Goal: Task Accomplishment & Management: Manage account settings

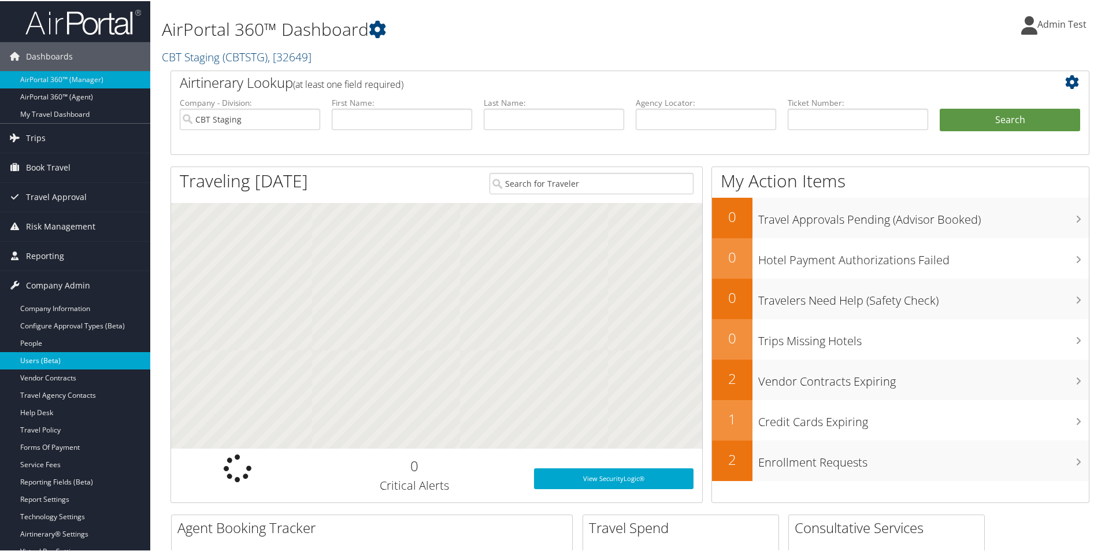
scroll to position [116, 0]
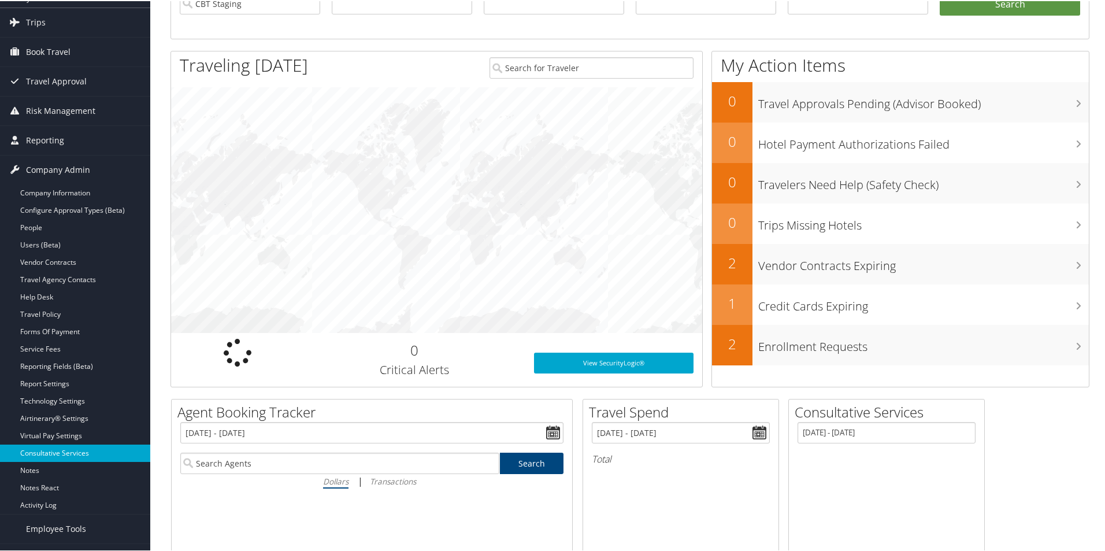
click at [60, 452] on link "Consultative Services" at bounding box center [75, 451] width 150 height 17
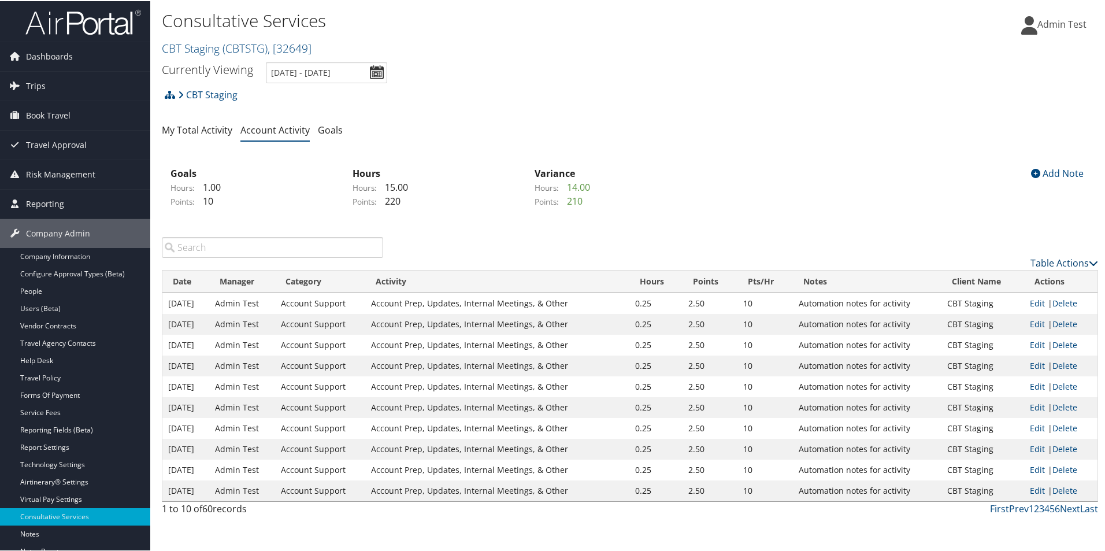
click at [1035, 261] on link "Table Actions" at bounding box center [1064, 261] width 68 height 13
click at [988, 319] on link "Column Visibility" at bounding box center [1017, 319] width 152 height 20
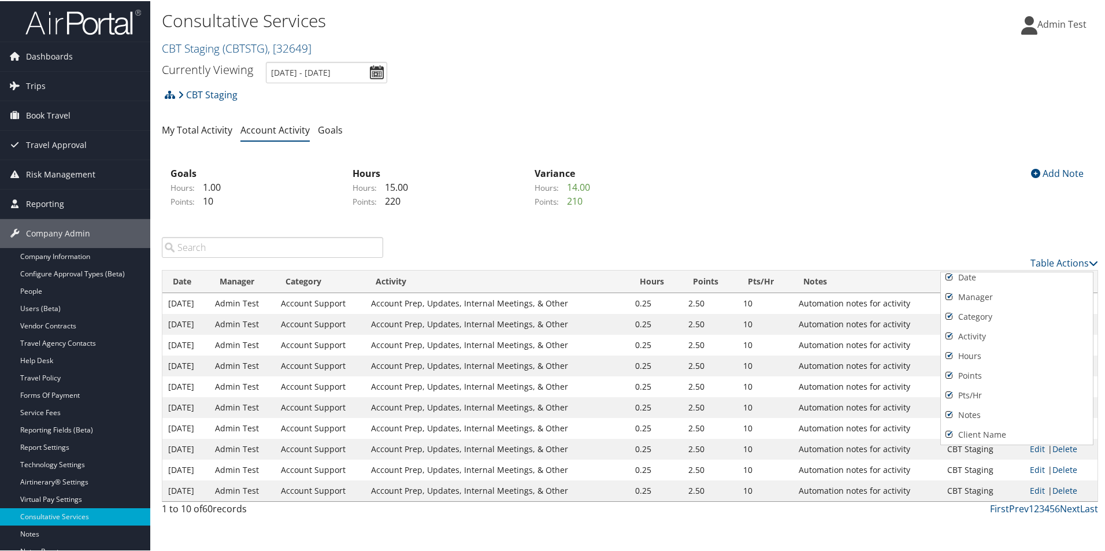
scroll to position [85, 0]
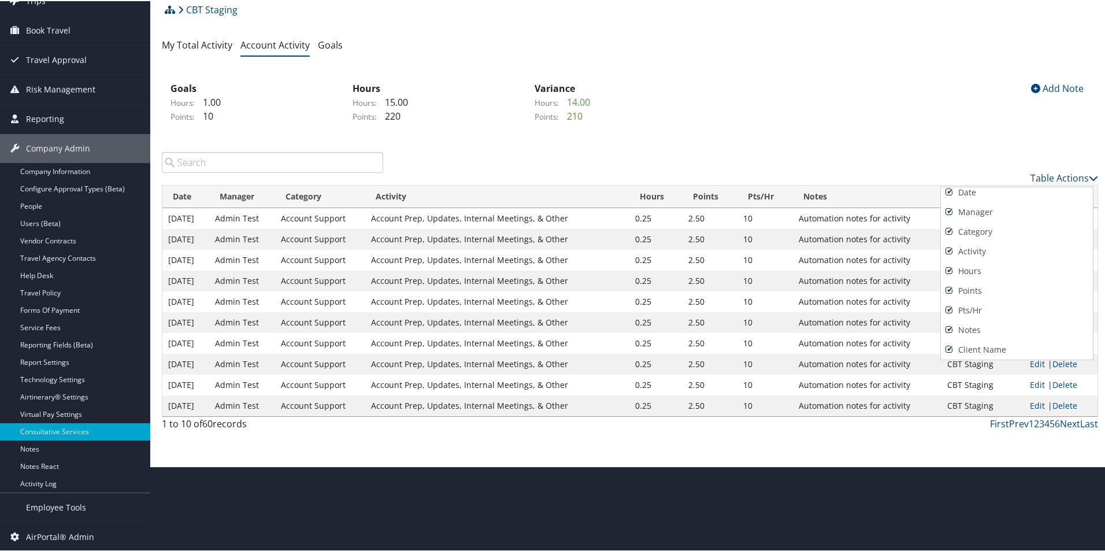
click at [201, 45] on div at bounding box center [554, 275] width 1109 height 551
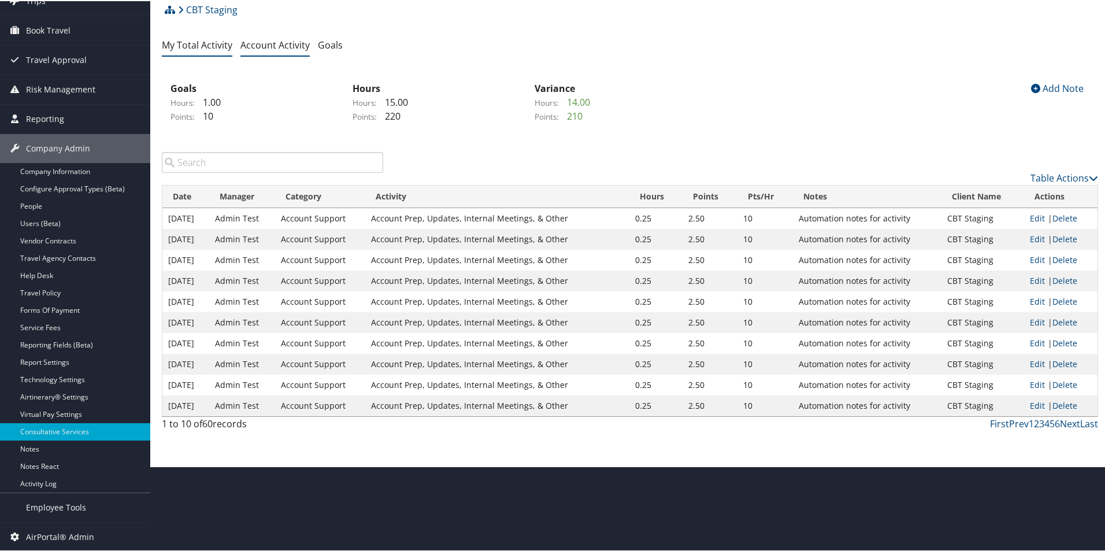
click at [206, 48] on link "My Total Activity" at bounding box center [197, 44] width 70 height 13
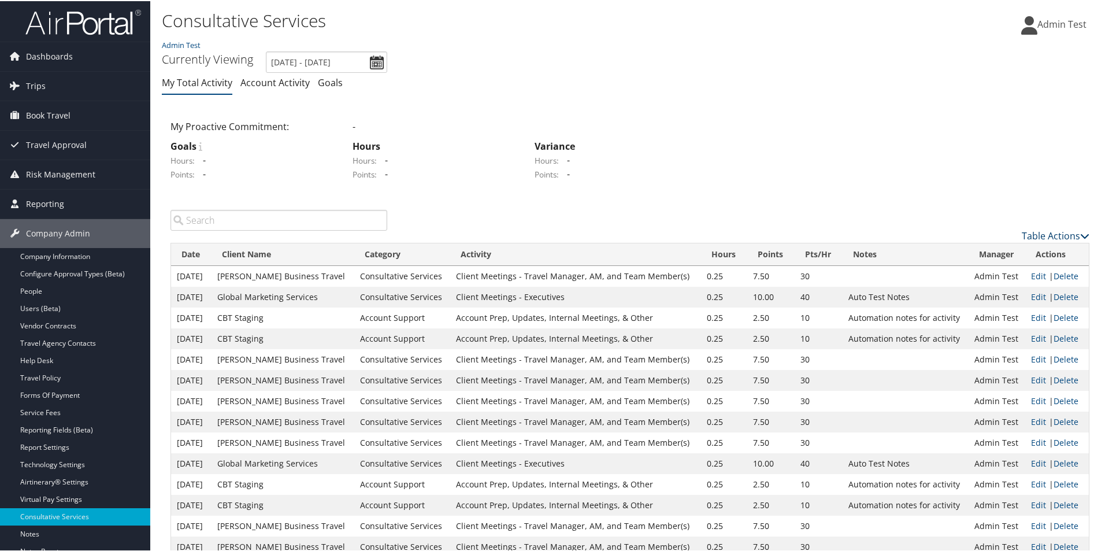
click at [1043, 234] on link "Table Actions" at bounding box center [1055, 234] width 68 height 13
click at [1007, 287] on link "Column Visibility" at bounding box center [1008, 292] width 152 height 20
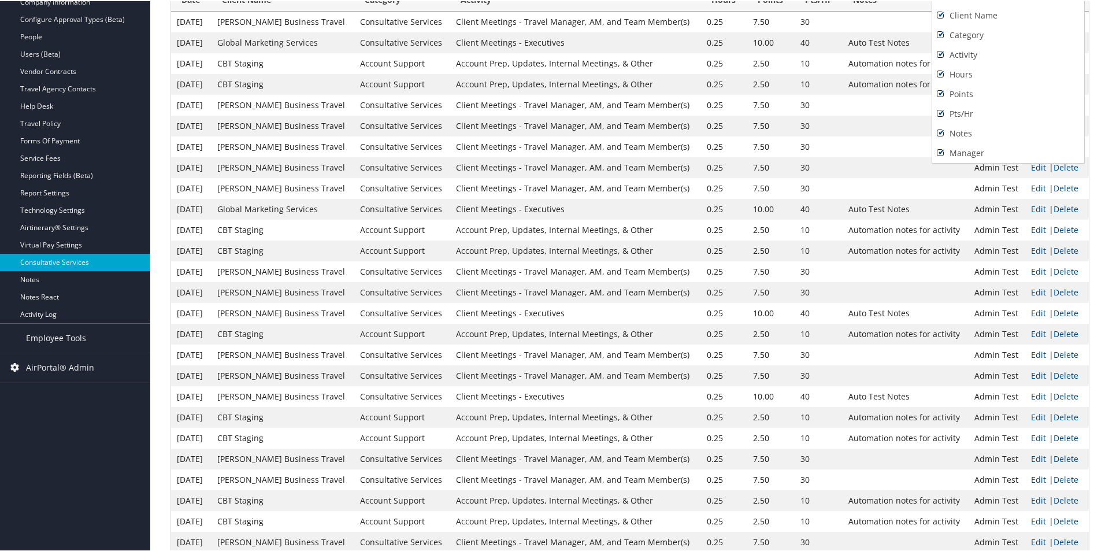
scroll to position [23, 0]
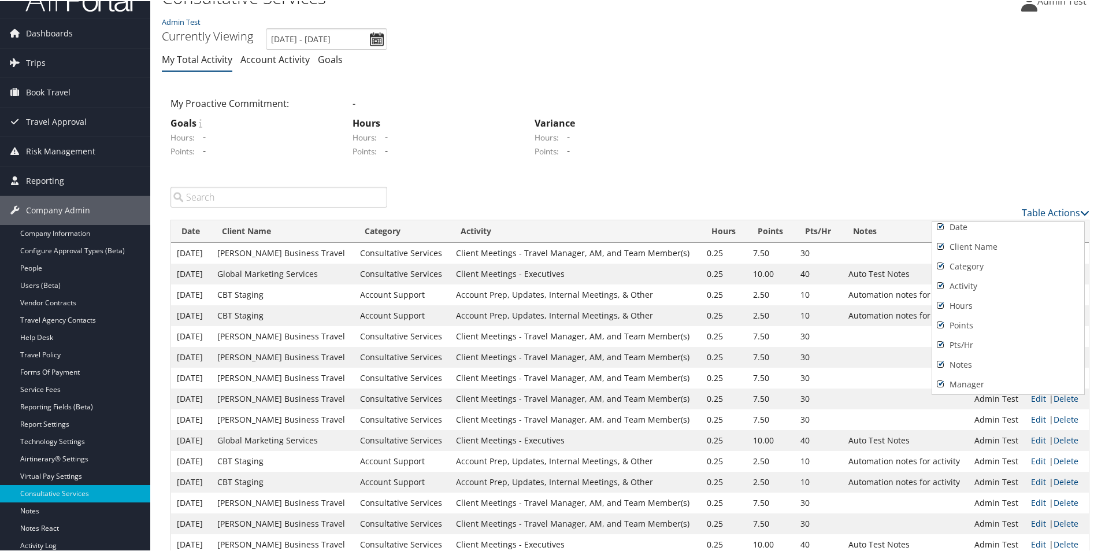
click at [872, 170] on div at bounding box center [554, 275] width 1109 height 551
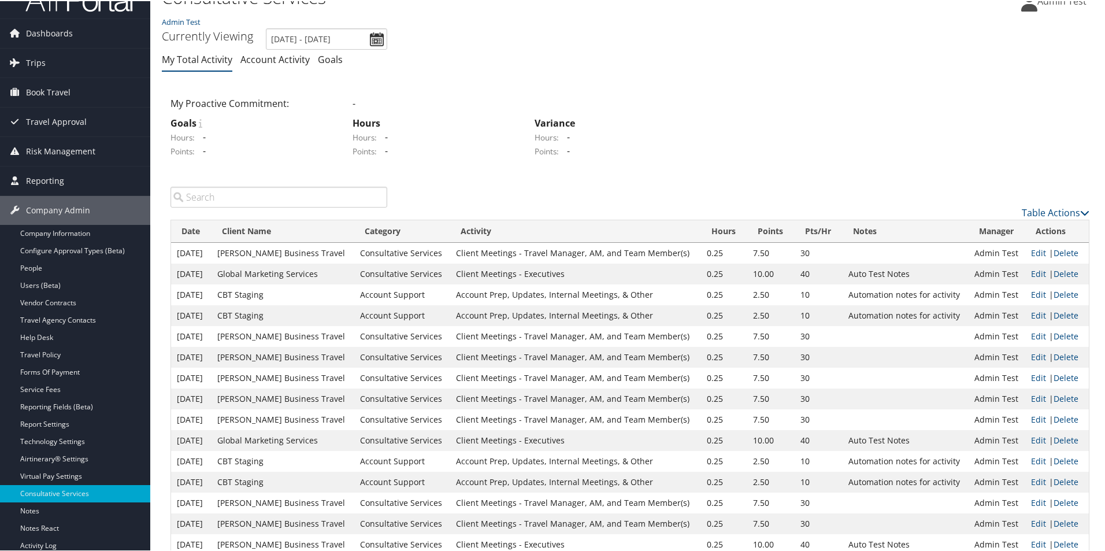
click at [884, 276] on td "Auto Test Notes" at bounding box center [905, 272] width 126 height 21
click at [869, 270] on td "Auto Test Notes" at bounding box center [905, 272] width 126 height 21
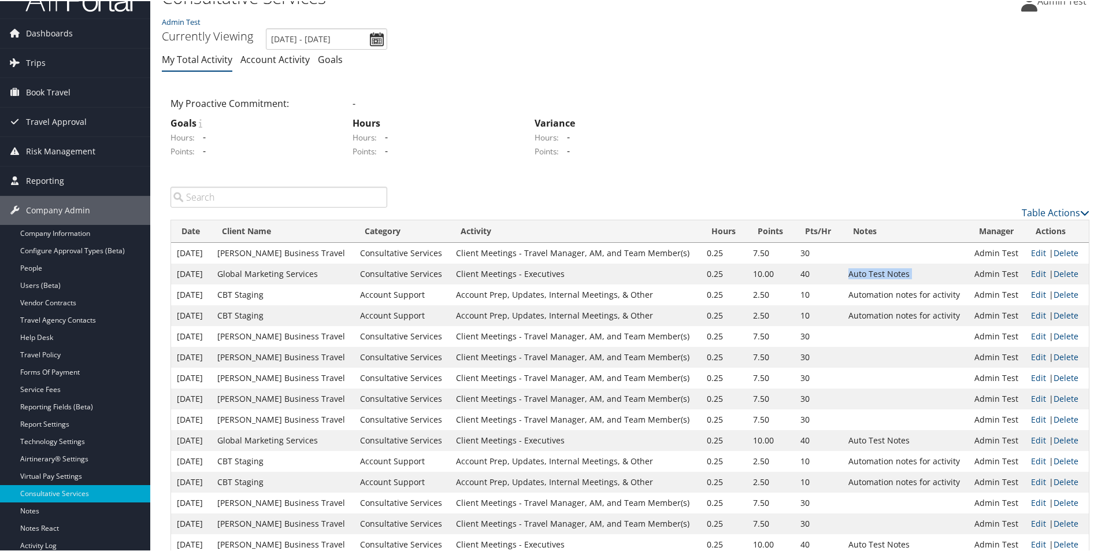
copy td "Auto Test Notes"
click at [259, 54] on link "Account Activity" at bounding box center [274, 58] width 69 height 13
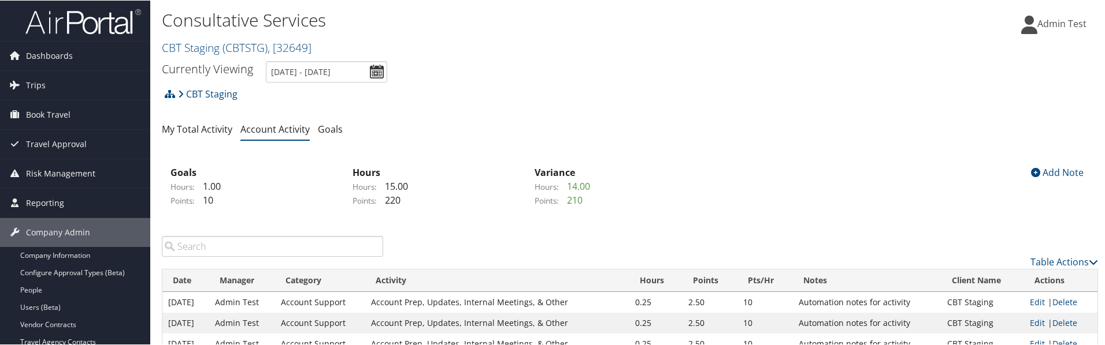
click at [272, 132] on link "Account Activity" at bounding box center [274, 128] width 69 height 13
click at [180, 131] on link "My Total Activity" at bounding box center [197, 128] width 70 height 13
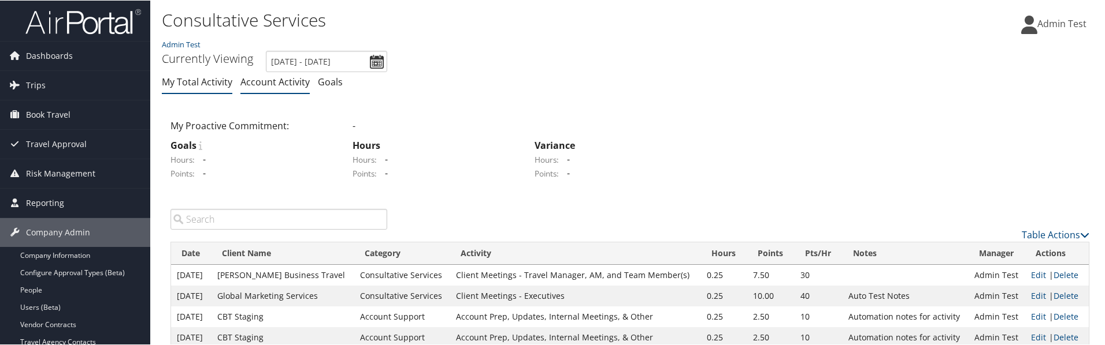
click at [260, 83] on link "Account Activity" at bounding box center [274, 81] width 69 height 13
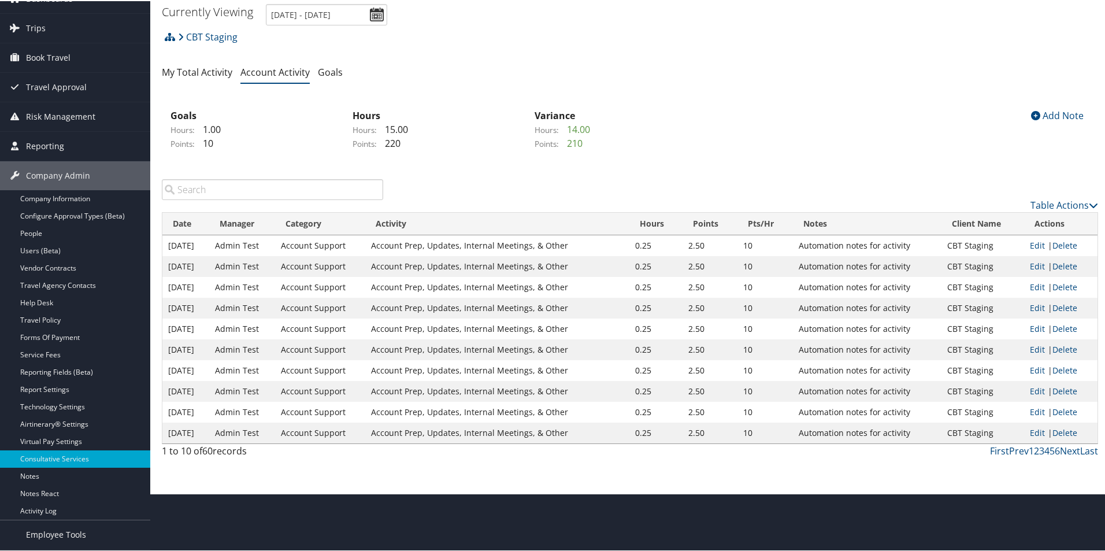
scroll to position [85, 0]
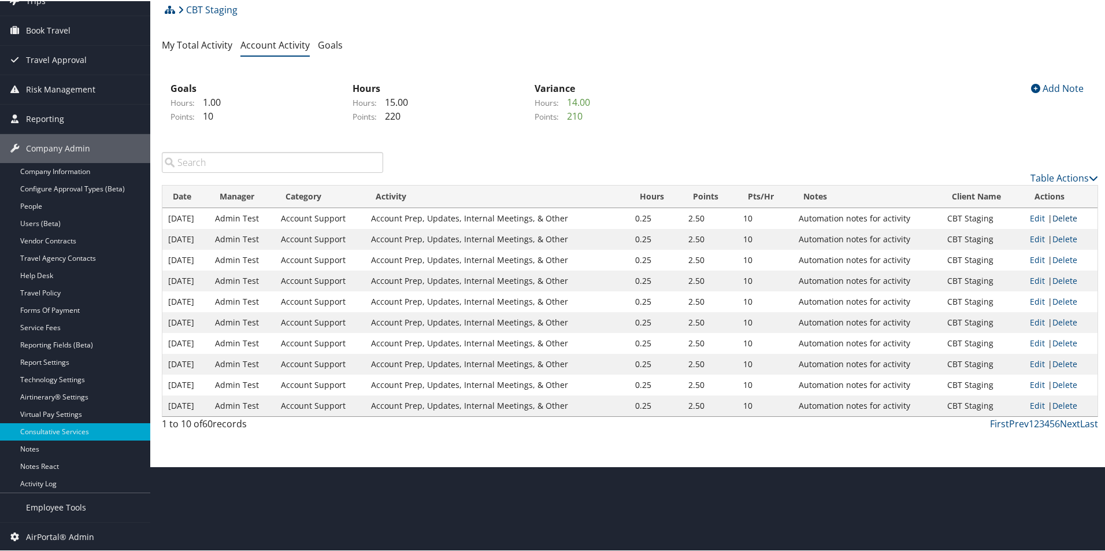
click at [1064, 218] on link "Delete" at bounding box center [1064, 216] width 25 height 11
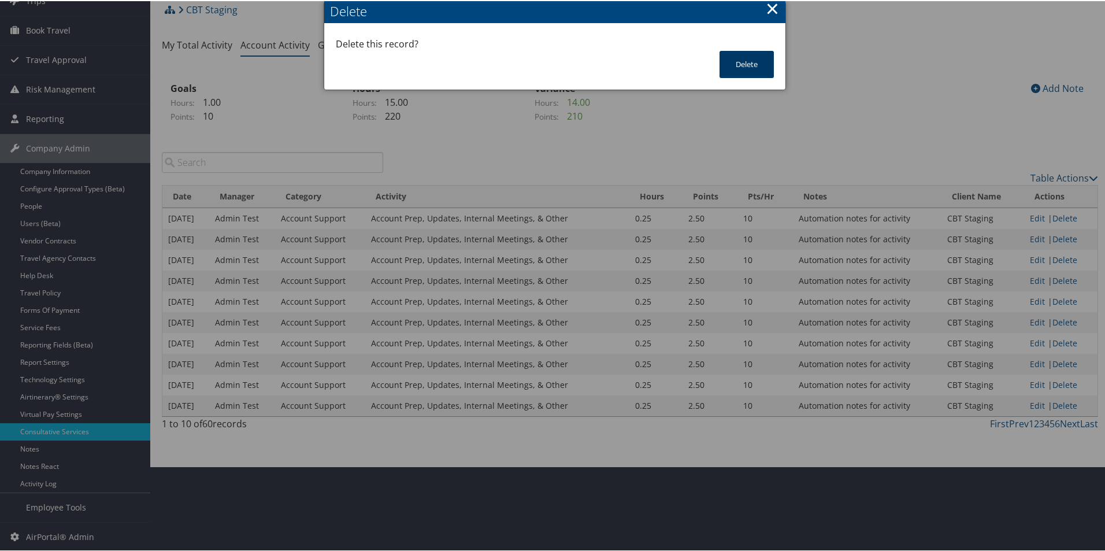
click at [741, 68] on button "Delete" at bounding box center [746, 63] width 54 height 27
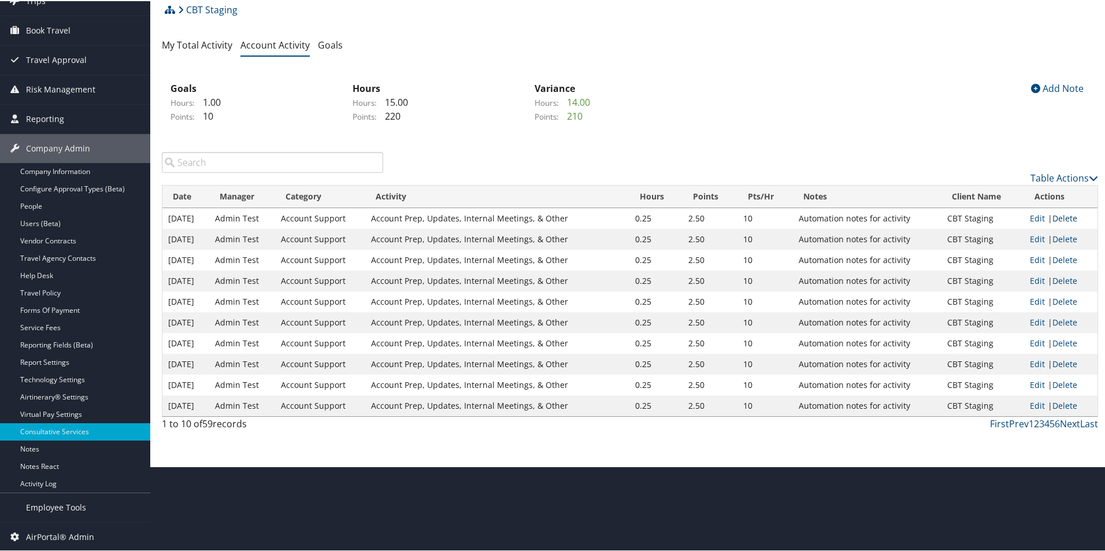
click at [1061, 218] on link "Delete" at bounding box center [1064, 216] width 25 height 11
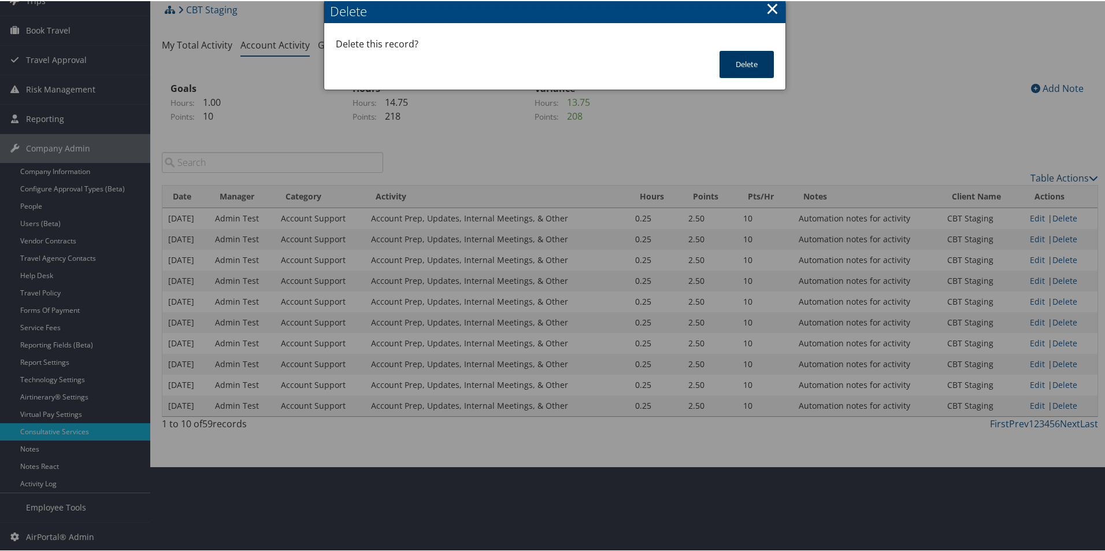
click at [753, 63] on button "Delete" at bounding box center [746, 63] width 54 height 27
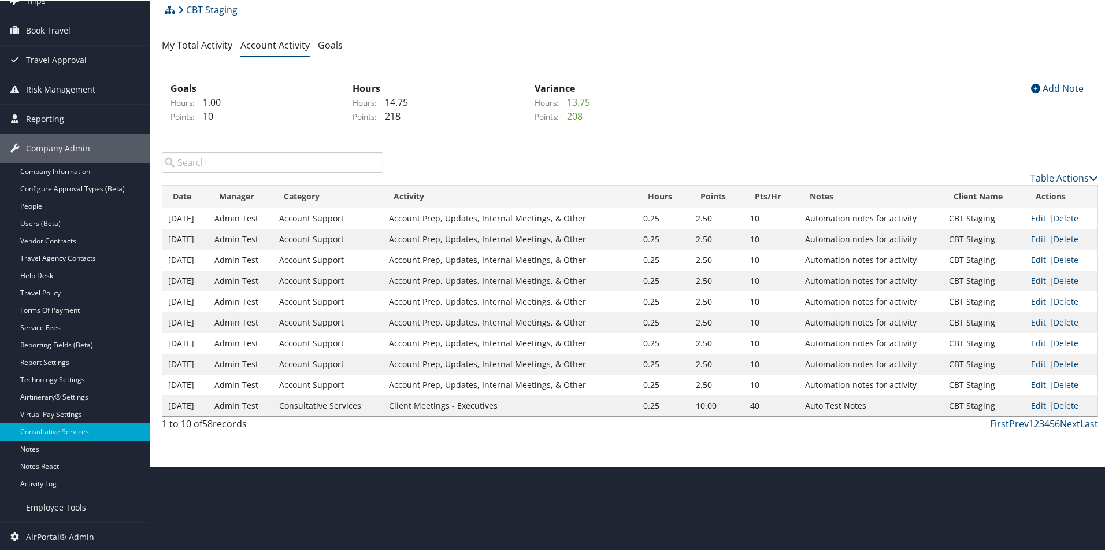
click at [1065, 216] on link "Delete" at bounding box center [1065, 216] width 25 height 11
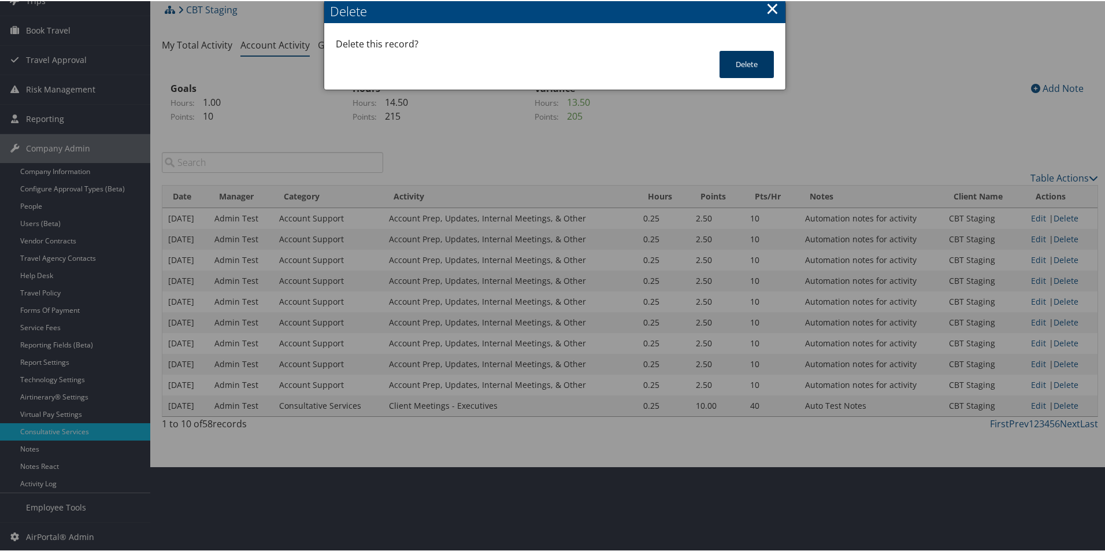
click at [742, 71] on button "Delete" at bounding box center [746, 63] width 54 height 27
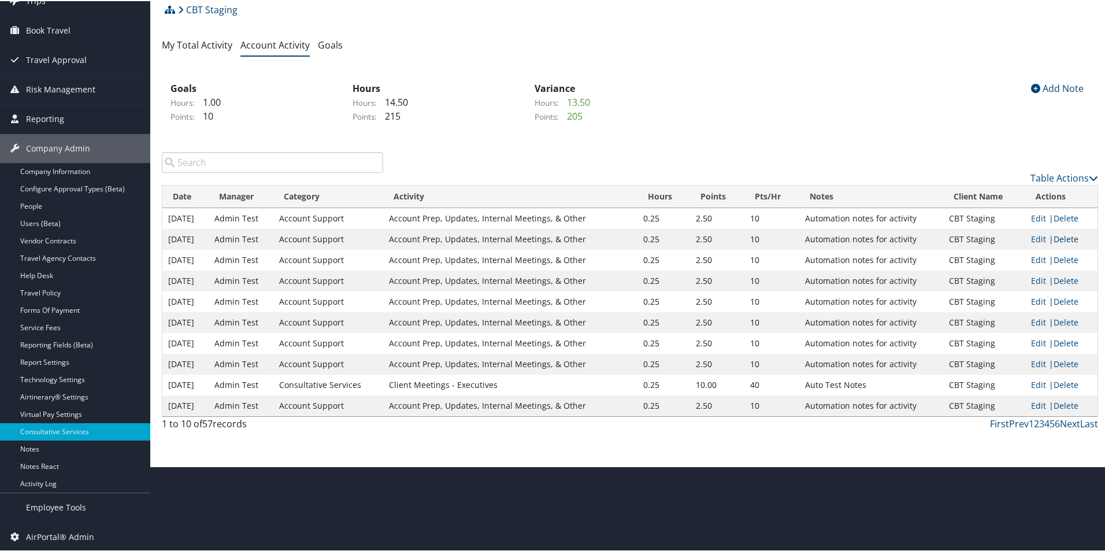
click at [1059, 232] on link "Delete" at bounding box center [1065, 237] width 25 height 11
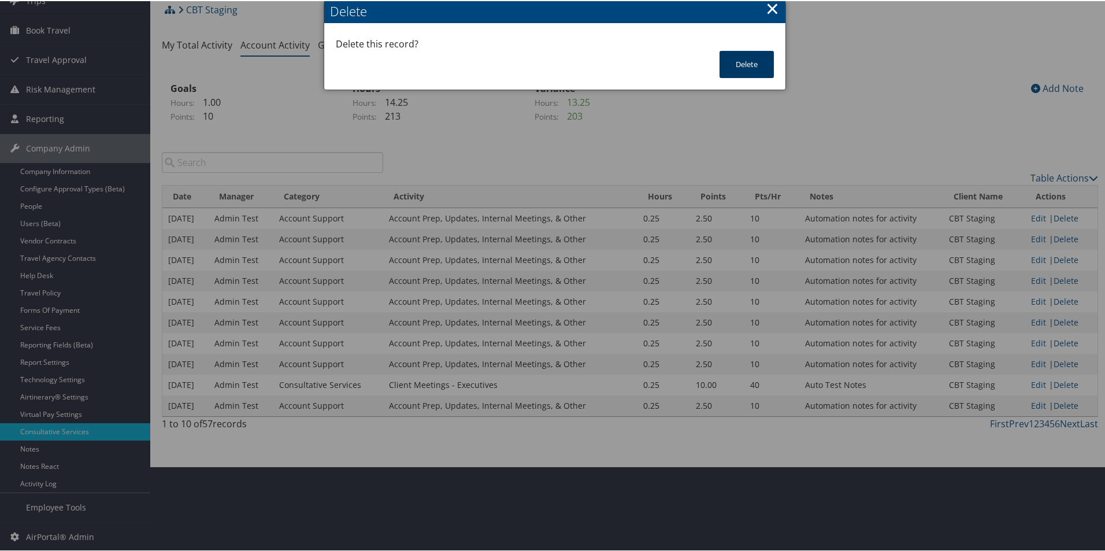
click at [732, 54] on button "Delete" at bounding box center [746, 63] width 54 height 27
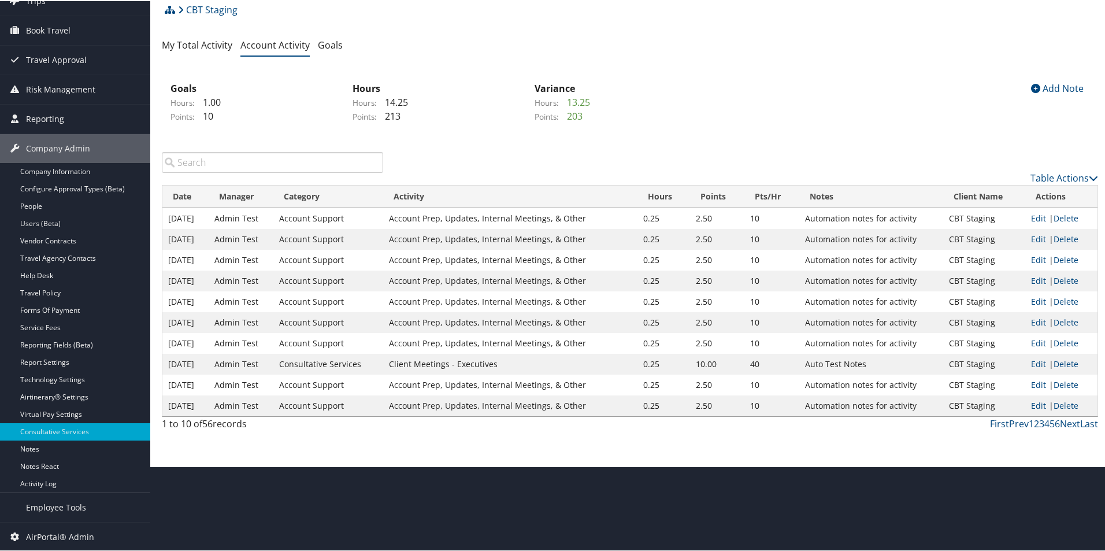
click at [1062, 262] on link "Delete" at bounding box center [1065, 258] width 25 height 11
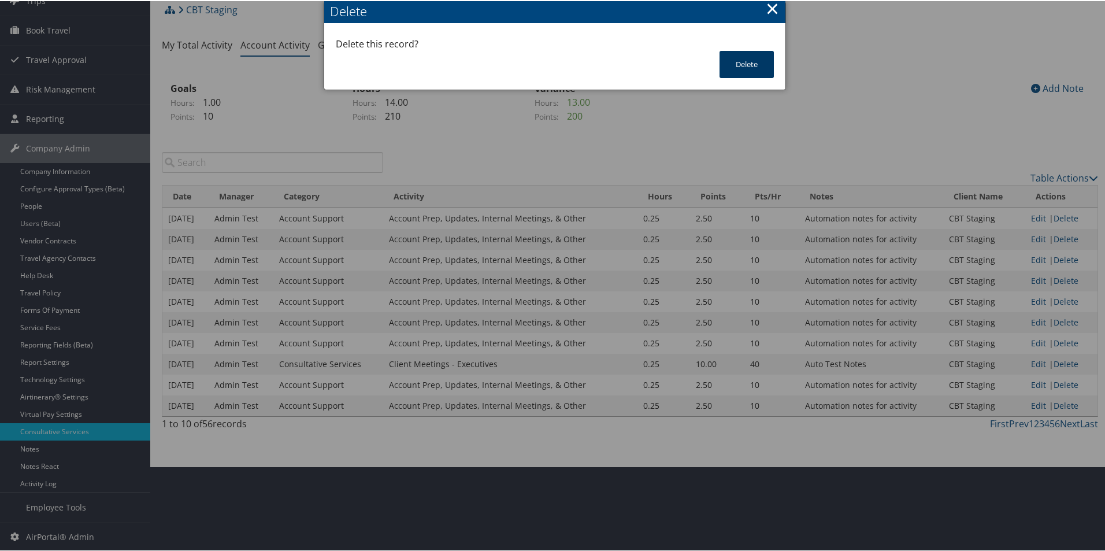
click at [742, 63] on button "Delete" at bounding box center [746, 63] width 54 height 27
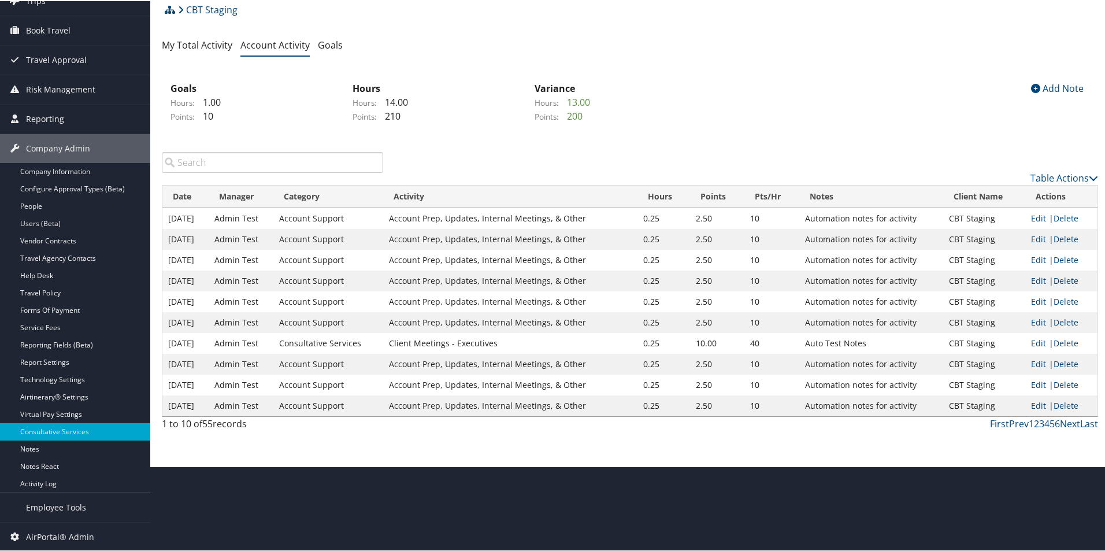
click at [1053, 277] on link "Delete" at bounding box center [1065, 279] width 25 height 11
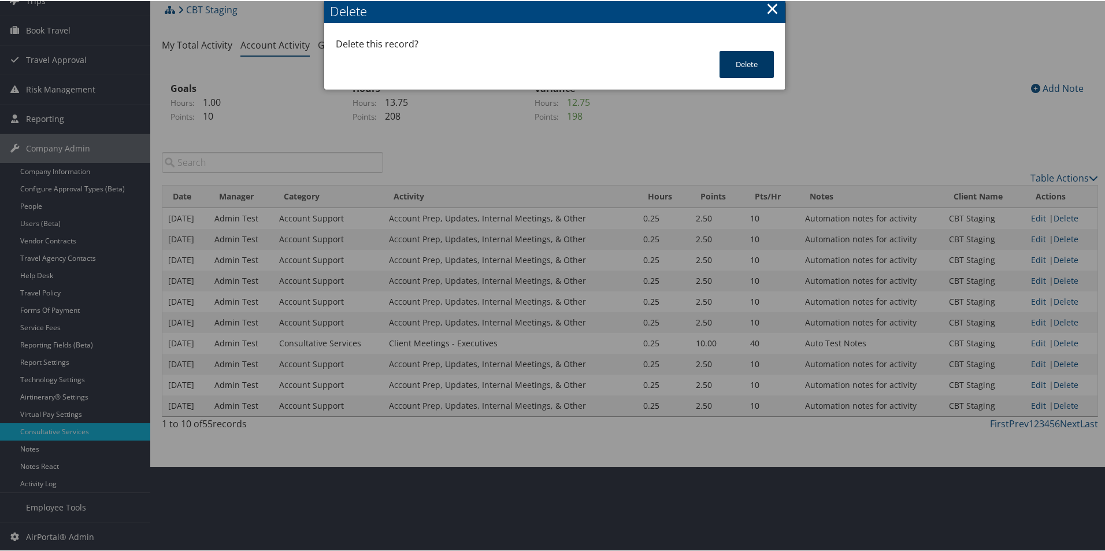
click at [740, 61] on button "Delete" at bounding box center [746, 63] width 54 height 27
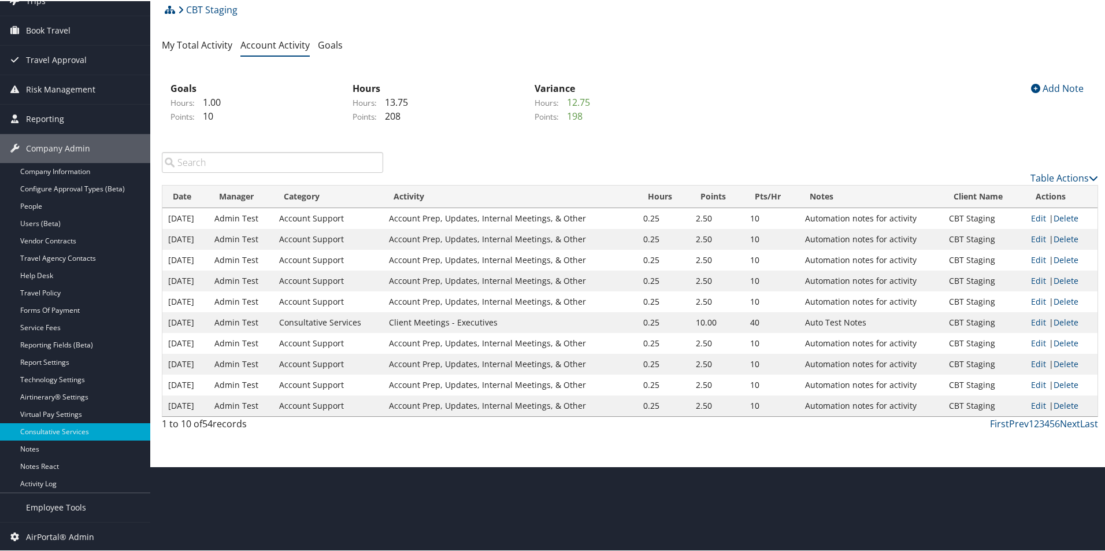
click at [1061, 273] on td "Edit | Delete" at bounding box center [1061, 279] width 72 height 21
click at [1062, 278] on link "Delete" at bounding box center [1065, 279] width 25 height 11
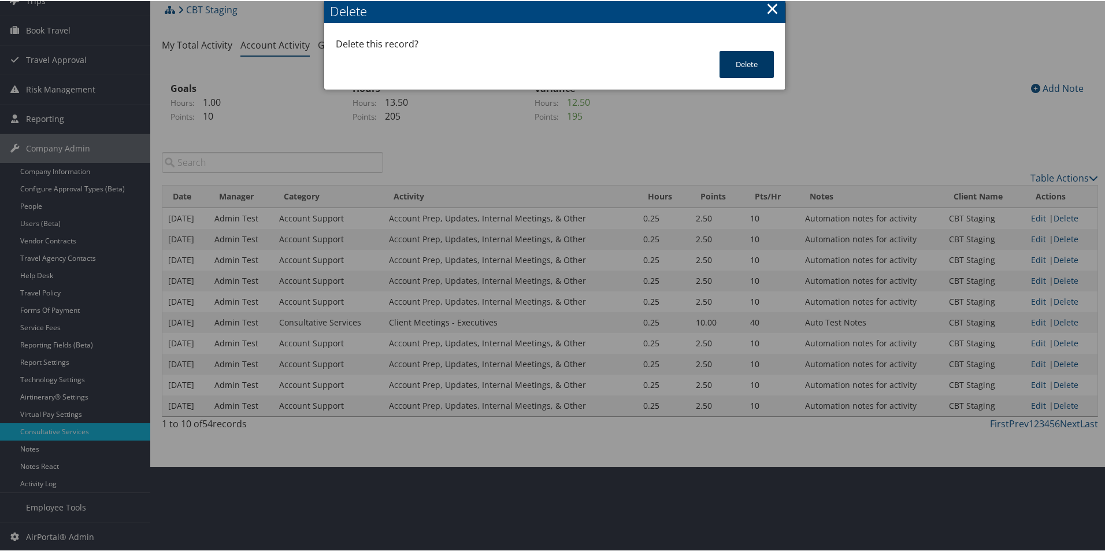
click at [740, 61] on button "Delete" at bounding box center [746, 63] width 54 height 27
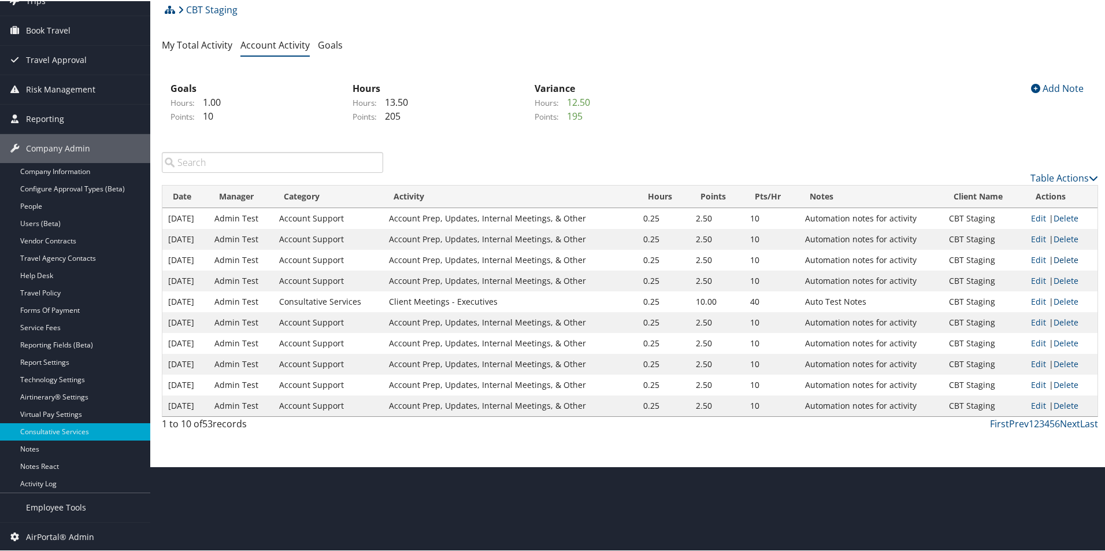
click at [1057, 258] on link "Delete" at bounding box center [1065, 258] width 25 height 11
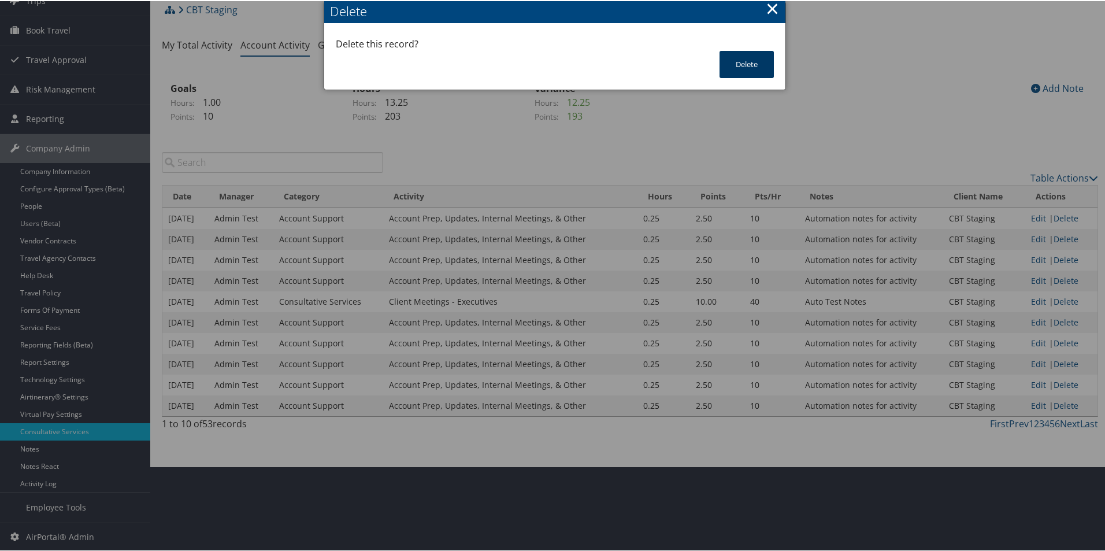
click at [749, 60] on button "Delete" at bounding box center [746, 63] width 54 height 27
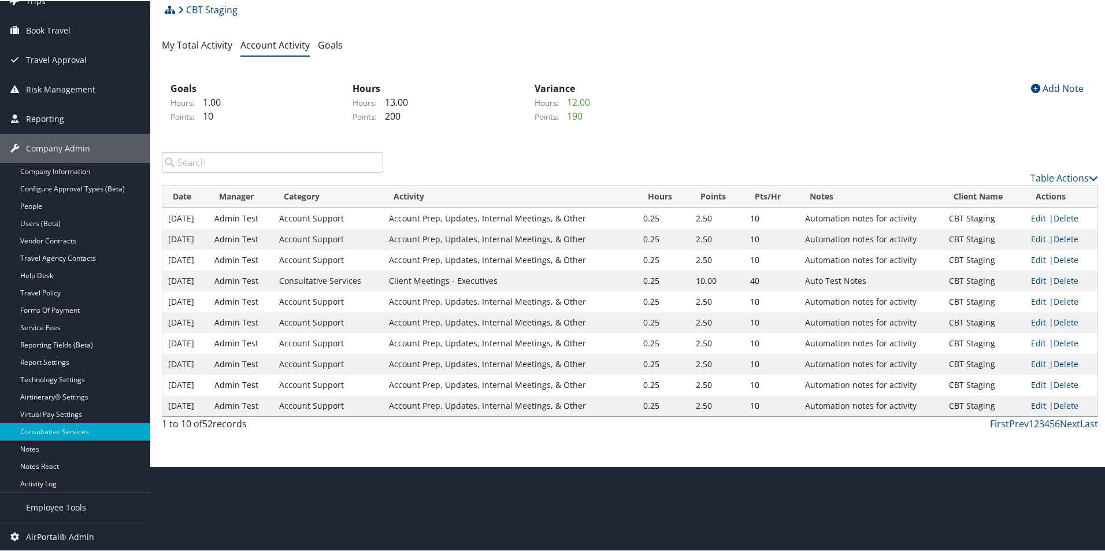
click at [1073, 184] on table "Date Manager Category Activity Hours Points Pts/Hr Notes Client Name Actions 8/…" at bounding box center [630, 300] width 936 height 232
click at [1075, 176] on link "Table Actions" at bounding box center [1064, 176] width 68 height 13
click at [947, 140] on div at bounding box center [554, 275] width 1109 height 551
click at [1056, 214] on link "Delete" at bounding box center [1065, 216] width 25 height 11
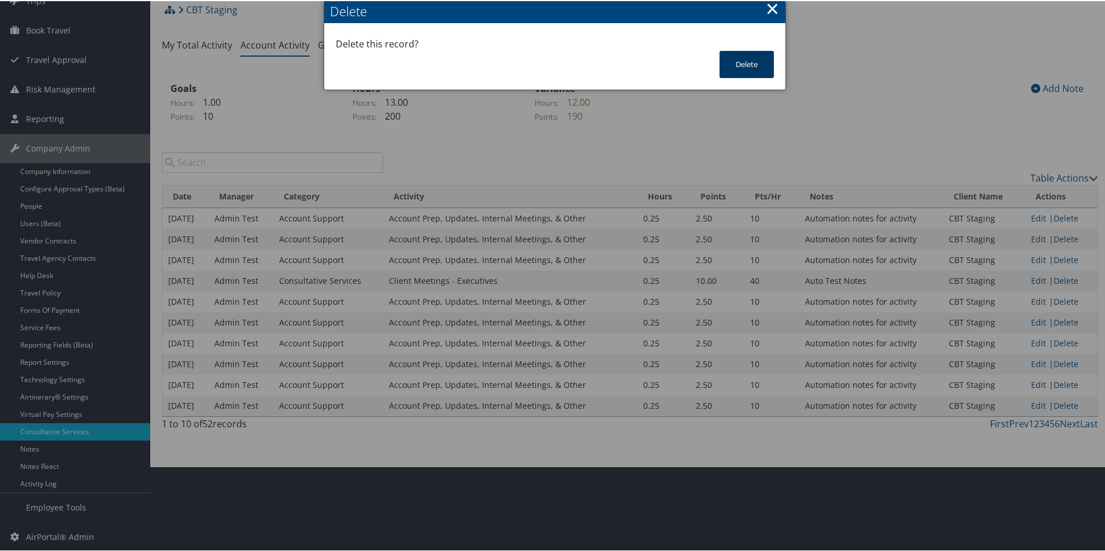
click at [731, 56] on button "Delete" at bounding box center [746, 63] width 54 height 27
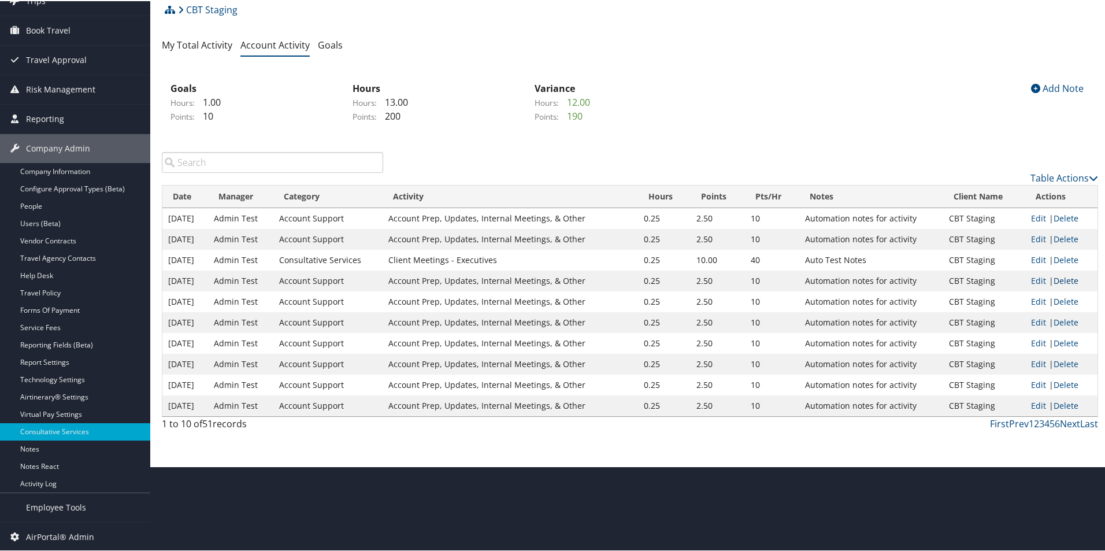
click at [1057, 277] on link "Delete" at bounding box center [1065, 279] width 25 height 11
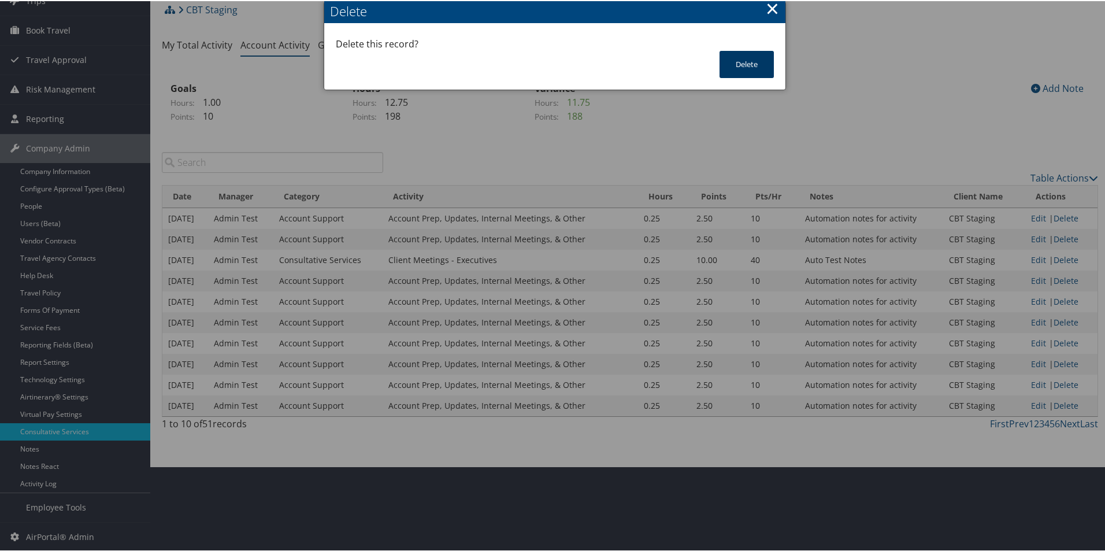
click at [753, 65] on button "Delete" at bounding box center [746, 63] width 54 height 27
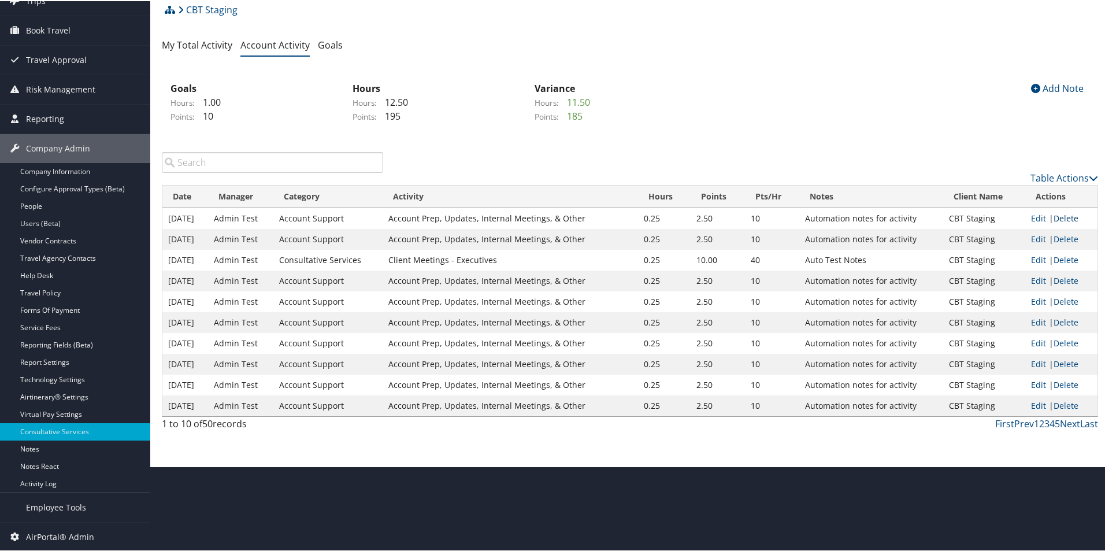
click at [1061, 218] on link "Delete" at bounding box center [1065, 216] width 25 height 11
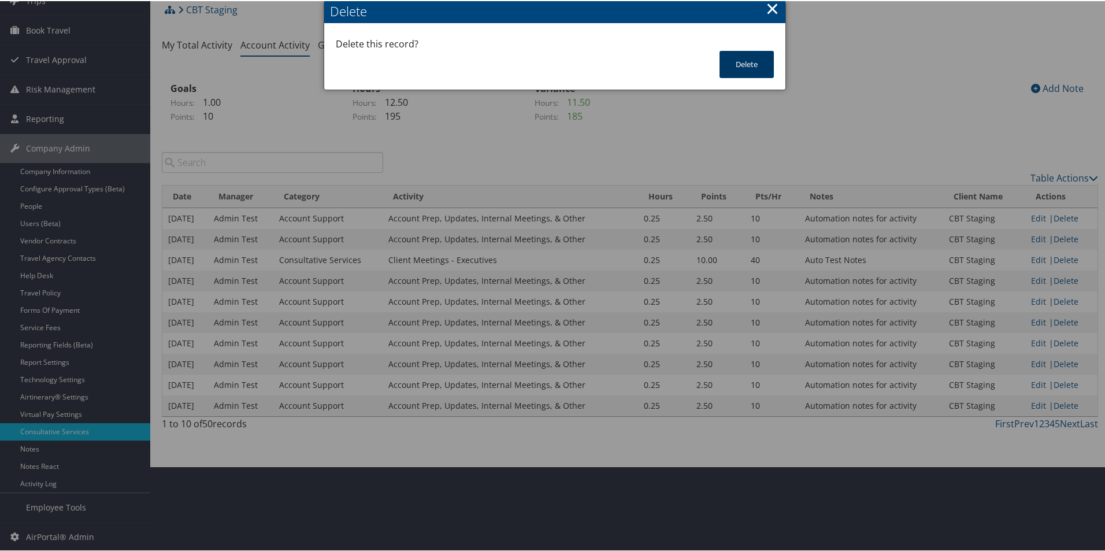
click at [754, 68] on button "Delete" at bounding box center [746, 63] width 54 height 27
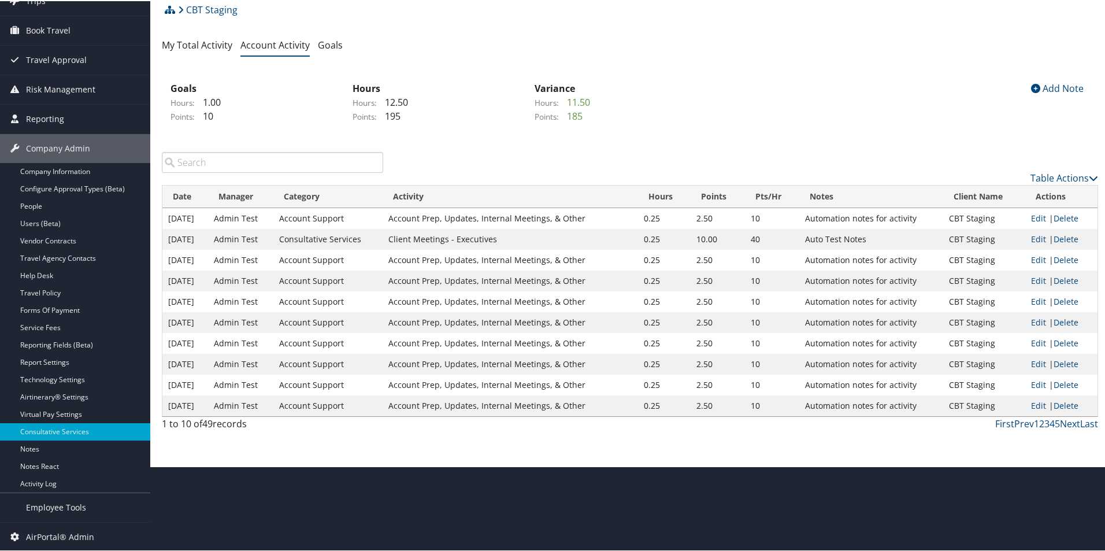
click at [1065, 219] on link "Delete" at bounding box center [1065, 216] width 25 height 11
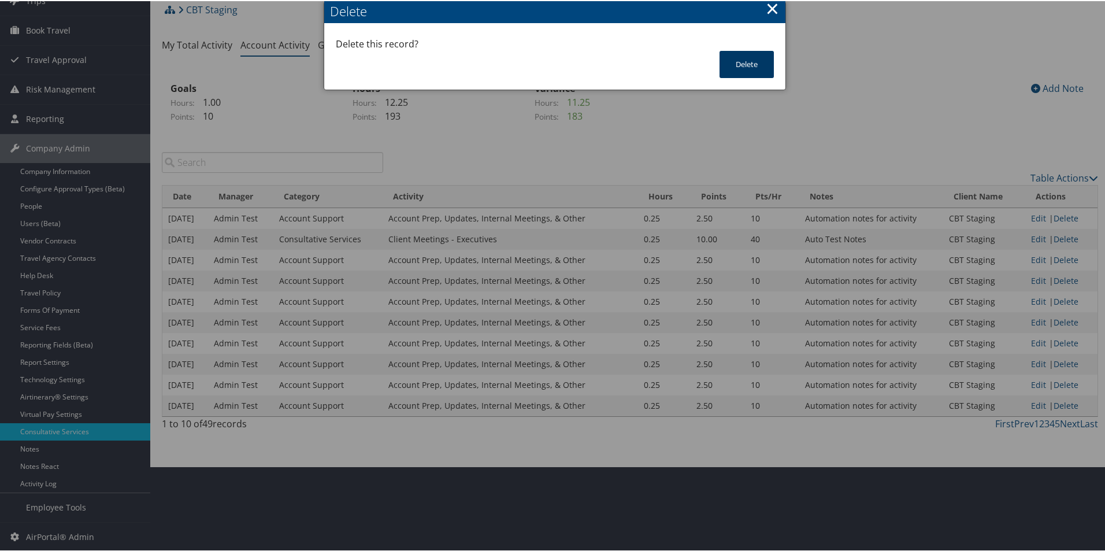
click at [730, 55] on button "Delete" at bounding box center [746, 63] width 54 height 27
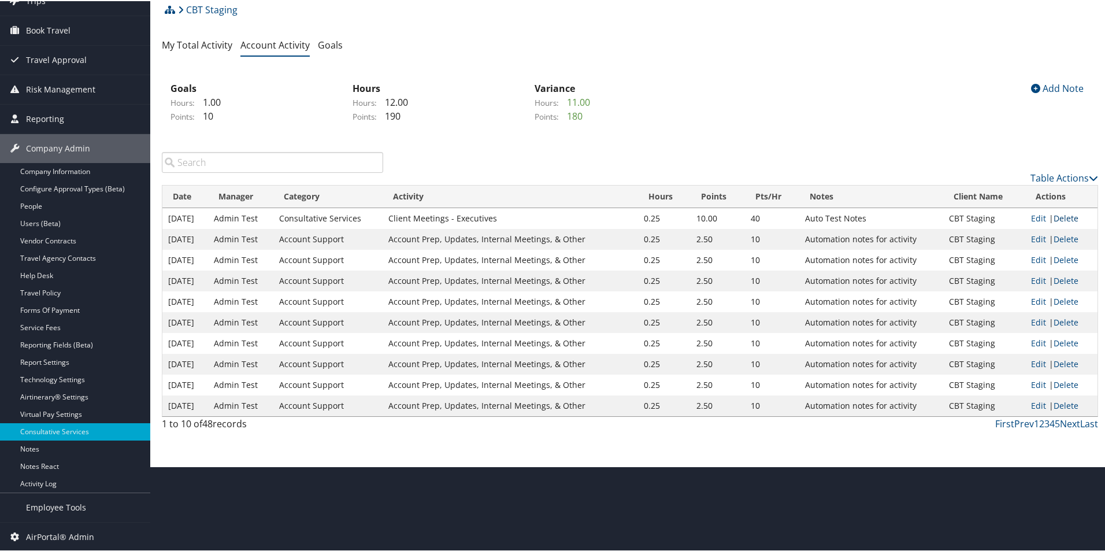
click at [1061, 219] on link "Delete" at bounding box center [1065, 216] width 25 height 11
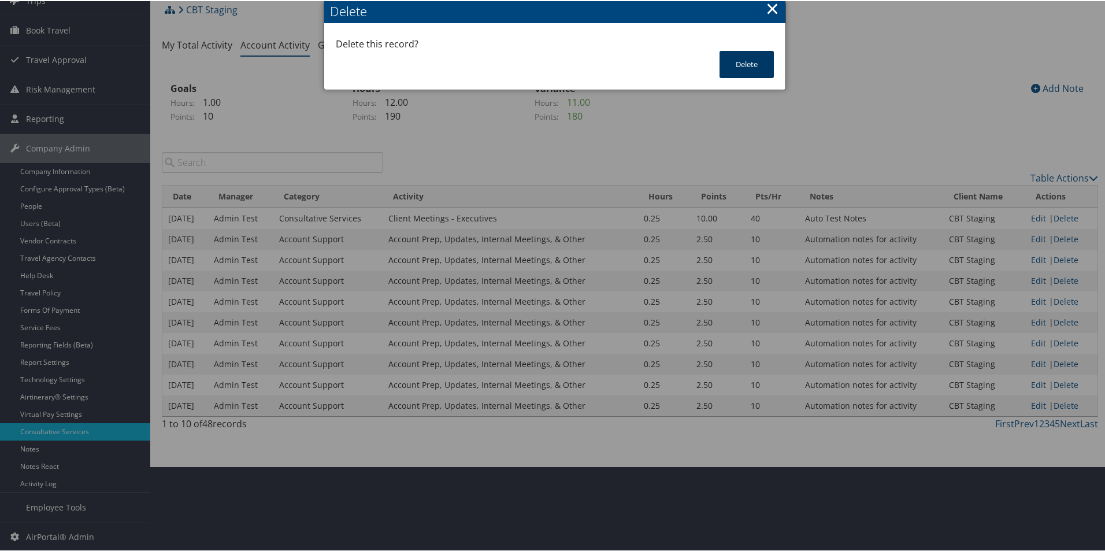
click at [756, 68] on button "Delete" at bounding box center [746, 63] width 54 height 27
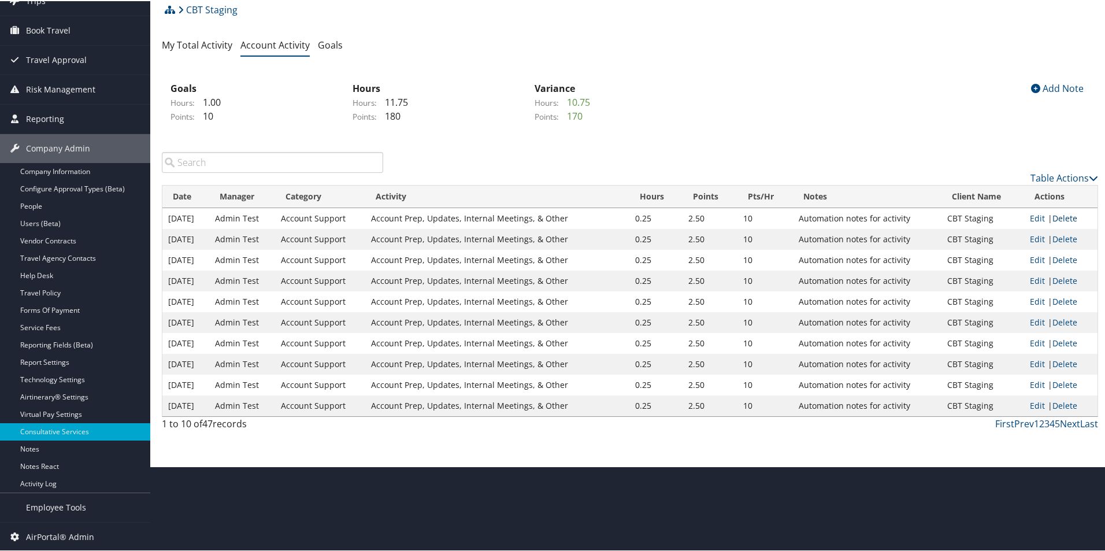
click at [1058, 216] on link "Delete" at bounding box center [1064, 216] width 25 height 11
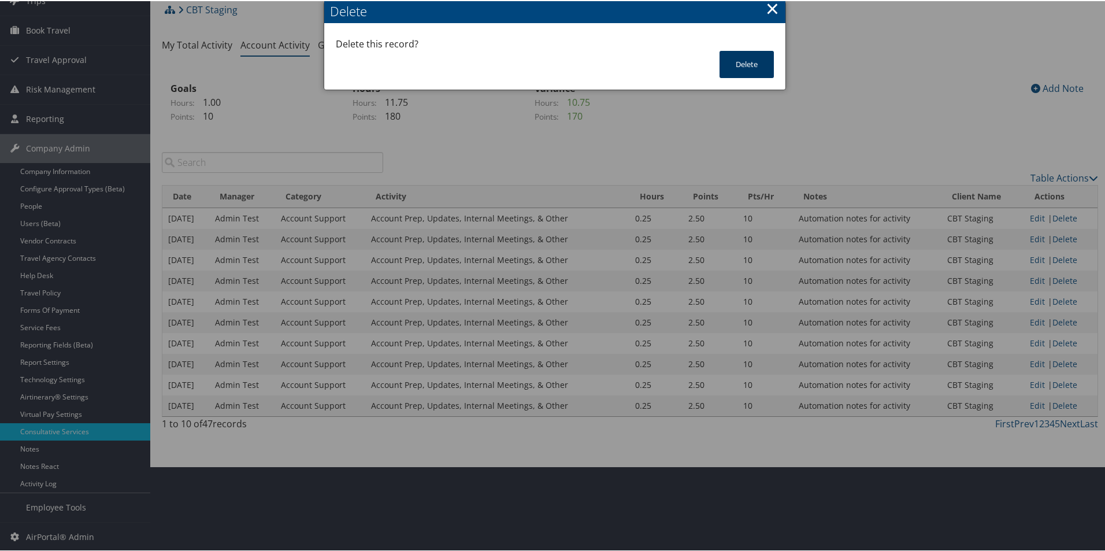
click at [747, 61] on button "Delete" at bounding box center [746, 63] width 54 height 27
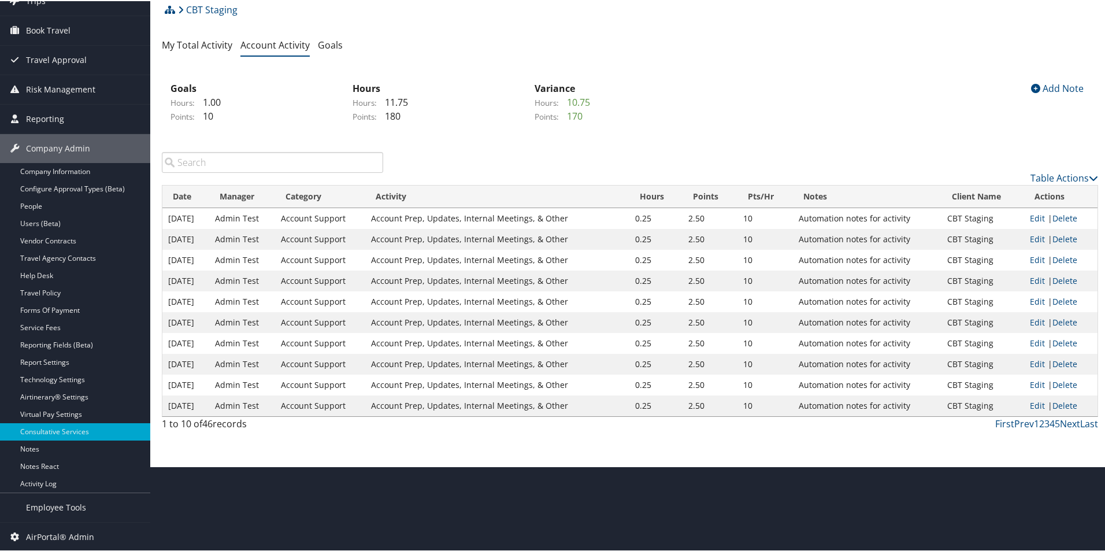
click at [1060, 252] on td "Edit | Delete" at bounding box center [1060, 258] width 73 height 21
click at [1060, 260] on link "Delete" at bounding box center [1064, 258] width 25 height 11
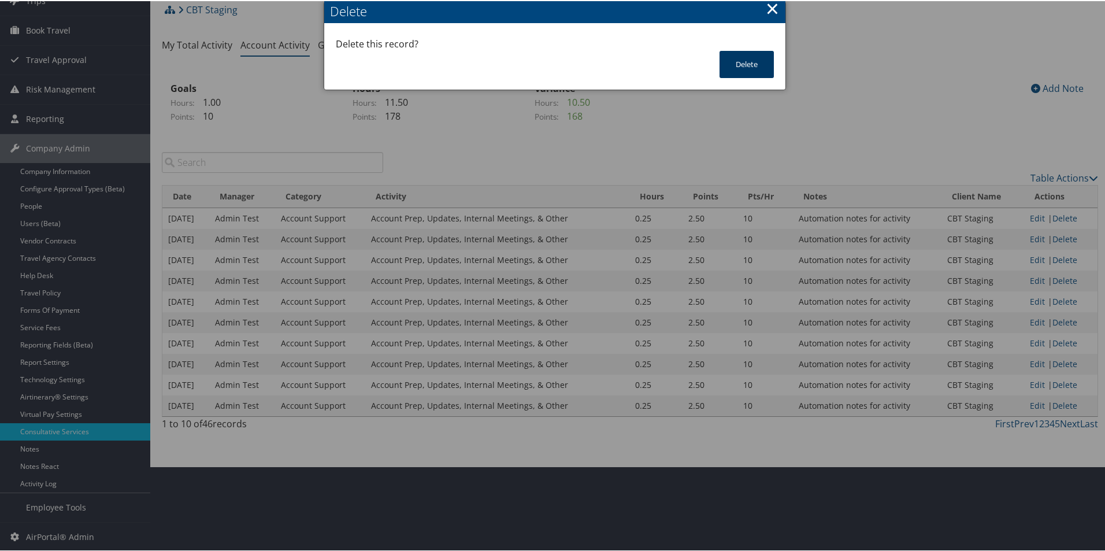
click at [741, 61] on button "Delete" at bounding box center [746, 63] width 54 height 27
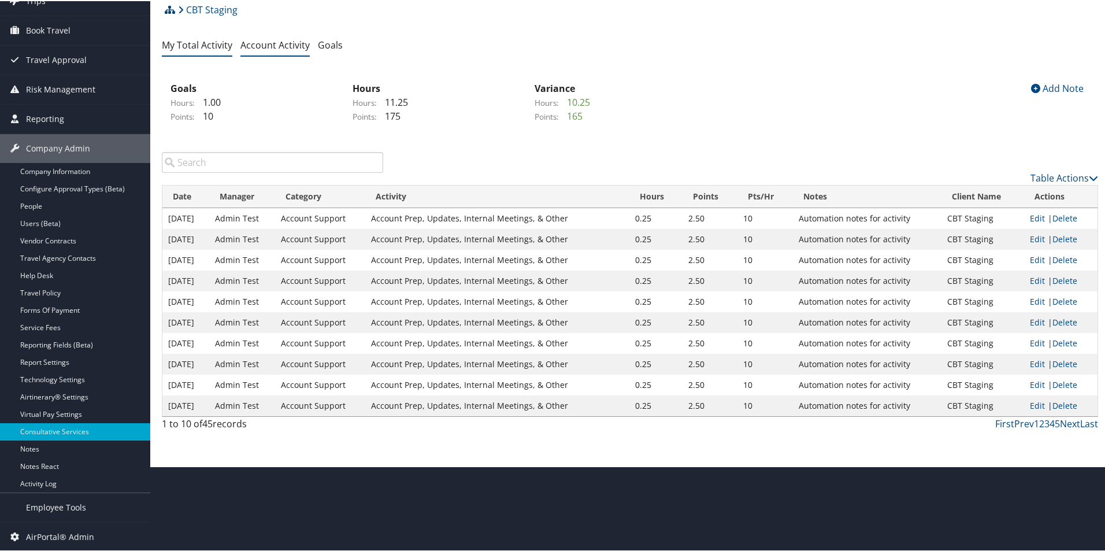
click at [205, 45] on link "My Total Activity" at bounding box center [197, 44] width 70 height 13
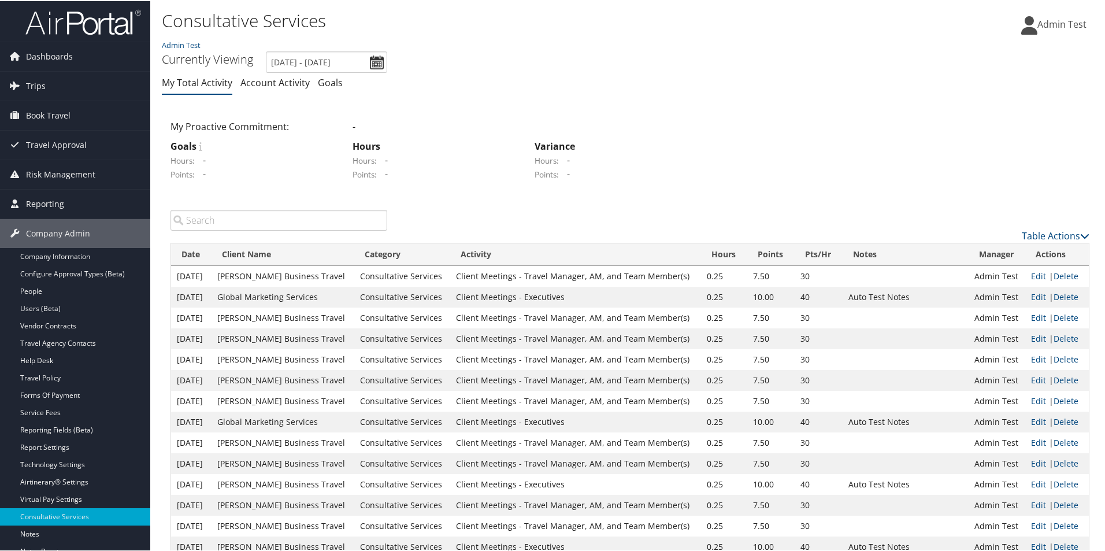
click at [880, 294] on td "Auto Test Notes" at bounding box center [905, 295] width 126 height 21
copy td "Auto Test Notes"
click at [280, 212] on input "search" at bounding box center [278, 219] width 217 height 21
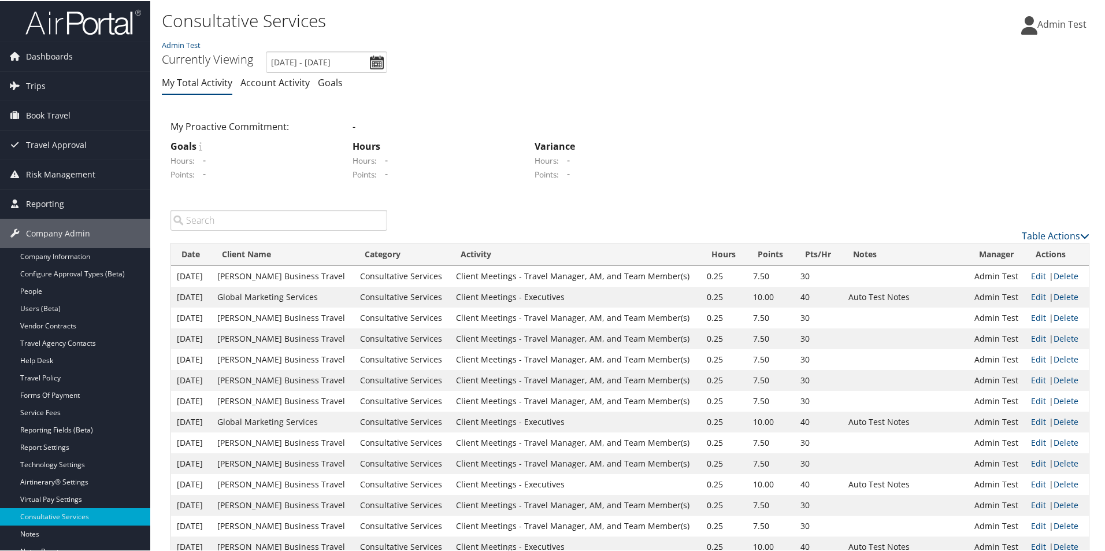
paste input "Auto Test Notes"
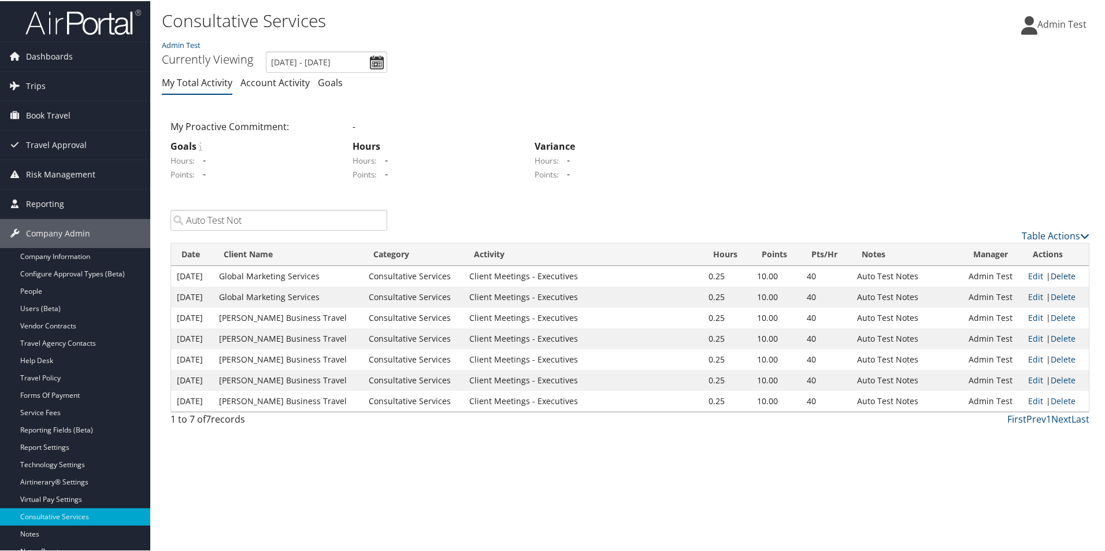
type input "Auto Test Not"
click at [1062, 277] on link "Delete" at bounding box center [1062, 274] width 25 height 11
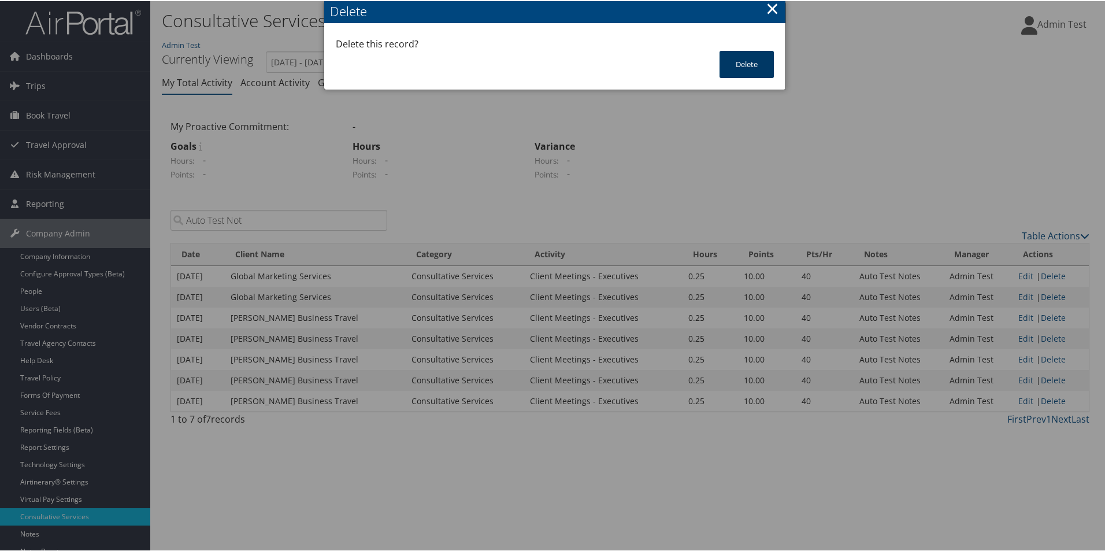
click at [749, 63] on button "Delete" at bounding box center [746, 63] width 54 height 27
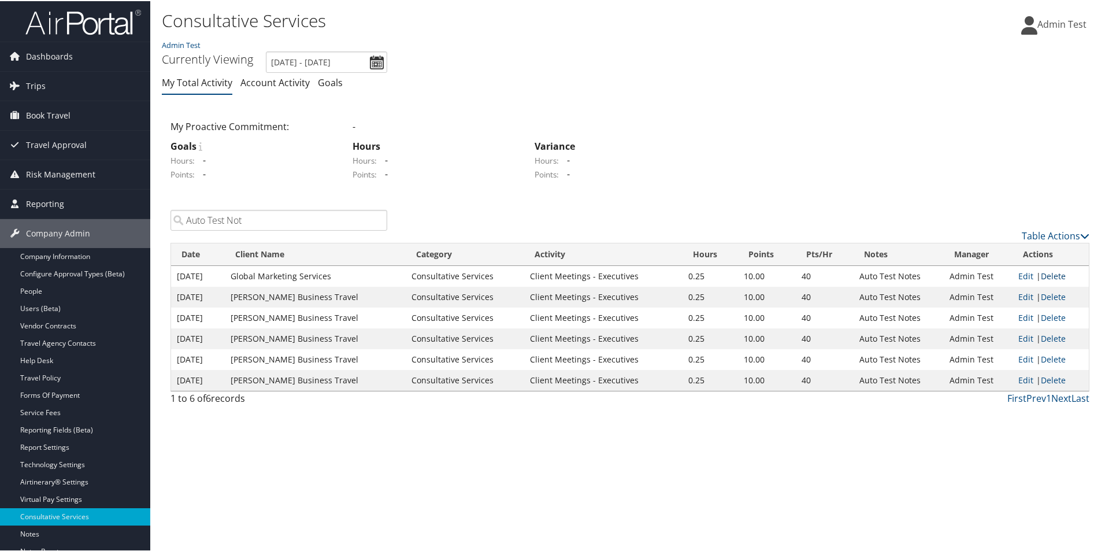
click at [1054, 276] on link "Delete" at bounding box center [1052, 274] width 25 height 11
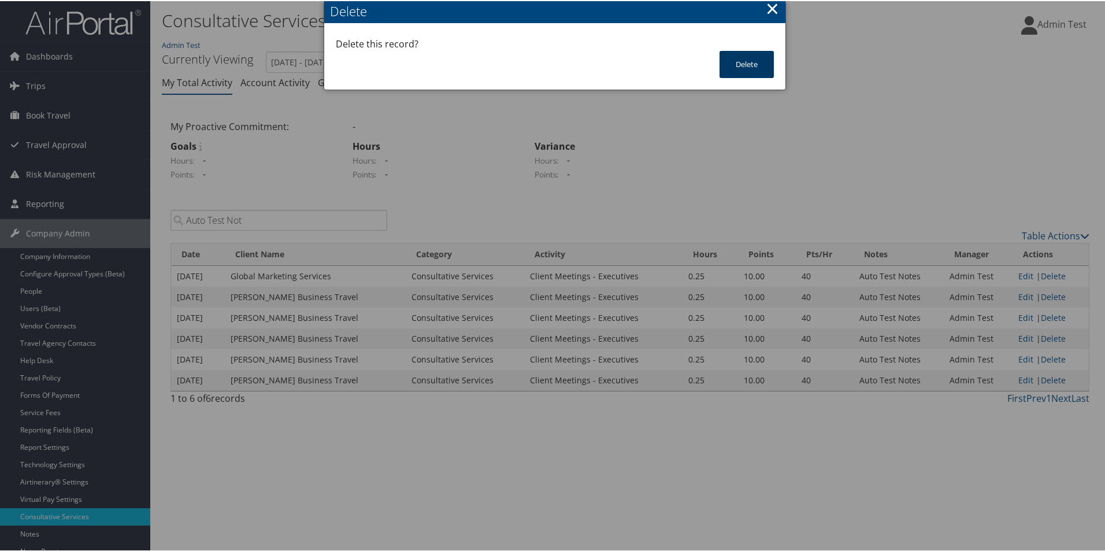
click at [756, 64] on button "Delete" at bounding box center [746, 63] width 54 height 27
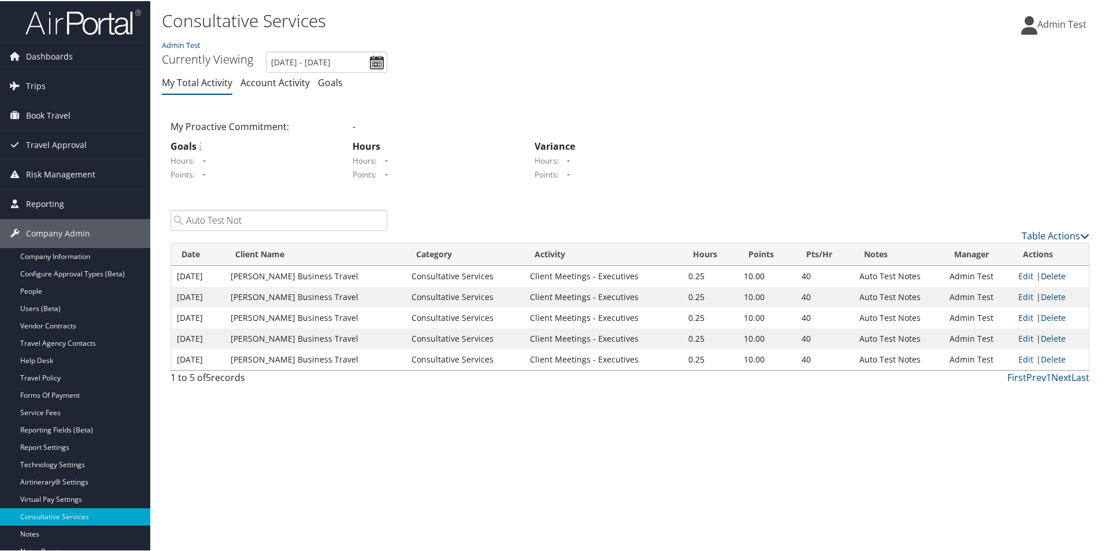
click at [1054, 273] on link "Delete" at bounding box center [1052, 274] width 25 height 11
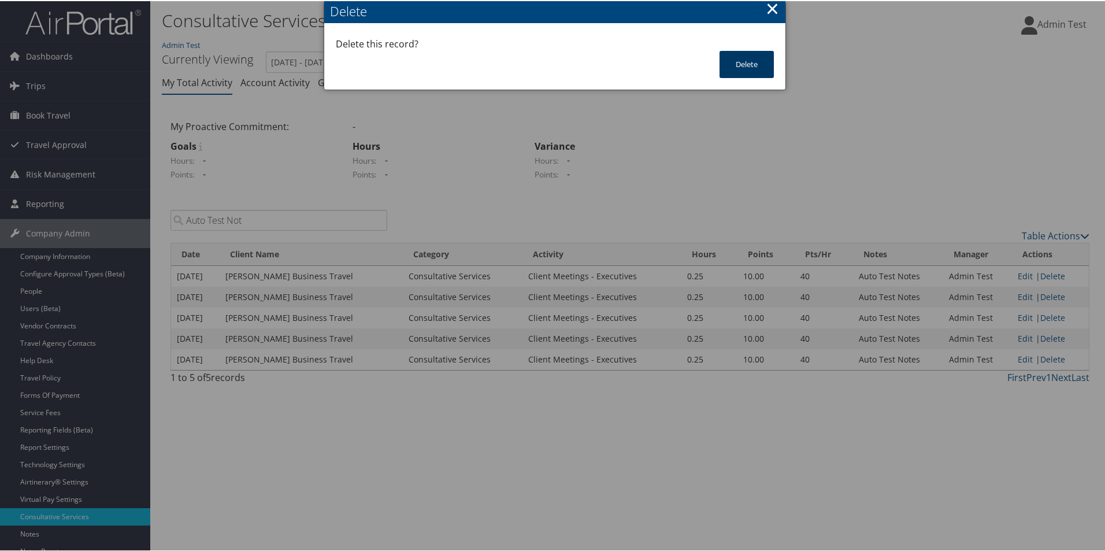
click at [762, 62] on button "Delete" at bounding box center [746, 63] width 54 height 27
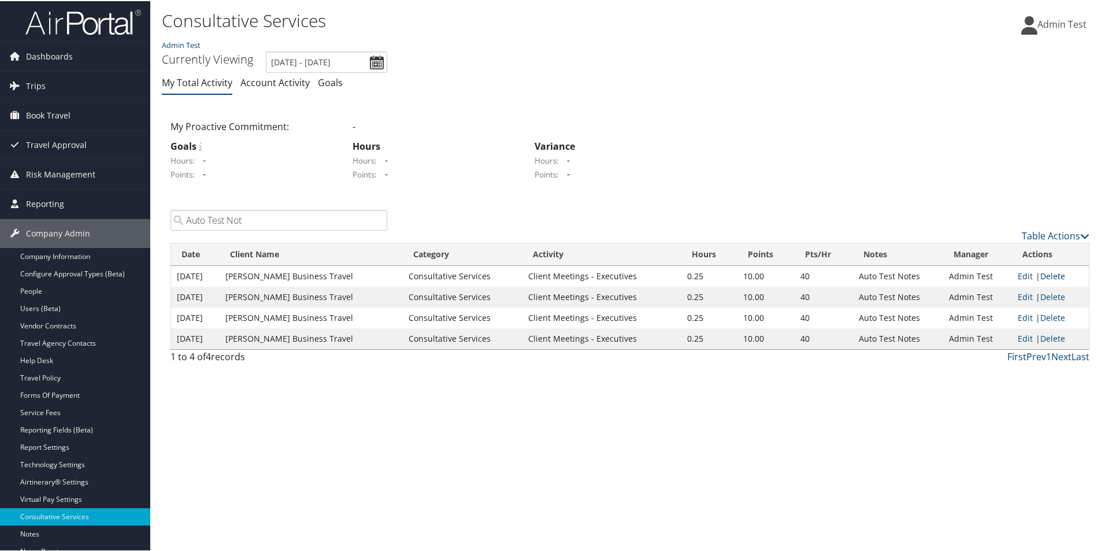
click at [1059, 273] on link "Delete" at bounding box center [1052, 274] width 25 height 11
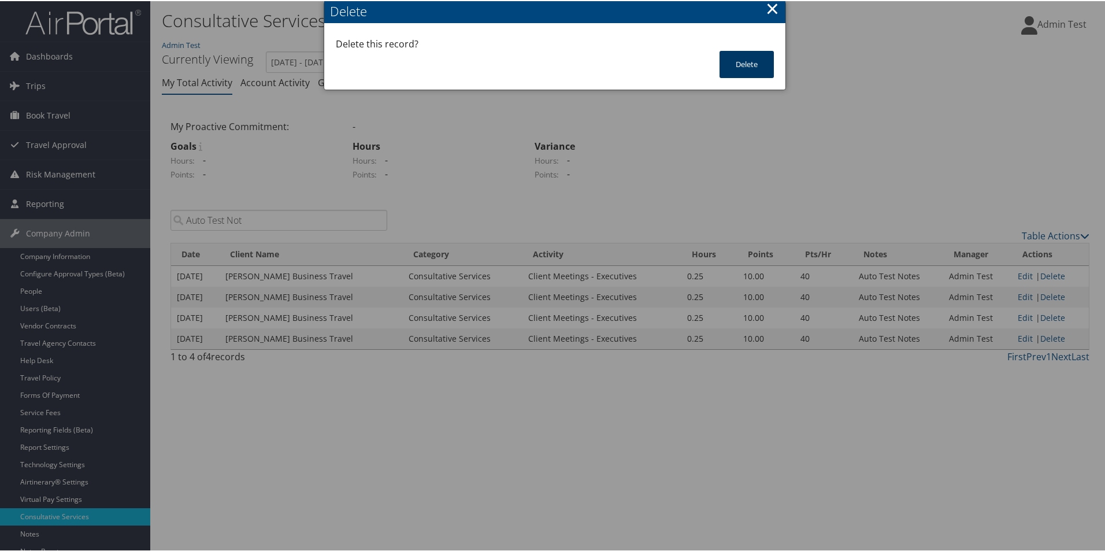
click at [734, 56] on button "Delete" at bounding box center [746, 63] width 54 height 27
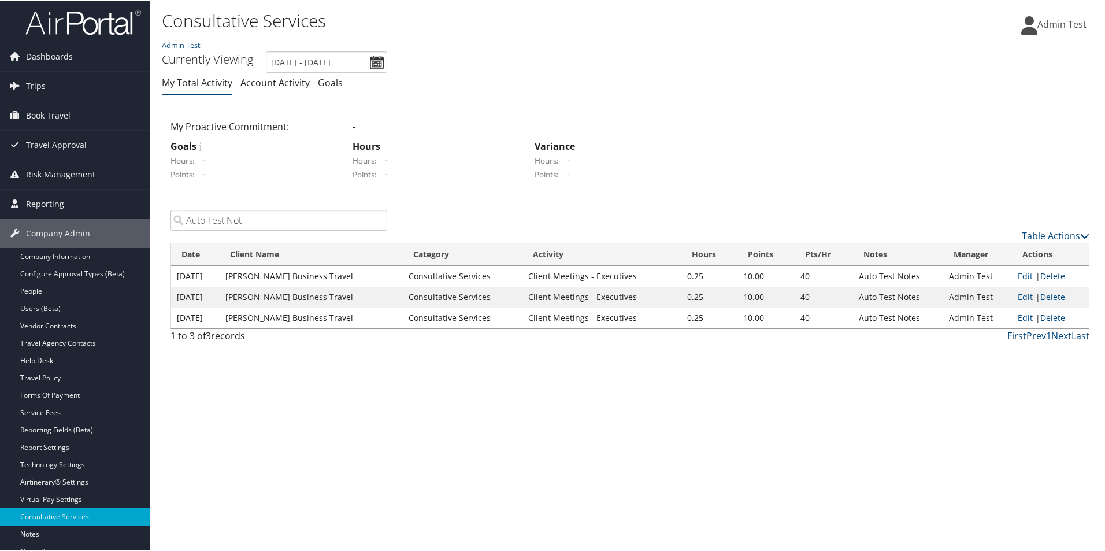
click at [1055, 276] on link "Delete" at bounding box center [1052, 274] width 25 height 11
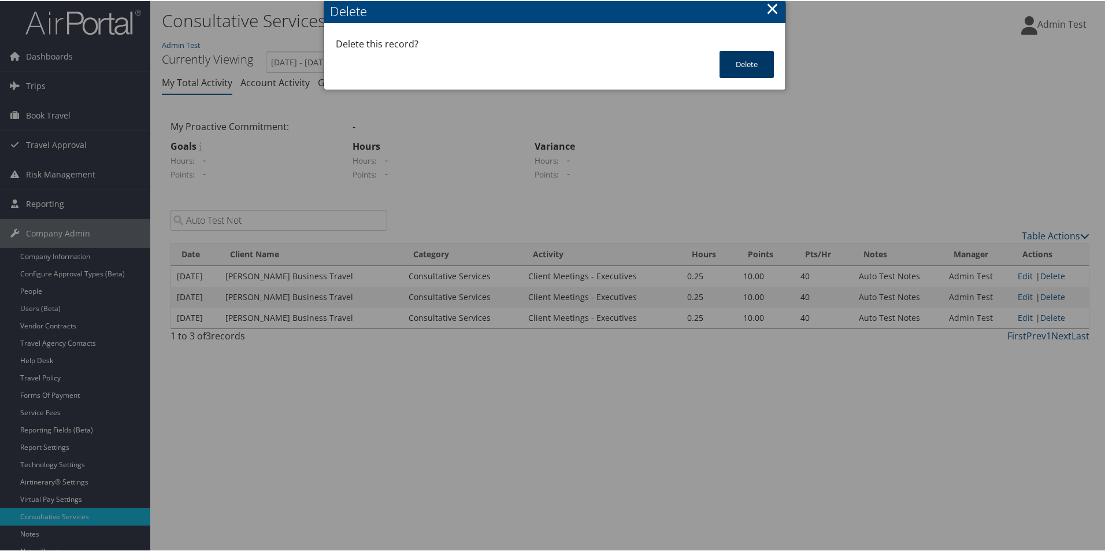
click at [744, 56] on button "Delete" at bounding box center [746, 63] width 54 height 27
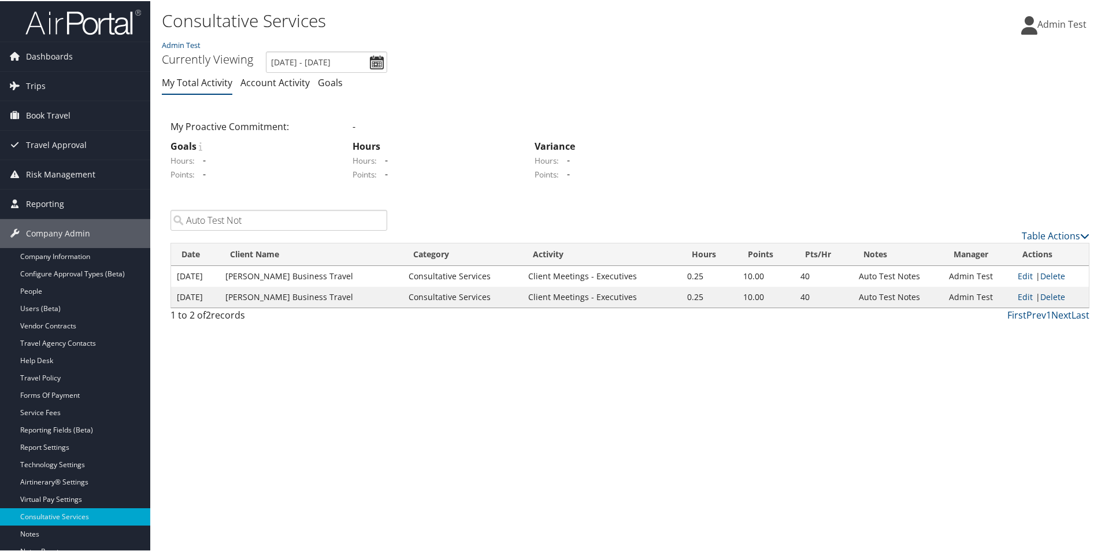
click at [1054, 272] on link "Delete" at bounding box center [1052, 274] width 25 height 11
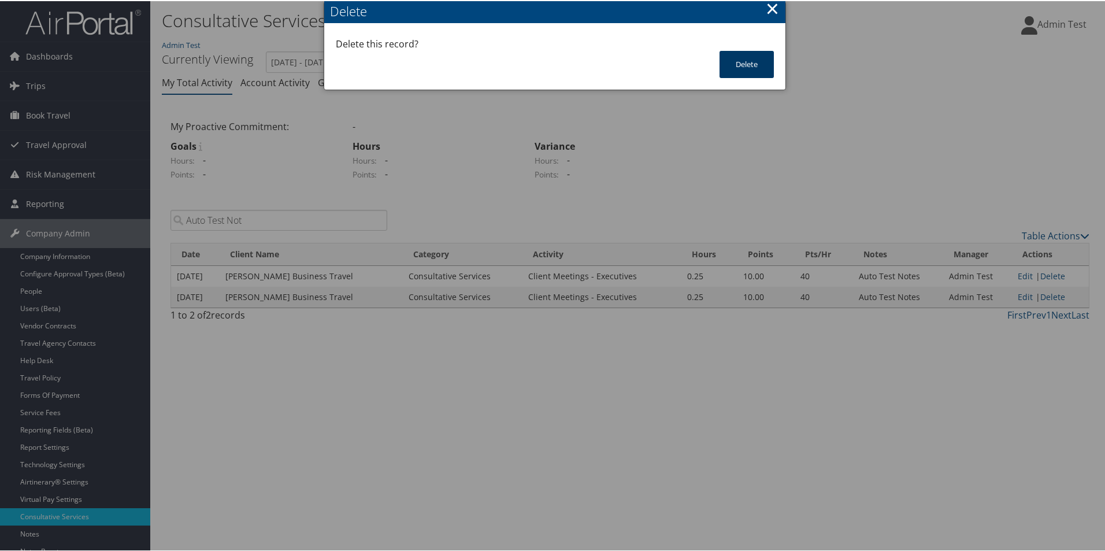
click at [740, 71] on button "Delete" at bounding box center [746, 63] width 54 height 27
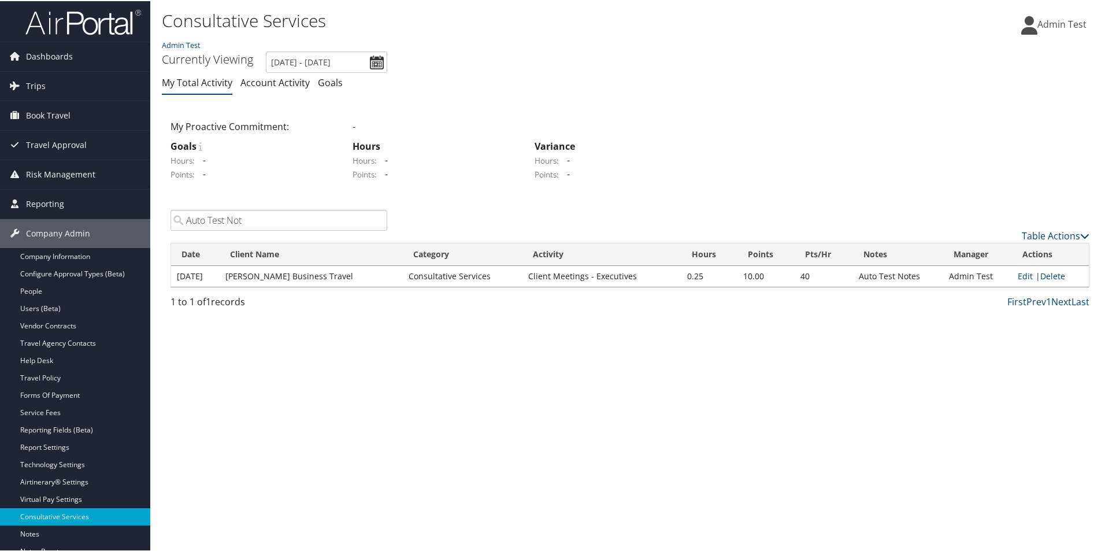
click at [1044, 274] on link "Delete" at bounding box center [1052, 274] width 25 height 11
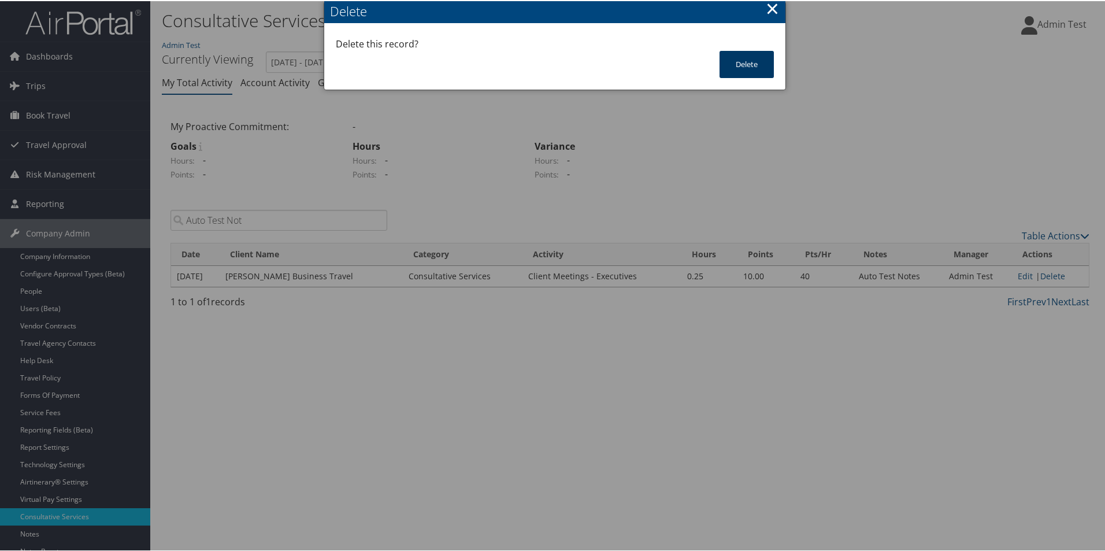
click at [750, 68] on button "Delete" at bounding box center [746, 63] width 54 height 27
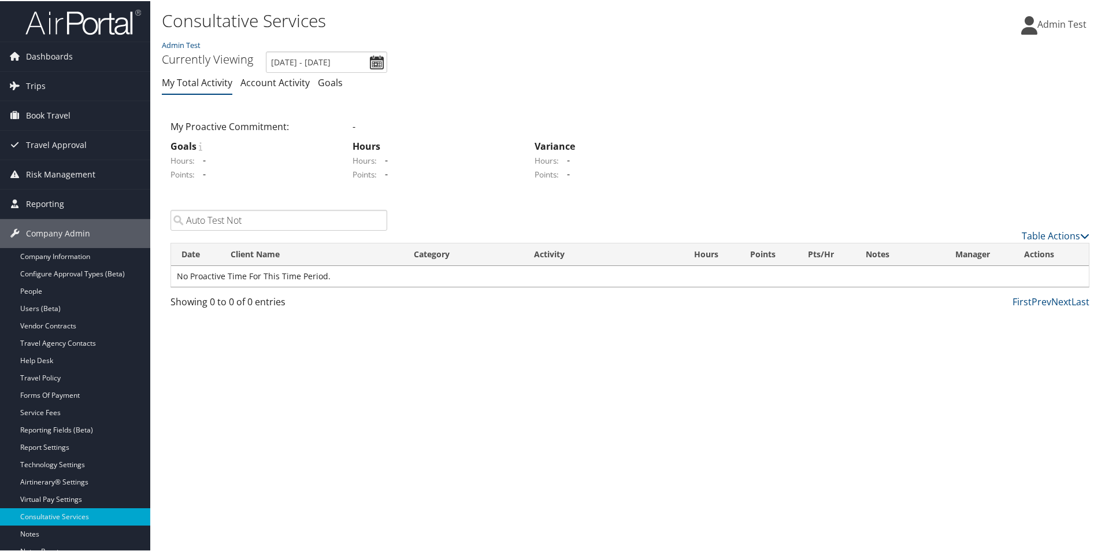
click at [291, 220] on input "Auto Test Not" at bounding box center [278, 219] width 217 height 21
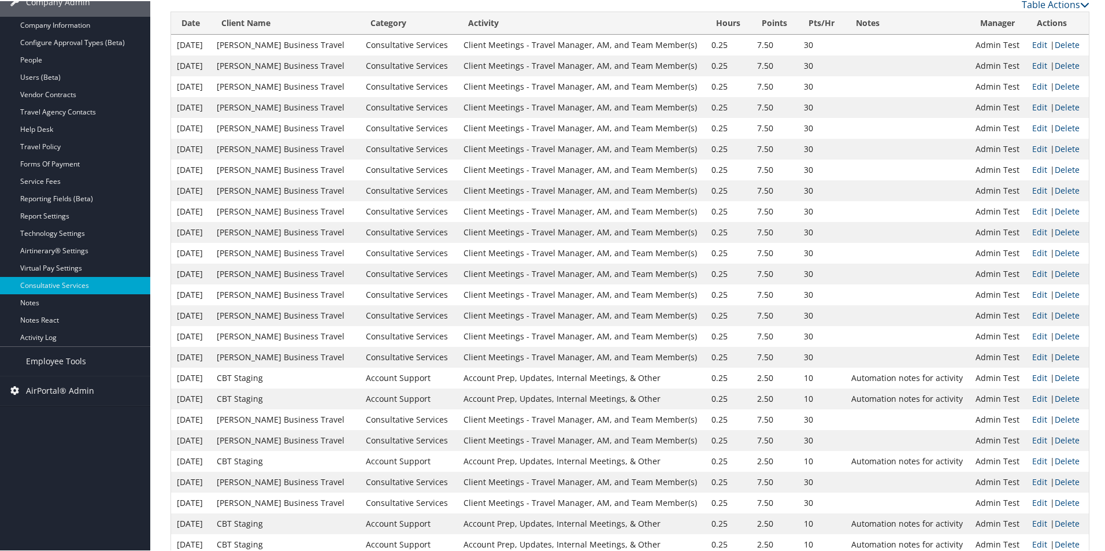
scroll to position [317, 0]
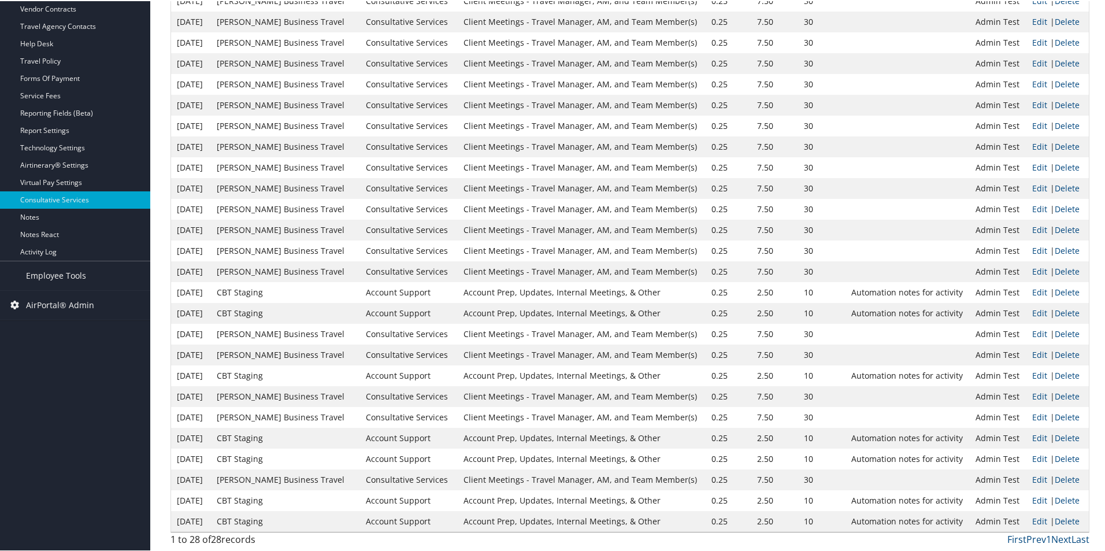
click at [876, 291] on td "Automation notes for activity" at bounding box center [907, 291] width 125 height 21
copy td "Automation notes for activity"
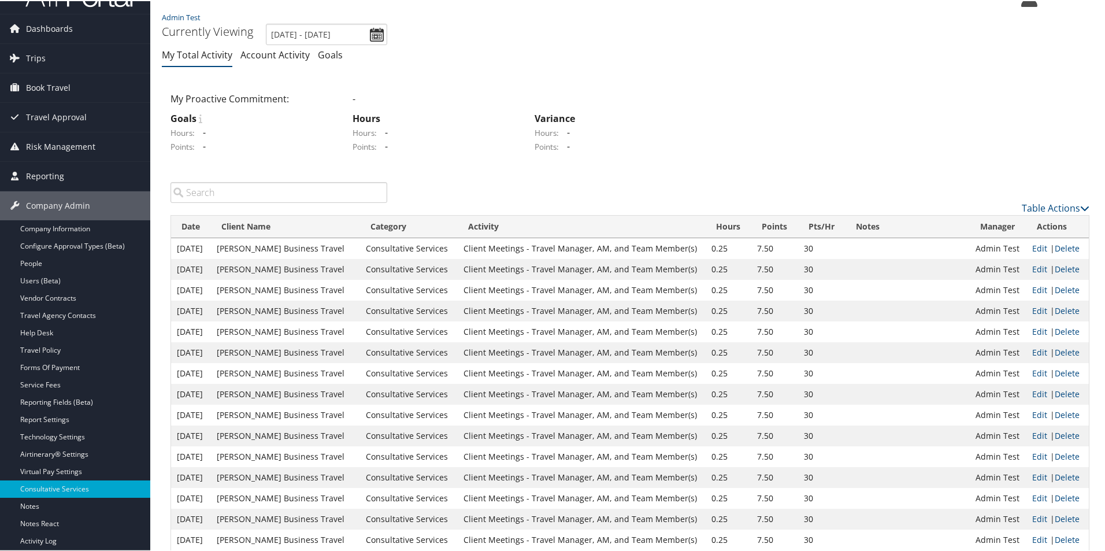
scroll to position [0, 0]
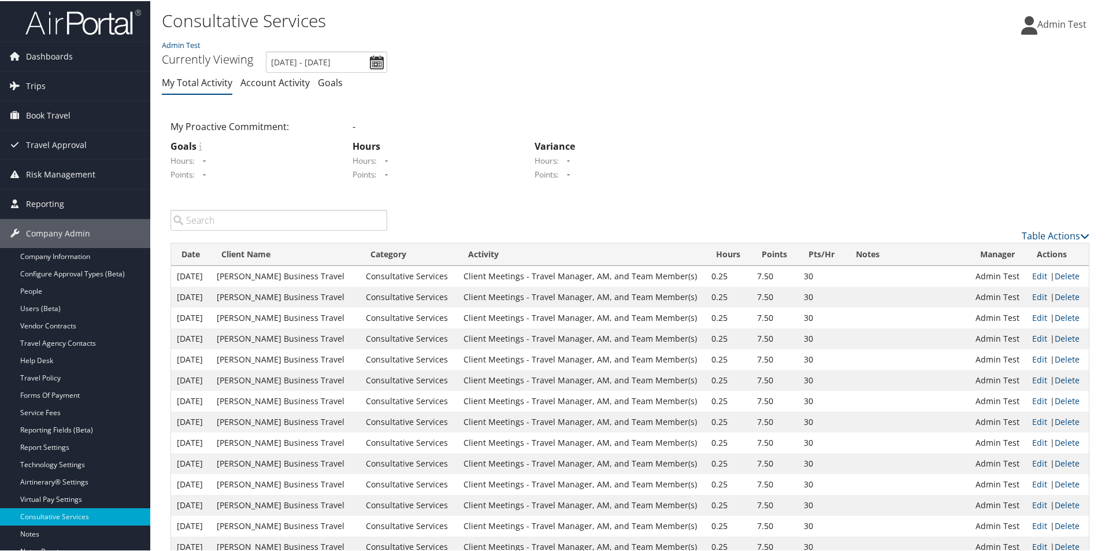
click at [273, 220] on input "search" at bounding box center [278, 219] width 217 height 21
paste input "Automation notes for activity"
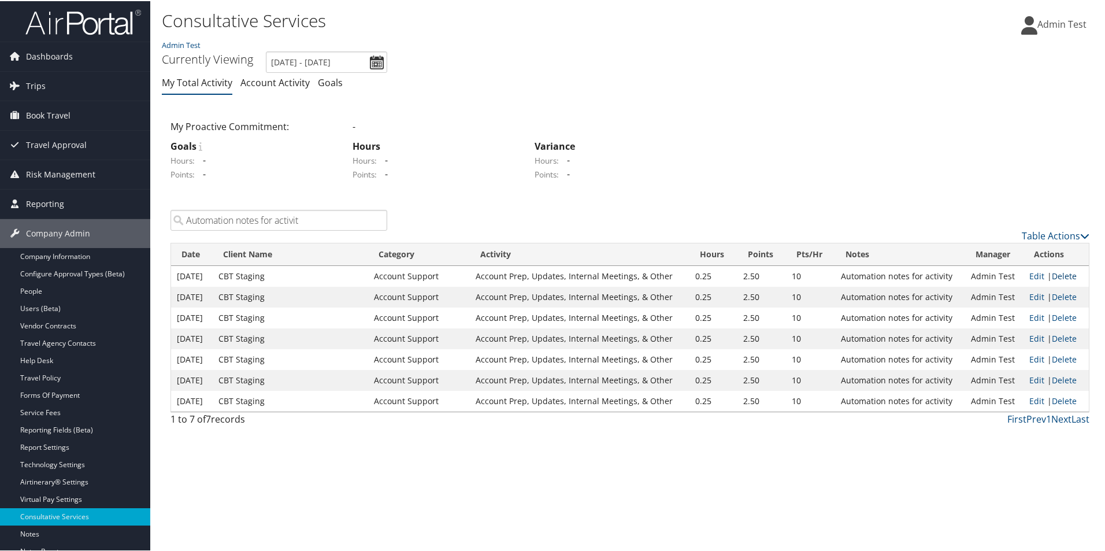
type input "Automation notes for activit"
click at [1057, 280] on link "Delete" at bounding box center [1063, 274] width 25 height 11
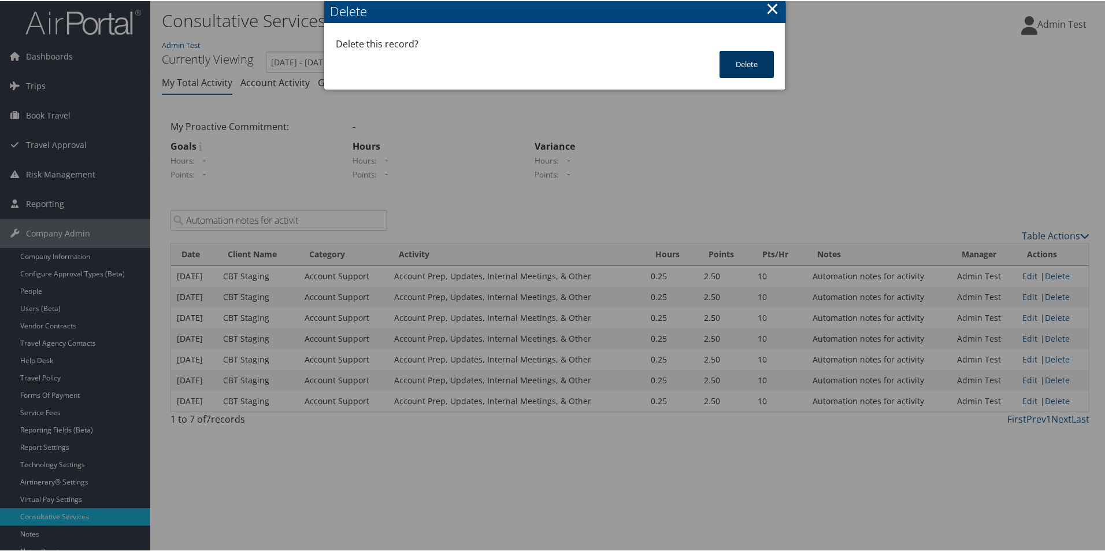
click at [744, 67] on button "Delete" at bounding box center [746, 63] width 54 height 27
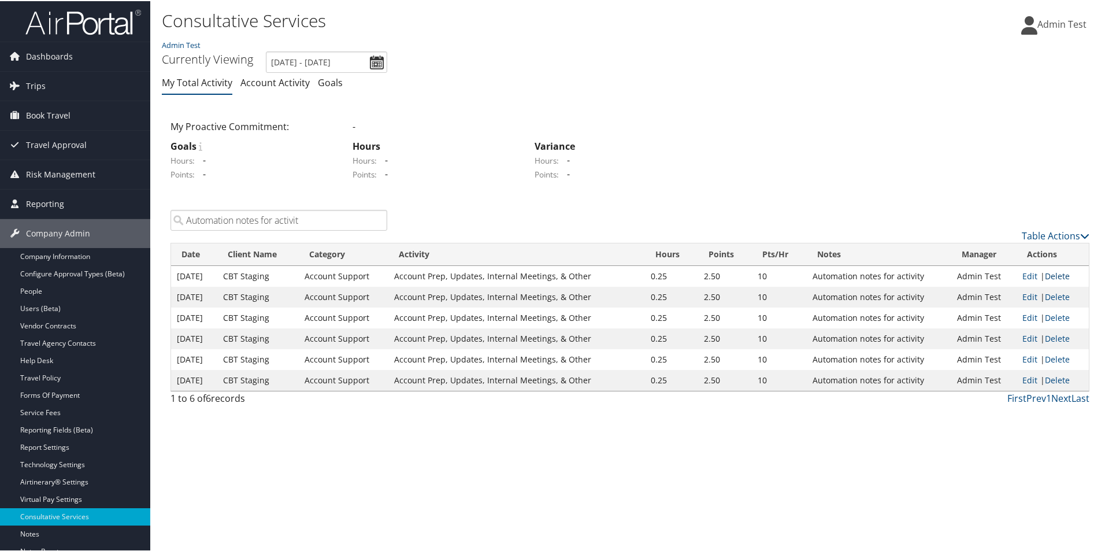
click at [1063, 270] on link "Delete" at bounding box center [1057, 274] width 25 height 11
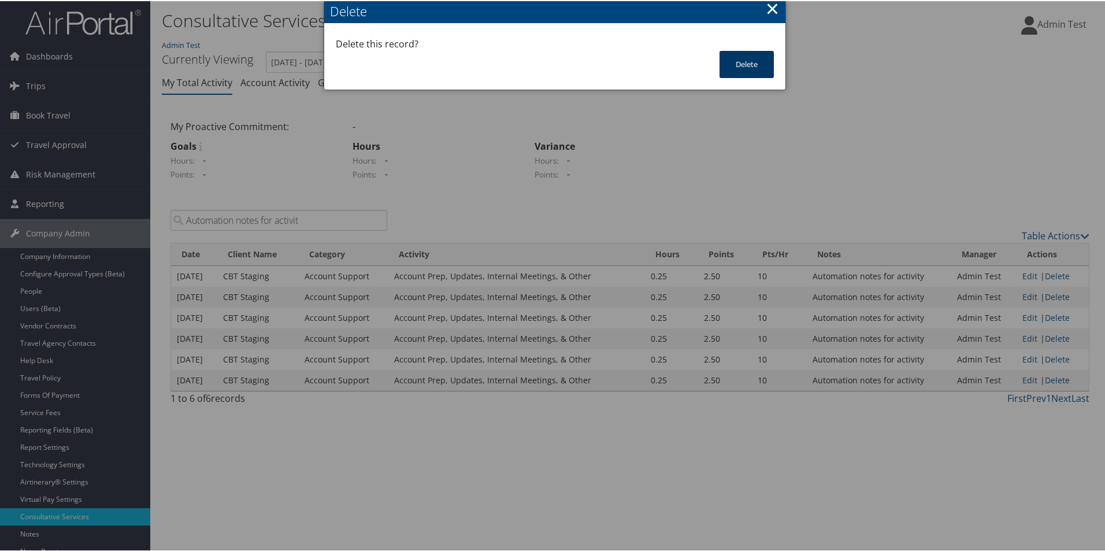
click at [749, 69] on button "Delete" at bounding box center [746, 63] width 54 height 27
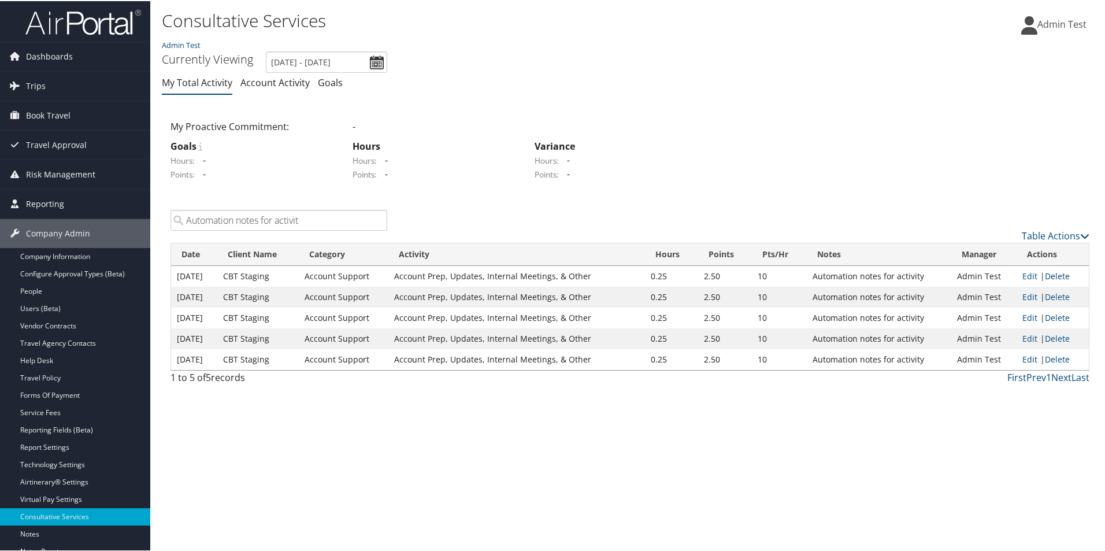
click at [1052, 272] on link "Delete" at bounding box center [1057, 274] width 25 height 11
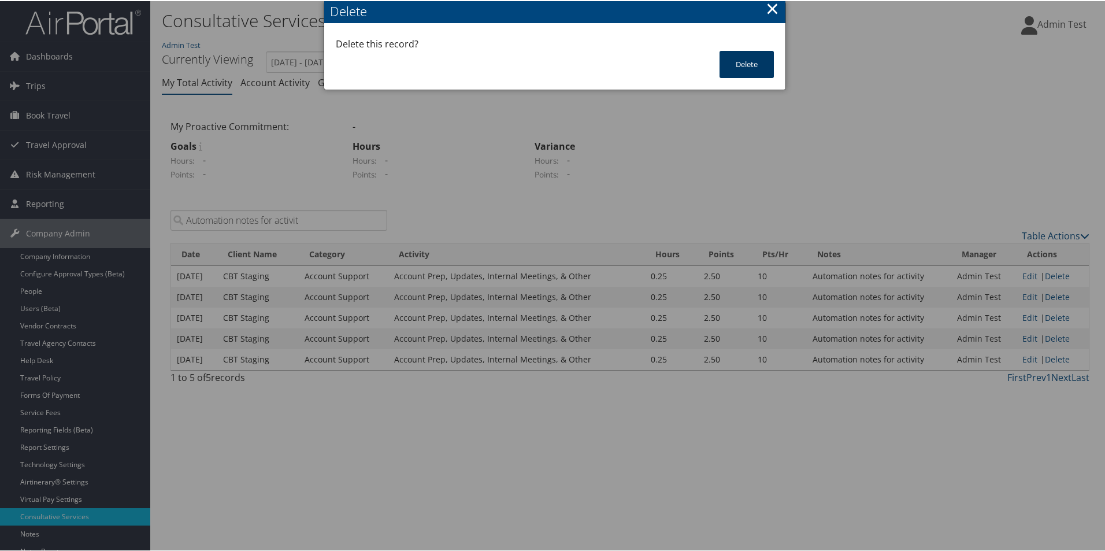
click at [755, 69] on button "Delete" at bounding box center [746, 63] width 54 height 27
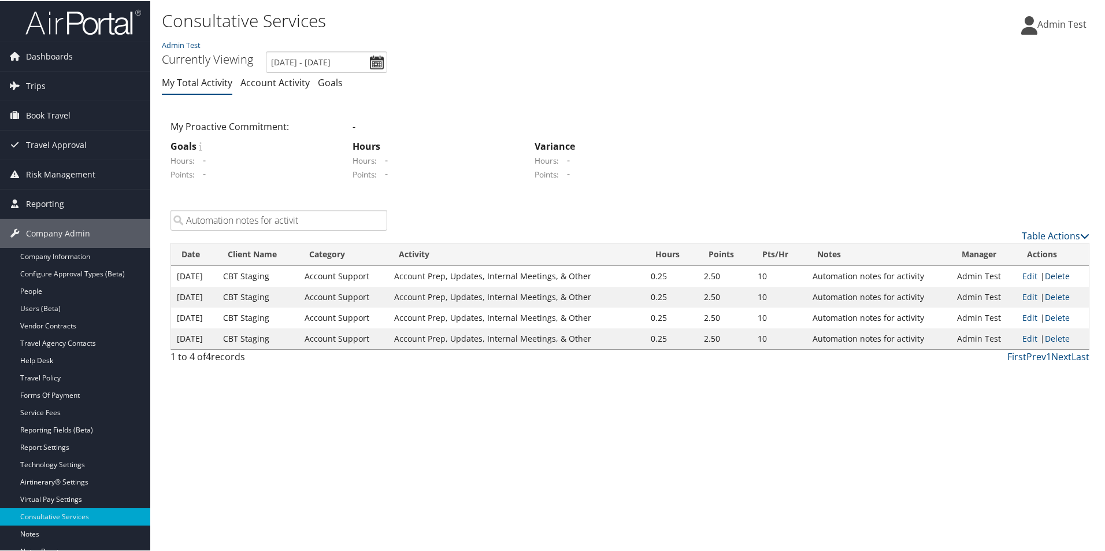
click at [1046, 275] on link "Delete" at bounding box center [1057, 274] width 25 height 11
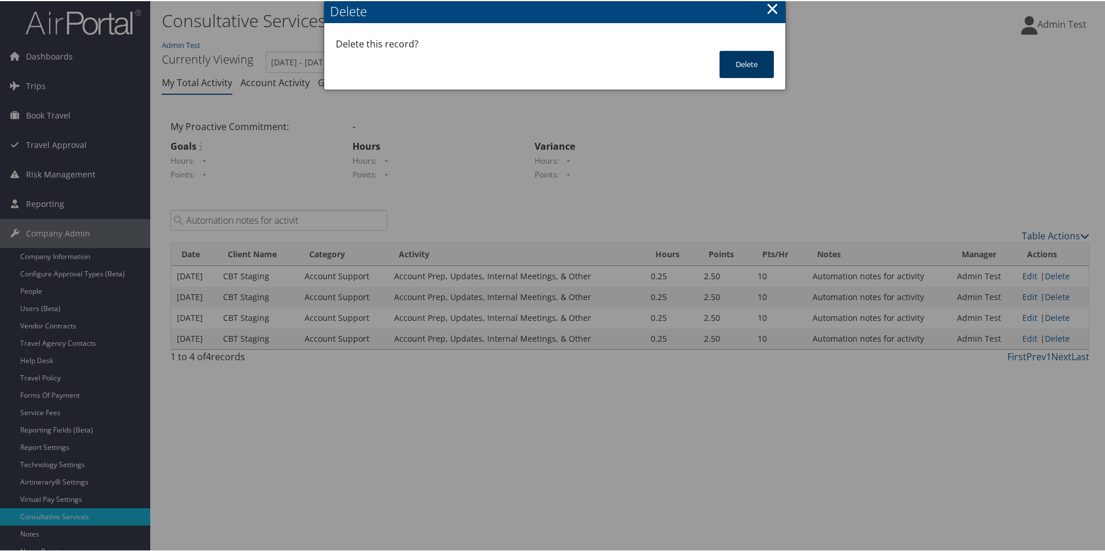
click at [735, 61] on button "Delete" at bounding box center [746, 63] width 54 height 27
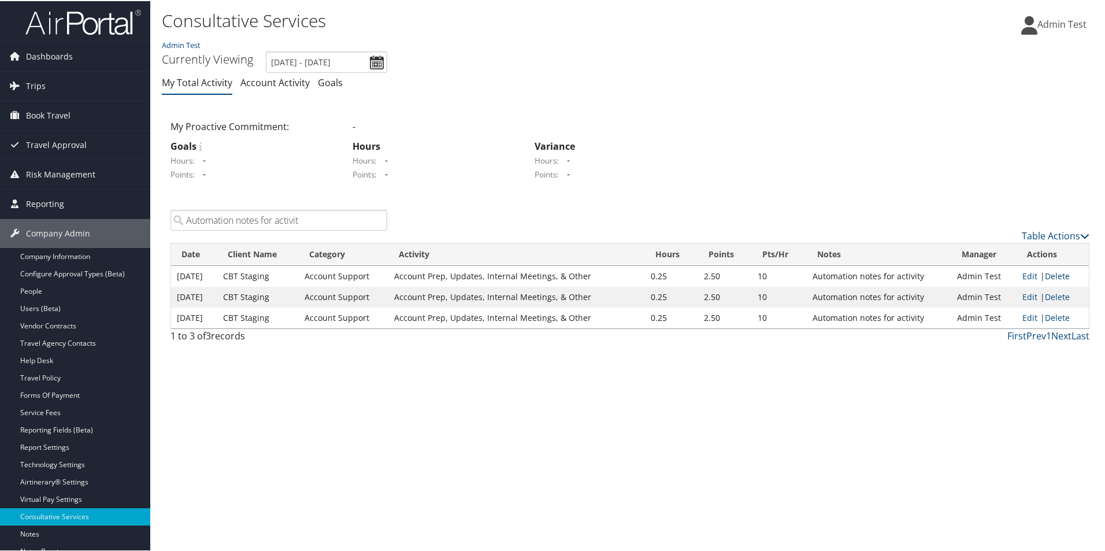
click at [1054, 272] on link "Delete" at bounding box center [1057, 274] width 25 height 11
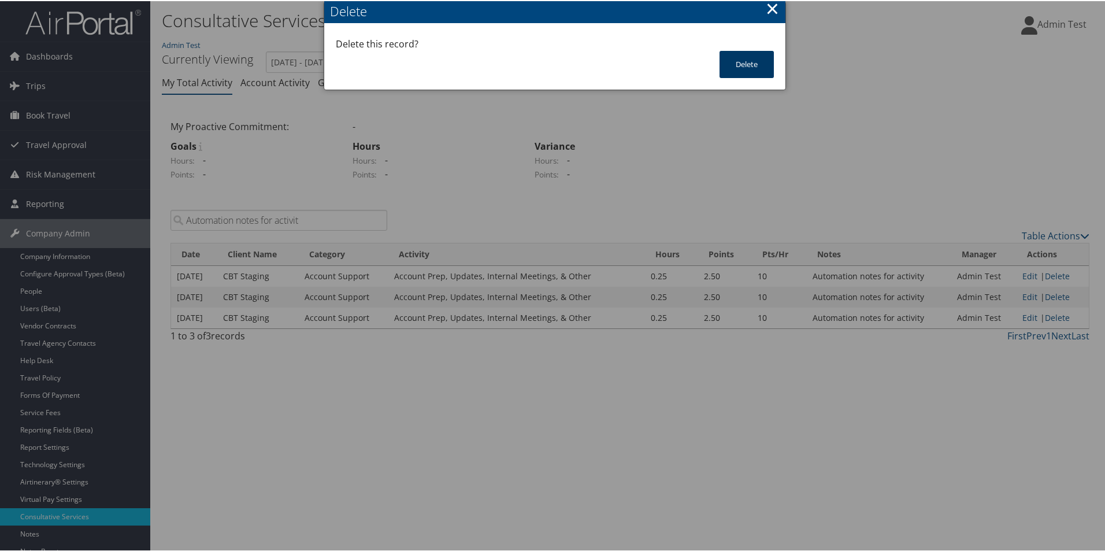
click at [734, 65] on button "Delete" at bounding box center [746, 63] width 54 height 27
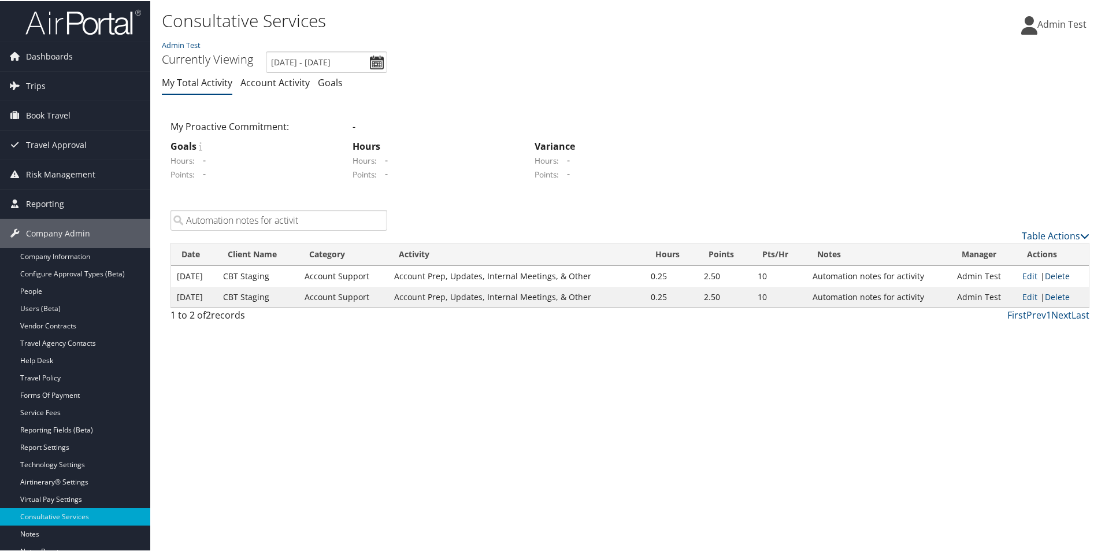
click at [1060, 272] on link "Delete" at bounding box center [1057, 274] width 25 height 11
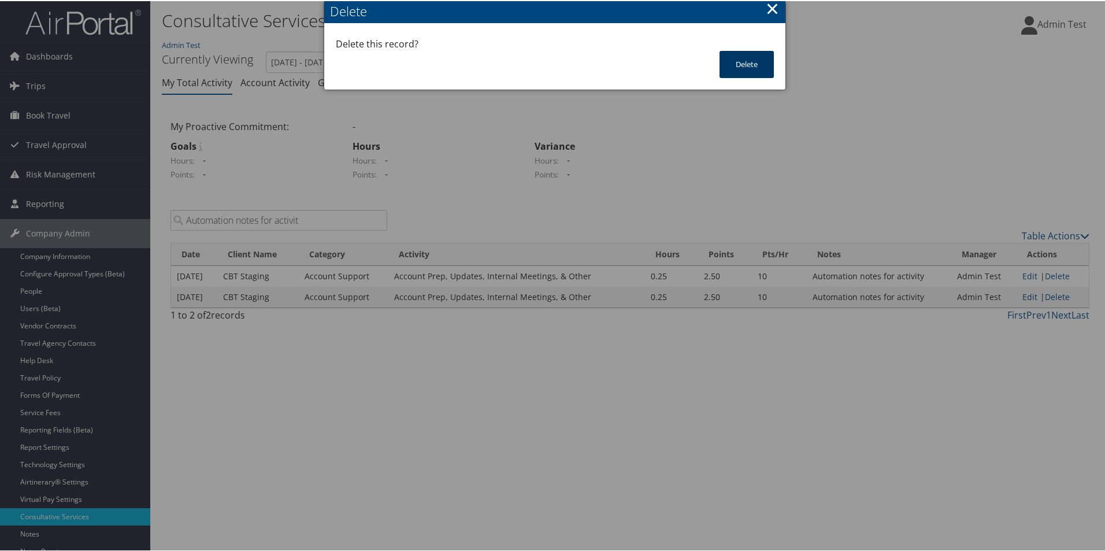
click at [752, 64] on button "Delete" at bounding box center [746, 63] width 54 height 27
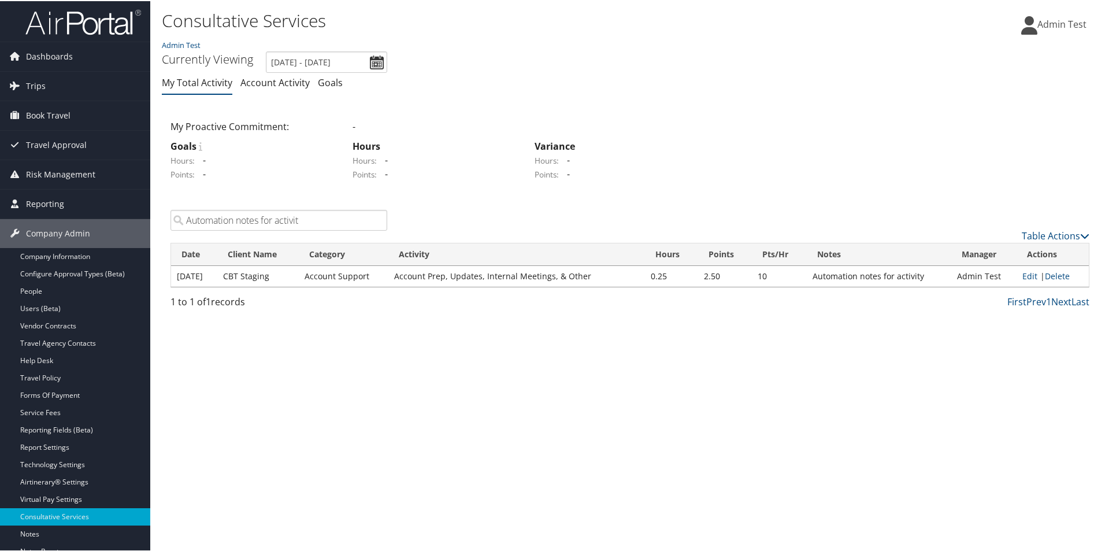
click at [1066, 276] on td "Edit | Delete" at bounding box center [1052, 275] width 72 height 21
click at [1051, 274] on link "Delete" at bounding box center [1057, 274] width 25 height 11
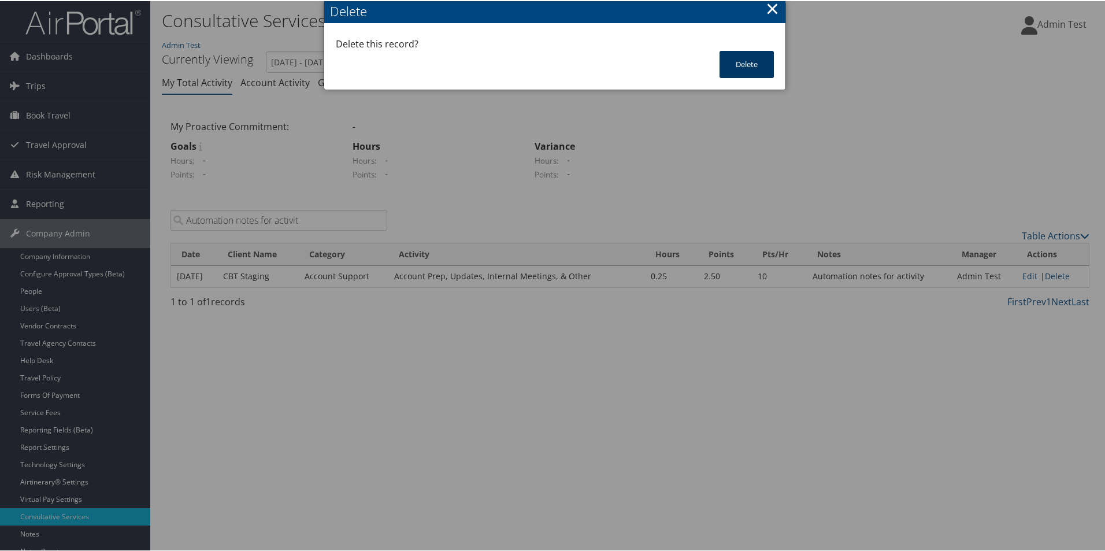
click at [745, 64] on button "Delete" at bounding box center [746, 63] width 54 height 27
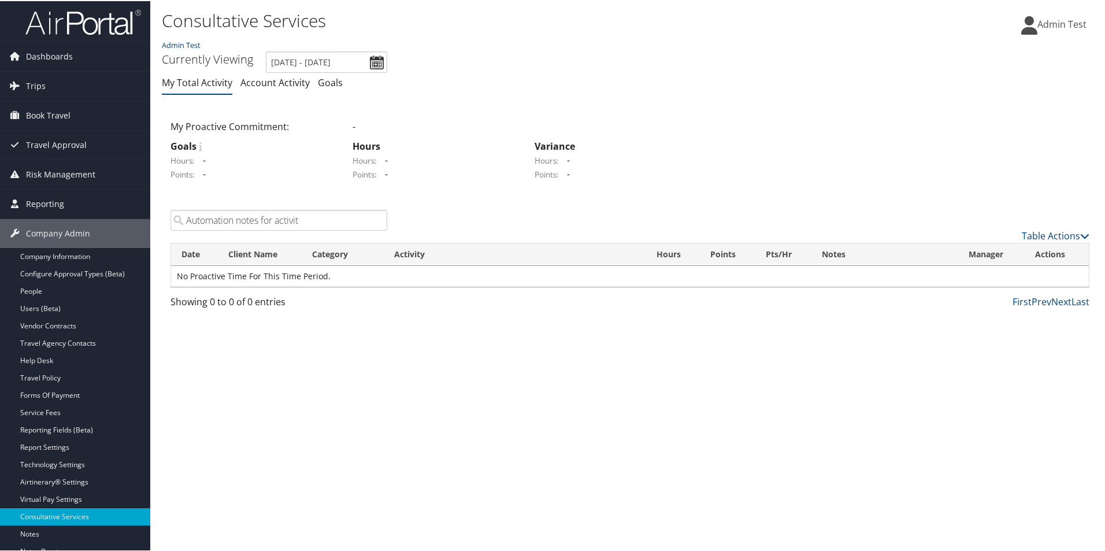
click at [318, 217] on input "Automation notes for activit" at bounding box center [278, 219] width 217 height 21
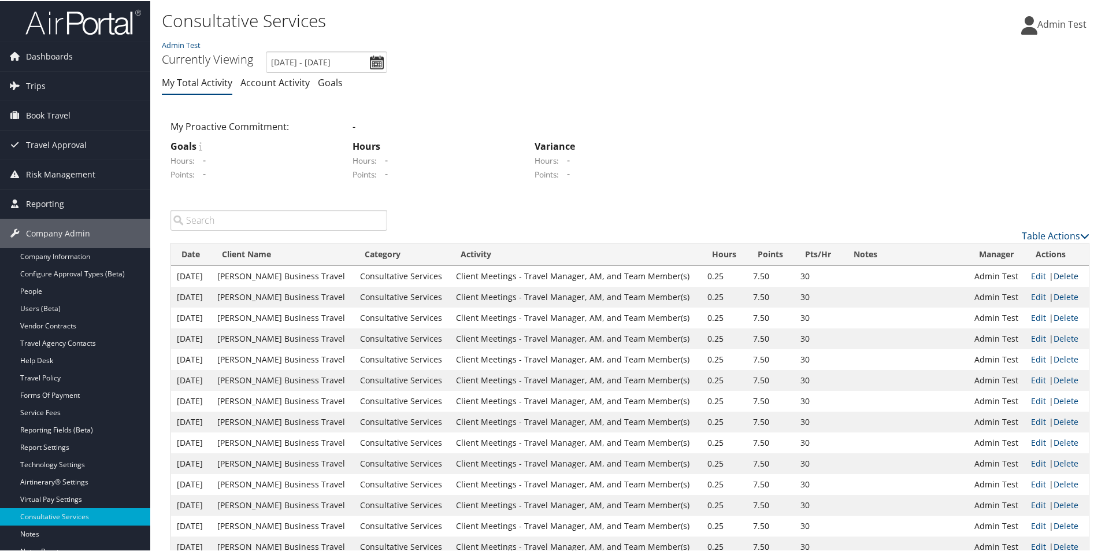
click at [1071, 272] on link "Delete" at bounding box center [1065, 274] width 25 height 11
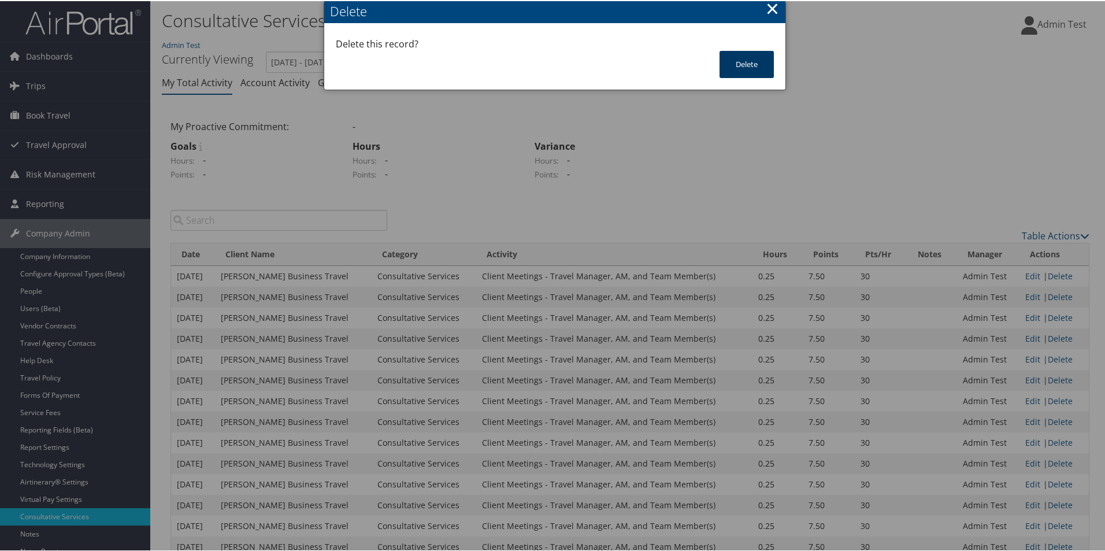
click at [745, 61] on button "Delete" at bounding box center [746, 63] width 54 height 27
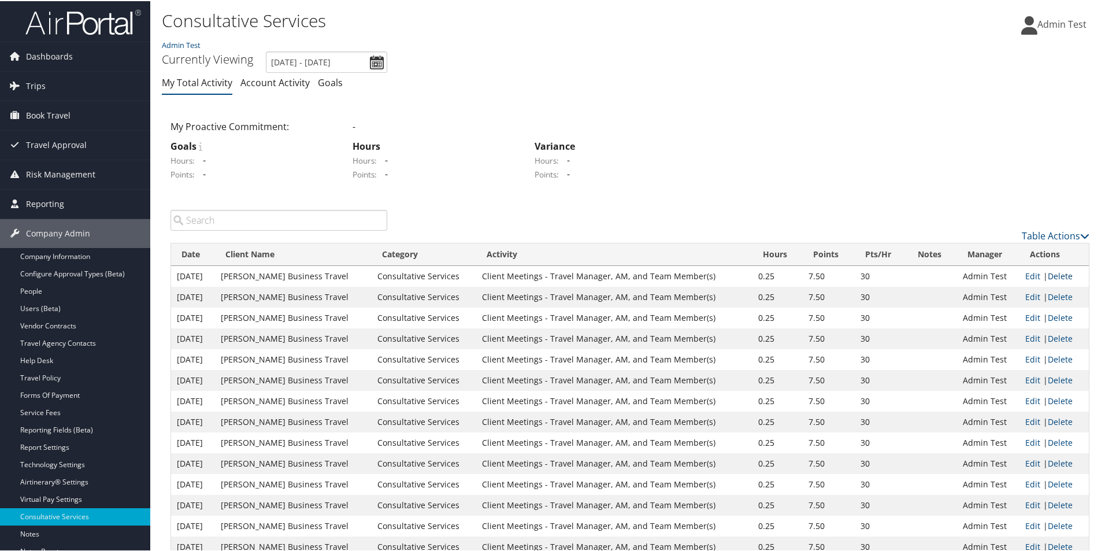
click at [1058, 277] on link "Delete" at bounding box center [1059, 274] width 25 height 11
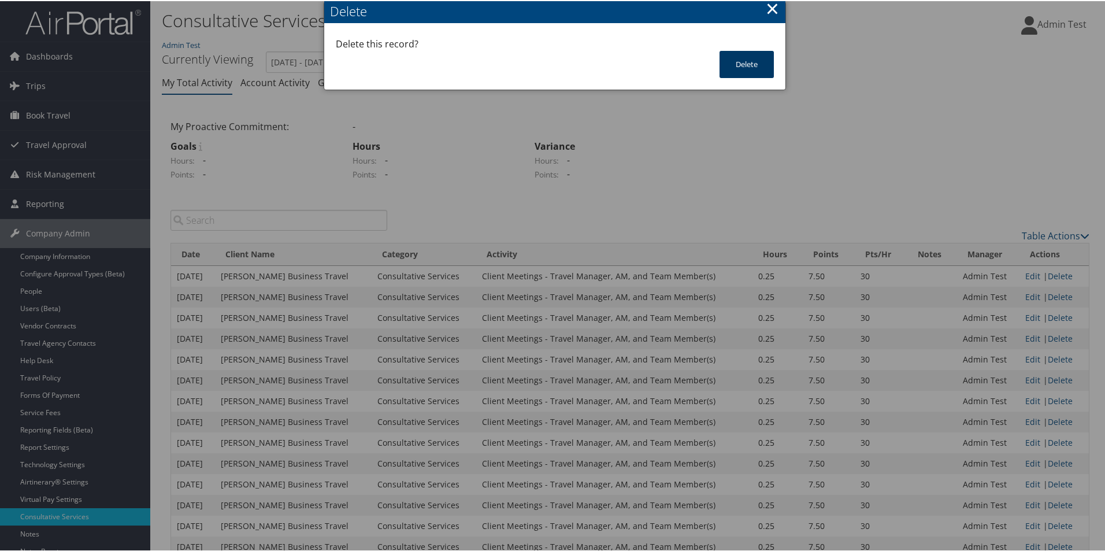
click at [727, 70] on button "Delete" at bounding box center [746, 63] width 54 height 27
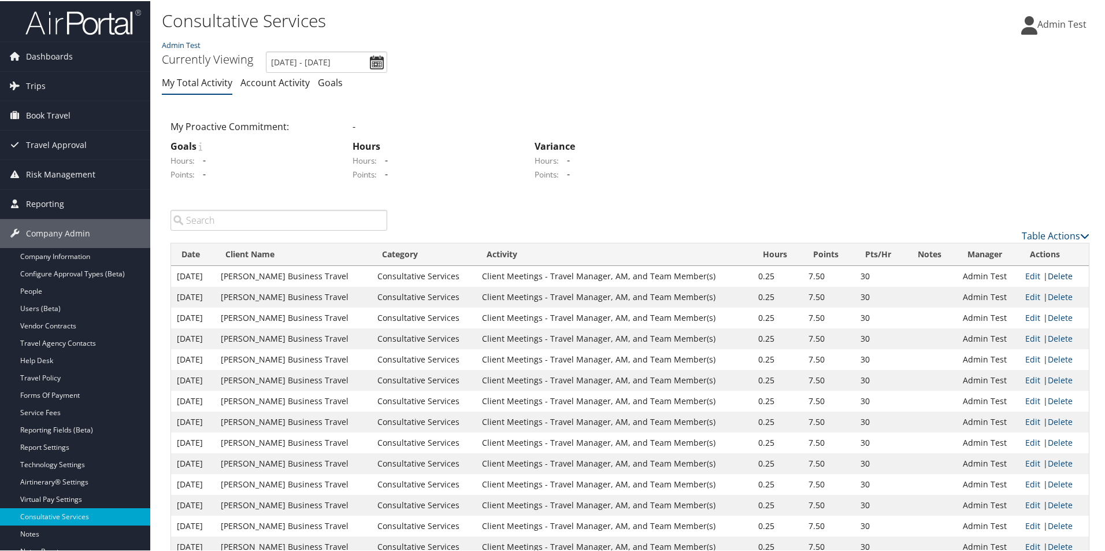
click at [1057, 275] on link "Delete" at bounding box center [1059, 274] width 25 height 11
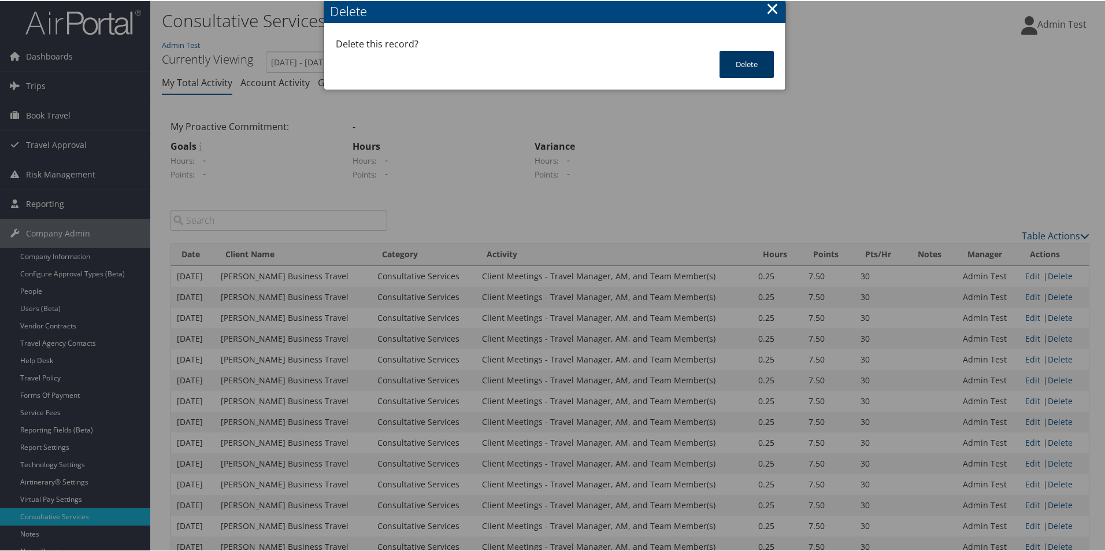
click at [754, 55] on button "Delete" at bounding box center [746, 63] width 54 height 27
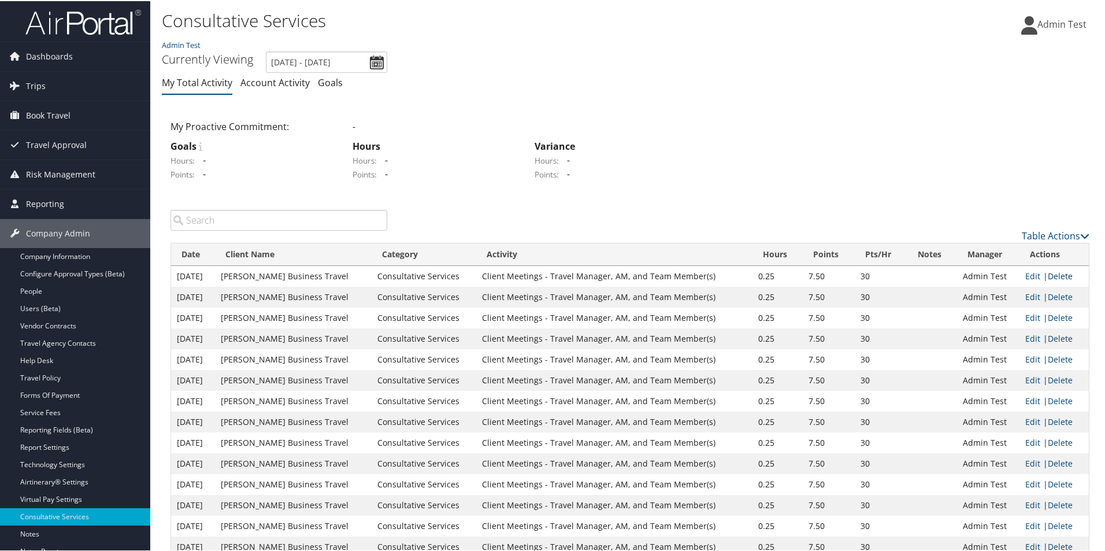
click at [1064, 276] on link "Delete" at bounding box center [1059, 274] width 25 height 11
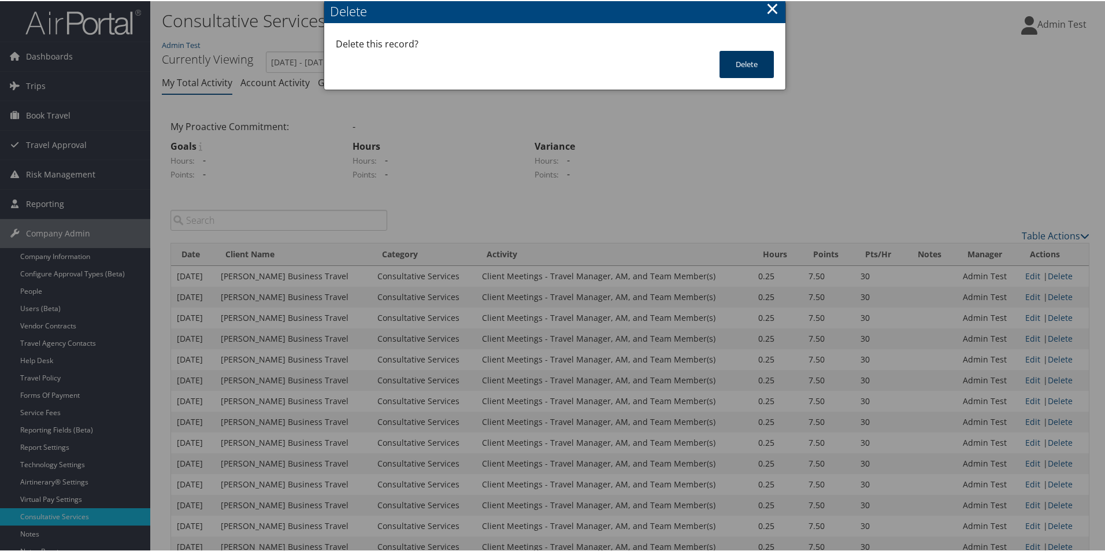
click at [747, 66] on button "Delete" at bounding box center [746, 63] width 54 height 27
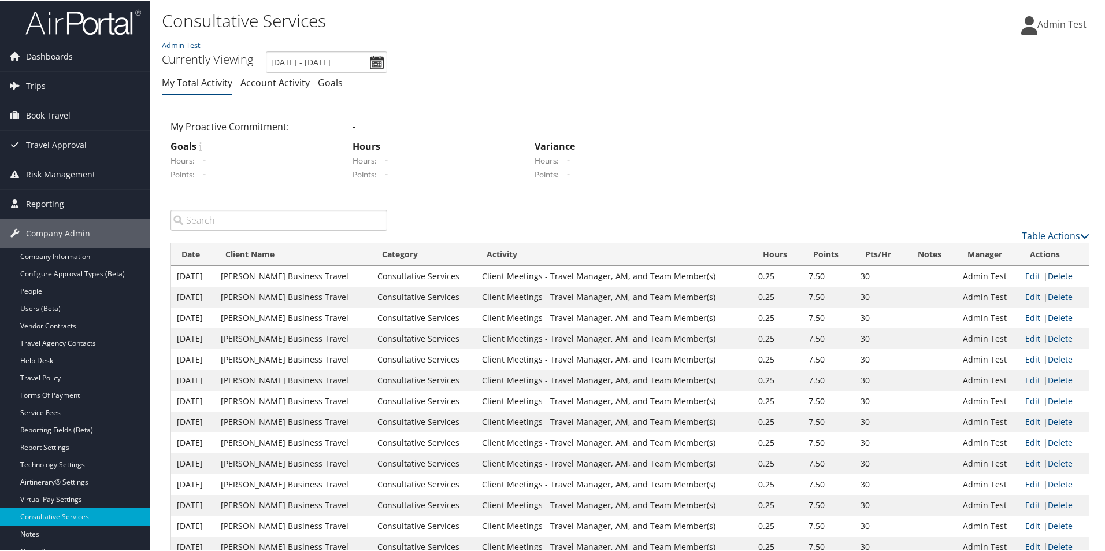
click at [1058, 275] on link "Delete" at bounding box center [1059, 274] width 25 height 11
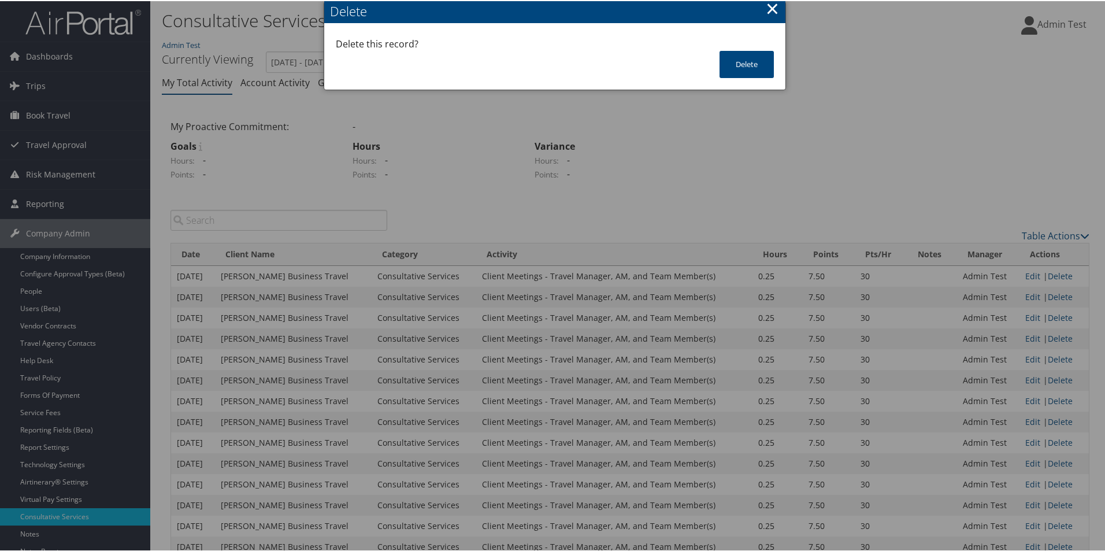
click at [715, 60] on div "Delete" at bounding box center [746, 69] width 77 height 39
click at [737, 66] on button "Delete" at bounding box center [746, 63] width 54 height 27
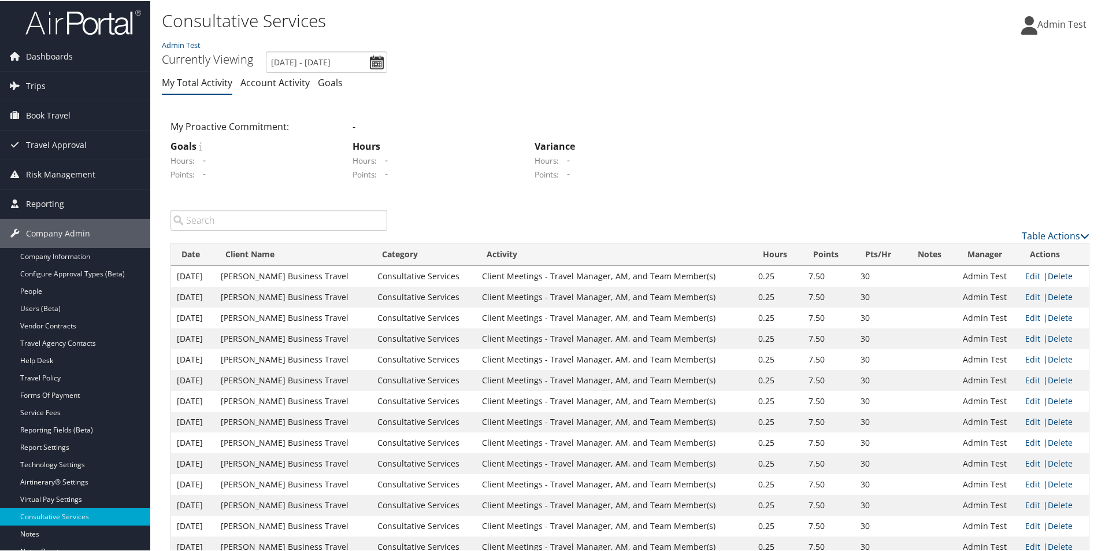
click at [1048, 269] on link "Delete" at bounding box center [1059, 274] width 25 height 11
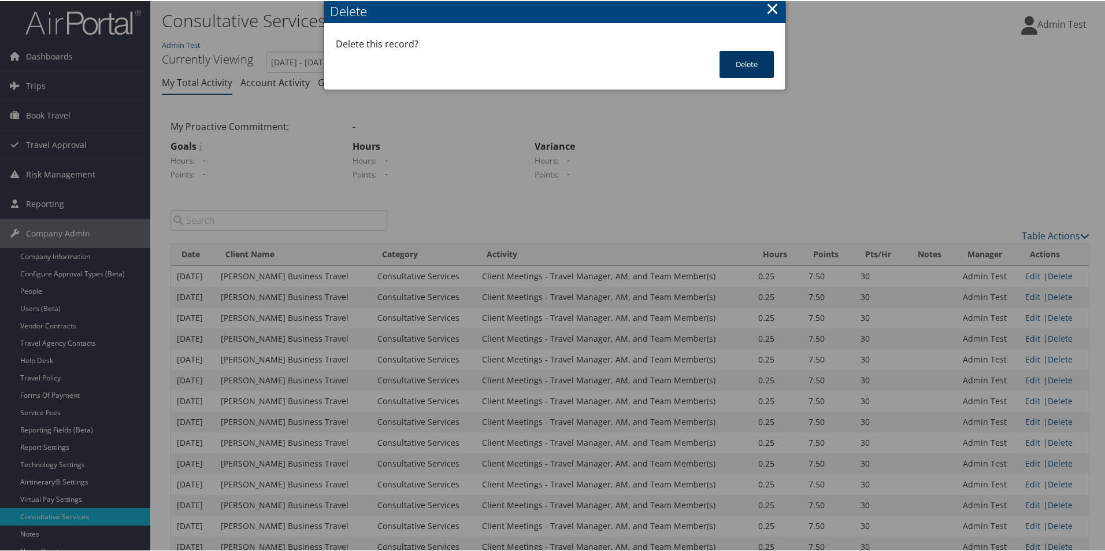
click at [742, 69] on button "Delete" at bounding box center [746, 63] width 54 height 27
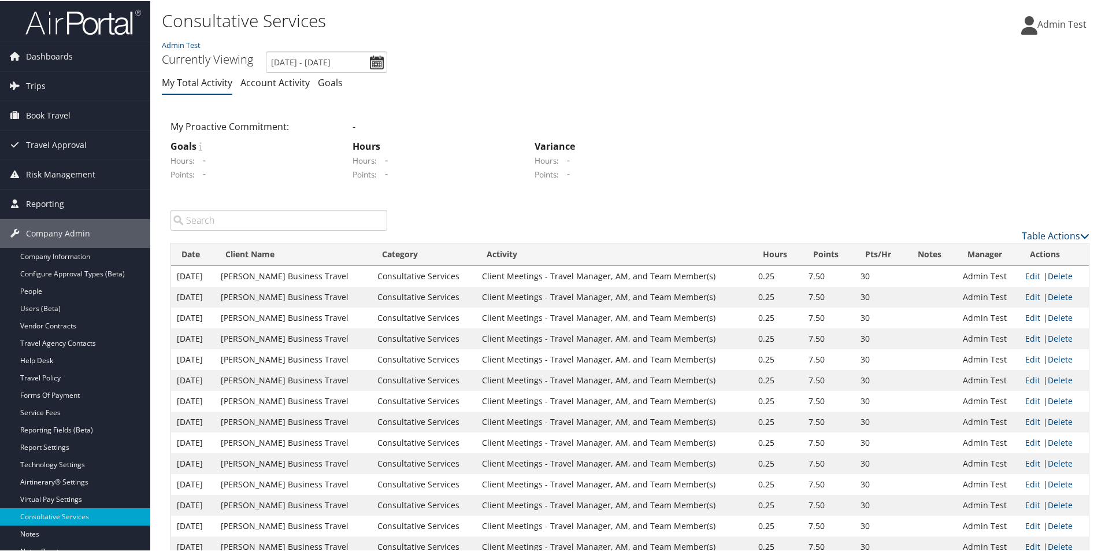
click at [1047, 276] on link "Delete" at bounding box center [1059, 274] width 25 height 11
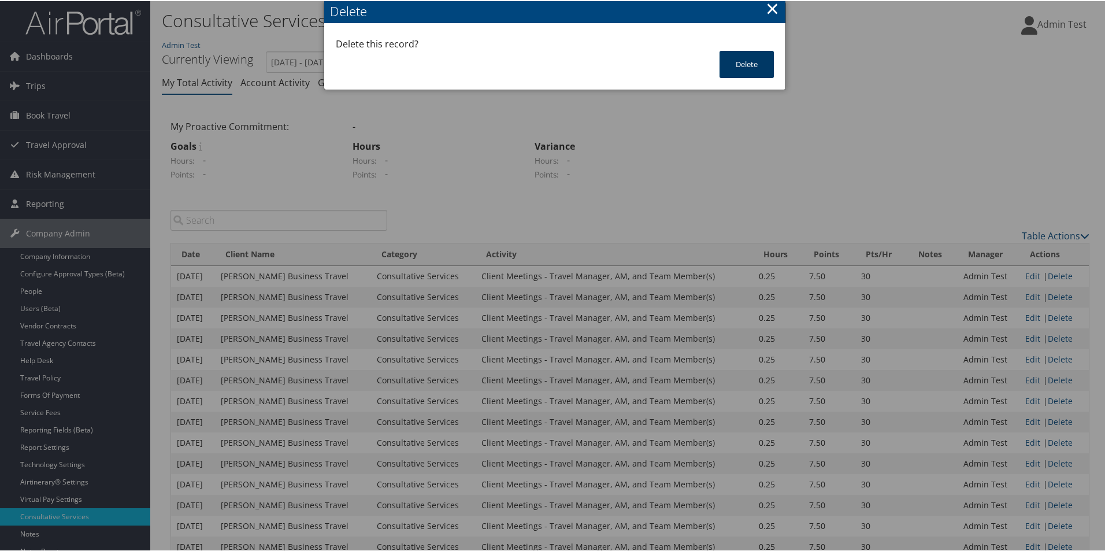
click at [735, 70] on button "Delete" at bounding box center [746, 63] width 54 height 27
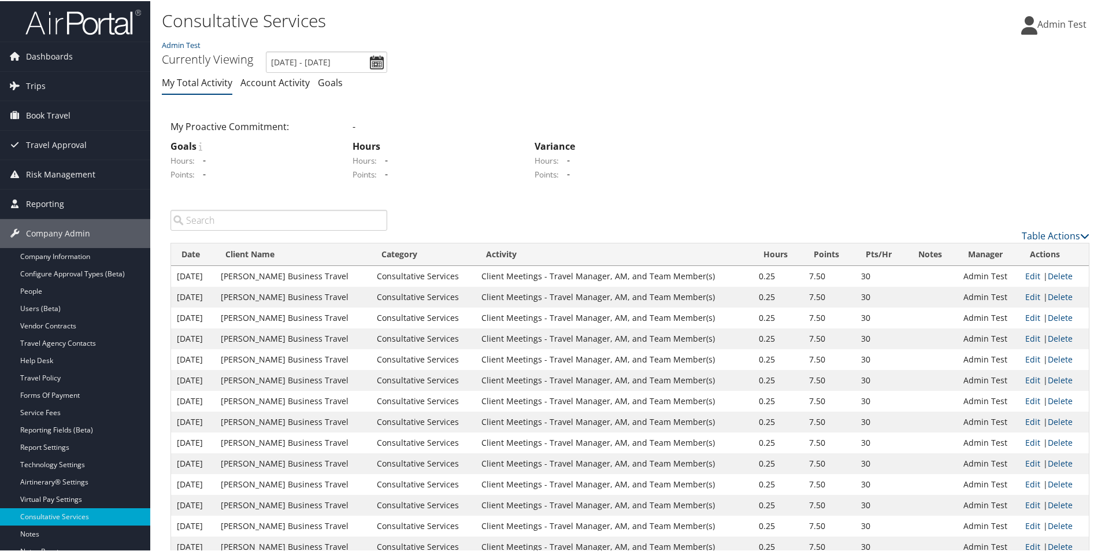
click at [1052, 269] on link "Delete" at bounding box center [1059, 274] width 25 height 11
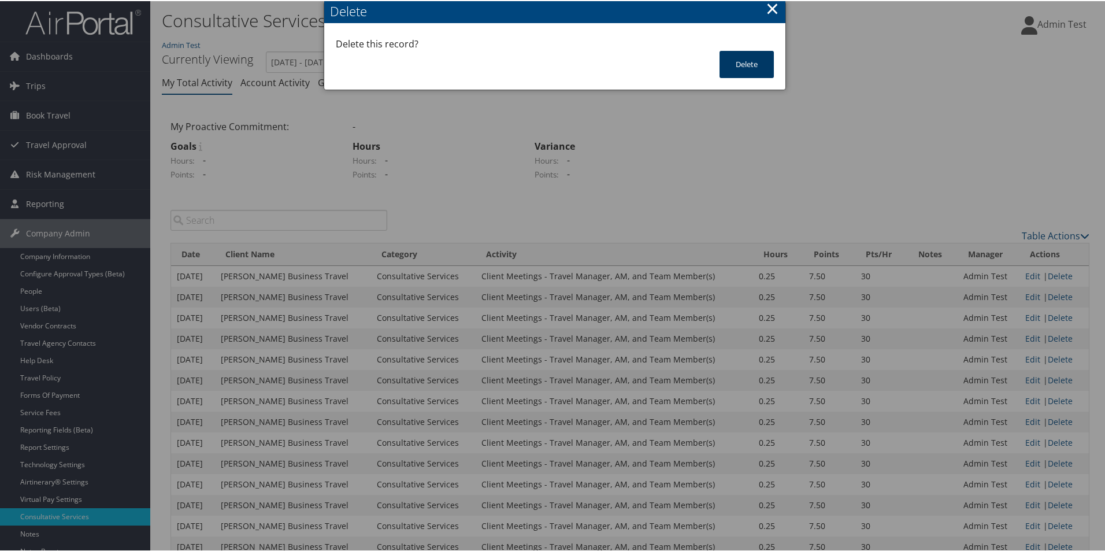
click at [753, 62] on button "Delete" at bounding box center [746, 63] width 54 height 27
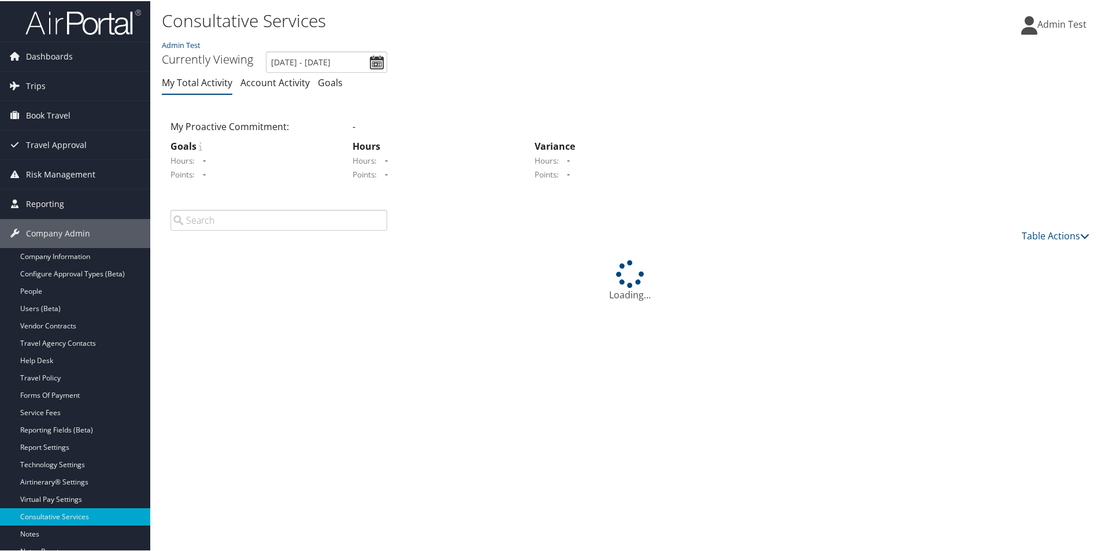
scroll to position [85, 0]
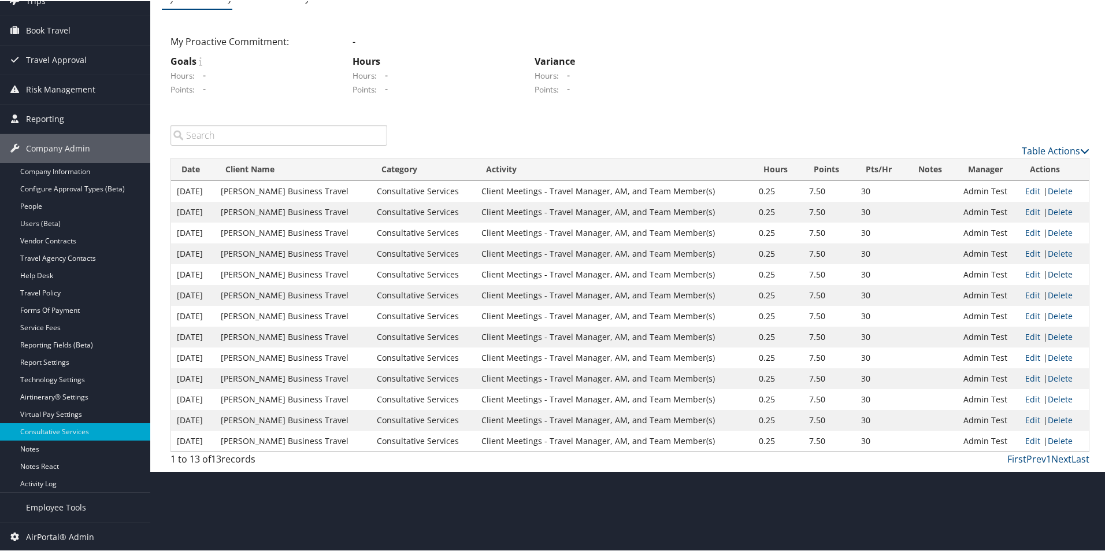
click at [1048, 273] on link "Delete" at bounding box center [1059, 272] width 25 height 11
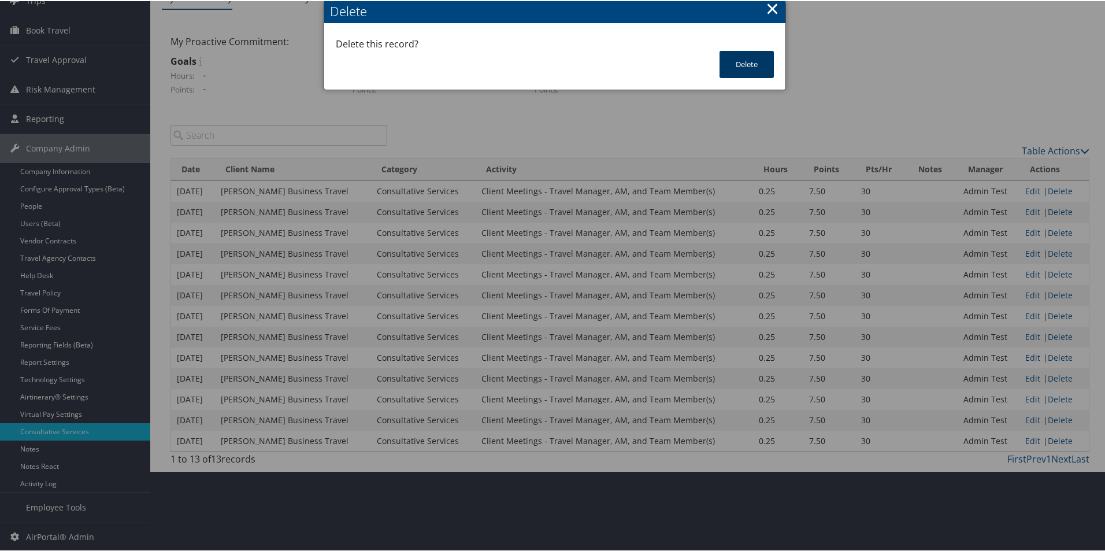
drag, startPoint x: 721, startPoint y: 44, endPoint x: 734, endPoint y: 62, distance: 22.3
click at [721, 44] on div "Delete this record?" at bounding box center [555, 43] width 438 height 14
click at [735, 62] on button "Delete" at bounding box center [746, 63] width 54 height 27
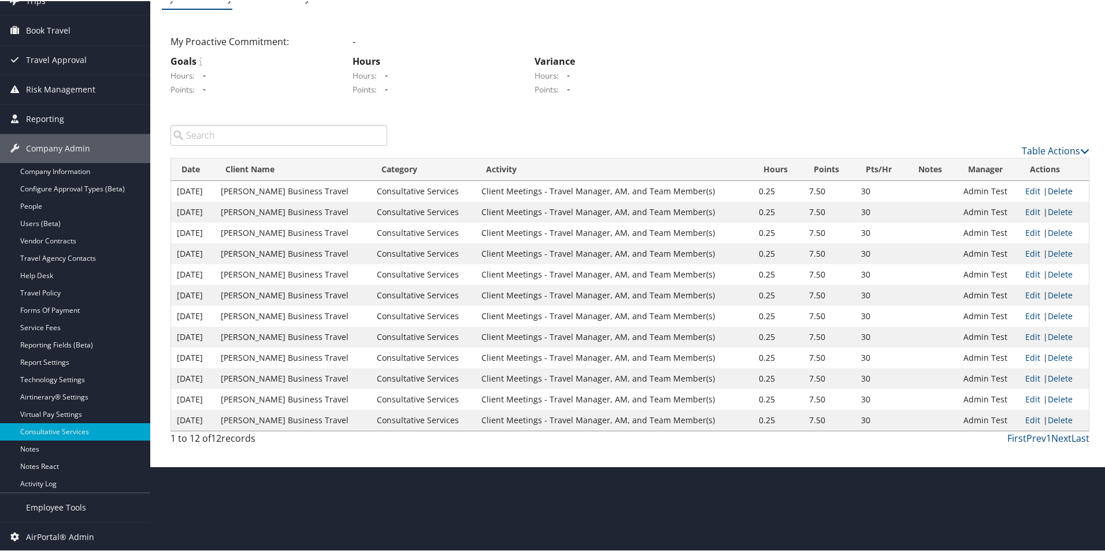
click at [1057, 189] on link "Delete" at bounding box center [1059, 189] width 25 height 11
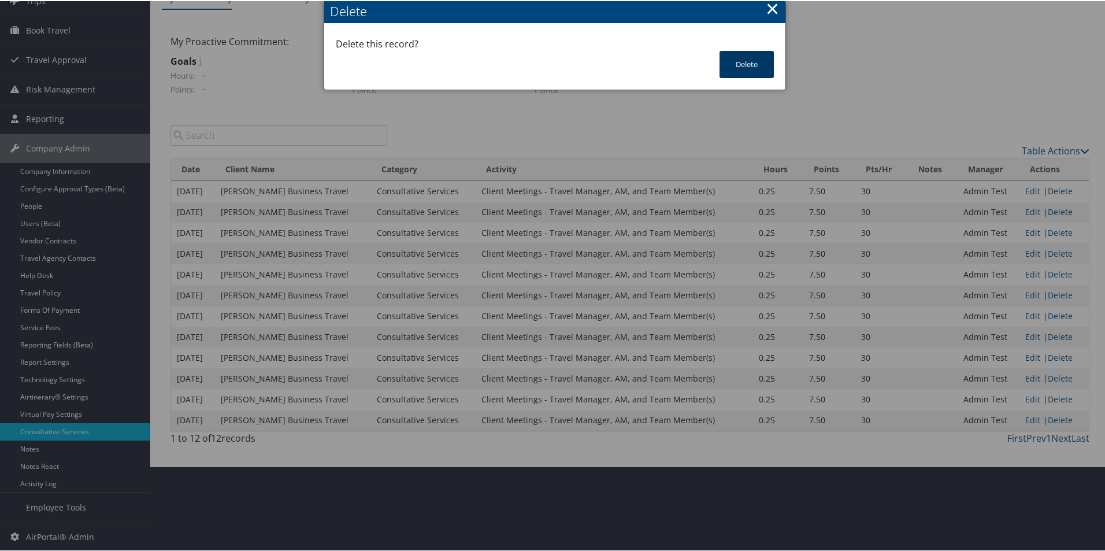
click at [759, 61] on button "Delete" at bounding box center [746, 63] width 54 height 27
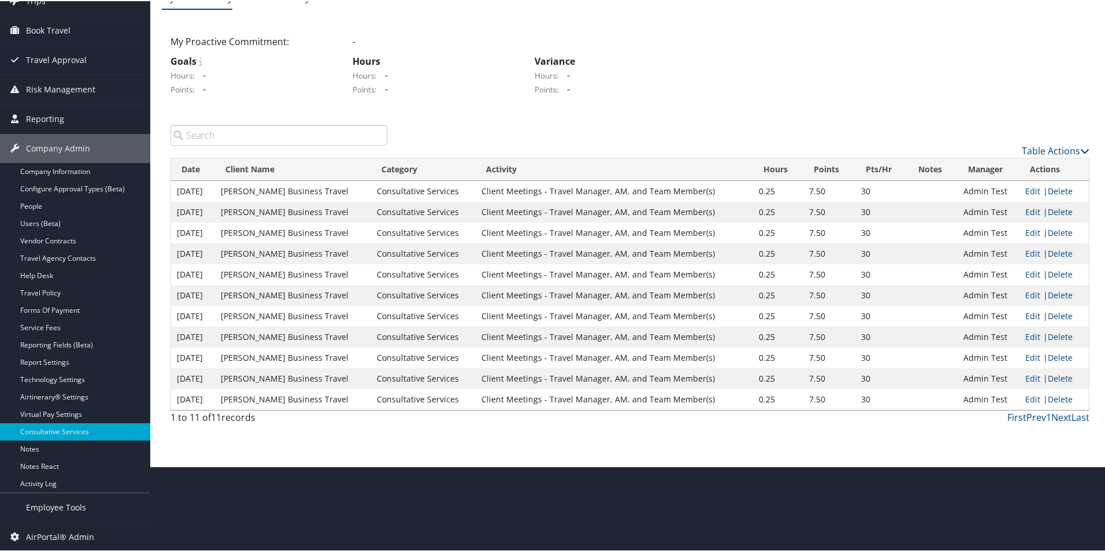
click at [1064, 188] on link "Delete" at bounding box center [1059, 189] width 25 height 11
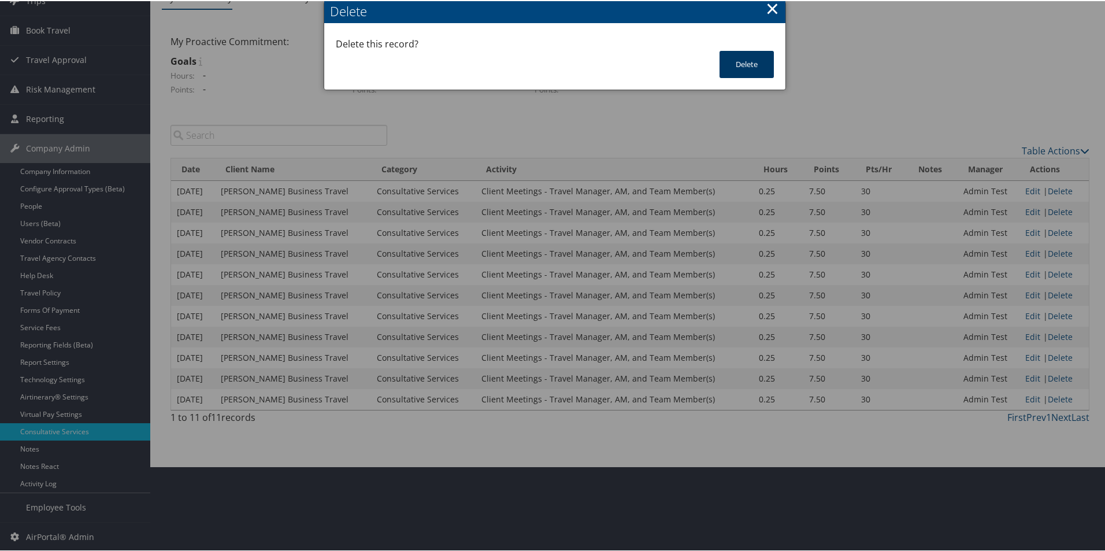
click at [739, 58] on button "Delete" at bounding box center [746, 63] width 54 height 27
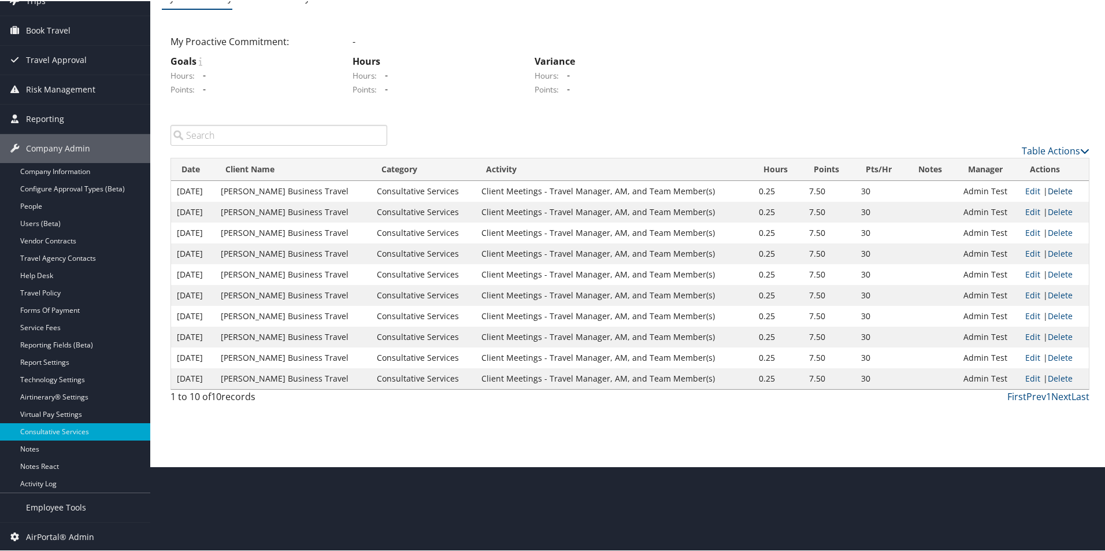
click at [1056, 188] on link "Delete" at bounding box center [1059, 189] width 25 height 11
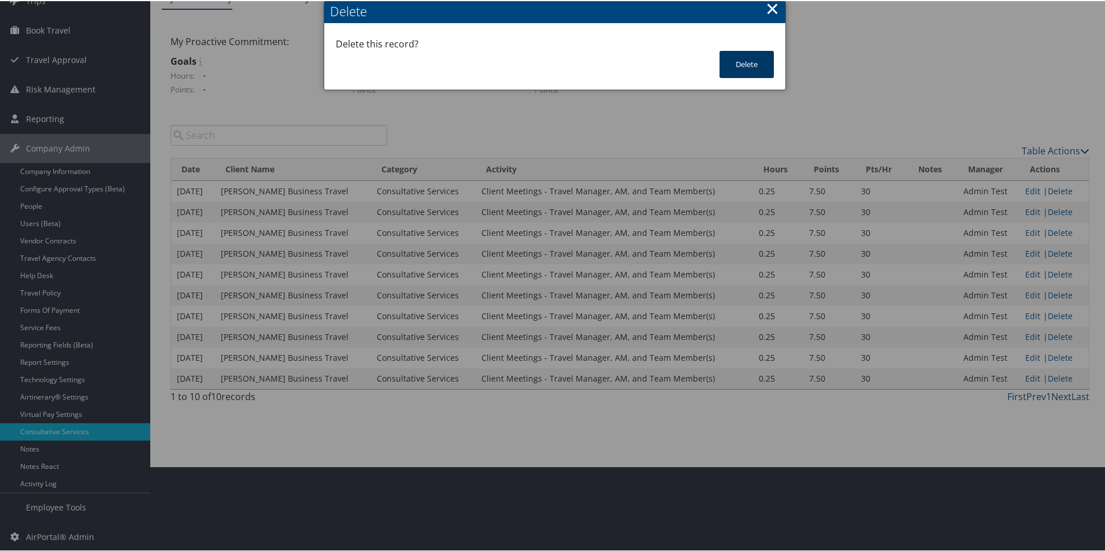
click at [734, 65] on button "Delete" at bounding box center [746, 63] width 54 height 27
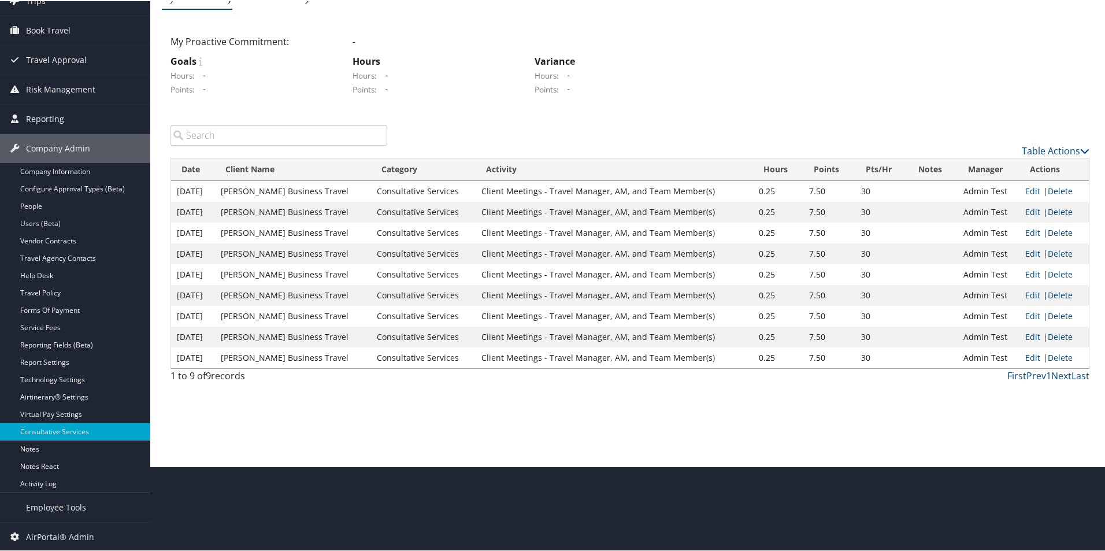
click at [1049, 181] on td "Edit | Delete" at bounding box center [1053, 190] width 69 height 21
click at [1050, 187] on link "Delete" at bounding box center [1059, 189] width 25 height 11
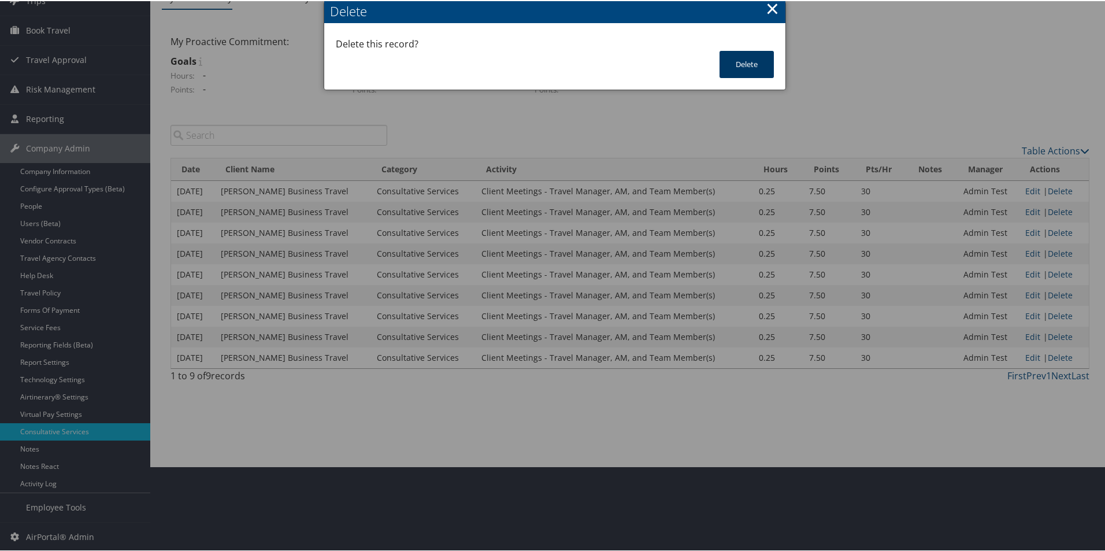
click at [763, 76] on button "Delete" at bounding box center [746, 63] width 54 height 27
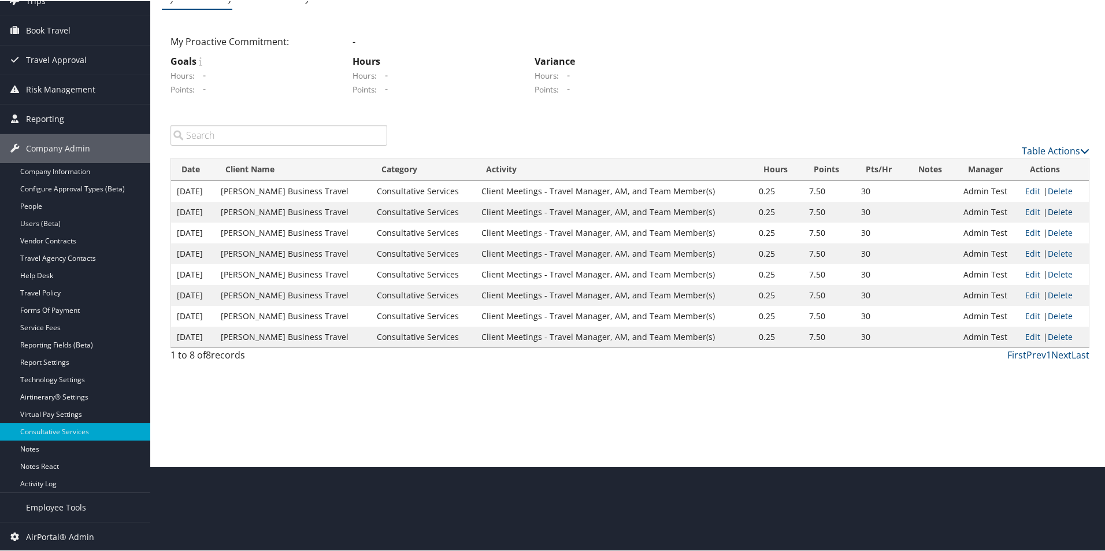
click at [1058, 215] on link "Delete" at bounding box center [1059, 210] width 25 height 11
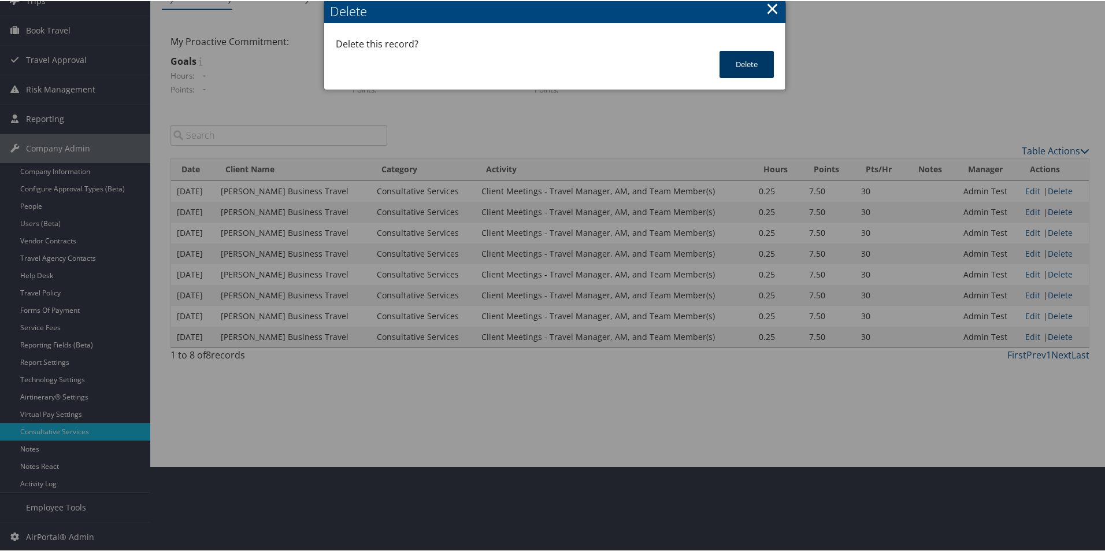
click at [740, 71] on button "Delete" at bounding box center [746, 63] width 54 height 27
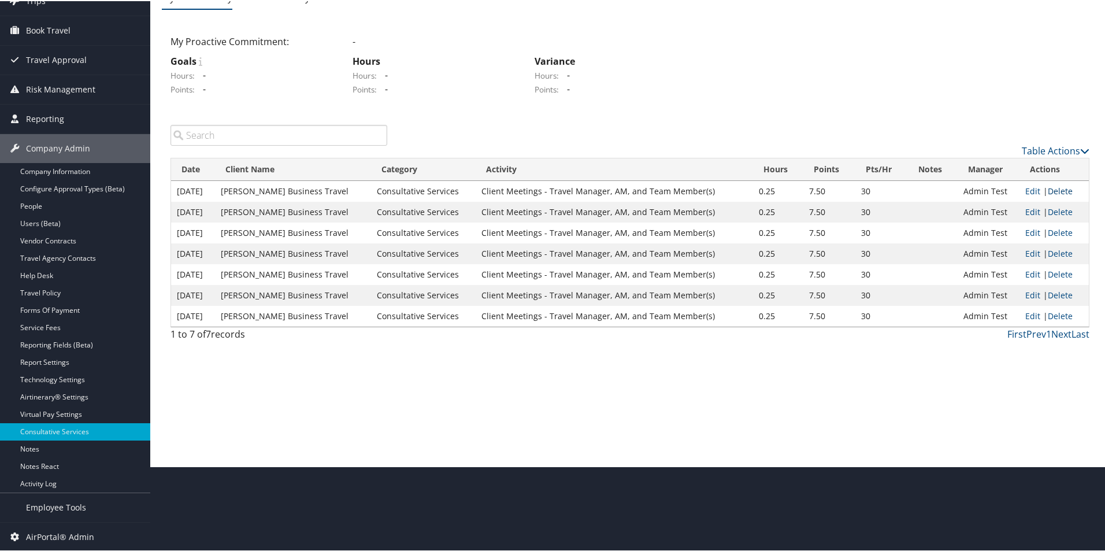
click at [1063, 189] on link "Delete" at bounding box center [1059, 189] width 25 height 11
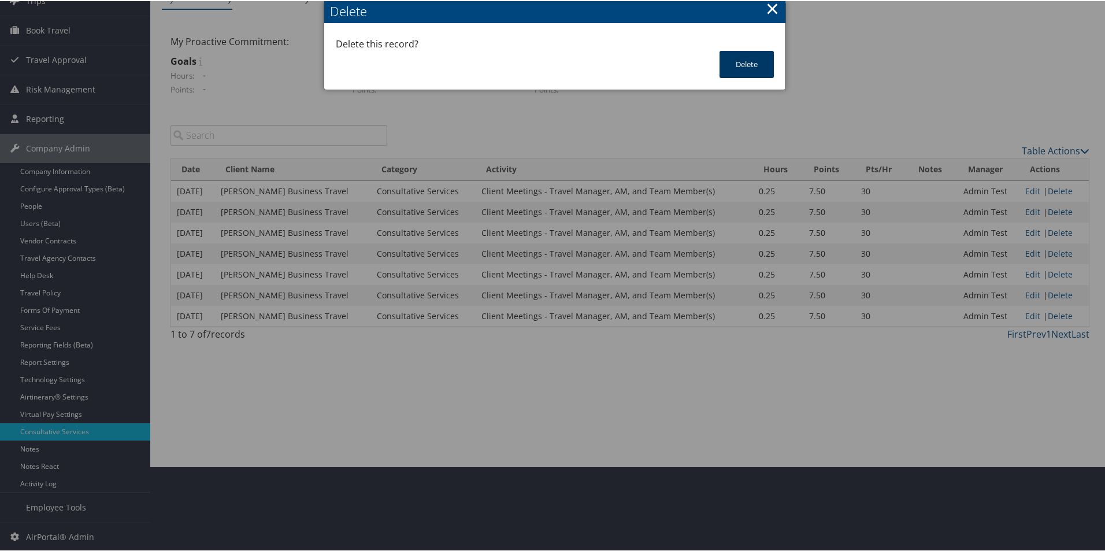
click at [738, 57] on button "Delete" at bounding box center [746, 63] width 54 height 27
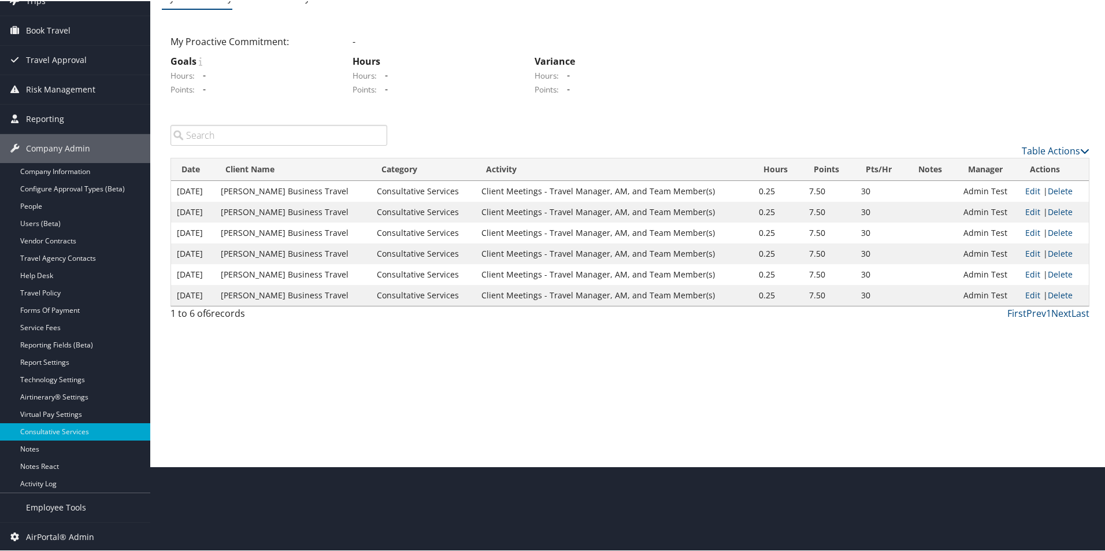
click at [1054, 197] on td "Edit | Delete" at bounding box center [1053, 190] width 69 height 21
click at [1055, 187] on link "Delete" at bounding box center [1059, 189] width 25 height 11
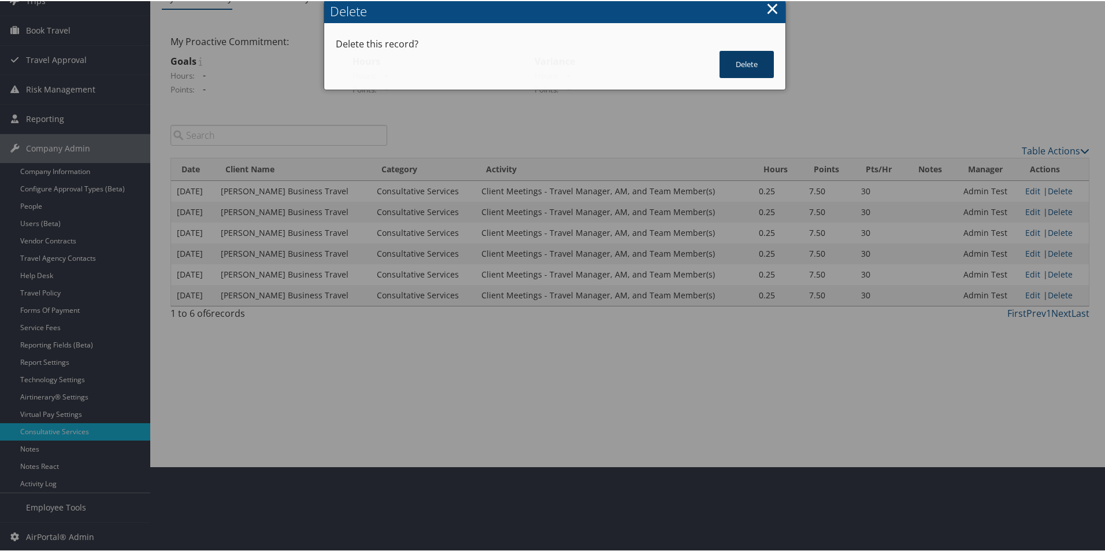
click at [727, 69] on button "Delete" at bounding box center [746, 63] width 54 height 27
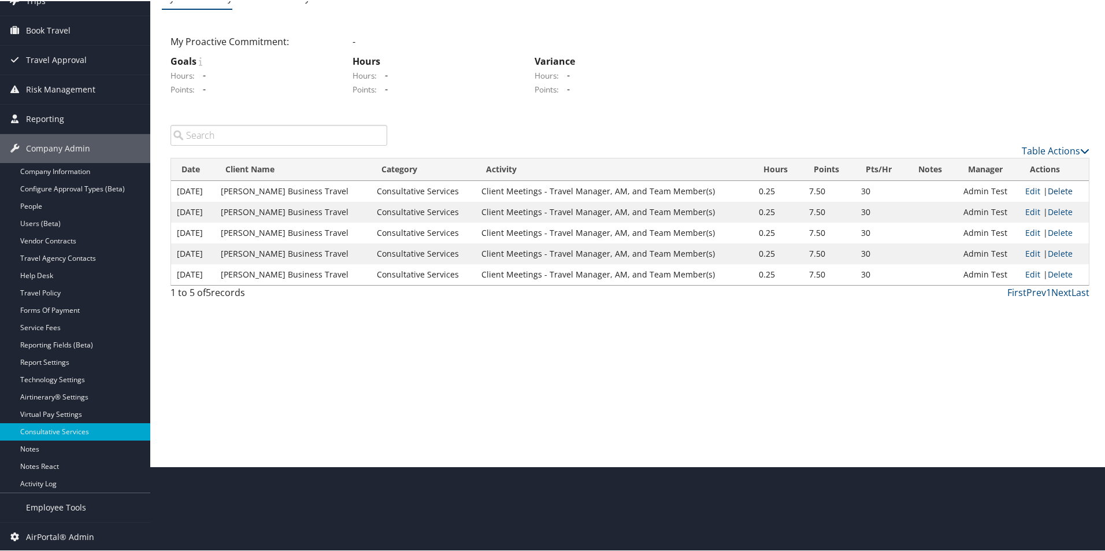
click at [1061, 187] on link "Delete" at bounding box center [1059, 189] width 25 height 11
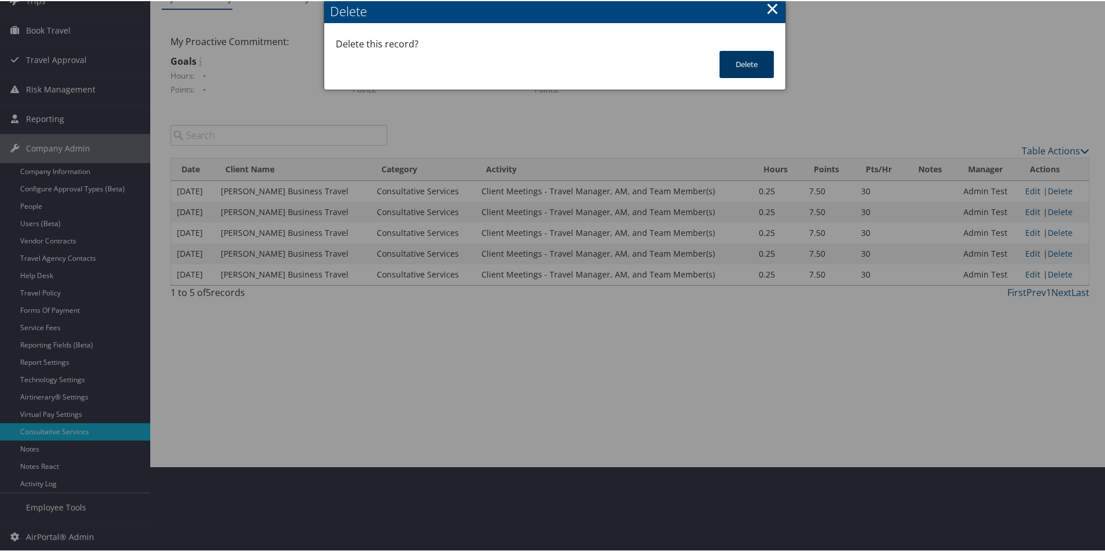
click at [763, 58] on button "Delete" at bounding box center [746, 63] width 54 height 27
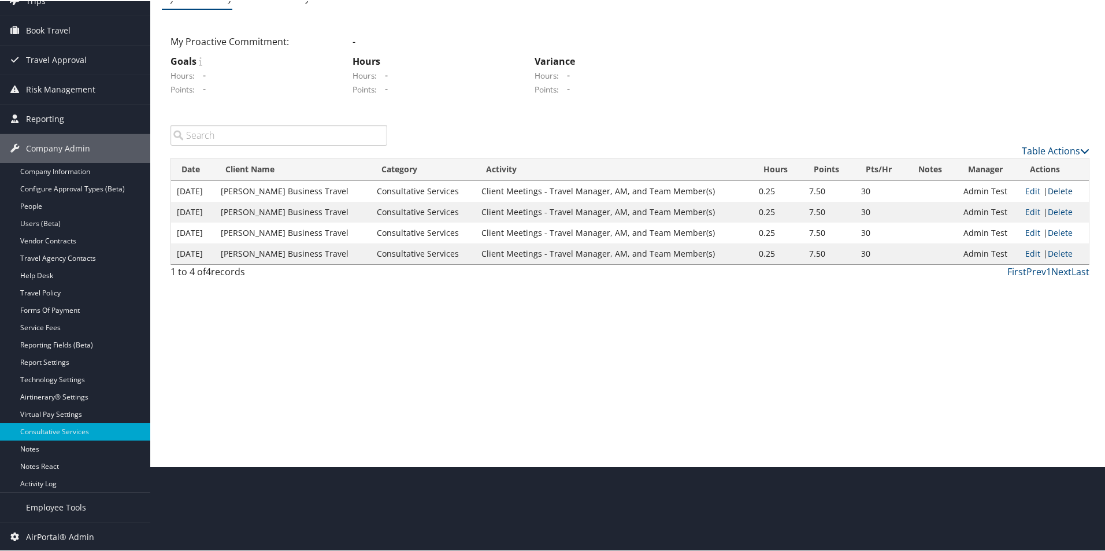
click at [1062, 189] on link "Delete" at bounding box center [1059, 189] width 25 height 11
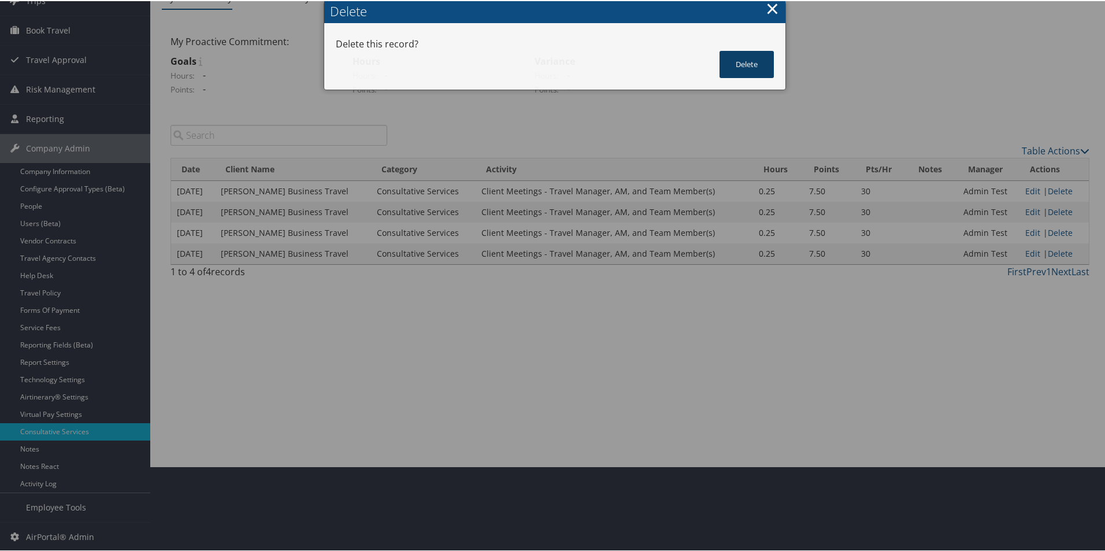
click at [744, 53] on button "Delete" at bounding box center [746, 63] width 54 height 27
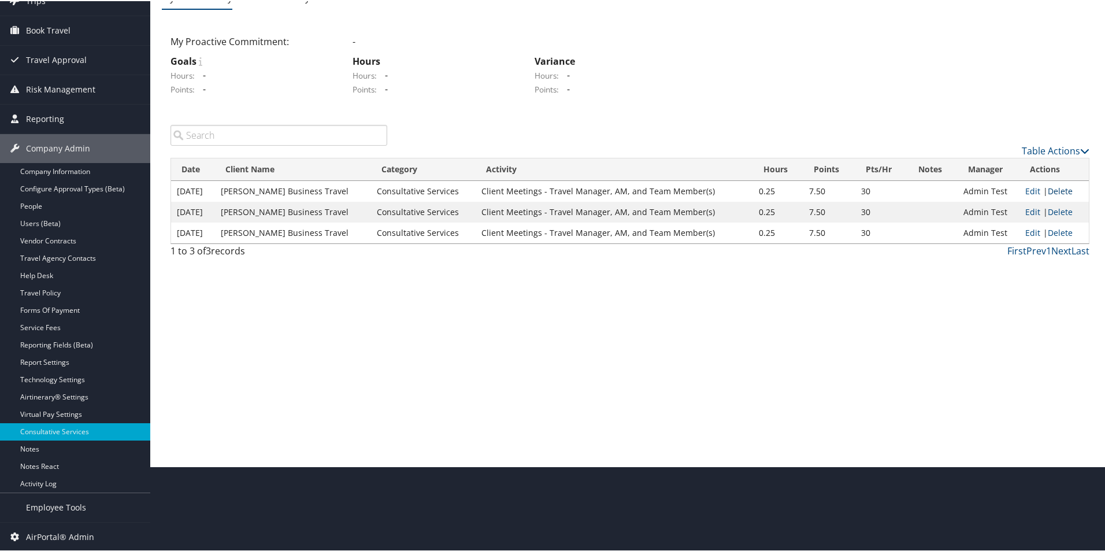
click at [1057, 187] on link "Delete" at bounding box center [1059, 189] width 25 height 11
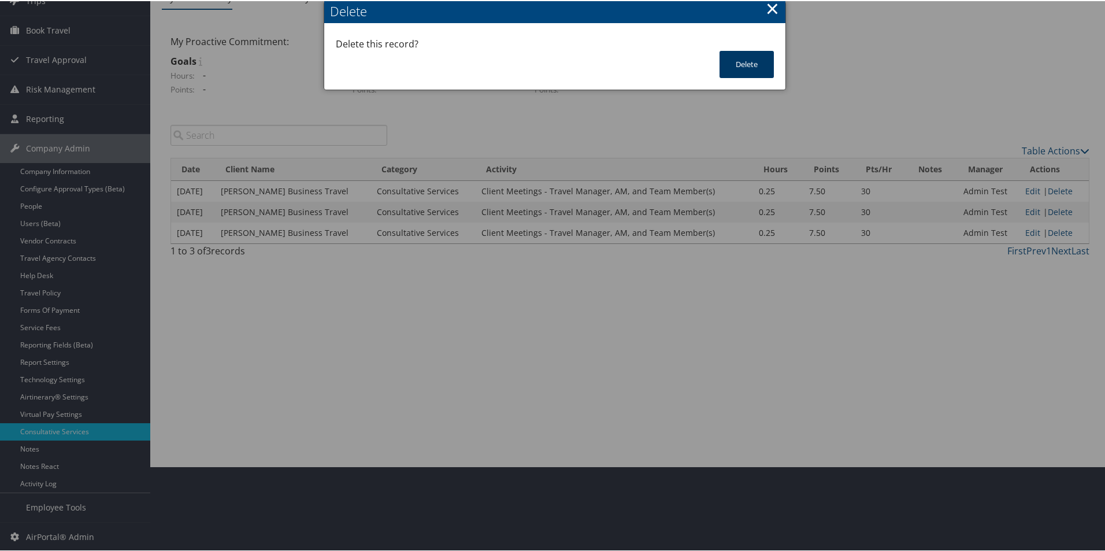
click at [753, 65] on button "Delete" at bounding box center [746, 63] width 54 height 27
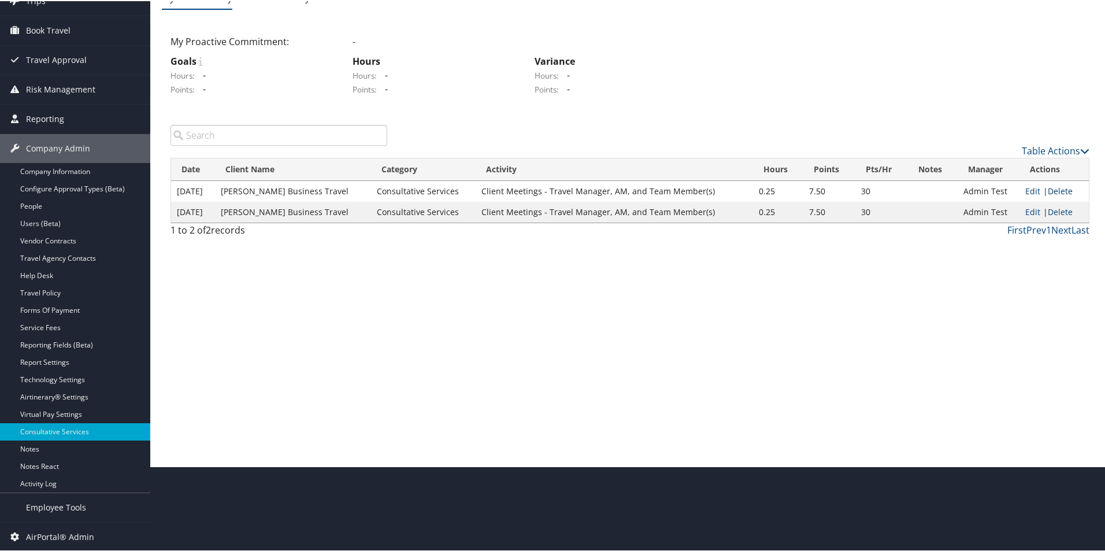
click at [1054, 190] on link "Delete" at bounding box center [1059, 189] width 25 height 11
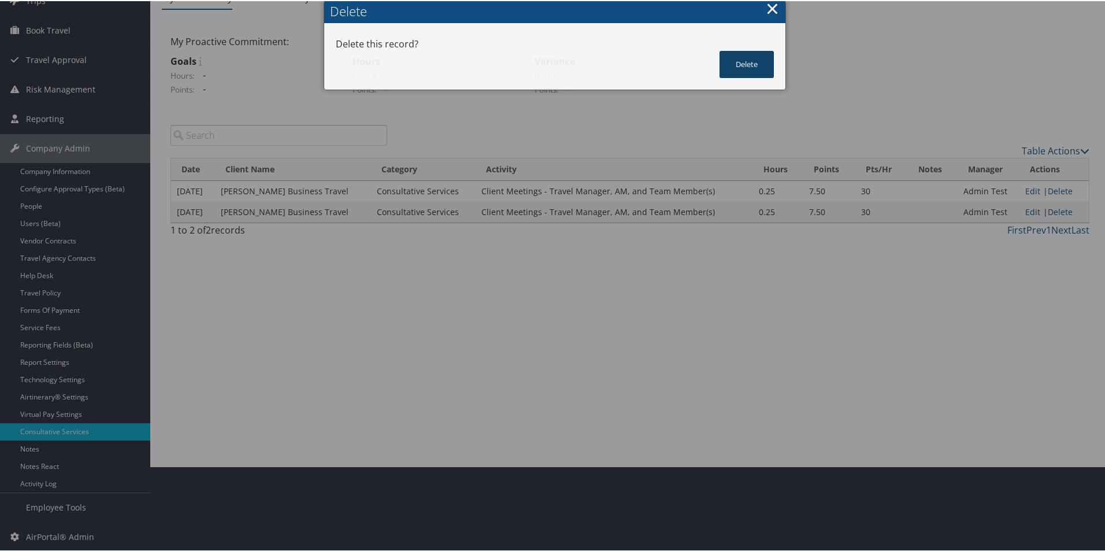
click at [739, 69] on button "Delete" at bounding box center [746, 63] width 54 height 27
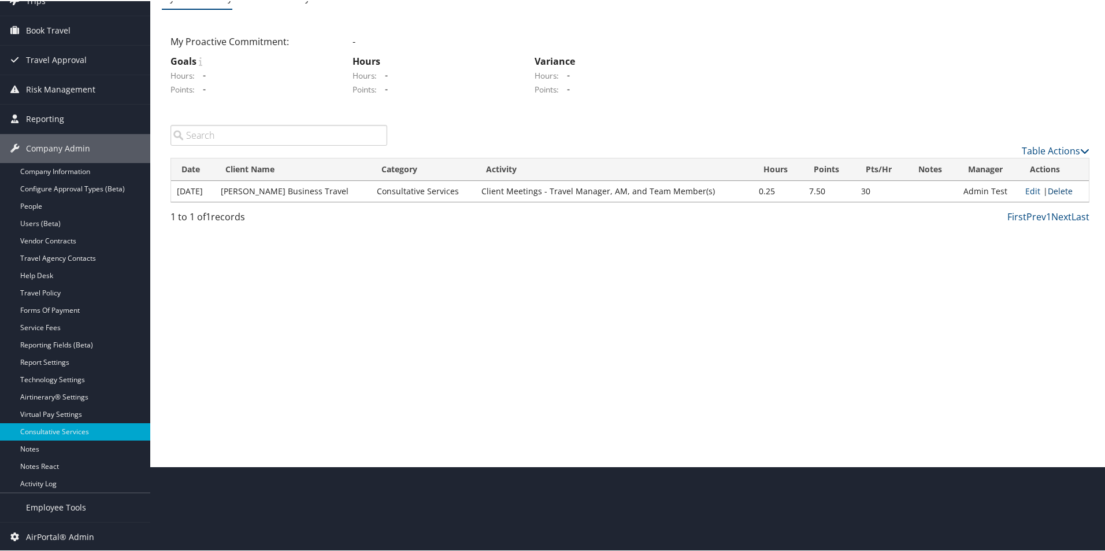
click at [1059, 189] on link "Delete" at bounding box center [1059, 189] width 25 height 11
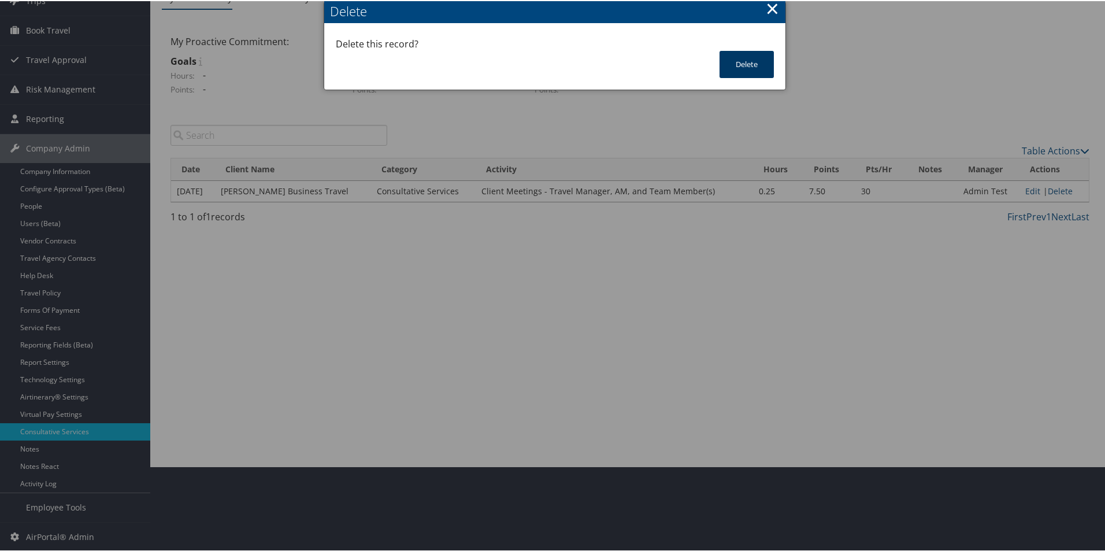
click at [733, 75] on button "Delete" at bounding box center [746, 63] width 54 height 27
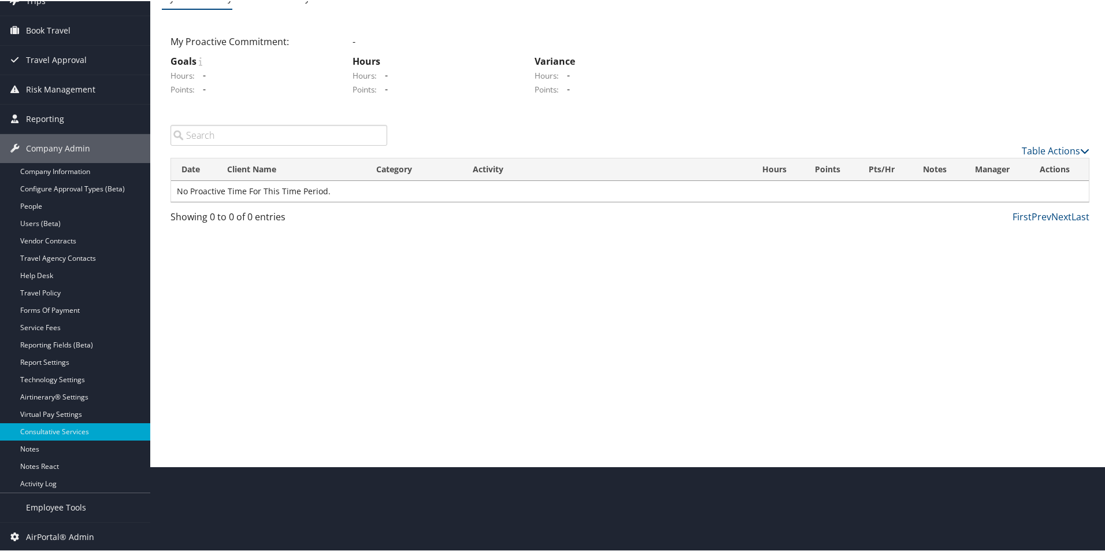
scroll to position [0, 0]
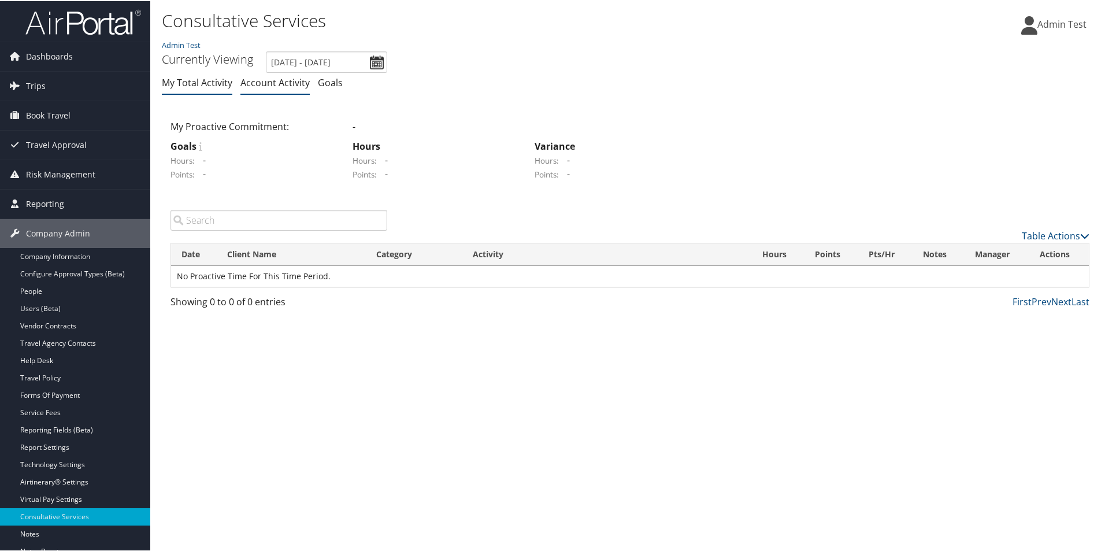
click at [292, 83] on link "Account Activity" at bounding box center [274, 81] width 69 height 13
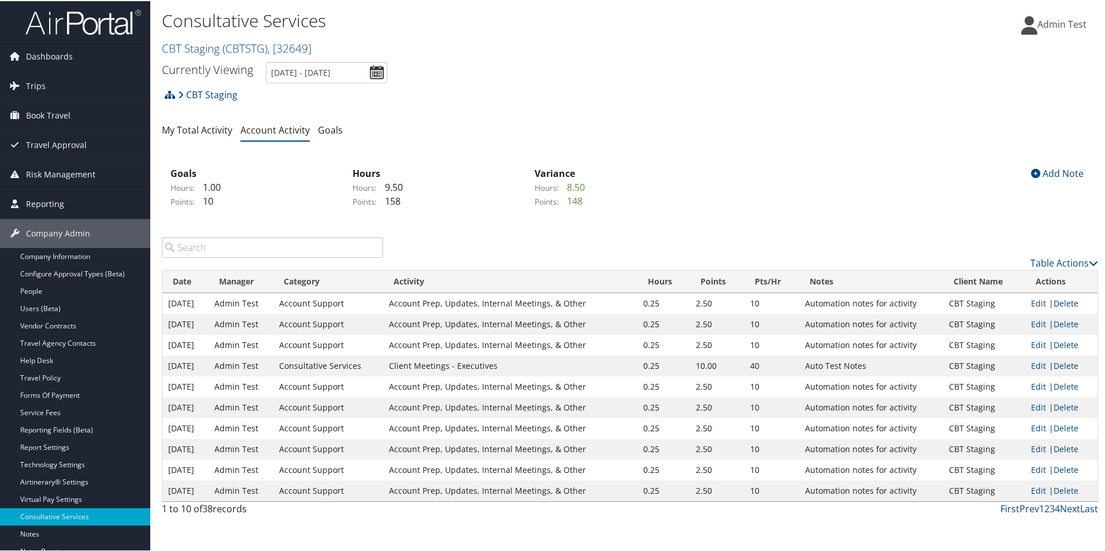
click at [1066, 298] on link "Delete" at bounding box center [1065, 301] width 25 height 11
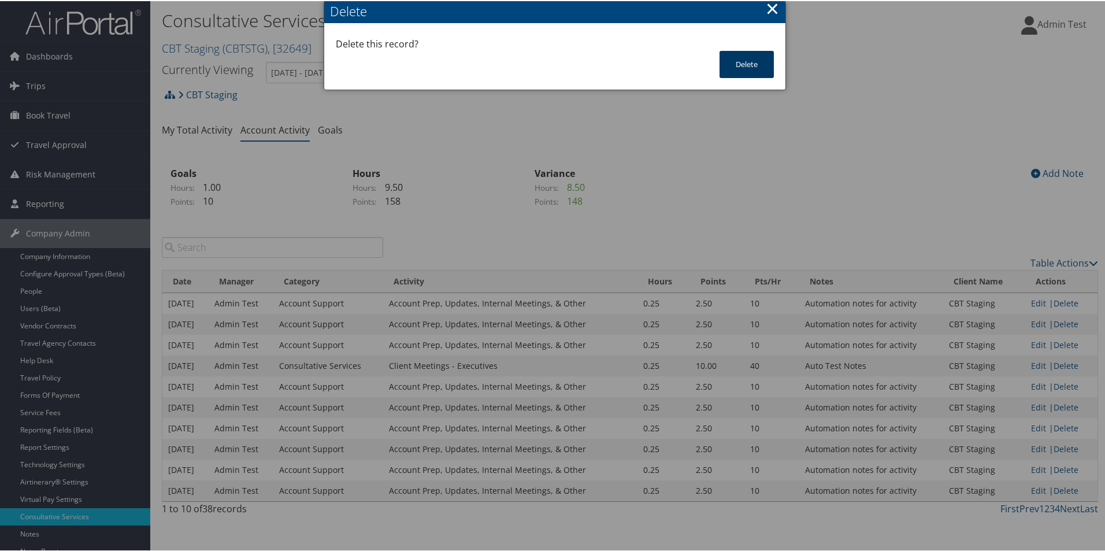
click at [743, 75] on button "Delete" at bounding box center [746, 63] width 54 height 27
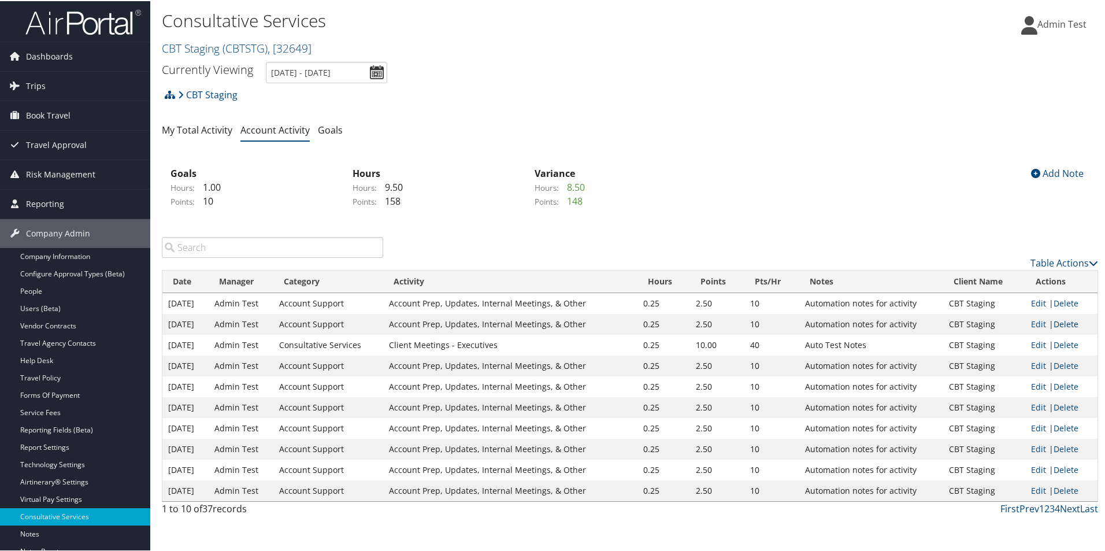
click at [1057, 321] on link "Delete" at bounding box center [1065, 322] width 25 height 11
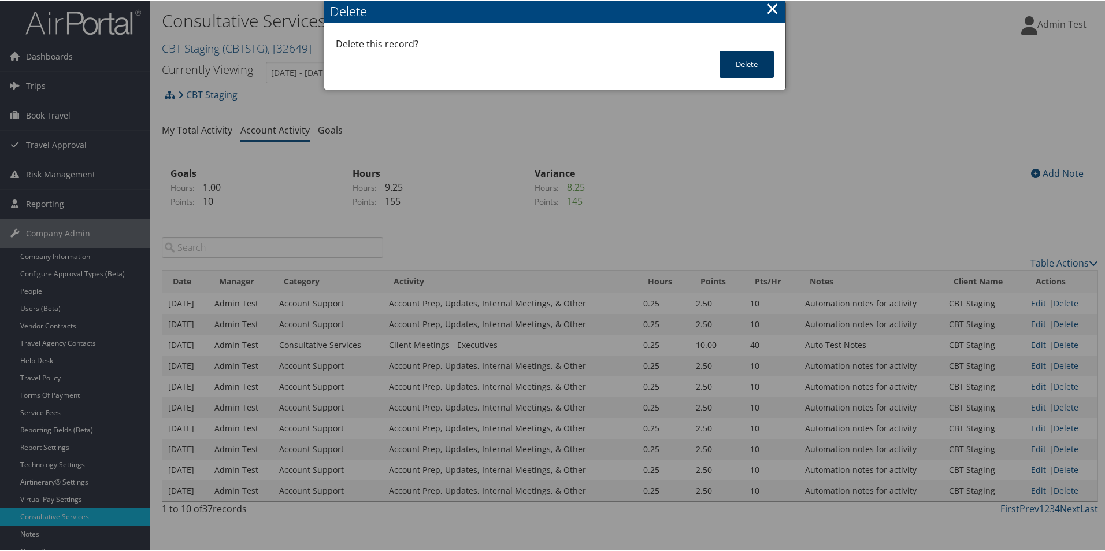
click at [724, 62] on button "Delete" at bounding box center [746, 63] width 54 height 27
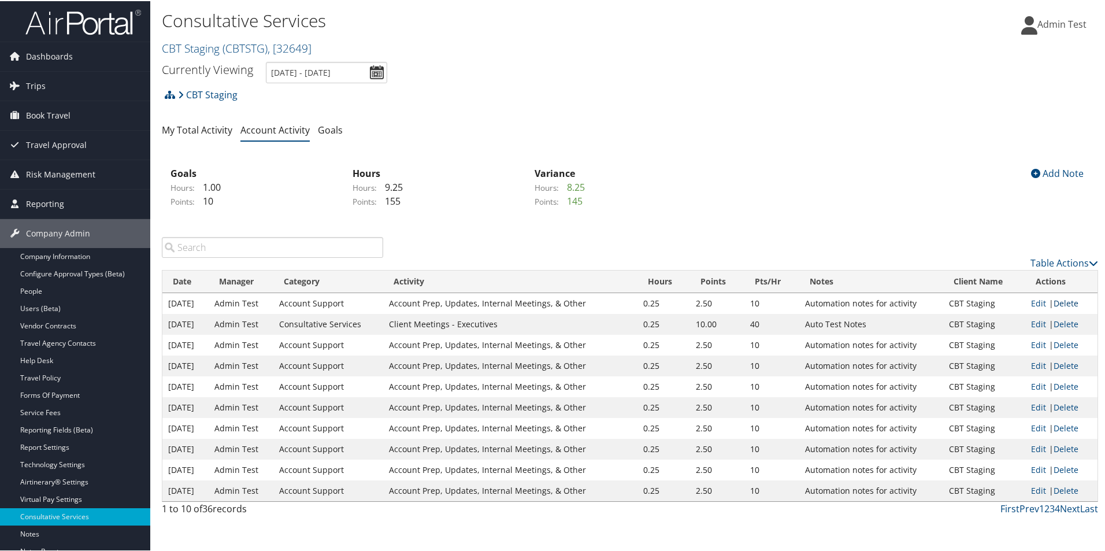
click at [1068, 299] on link "Delete" at bounding box center [1065, 301] width 25 height 11
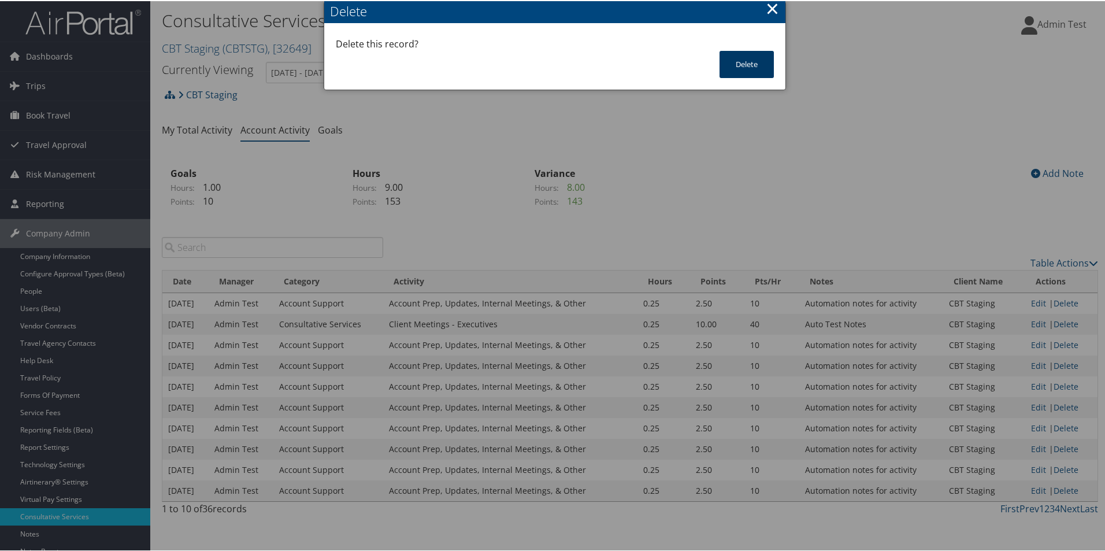
click at [751, 65] on button "Delete" at bounding box center [746, 63] width 54 height 27
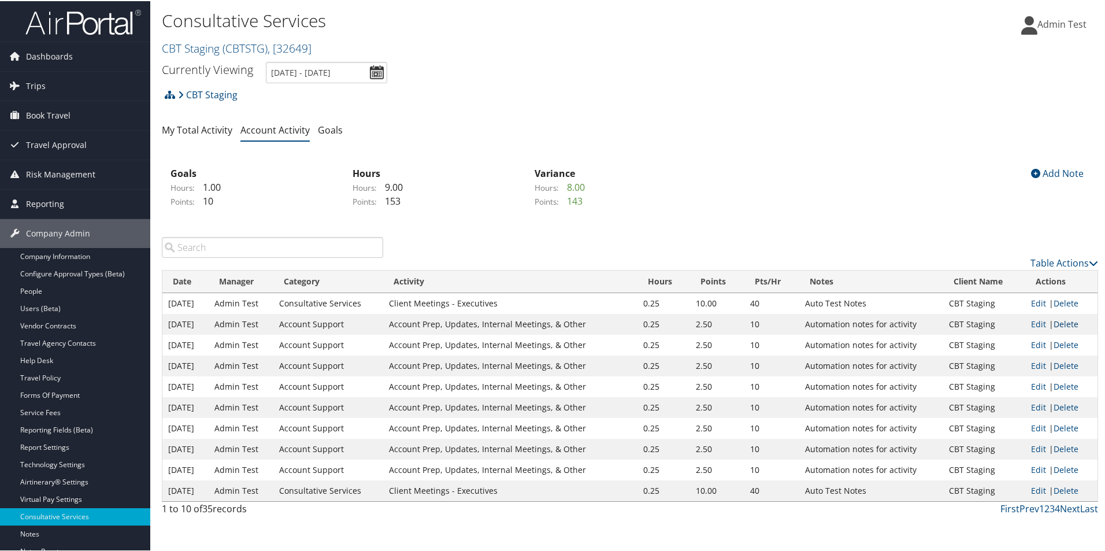
click at [1058, 320] on link "Delete" at bounding box center [1065, 322] width 25 height 11
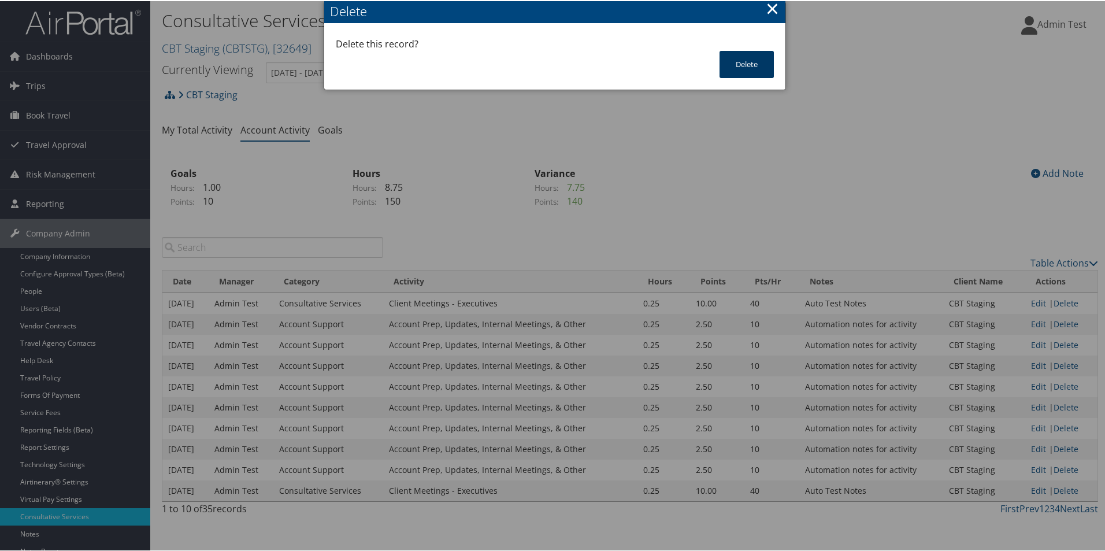
click at [752, 70] on button "Delete" at bounding box center [746, 63] width 54 height 27
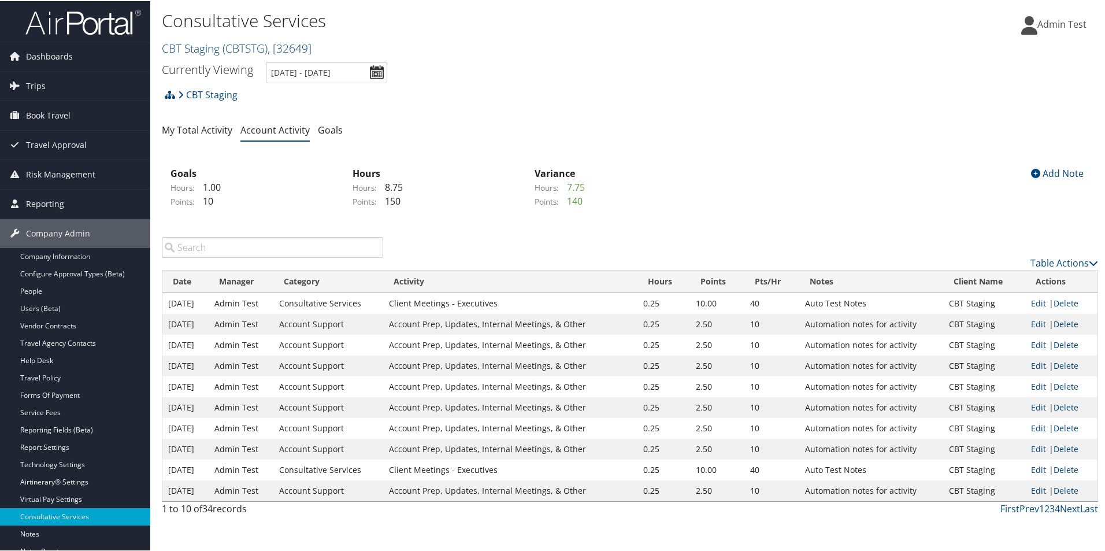
click at [1053, 324] on link "Delete" at bounding box center [1065, 322] width 25 height 11
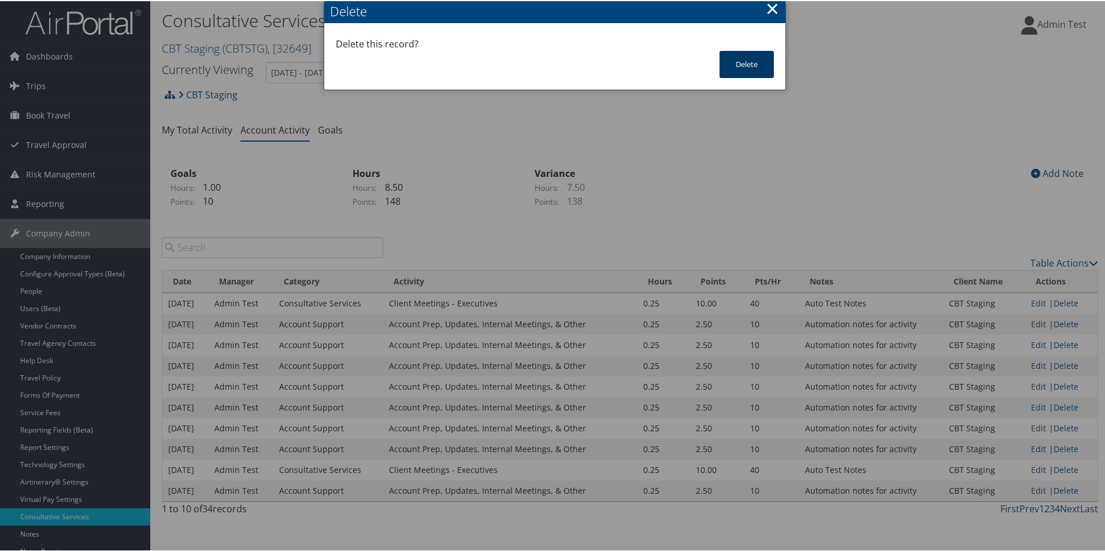
click at [761, 65] on button "Delete" at bounding box center [746, 63] width 54 height 27
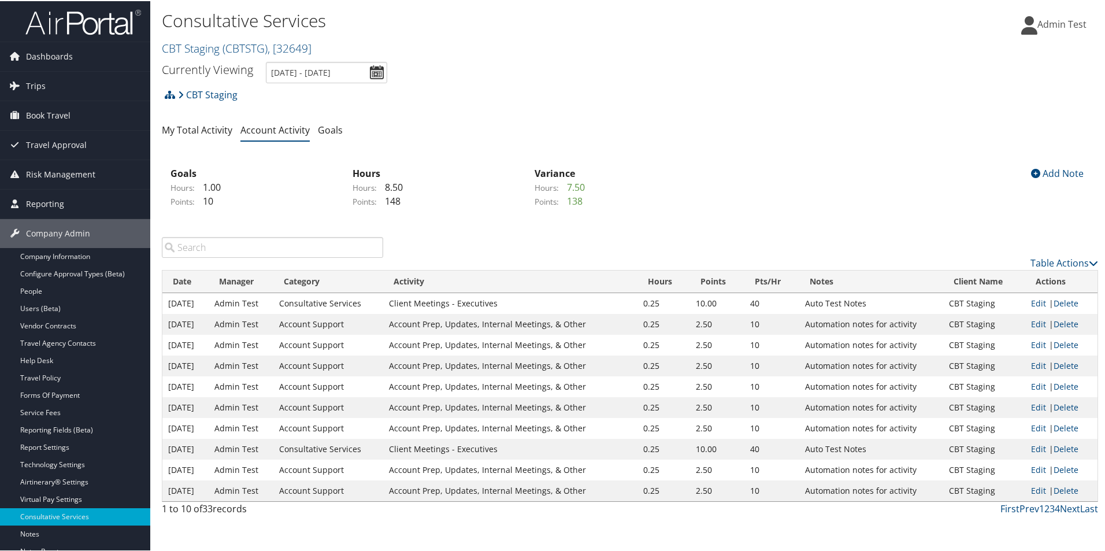
click at [1068, 314] on td "Edit | Delete" at bounding box center [1061, 323] width 72 height 21
click at [1065, 324] on link "Delete" at bounding box center [1065, 322] width 25 height 11
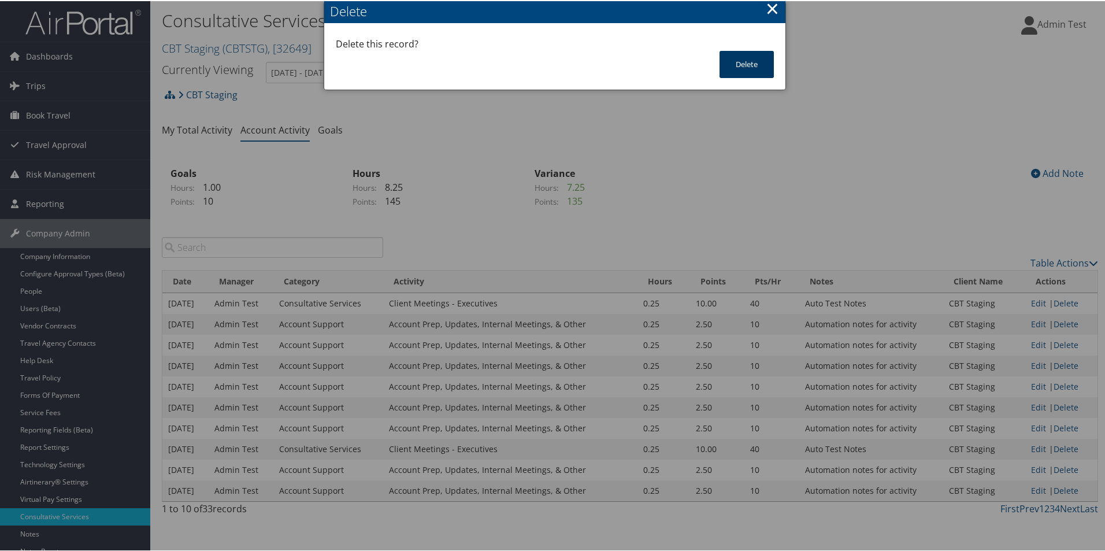
click at [727, 66] on button "Delete" at bounding box center [746, 63] width 54 height 27
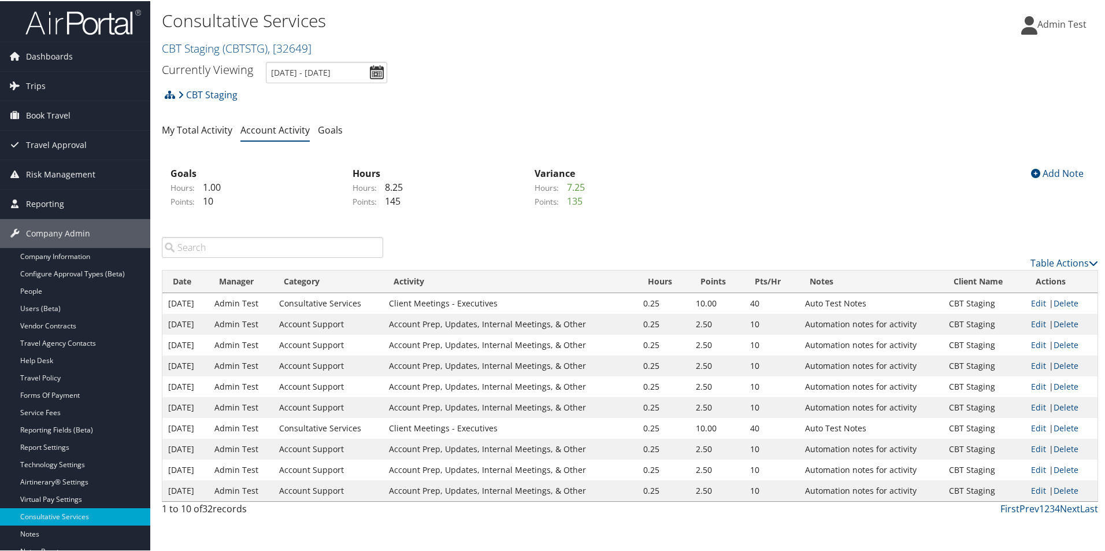
click at [1058, 321] on link "Delete" at bounding box center [1065, 322] width 25 height 11
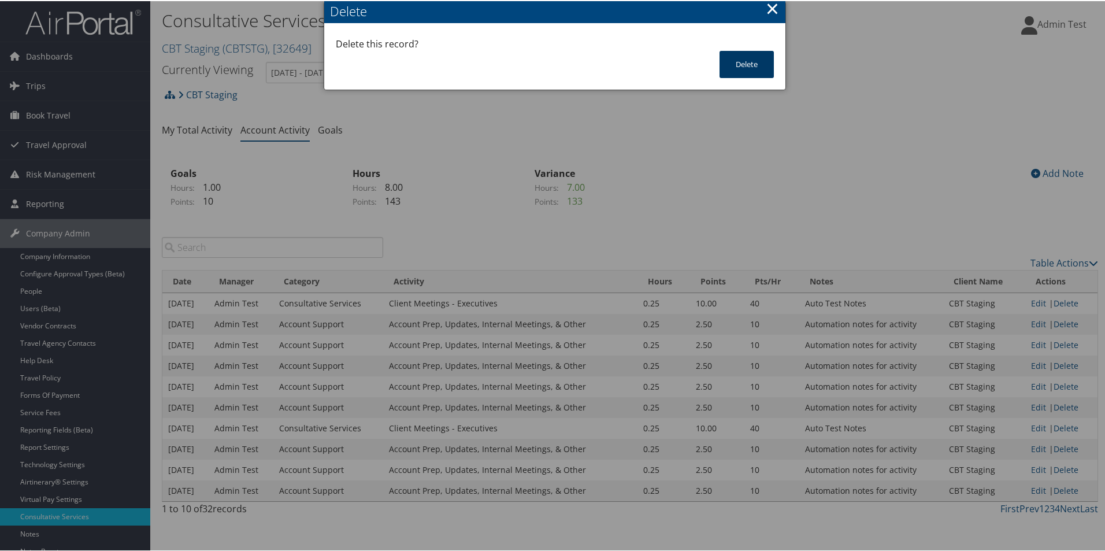
click at [747, 58] on button "Delete" at bounding box center [746, 63] width 54 height 27
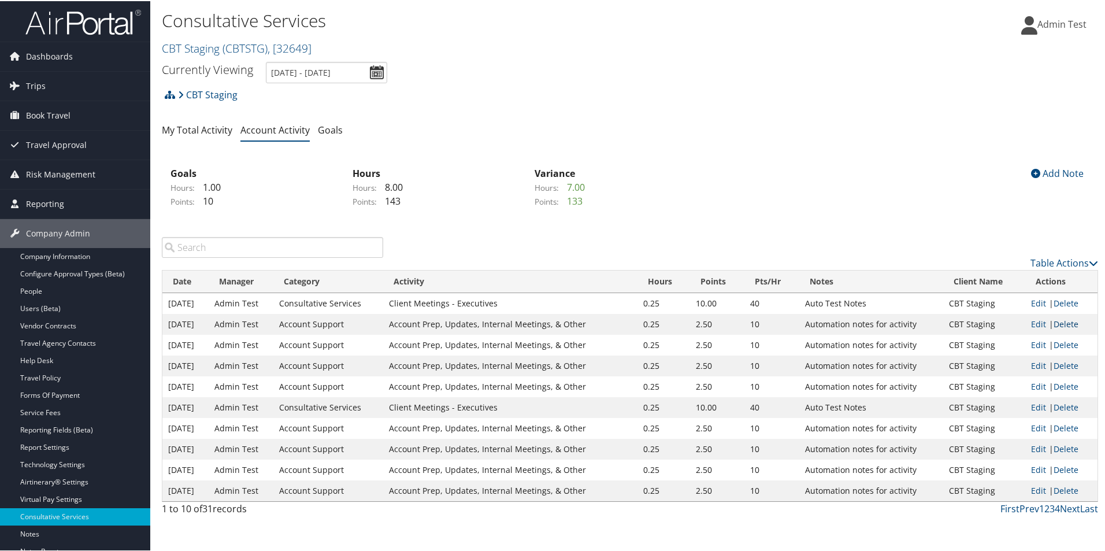
click at [1070, 321] on link "Delete" at bounding box center [1065, 322] width 25 height 11
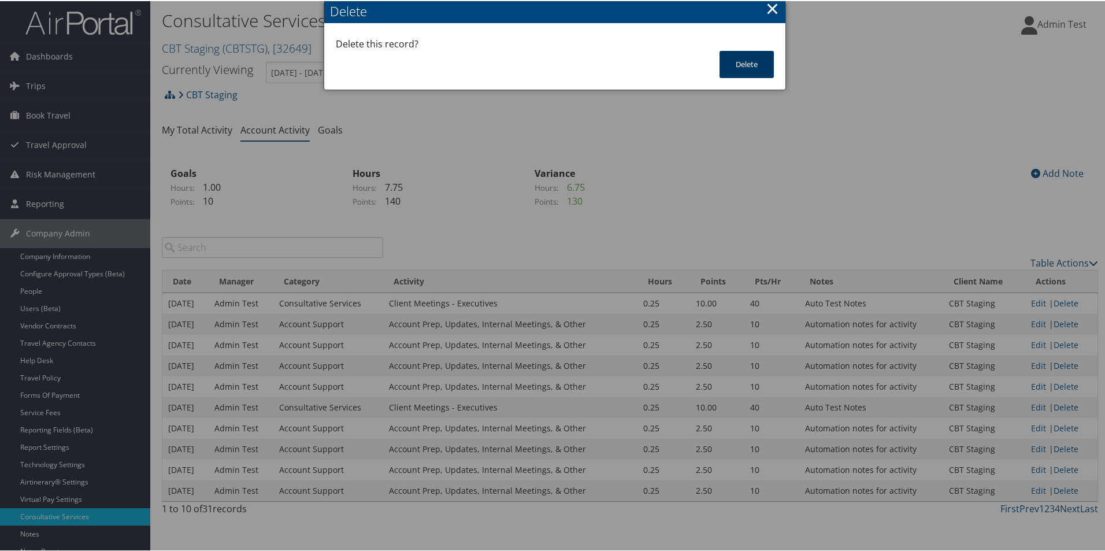
click at [752, 69] on button "Delete" at bounding box center [746, 63] width 54 height 27
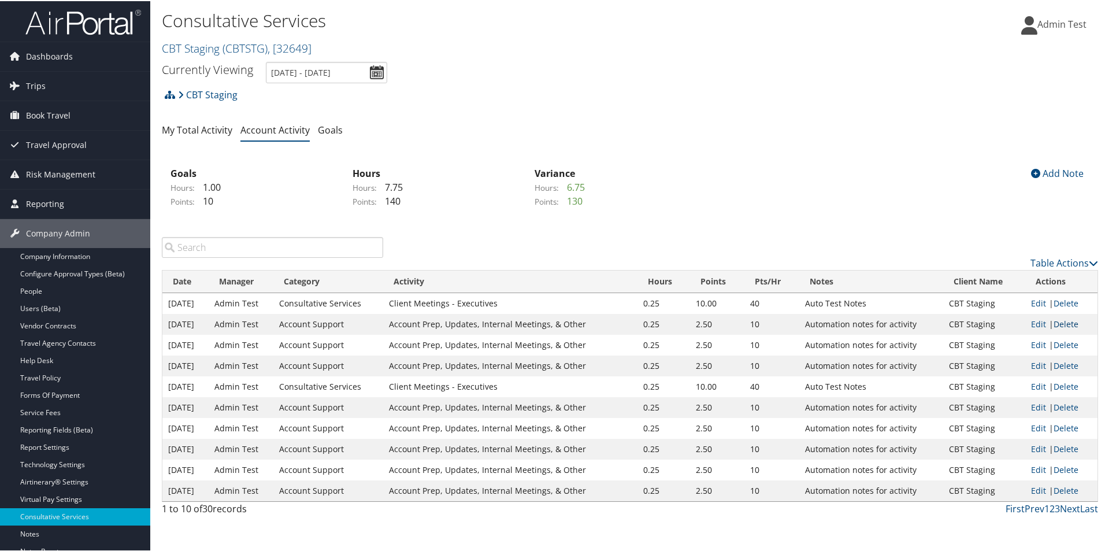
click at [1065, 326] on link "Delete" at bounding box center [1065, 322] width 25 height 11
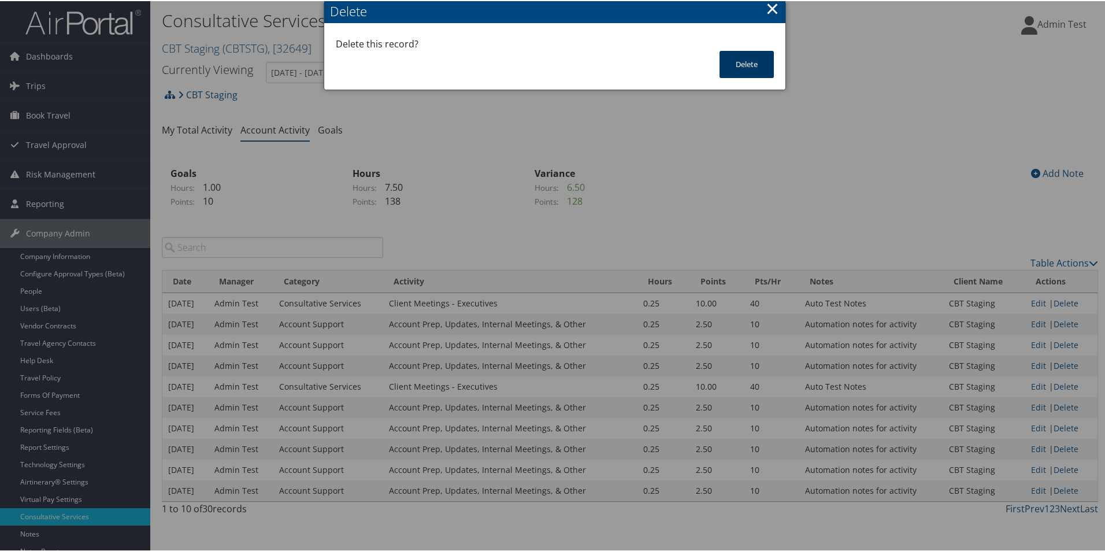
click at [739, 61] on button "Delete" at bounding box center [746, 63] width 54 height 27
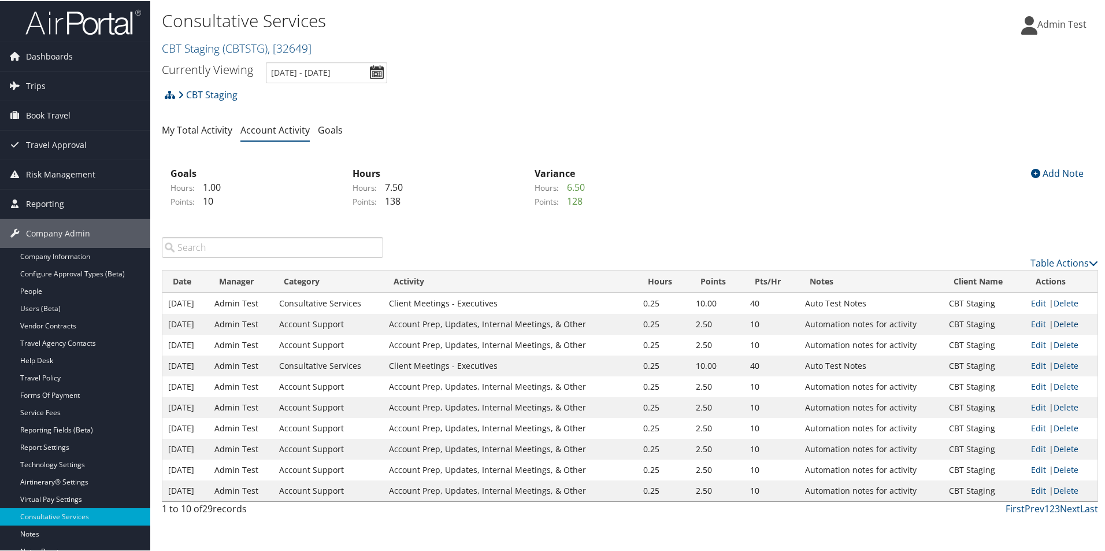
click at [1072, 325] on link "Delete" at bounding box center [1065, 322] width 25 height 11
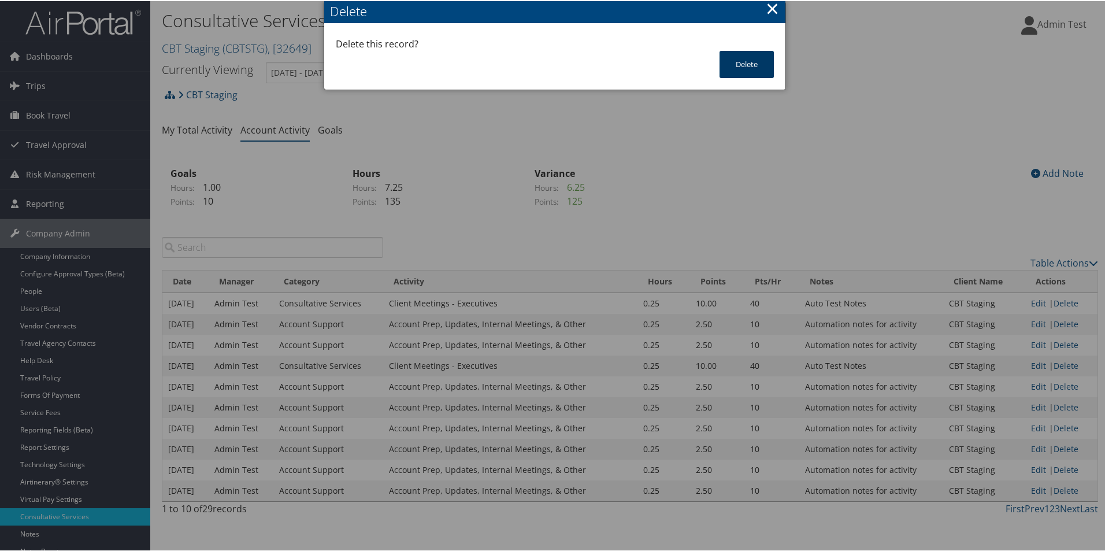
click at [758, 73] on button "Delete" at bounding box center [746, 63] width 54 height 27
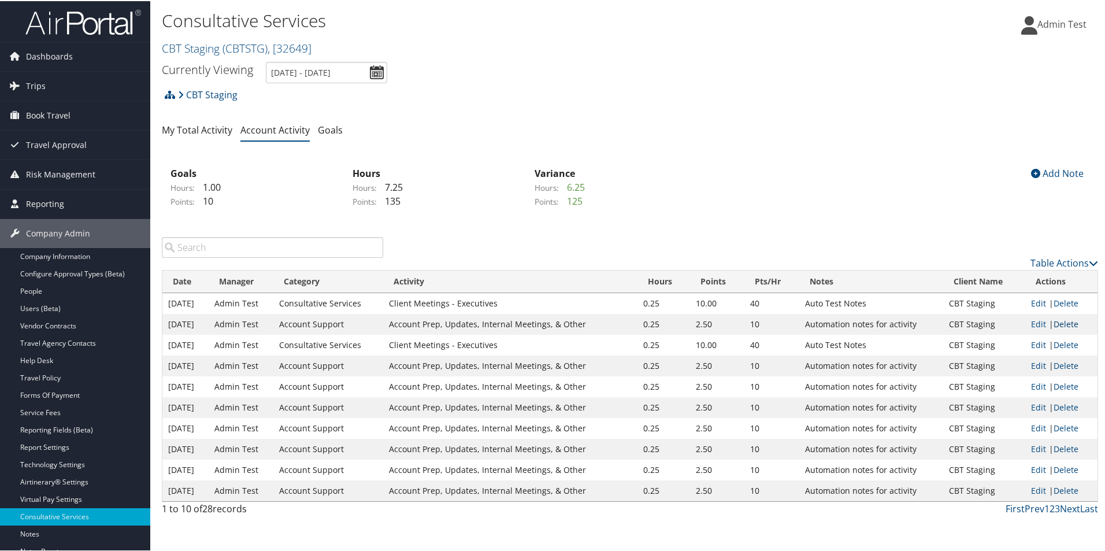
click at [1070, 325] on link "Delete" at bounding box center [1065, 322] width 25 height 11
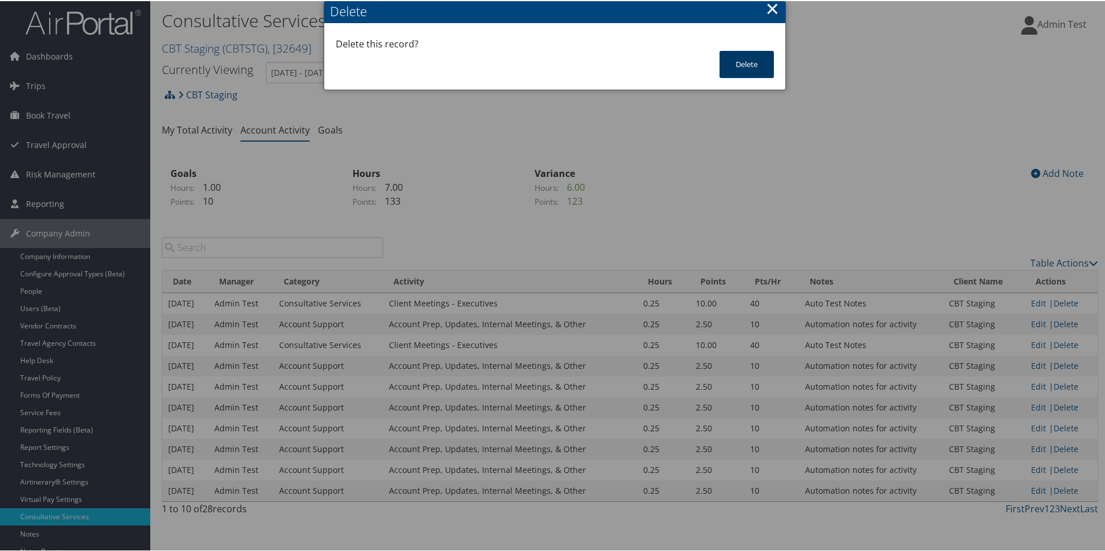
click at [745, 68] on button "Delete" at bounding box center [746, 63] width 54 height 27
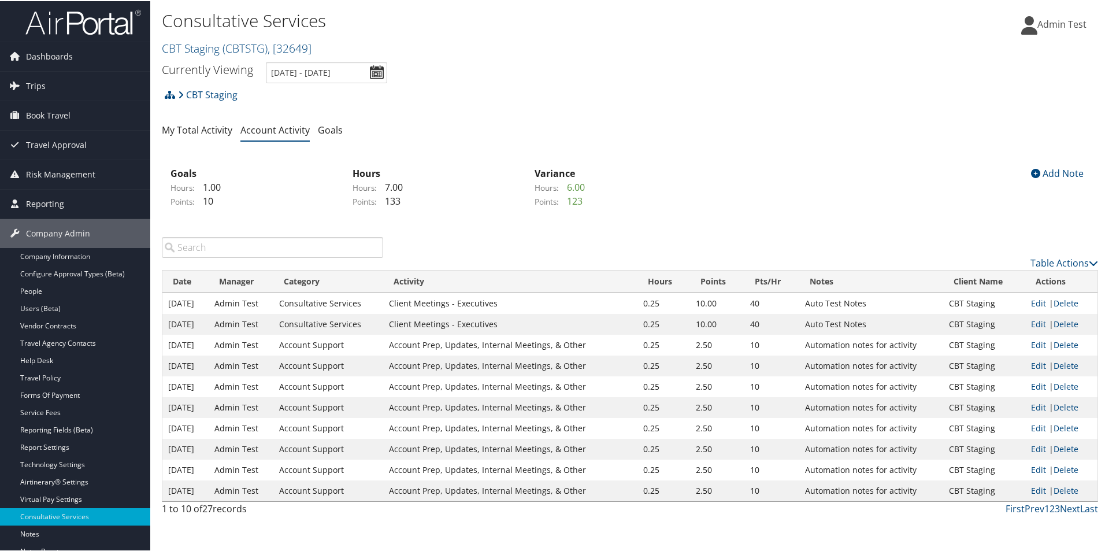
click at [1068, 296] on td "Edit | Delete" at bounding box center [1061, 302] width 72 height 21
click at [1066, 302] on link "Delete" at bounding box center [1065, 301] width 25 height 11
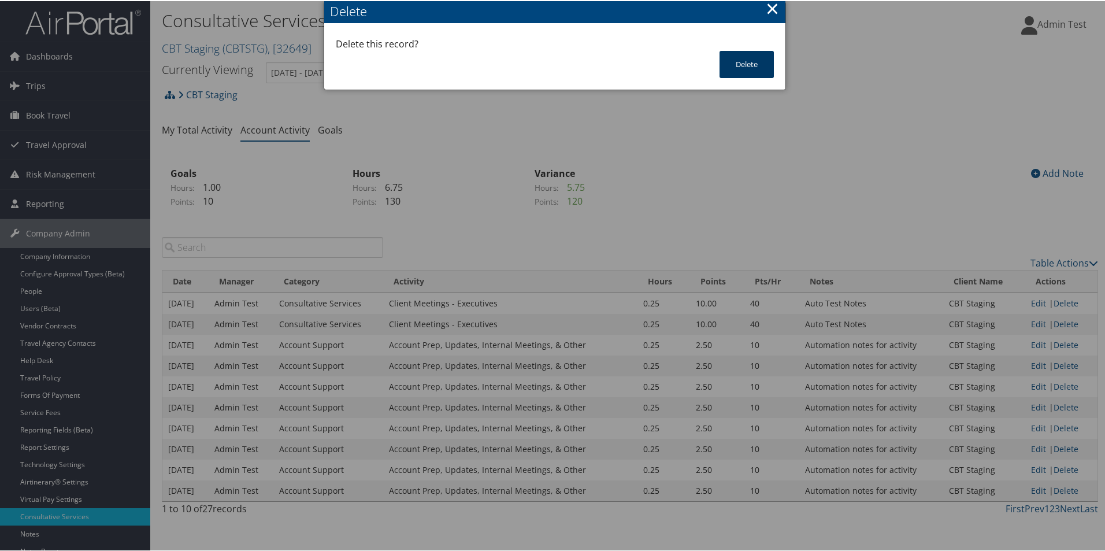
click at [748, 66] on button "Delete" at bounding box center [746, 63] width 54 height 27
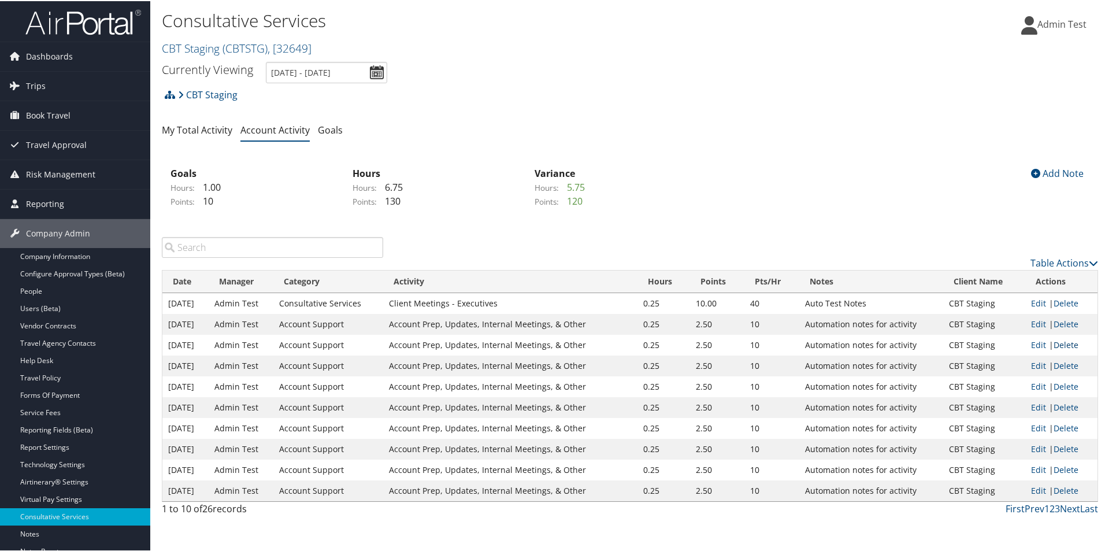
click at [1060, 343] on link "Delete" at bounding box center [1065, 343] width 25 height 11
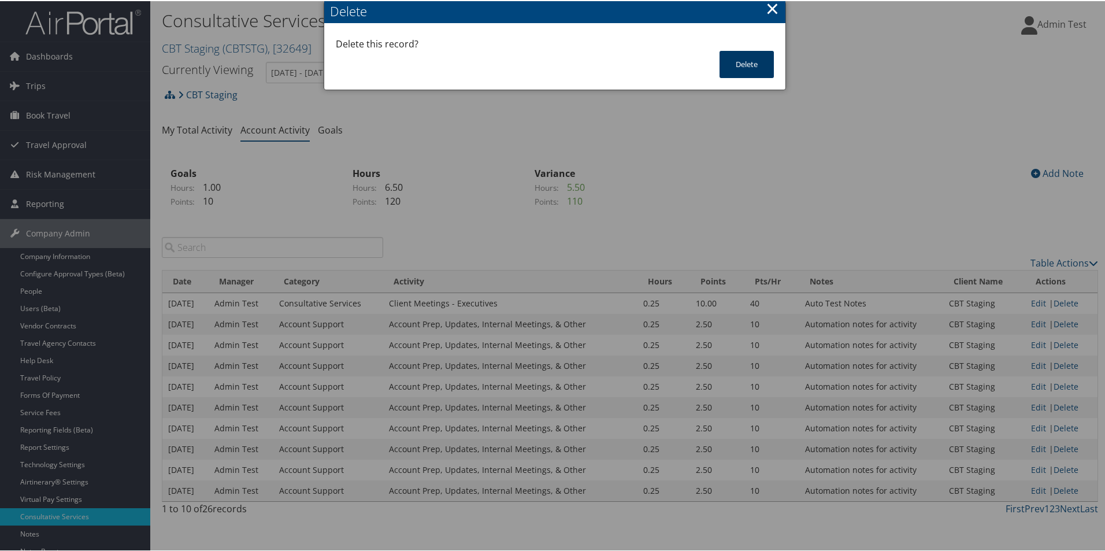
click at [751, 61] on button "Delete" at bounding box center [746, 63] width 54 height 27
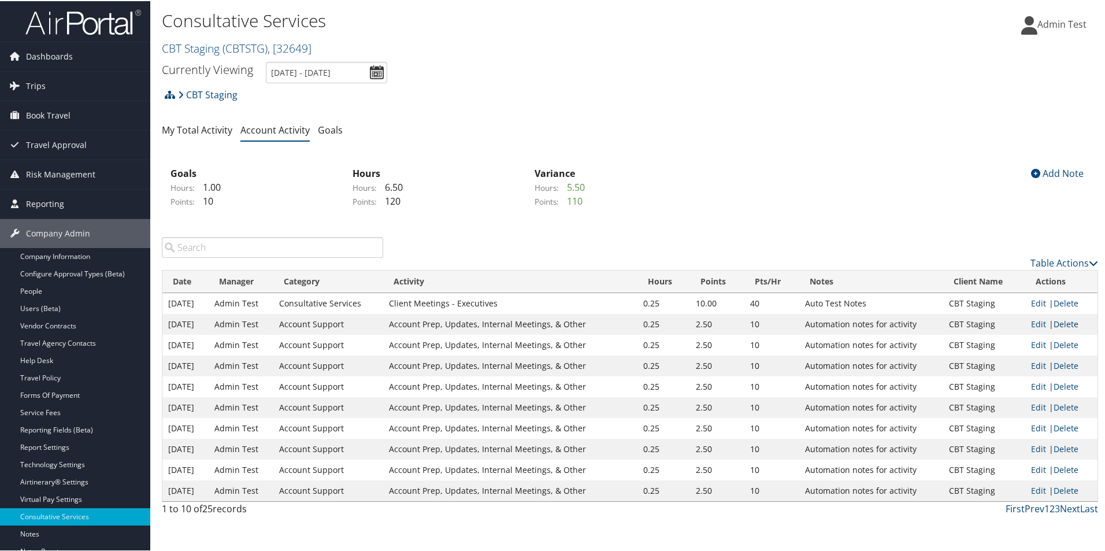
click at [1055, 324] on link "Delete" at bounding box center [1065, 322] width 25 height 11
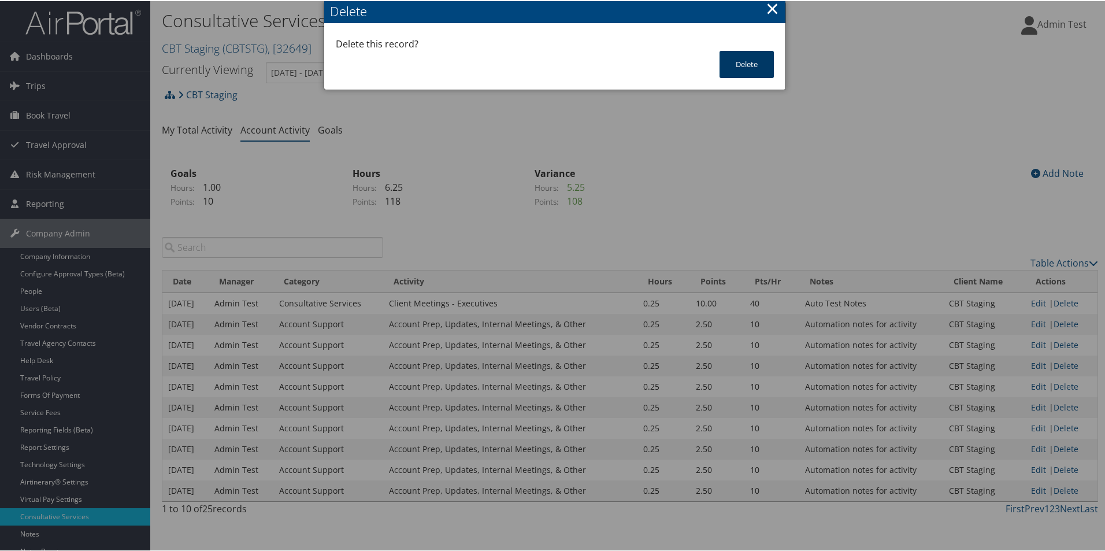
click at [746, 53] on button "Delete" at bounding box center [746, 63] width 54 height 27
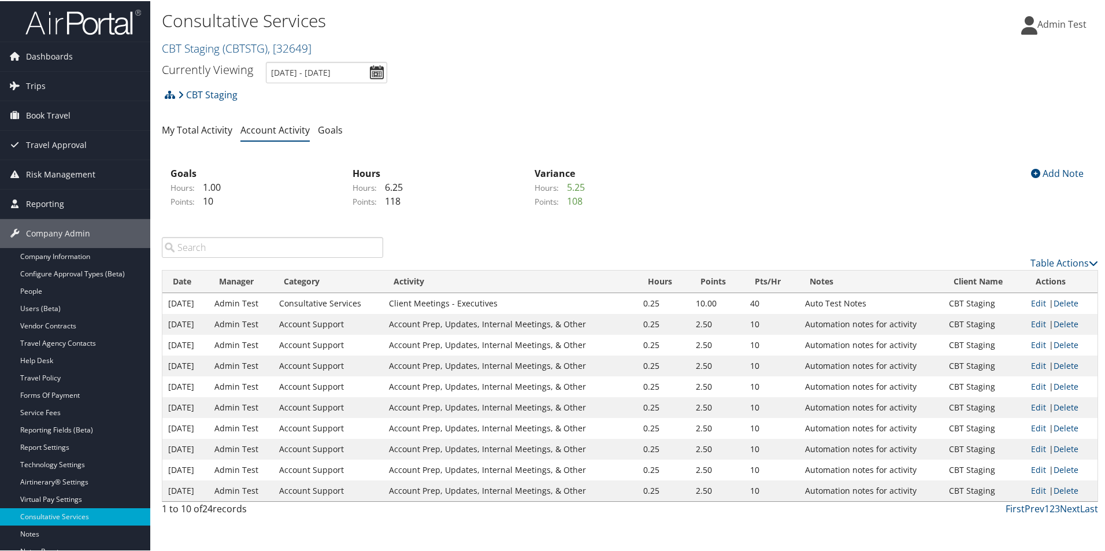
click at [1058, 311] on td "Edit | Delete" at bounding box center [1061, 302] width 72 height 21
click at [1062, 322] on link "Delete" at bounding box center [1065, 322] width 25 height 11
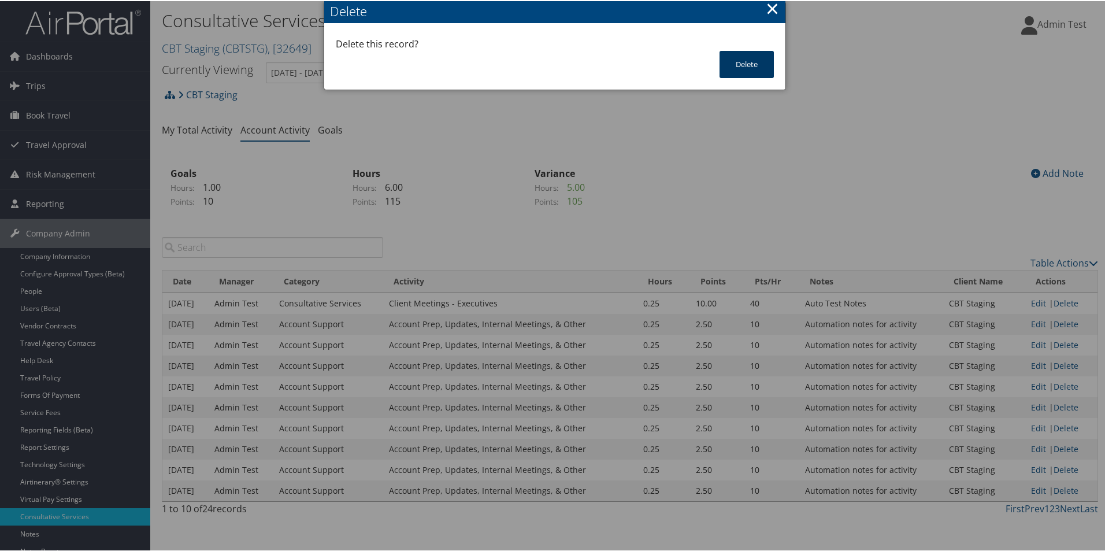
click at [733, 64] on button "Delete" at bounding box center [746, 63] width 54 height 27
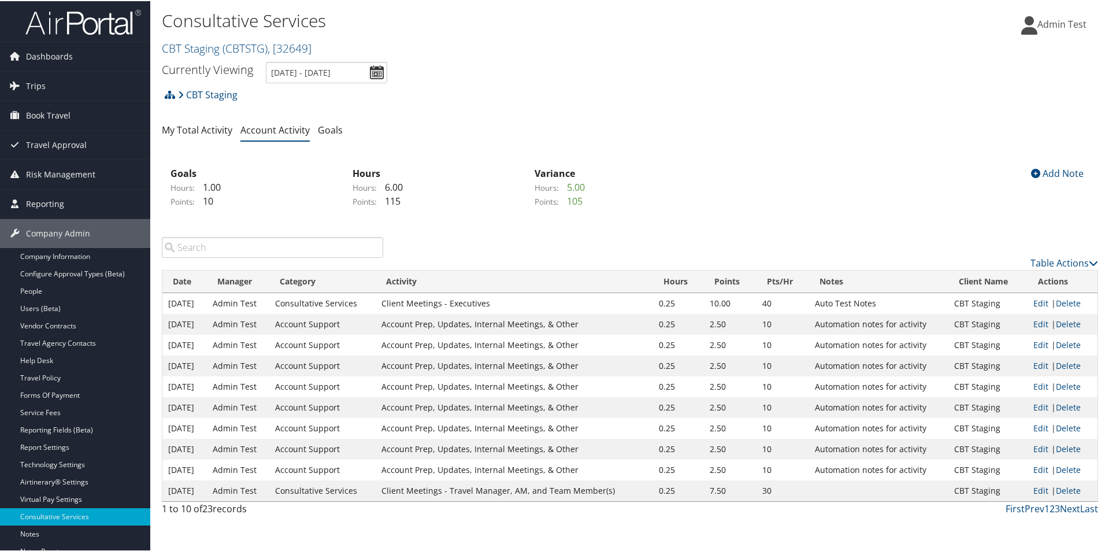
click at [1068, 381] on link "Delete" at bounding box center [1067, 385] width 25 height 11
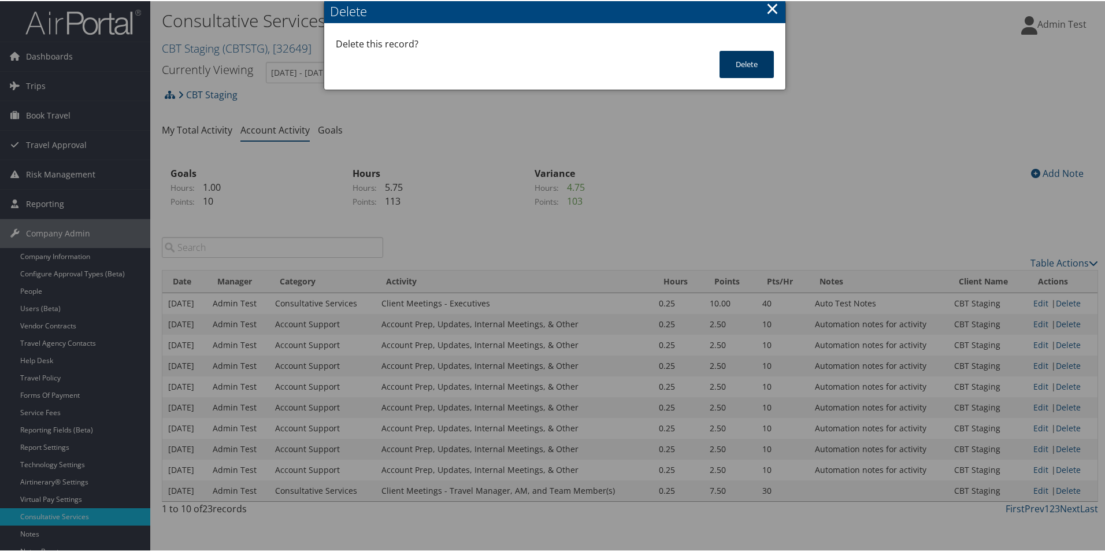
click at [731, 62] on button "Delete" at bounding box center [746, 63] width 54 height 27
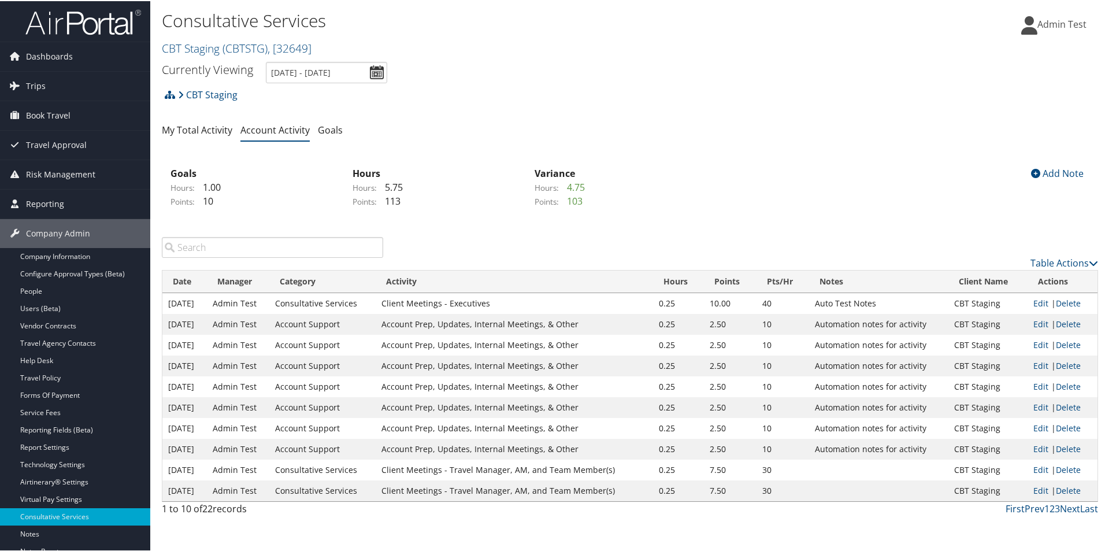
click at [1068, 322] on link "Delete" at bounding box center [1067, 322] width 25 height 11
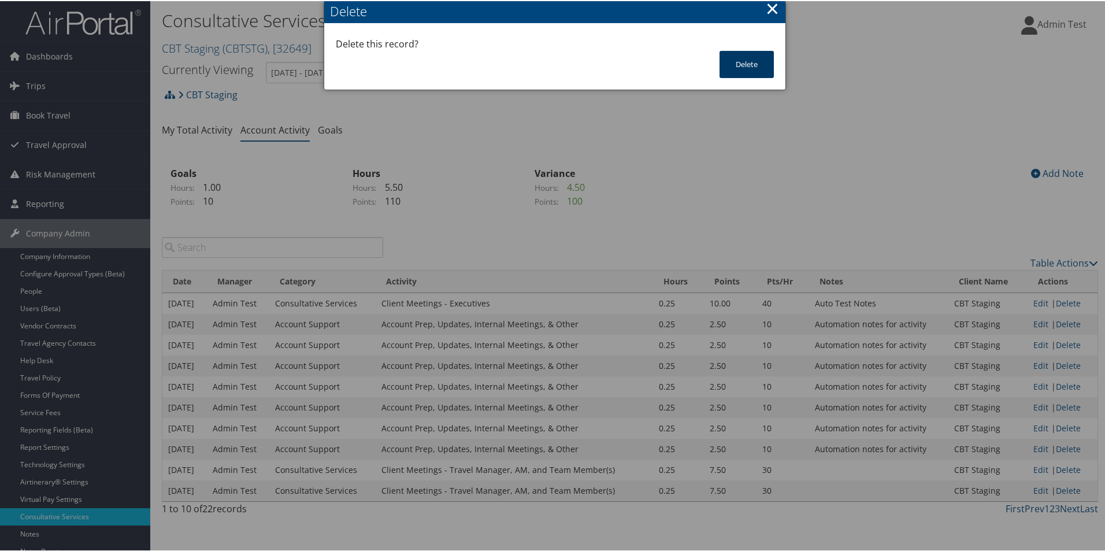
click at [759, 67] on button "Delete" at bounding box center [746, 63] width 54 height 27
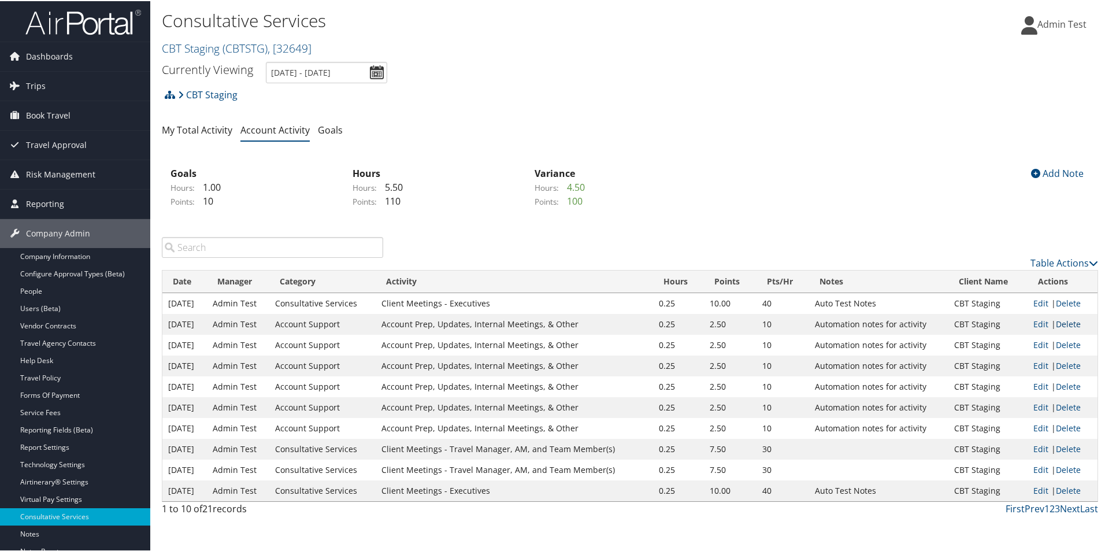
click at [1061, 322] on link "Delete" at bounding box center [1067, 322] width 25 height 11
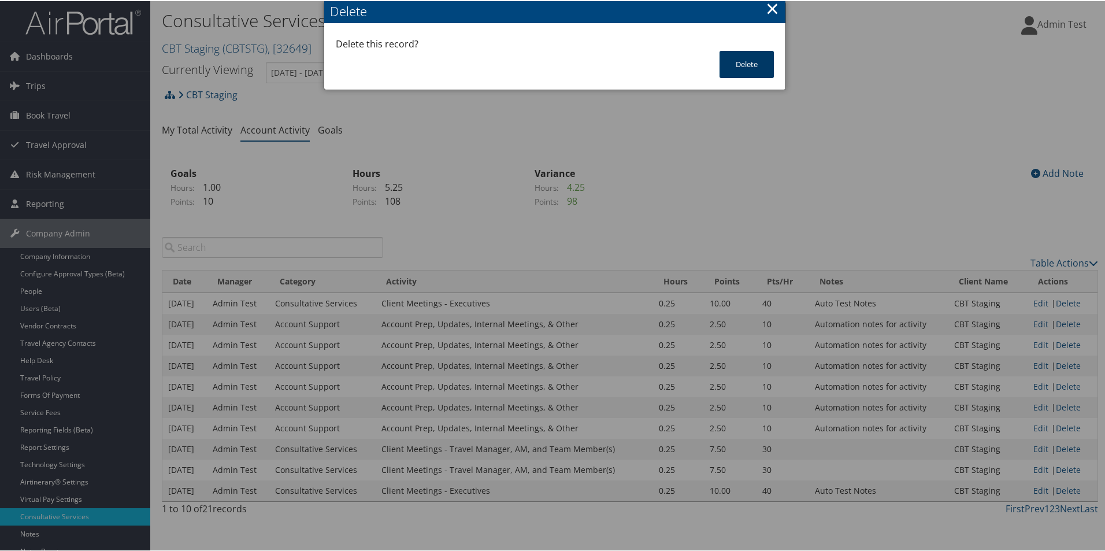
click at [742, 69] on button "Delete" at bounding box center [746, 63] width 54 height 27
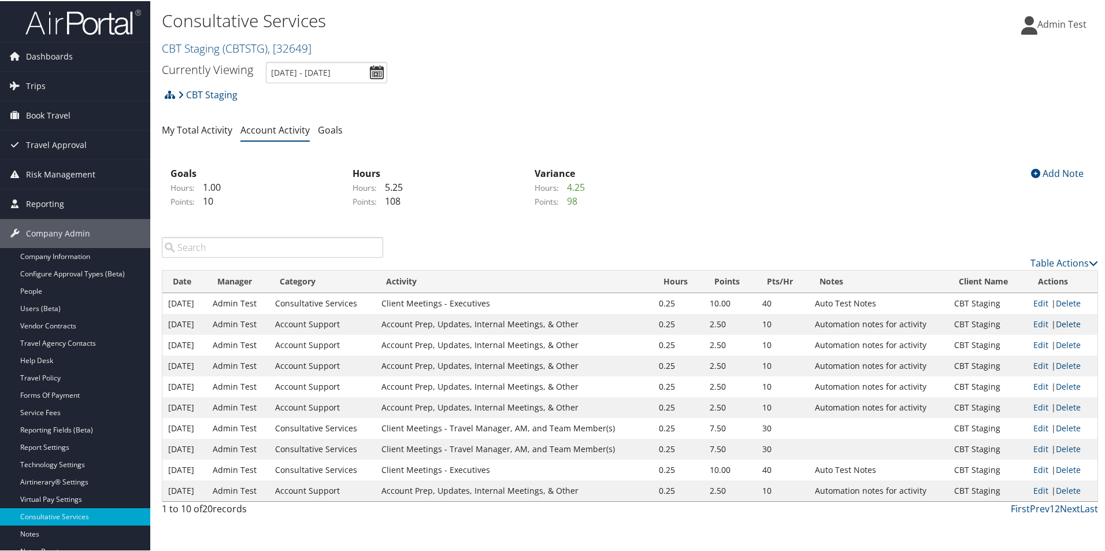
click at [1068, 319] on link "Delete" at bounding box center [1067, 322] width 25 height 11
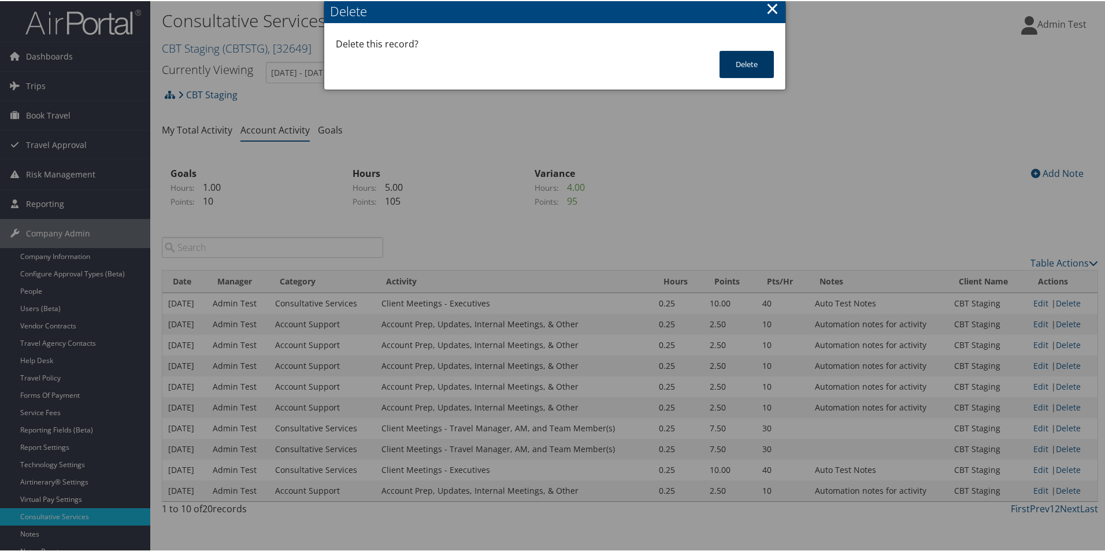
click at [744, 58] on button "Delete" at bounding box center [746, 63] width 54 height 27
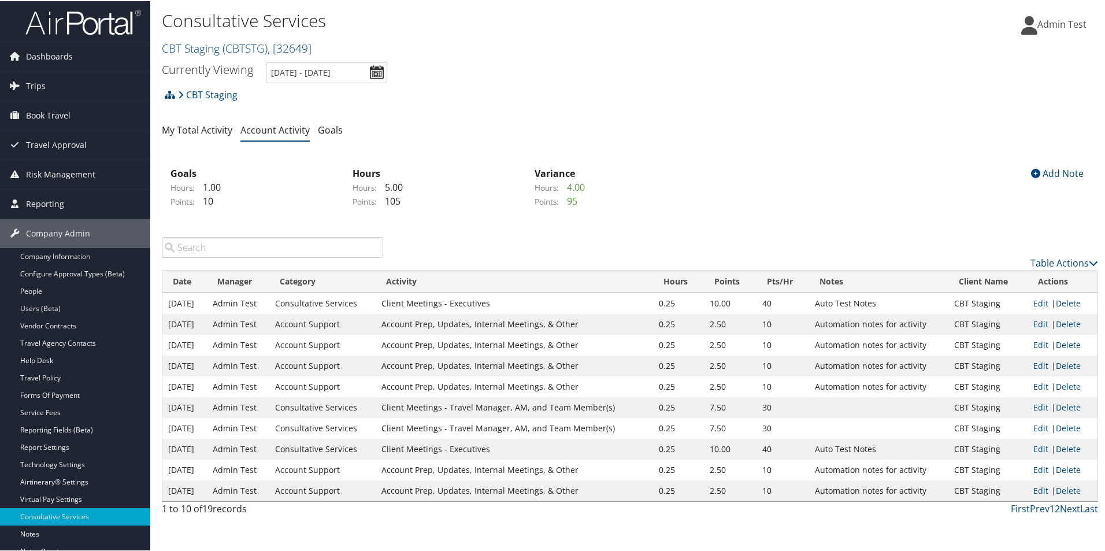
click at [1065, 303] on link "Delete" at bounding box center [1067, 301] width 25 height 11
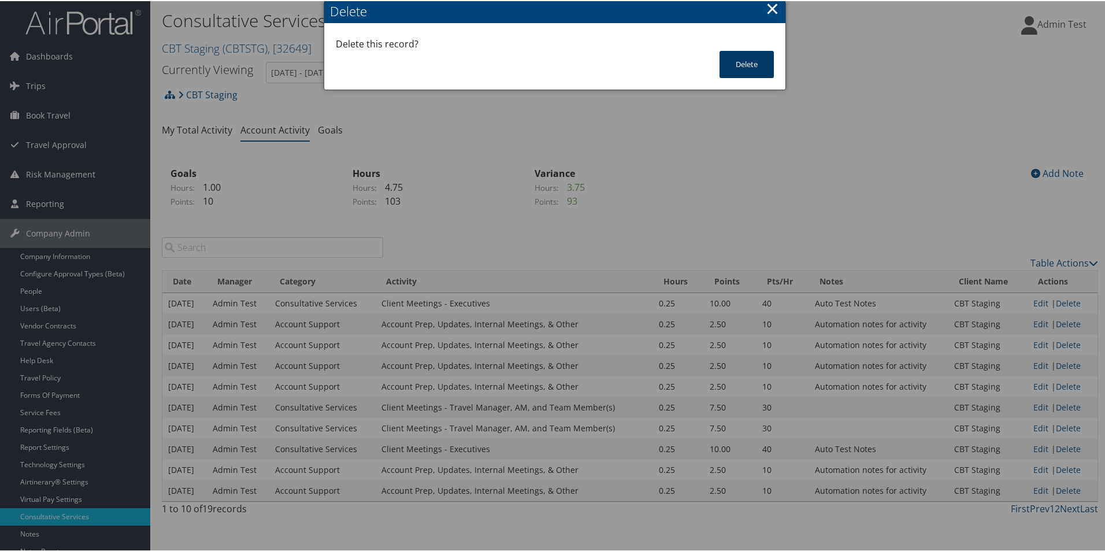
click at [745, 62] on button "Delete" at bounding box center [746, 63] width 54 height 27
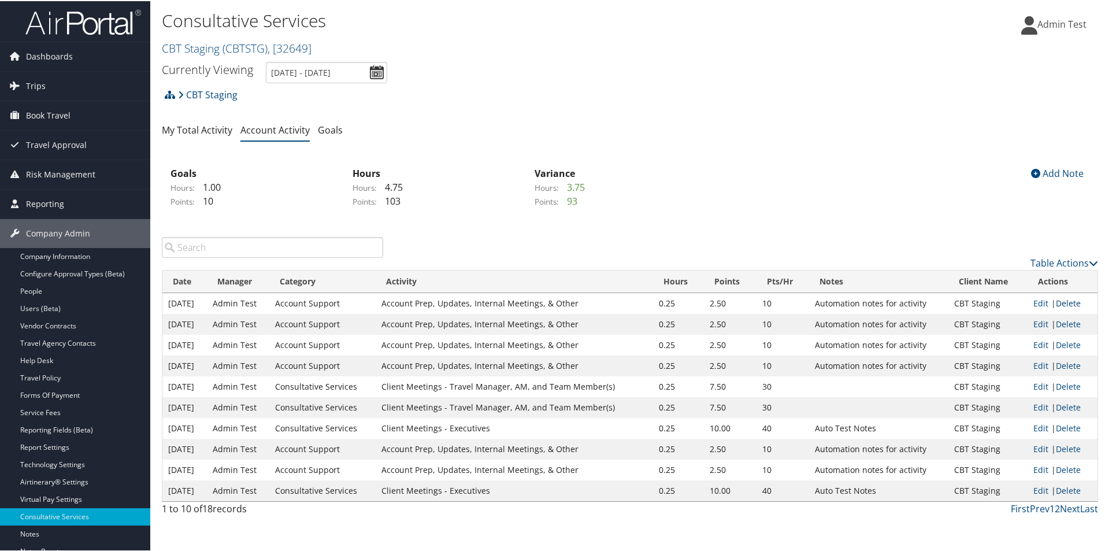
click at [1073, 306] on link "Delete" at bounding box center [1067, 301] width 25 height 11
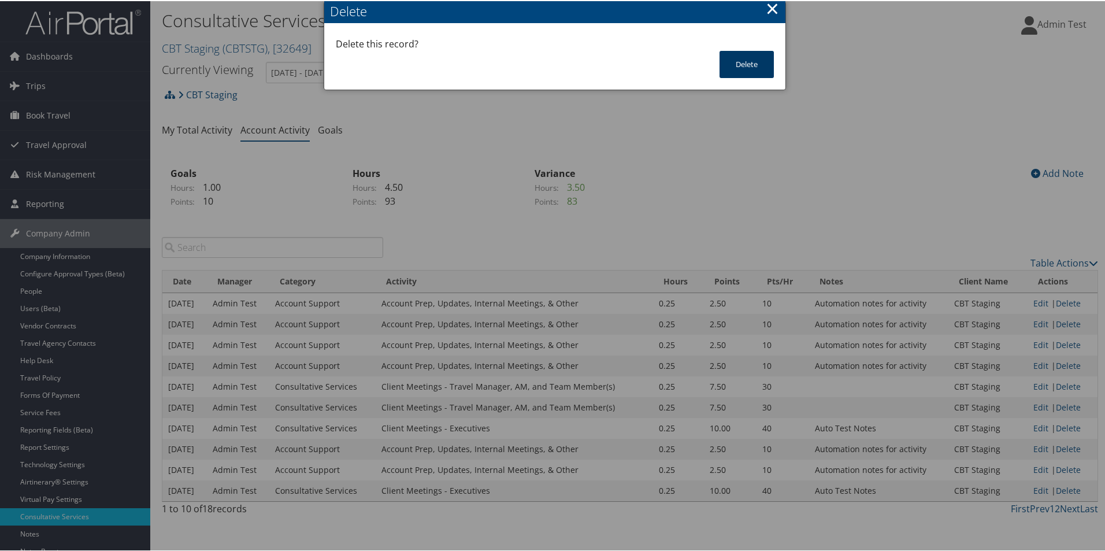
click at [736, 70] on button "Delete" at bounding box center [746, 63] width 54 height 27
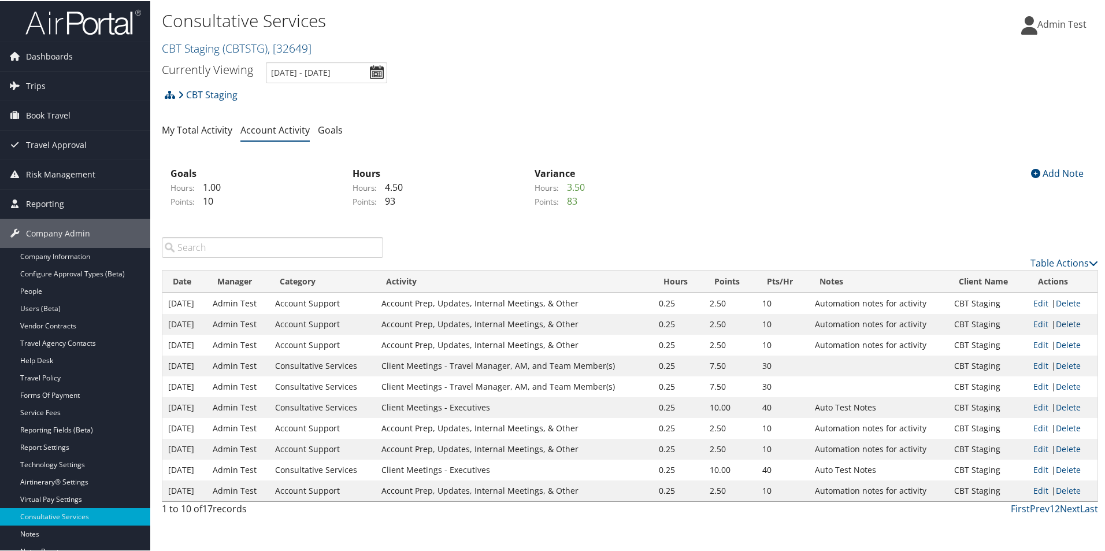
click at [1068, 322] on link "Delete" at bounding box center [1067, 322] width 25 height 11
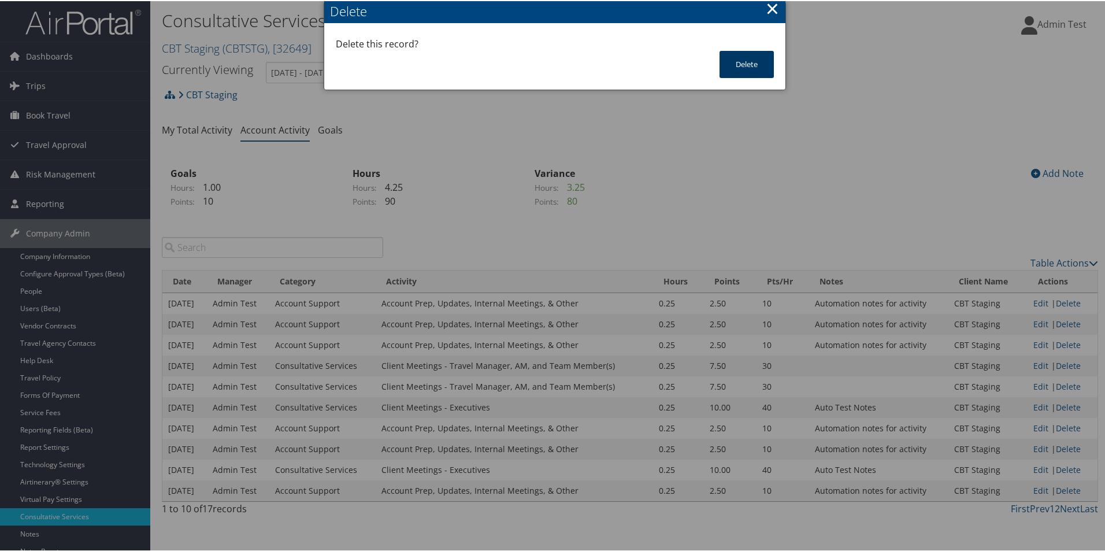
click at [747, 62] on button "Delete" at bounding box center [746, 63] width 54 height 27
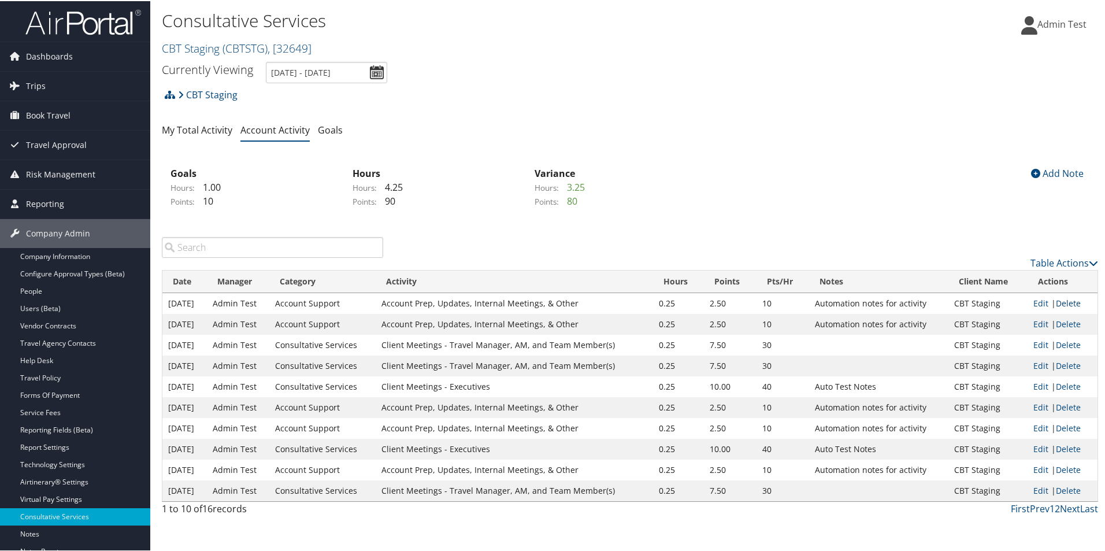
click at [1068, 301] on link "Delete" at bounding box center [1067, 301] width 25 height 11
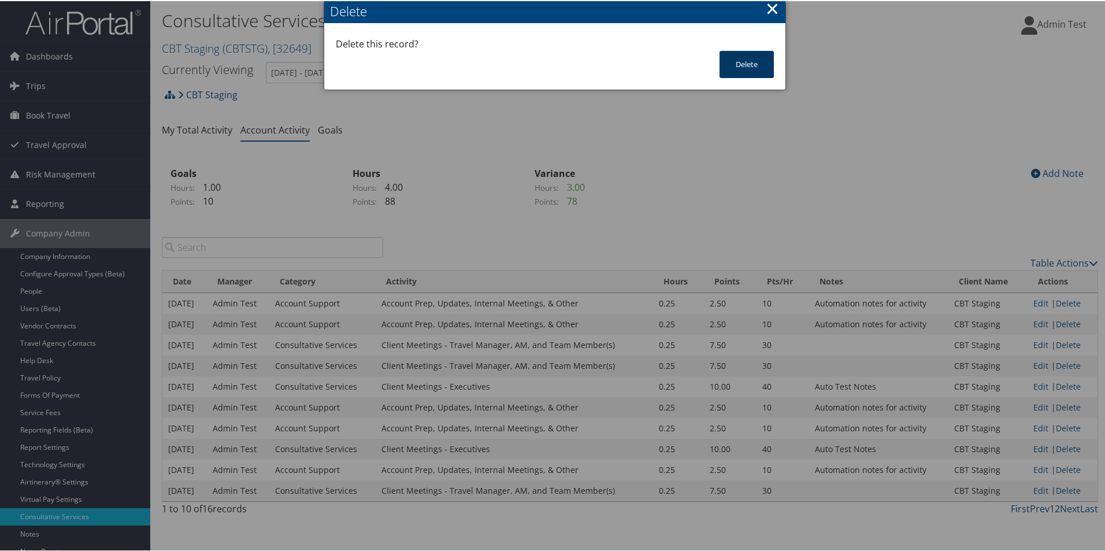
click at [734, 64] on button "Delete" at bounding box center [746, 63] width 54 height 27
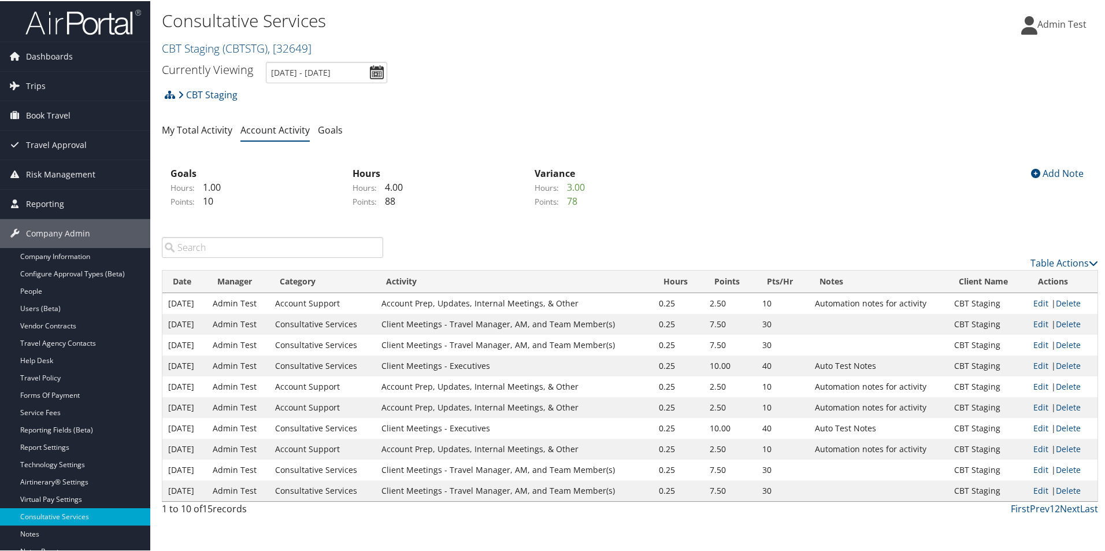
click at [1061, 295] on td "Edit | Delete" at bounding box center [1062, 302] width 70 height 21
click at [1063, 300] on link "Delete" at bounding box center [1067, 301] width 25 height 11
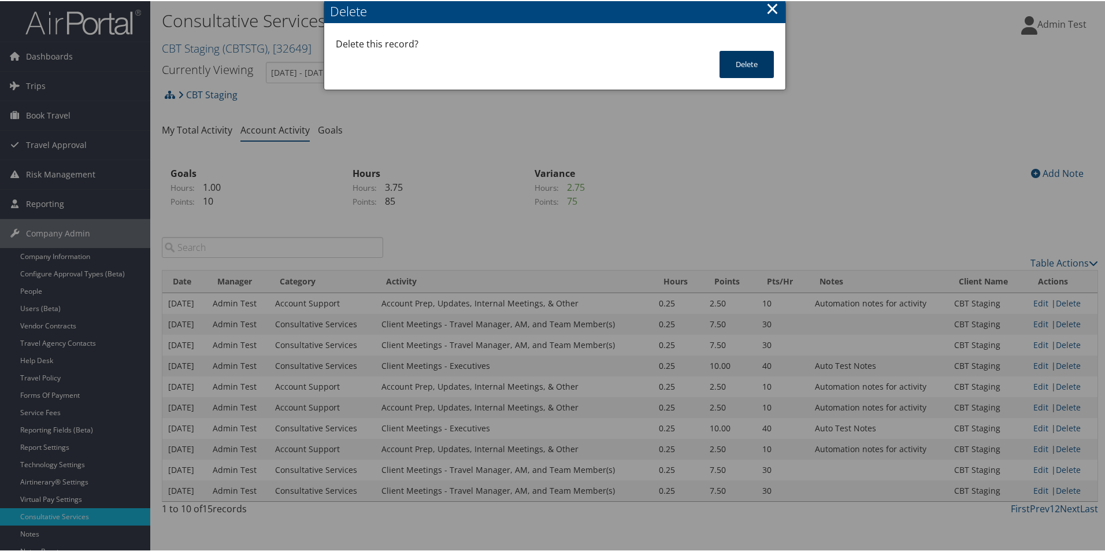
click at [748, 60] on button "Delete" at bounding box center [746, 63] width 54 height 27
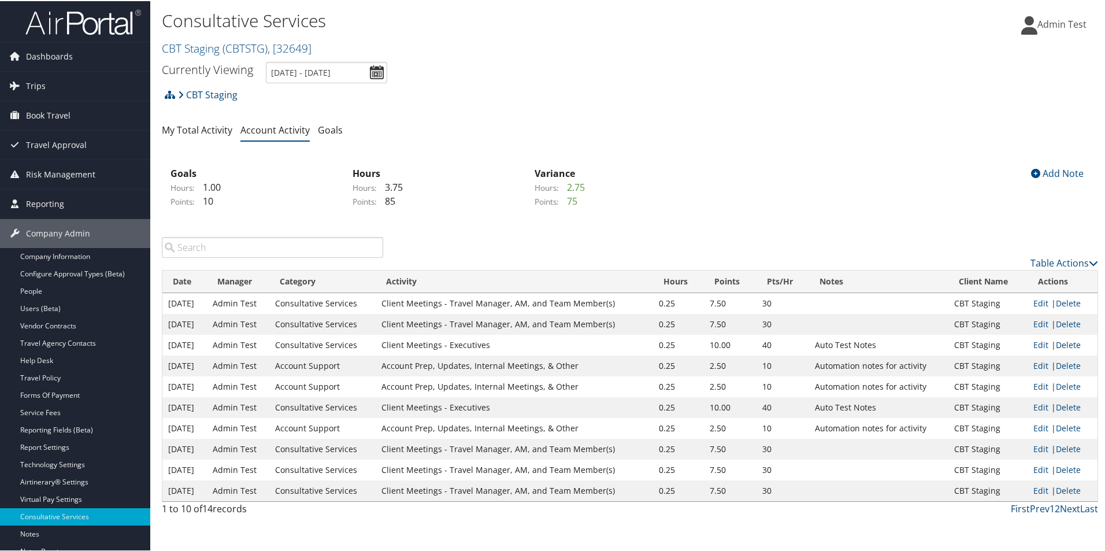
click at [1063, 343] on link "Delete" at bounding box center [1067, 343] width 25 height 11
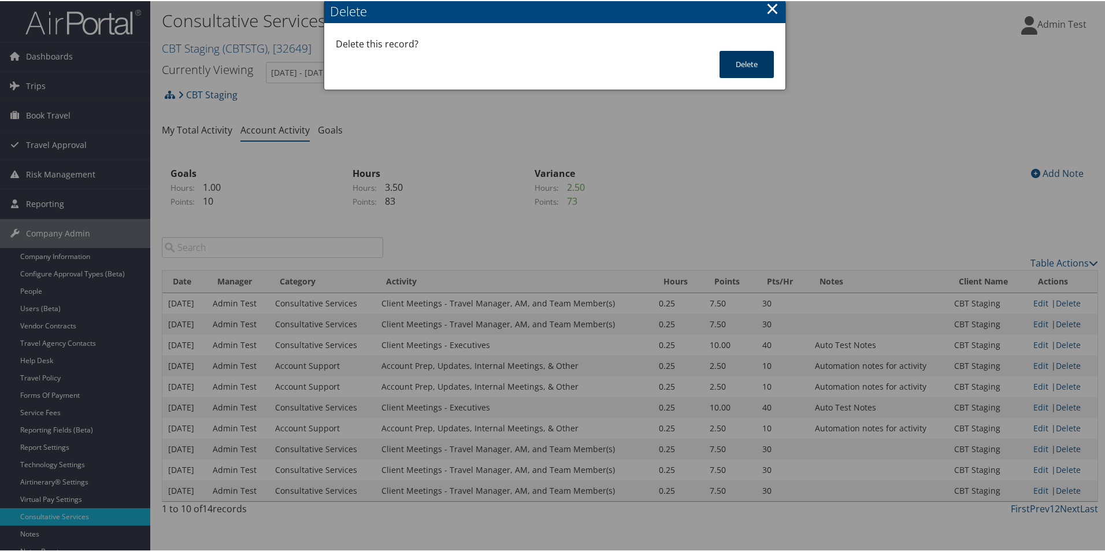
click at [725, 60] on button "Delete" at bounding box center [746, 63] width 54 height 27
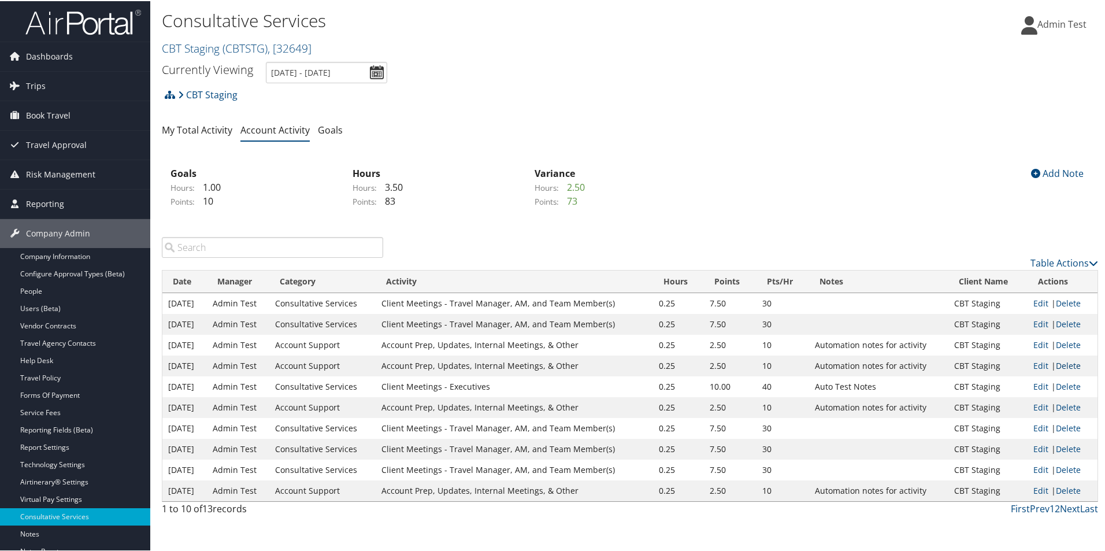
click at [1060, 362] on link "Delete" at bounding box center [1067, 364] width 25 height 11
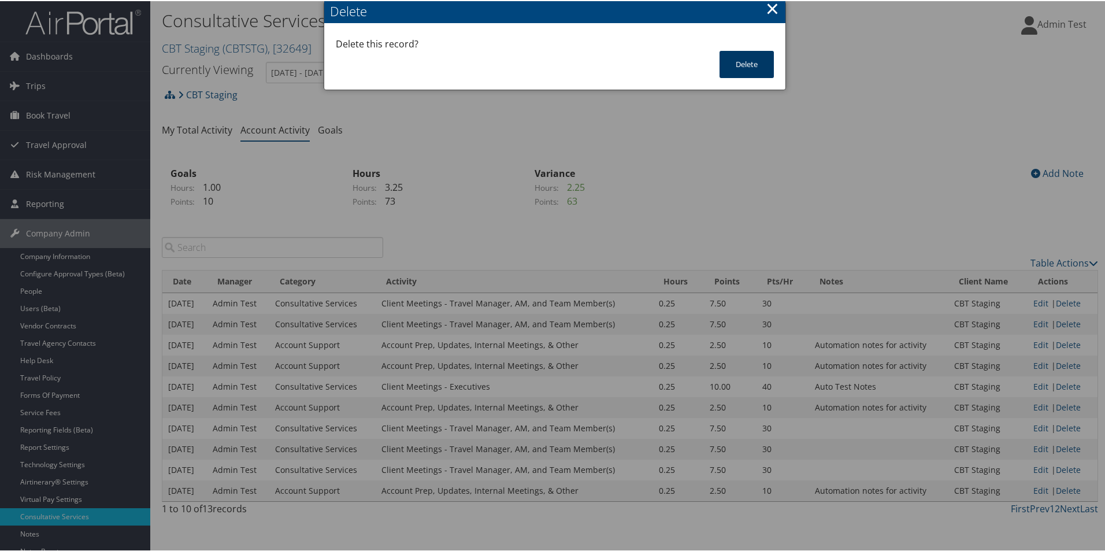
click at [746, 66] on button "Delete" at bounding box center [746, 63] width 54 height 27
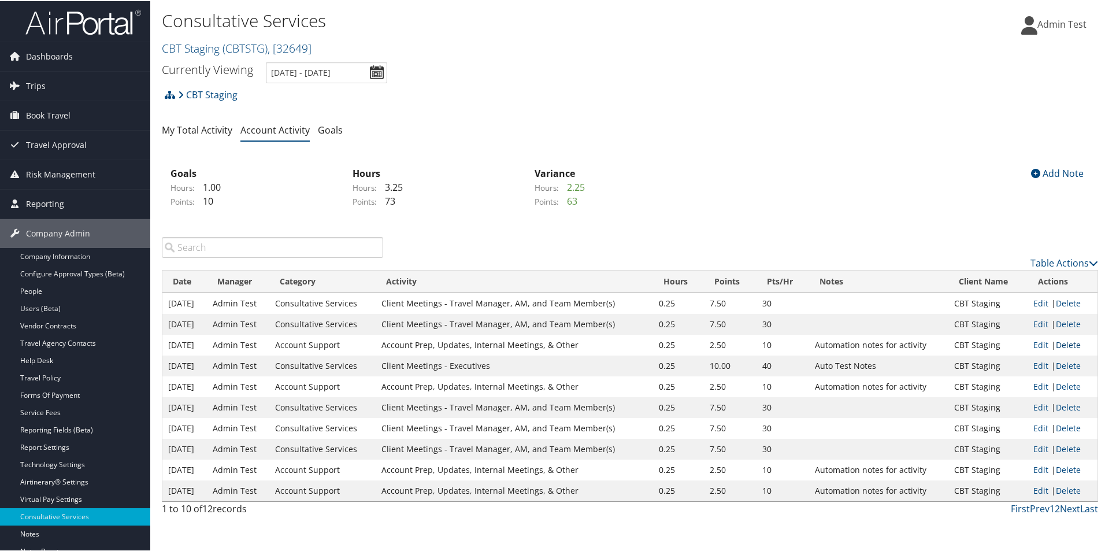
click at [1062, 347] on link "Delete" at bounding box center [1067, 343] width 25 height 11
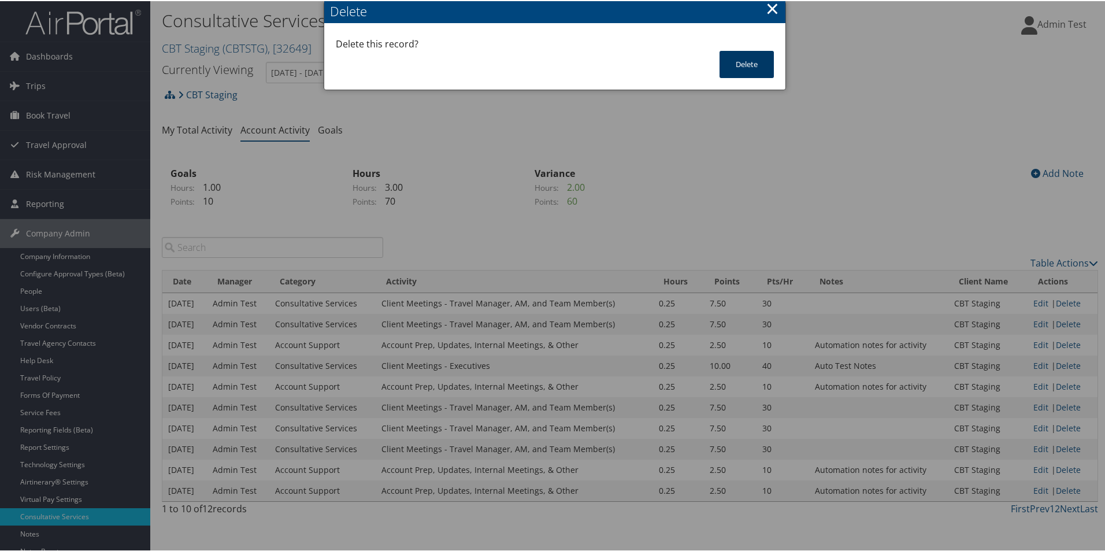
click at [731, 59] on button "Delete" at bounding box center [746, 63] width 54 height 27
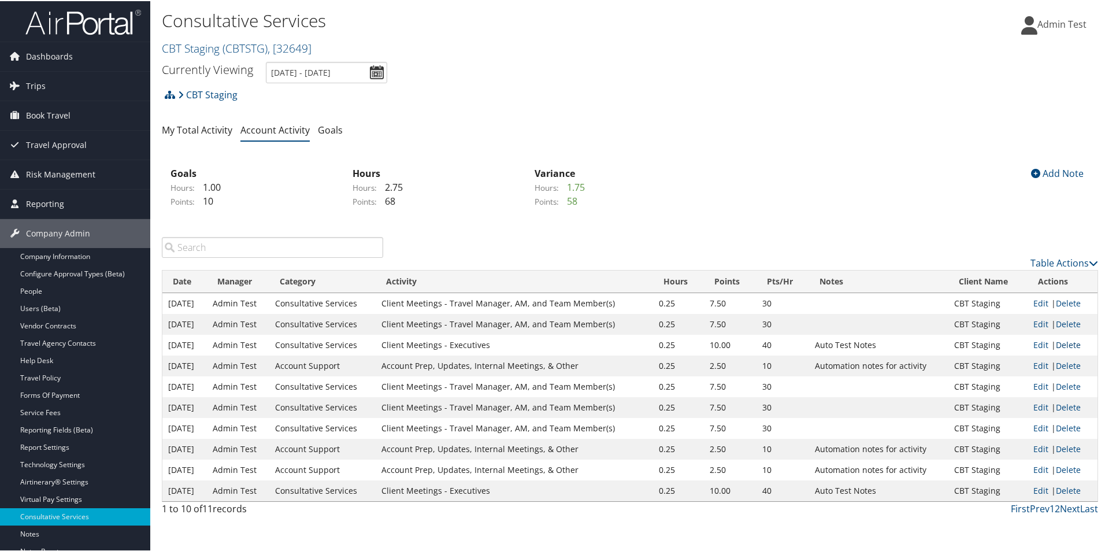
click at [1067, 344] on link "Delete" at bounding box center [1067, 343] width 25 height 11
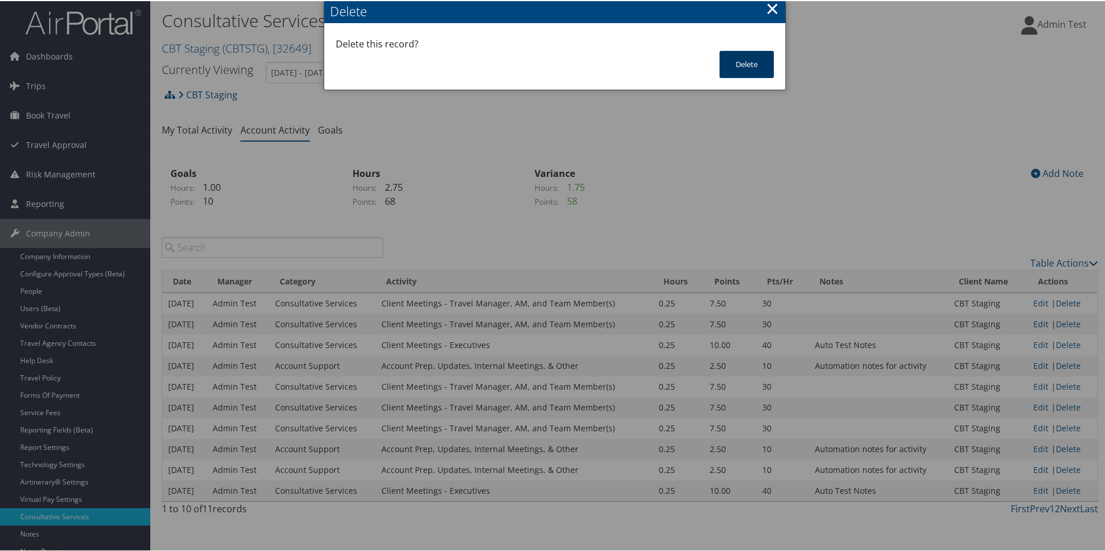
click at [736, 63] on button "Delete" at bounding box center [746, 63] width 54 height 27
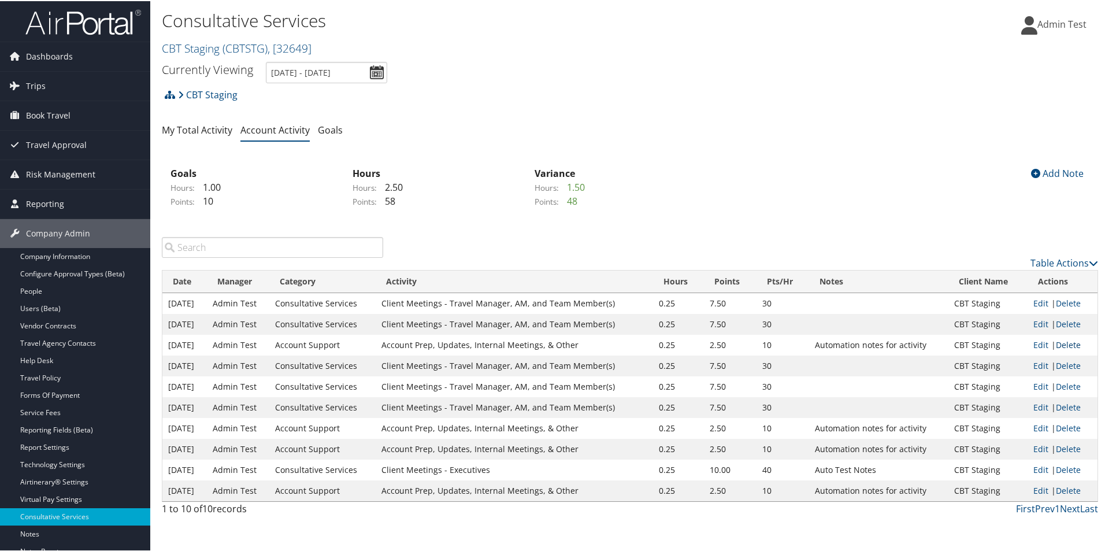
click at [1062, 340] on link "Delete" at bounding box center [1067, 343] width 25 height 11
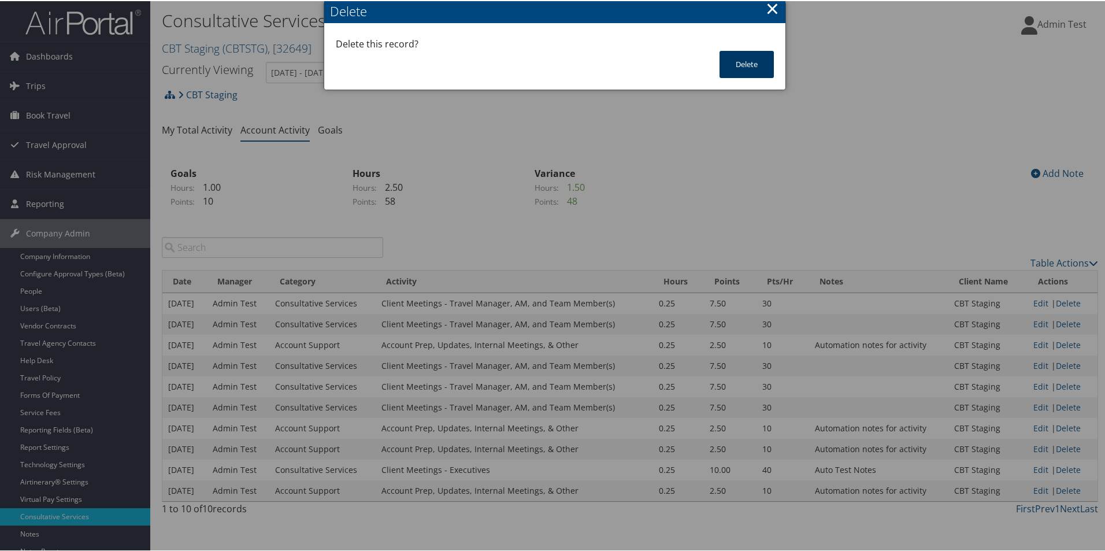
click at [764, 71] on button "Delete" at bounding box center [746, 63] width 54 height 27
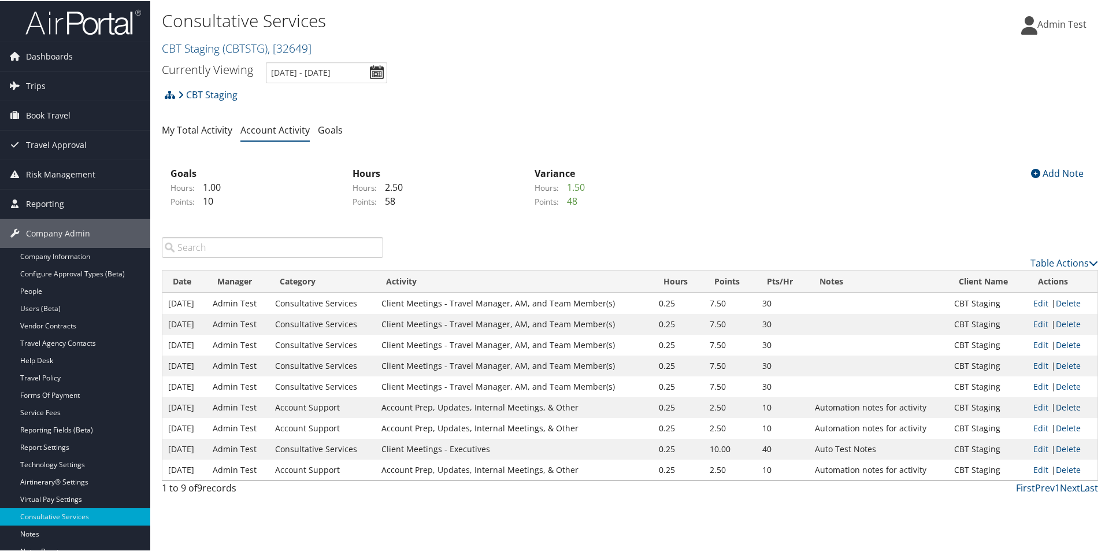
click at [1058, 408] on link "Delete" at bounding box center [1067, 405] width 25 height 11
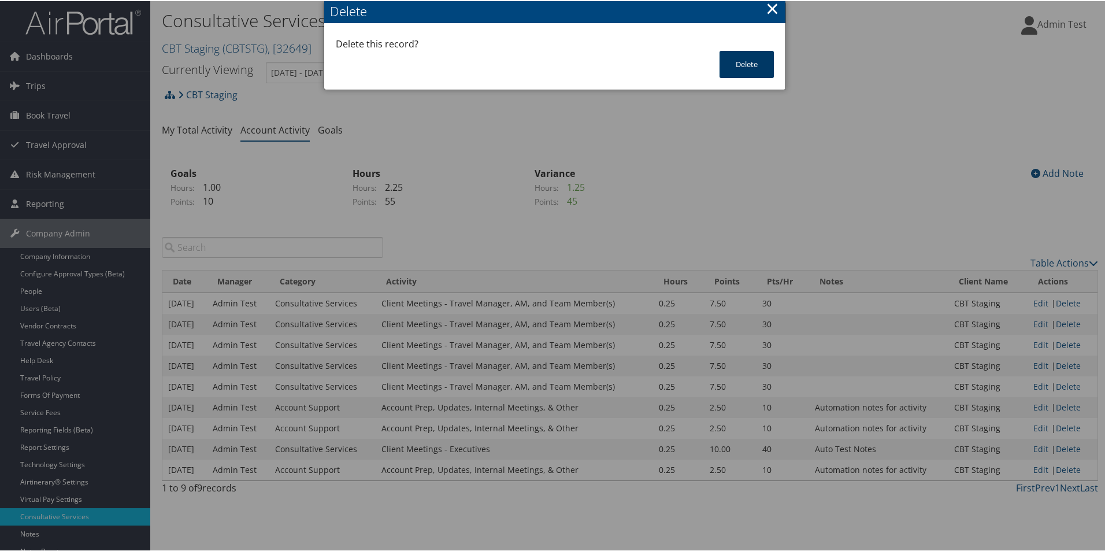
click at [740, 73] on button "Delete" at bounding box center [746, 63] width 54 height 27
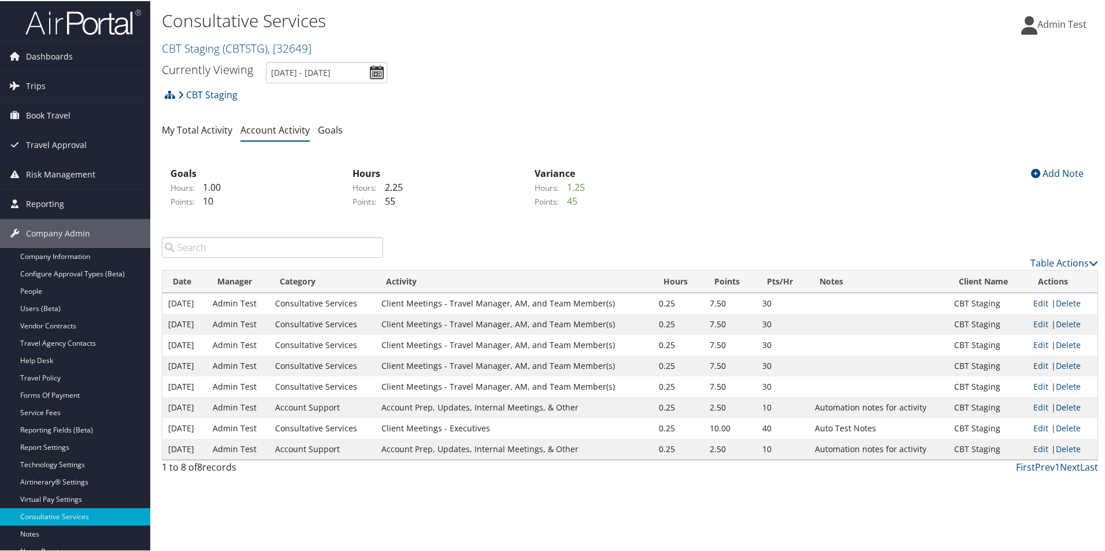
click at [1061, 407] on link "Delete" at bounding box center [1067, 405] width 25 height 11
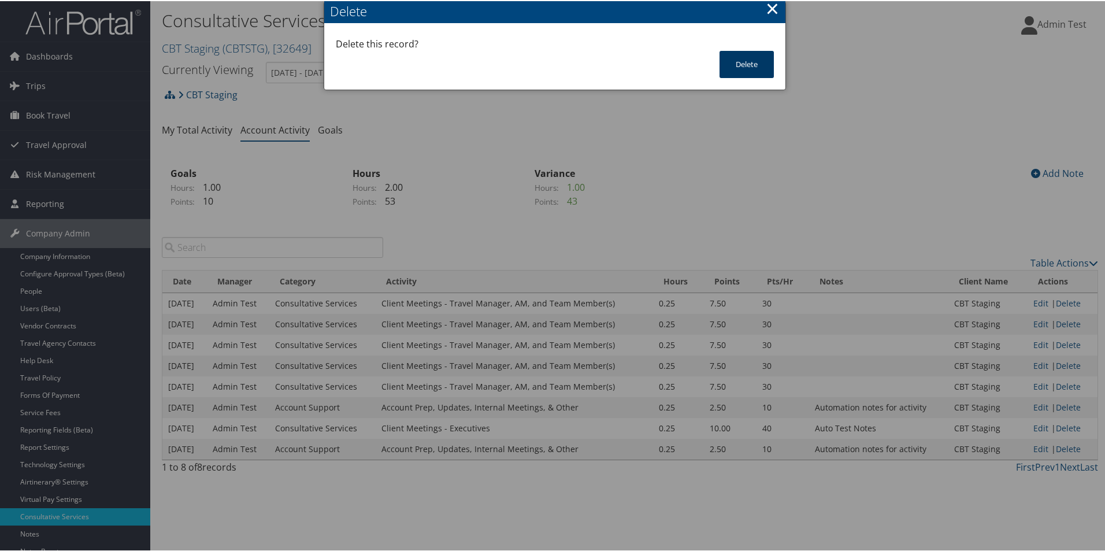
click at [734, 53] on button "Delete" at bounding box center [746, 63] width 54 height 27
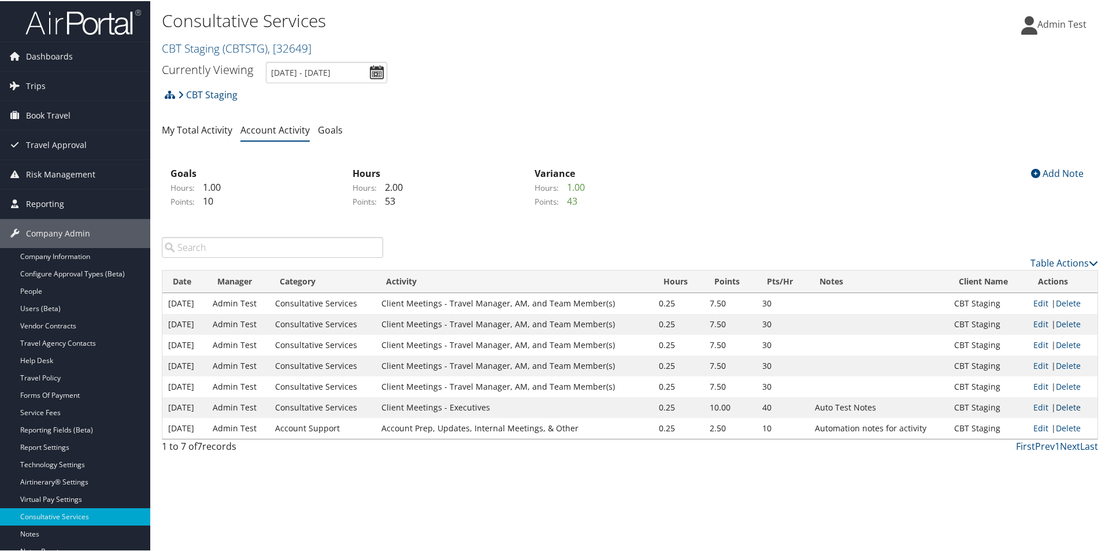
click at [1058, 407] on link "Delete" at bounding box center [1067, 405] width 25 height 11
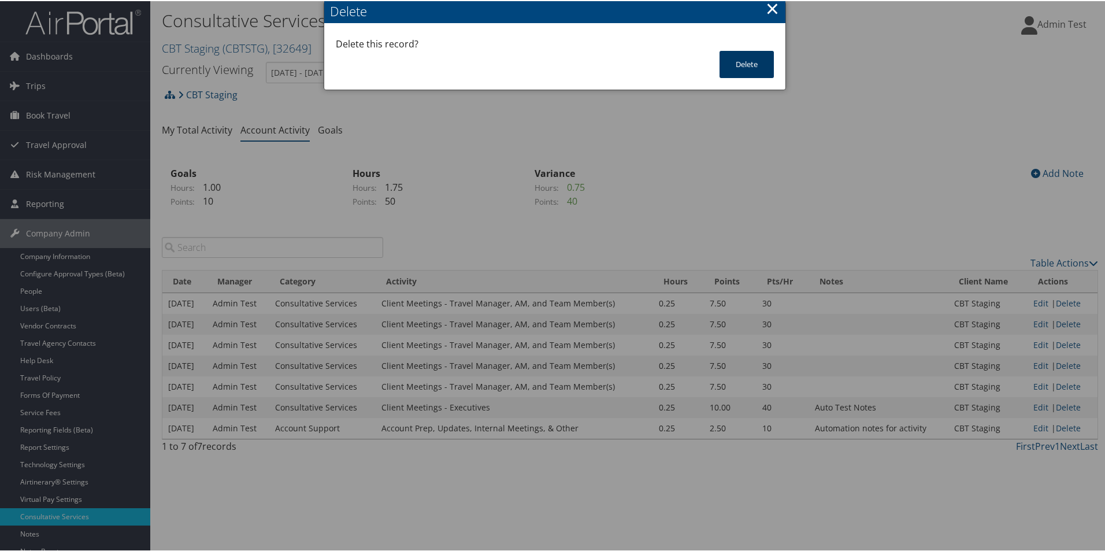
click at [749, 66] on button "Delete" at bounding box center [746, 63] width 54 height 27
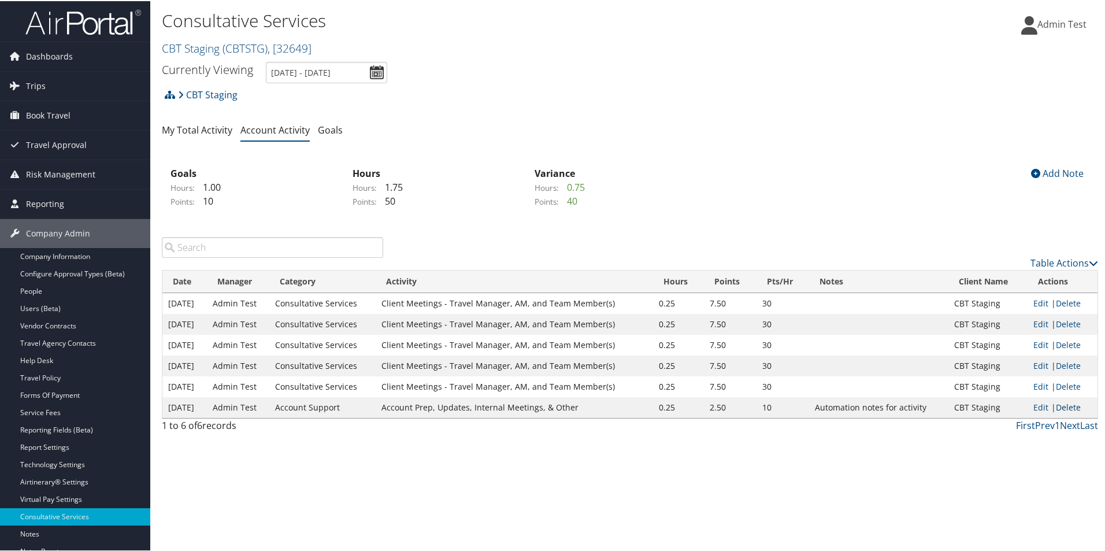
click at [1065, 403] on link "Delete" at bounding box center [1067, 405] width 25 height 11
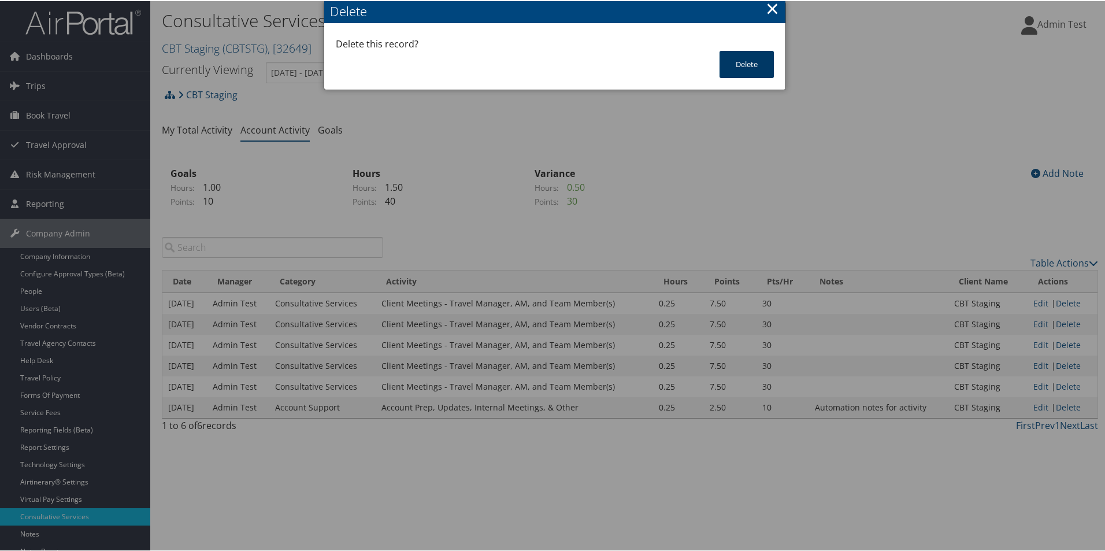
click at [744, 55] on button "Delete" at bounding box center [746, 63] width 54 height 27
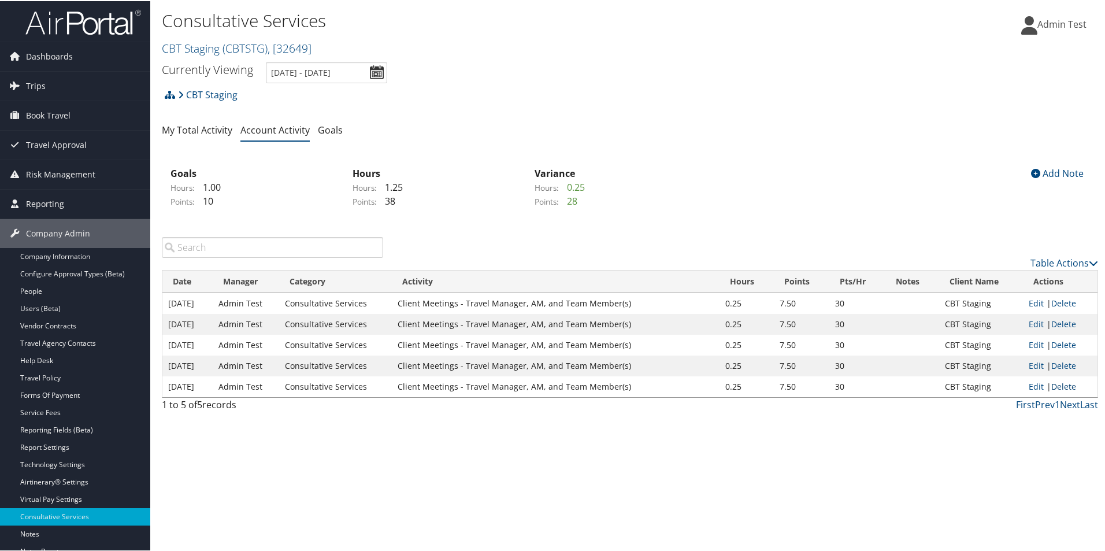
click at [1055, 384] on link "Delete" at bounding box center [1063, 385] width 25 height 11
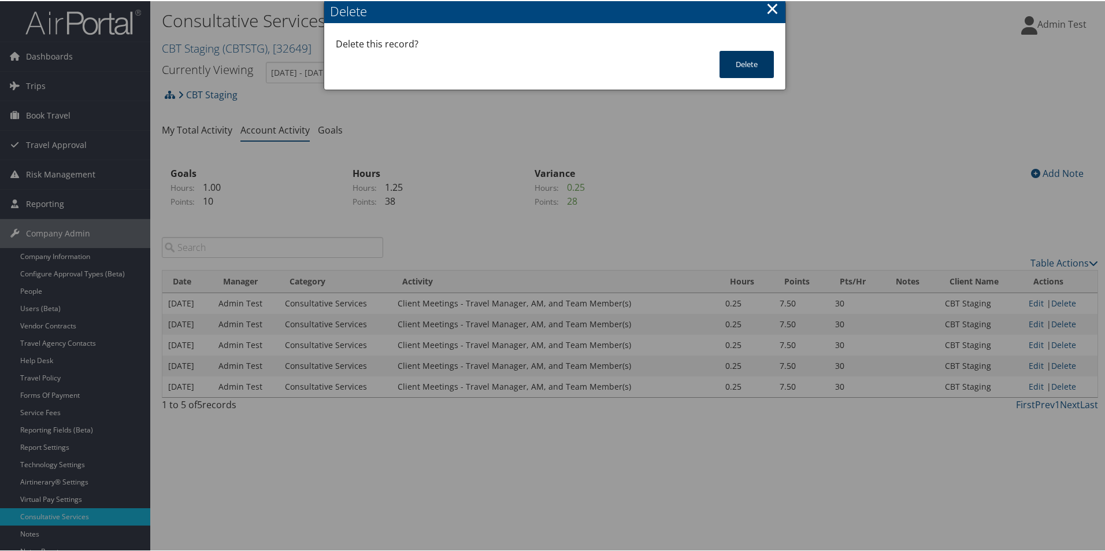
click at [758, 67] on button "Delete" at bounding box center [746, 63] width 54 height 27
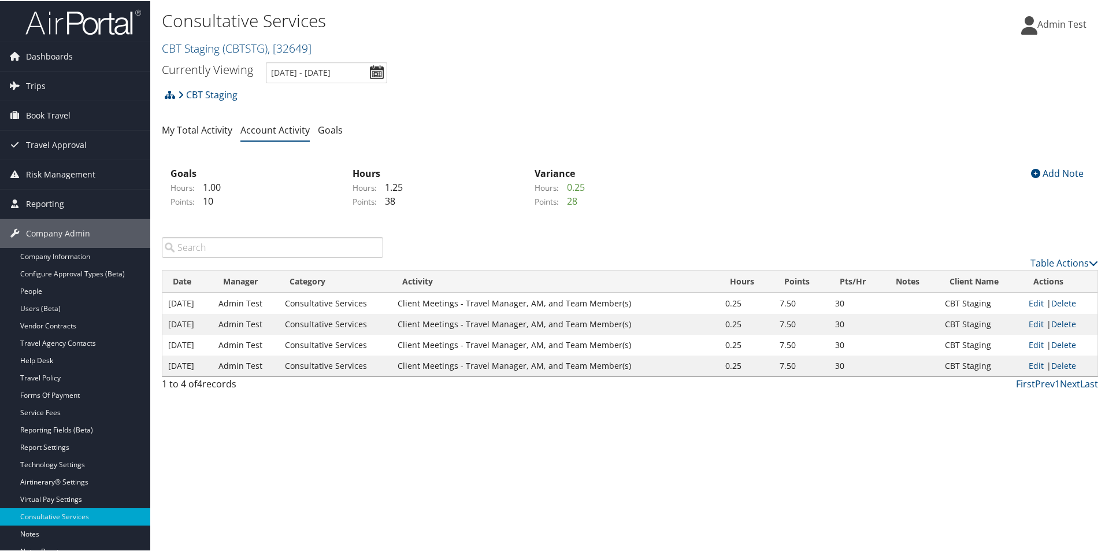
click at [1055, 316] on td "Edit | Delete" at bounding box center [1060, 323] width 75 height 21
click at [1055, 319] on link "Delete" at bounding box center [1063, 322] width 25 height 11
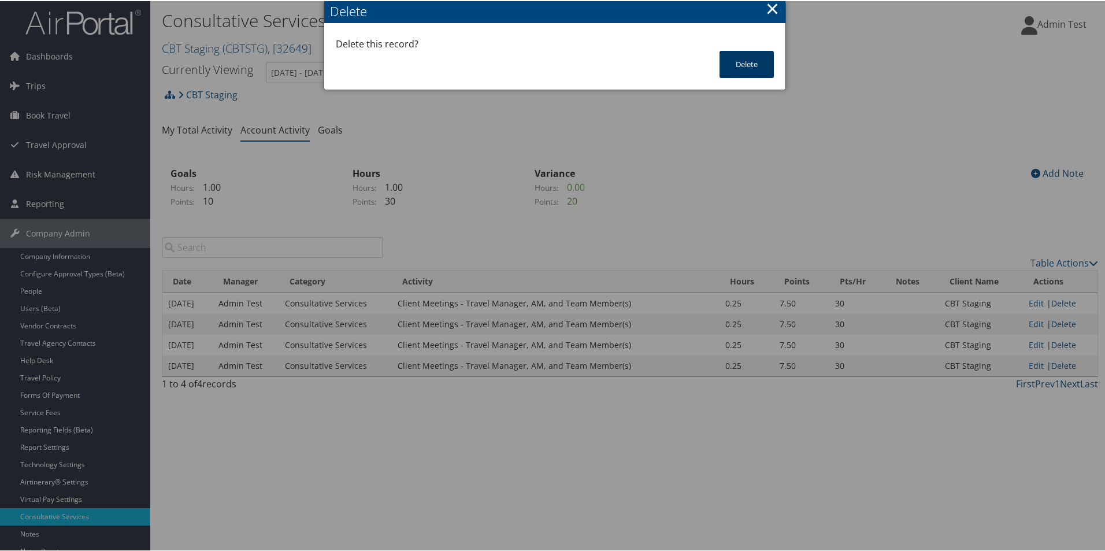
click at [761, 73] on button "Delete" at bounding box center [746, 63] width 54 height 27
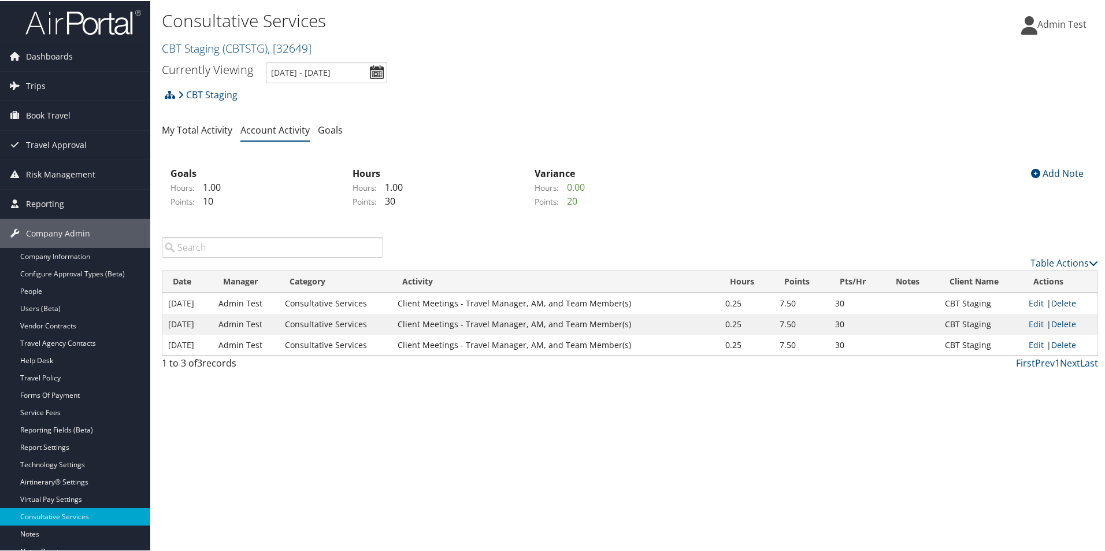
click at [1062, 299] on link "Delete" at bounding box center [1063, 301] width 25 height 11
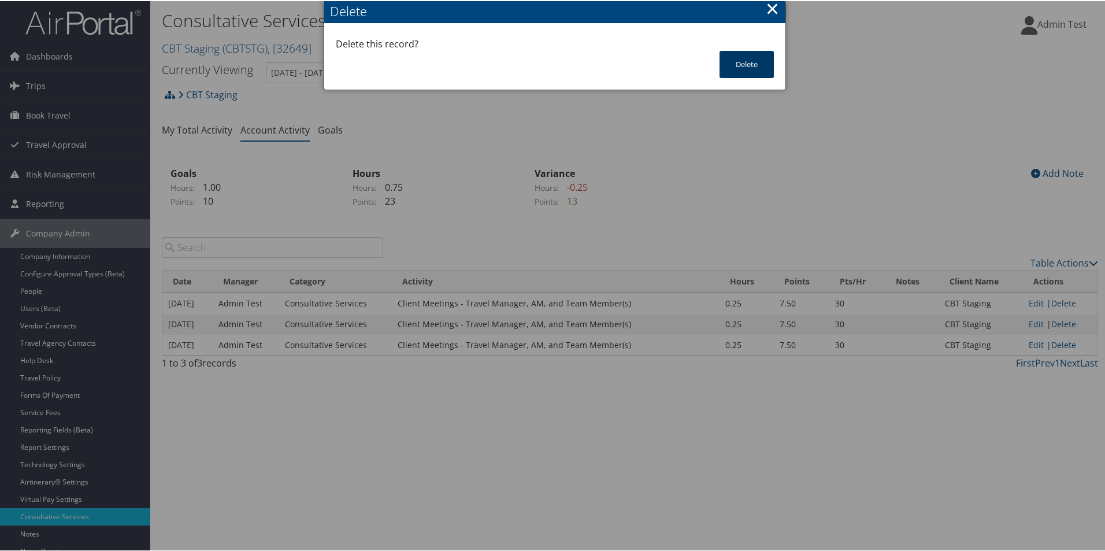
click at [759, 64] on button "Delete" at bounding box center [746, 63] width 54 height 27
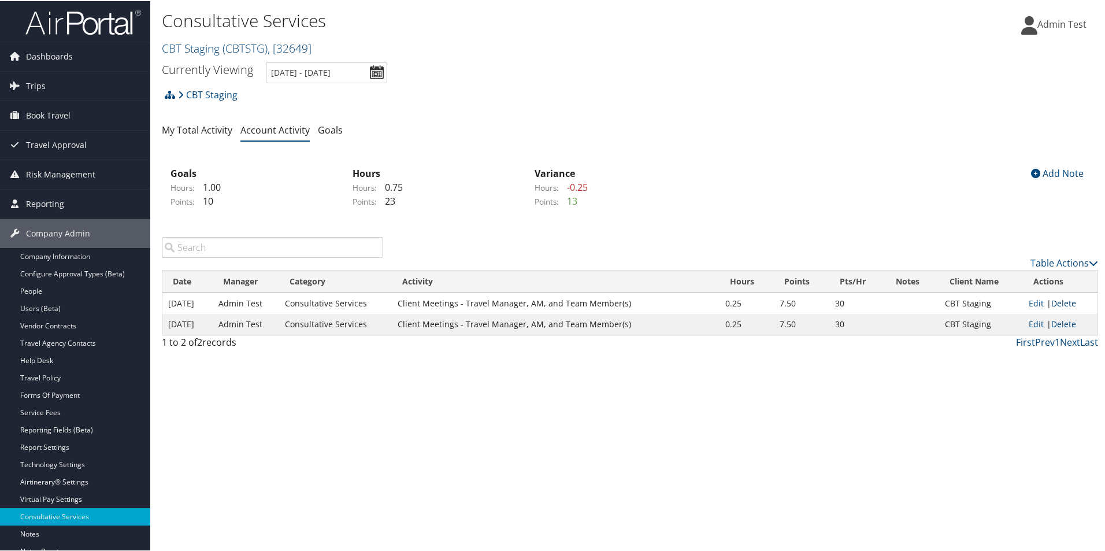
click at [1069, 297] on link "Delete" at bounding box center [1063, 301] width 25 height 11
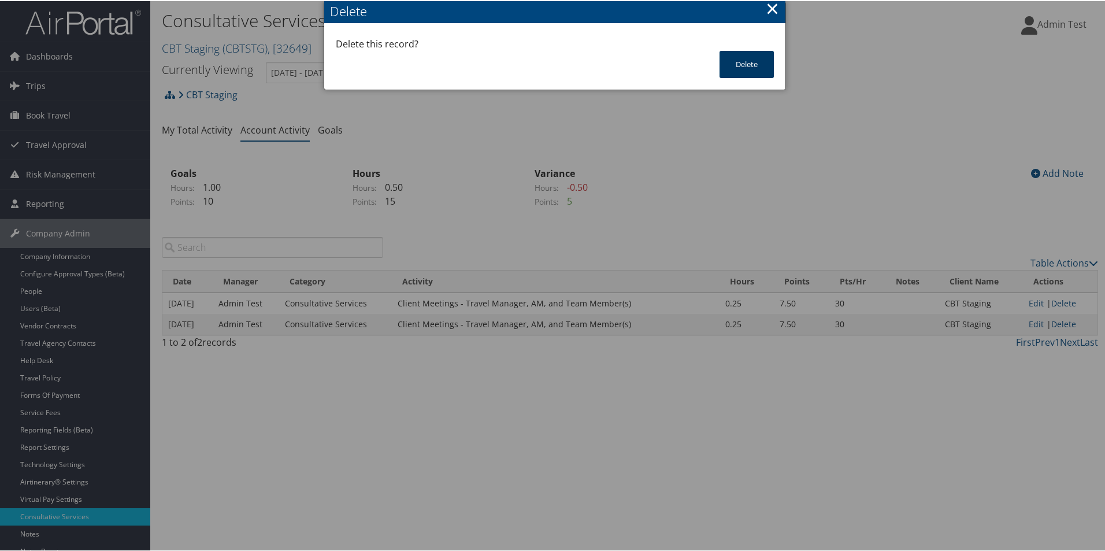
click at [750, 61] on button "Delete" at bounding box center [746, 63] width 54 height 27
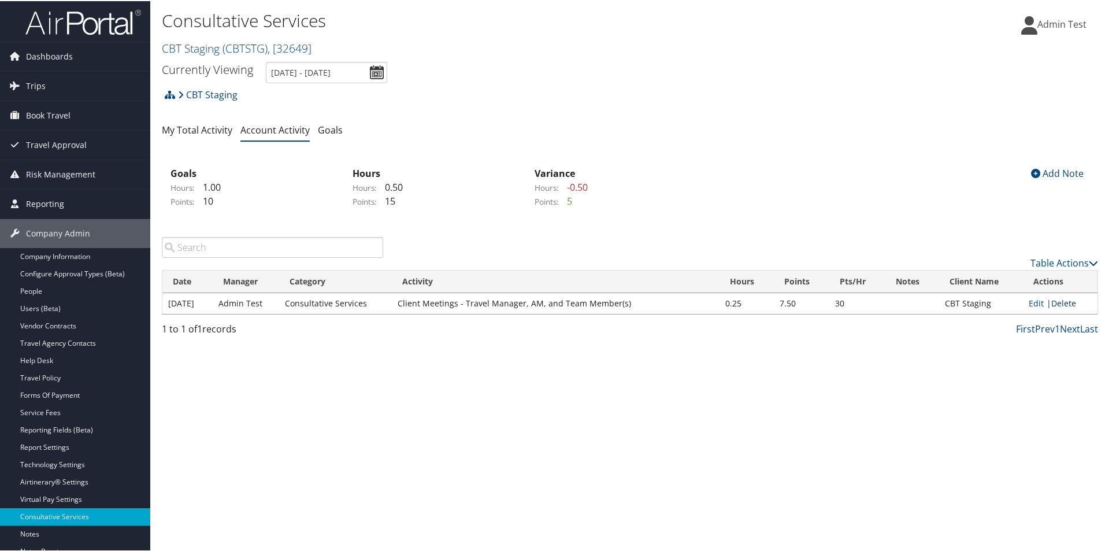
click at [1058, 304] on link "Delete" at bounding box center [1063, 301] width 25 height 11
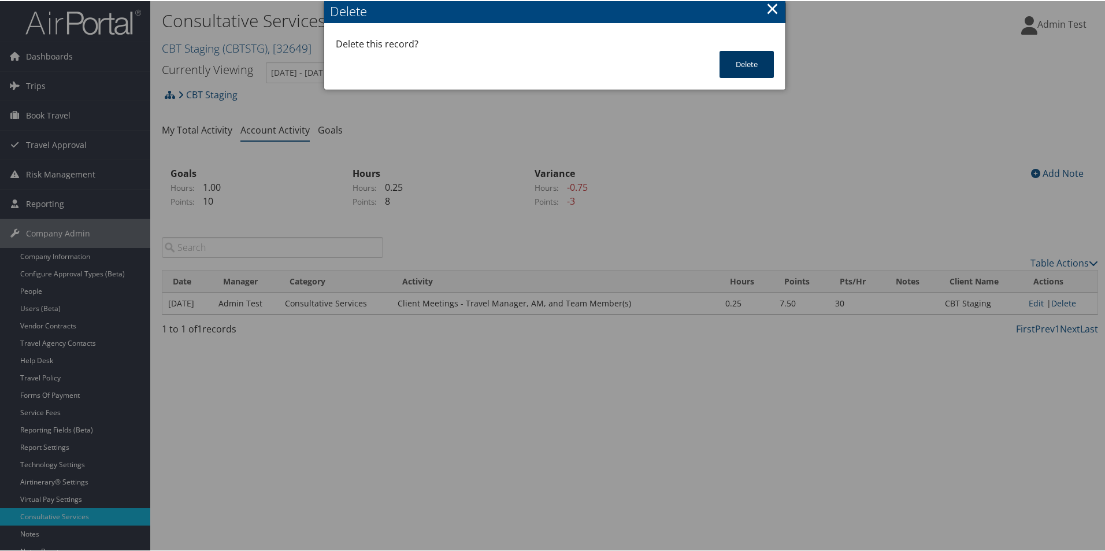
click at [739, 70] on button "Delete" at bounding box center [746, 63] width 54 height 27
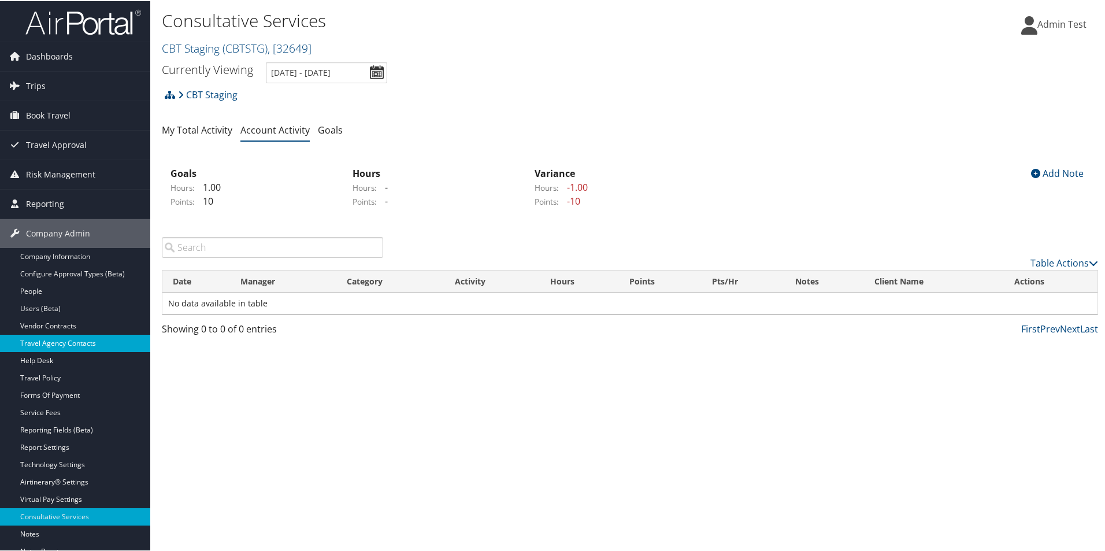
click at [78, 344] on link "Travel Agency Contacts" at bounding box center [75, 341] width 150 height 17
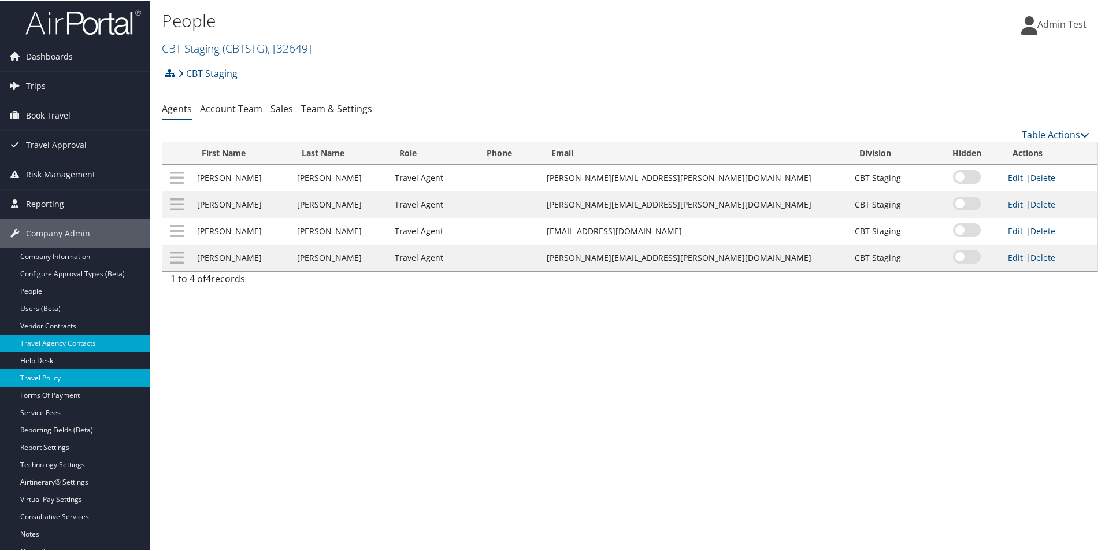
click at [27, 377] on link "Travel Policy" at bounding box center [75, 376] width 150 height 17
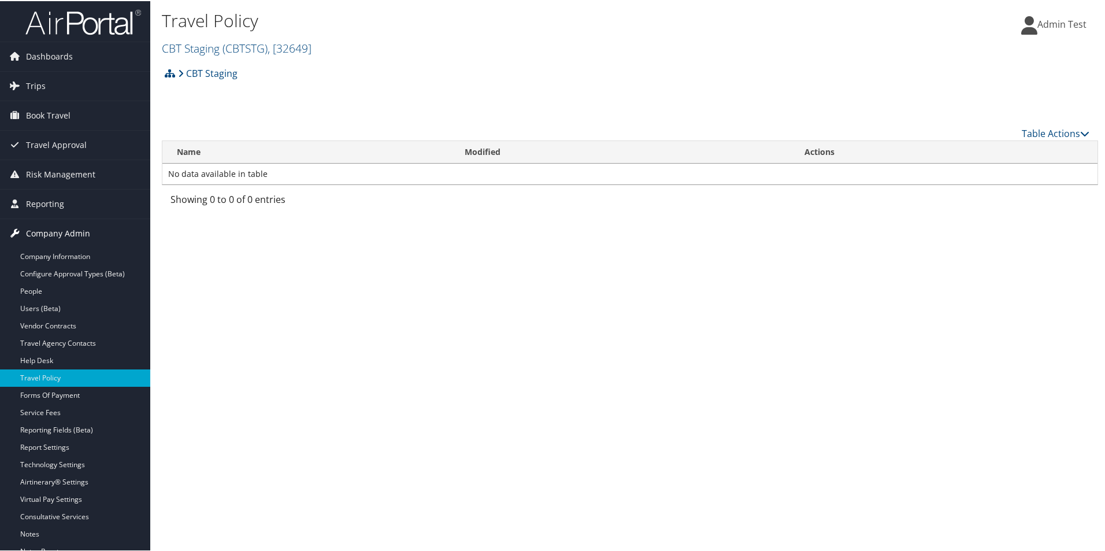
click at [83, 239] on span "Company Admin" at bounding box center [58, 232] width 64 height 29
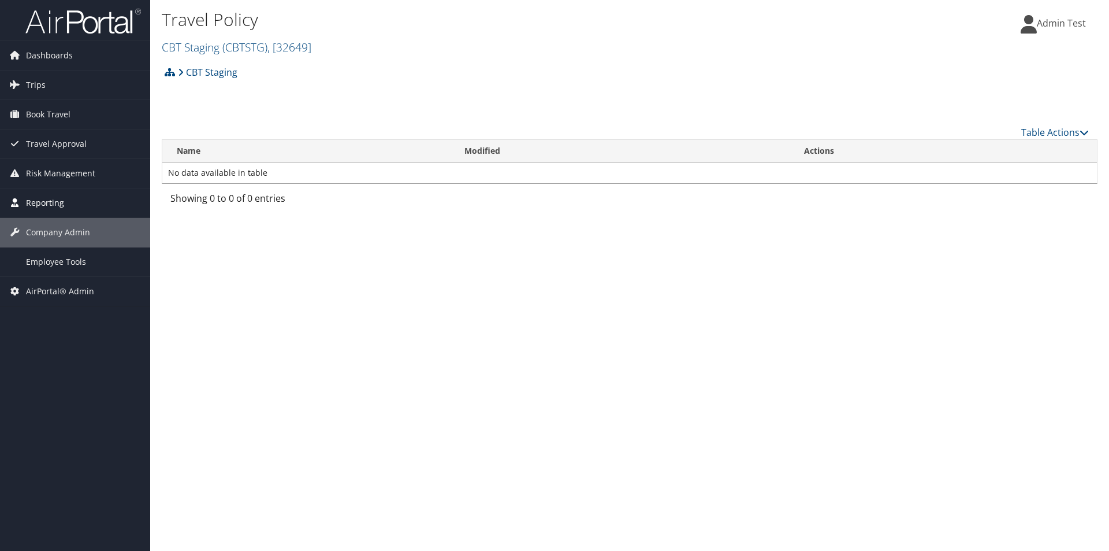
click at [77, 196] on link "Reporting" at bounding box center [75, 202] width 150 height 29
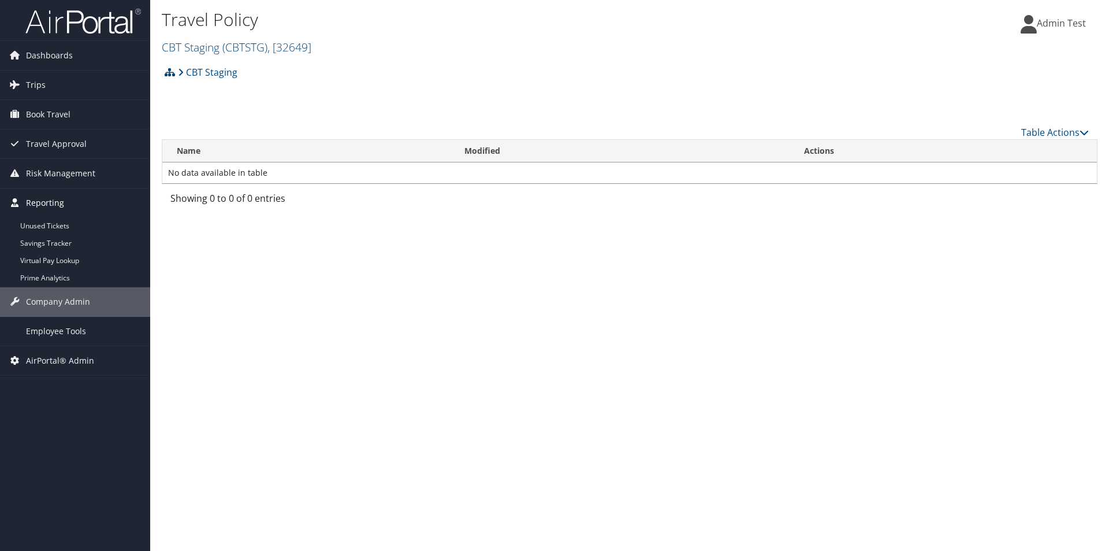
click at [73, 199] on link "Reporting" at bounding box center [75, 202] width 150 height 29
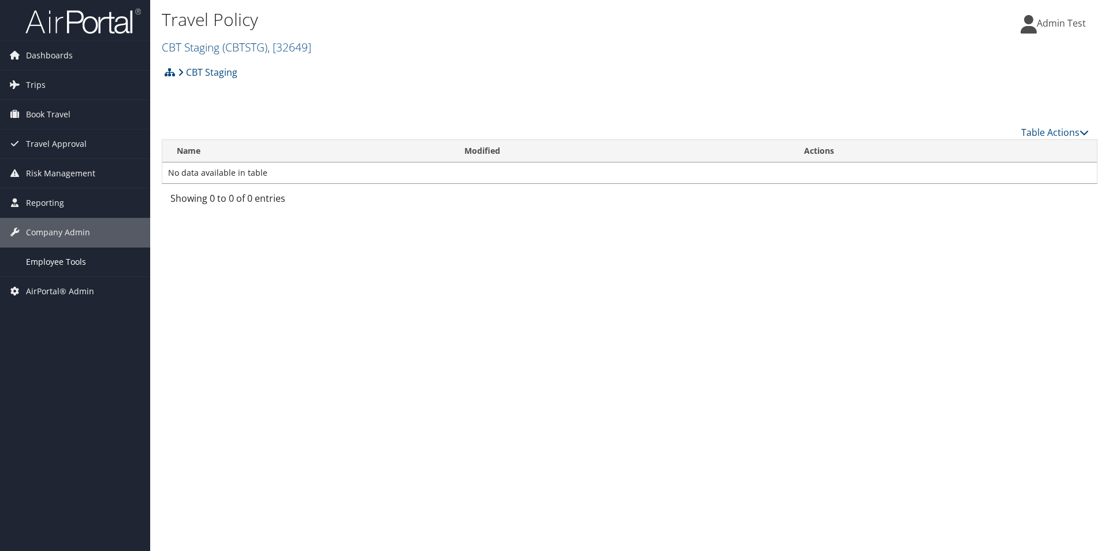
click at [68, 256] on span "Employee Tools" at bounding box center [56, 261] width 60 height 29
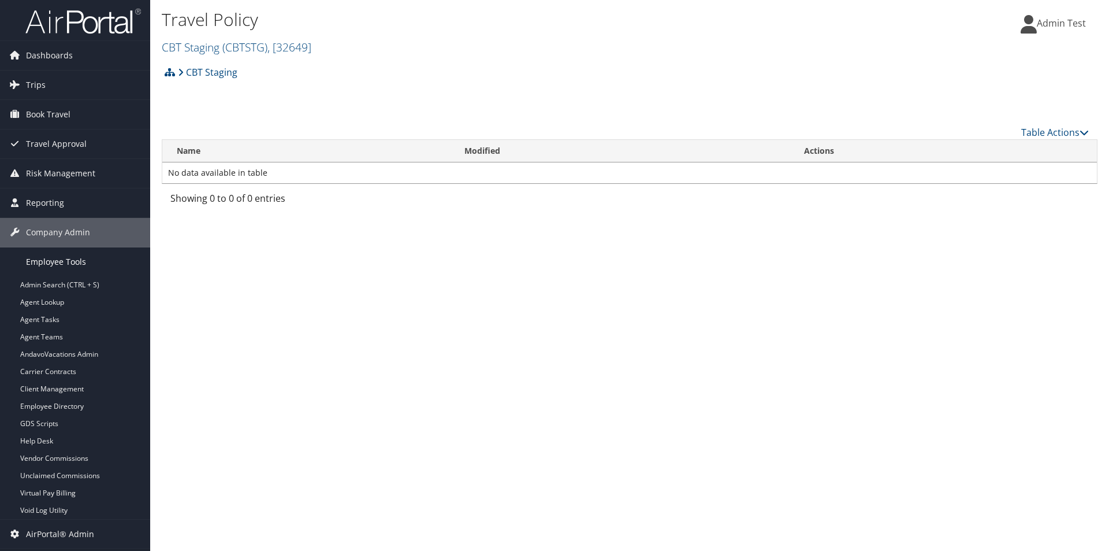
click at [68, 256] on span "Employee Tools" at bounding box center [56, 261] width 60 height 29
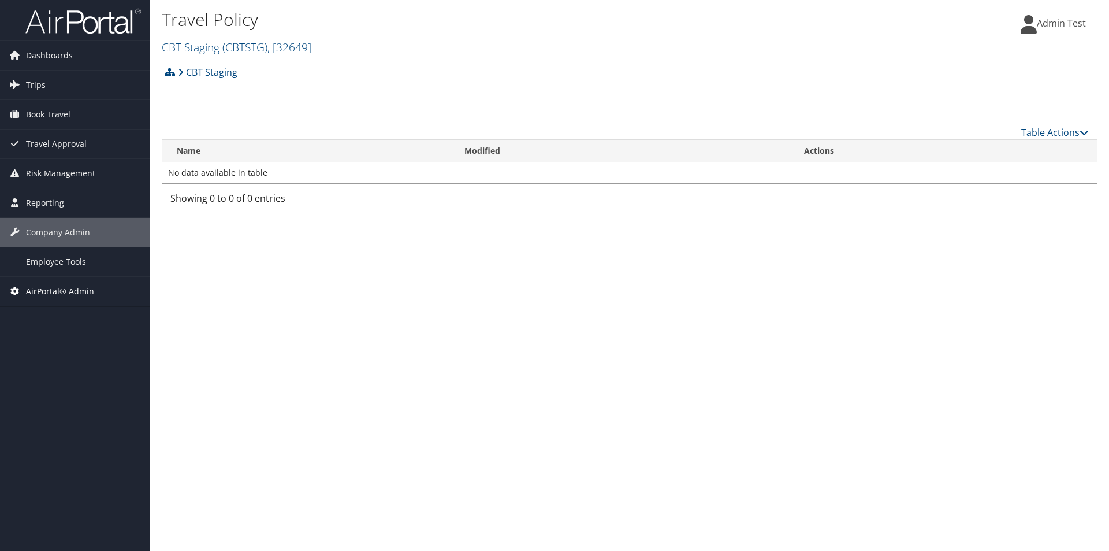
click at [87, 286] on span "AirPortal® Admin" at bounding box center [60, 291] width 68 height 29
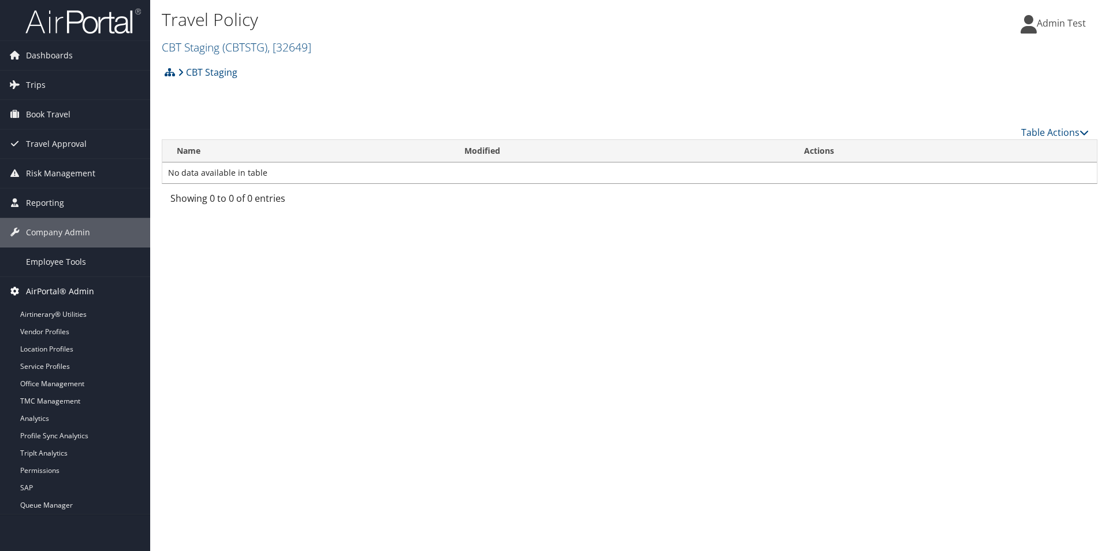
click at [87, 286] on span "AirPortal® Admin" at bounding box center [60, 291] width 68 height 29
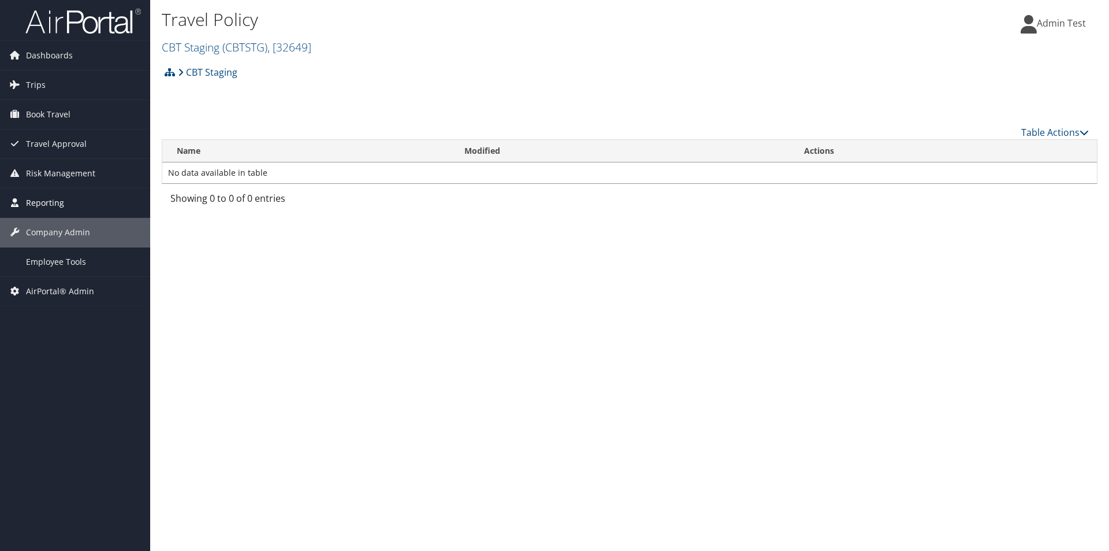
click at [87, 203] on link "Reporting" at bounding box center [75, 202] width 150 height 29
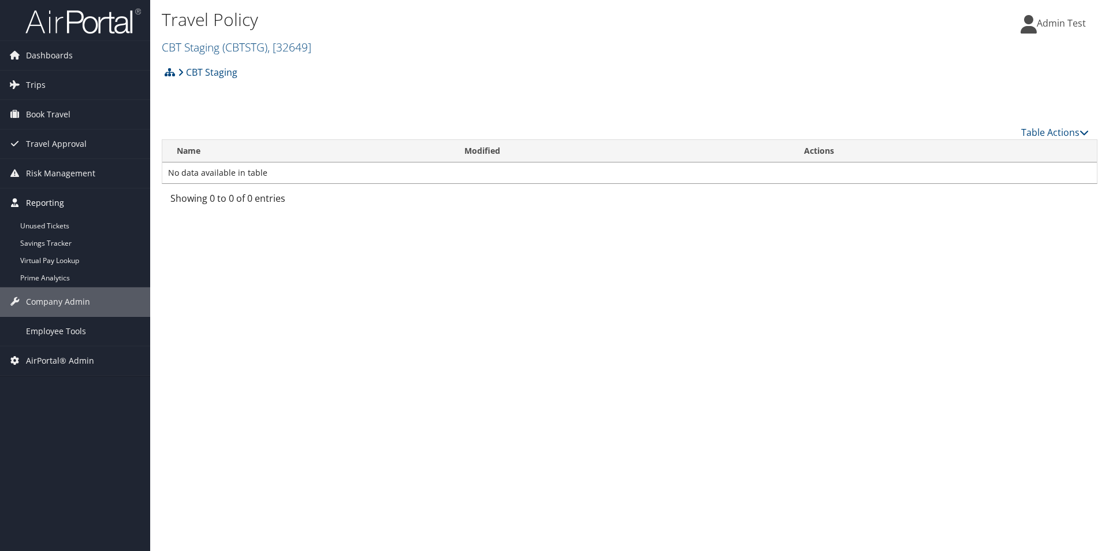
click at [87, 203] on link "Reporting" at bounding box center [75, 202] width 150 height 29
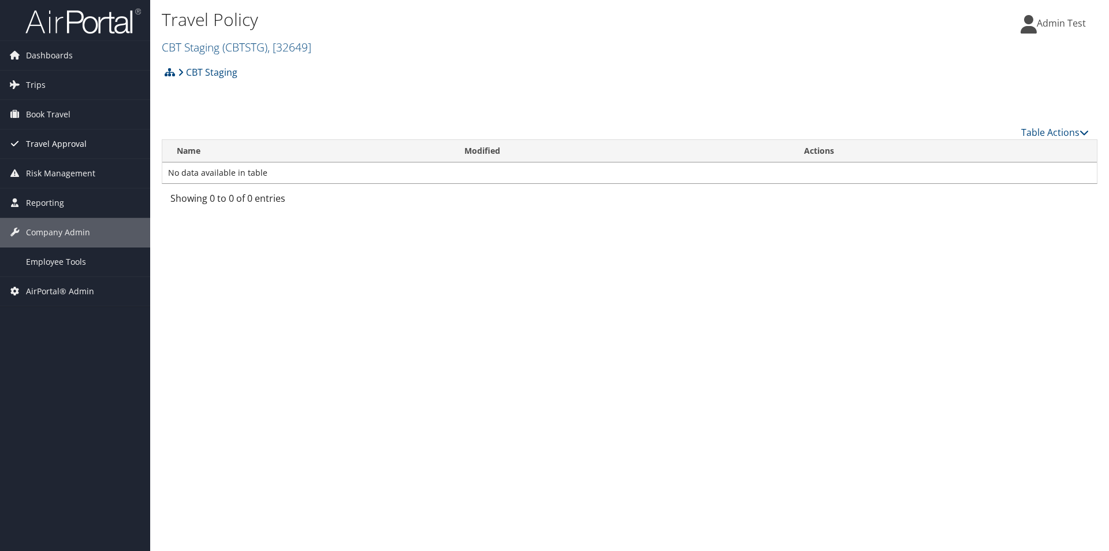
click at [69, 136] on span "Travel Approval" at bounding box center [56, 143] width 61 height 29
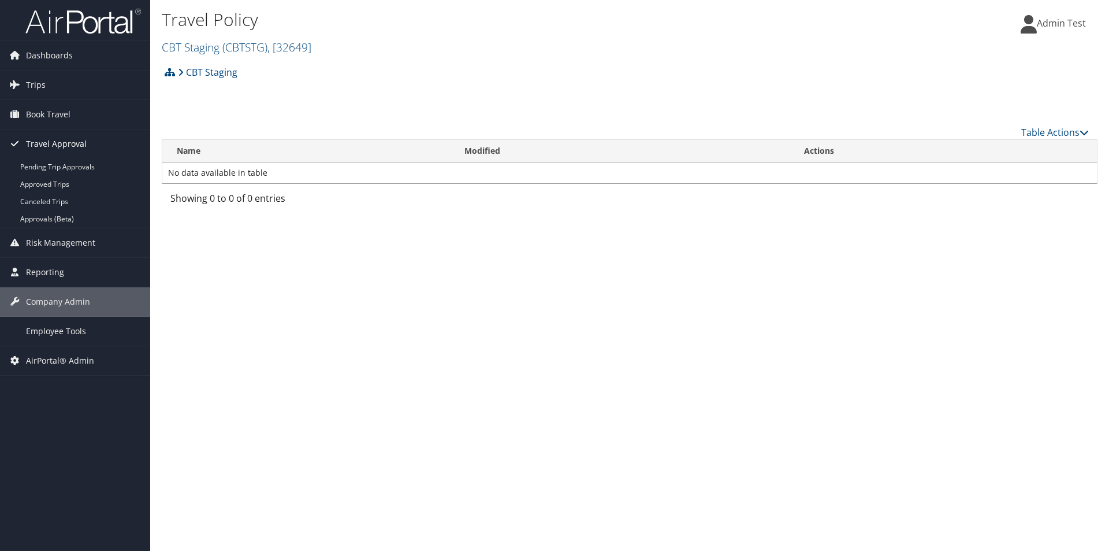
click at [69, 136] on span "Travel Approval" at bounding box center [56, 143] width 61 height 29
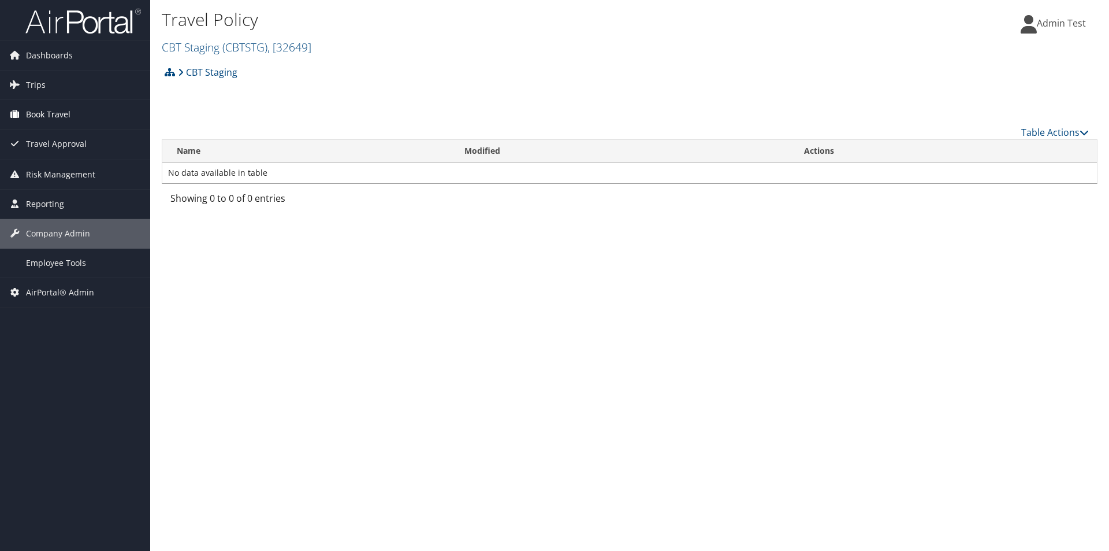
click at [66, 109] on span "Book Travel" at bounding box center [48, 114] width 44 height 29
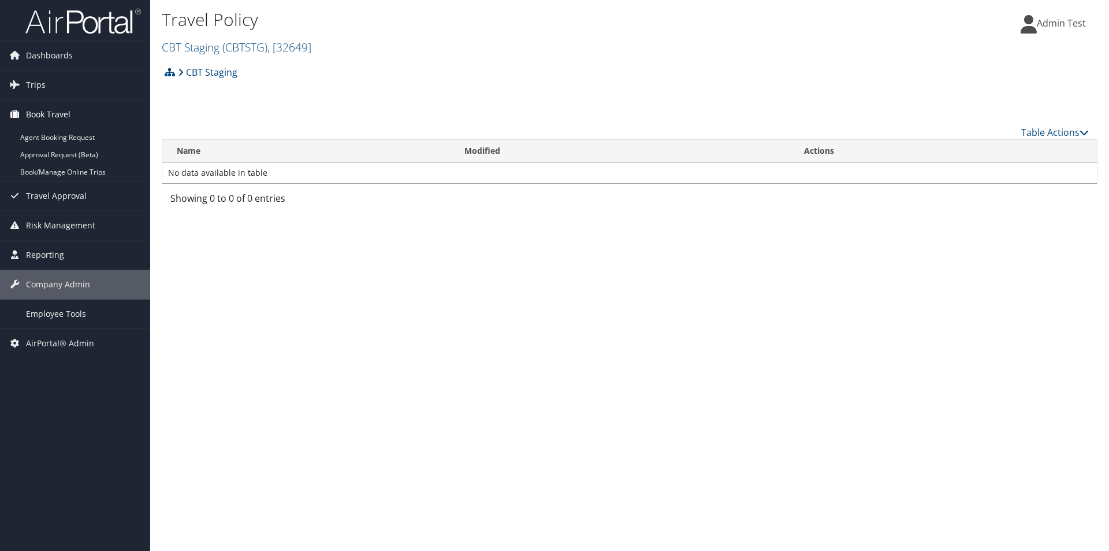
click at [66, 109] on span "Book Travel" at bounding box center [48, 114] width 44 height 29
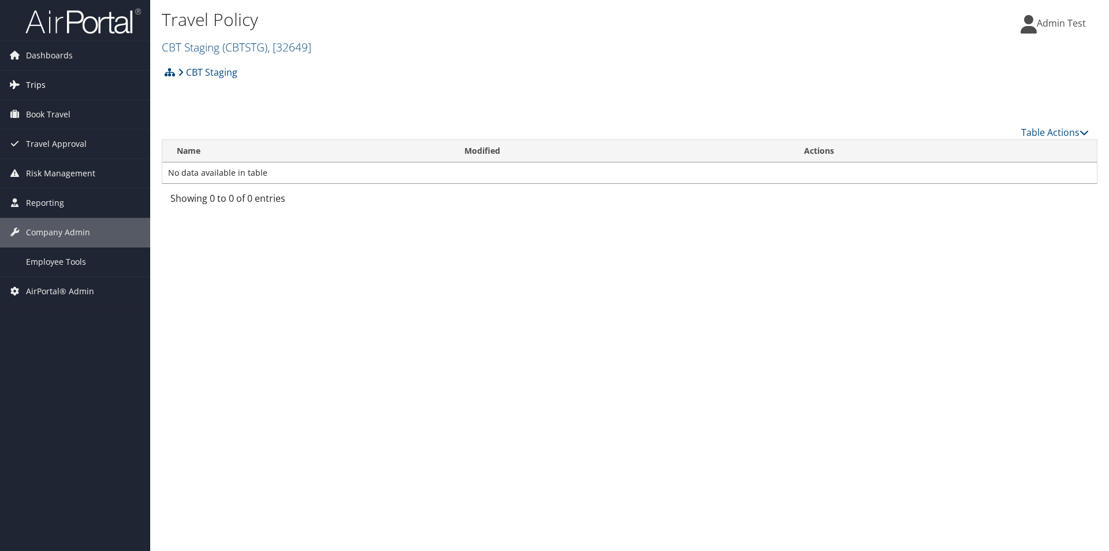
click at [76, 81] on link "Trips" at bounding box center [75, 84] width 150 height 29
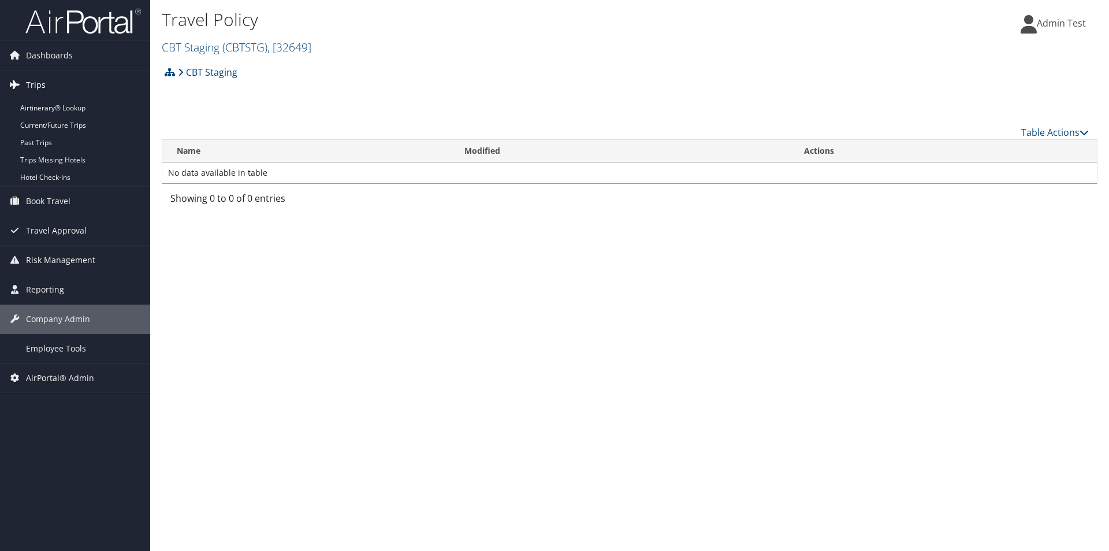
click at [76, 81] on link "Trips" at bounding box center [75, 84] width 150 height 29
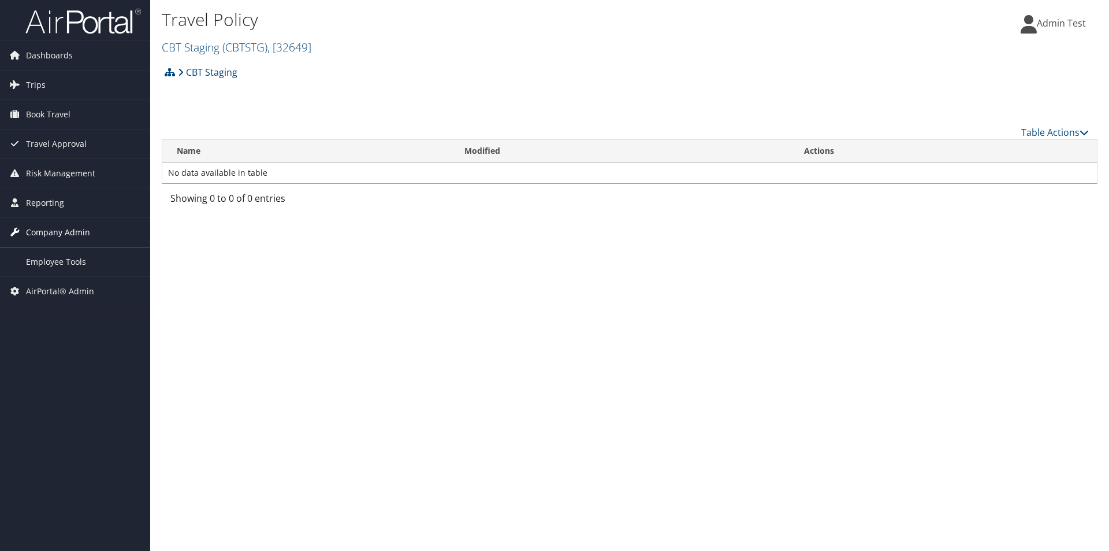
click at [68, 230] on span "Company Admin" at bounding box center [58, 232] width 64 height 29
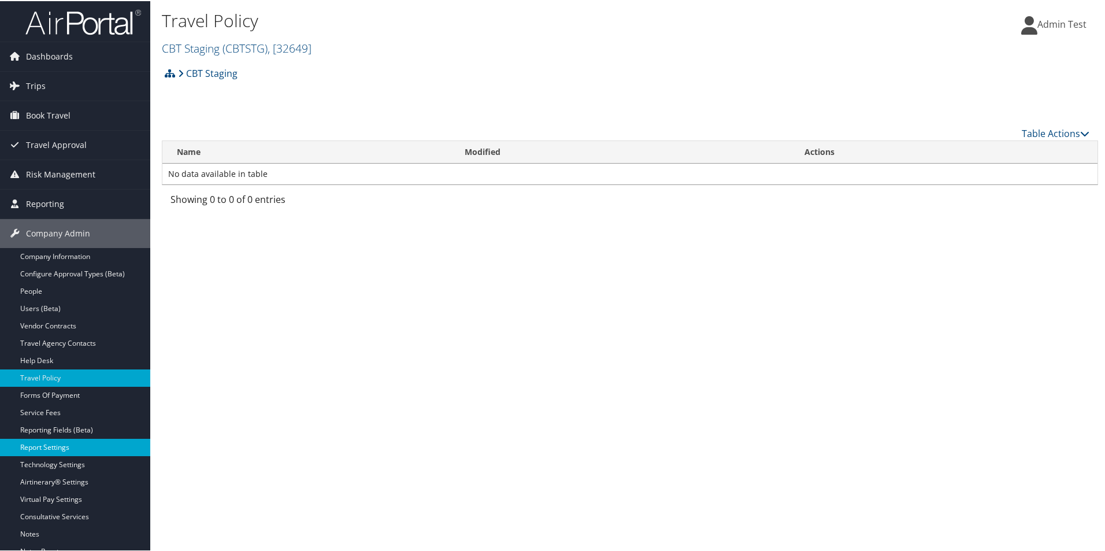
click at [66, 443] on link "Report Settings" at bounding box center [75, 445] width 150 height 17
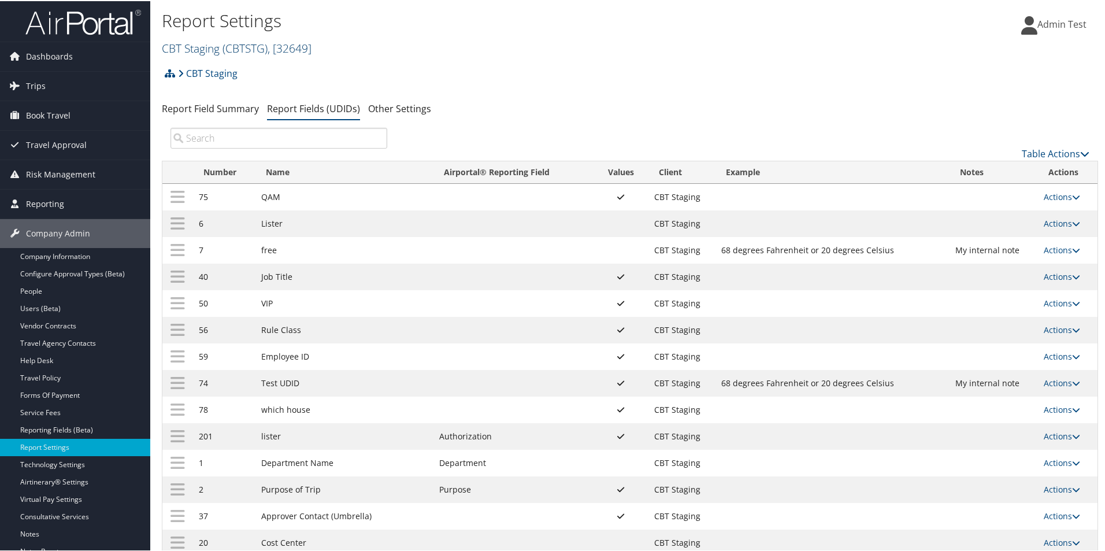
click at [244, 47] on span "( CBTSTG )" at bounding box center [244, 47] width 45 height 16
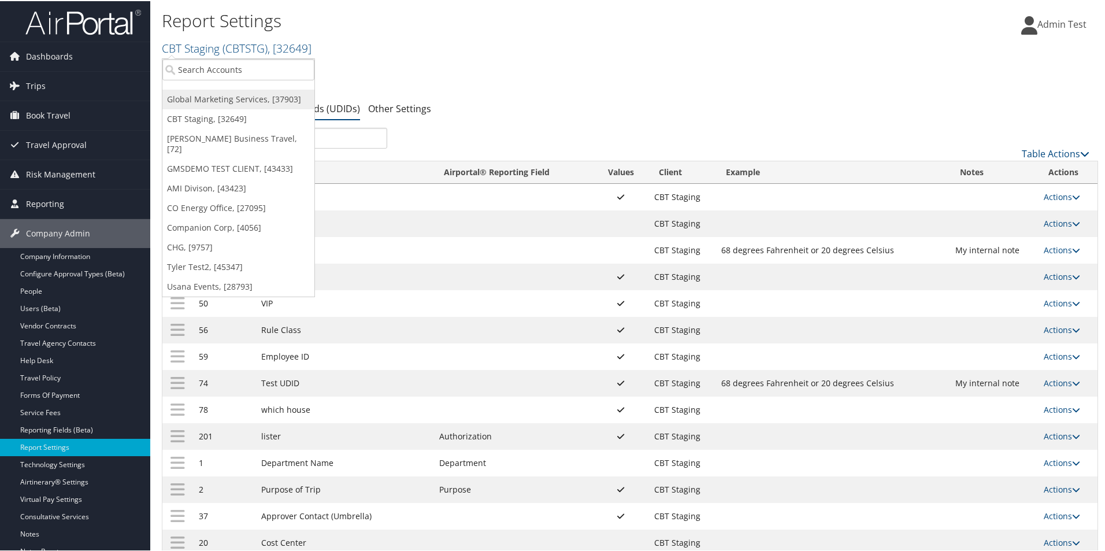
click at [227, 102] on link "Global Marketing Services, [37903]" at bounding box center [238, 98] width 152 height 20
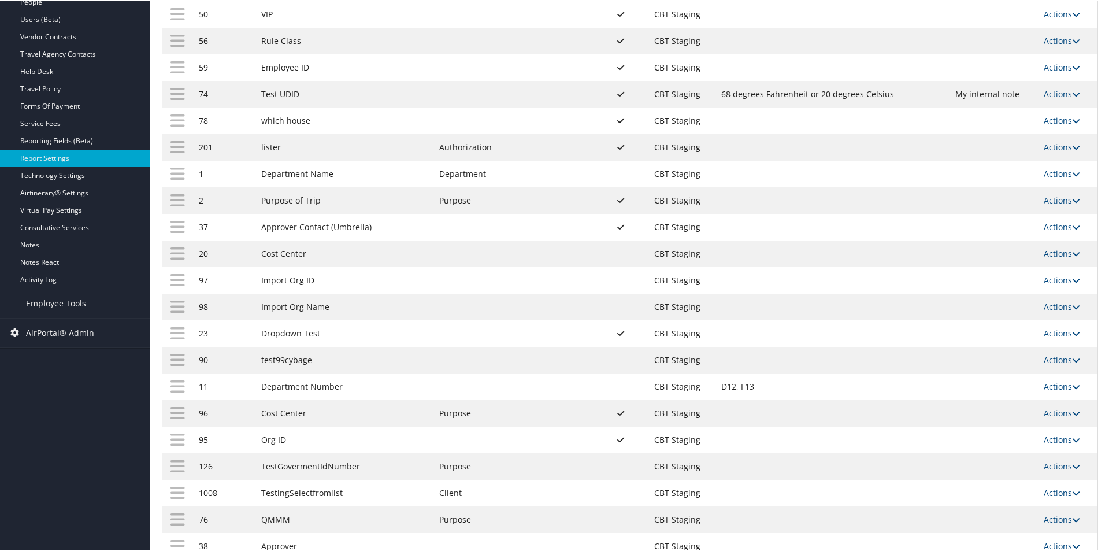
scroll to position [423, 0]
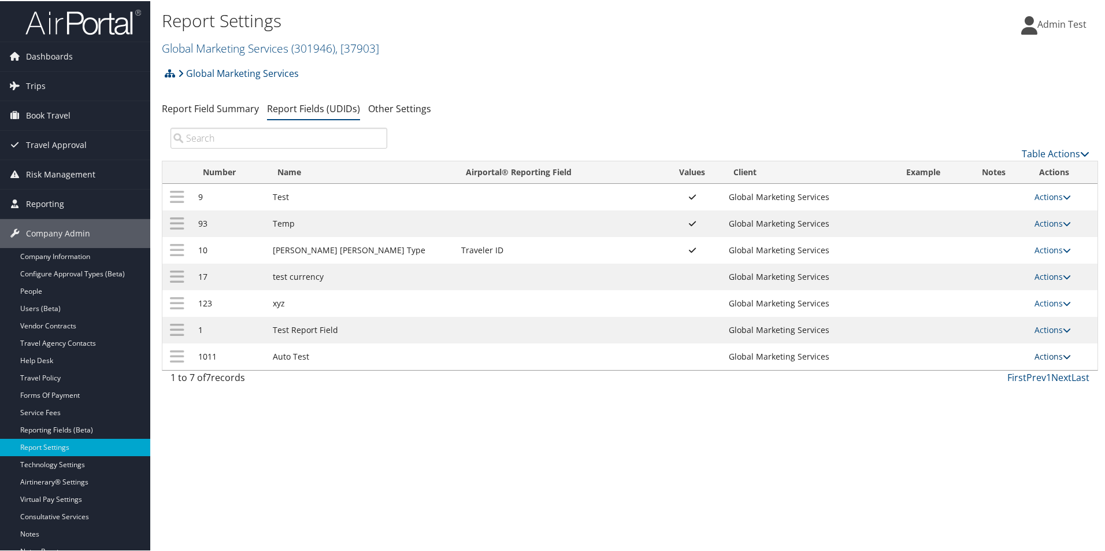
click at [1039, 352] on link "Actions" at bounding box center [1052, 355] width 36 height 11
click at [982, 426] on link "Delete" at bounding box center [998, 432] width 125 height 20
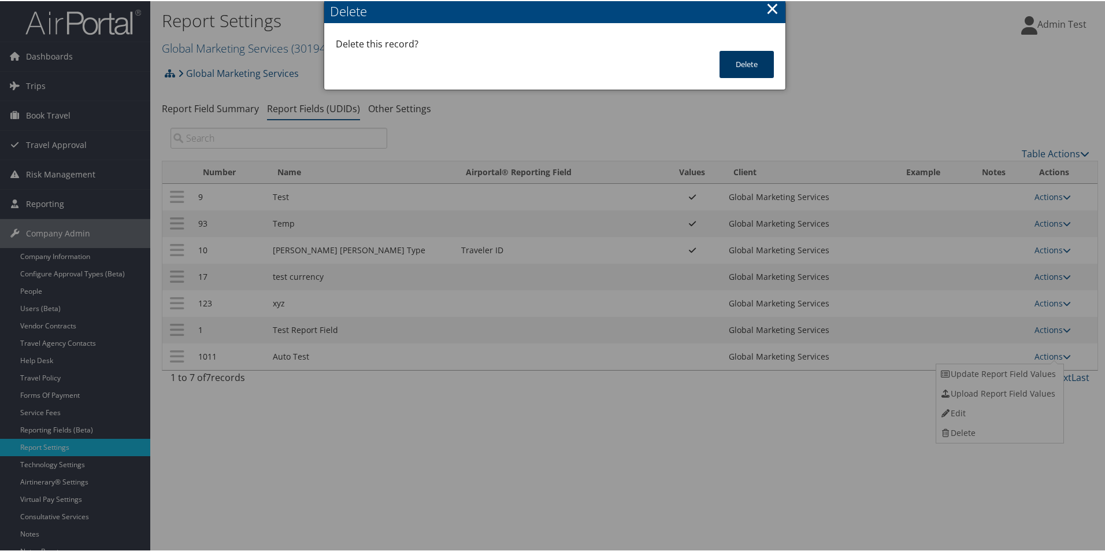
click at [740, 64] on button "Delete" at bounding box center [746, 63] width 54 height 27
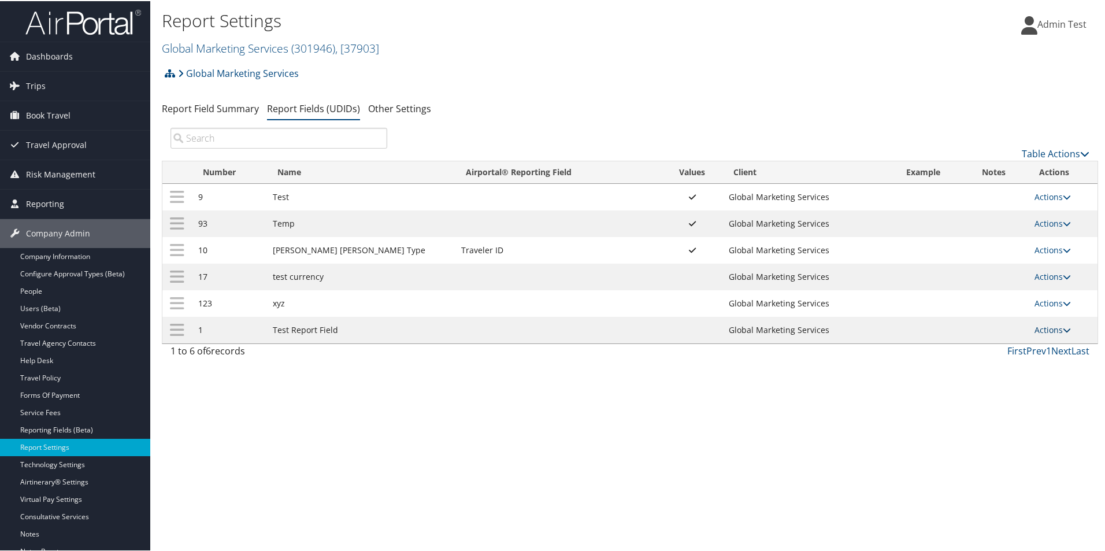
click at [1034, 329] on link "Actions" at bounding box center [1052, 328] width 36 height 11
click at [971, 404] on link "Delete" at bounding box center [998, 405] width 125 height 20
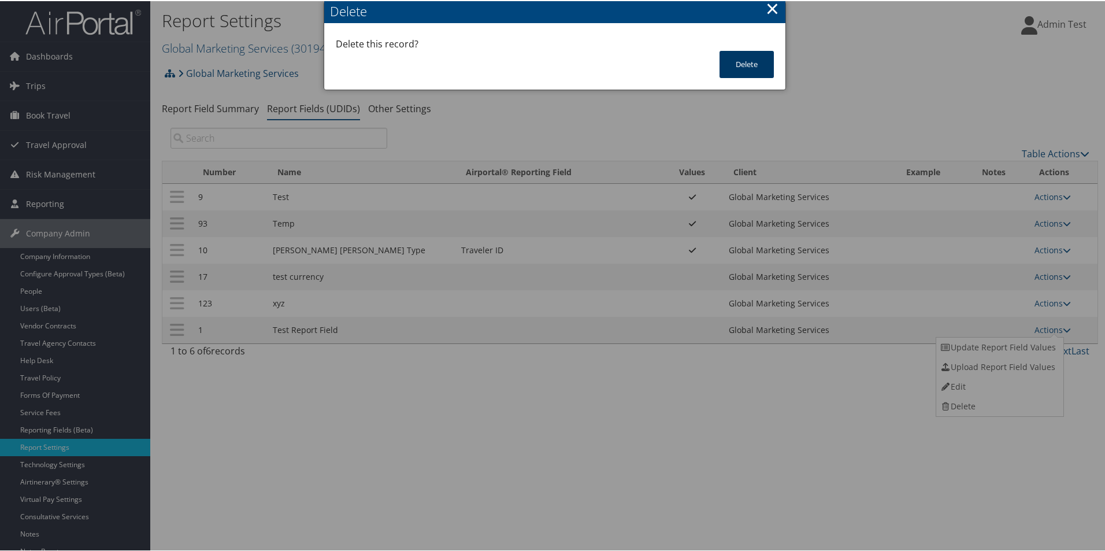
click at [750, 58] on button "Delete" at bounding box center [746, 63] width 54 height 27
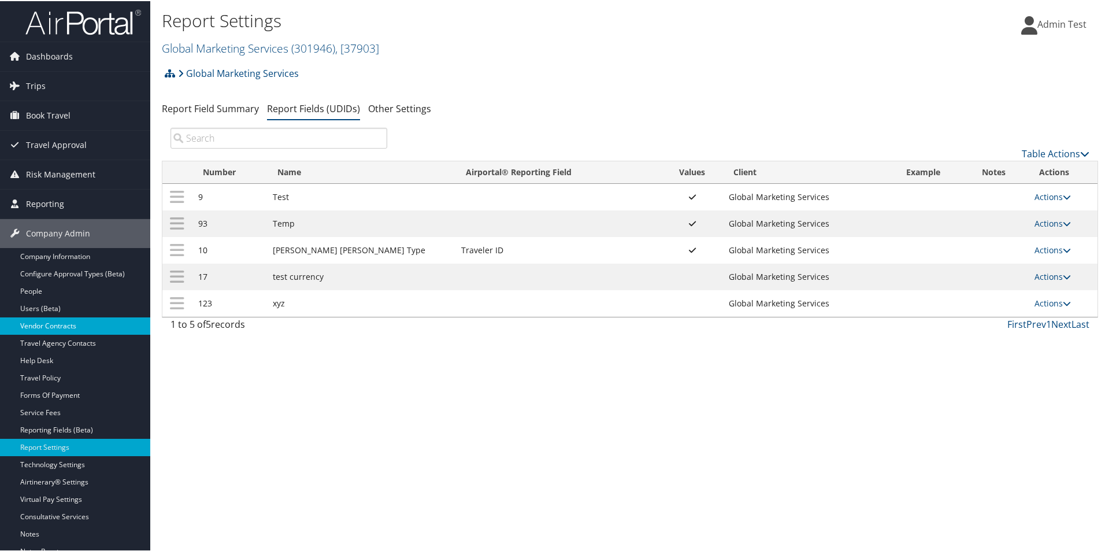
click at [65, 329] on link "Vendor Contracts" at bounding box center [75, 324] width 150 height 17
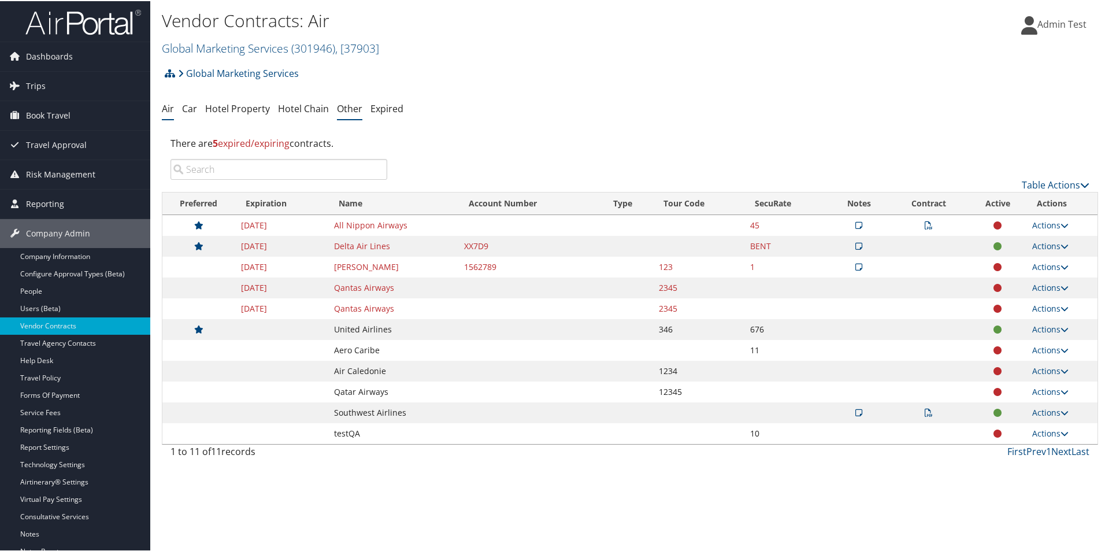
click at [346, 108] on link "Other" at bounding box center [349, 107] width 25 height 13
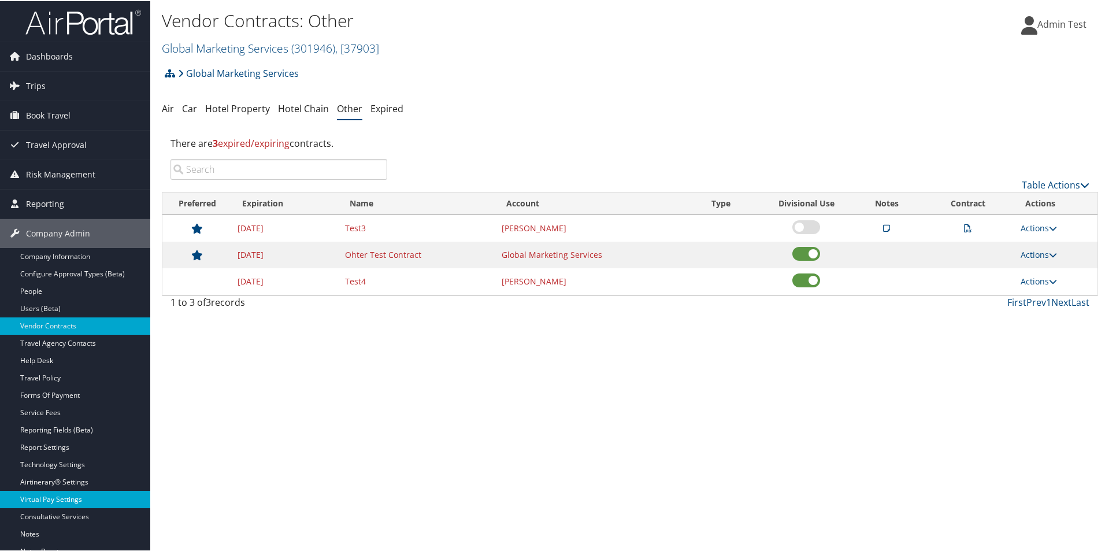
click at [69, 500] on link "Virtual Pay Settings" at bounding box center [75, 497] width 150 height 17
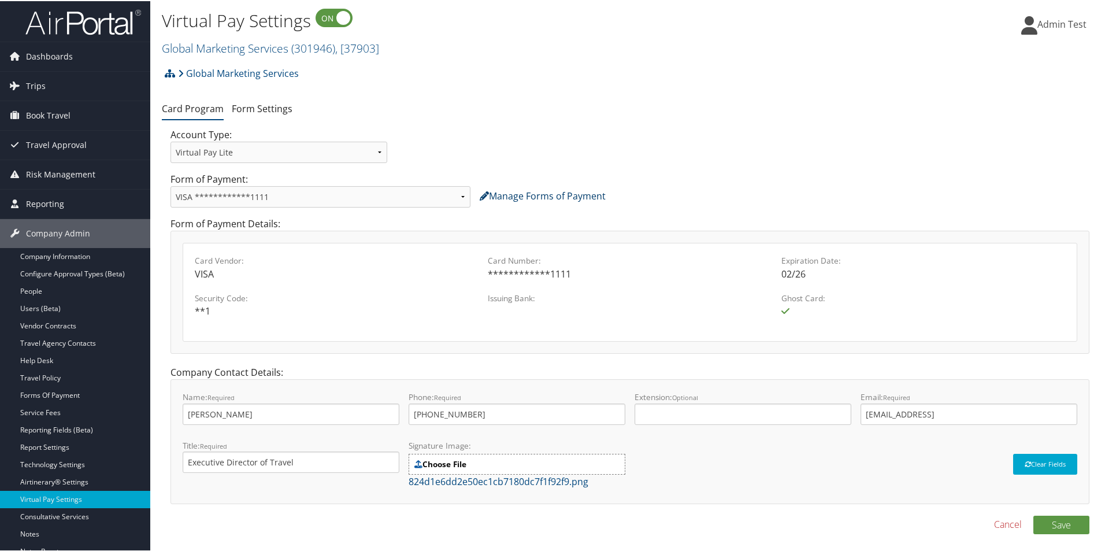
click at [530, 198] on link "Manage Forms of Payment" at bounding box center [543, 194] width 126 height 13
click at [240, 46] on link "Global Marketing Services ( 301946 ) , [ 37903 ]" at bounding box center [270, 47] width 217 height 16
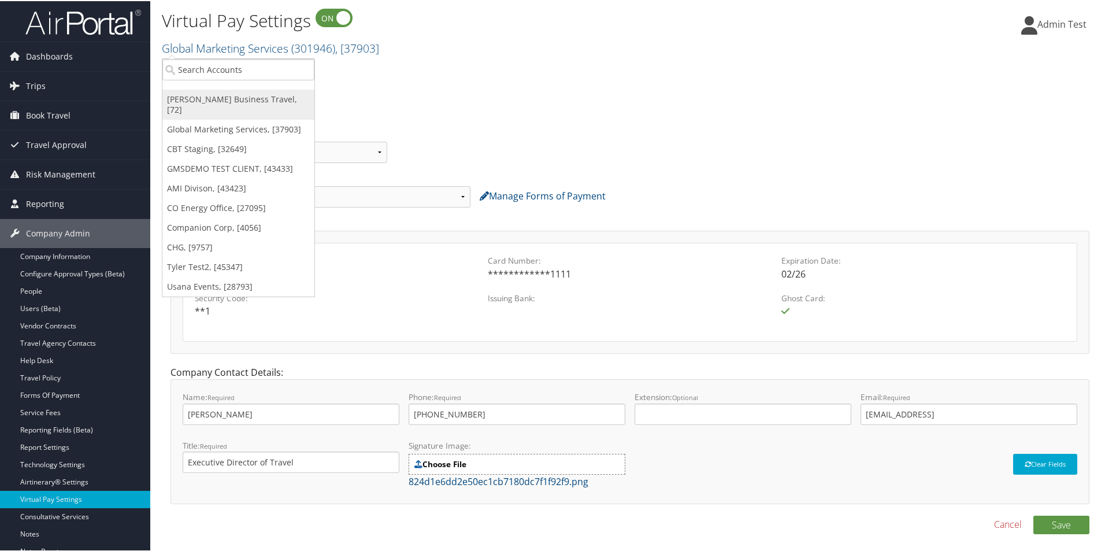
click at [225, 102] on link "[PERSON_NAME] Business Travel, [72]" at bounding box center [238, 103] width 152 height 30
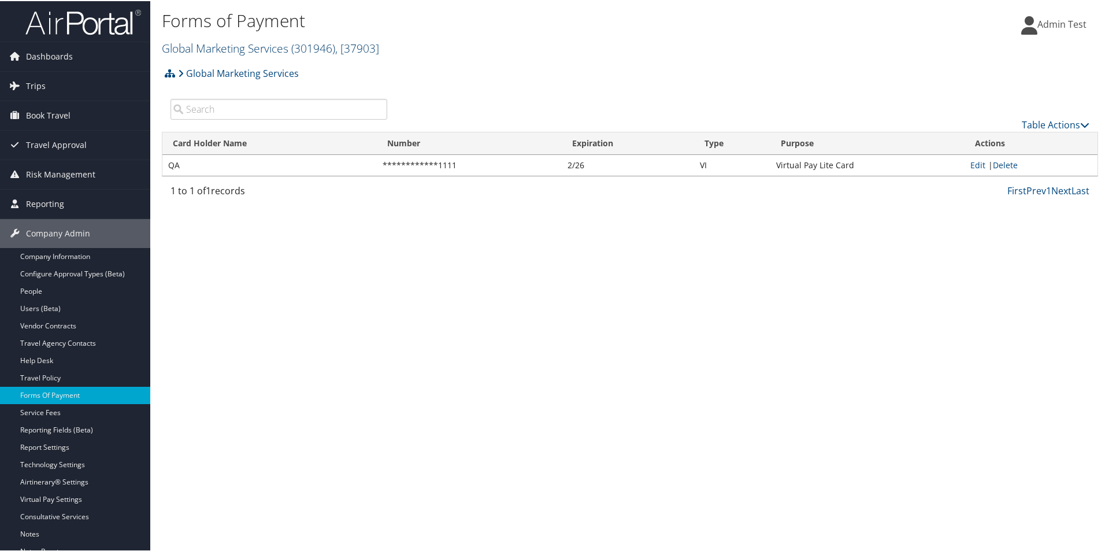
click at [211, 52] on link "Global Marketing Services ( 301946 ) , [ 37903 ]" at bounding box center [270, 47] width 217 height 16
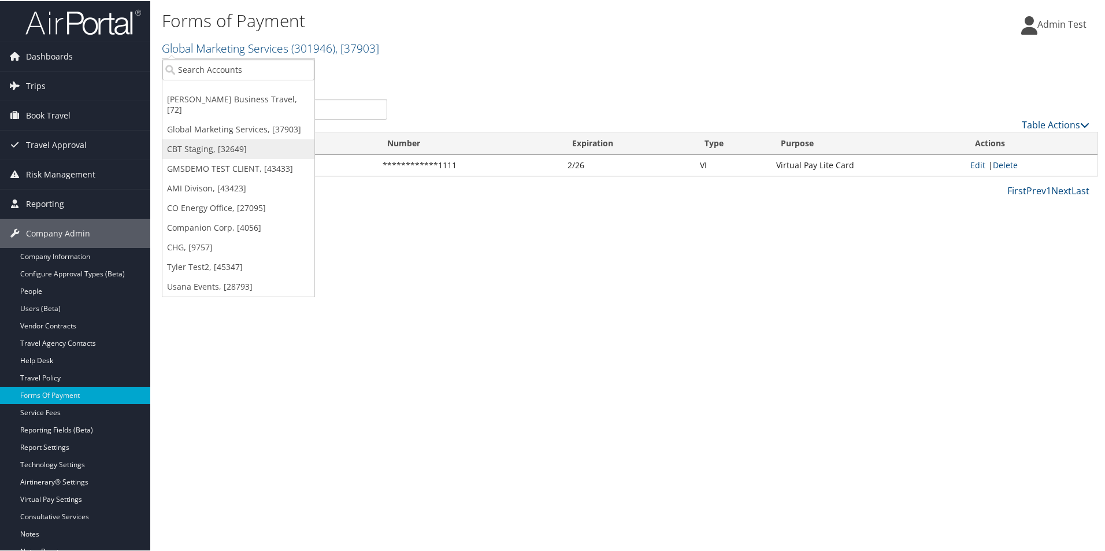
click at [214, 143] on link "CBT Staging, [32649]" at bounding box center [238, 148] width 152 height 20
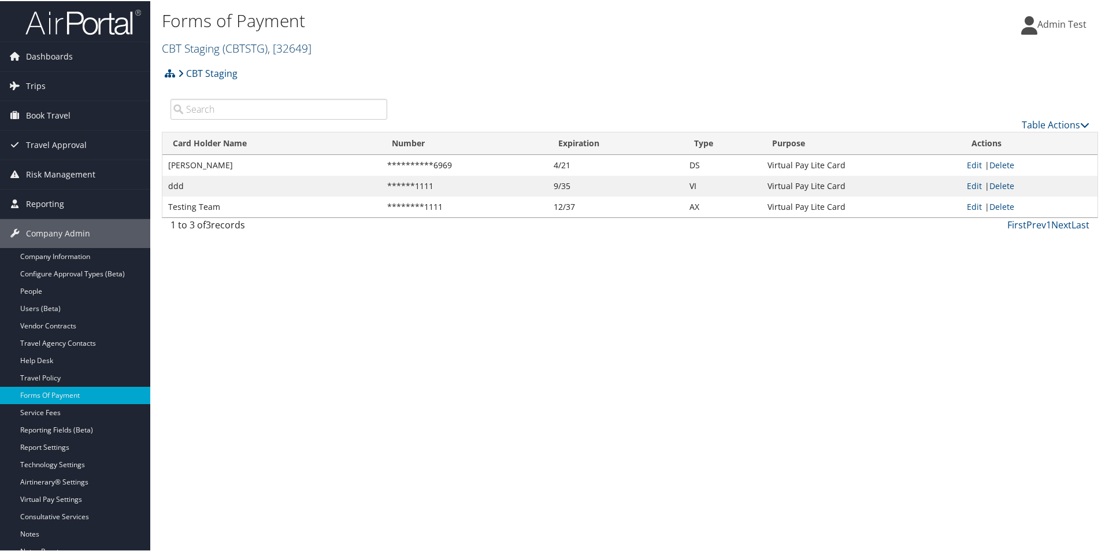
click at [208, 44] on link "CBT Staging ( CBTSTG ) , [ 32649 ]" at bounding box center [237, 47] width 150 height 16
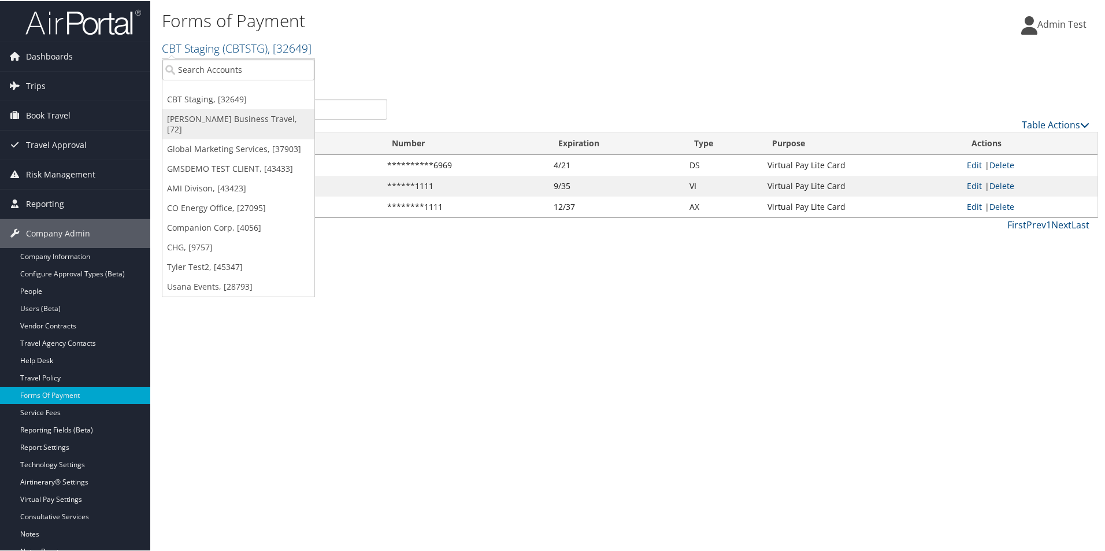
click at [219, 116] on link "[PERSON_NAME] Business Travel, [72]" at bounding box center [238, 123] width 152 height 30
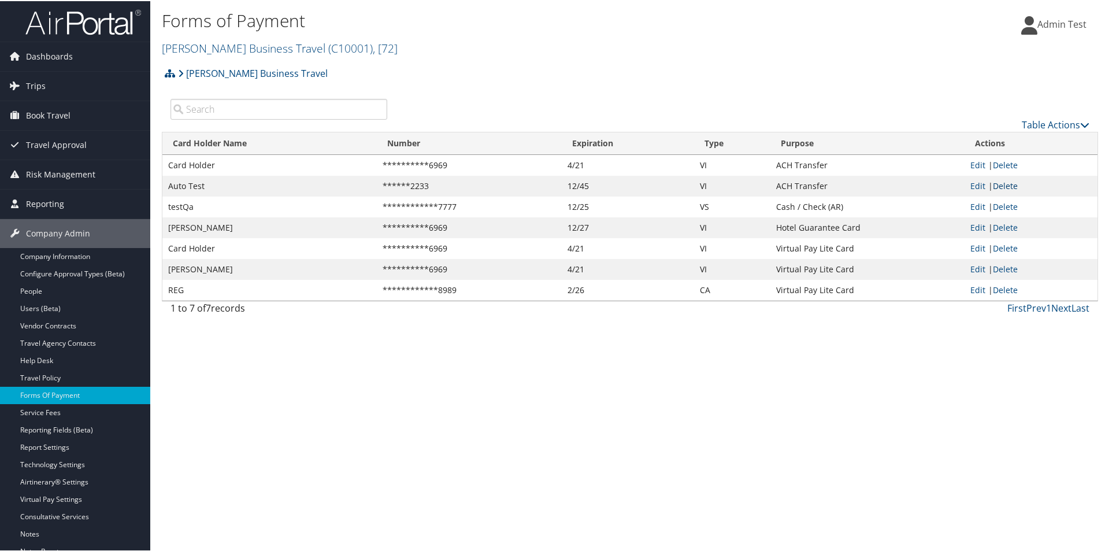
click at [1008, 187] on link "Delete" at bounding box center [1005, 184] width 25 height 11
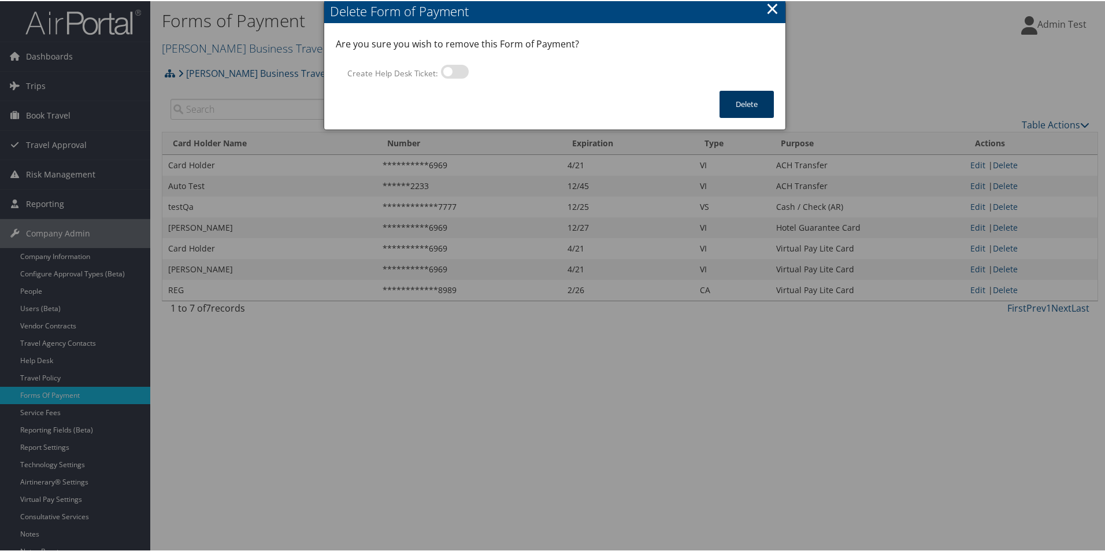
click at [747, 107] on button "Delete" at bounding box center [746, 103] width 54 height 27
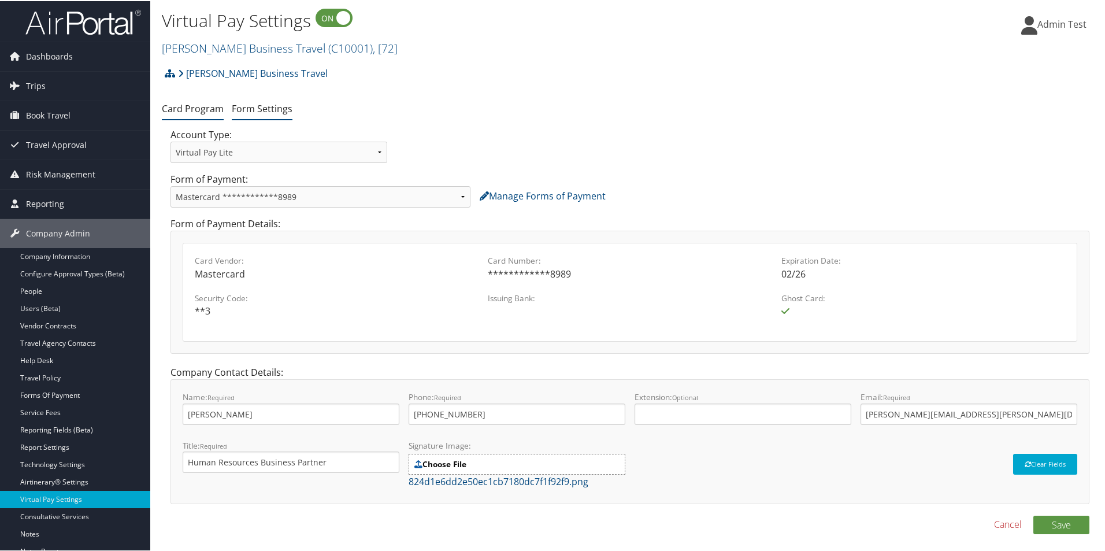
click at [250, 110] on link "Form Settings" at bounding box center [262, 107] width 61 height 13
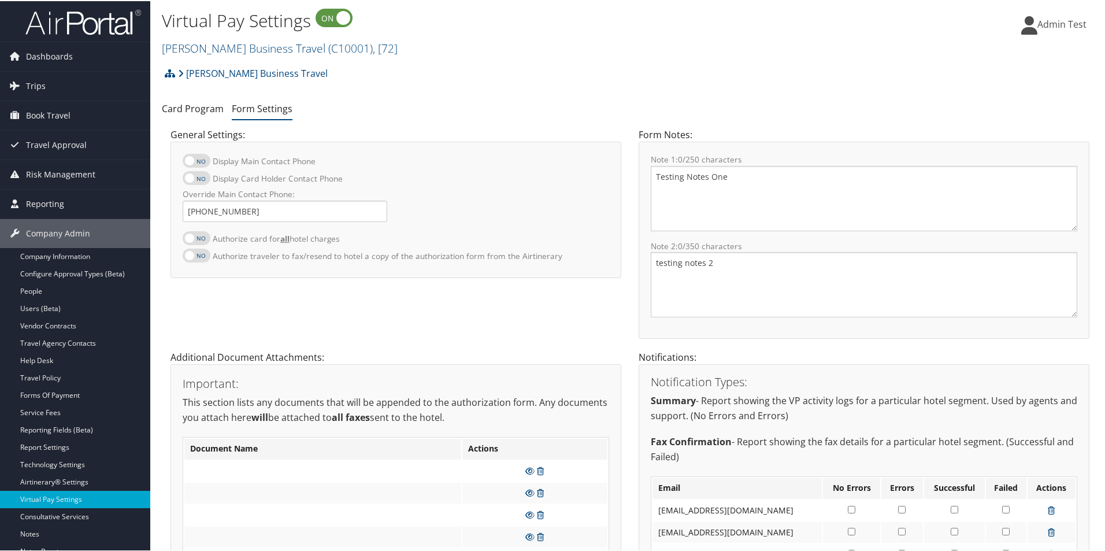
scroll to position [231, 0]
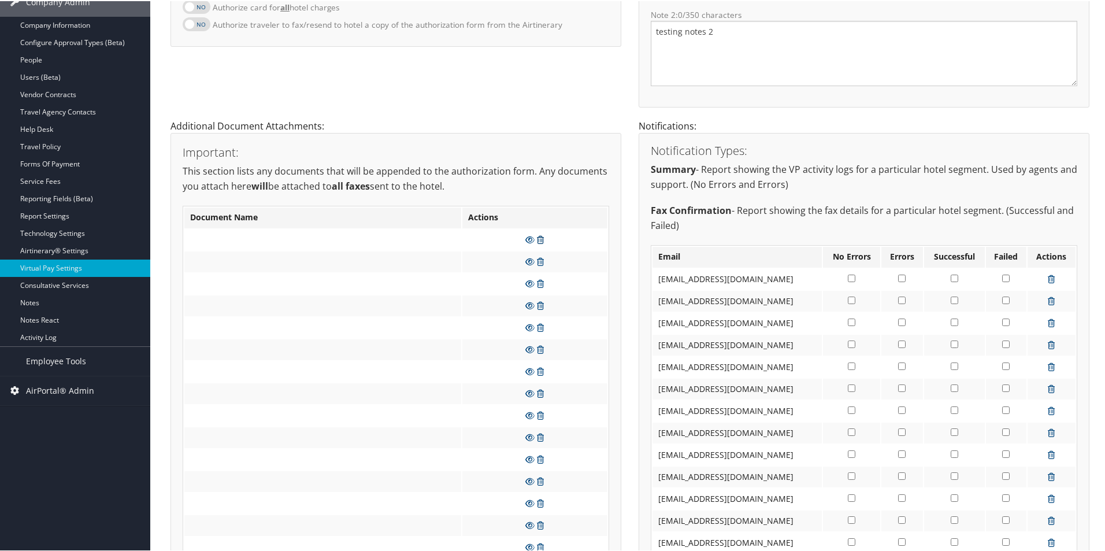
click at [540, 240] on icon at bounding box center [540, 239] width 7 height 8
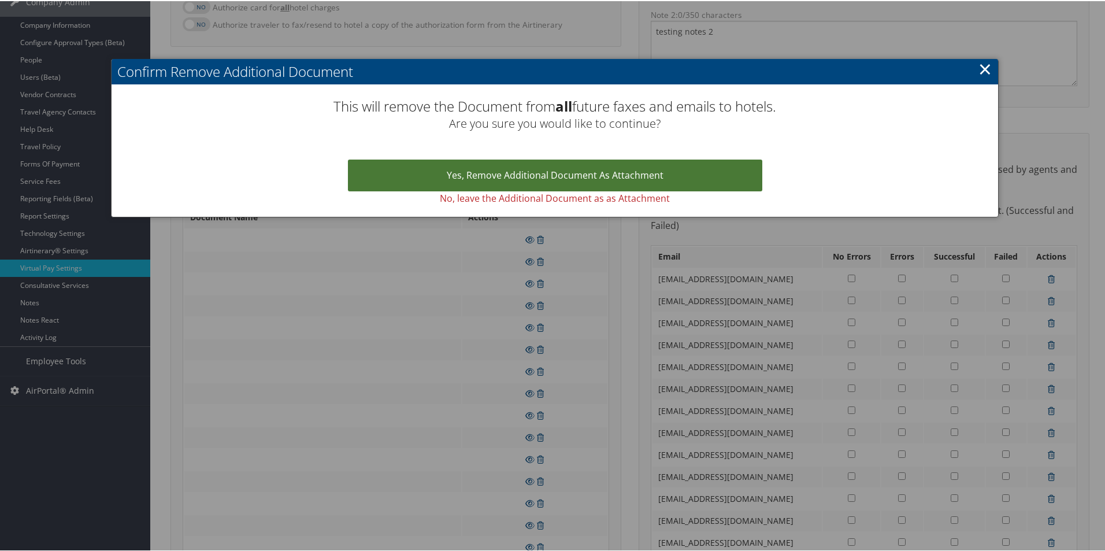
click at [564, 183] on link "Yes, remove Additional Document as Attachment" at bounding box center [555, 174] width 414 height 32
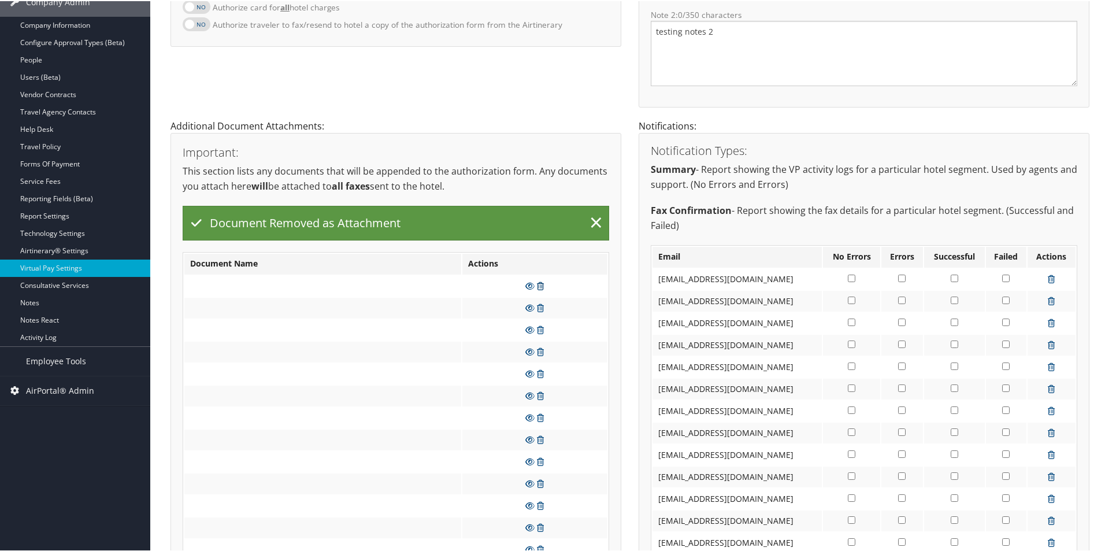
click at [540, 285] on icon at bounding box center [540, 285] width 7 height 8
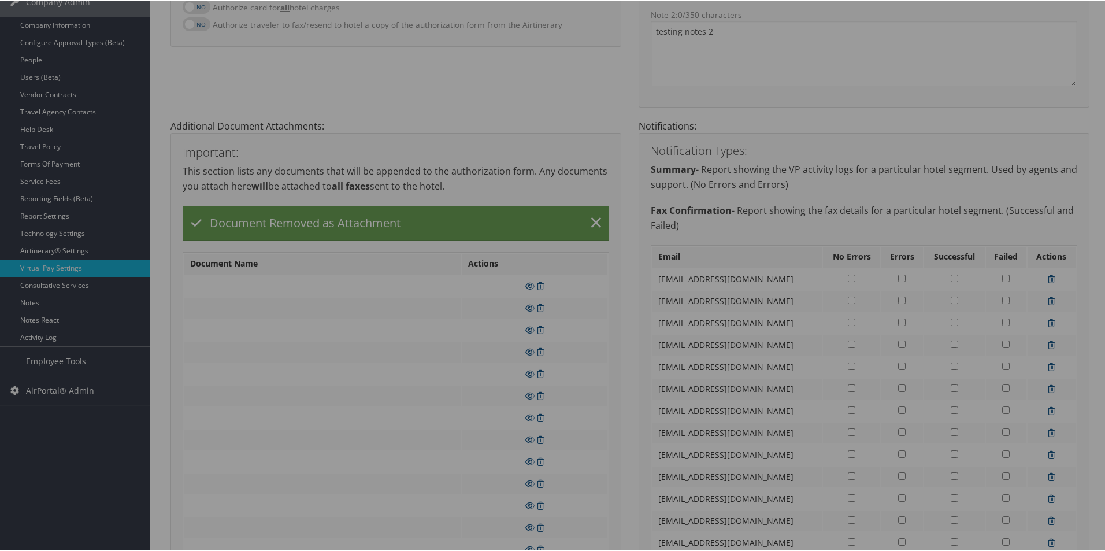
click at [597, 218] on div at bounding box center [554, 275] width 1109 height 551
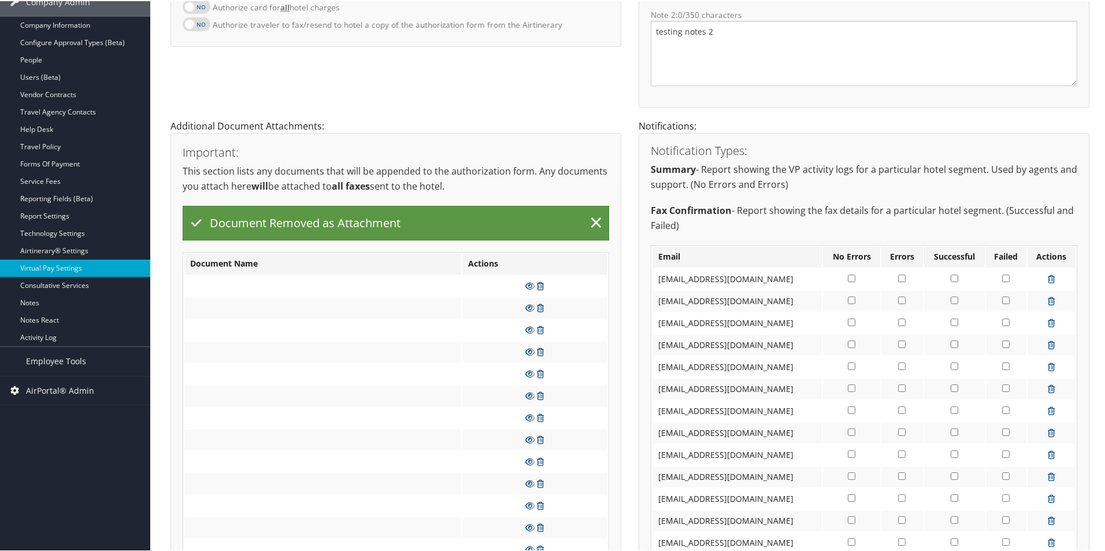
click at [537, 287] on icon at bounding box center [540, 285] width 7 height 8
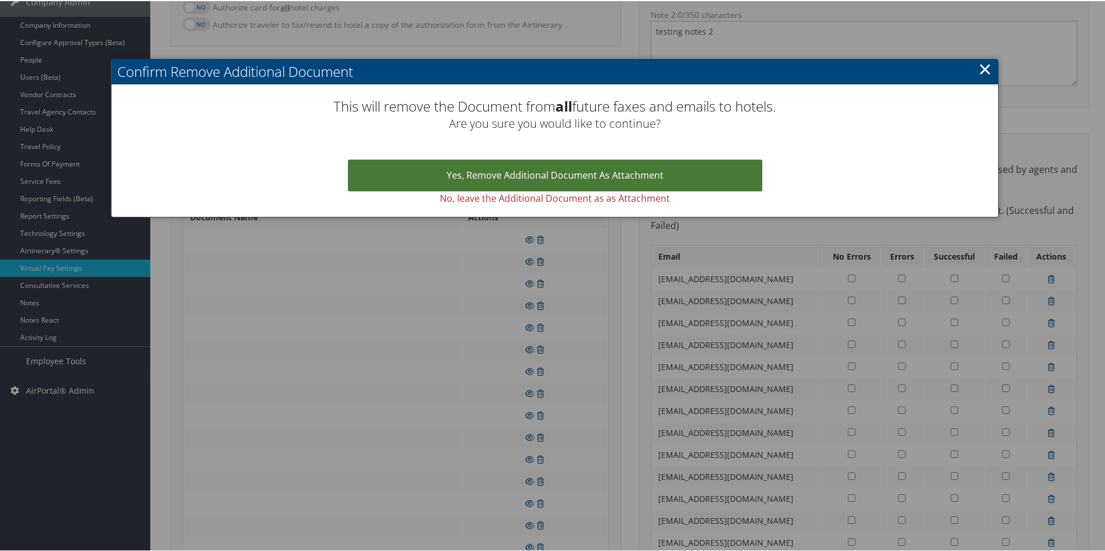
click at [549, 177] on link "Yes, remove Additional Document as Attachment" at bounding box center [555, 174] width 414 height 32
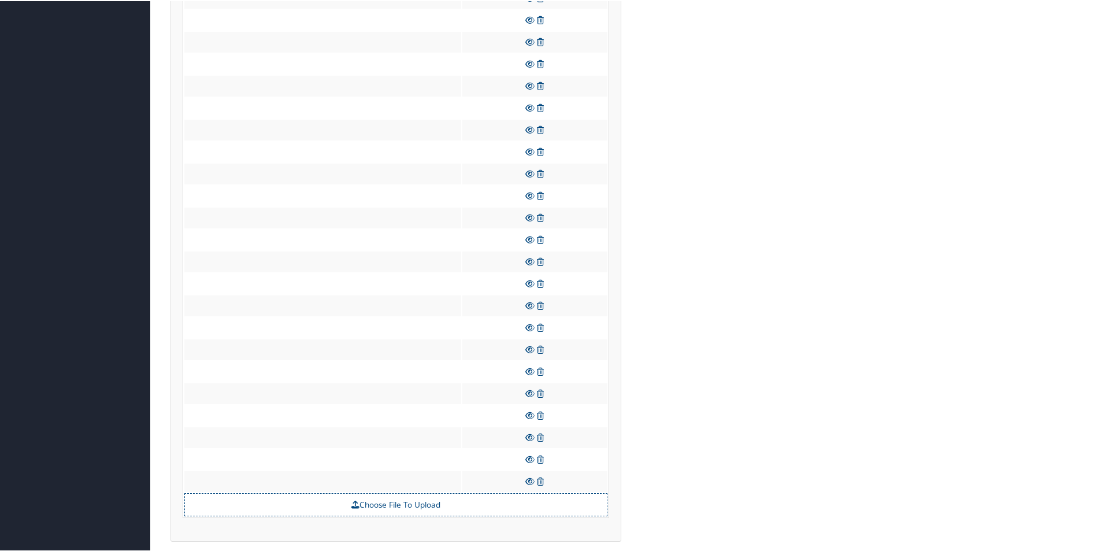
scroll to position [1187, 0]
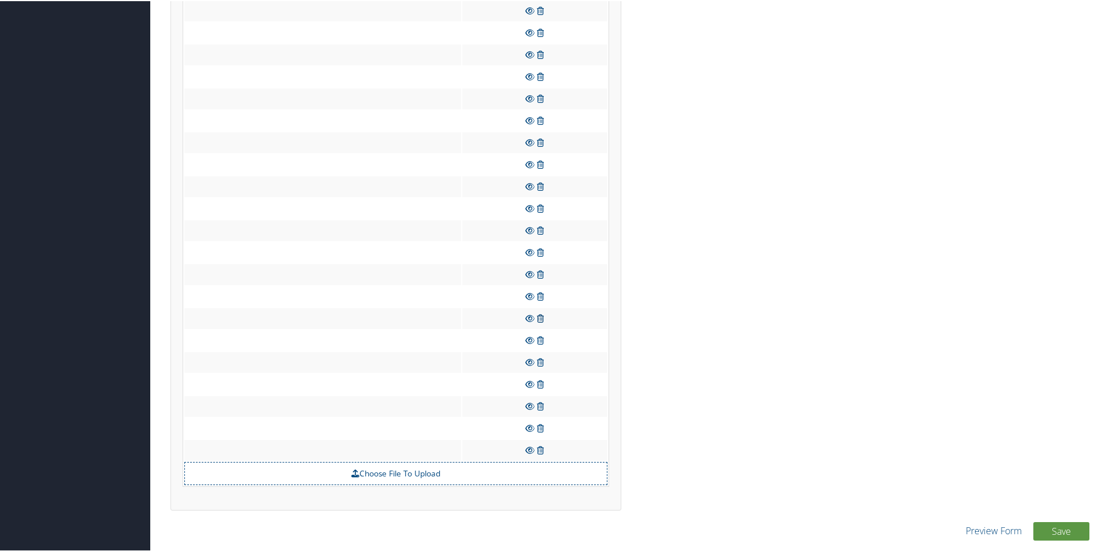
click at [540, 319] on icon at bounding box center [540, 317] width 7 height 8
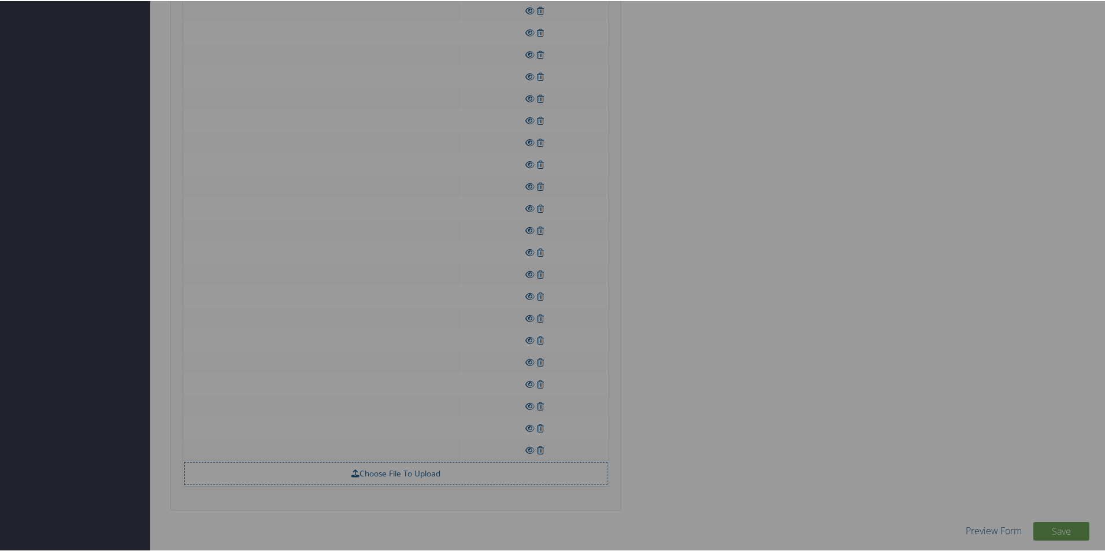
click at [553, 297] on div at bounding box center [554, 275] width 1109 height 551
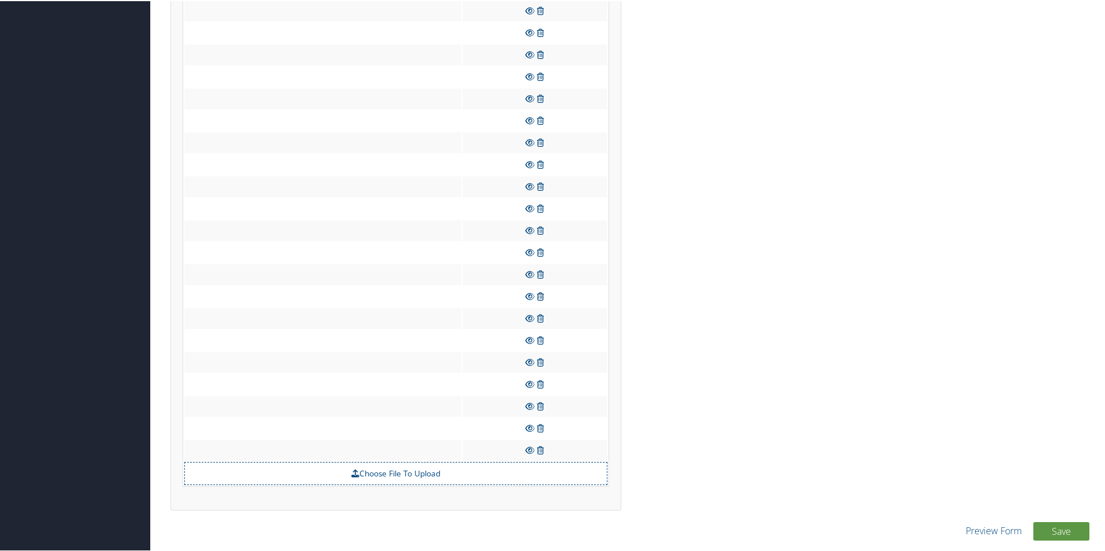
click at [537, 293] on icon at bounding box center [540, 295] width 7 height 8
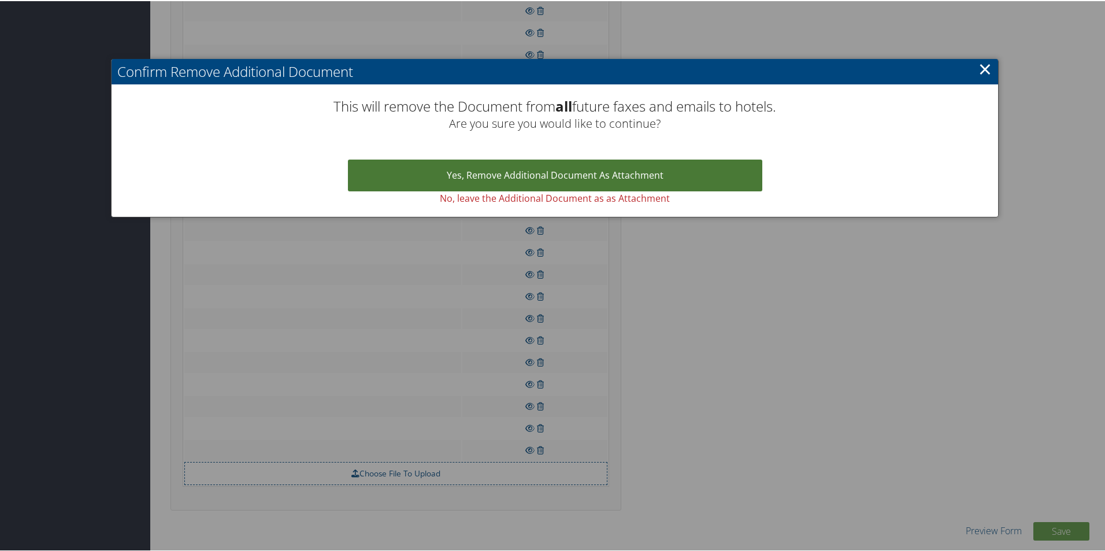
click at [541, 178] on link "Yes, remove Additional Document as Attachment" at bounding box center [555, 174] width 414 height 32
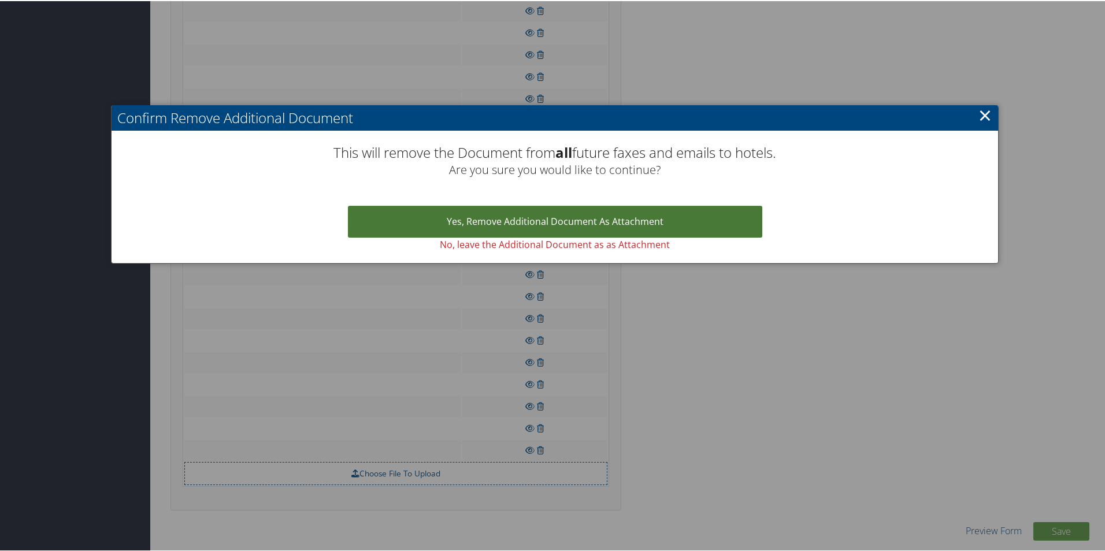
scroll to position [1165, 0]
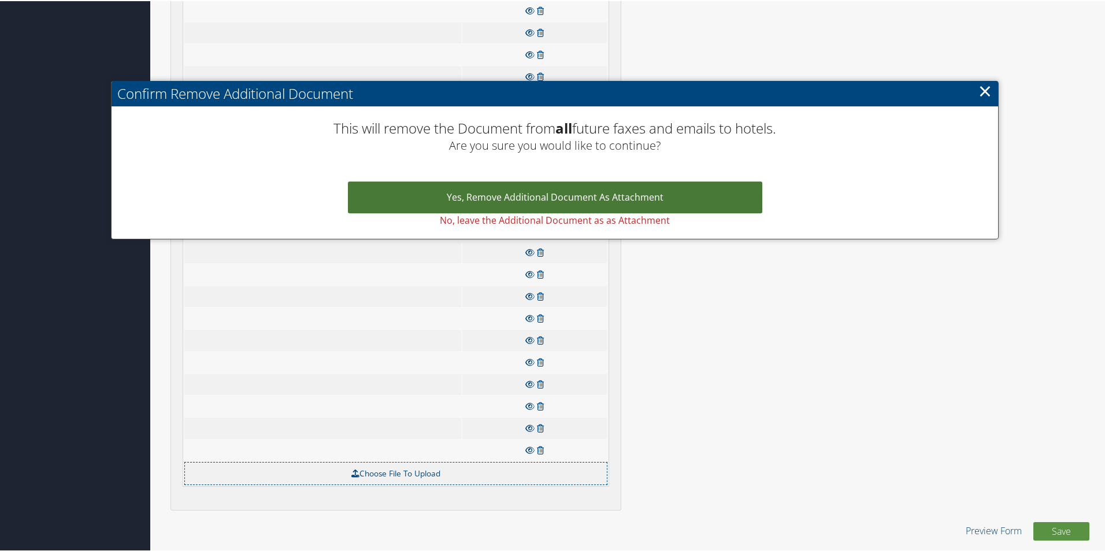
click at [538, 209] on link "Yes, remove Additional Document as Attachment" at bounding box center [555, 196] width 414 height 32
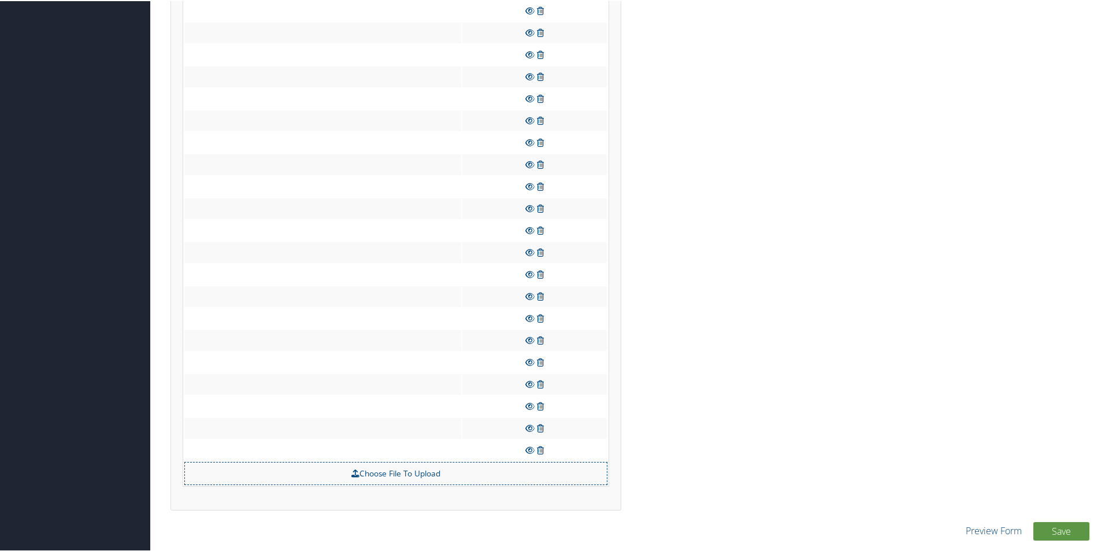
click at [538, 210] on icon at bounding box center [540, 207] width 7 height 8
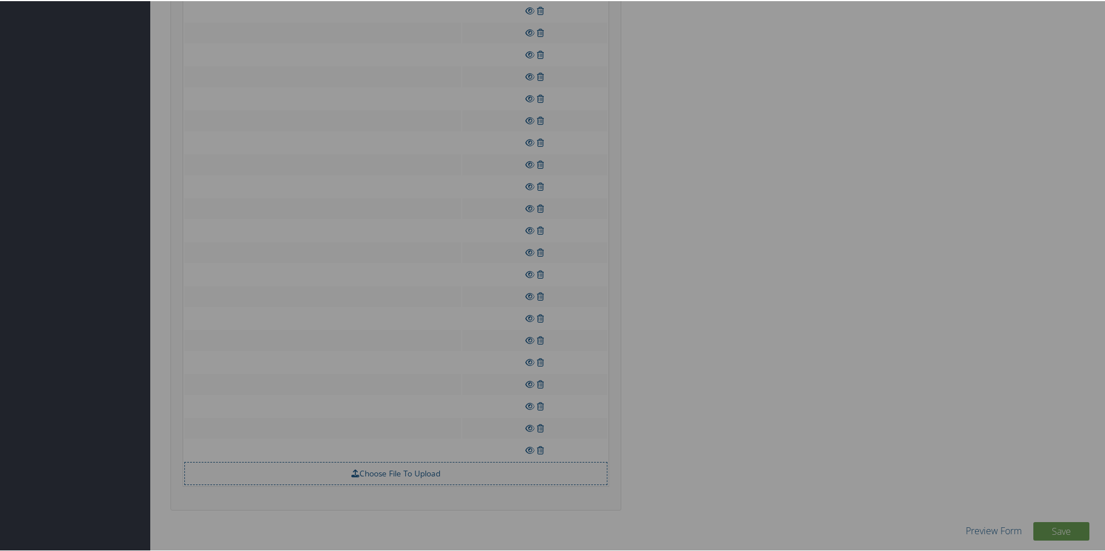
click at [539, 204] on div at bounding box center [554, 275] width 1109 height 551
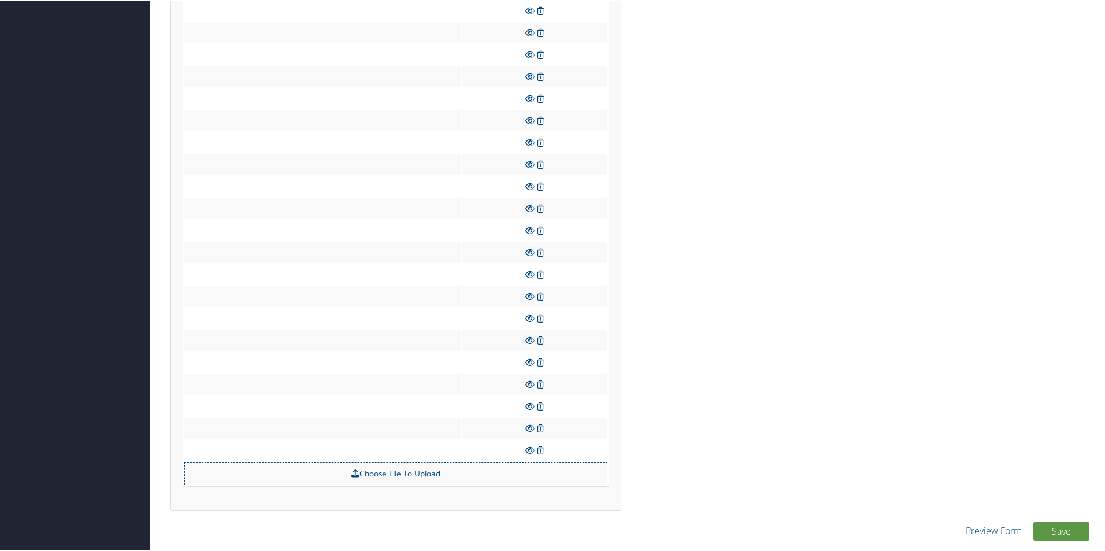
click at [544, 207] on td at bounding box center [534, 207] width 145 height 21
click at [537, 206] on icon at bounding box center [540, 207] width 7 height 8
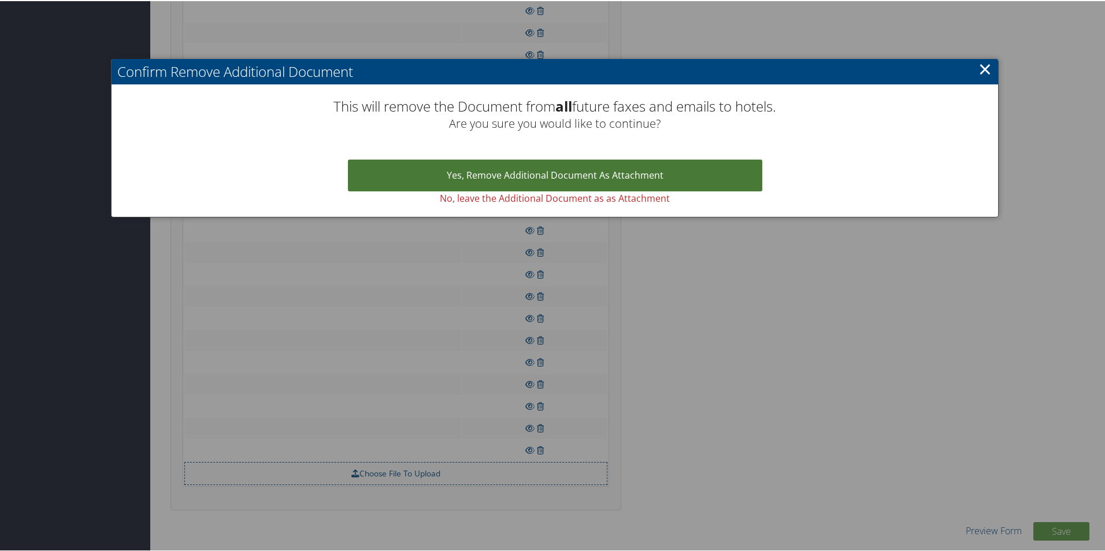
click at [523, 169] on link "Yes, remove Additional Document as Attachment" at bounding box center [555, 174] width 414 height 32
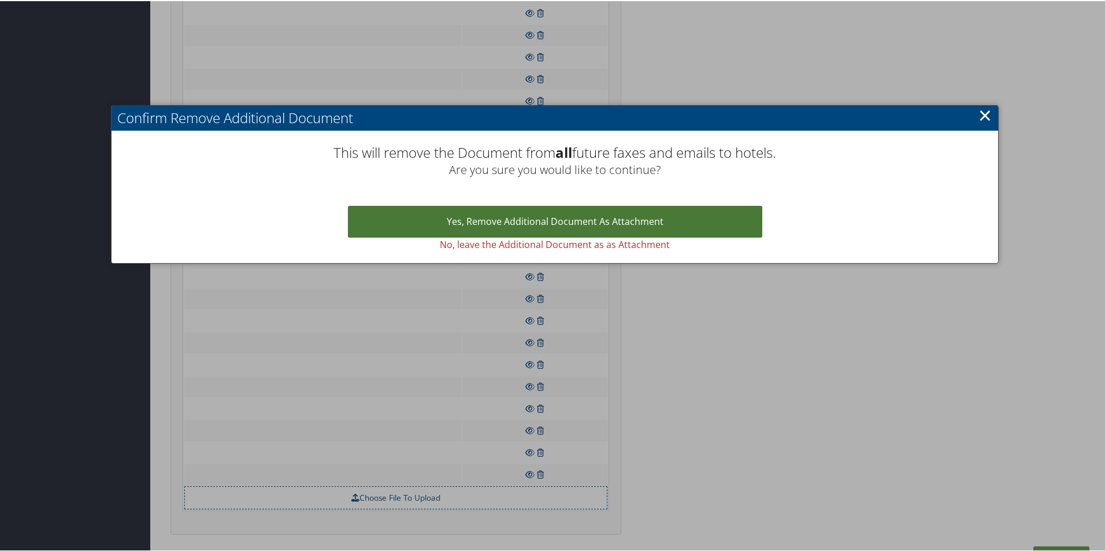
scroll to position [1143, 0]
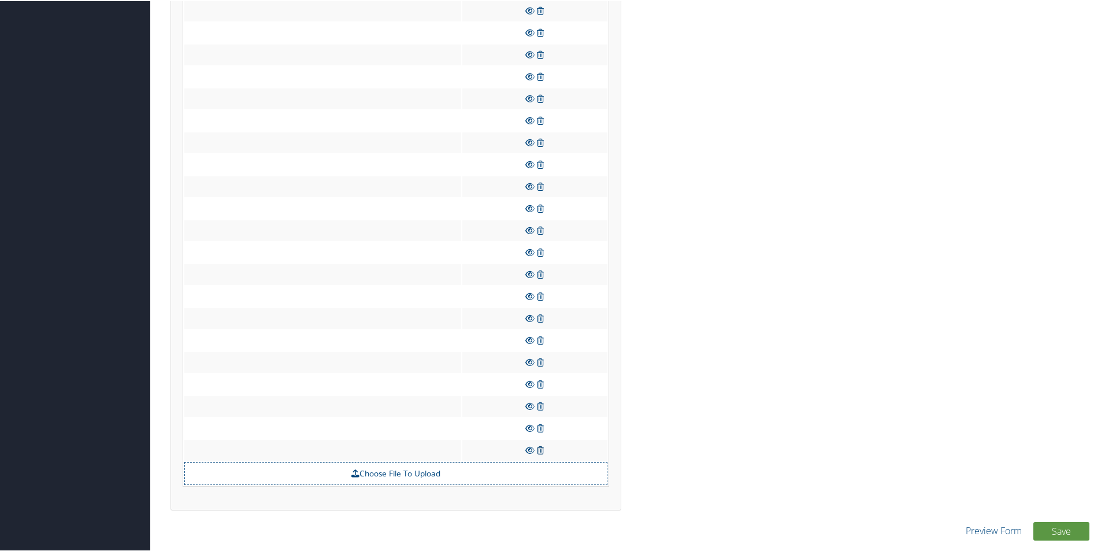
click at [538, 448] on icon at bounding box center [540, 449] width 7 height 8
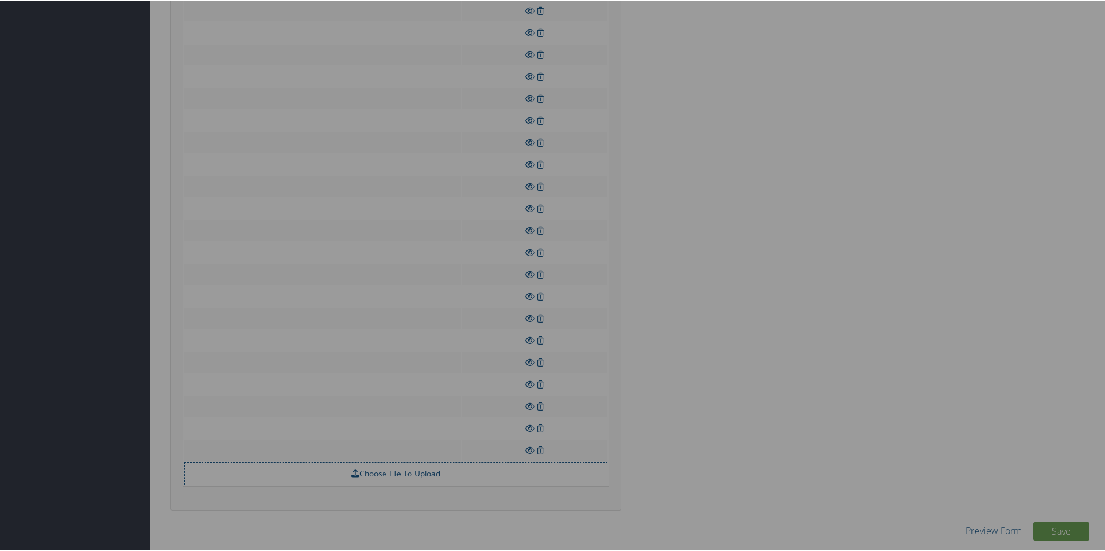
click at [679, 300] on div at bounding box center [554, 275] width 1109 height 551
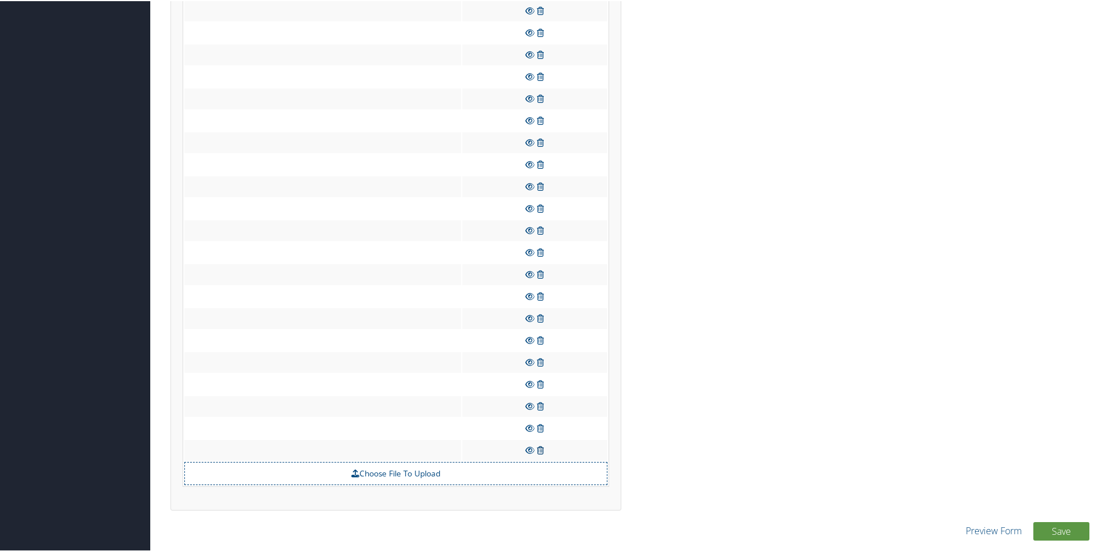
click at [537, 453] on link at bounding box center [540, 448] width 7 height 11
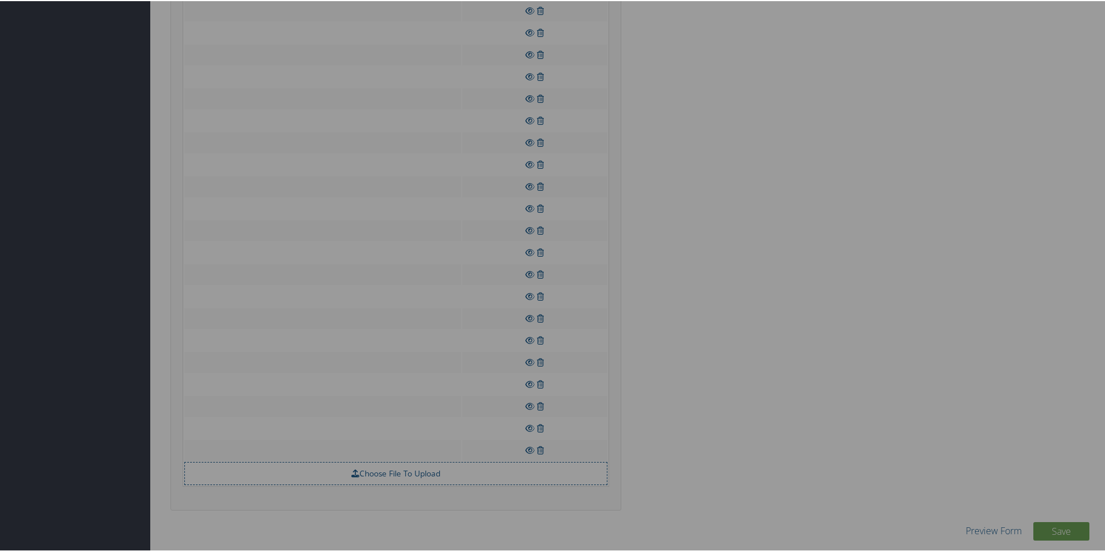
click at [682, 379] on div at bounding box center [554, 275] width 1109 height 551
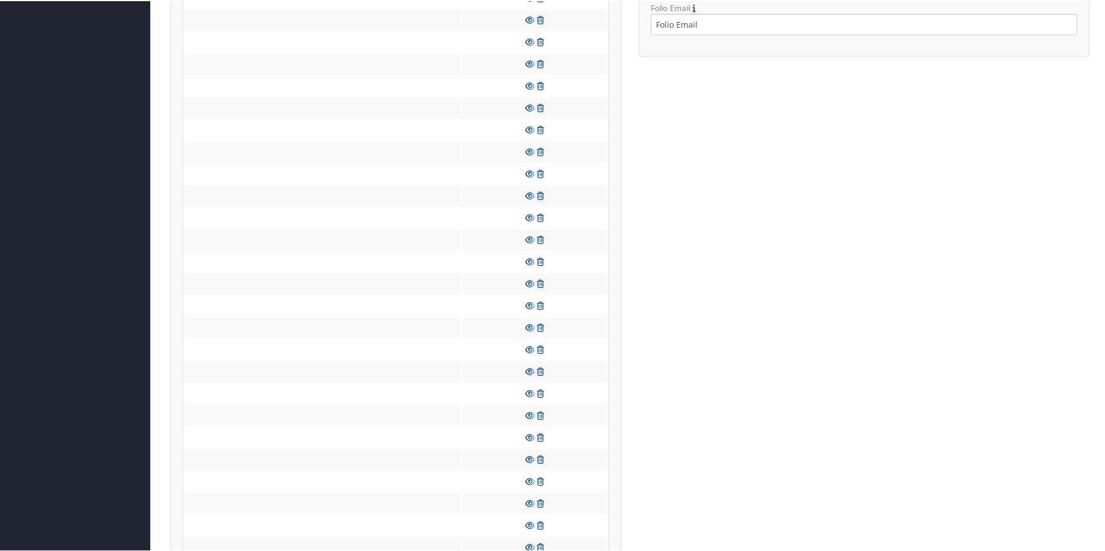
scroll to position [865, 0]
click at [540, 265] on icon at bounding box center [540, 263] width 7 height 8
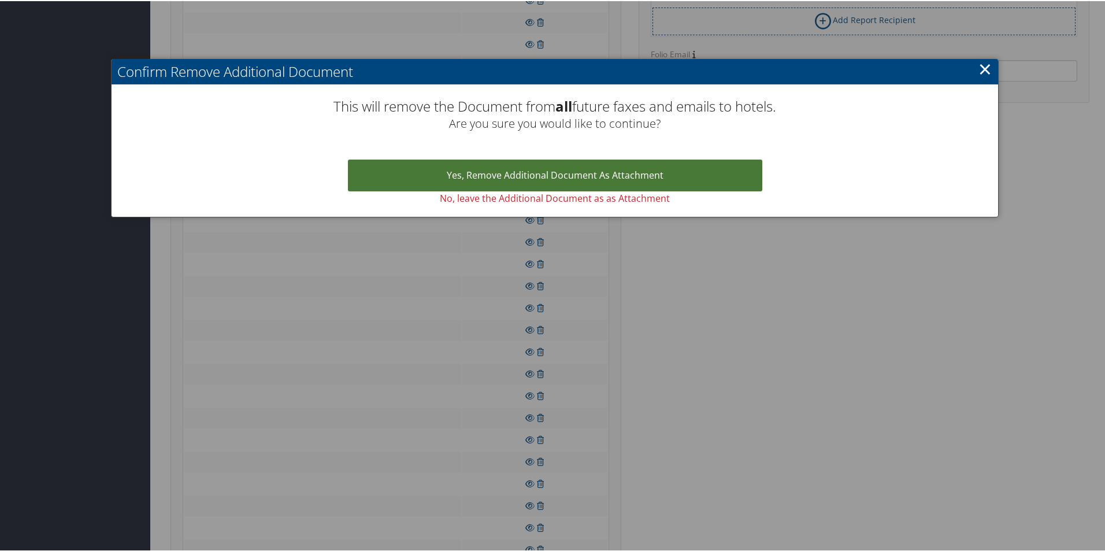
click at [578, 179] on link "Yes, remove Additional Document as Attachment" at bounding box center [555, 174] width 414 height 32
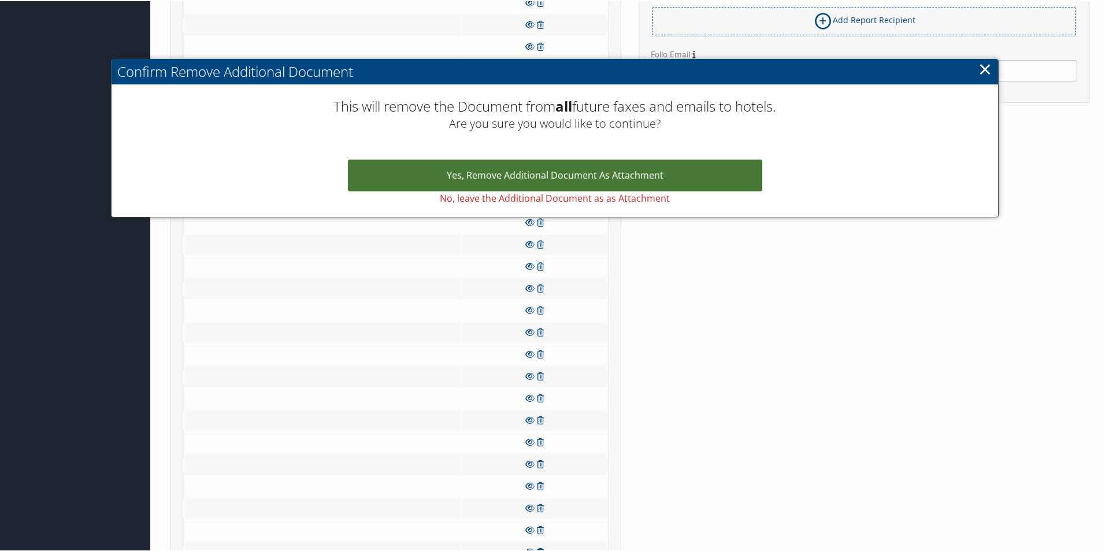
scroll to position [912, 0]
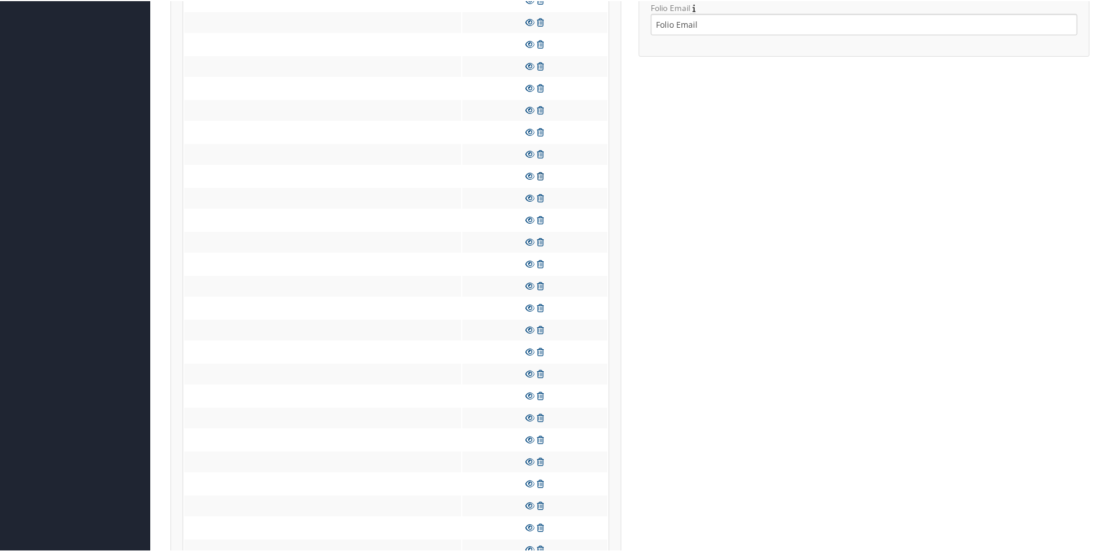
click at [537, 176] on icon at bounding box center [540, 175] width 7 height 8
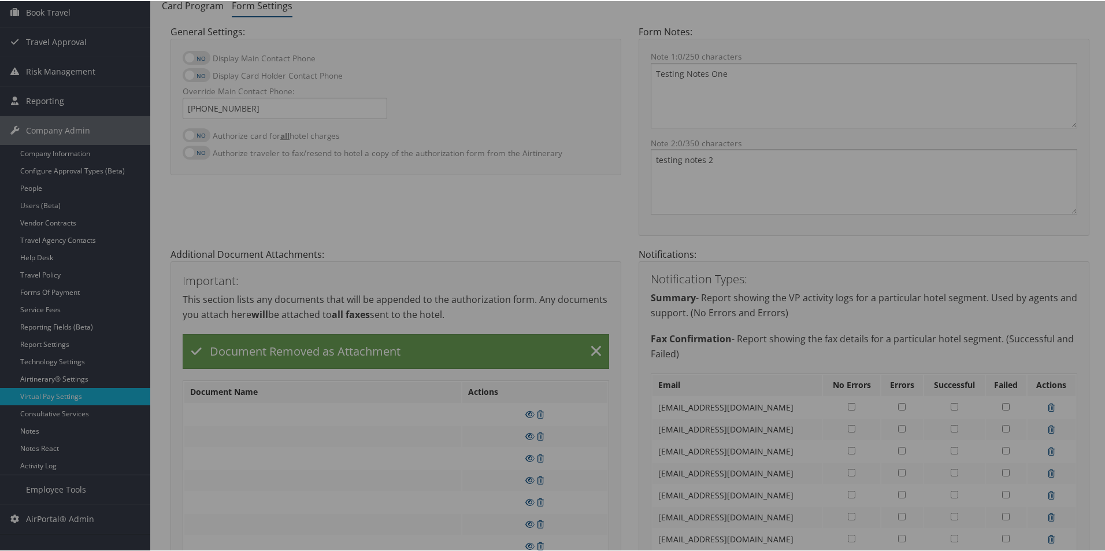
scroll to position [0, 0]
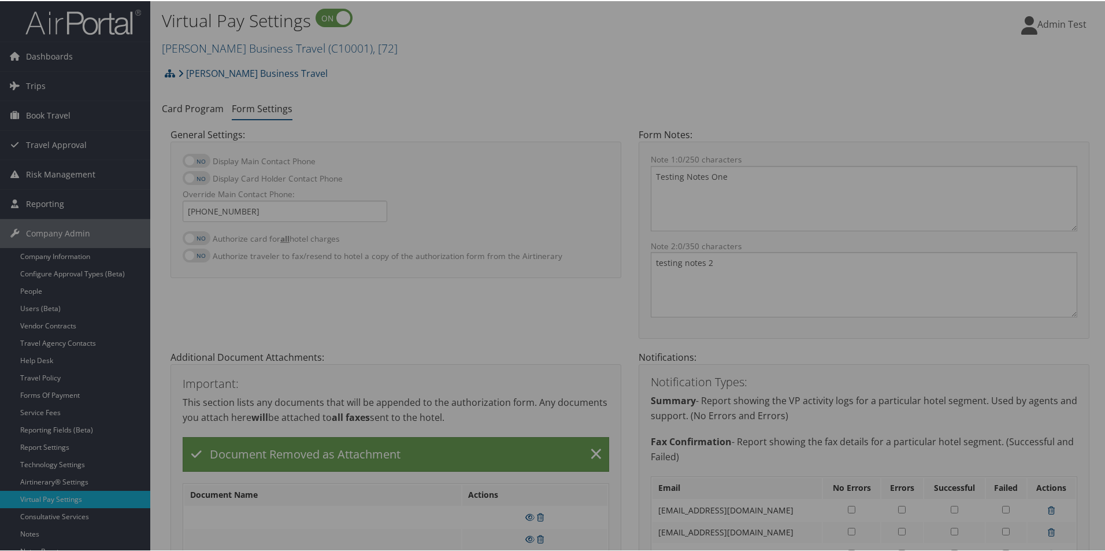
click at [564, 104] on div at bounding box center [554, 275] width 1109 height 551
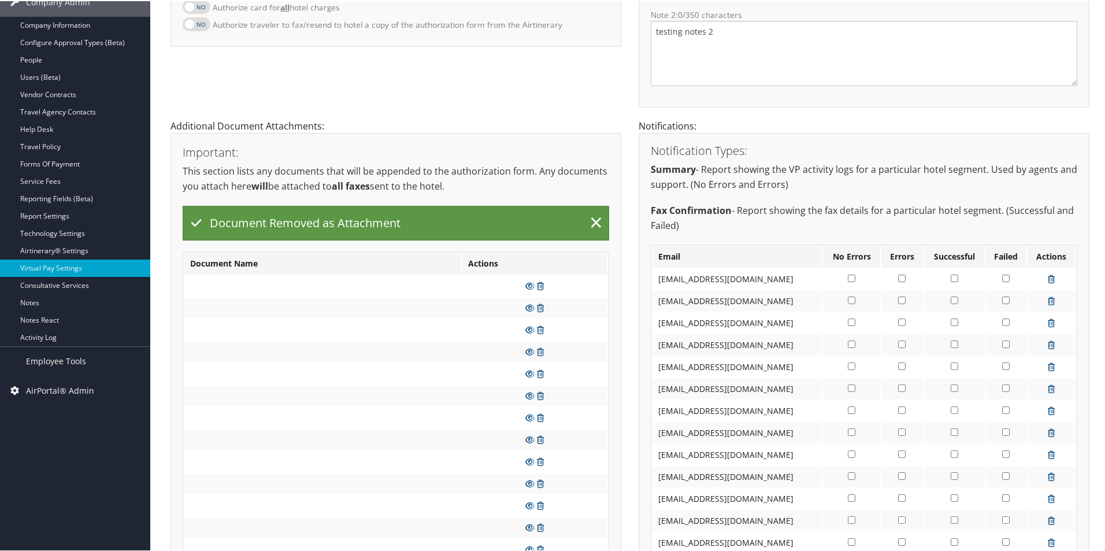
scroll to position [520, 0]
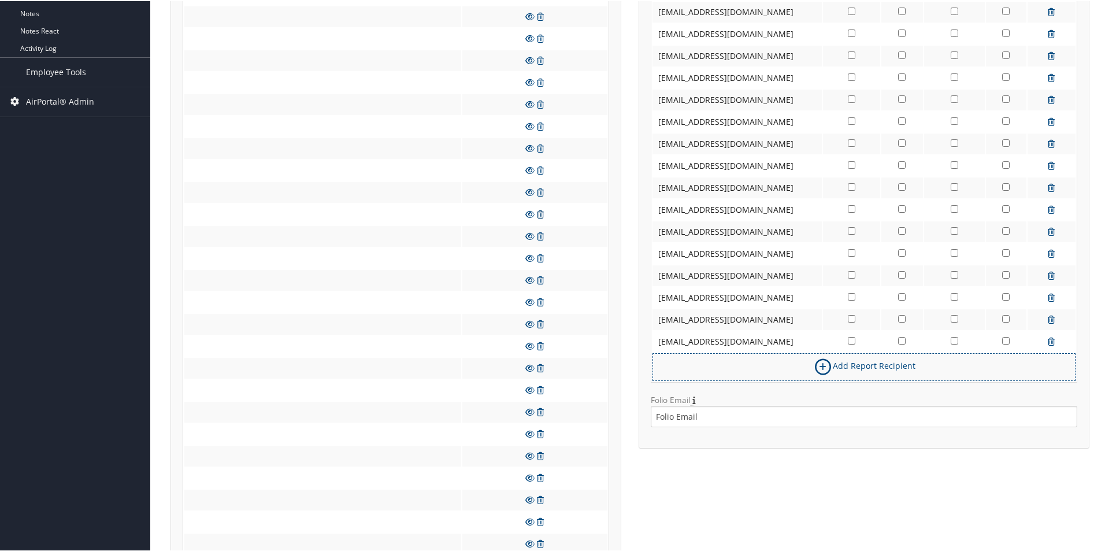
click at [539, 210] on icon at bounding box center [540, 213] width 7 height 8
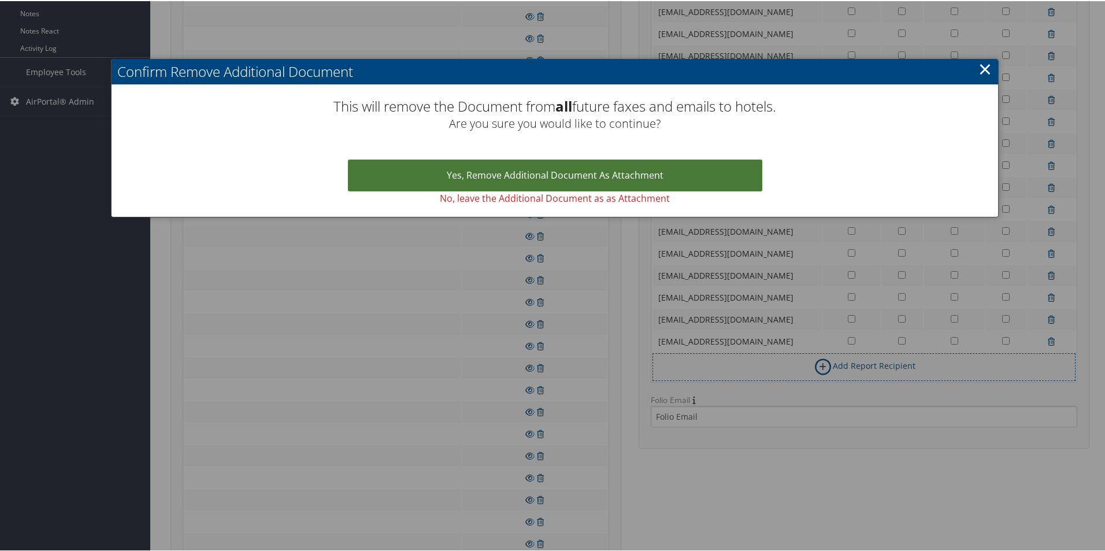
click at [541, 184] on link "Yes, remove Additional Document as Attachment" at bounding box center [555, 174] width 414 height 32
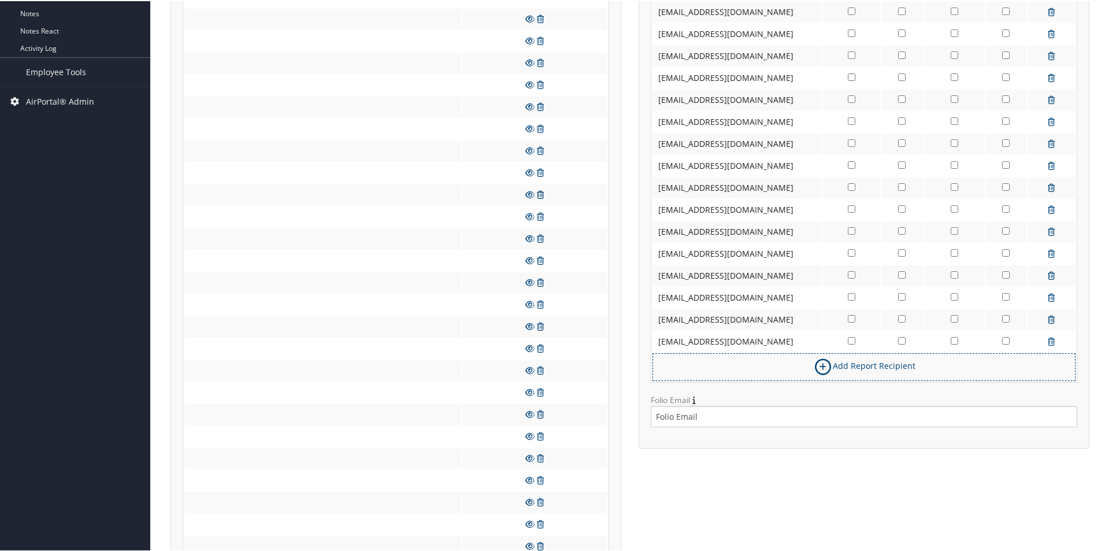
click at [541, 197] on icon at bounding box center [540, 193] width 7 height 8
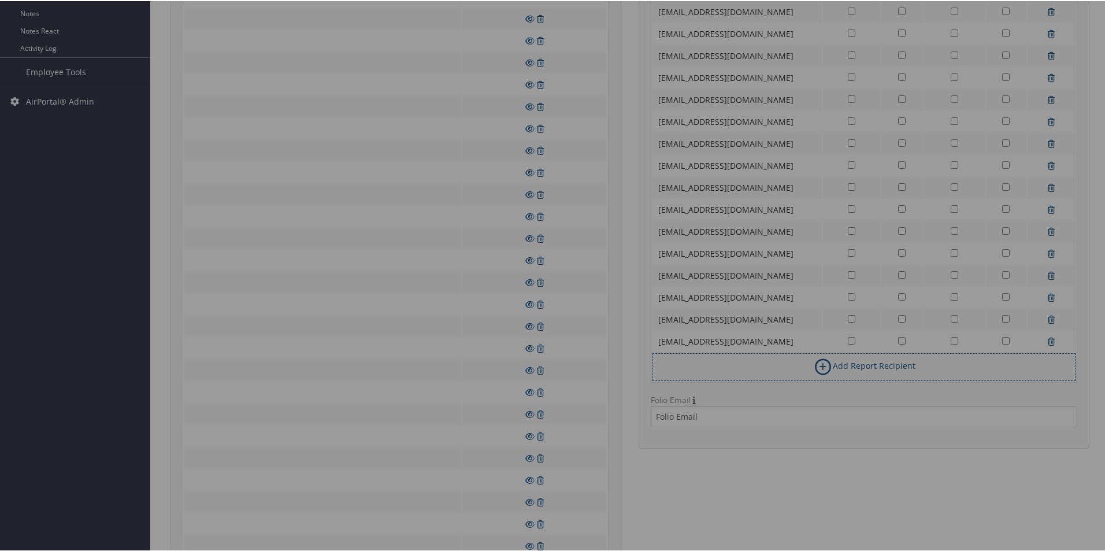
click at [541, 197] on div at bounding box center [554, 275] width 1109 height 551
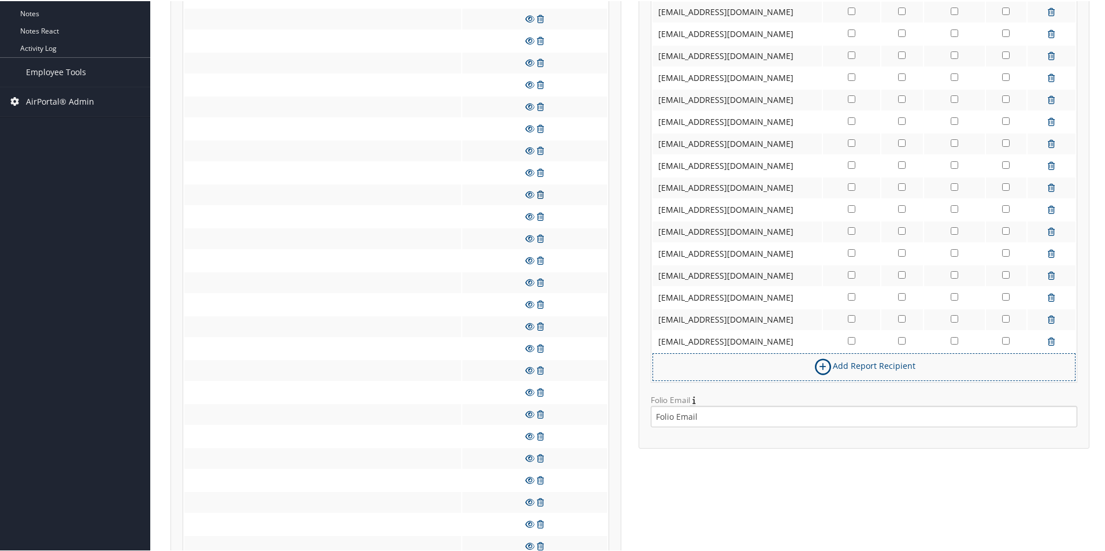
click at [541, 197] on icon at bounding box center [540, 193] width 7 height 8
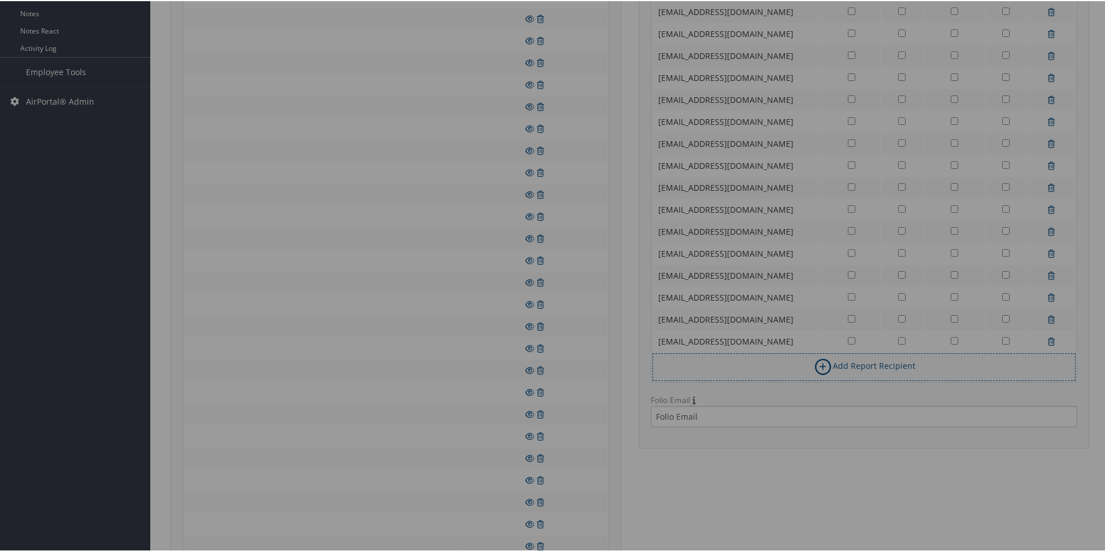
click at [539, 188] on div at bounding box center [554, 275] width 1109 height 551
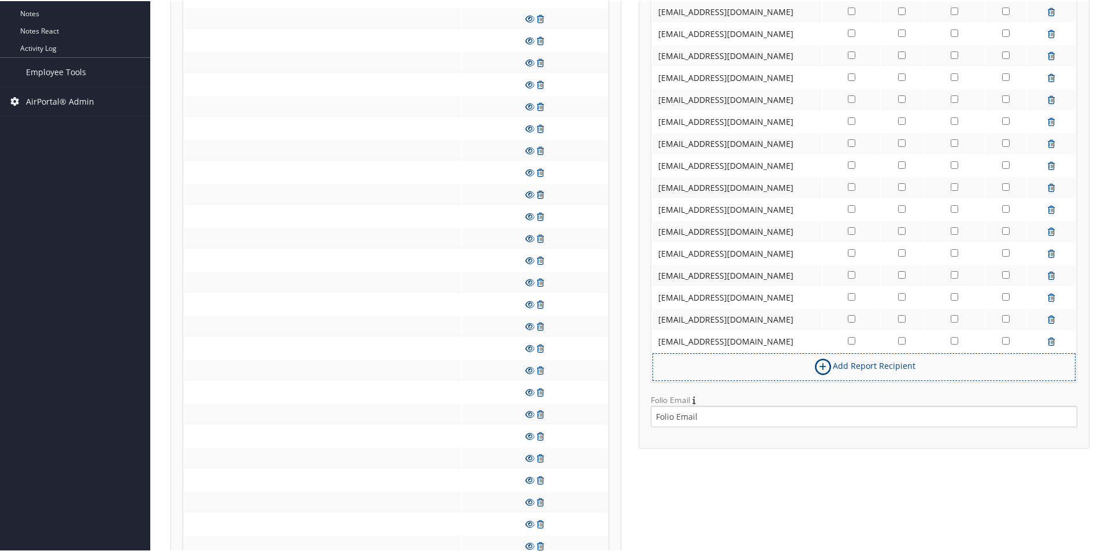
click at [540, 194] on icon at bounding box center [540, 193] width 7 height 8
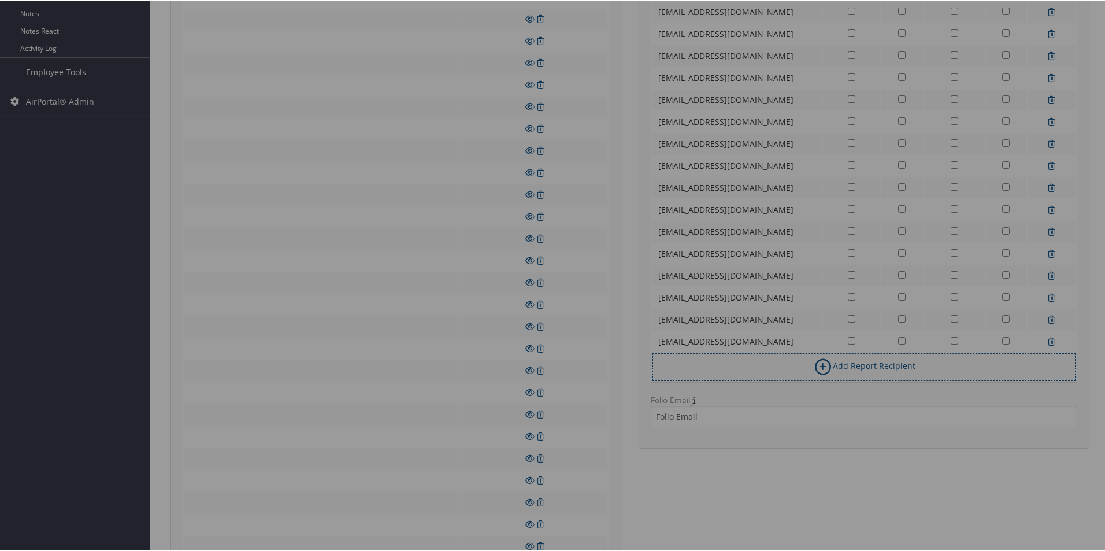
click at [537, 188] on div at bounding box center [554, 275] width 1109 height 551
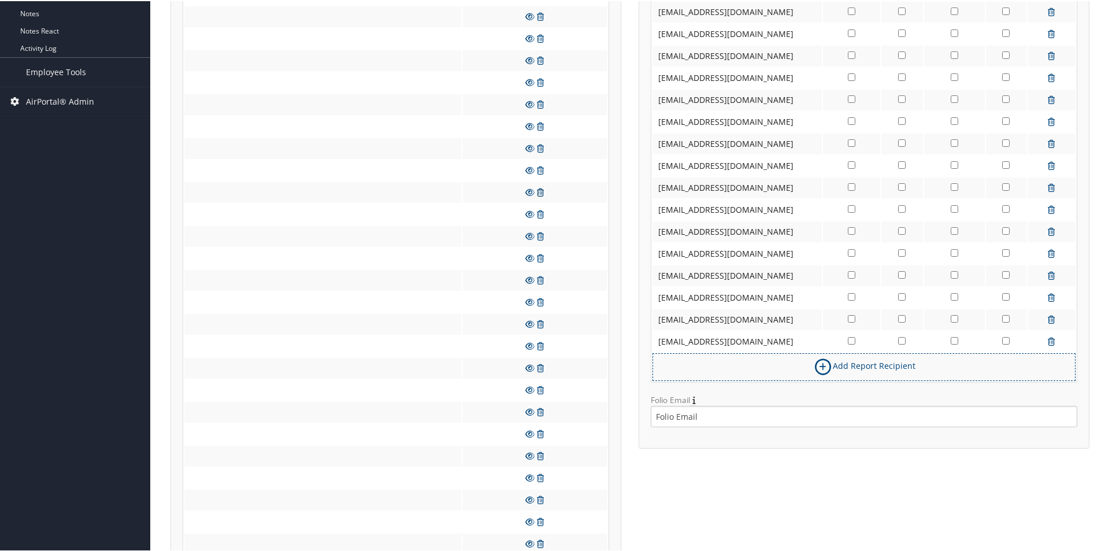
click at [538, 189] on icon at bounding box center [540, 191] width 7 height 8
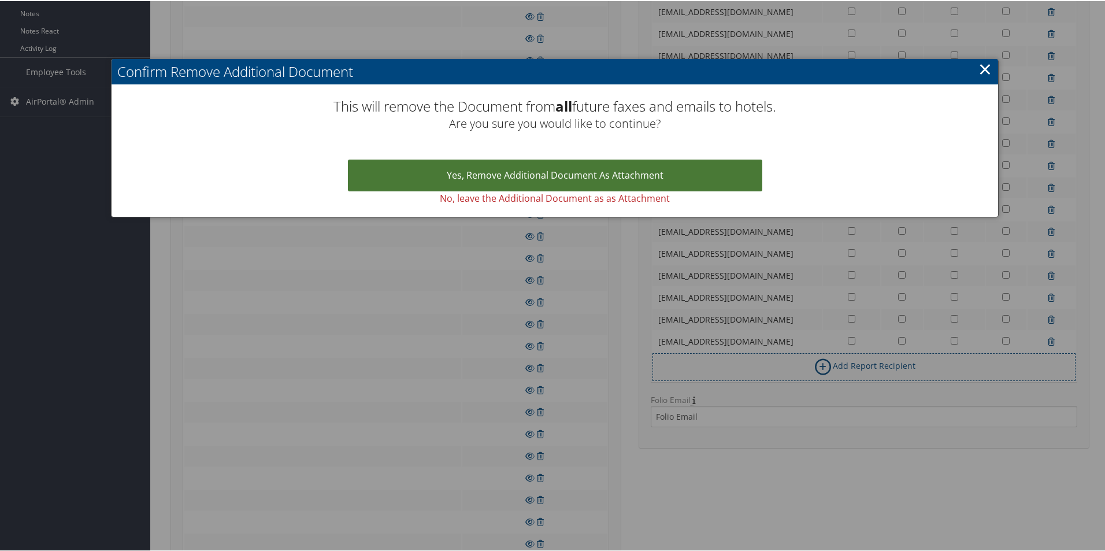
click at [545, 178] on link "Yes, remove Additional Document as Attachment" at bounding box center [555, 174] width 414 height 32
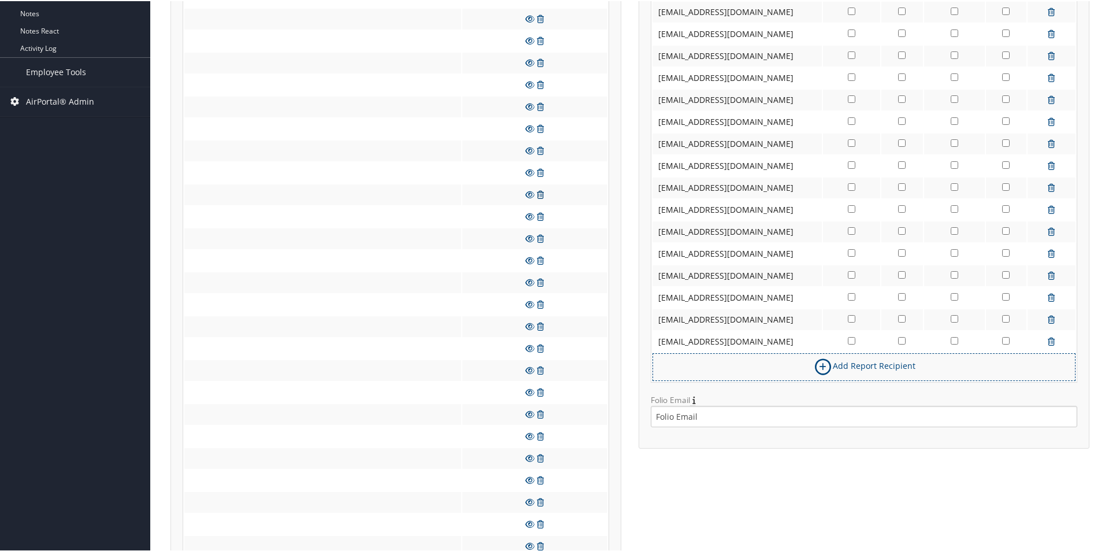
click at [538, 195] on icon at bounding box center [540, 193] width 7 height 8
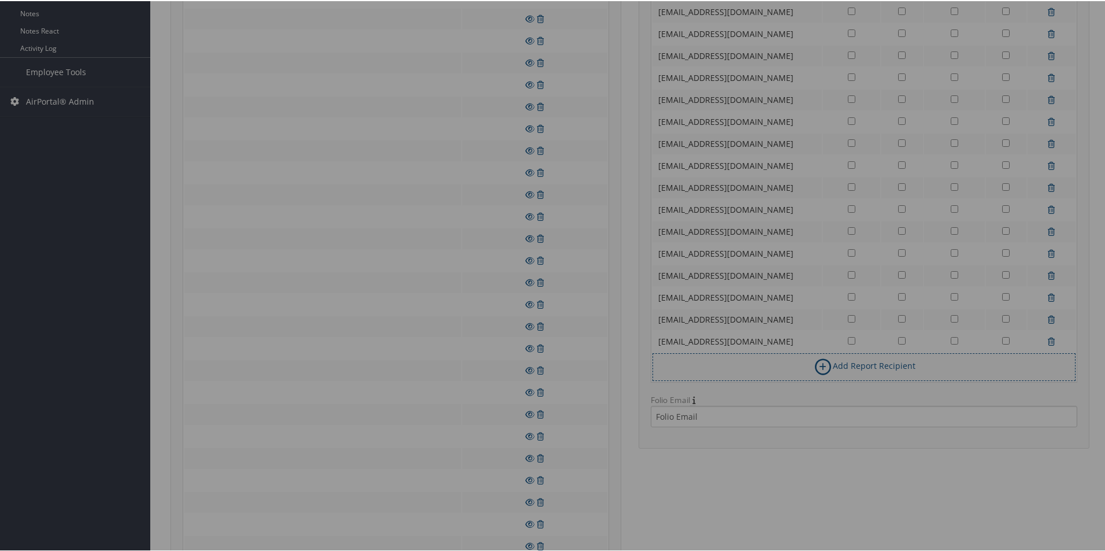
click at [576, 197] on div at bounding box center [554, 275] width 1109 height 551
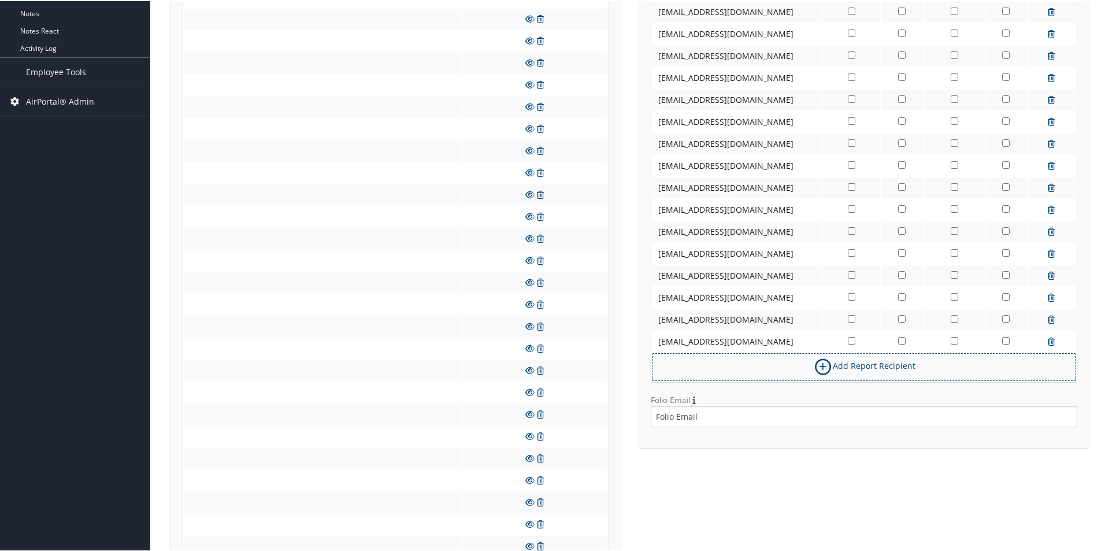
click at [540, 194] on icon at bounding box center [540, 193] width 7 height 8
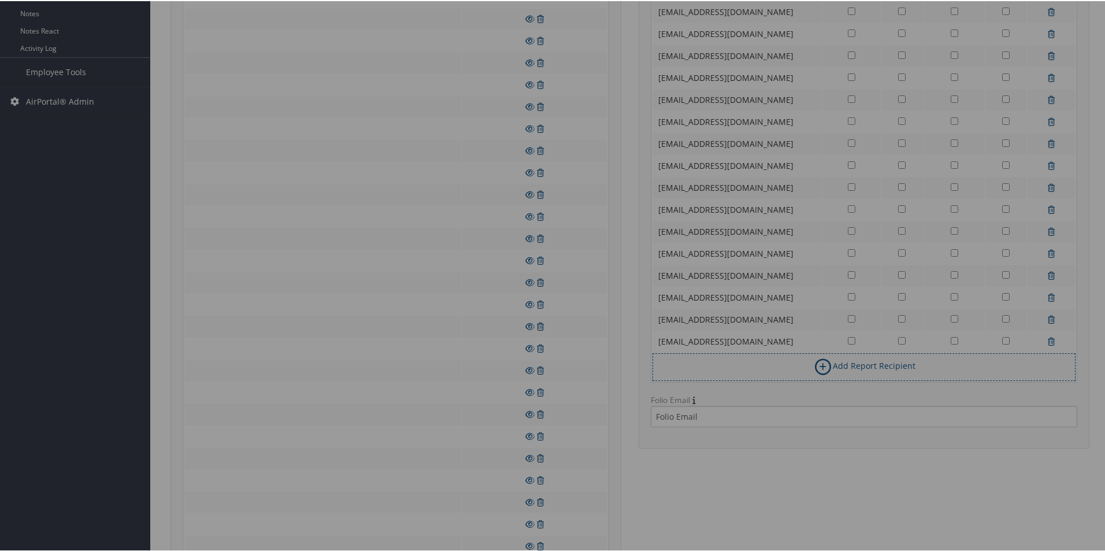
click at [541, 197] on div at bounding box center [554, 275] width 1109 height 551
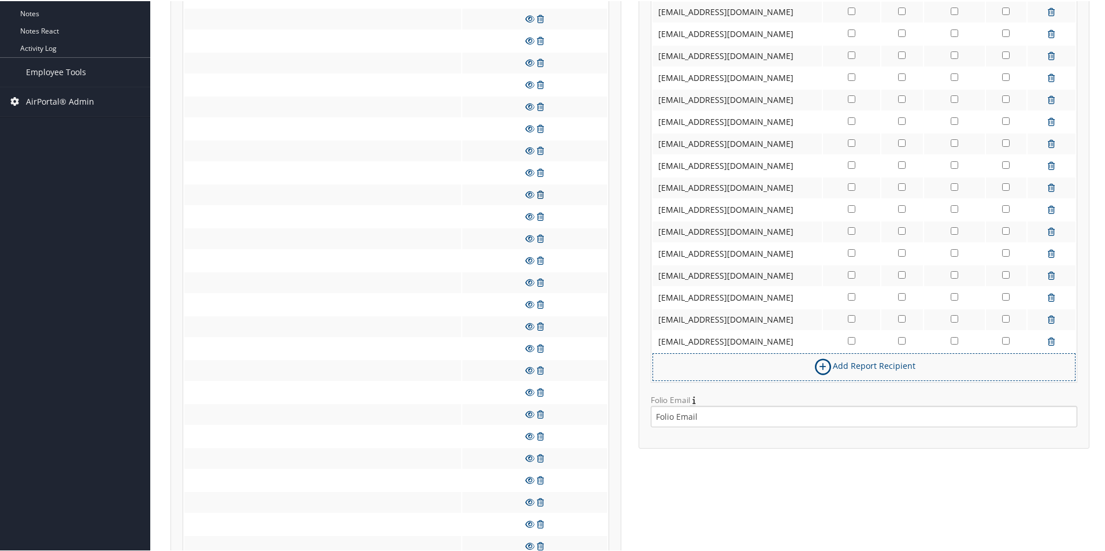
click at [537, 192] on icon at bounding box center [540, 193] width 7 height 8
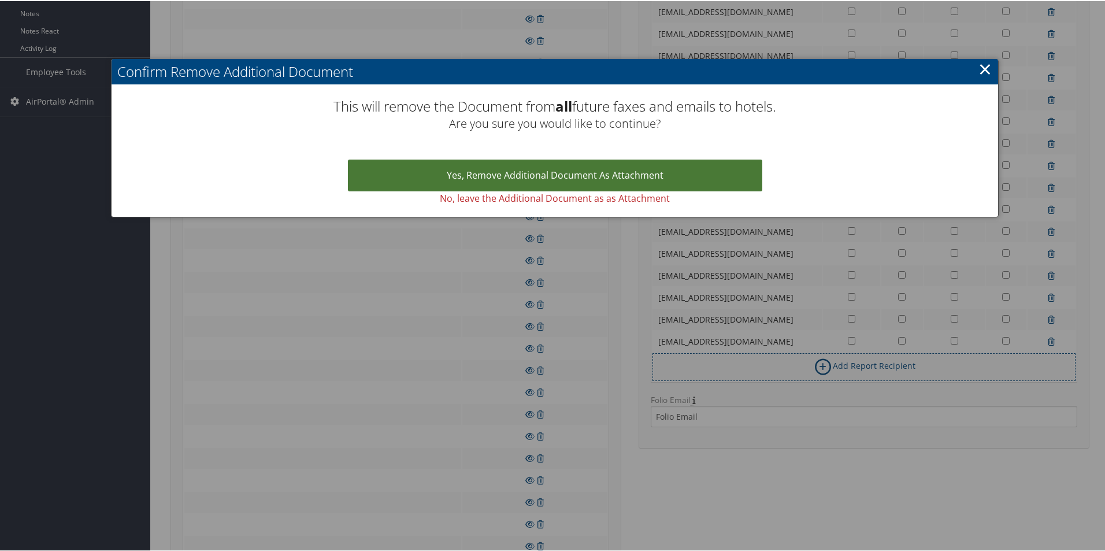
click at [542, 181] on link "Yes, remove Additional Document as Attachment" at bounding box center [555, 174] width 414 height 32
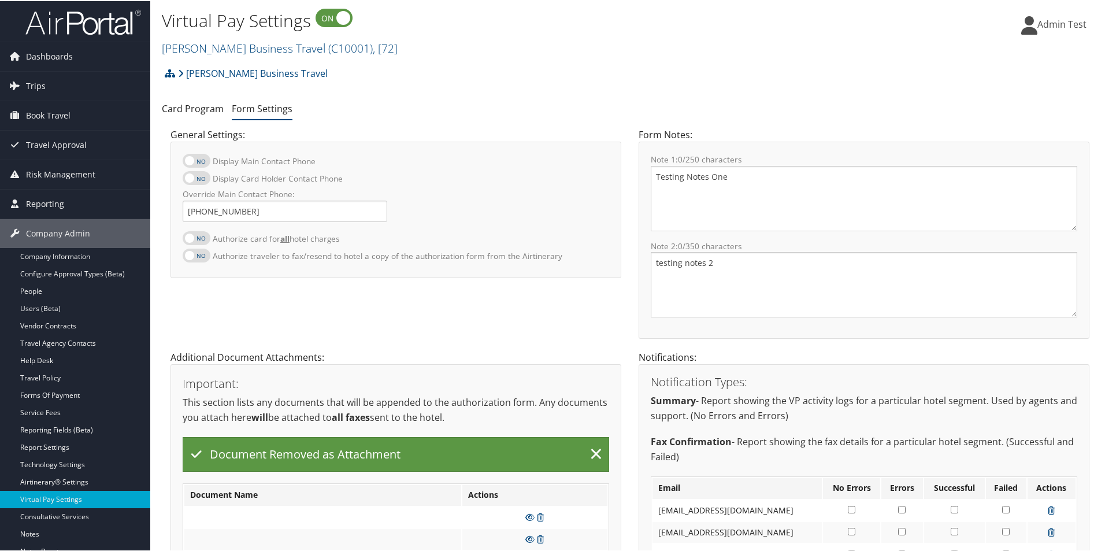
scroll to position [289, 0]
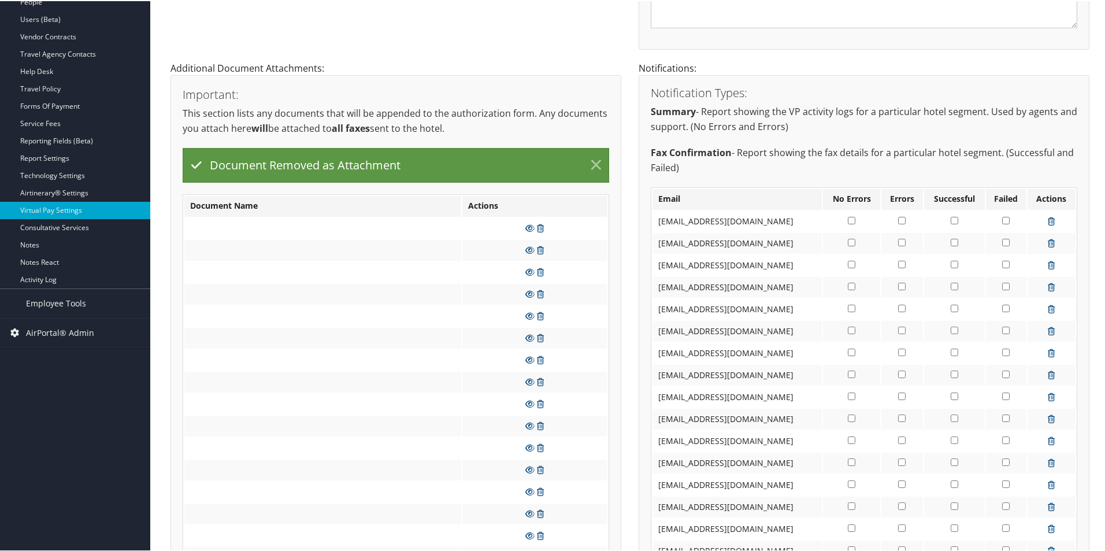
click at [590, 169] on link "×" at bounding box center [596, 164] width 20 height 23
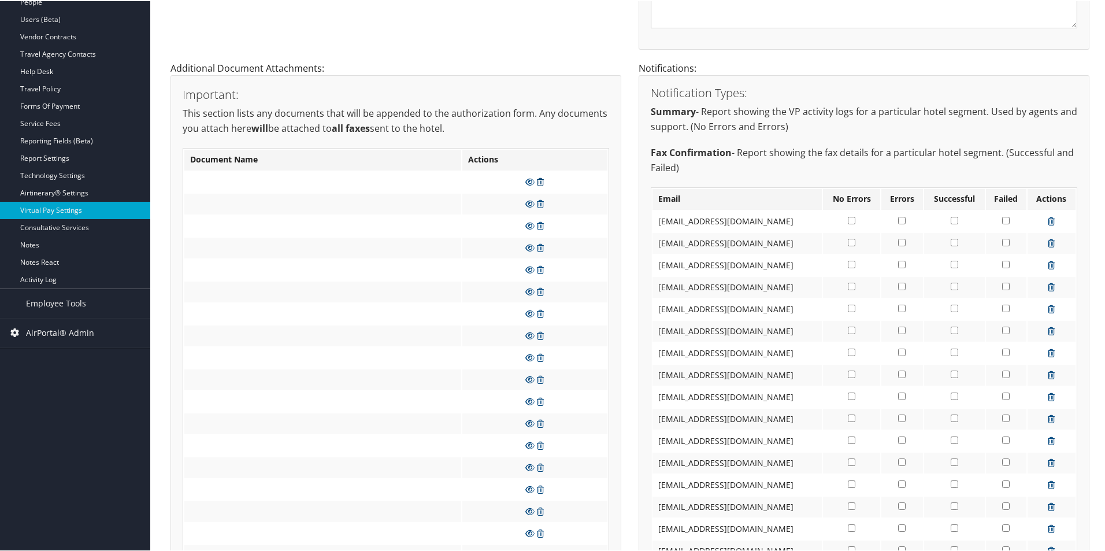
click at [539, 185] on link at bounding box center [540, 180] width 7 height 11
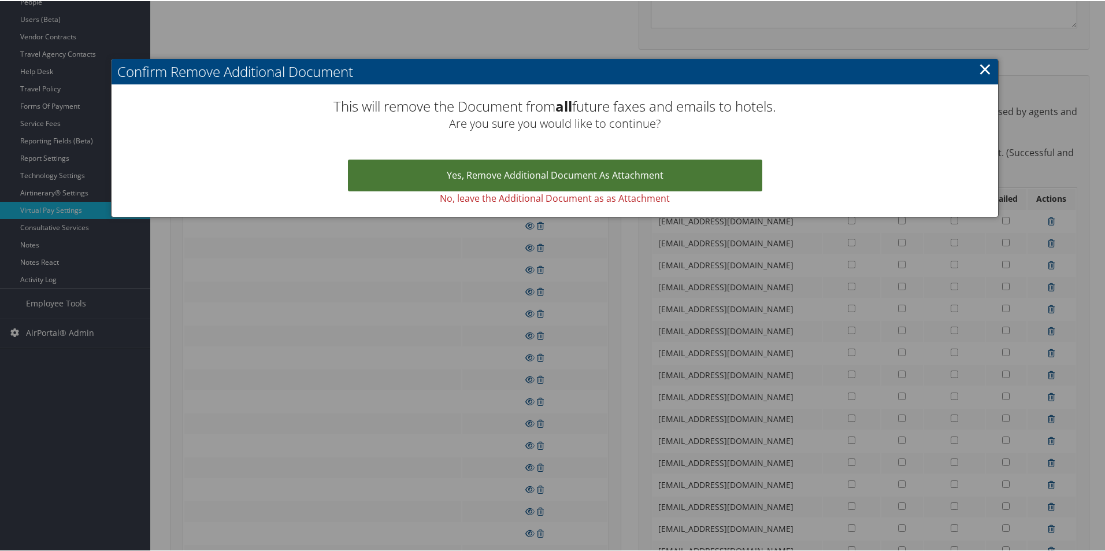
click at [542, 180] on link "Yes, remove Additional Document as Attachment" at bounding box center [555, 174] width 414 height 32
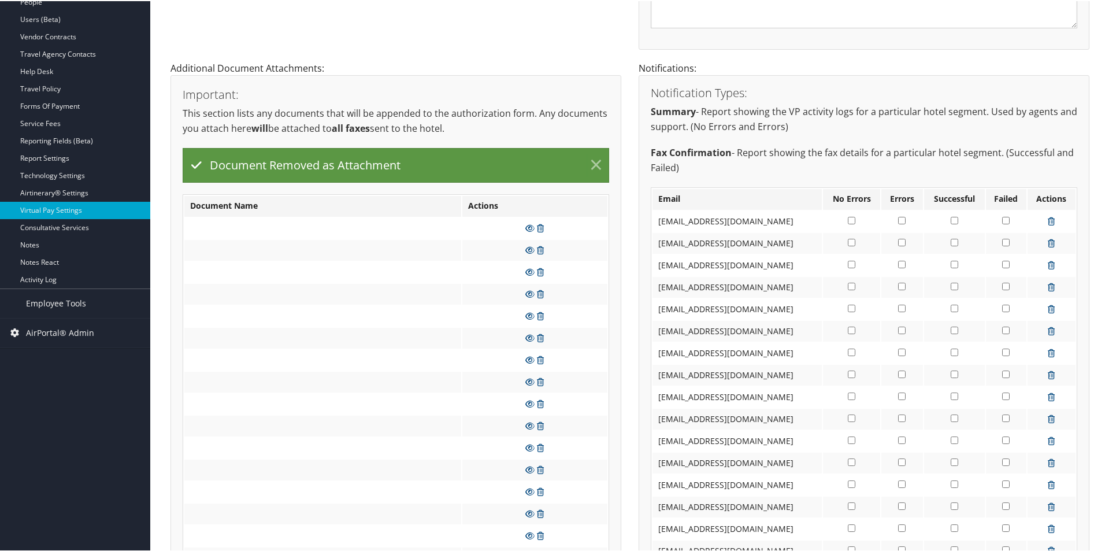
click at [592, 162] on link "×" at bounding box center [596, 164] width 20 height 23
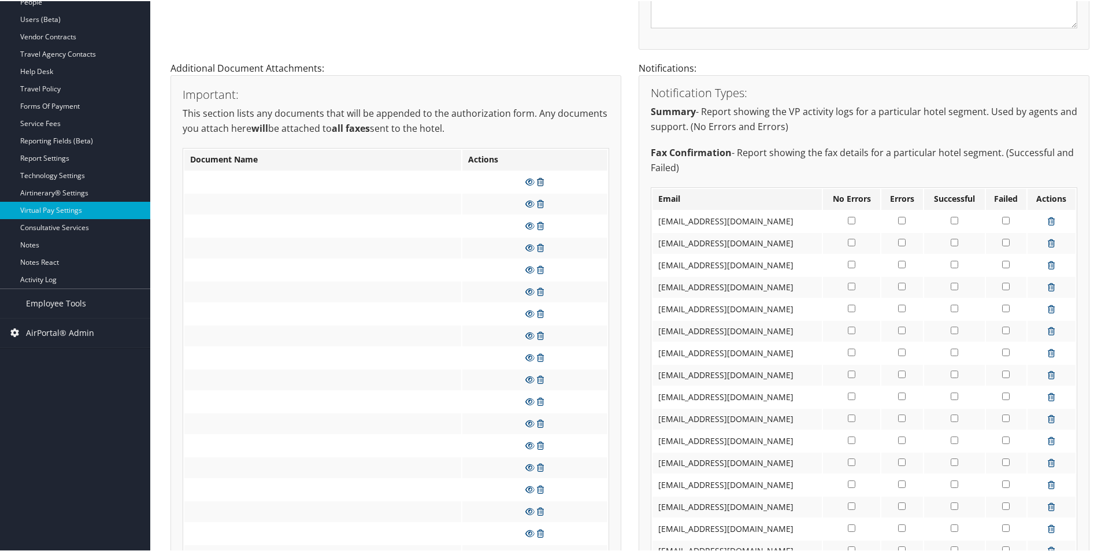
click at [540, 181] on icon at bounding box center [540, 181] width 7 height 8
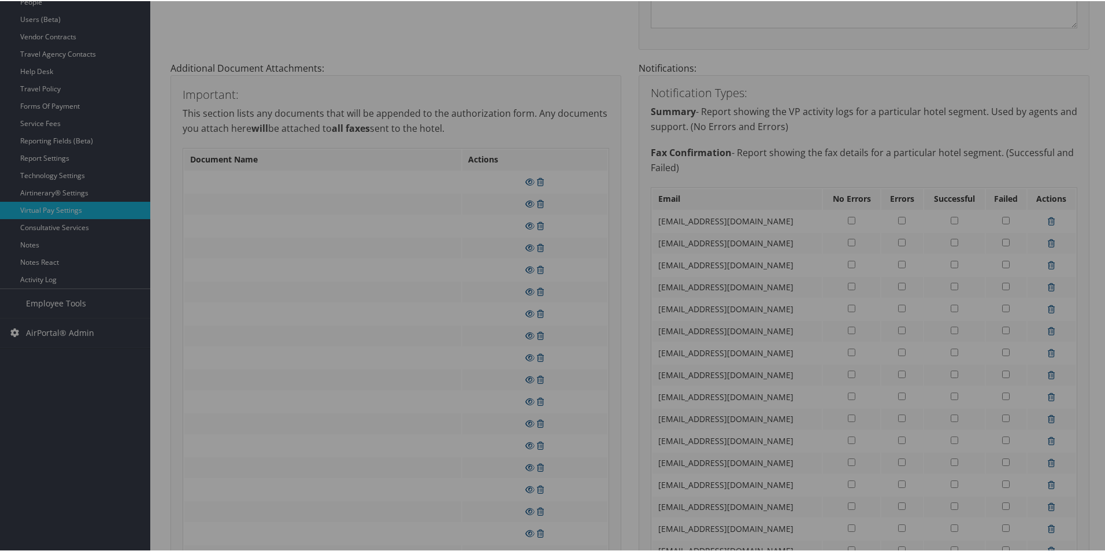
click at [562, 177] on div at bounding box center [554, 275] width 1109 height 551
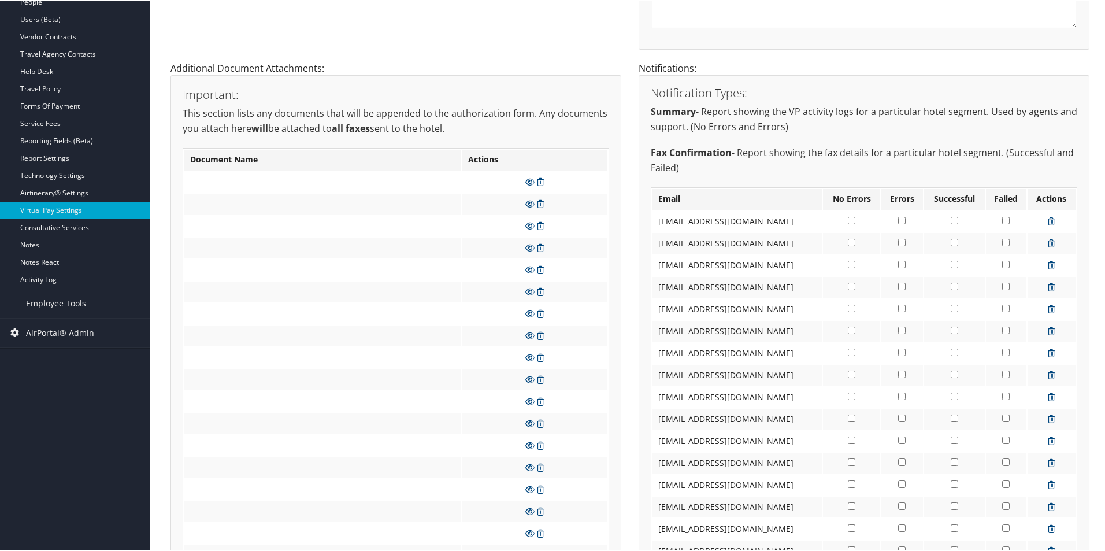
click at [540, 176] on link at bounding box center [540, 180] width 7 height 11
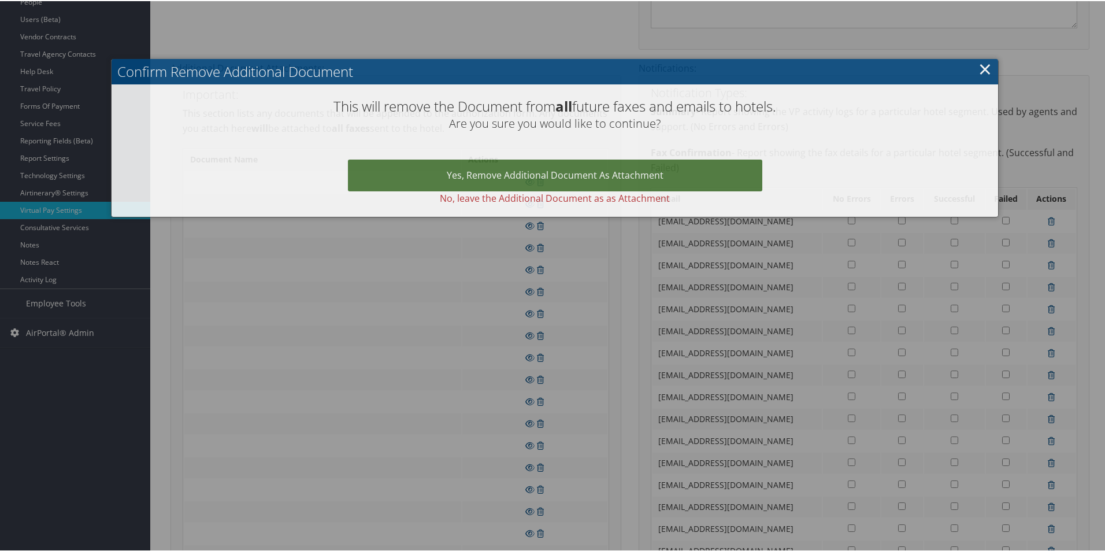
click at [545, 173] on link "Yes, remove Additional Document as Attachment" at bounding box center [555, 174] width 414 height 32
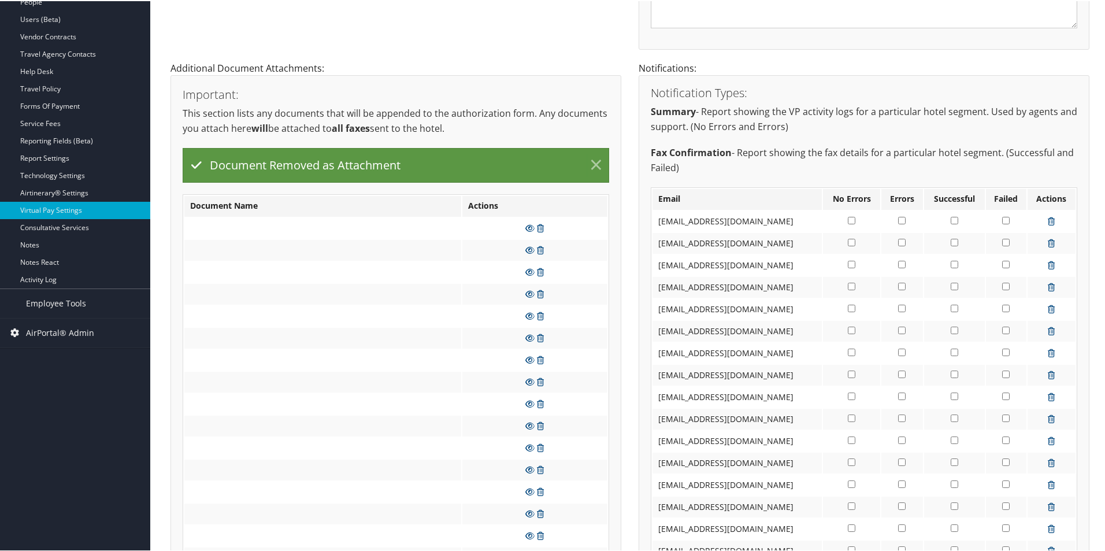
click at [594, 160] on link "×" at bounding box center [596, 164] width 20 height 23
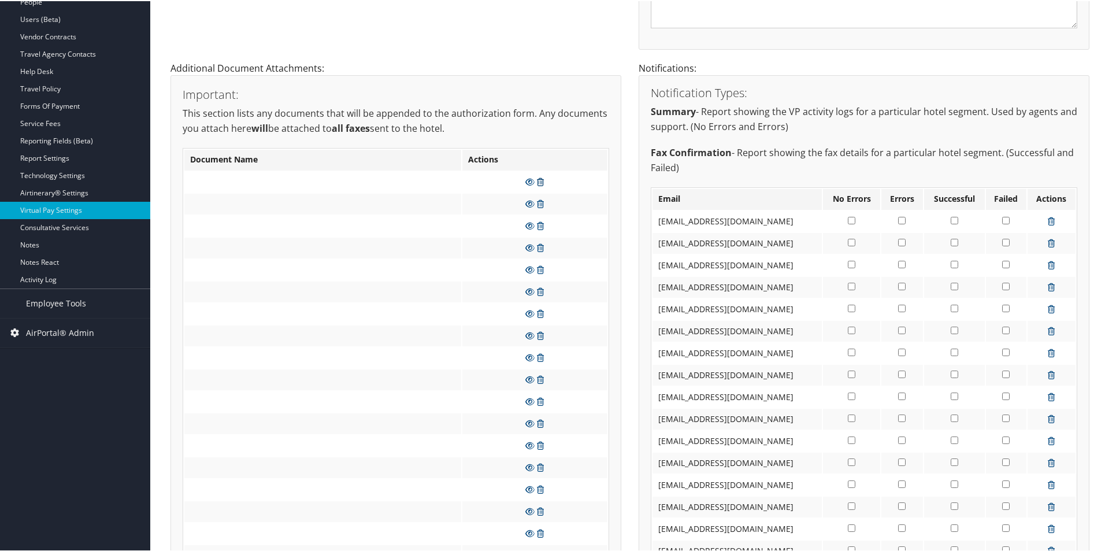
click at [538, 181] on icon at bounding box center [540, 181] width 7 height 8
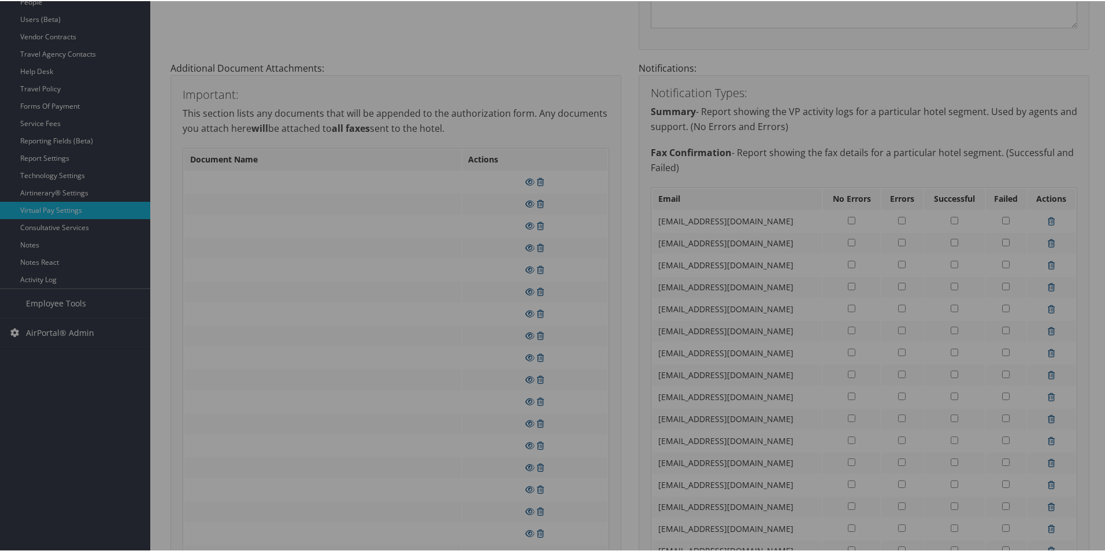
click at [557, 181] on div at bounding box center [554, 275] width 1109 height 551
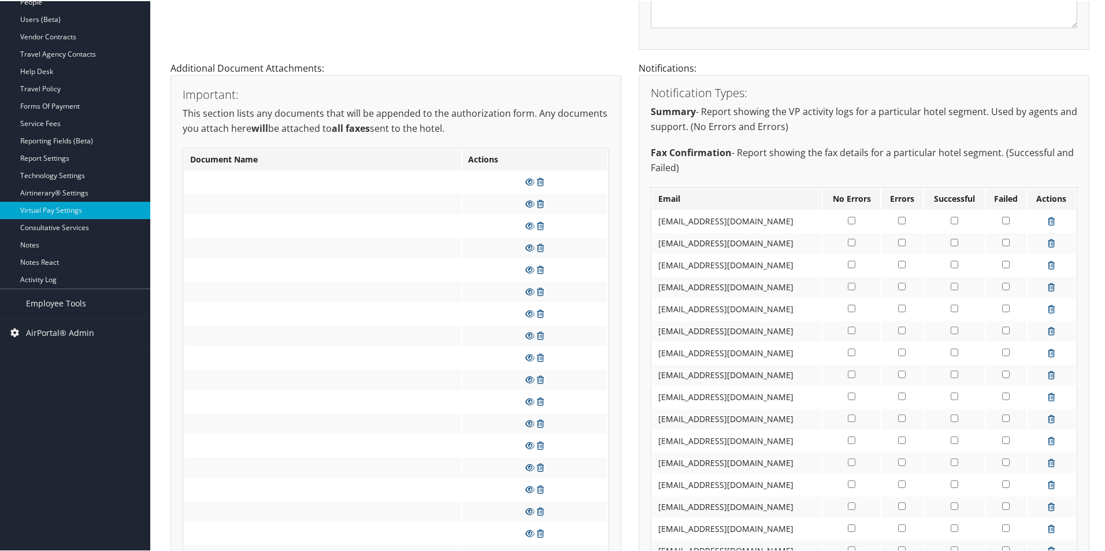
click at [542, 179] on td at bounding box center [534, 180] width 145 height 21
click at [541, 180] on icon at bounding box center [540, 181] width 7 height 8
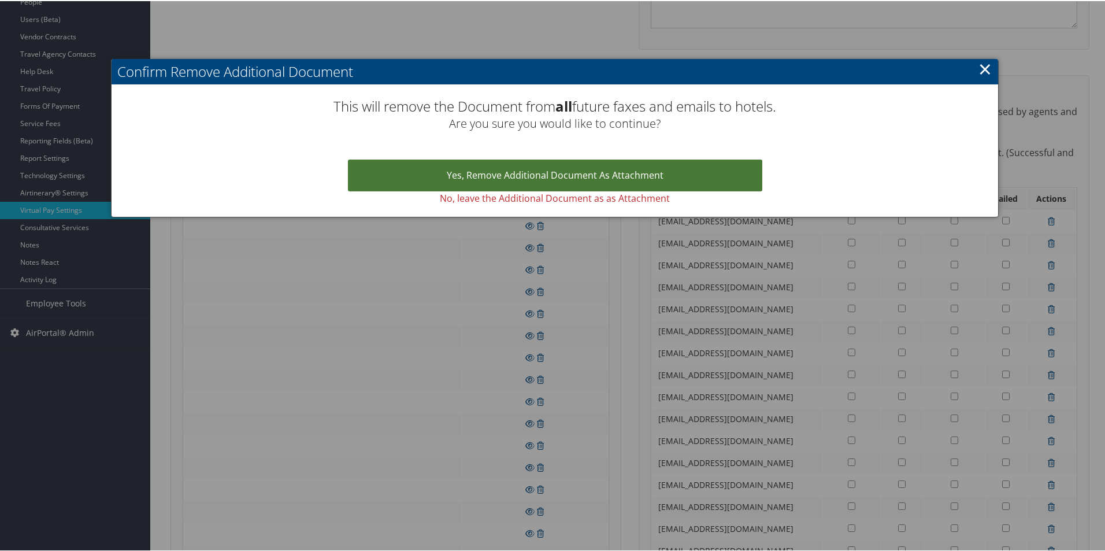
click at [541, 169] on link "Yes, remove Additional Document as Attachment" at bounding box center [555, 174] width 414 height 32
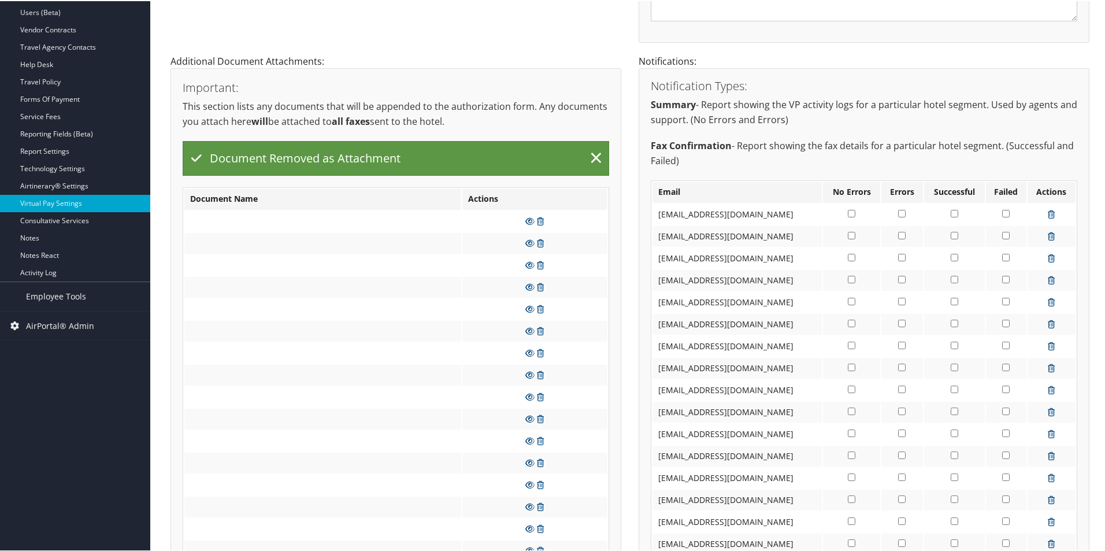
scroll to position [65, 0]
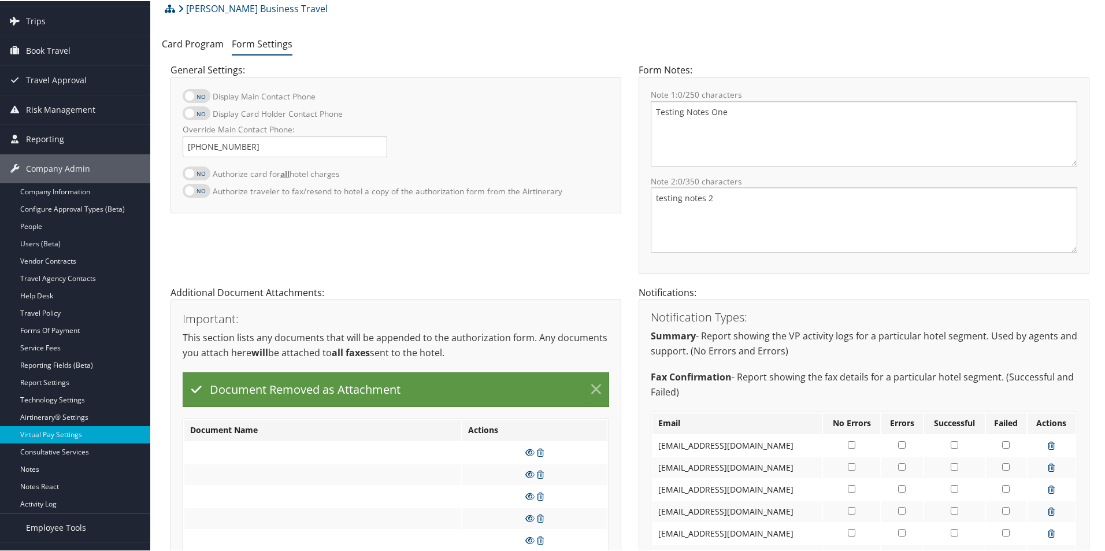
click at [595, 387] on link "×" at bounding box center [596, 388] width 20 height 23
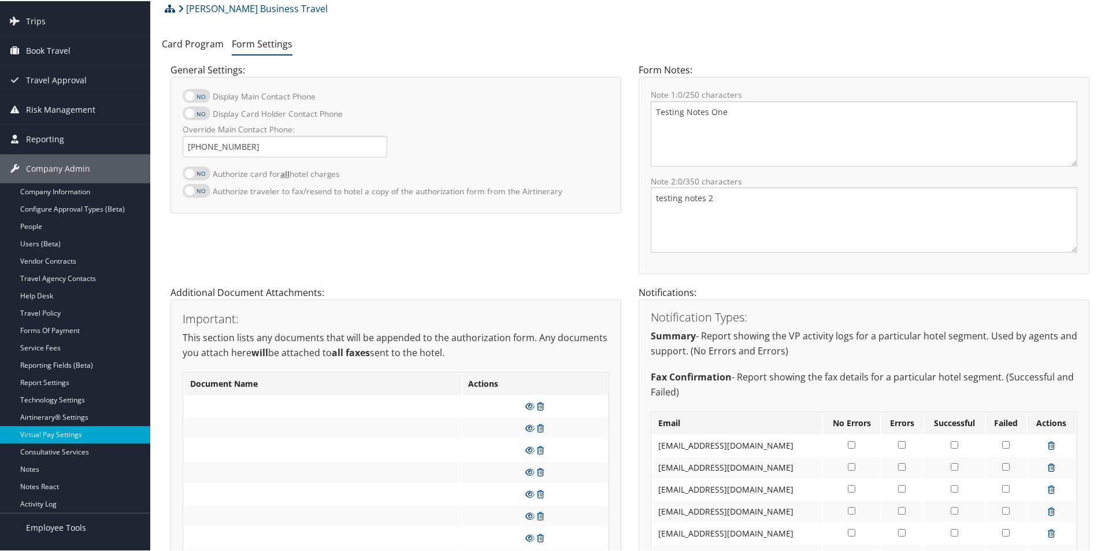
click at [540, 404] on icon at bounding box center [540, 405] width 7 height 8
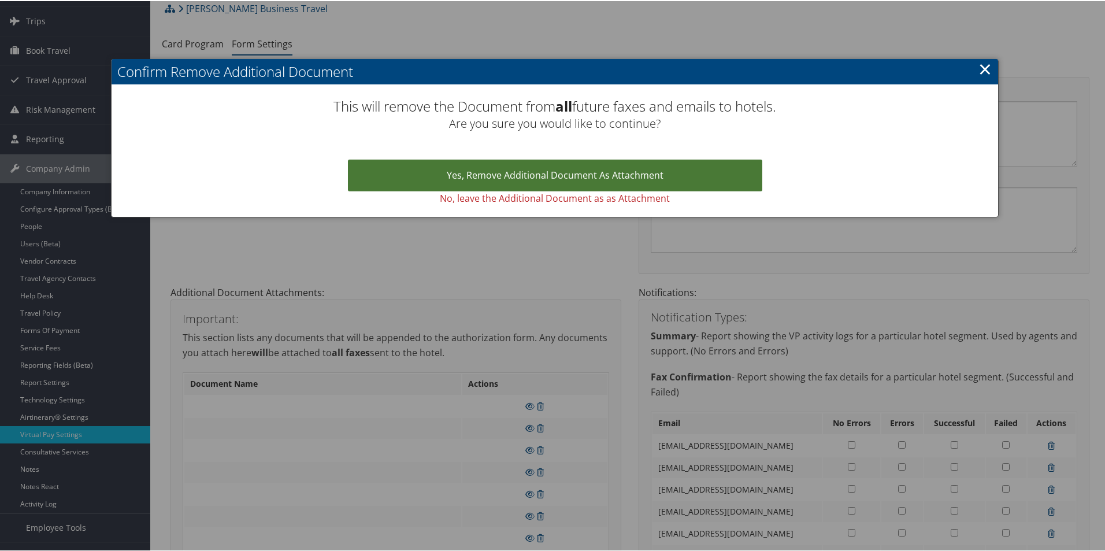
click at [535, 177] on link "Yes, remove Additional Document as Attachment" at bounding box center [555, 174] width 414 height 32
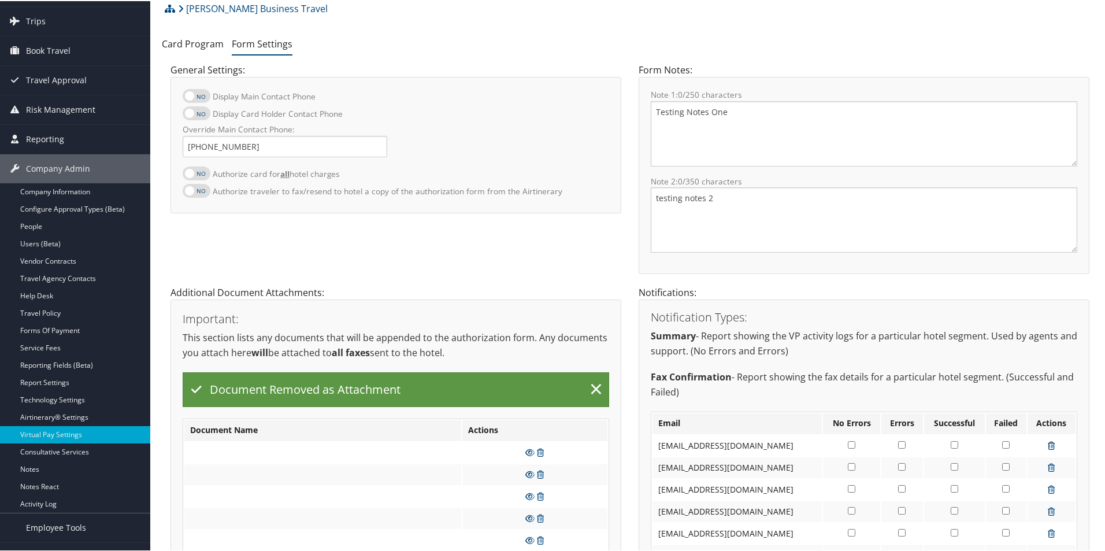
click at [1047, 445] on icon at bounding box center [1050, 444] width 7 height 8
click at [1047, 462] on icon at bounding box center [1050, 466] width 7 height 8
click at [1047, 445] on icon at bounding box center [1050, 444] width 7 height 8
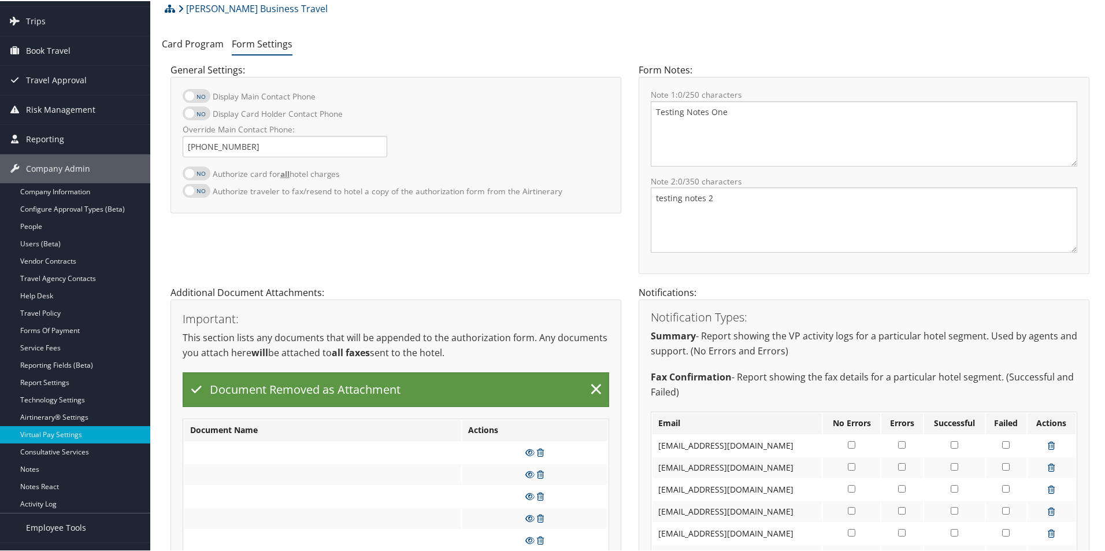
click at [1047, 445] on icon at bounding box center [1050, 444] width 7 height 8
click at [1047, 462] on icon at bounding box center [1050, 466] width 7 height 8
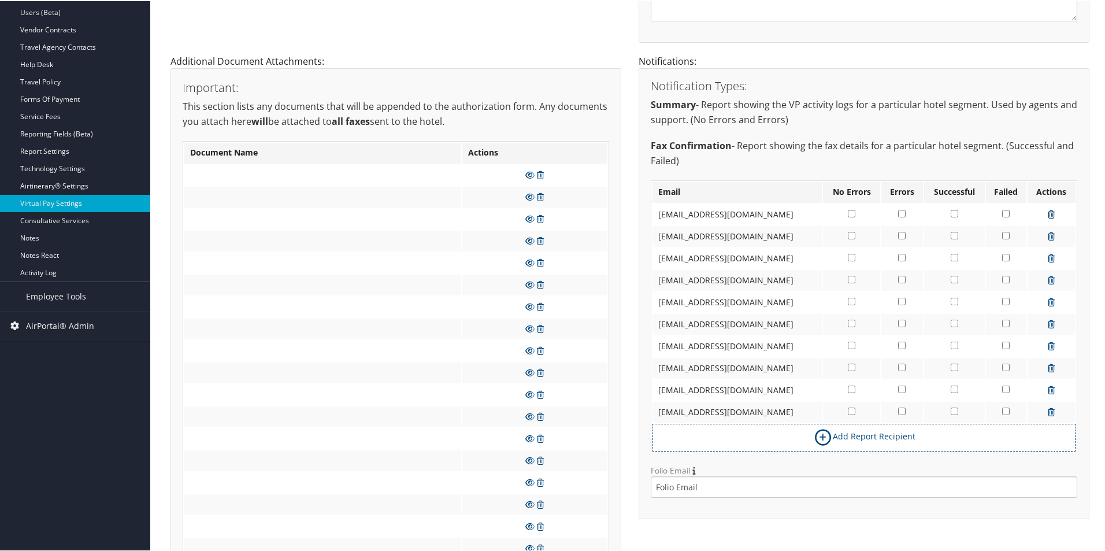
click at [1047, 211] on icon at bounding box center [1050, 213] width 7 height 8
click at [1047, 231] on icon at bounding box center [1050, 235] width 7 height 8
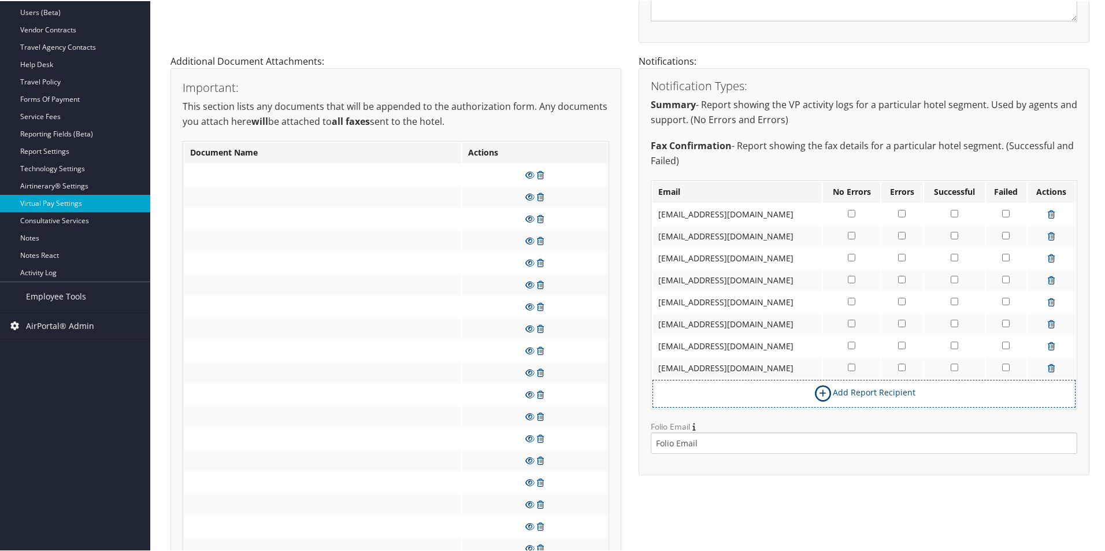
click at [1047, 211] on icon at bounding box center [1050, 213] width 7 height 8
click at [1047, 231] on icon at bounding box center [1050, 235] width 7 height 8
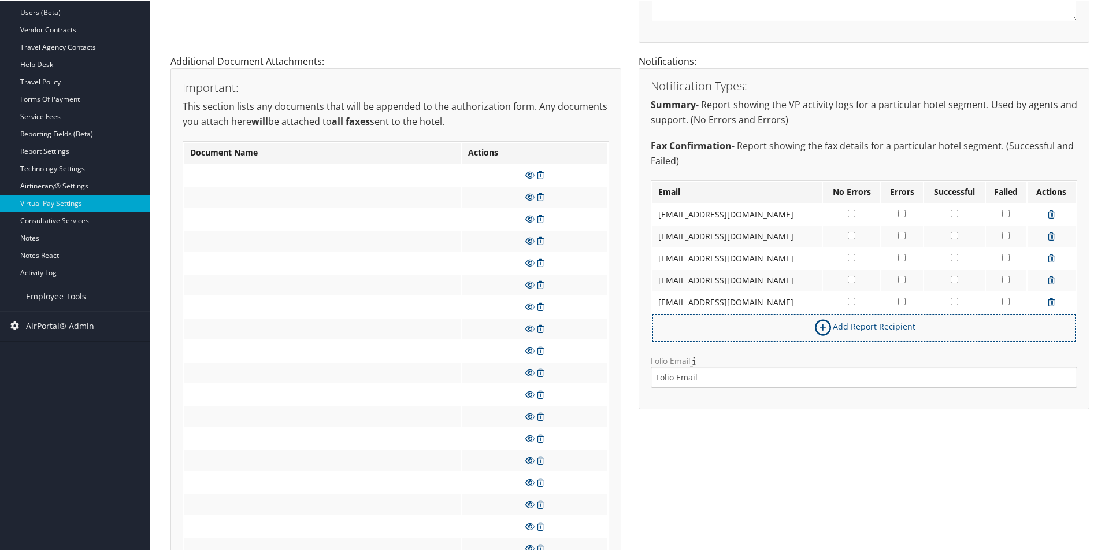
click at [1047, 211] on icon at bounding box center [1050, 213] width 7 height 8
click at [1047, 231] on icon at bounding box center [1050, 235] width 7 height 8
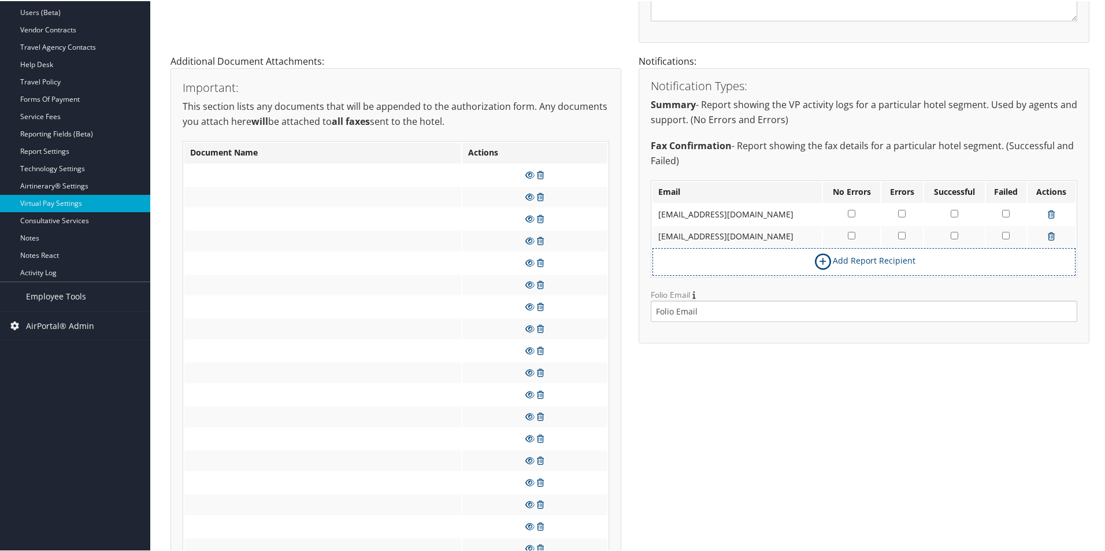
click at [1047, 211] on icon at bounding box center [1050, 213] width 7 height 8
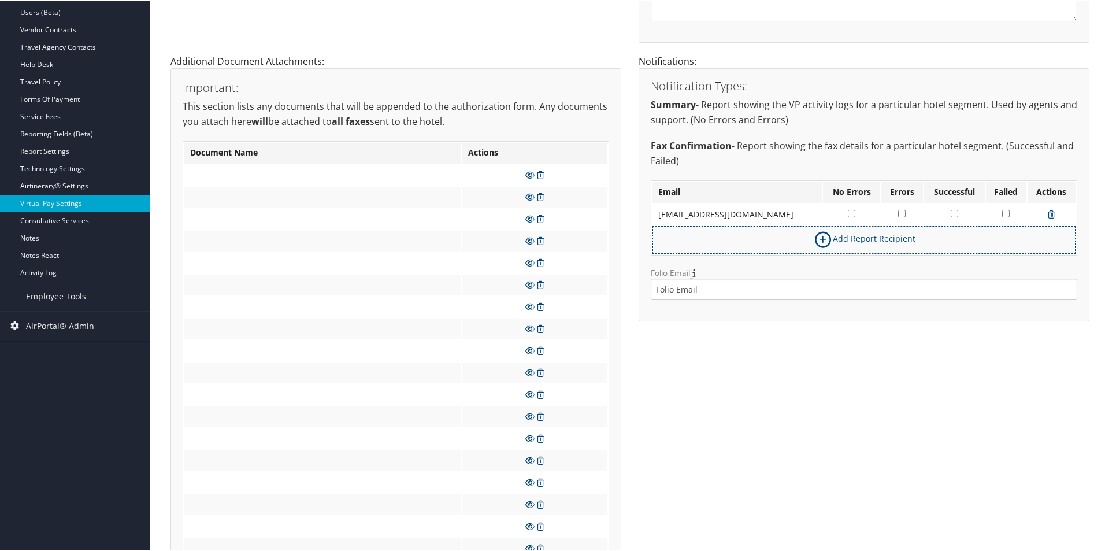
click at [1047, 211] on icon at bounding box center [1050, 213] width 7 height 8
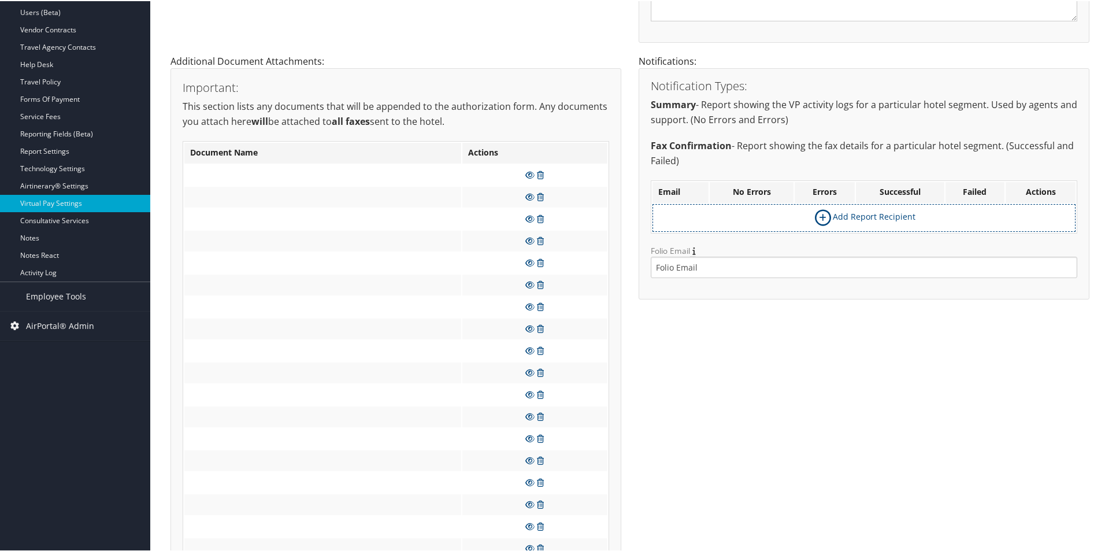
scroll to position [180, 0]
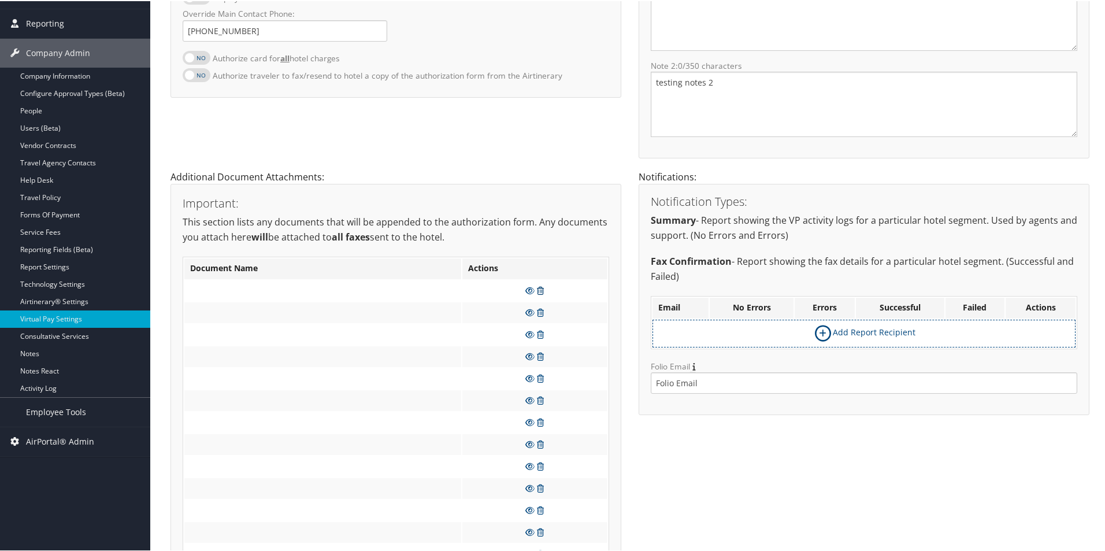
click at [537, 290] on icon at bounding box center [540, 289] width 7 height 8
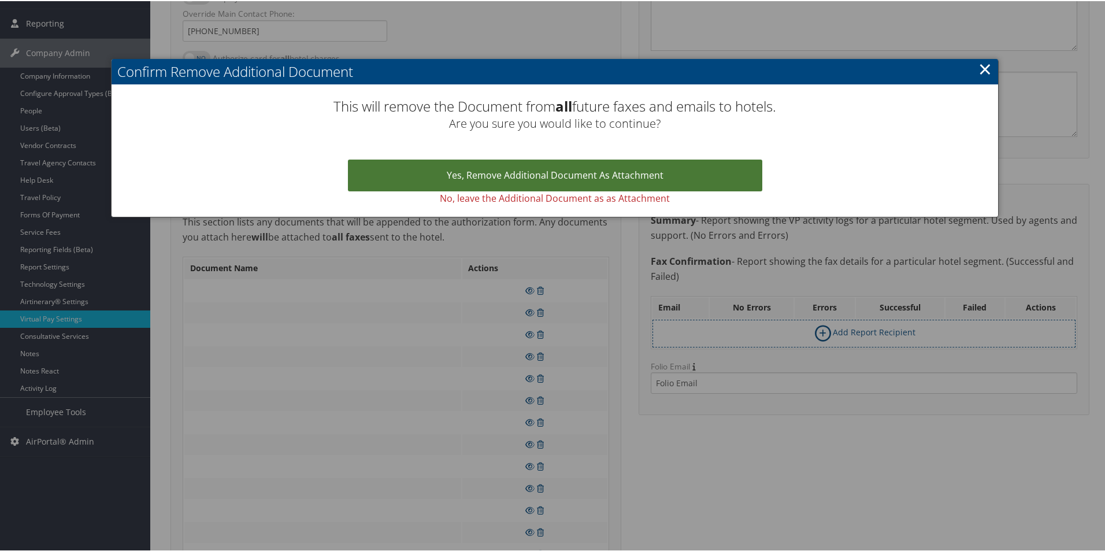
click at [560, 169] on link "Yes, remove Additional Document as Attachment" at bounding box center [555, 174] width 414 height 32
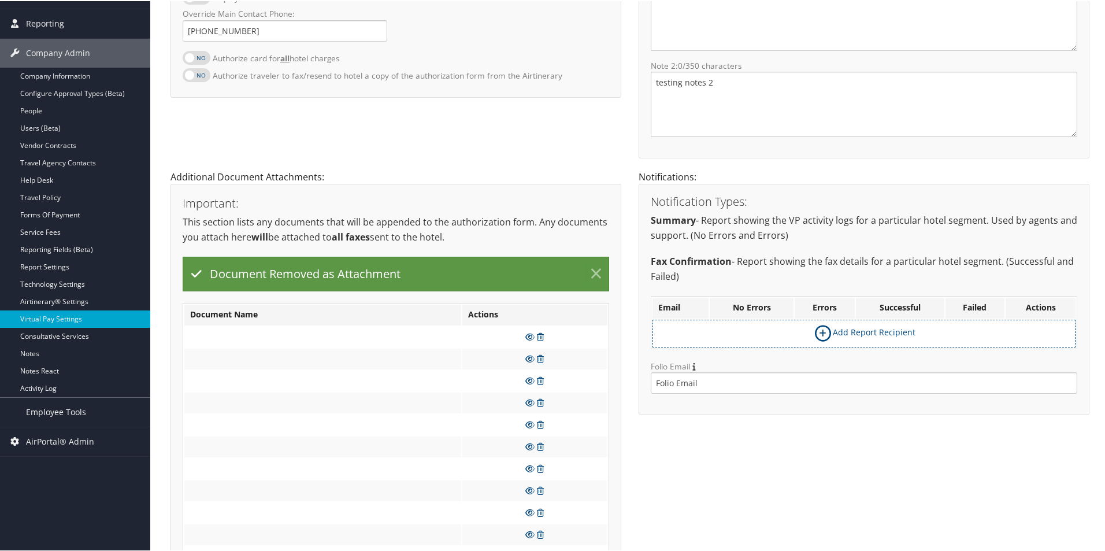
click at [592, 269] on link "×" at bounding box center [596, 272] width 20 height 23
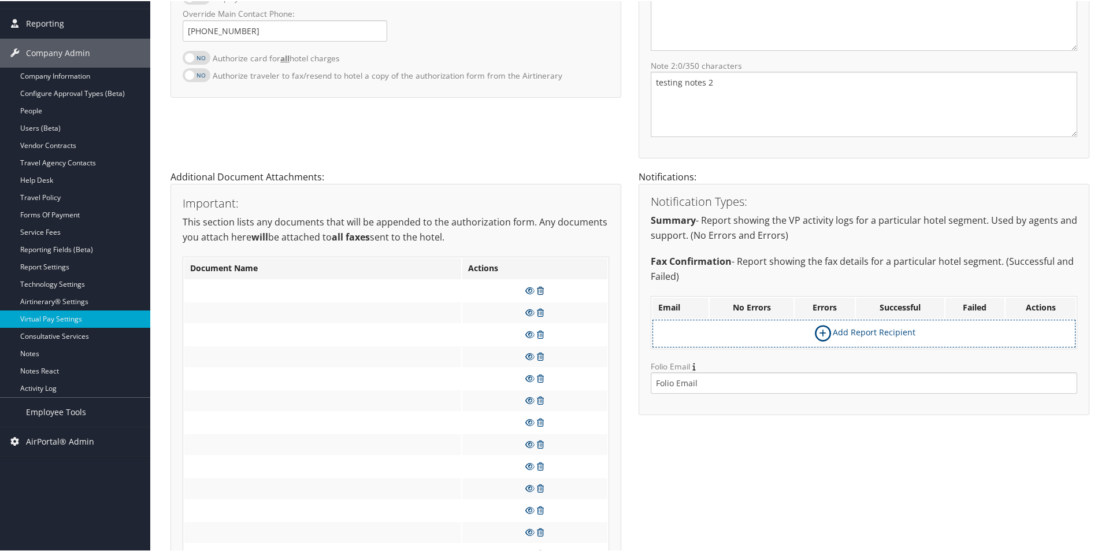
click at [538, 288] on icon at bounding box center [540, 289] width 7 height 8
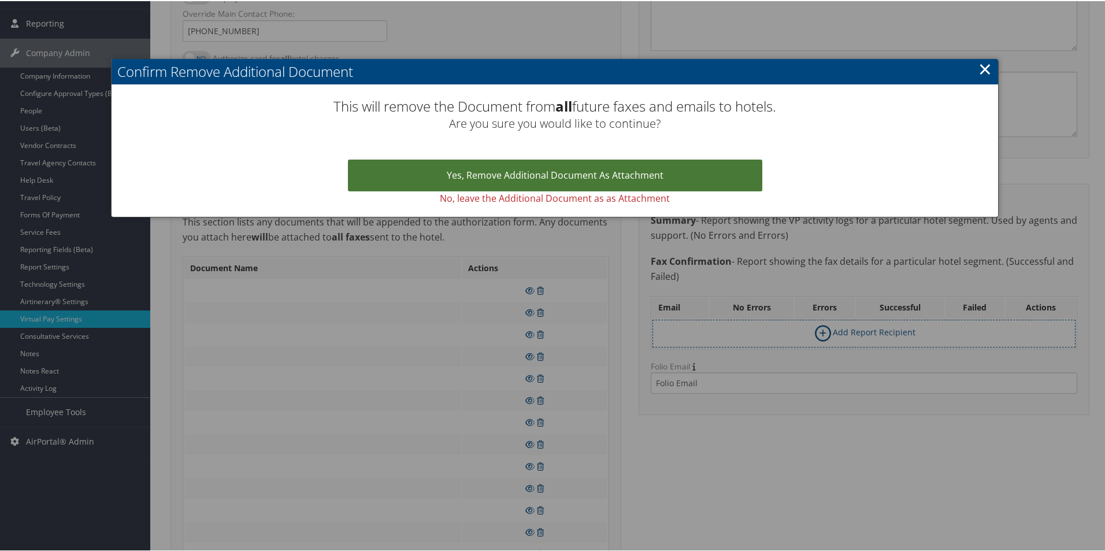
click at [546, 169] on link "Yes, remove Additional Document as Attachment" at bounding box center [555, 174] width 414 height 32
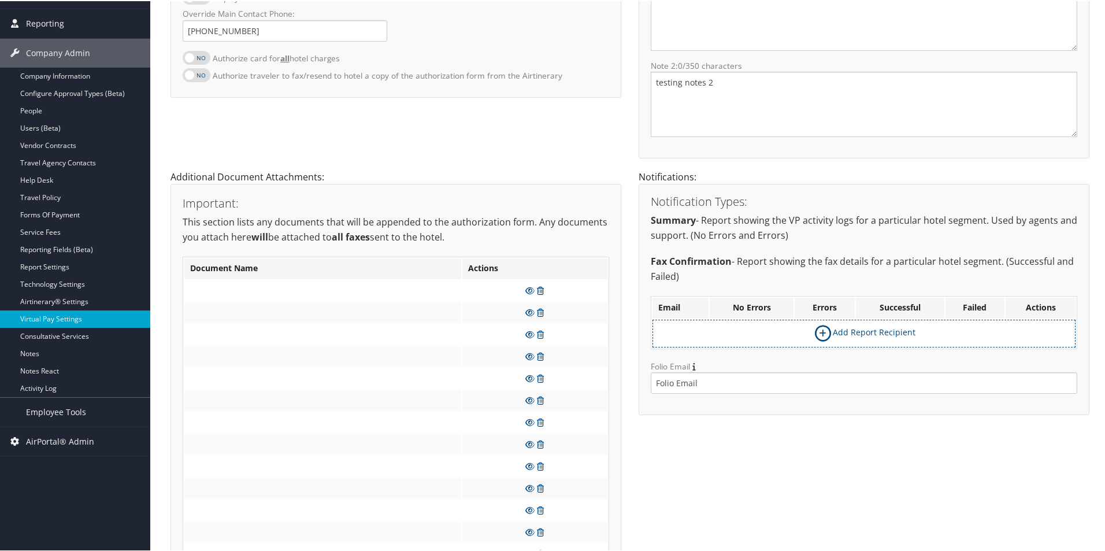
click at [538, 287] on icon at bounding box center [540, 289] width 7 height 8
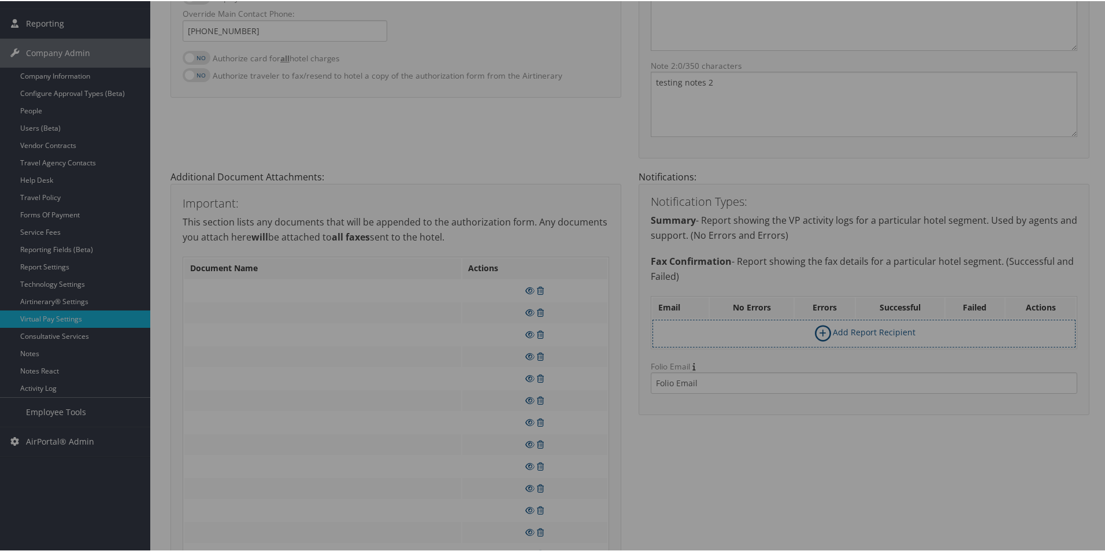
click at [549, 261] on div at bounding box center [554, 275] width 1109 height 551
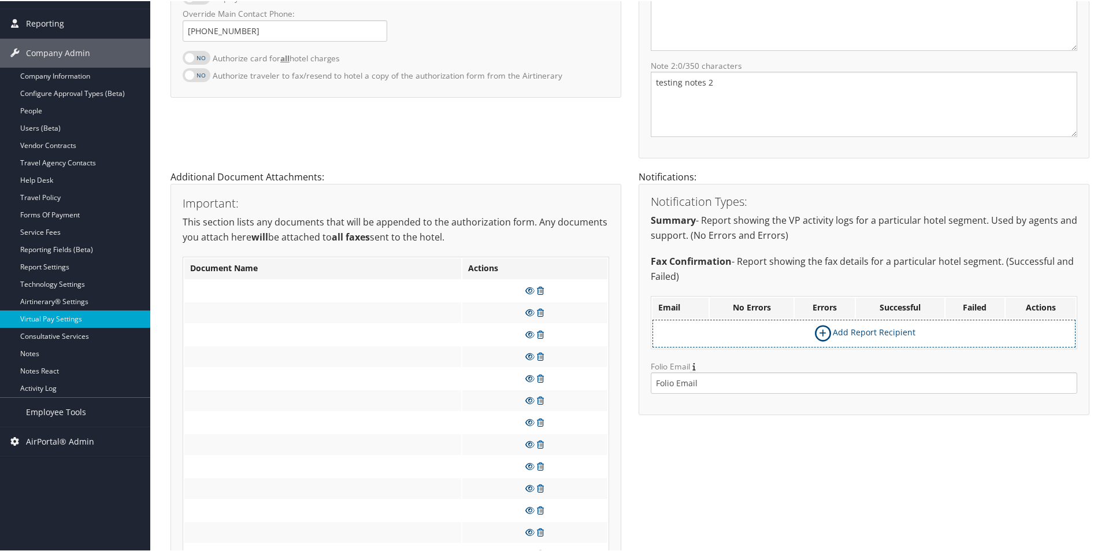
click at [540, 292] on icon at bounding box center [540, 289] width 7 height 8
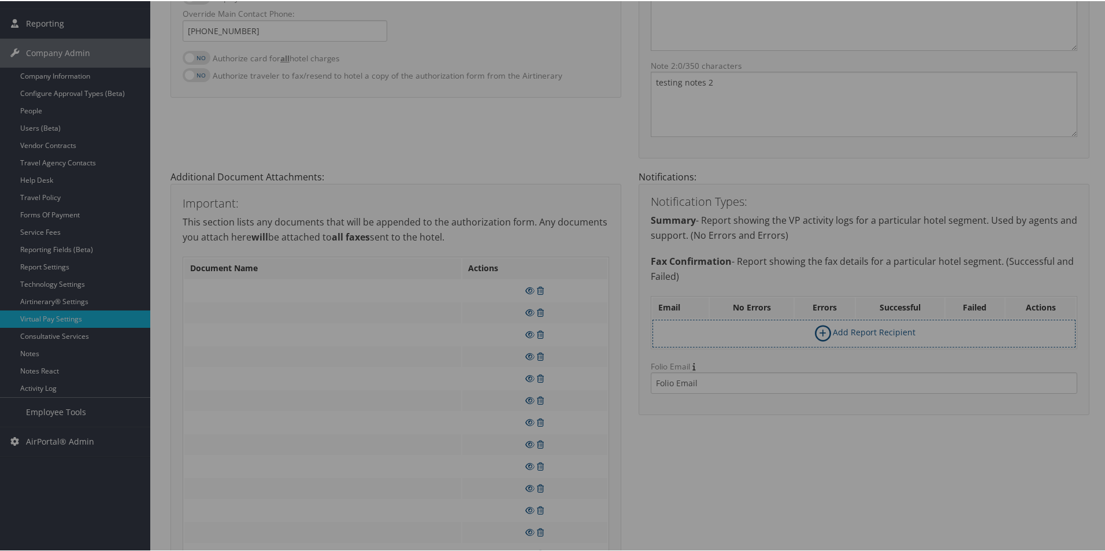
click at [582, 291] on div at bounding box center [554, 275] width 1109 height 551
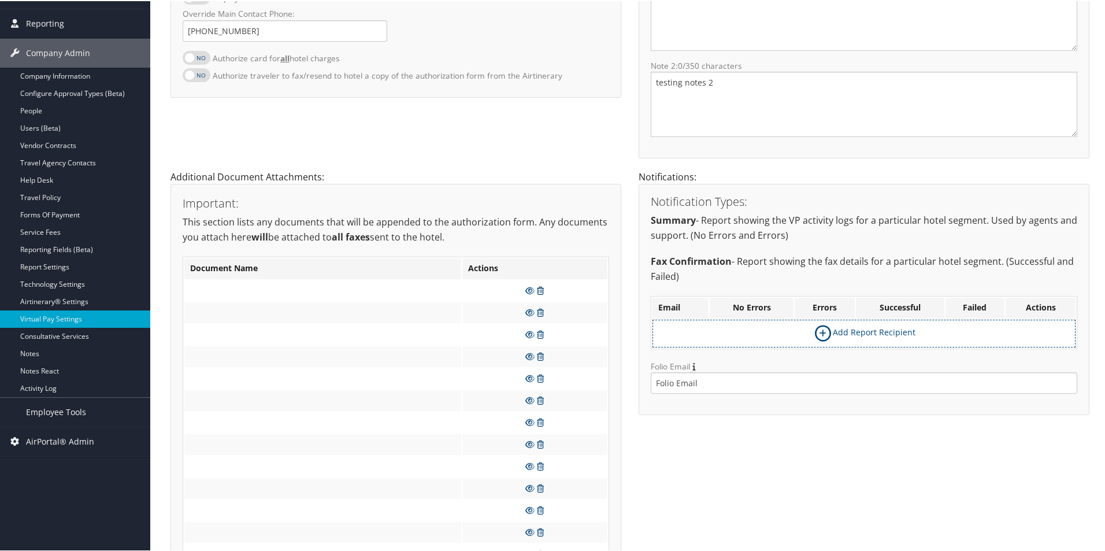
click at [537, 287] on icon at bounding box center [540, 289] width 7 height 8
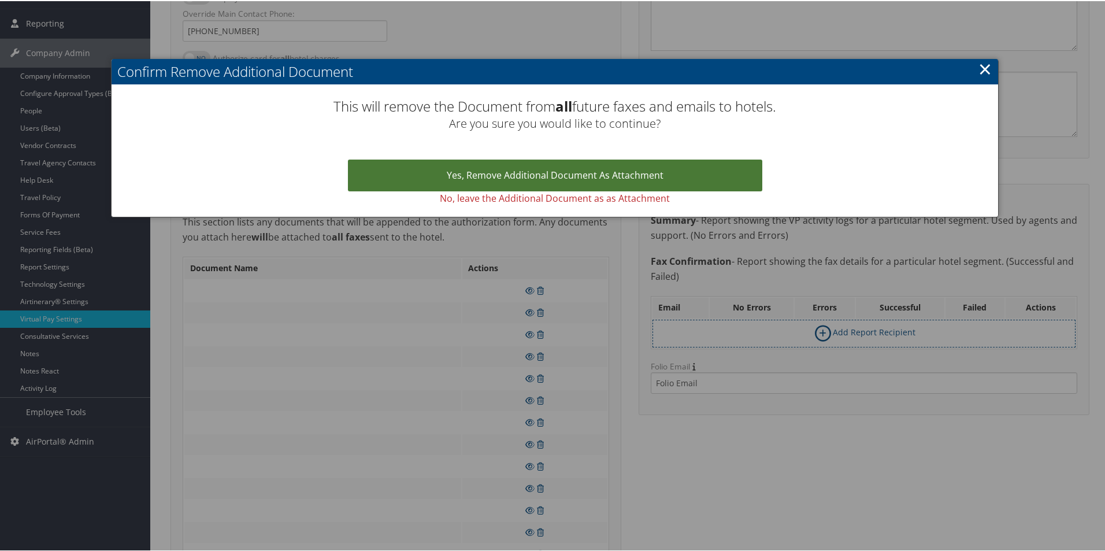
click at [583, 163] on link "Yes, remove Additional Document as Attachment" at bounding box center [555, 174] width 414 height 32
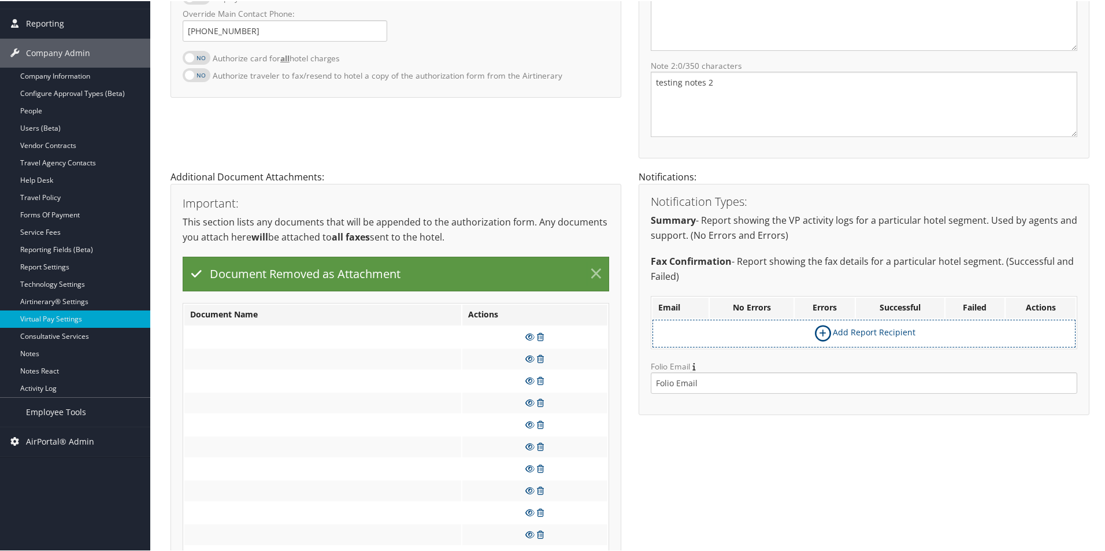
click at [594, 270] on link "×" at bounding box center [596, 272] width 20 height 23
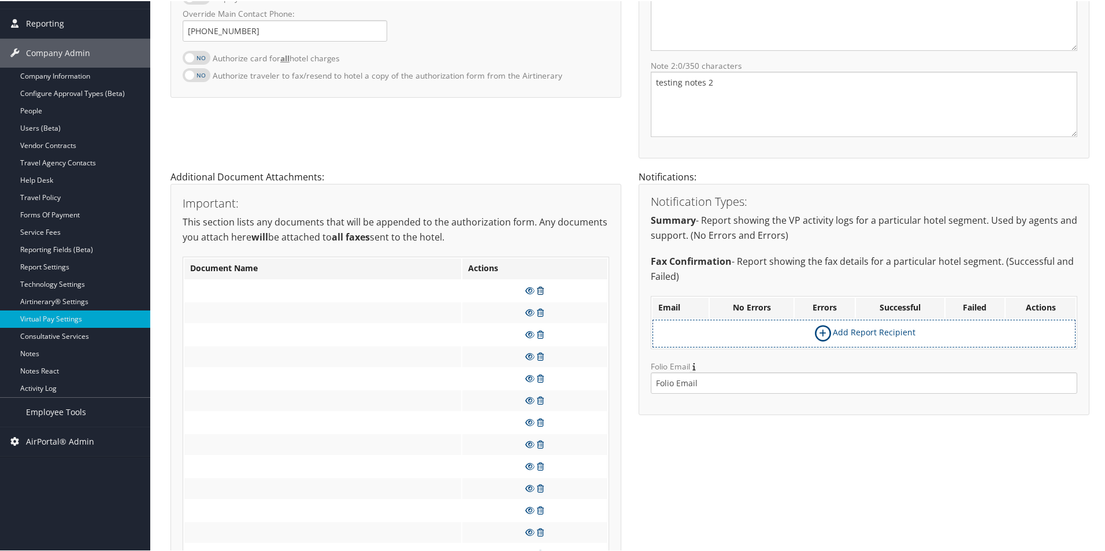
click at [539, 291] on icon at bounding box center [540, 289] width 7 height 8
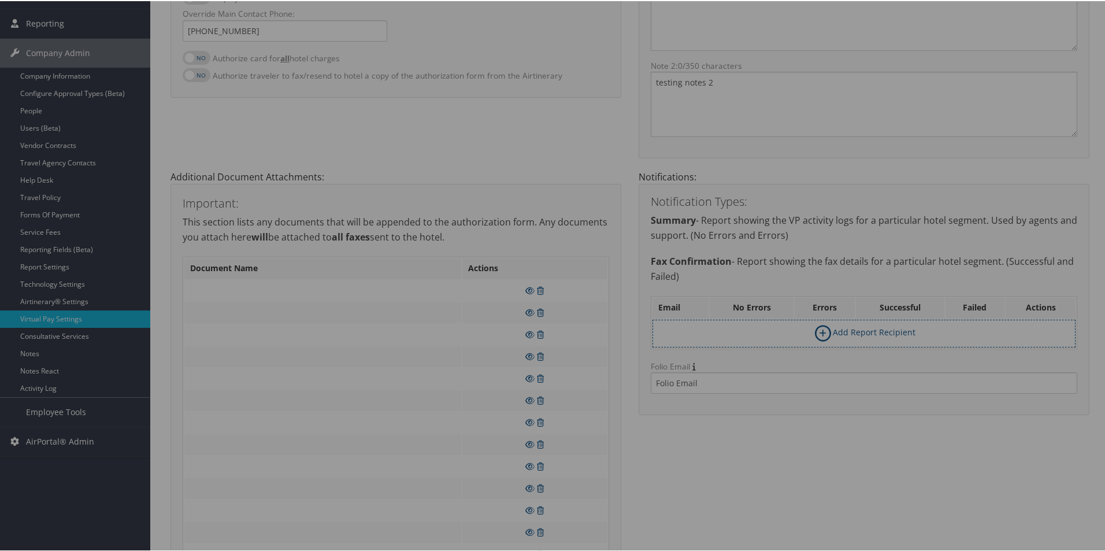
click at [548, 202] on div at bounding box center [554, 275] width 1109 height 551
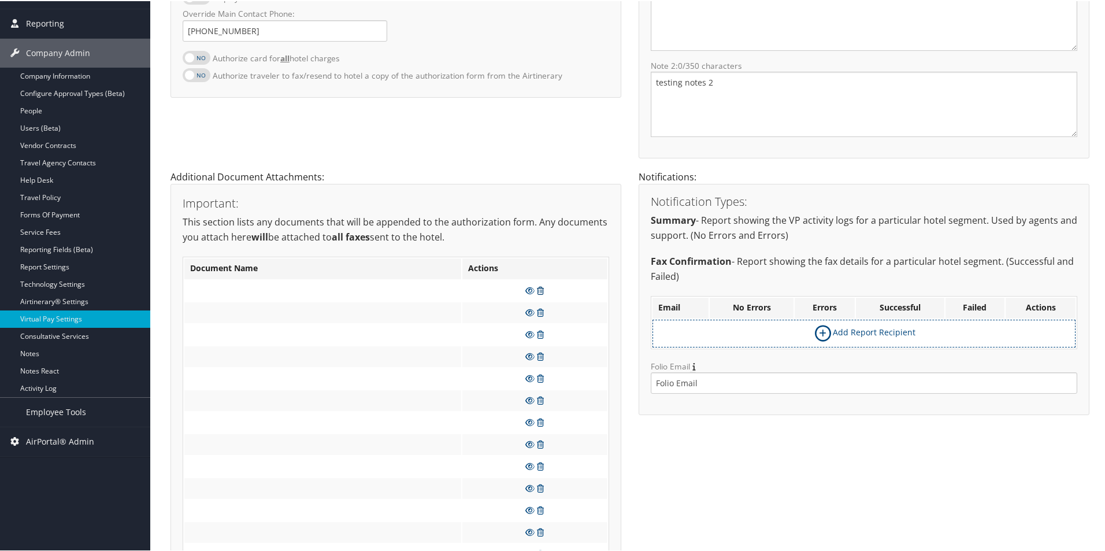
click at [537, 286] on icon at bounding box center [540, 289] width 7 height 8
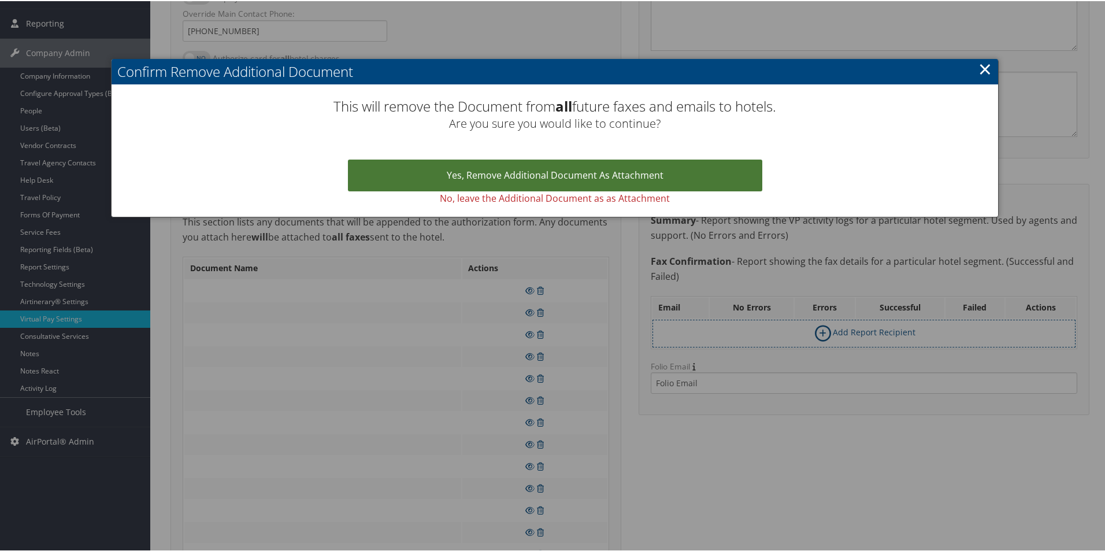
click at [549, 180] on link "Yes, remove Additional Document as Attachment" at bounding box center [555, 174] width 414 height 32
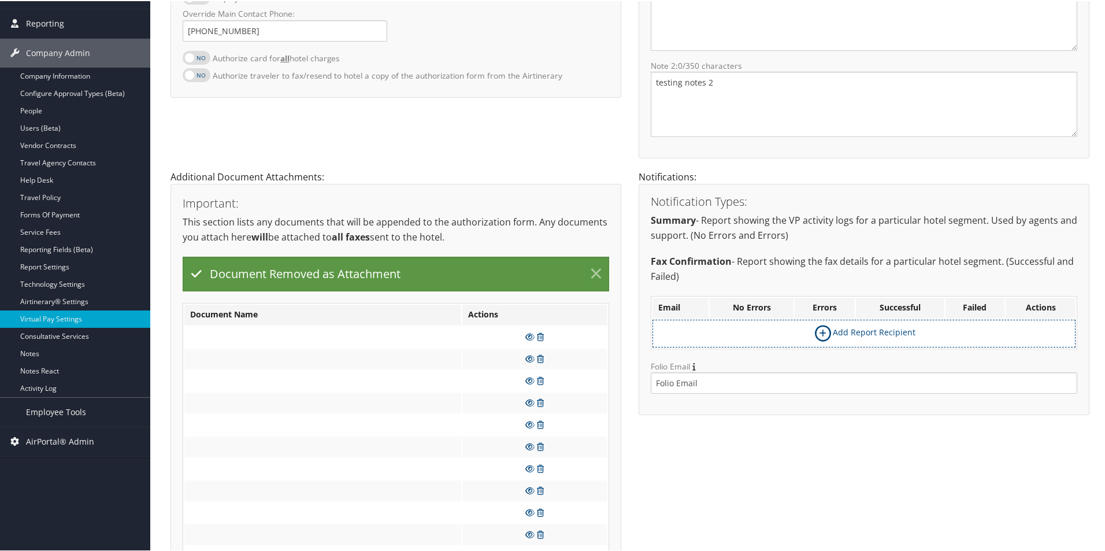
click at [593, 274] on link "×" at bounding box center [596, 272] width 20 height 23
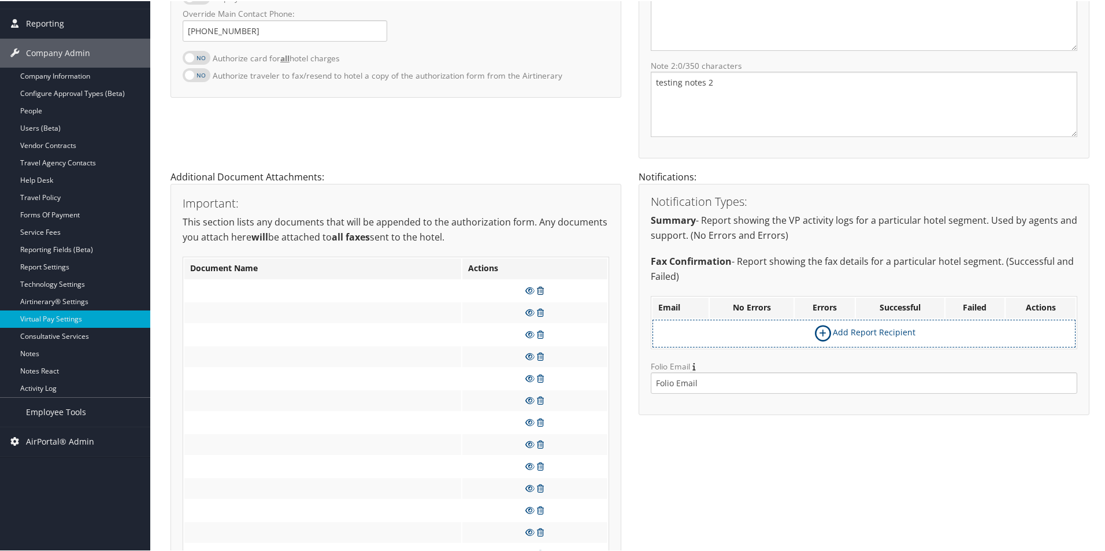
click at [540, 292] on icon at bounding box center [540, 289] width 7 height 8
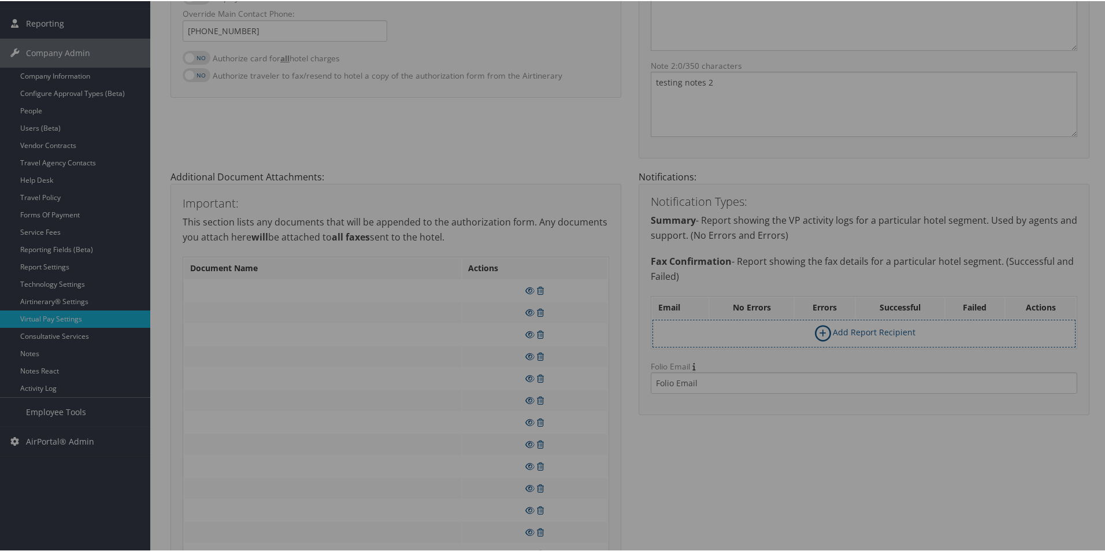
click at [571, 272] on div at bounding box center [554, 275] width 1109 height 551
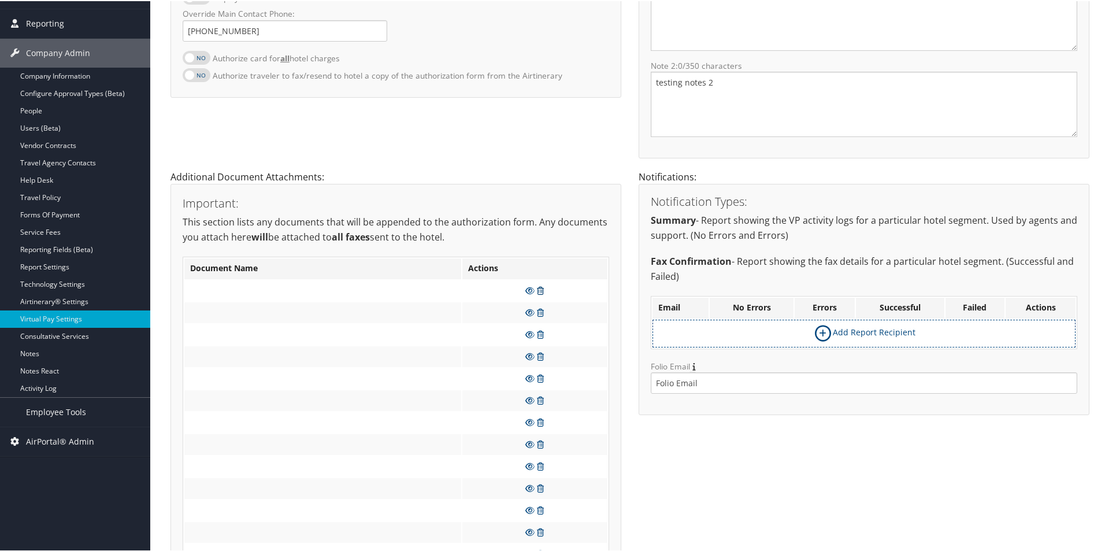
click at [539, 288] on icon at bounding box center [540, 289] width 7 height 8
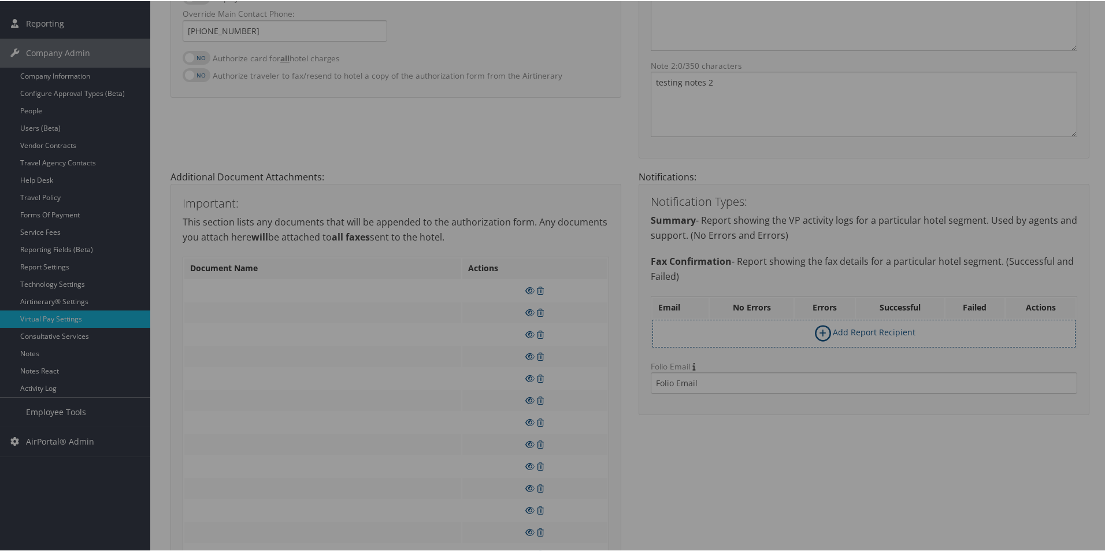
click at [559, 169] on div at bounding box center [554, 275] width 1109 height 551
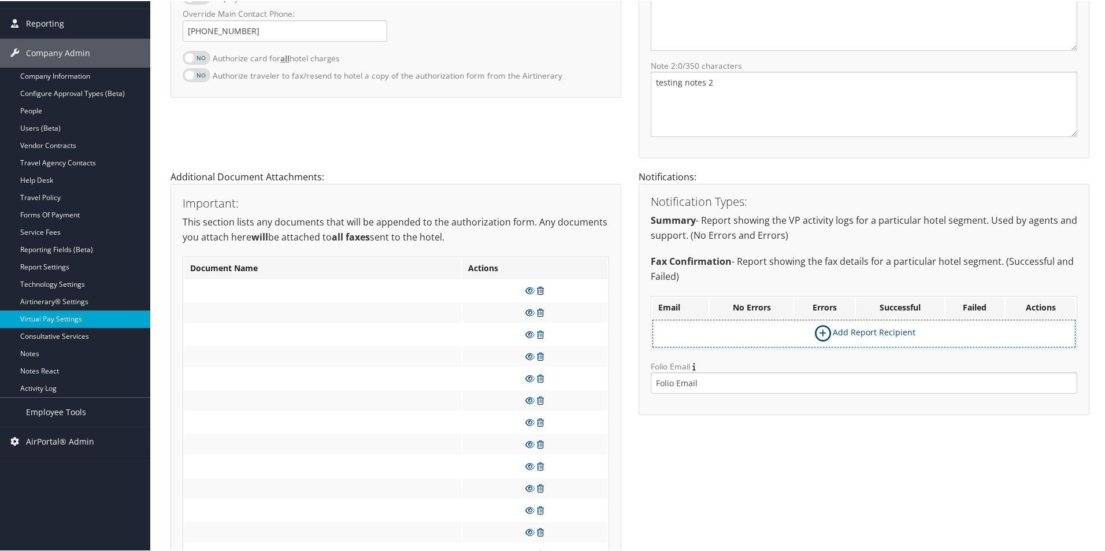
click at [541, 287] on icon at bounding box center [540, 289] width 7 height 8
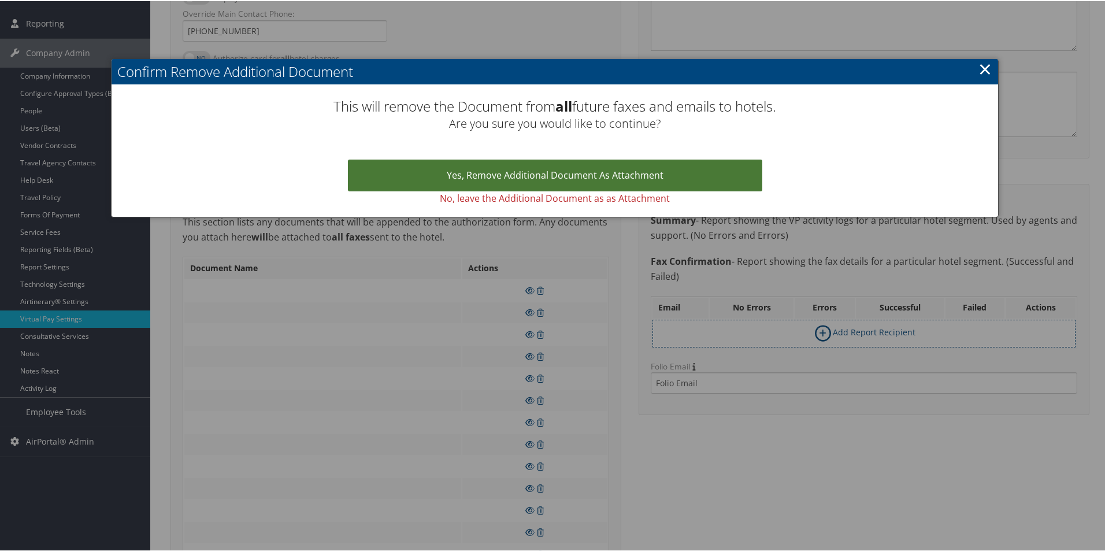
click at [538, 173] on link "Yes, remove Additional Document as Attachment" at bounding box center [555, 174] width 414 height 32
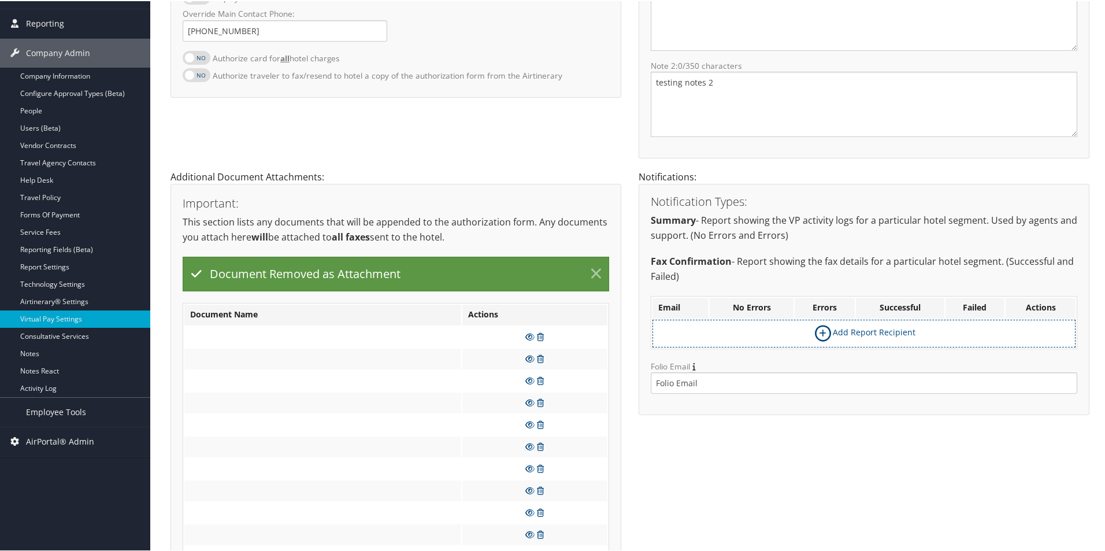
click at [597, 271] on link "×" at bounding box center [596, 272] width 20 height 23
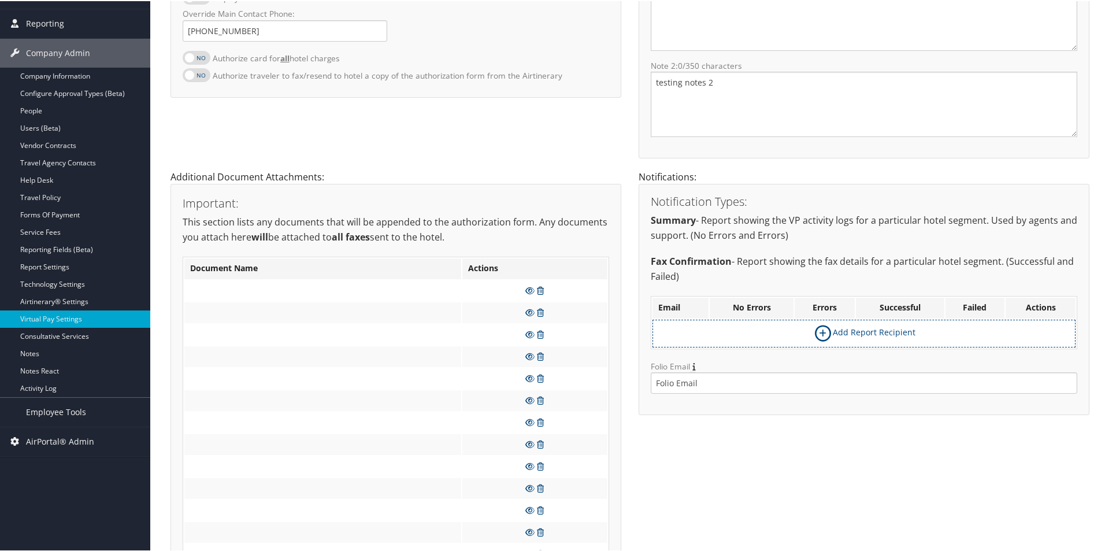
click at [538, 290] on icon at bounding box center [540, 289] width 7 height 8
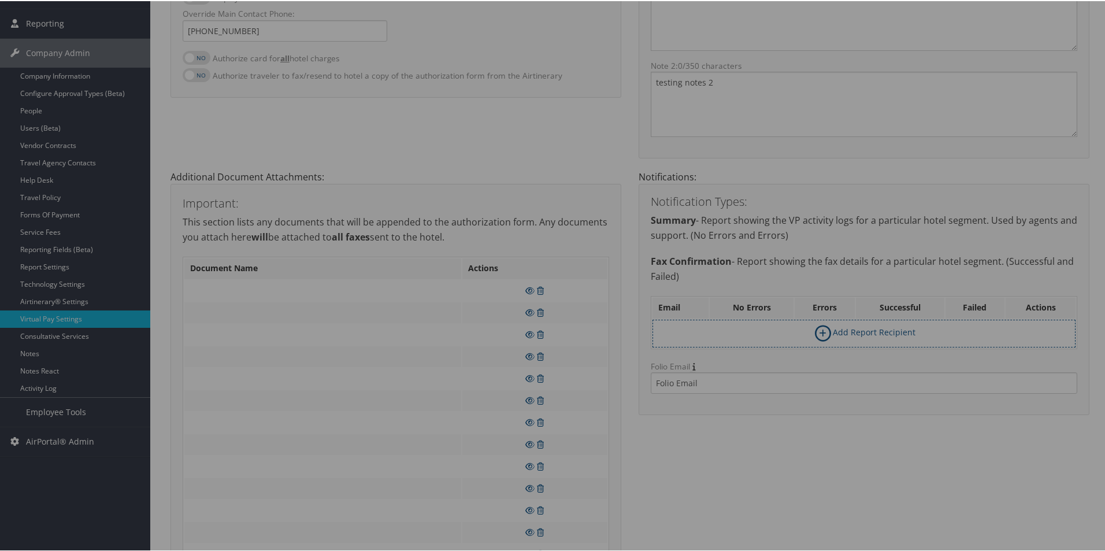
click at [603, 255] on div at bounding box center [554, 275] width 1109 height 551
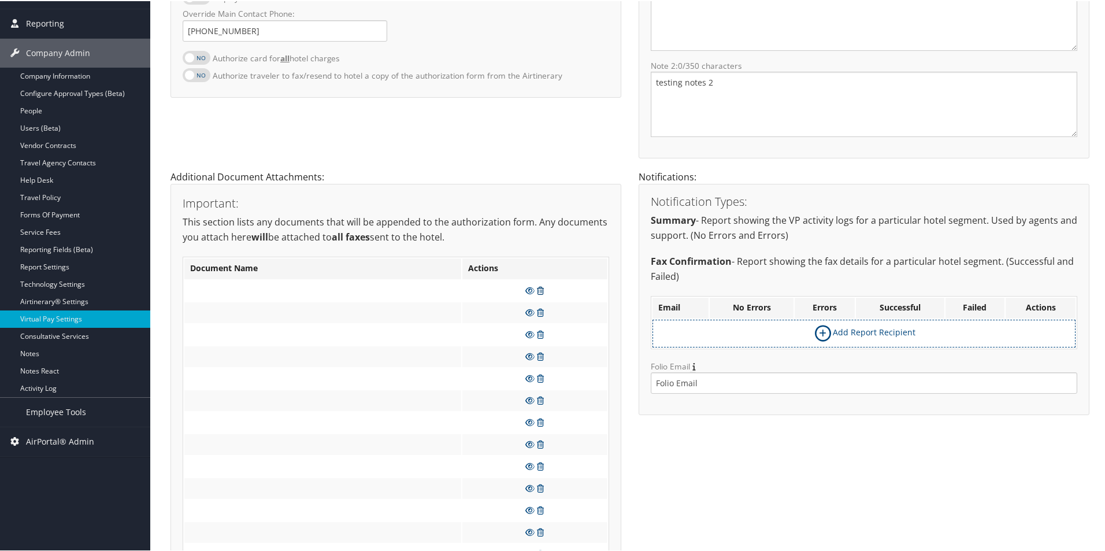
click at [539, 290] on icon at bounding box center [540, 289] width 7 height 8
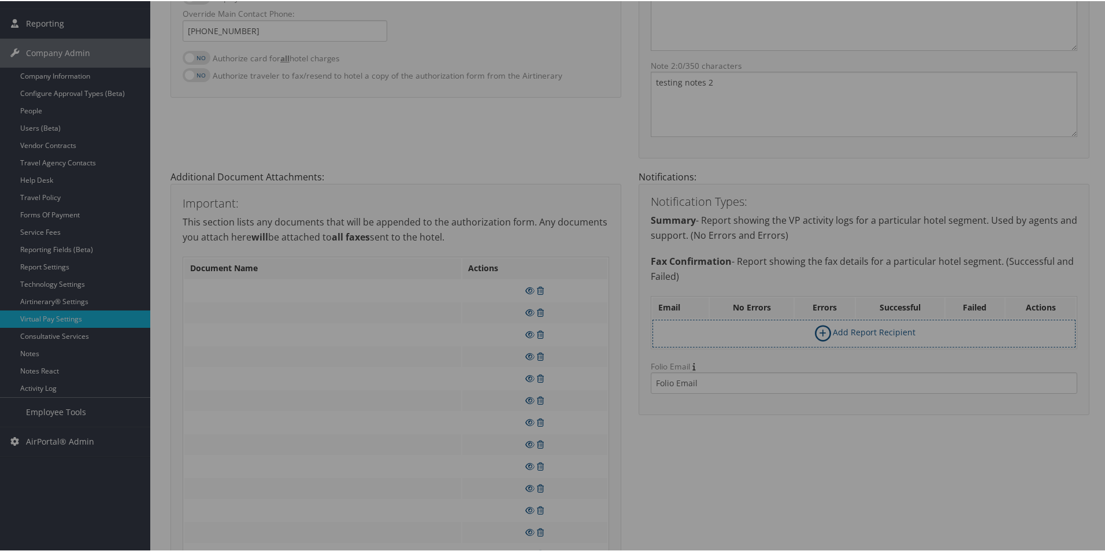
click at [534, 247] on div at bounding box center [554, 275] width 1109 height 551
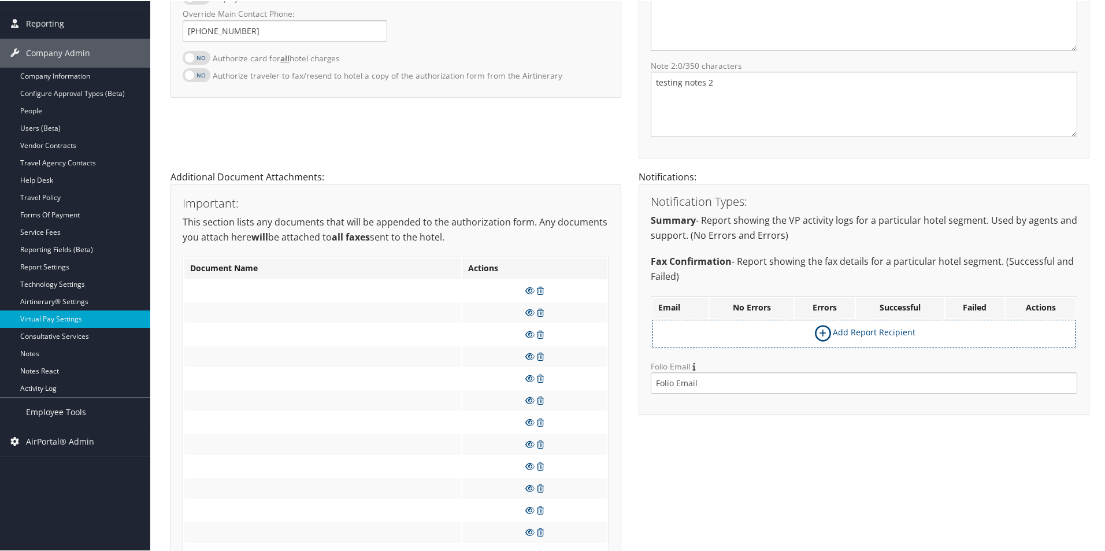
click at [543, 287] on td at bounding box center [534, 289] width 145 height 21
click at [541, 288] on icon at bounding box center [540, 289] width 7 height 8
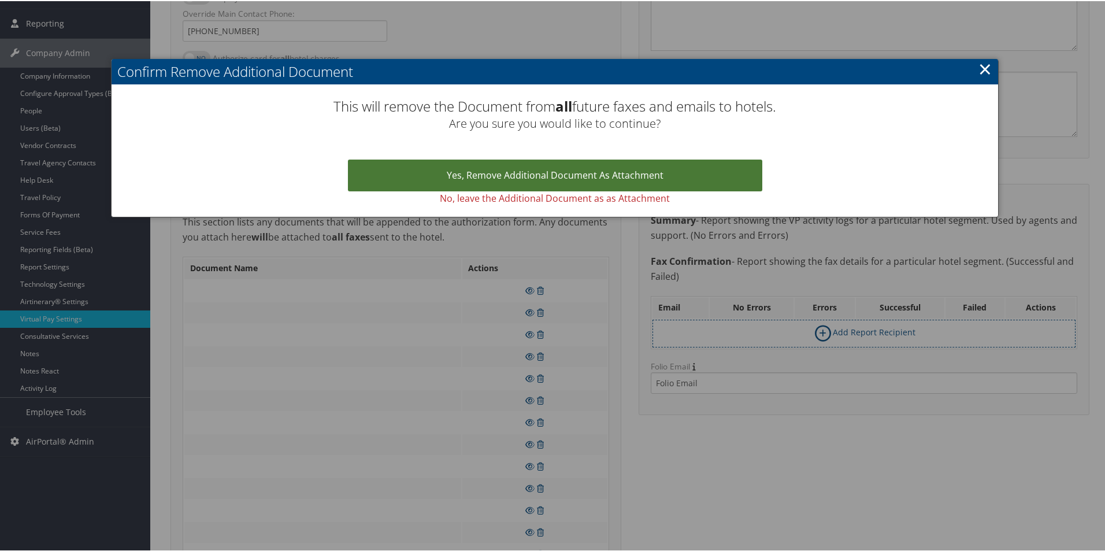
click at [570, 180] on link "Yes, remove Additional Document as Attachment" at bounding box center [555, 174] width 414 height 32
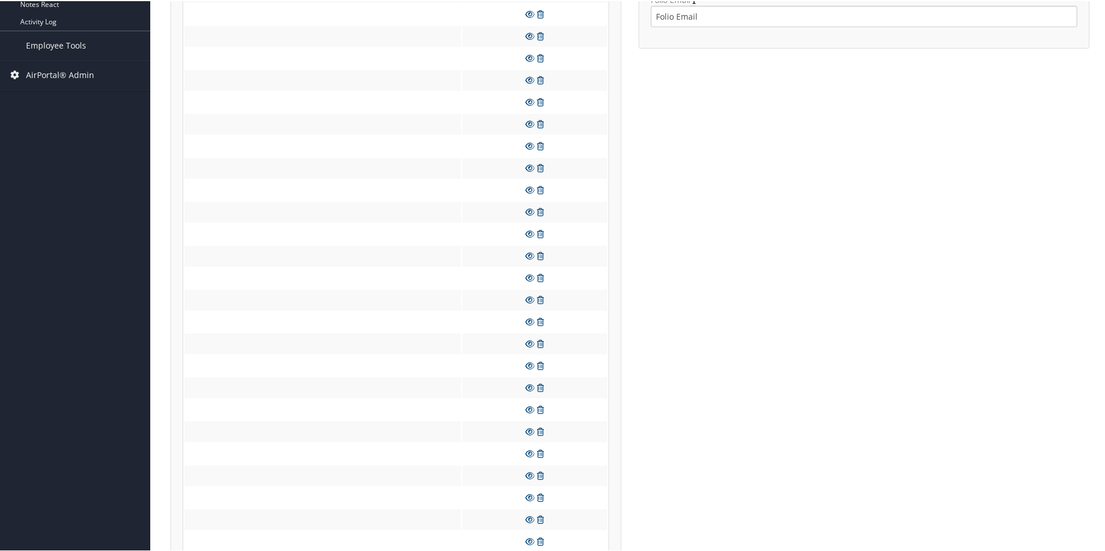
scroll to position [373, 0]
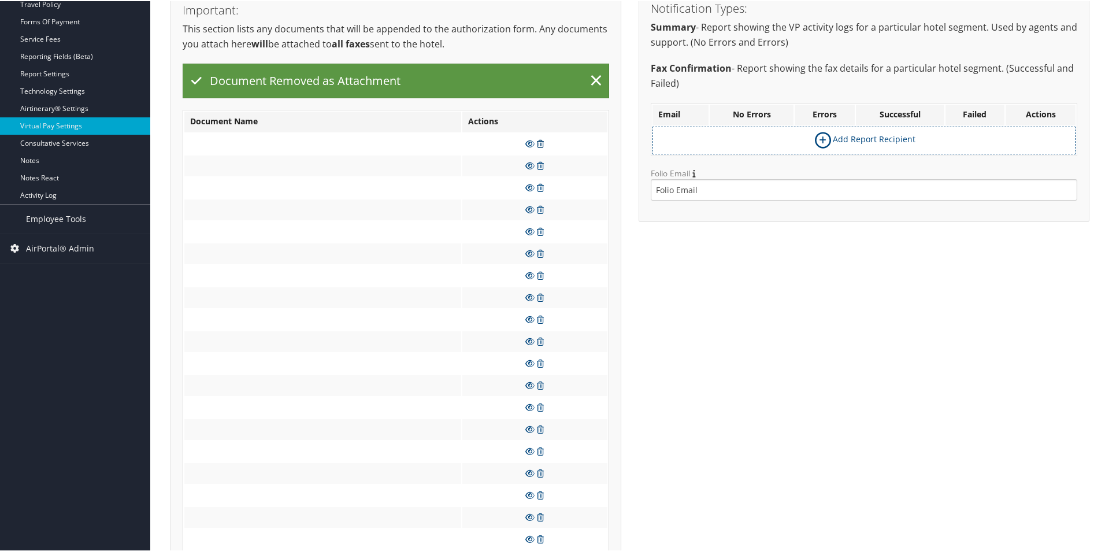
click at [537, 141] on icon at bounding box center [540, 143] width 7 height 8
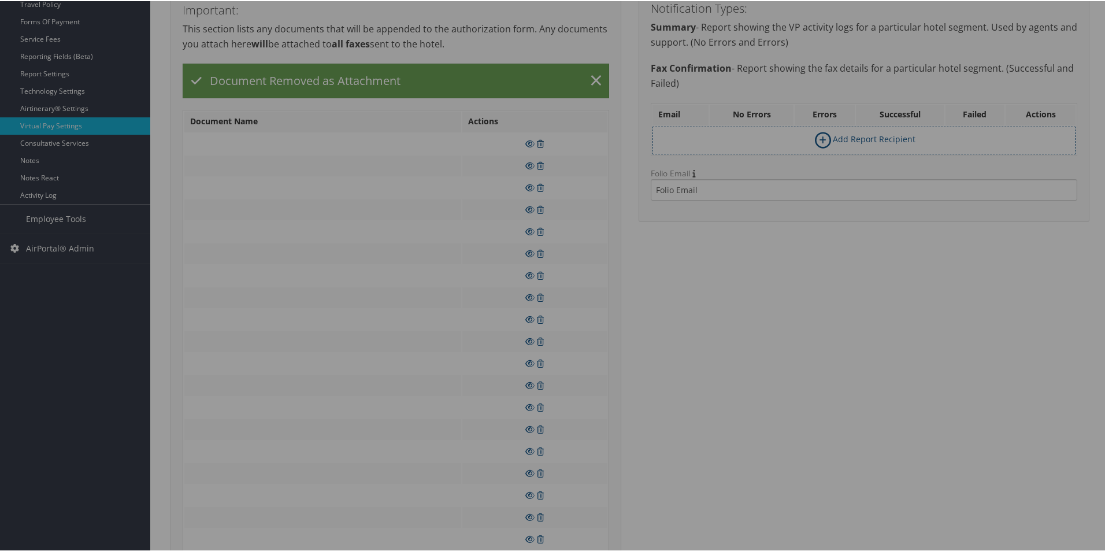
click at [537, 141] on div at bounding box center [554, 275] width 1109 height 551
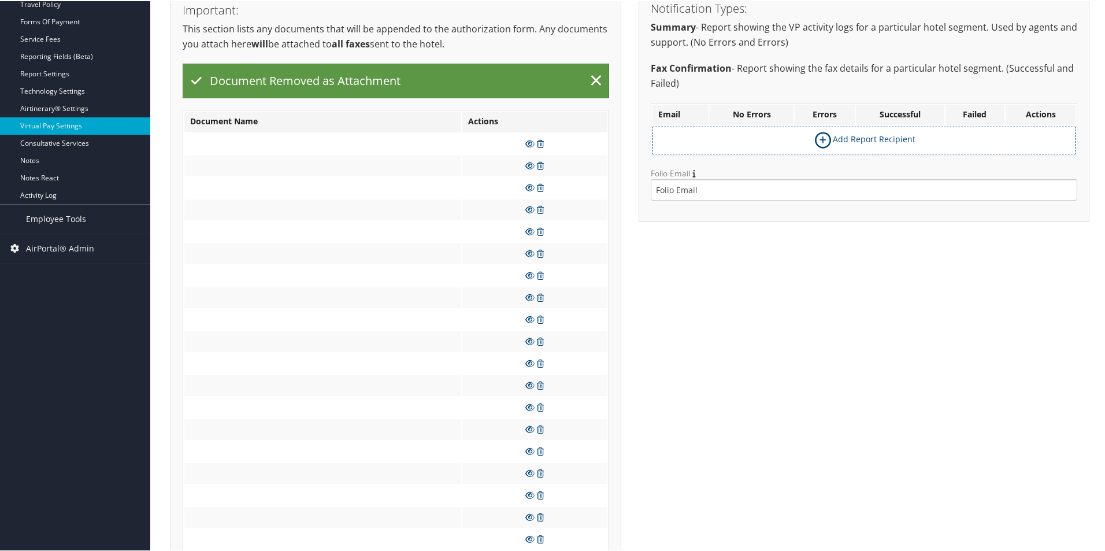
click at [540, 146] on icon at bounding box center [540, 143] width 7 height 8
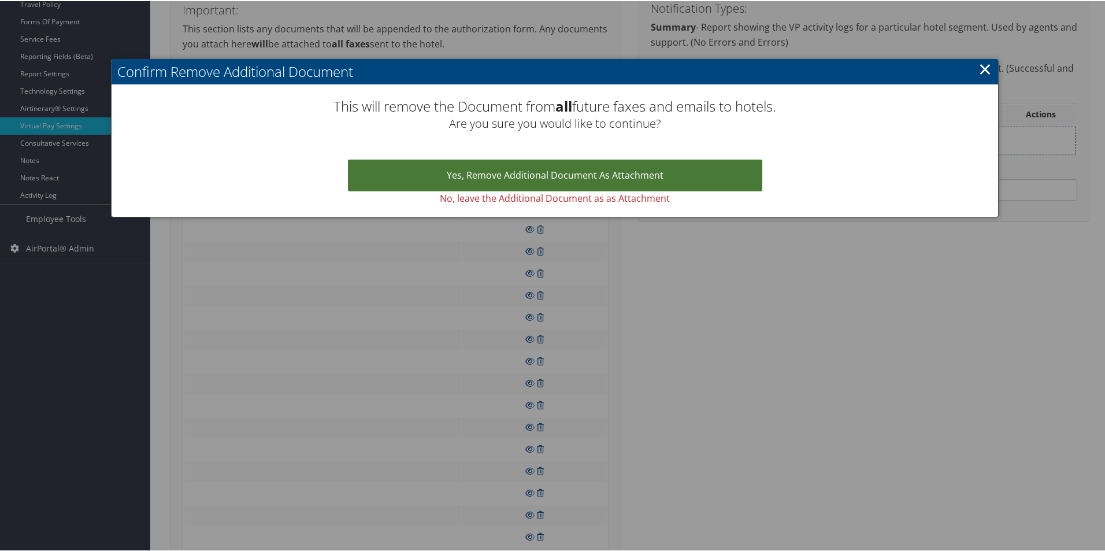
click at [551, 173] on link "Yes, remove Additional Document as Attachment" at bounding box center [555, 174] width 414 height 32
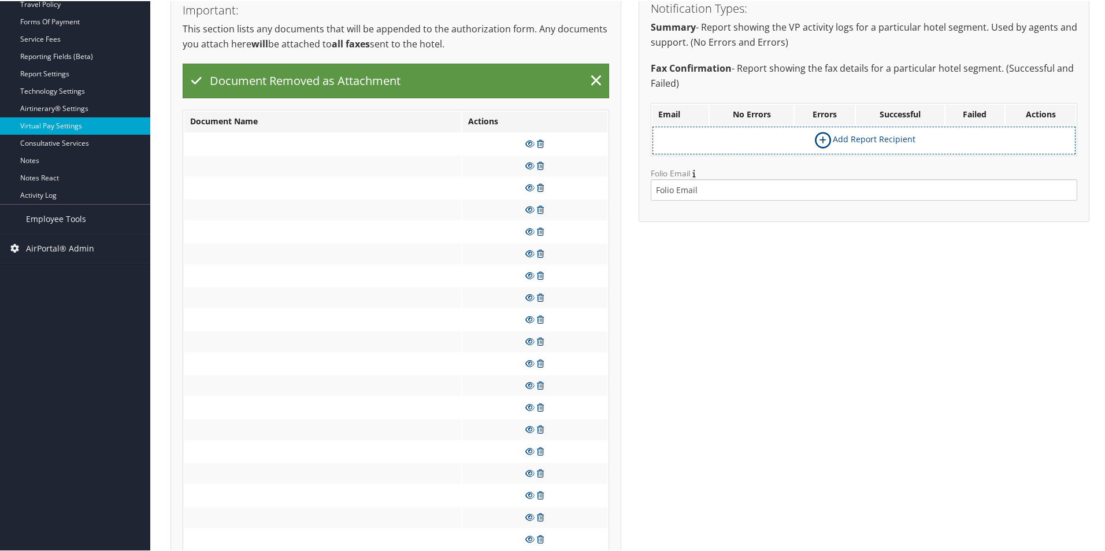
click at [541, 187] on icon at bounding box center [540, 187] width 7 height 8
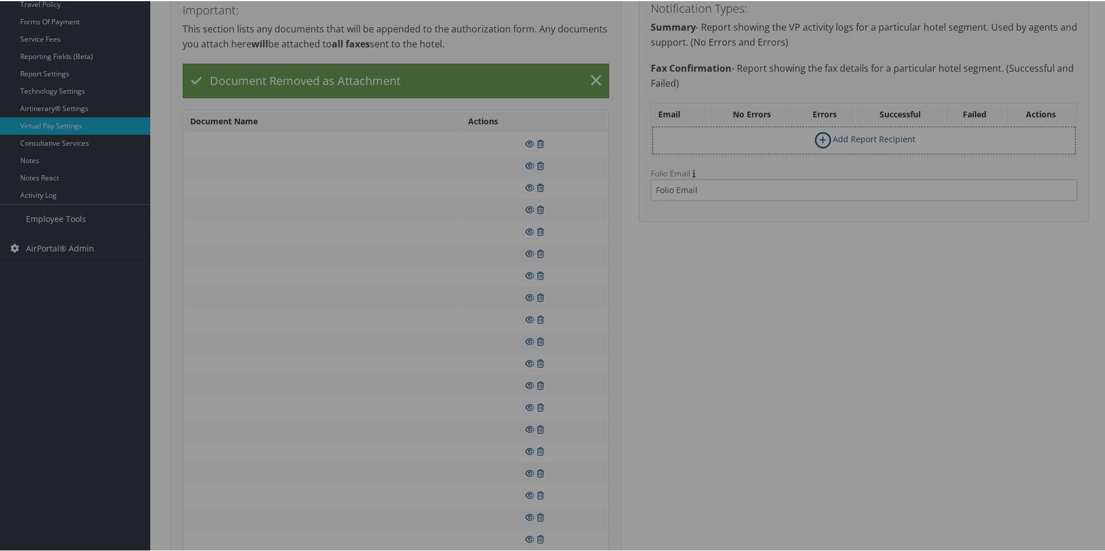
click at [541, 187] on div at bounding box center [554, 275] width 1109 height 551
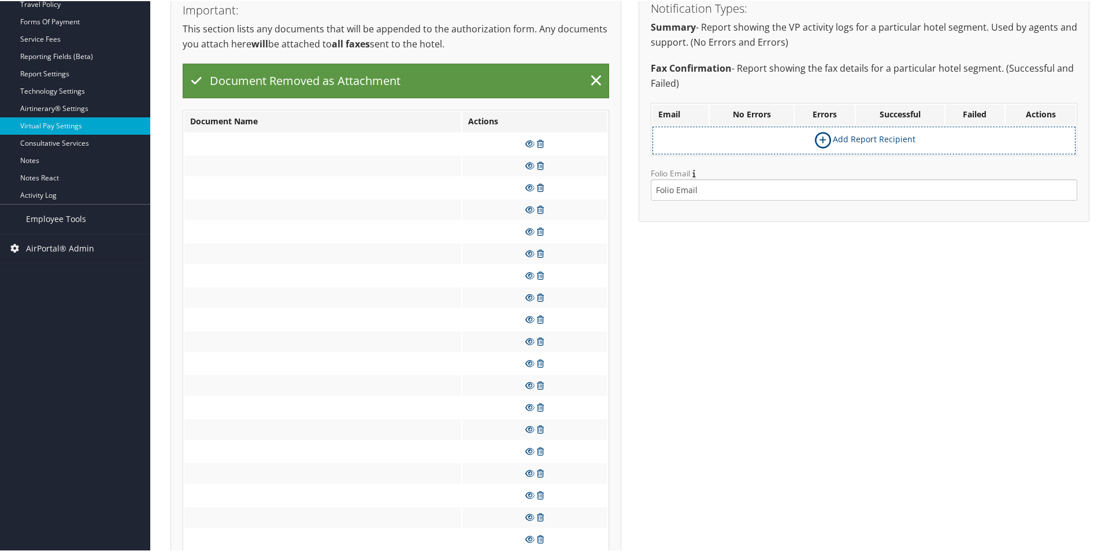
click at [541, 187] on icon at bounding box center [540, 187] width 7 height 8
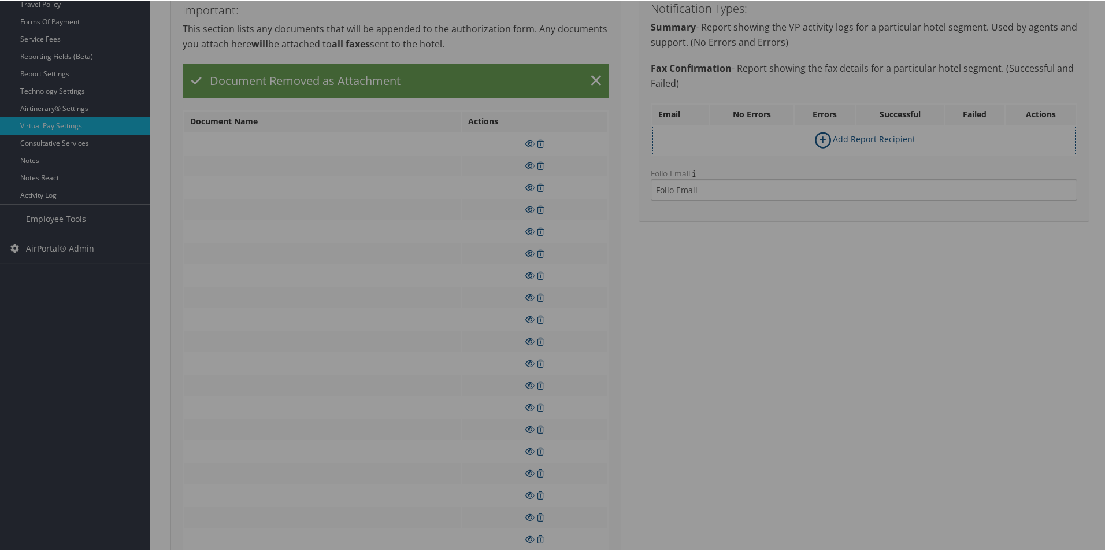
click at [591, 72] on div at bounding box center [554, 275] width 1109 height 551
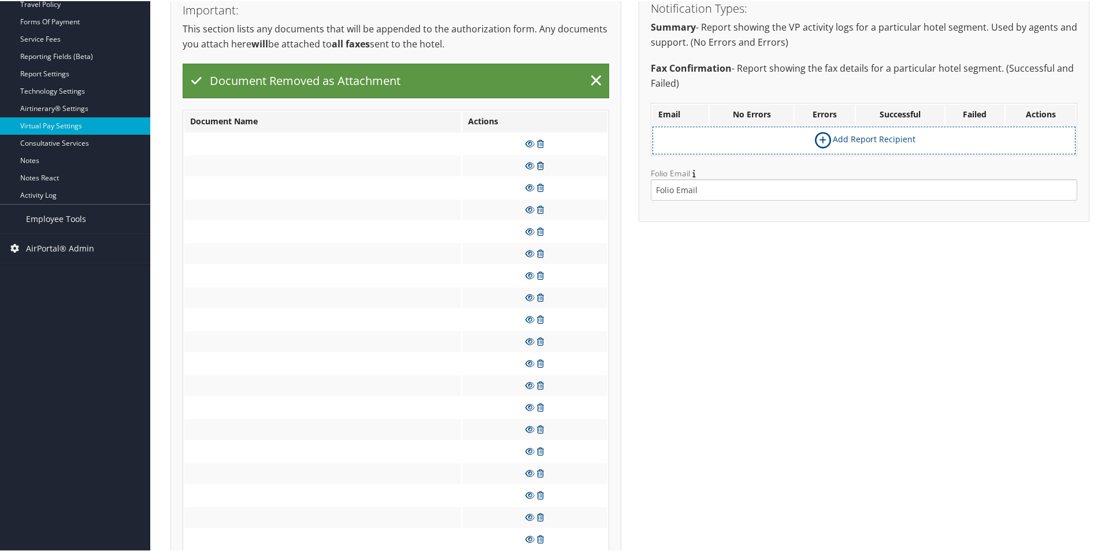
click at [538, 163] on icon at bounding box center [540, 165] width 7 height 8
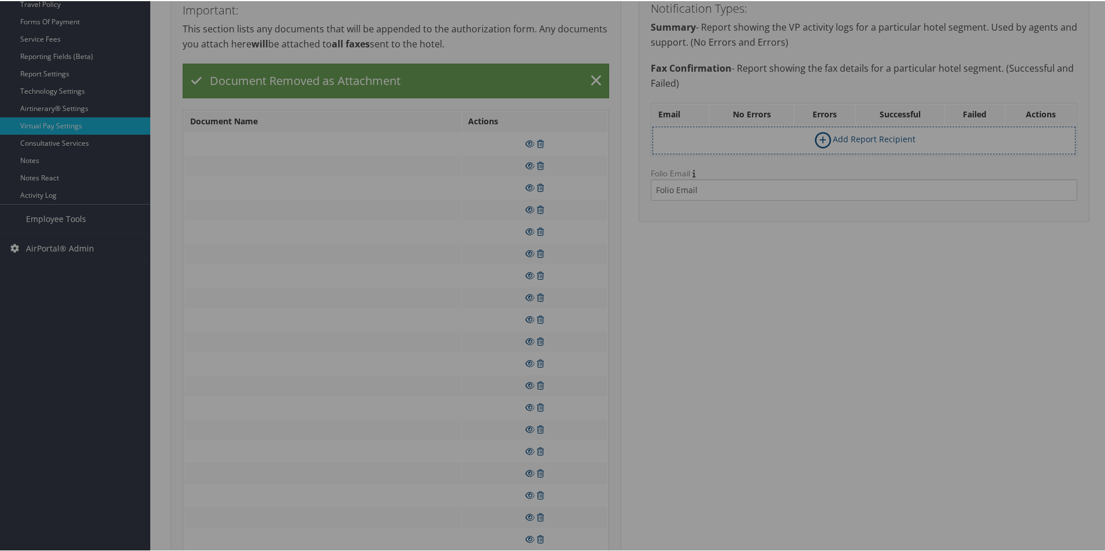
click at [554, 146] on div at bounding box center [554, 275] width 1109 height 551
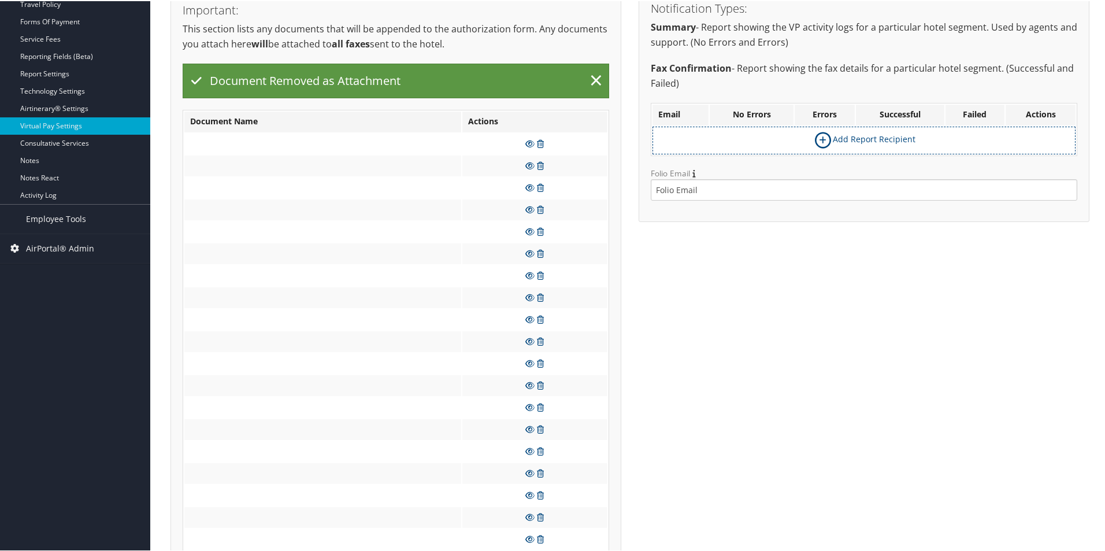
click at [543, 145] on tbody at bounding box center [395, 527] width 423 height 791
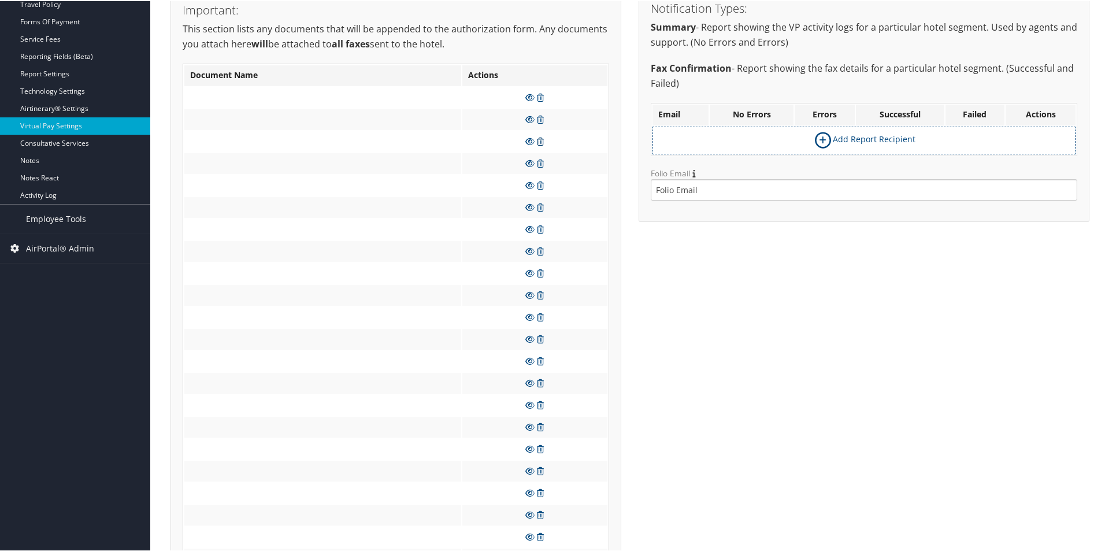
click at [541, 142] on icon at bounding box center [540, 140] width 7 height 8
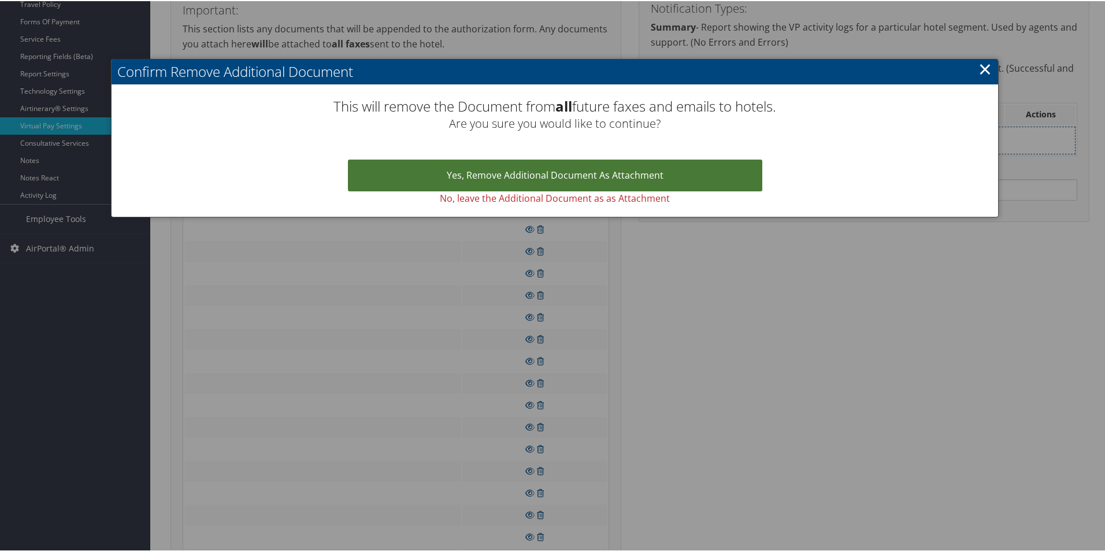
click at [541, 162] on link "Yes, remove Additional Document as Attachment" at bounding box center [555, 174] width 414 height 32
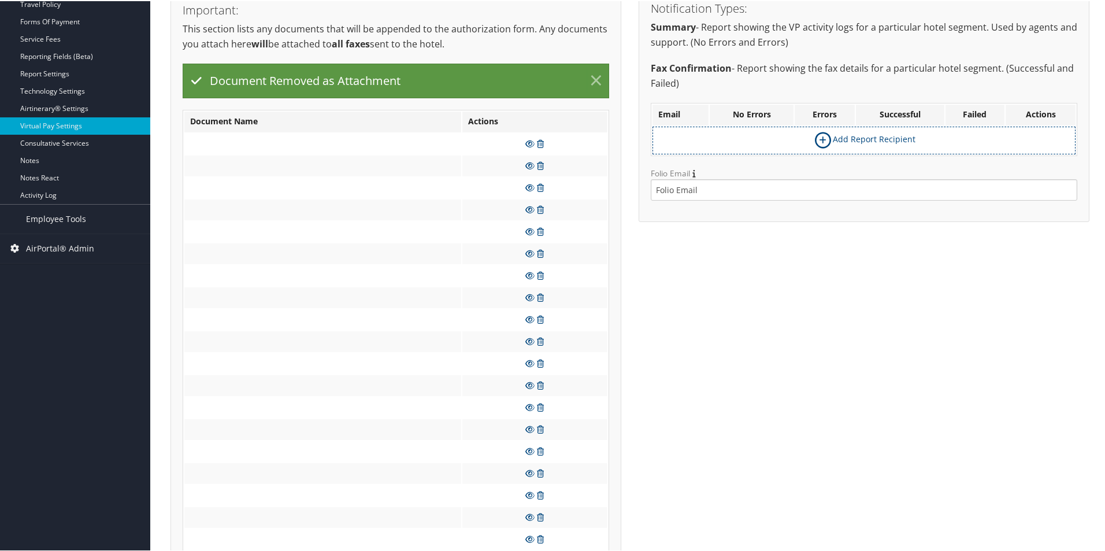
click at [593, 80] on link "×" at bounding box center [596, 79] width 20 height 23
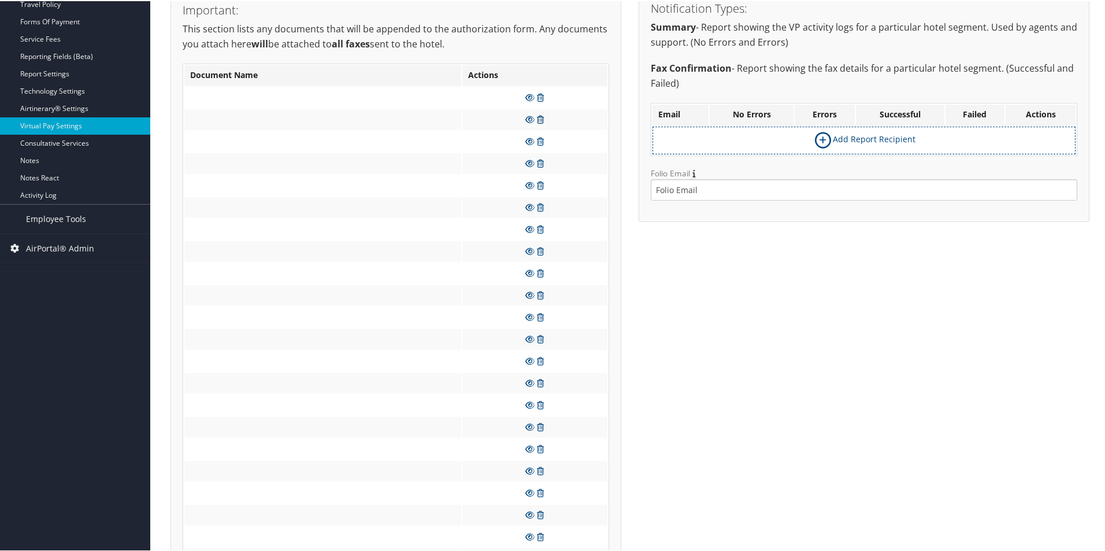
click at [539, 118] on icon at bounding box center [540, 118] width 7 height 8
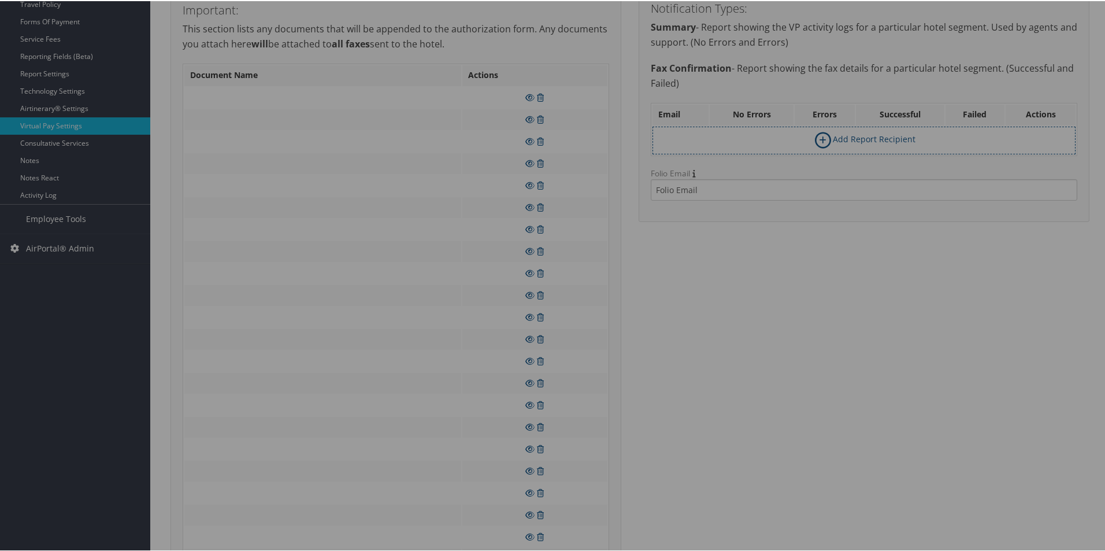
click at [541, 122] on div at bounding box center [554, 275] width 1109 height 551
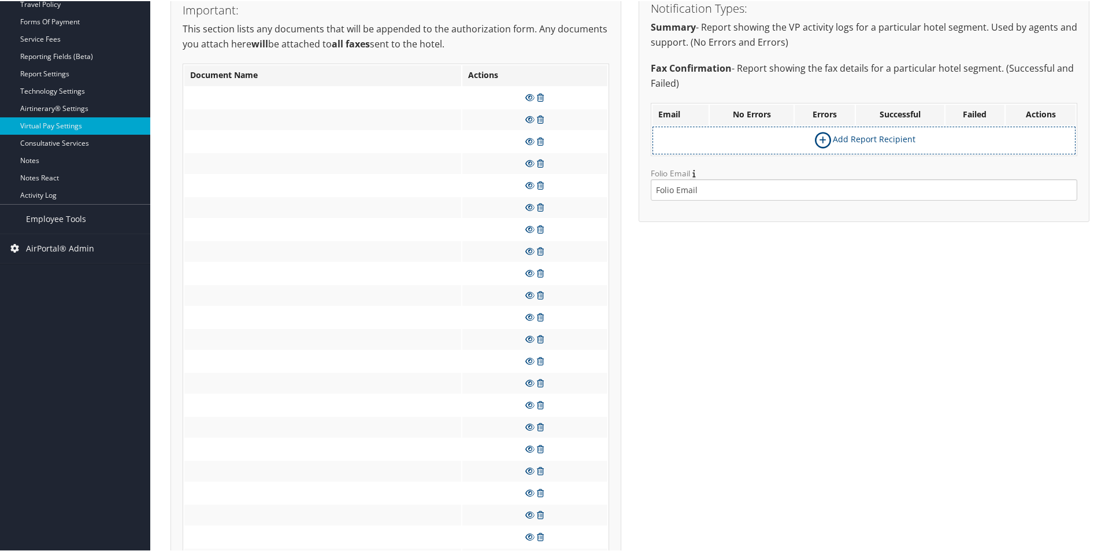
click at [541, 122] on icon at bounding box center [540, 118] width 7 height 8
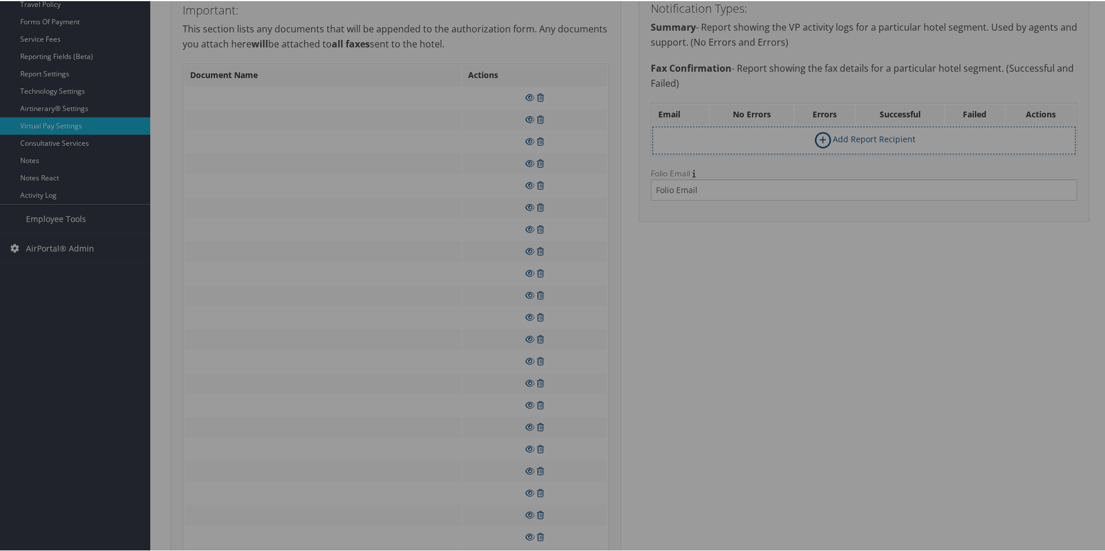
click at [545, 122] on div at bounding box center [554, 275] width 1109 height 551
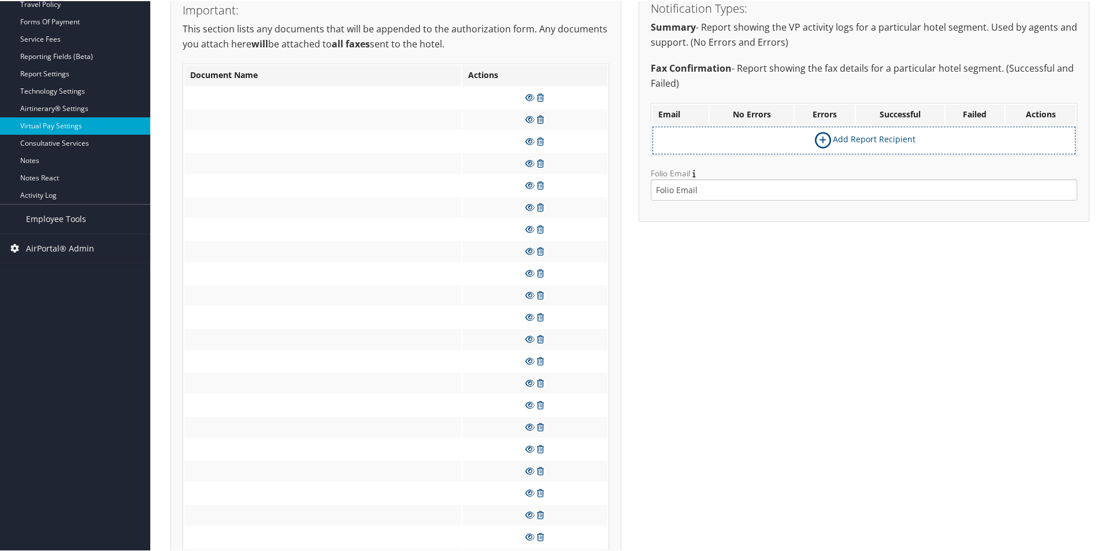
click at [540, 122] on icon at bounding box center [540, 118] width 7 height 8
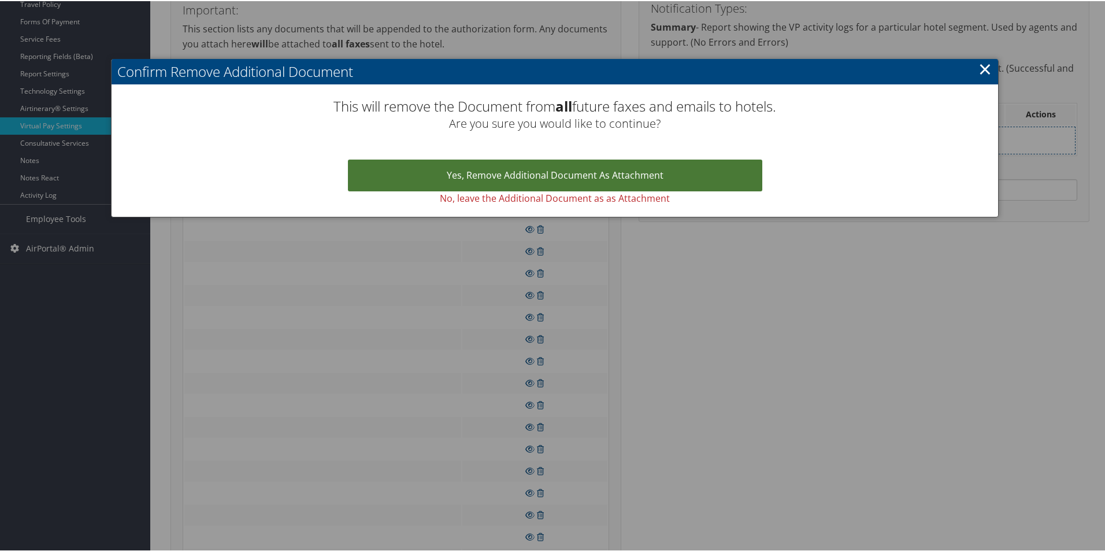
click at [542, 167] on link "Yes, remove Additional Document as Attachment" at bounding box center [555, 174] width 414 height 32
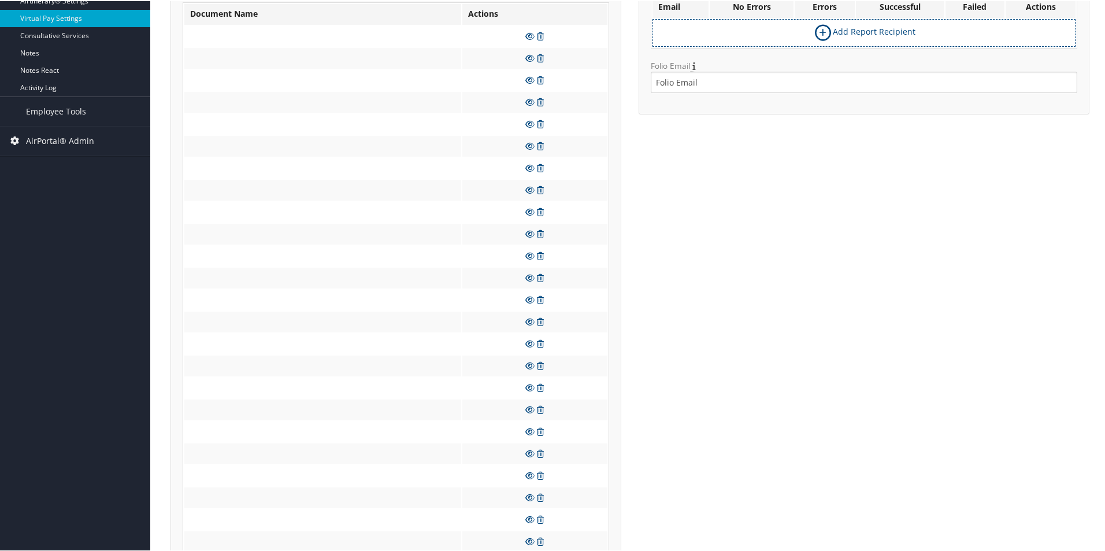
scroll to position [307, 0]
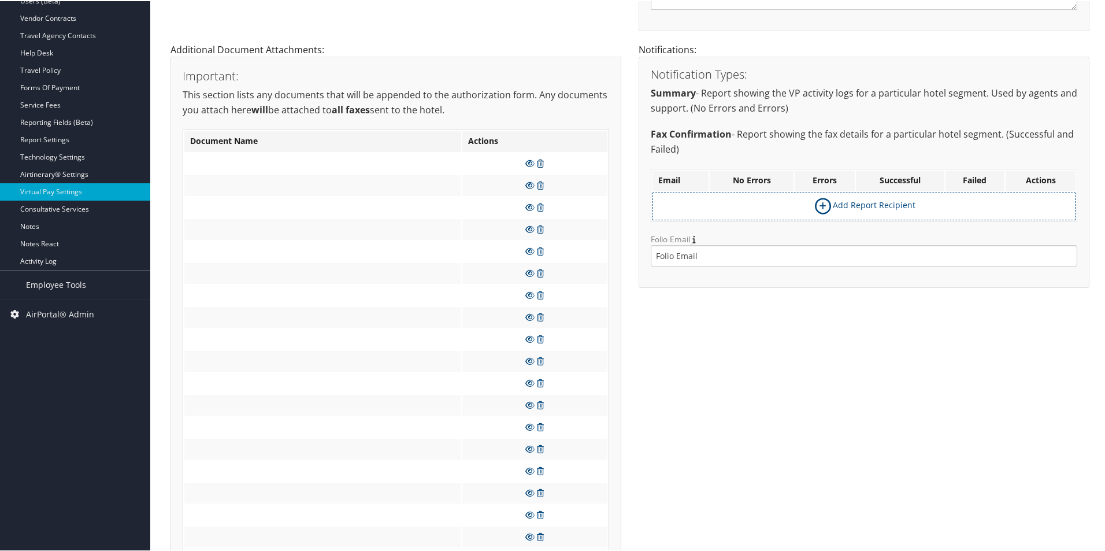
click at [537, 163] on icon at bounding box center [540, 162] width 7 height 8
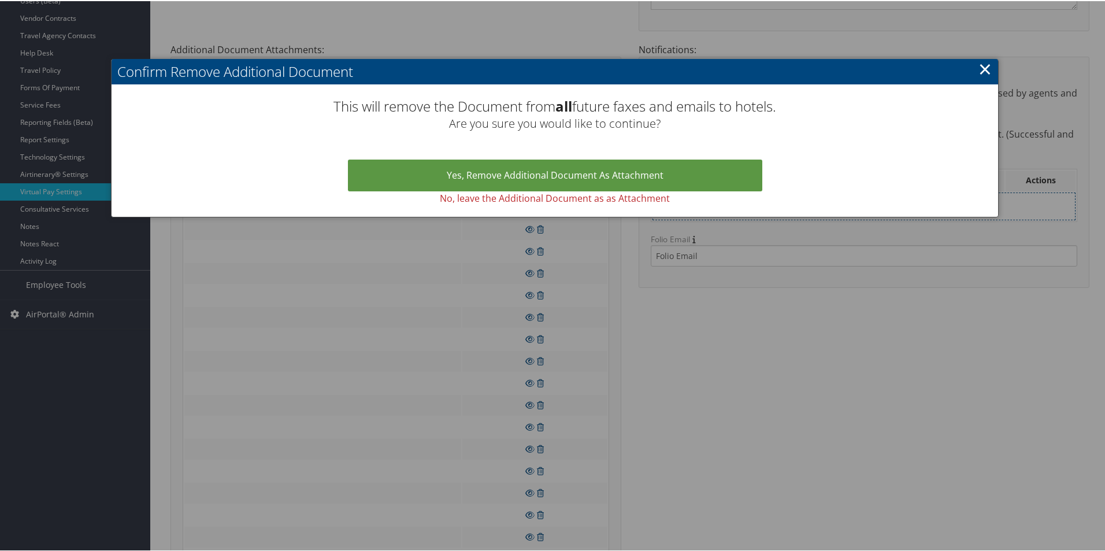
click at [536, 161] on link "Yes, remove Additional Document as Attachment" at bounding box center [555, 174] width 414 height 32
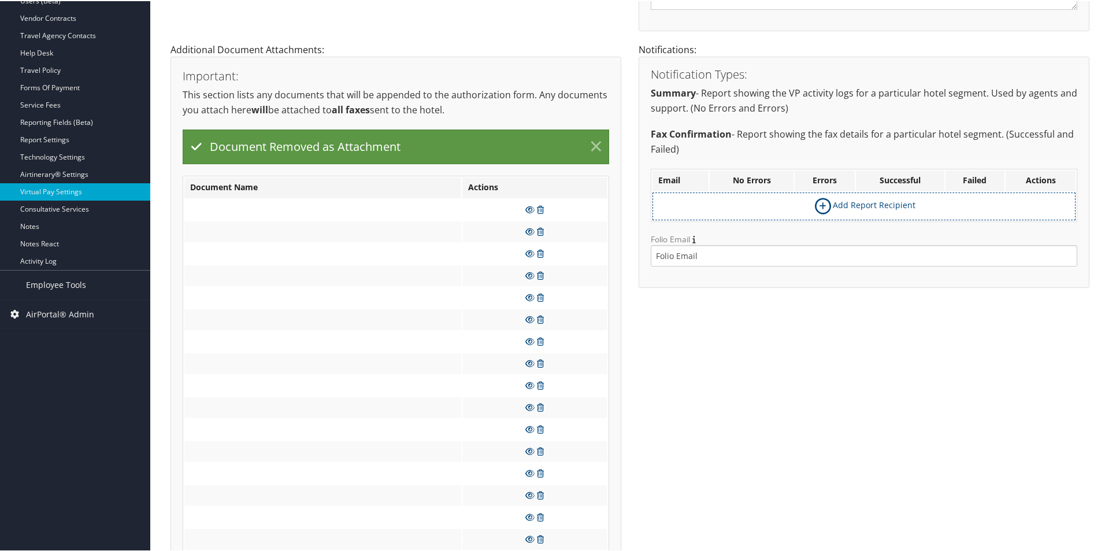
click at [596, 146] on link "×" at bounding box center [596, 145] width 20 height 23
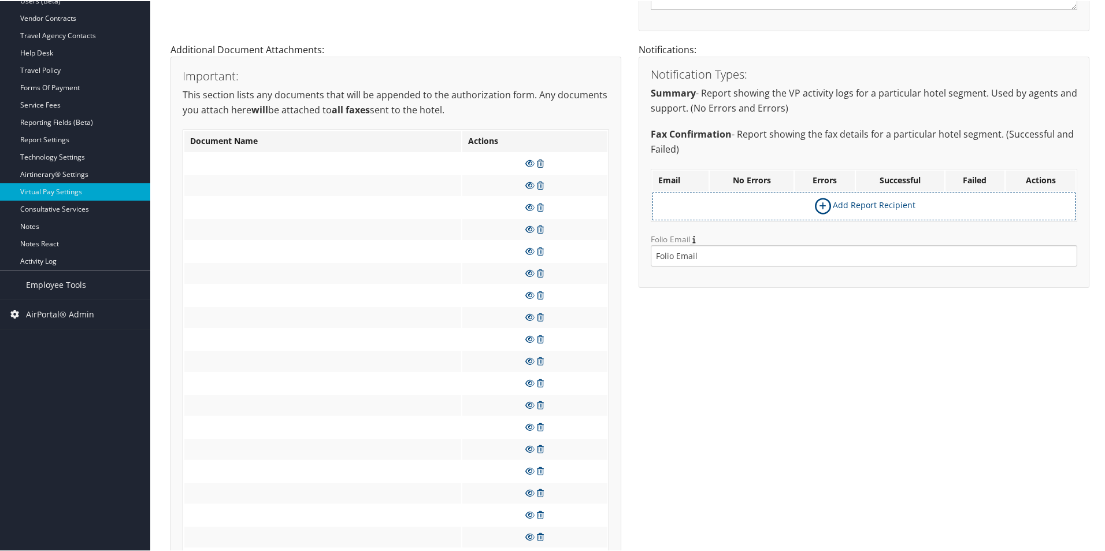
click at [540, 165] on icon at bounding box center [540, 162] width 7 height 8
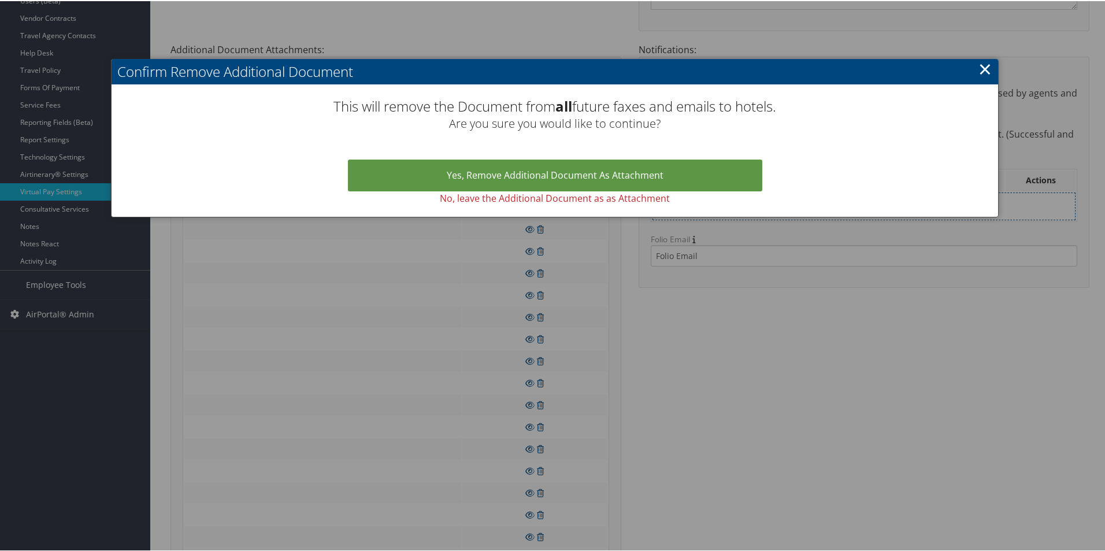
click at [540, 165] on link "Yes, remove Additional Document as Attachment" at bounding box center [555, 174] width 414 height 32
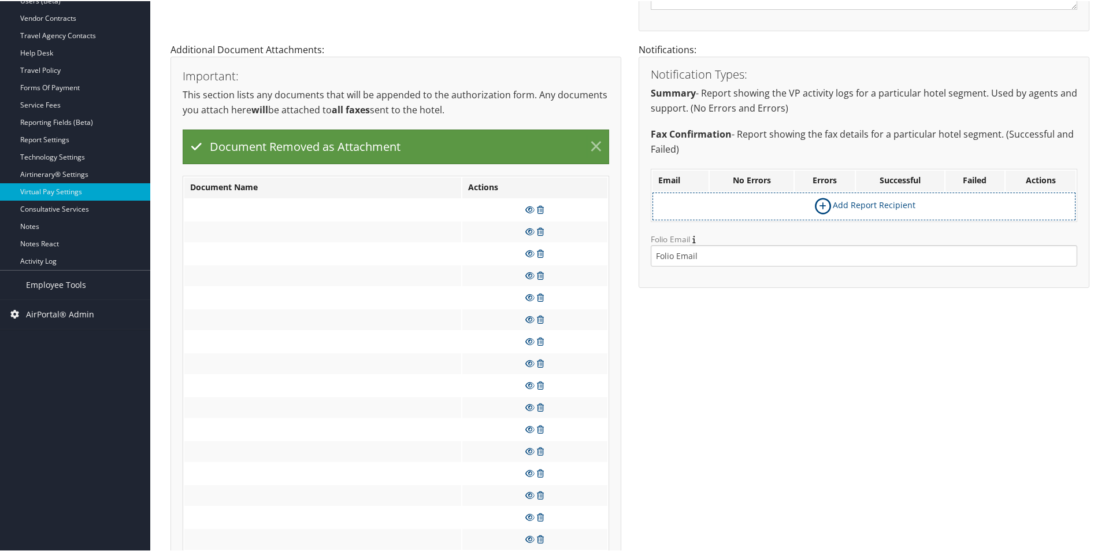
click at [591, 144] on link "×" at bounding box center [596, 145] width 20 height 23
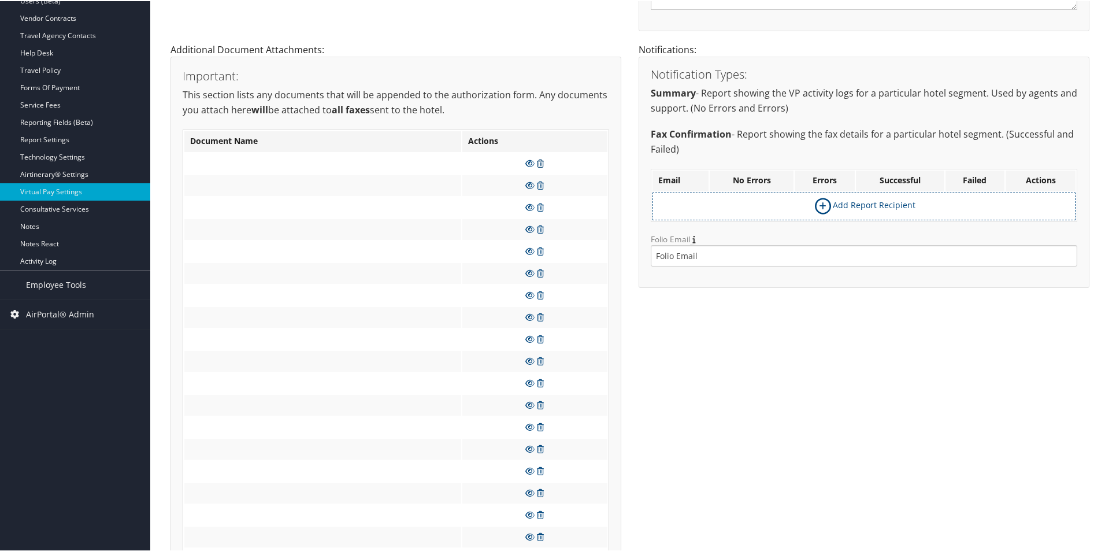
click at [540, 161] on icon at bounding box center [540, 162] width 7 height 8
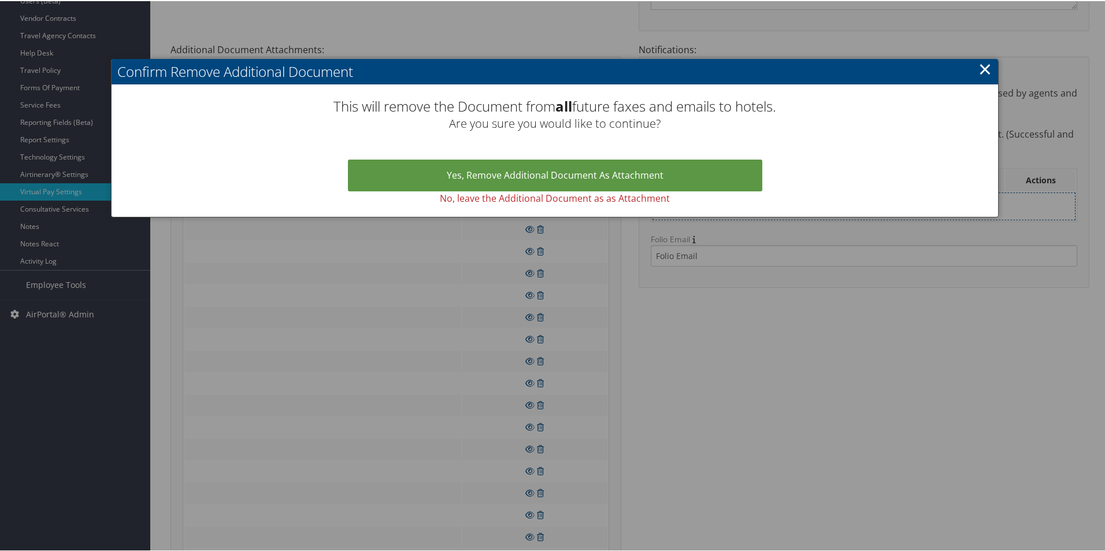
click at [540, 161] on link "Yes, remove Additional Document as Attachment" at bounding box center [555, 174] width 414 height 32
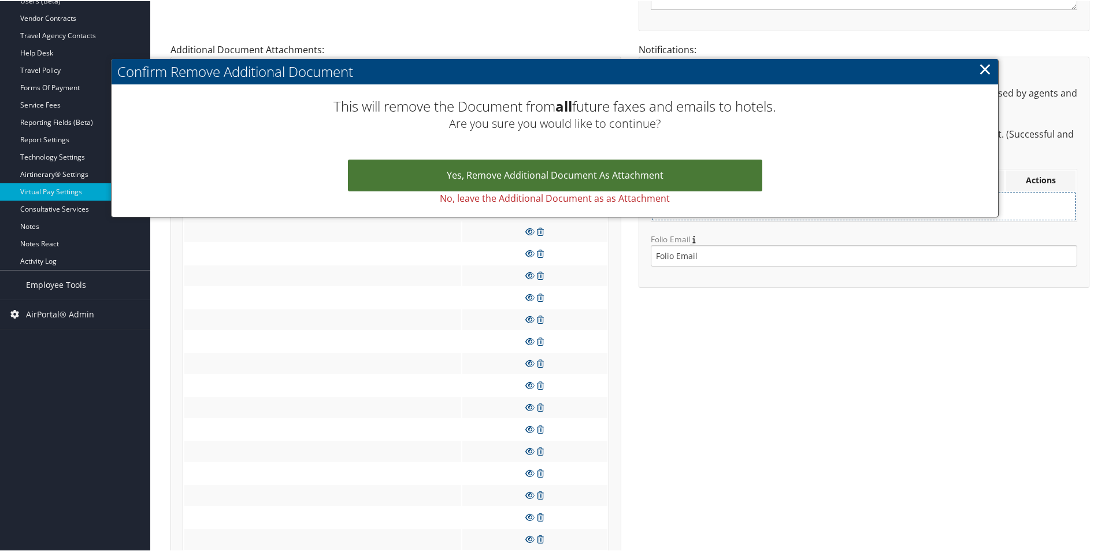
click at [549, 174] on link "Yes, remove Additional Document as Attachment" at bounding box center [555, 174] width 414 height 32
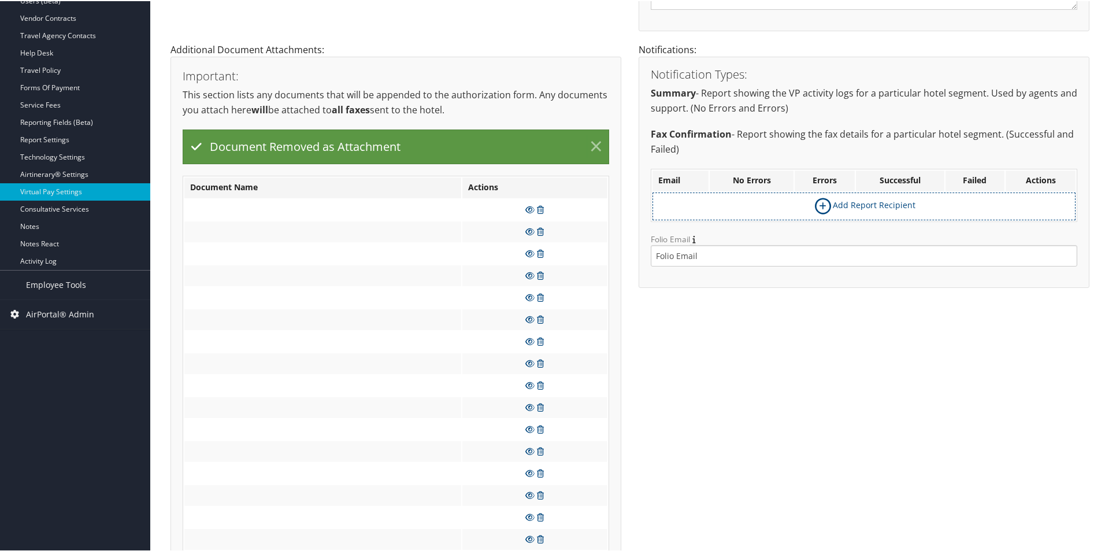
click at [592, 147] on link "×" at bounding box center [596, 145] width 20 height 23
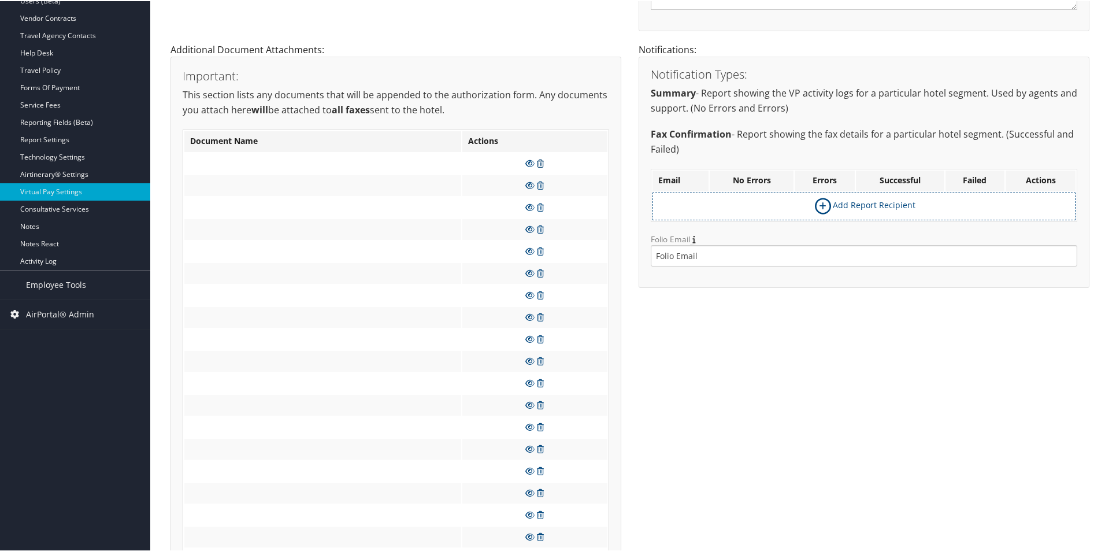
click at [538, 161] on icon at bounding box center [540, 162] width 7 height 8
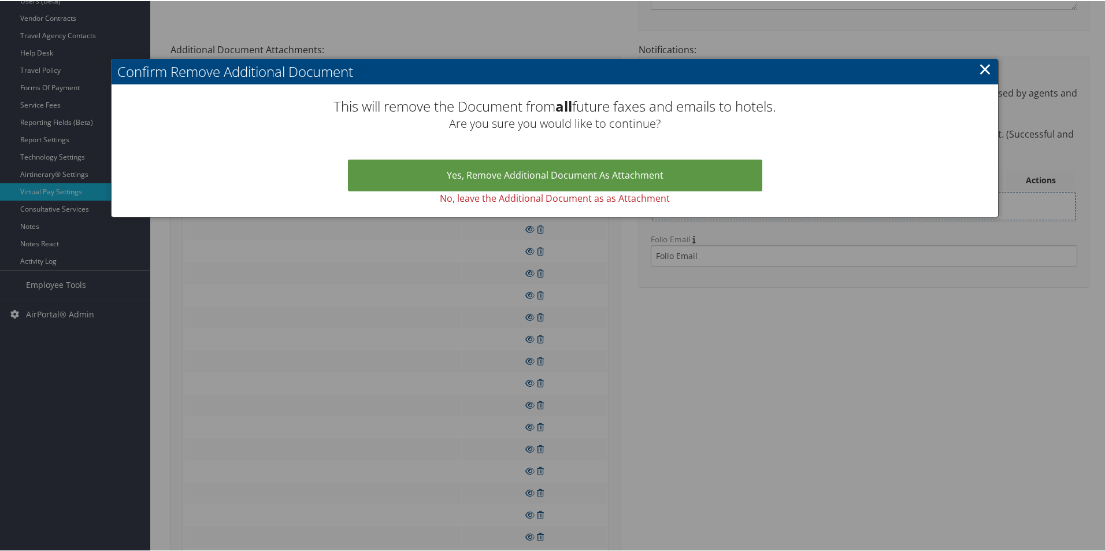
click at [538, 161] on link "Yes, remove Additional Document as Attachment" at bounding box center [555, 174] width 414 height 32
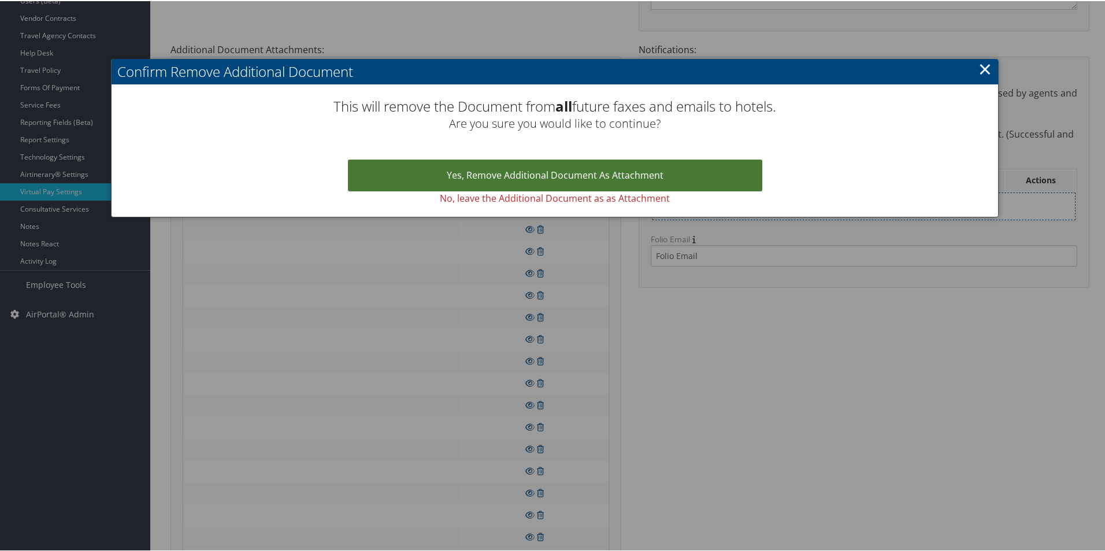
click at [541, 166] on link "Yes, remove Additional Document as Attachment" at bounding box center [555, 174] width 414 height 32
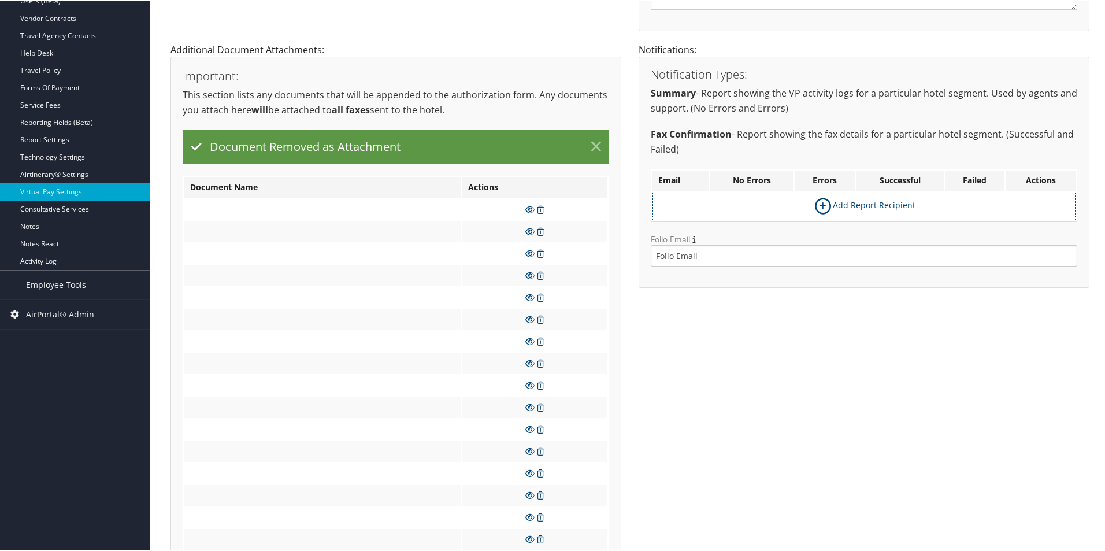
click at [588, 147] on link "×" at bounding box center [596, 145] width 20 height 23
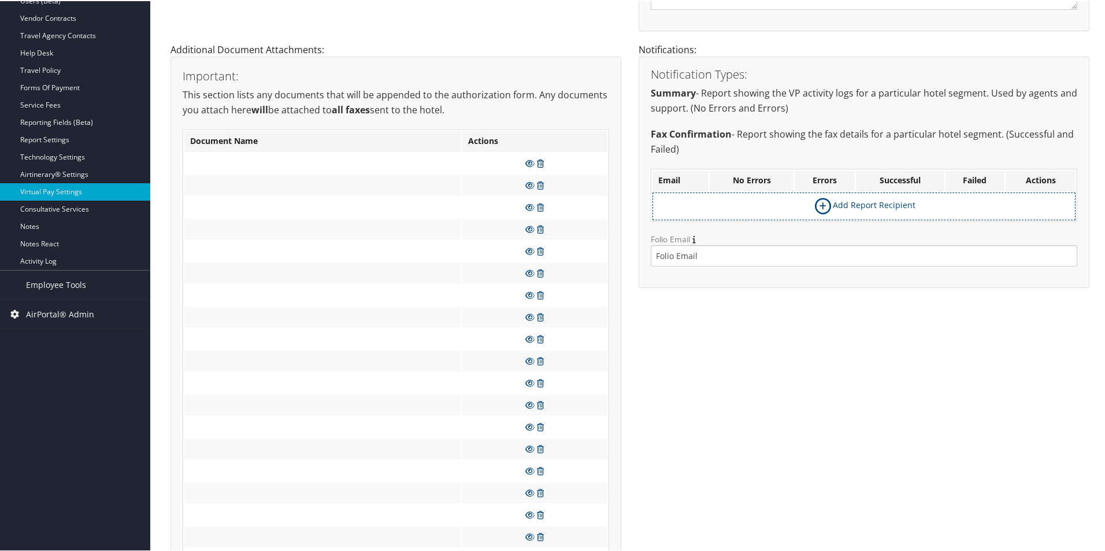
click at [541, 159] on icon at bounding box center [540, 162] width 7 height 8
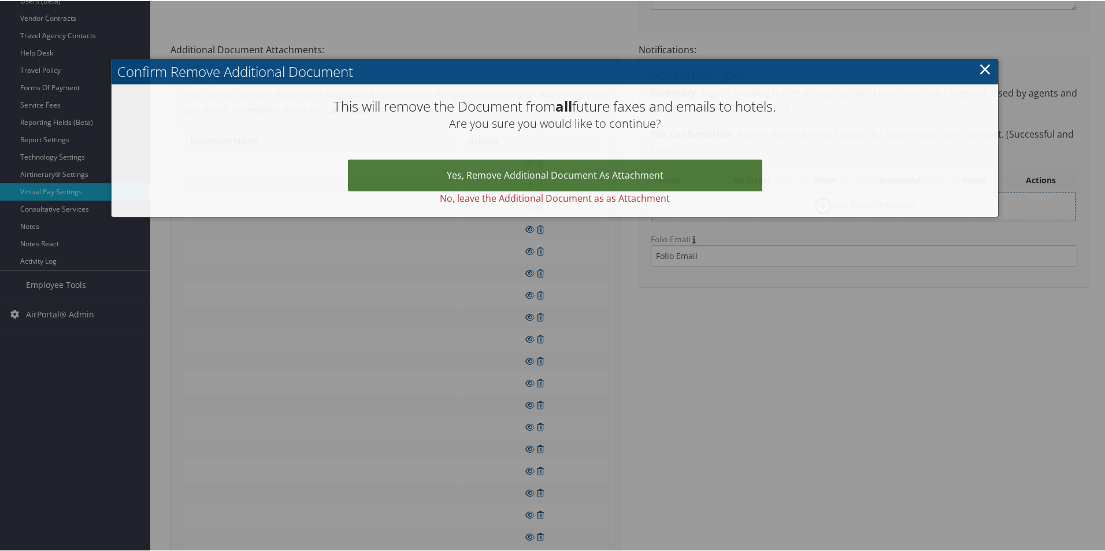
click at [541, 159] on link "Yes, remove Additional Document as Attachment" at bounding box center [555, 174] width 414 height 32
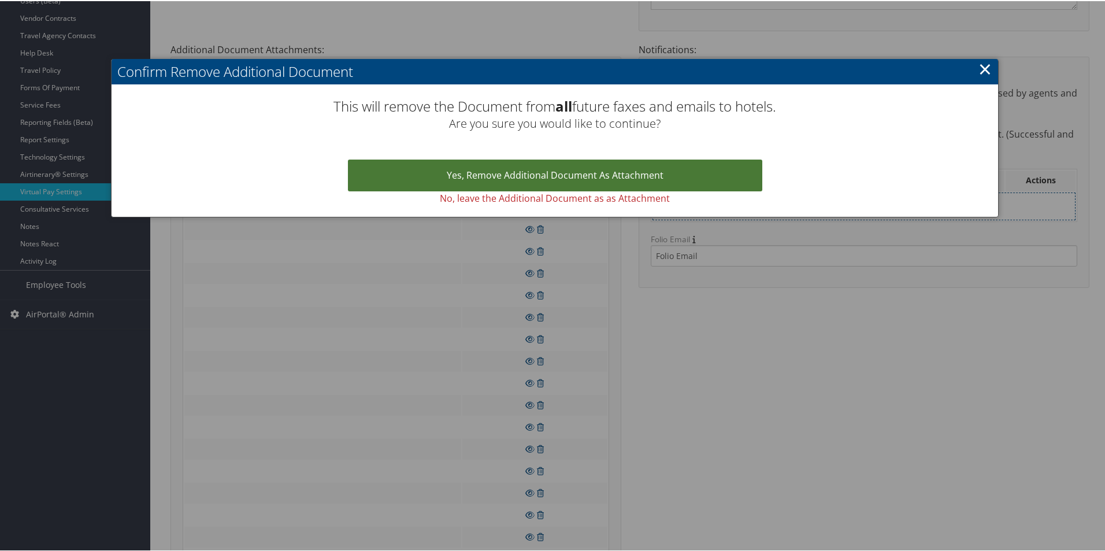
click at [544, 168] on link "Yes, remove Additional Document as Attachment" at bounding box center [555, 174] width 414 height 32
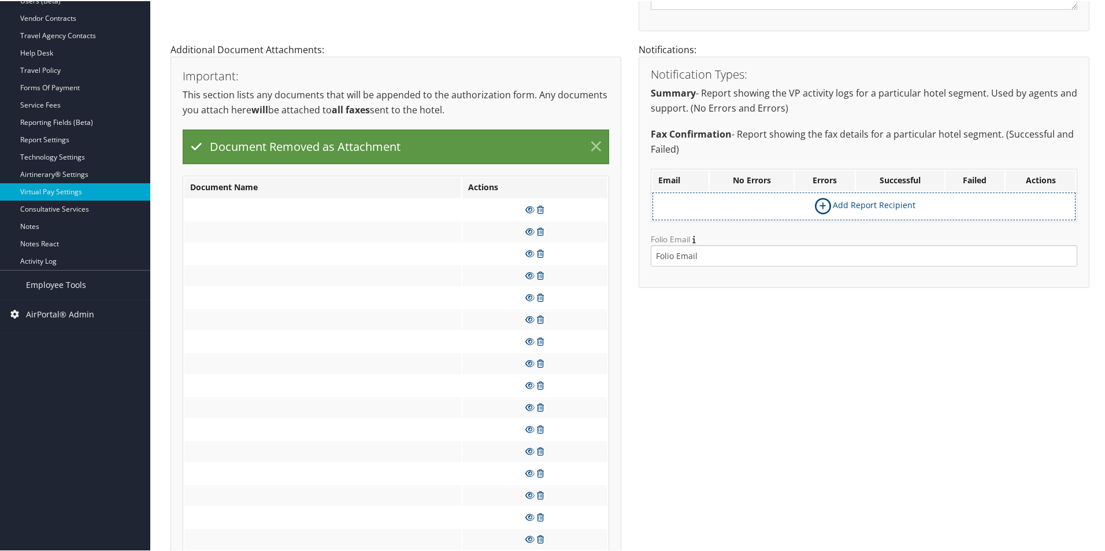
click at [591, 146] on link "×" at bounding box center [596, 145] width 20 height 23
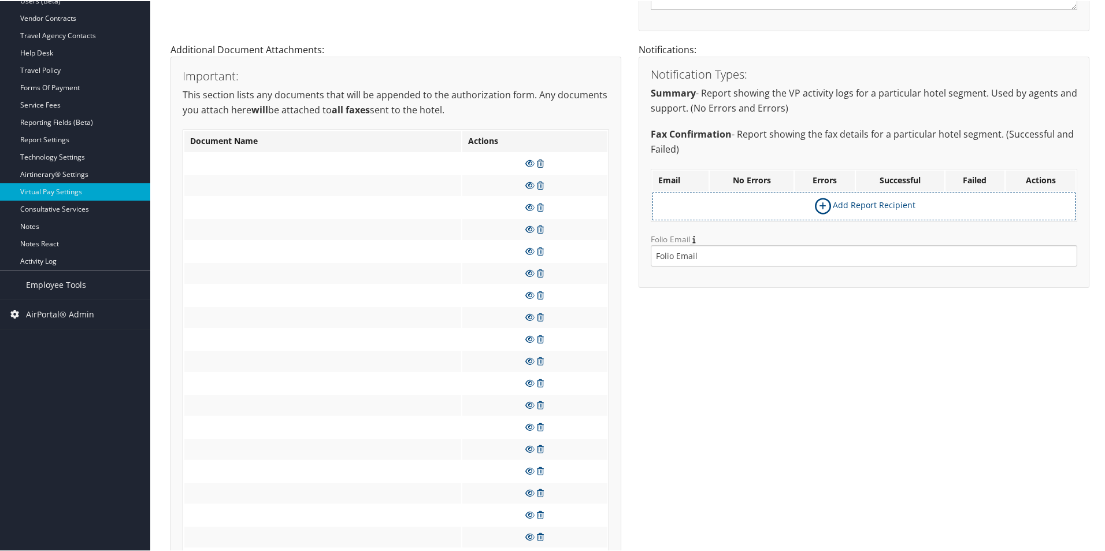
click at [541, 158] on icon at bounding box center [540, 162] width 7 height 8
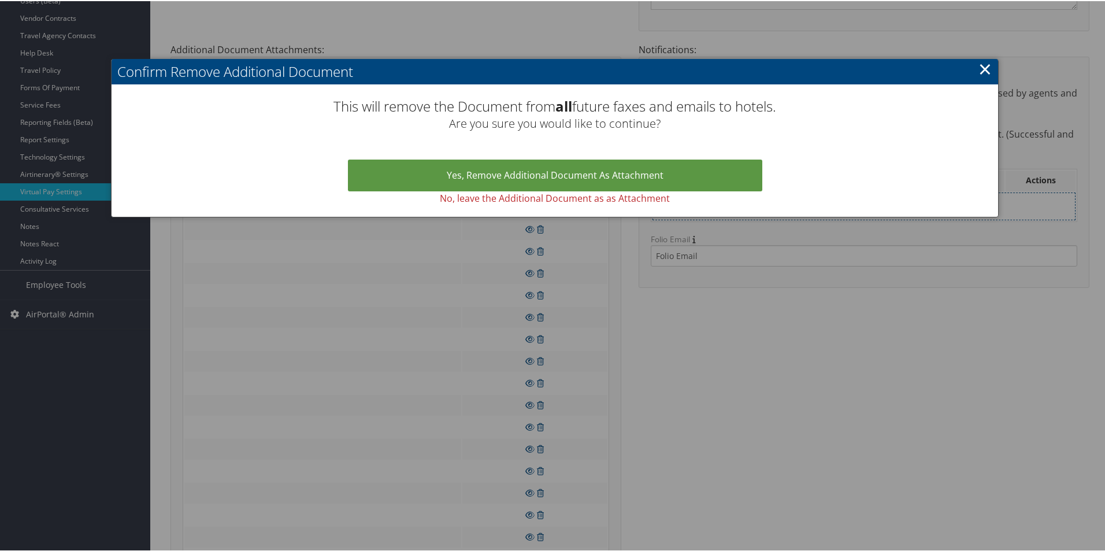
click at [541, 158] on link "Yes, remove Additional Document as Attachment" at bounding box center [555, 174] width 414 height 32
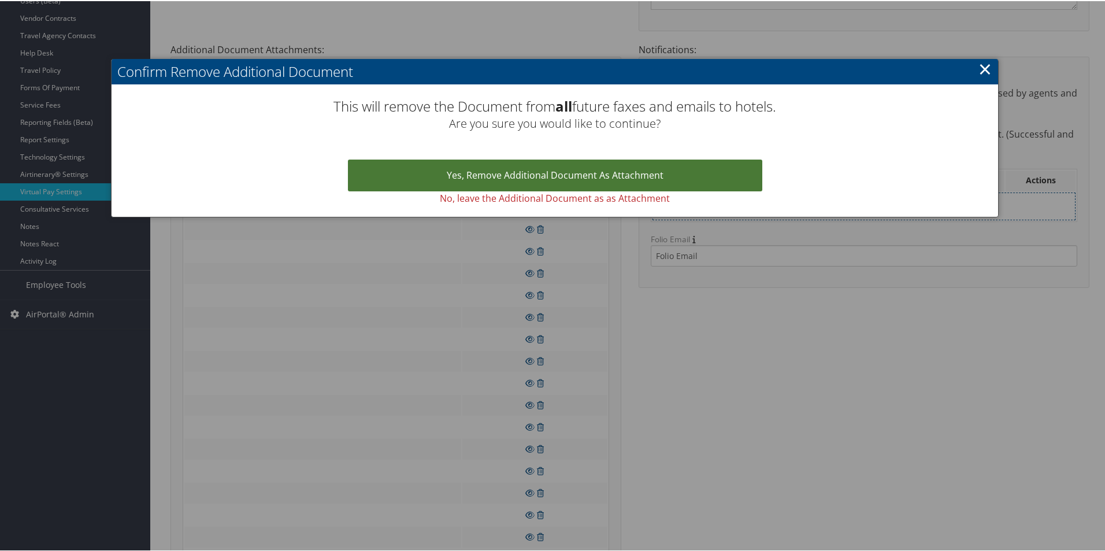
click at [544, 165] on link "Yes, remove Additional Document as Attachment" at bounding box center [555, 174] width 414 height 32
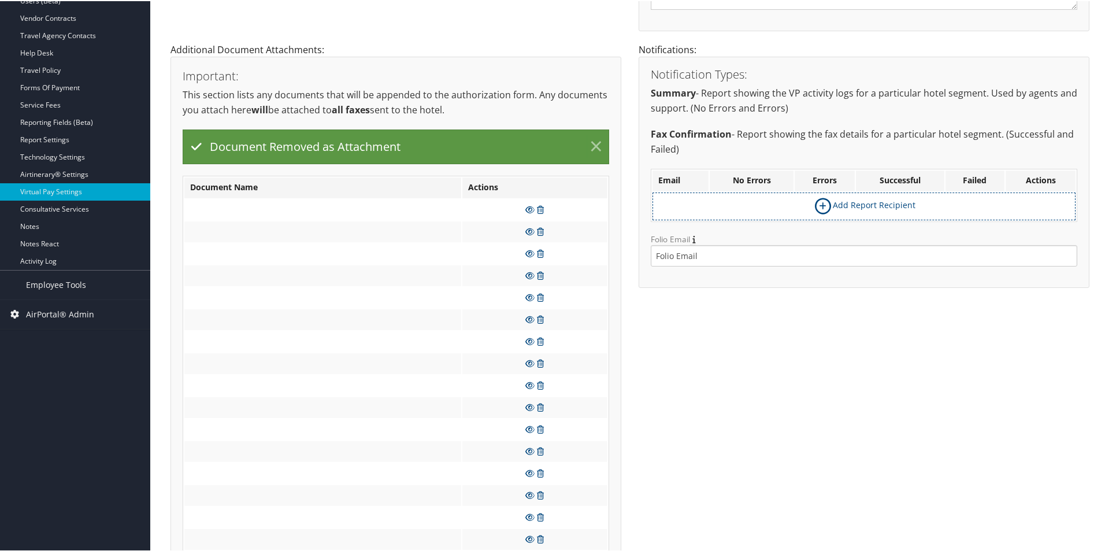
click at [586, 140] on link "×" at bounding box center [596, 145] width 20 height 23
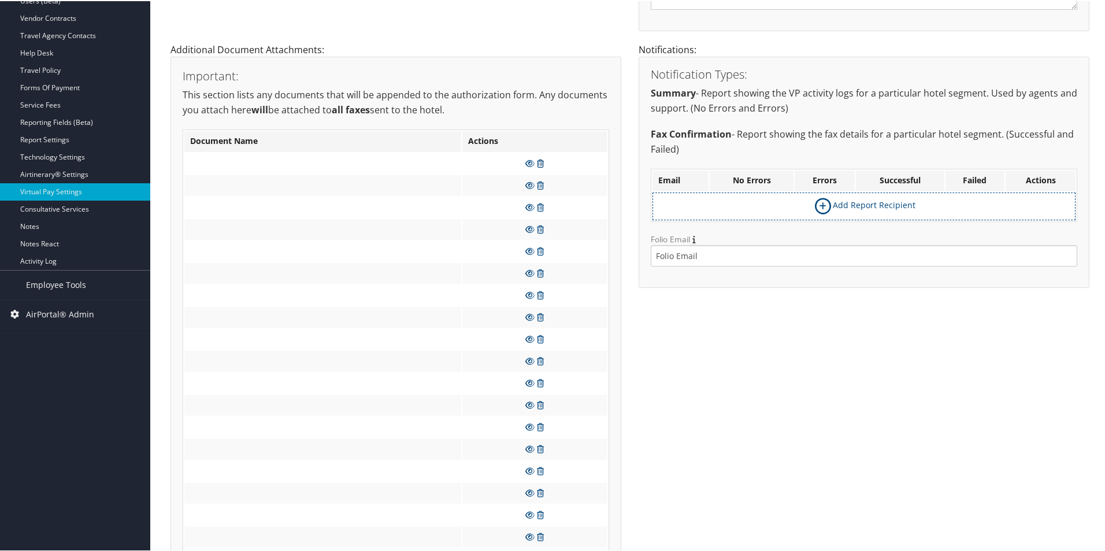
click at [540, 164] on icon at bounding box center [540, 162] width 7 height 8
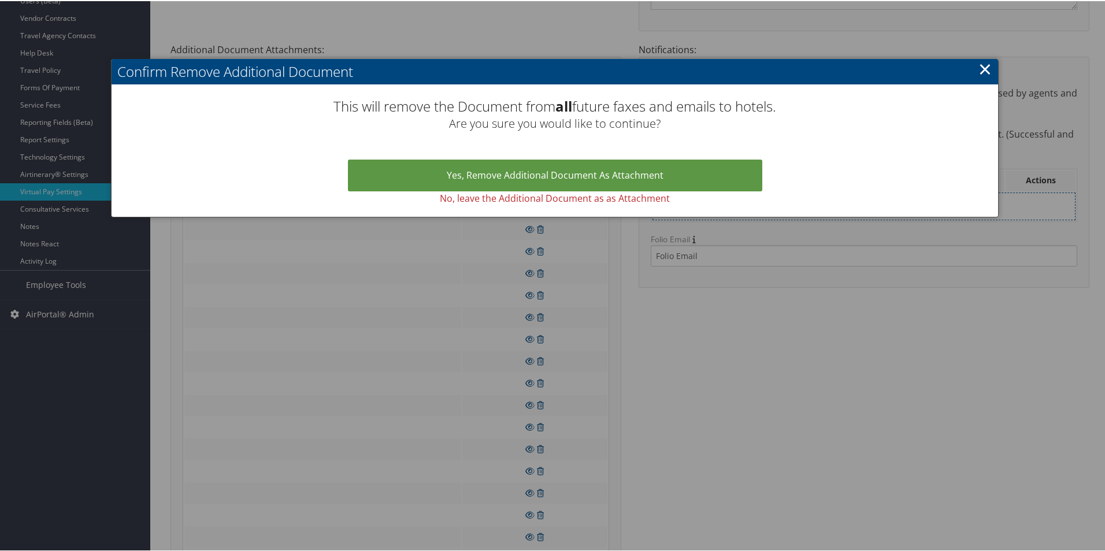
click at [540, 164] on link "Yes, remove Additional Document as Attachment" at bounding box center [555, 174] width 414 height 32
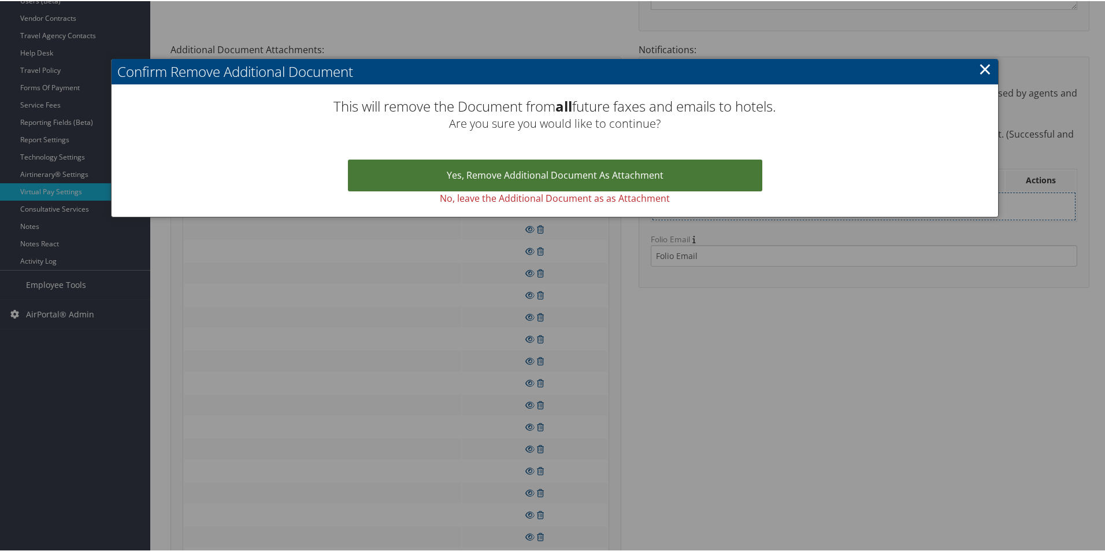
click at [542, 170] on link "Yes, remove Additional Document as Attachment" at bounding box center [555, 174] width 414 height 32
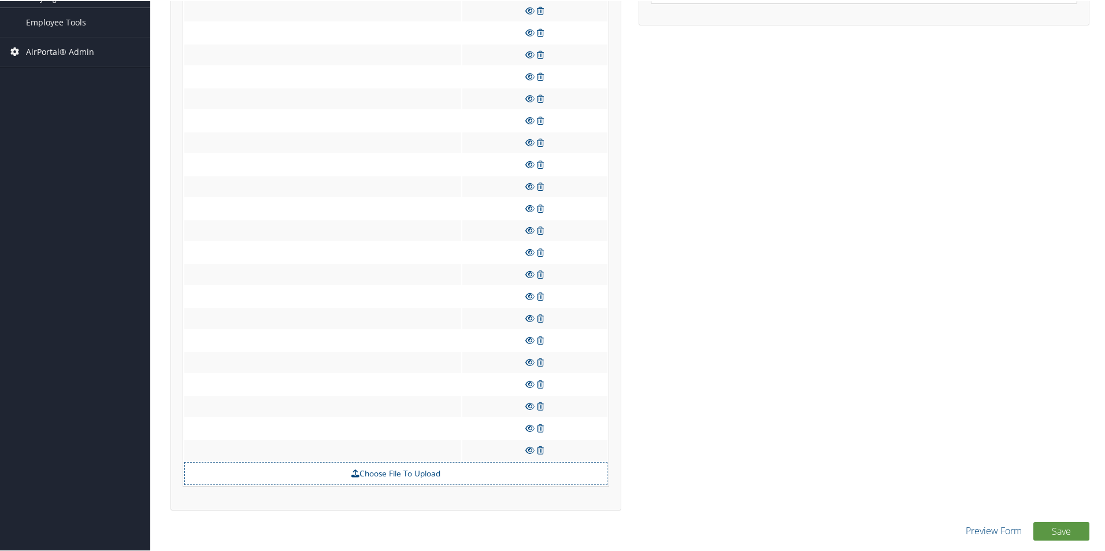
scroll to position [339, 0]
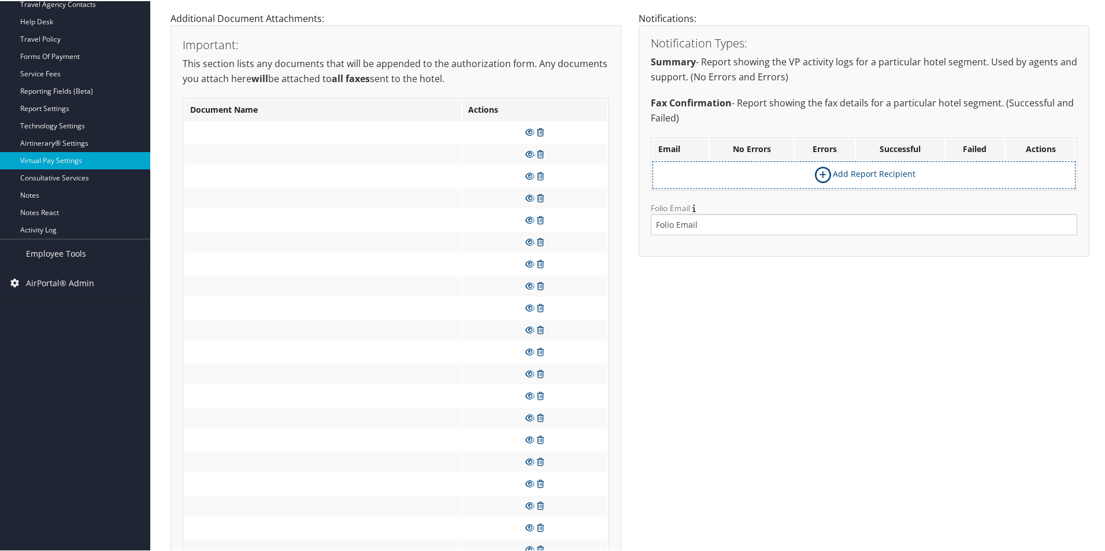
click at [538, 132] on icon at bounding box center [540, 131] width 7 height 8
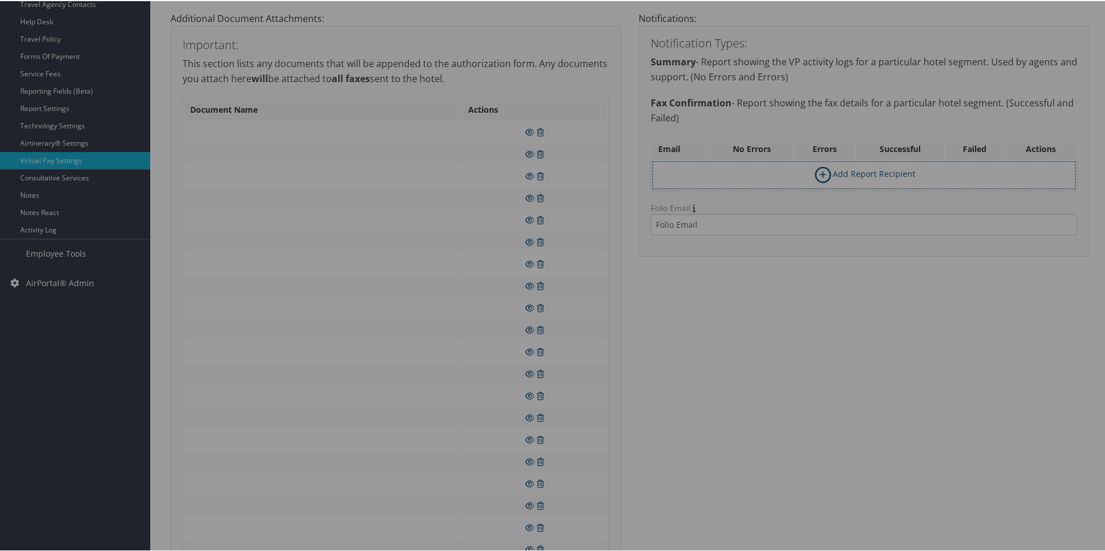
click at [554, 132] on div at bounding box center [554, 275] width 1109 height 551
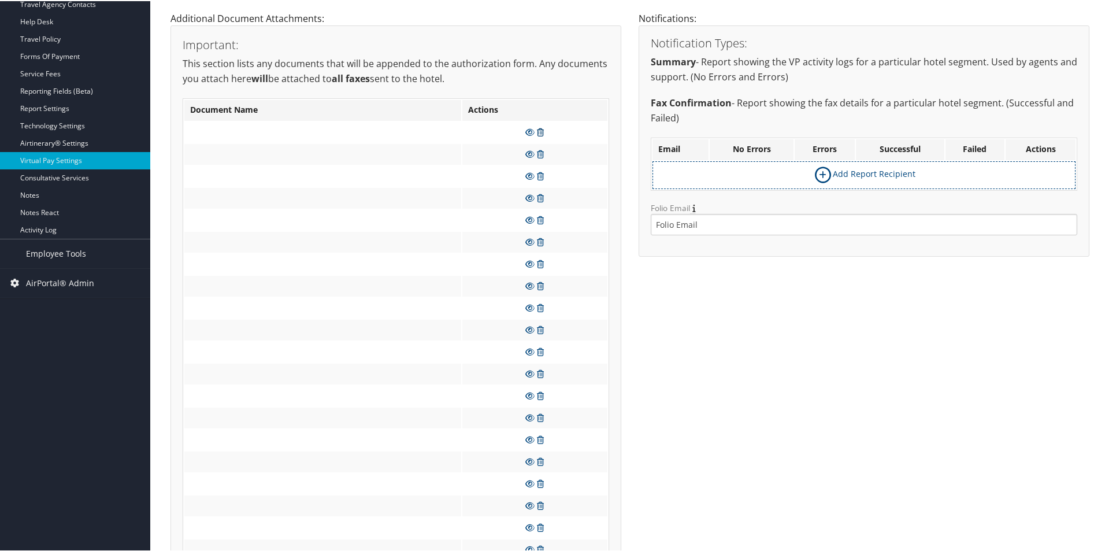
click at [538, 132] on icon at bounding box center [540, 131] width 7 height 8
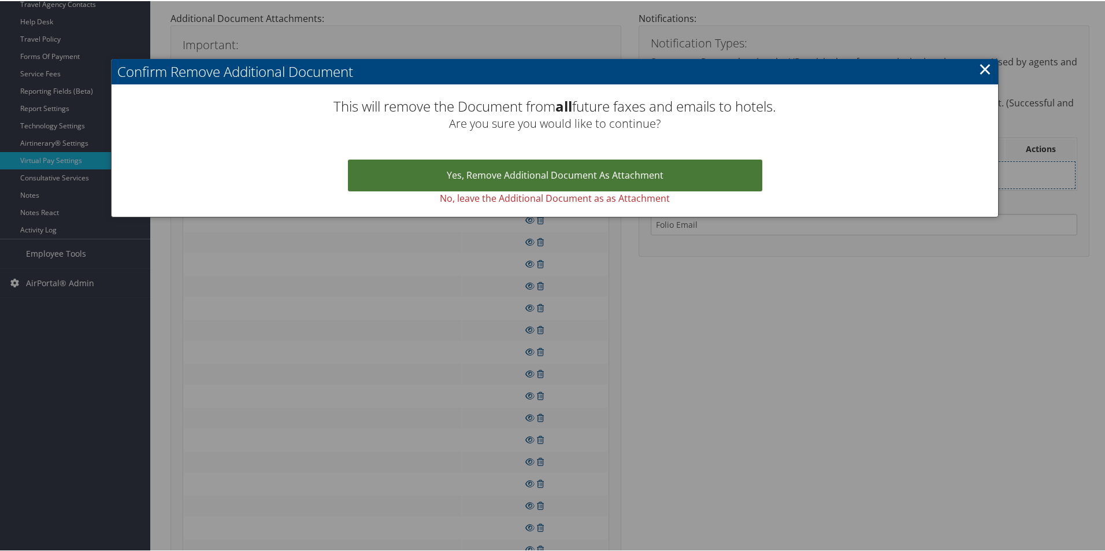
click at [551, 162] on link "Yes, remove Additional Document as Attachment" at bounding box center [555, 174] width 414 height 32
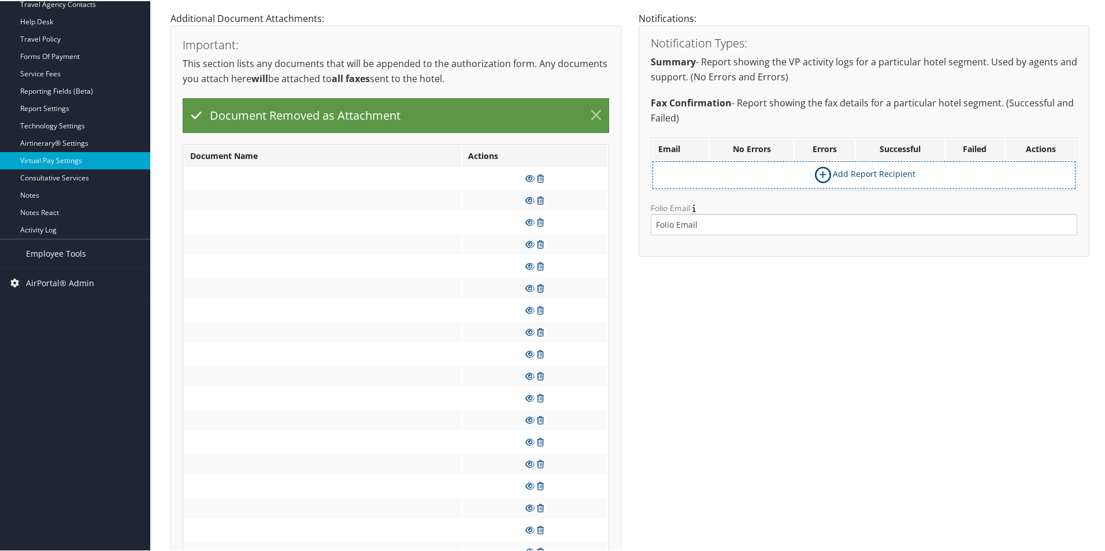
click at [593, 113] on link "×" at bounding box center [596, 114] width 20 height 23
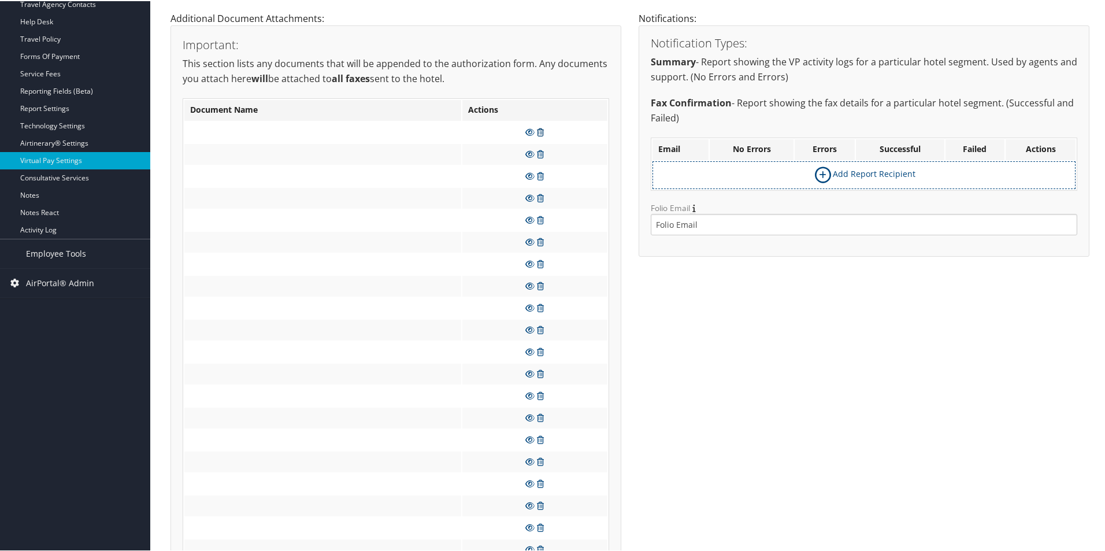
click at [540, 131] on icon at bounding box center [540, 131] width 7 height 8
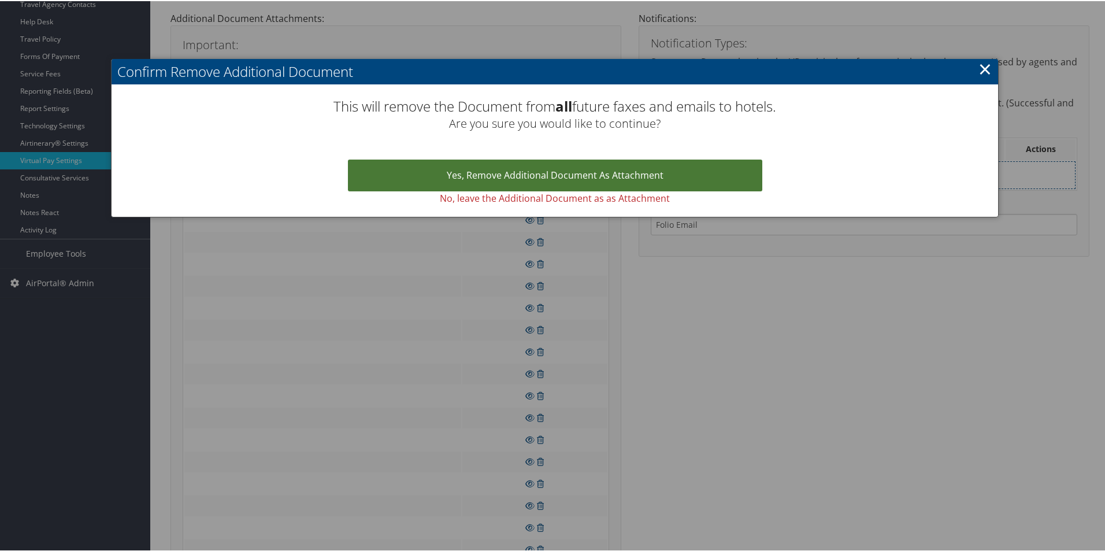
click at [543, 165] on link "Yes, remove Additional Document as Attachment" at bounding box center [555, 174] width 414 height 32
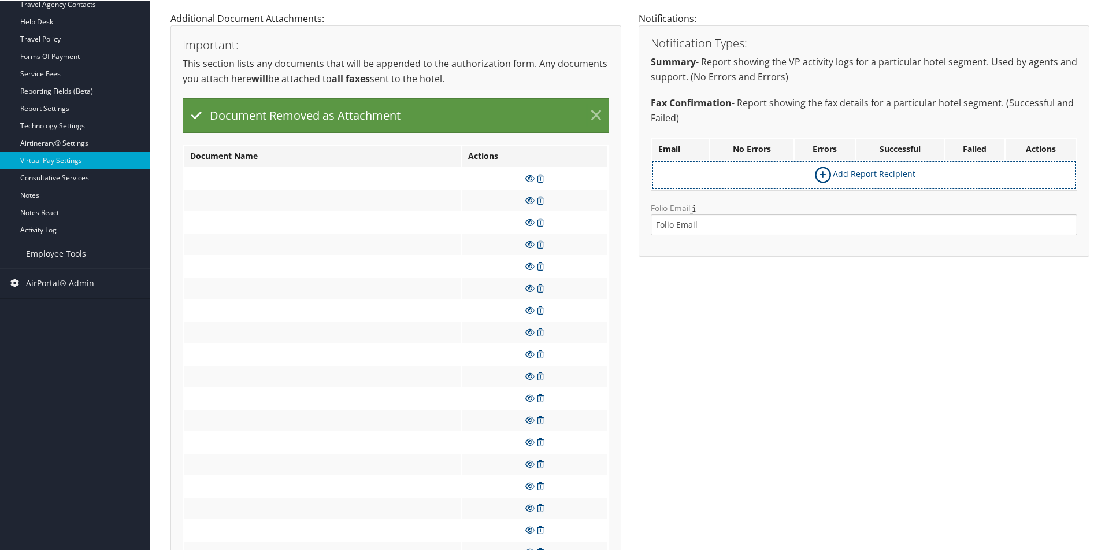
click at [592, 114] on link "×" at bounding box center [596, 114] width 20 height 23
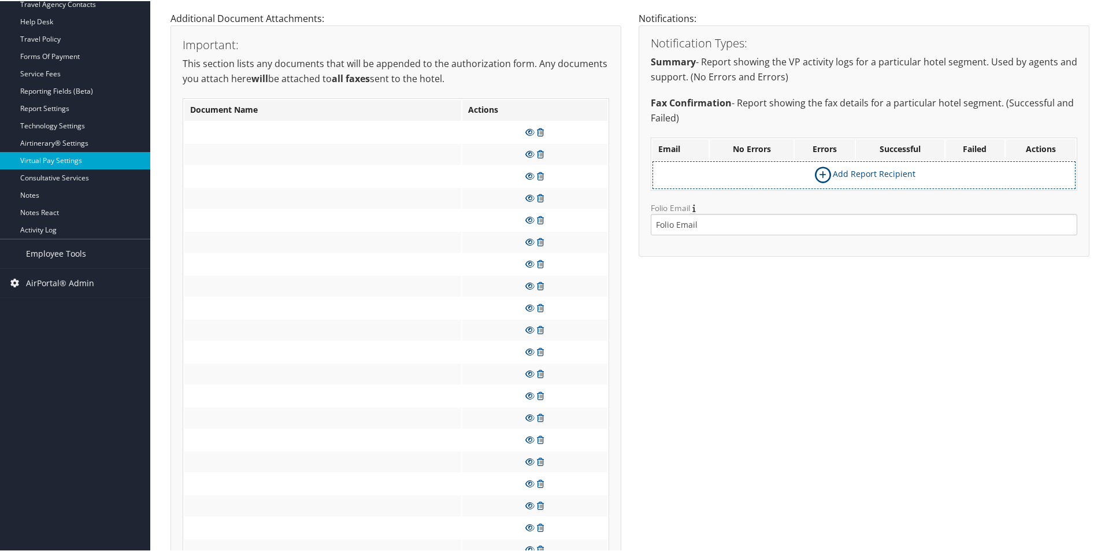
click at [539, 133] on icon at bounding box center [540, 131] width 7 height 8
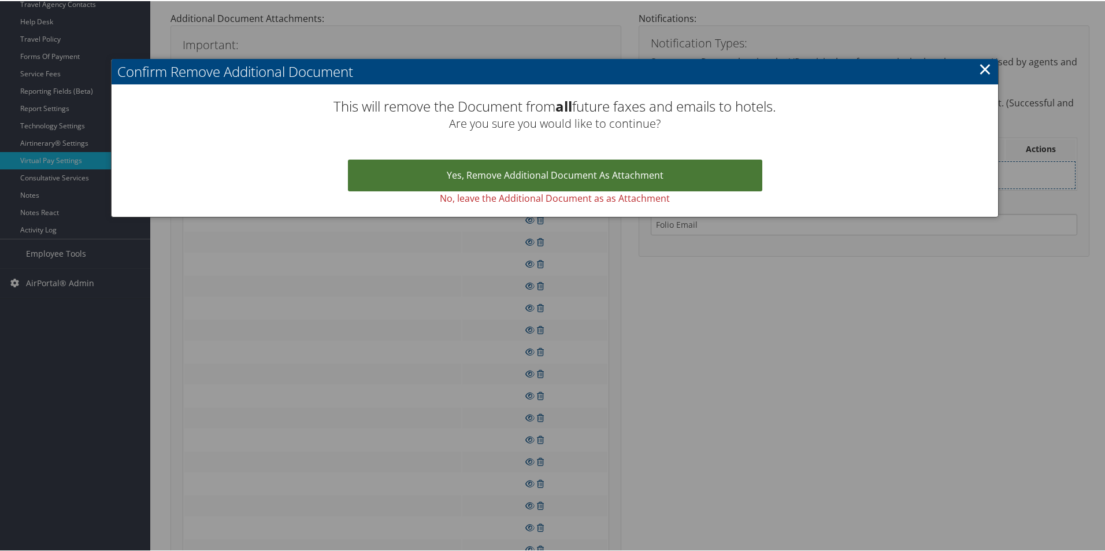
click at [547, 163] on link "Yes, remove Additional Document as Attachment" at bounding box center [555, 174] width 414 height 32
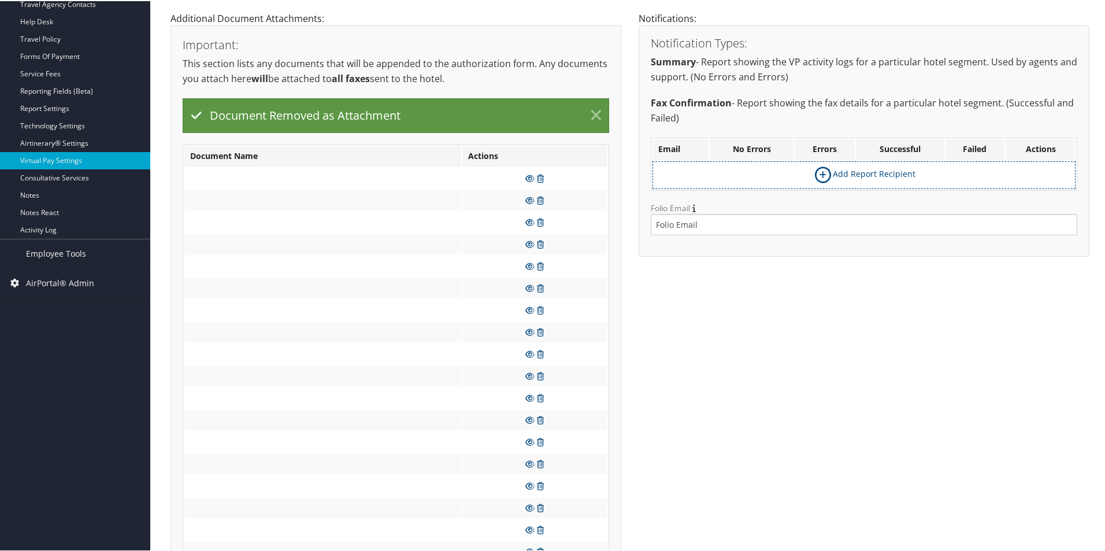
click at [593, 116] on link "×" at bounding box center [596, 114] width 20 height 23
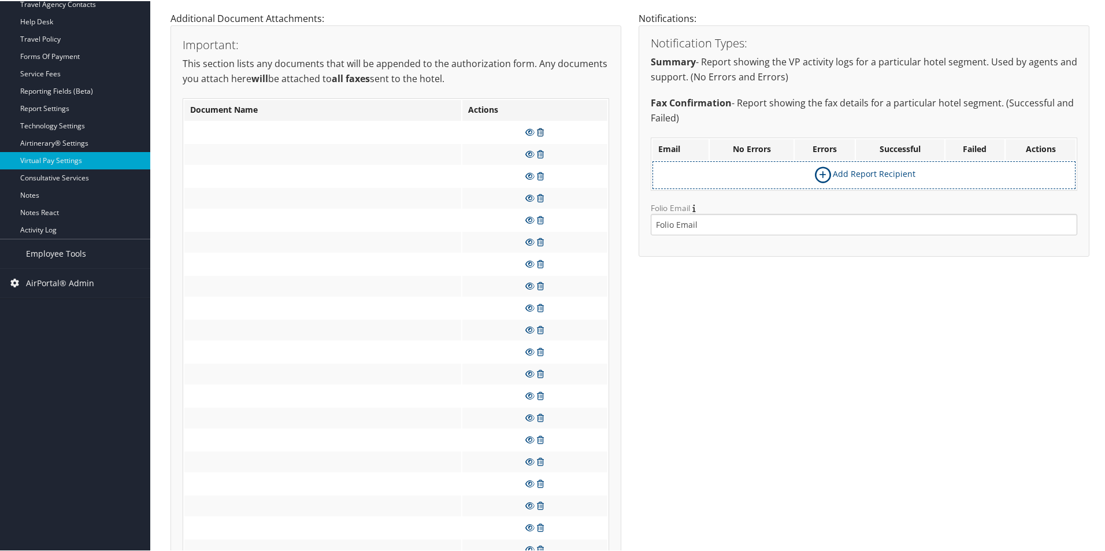
click at [541, 134] on icon at bounding box center [540, 131] width 7 height 8
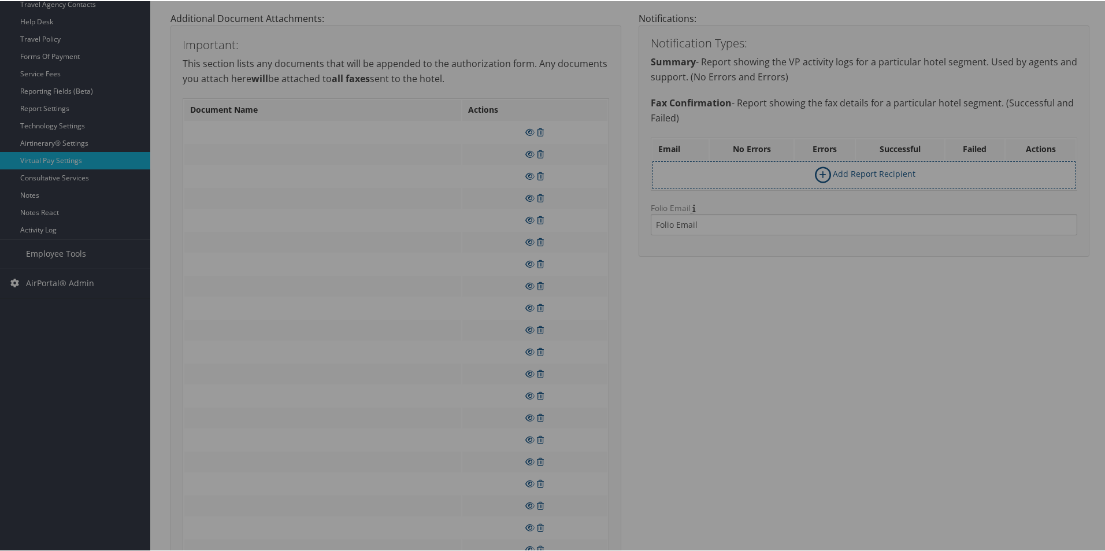
click at [562, 133] on div at bounding box center [554, 275] width 1109 height 551
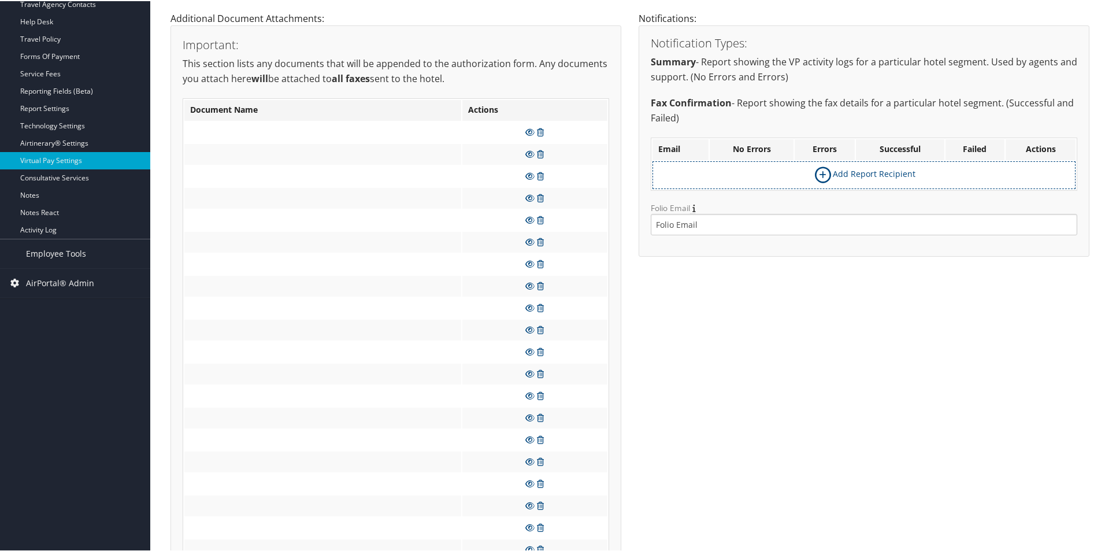
click at [544, 131] on td at bounding box center [534, 131] width 145 height 21
click at [539, 131] on icon at bounding box center [540, 131] width 7 height 8
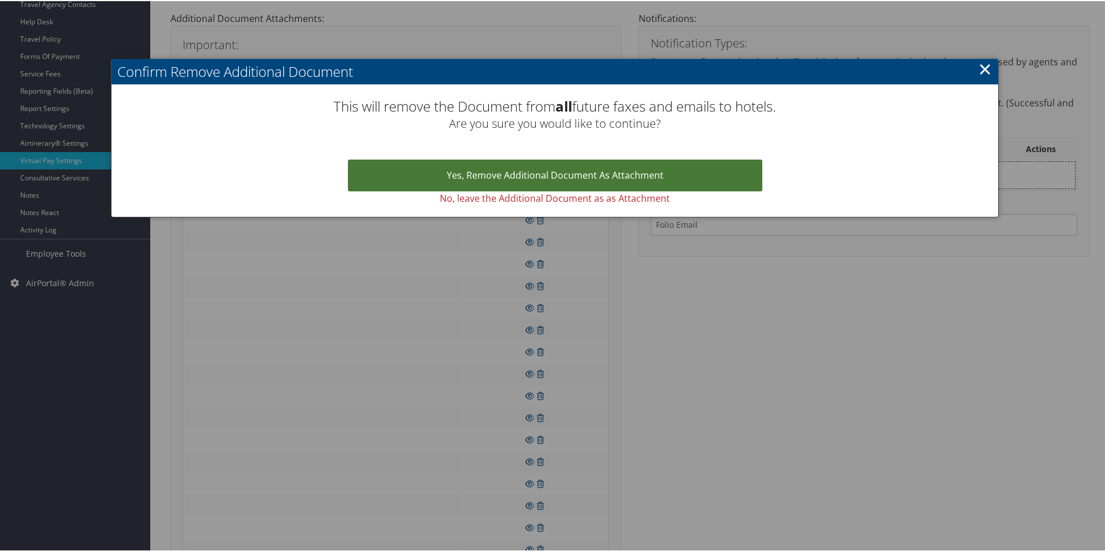
click at [556, 171] on link "Yes, remove Additional Document as Attachment" at bounding box center [555, 174] width 414 height 32
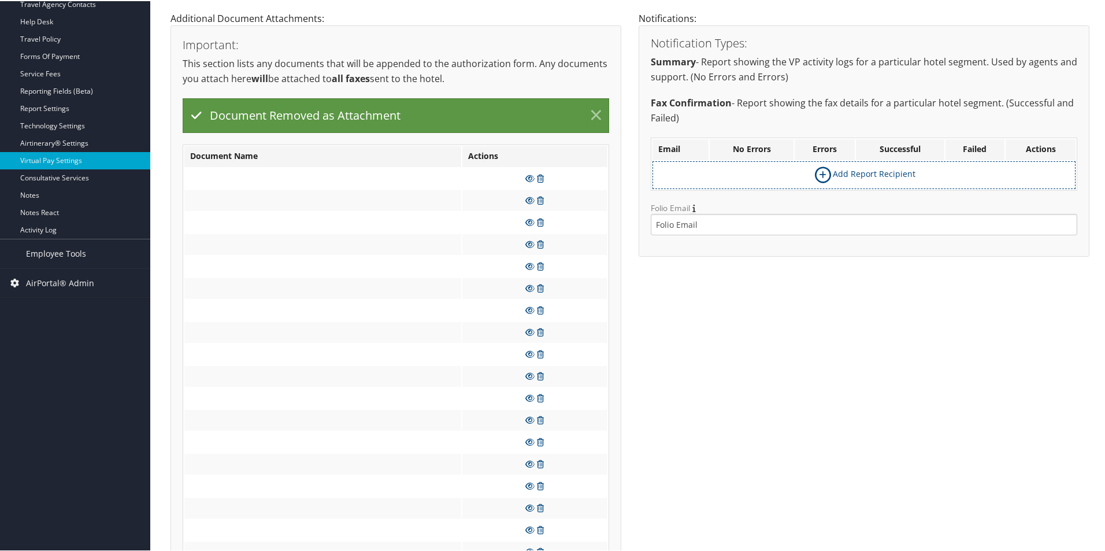
click at [590, 116] on link "×" at bounding box center [596, 114] width 20 height 23
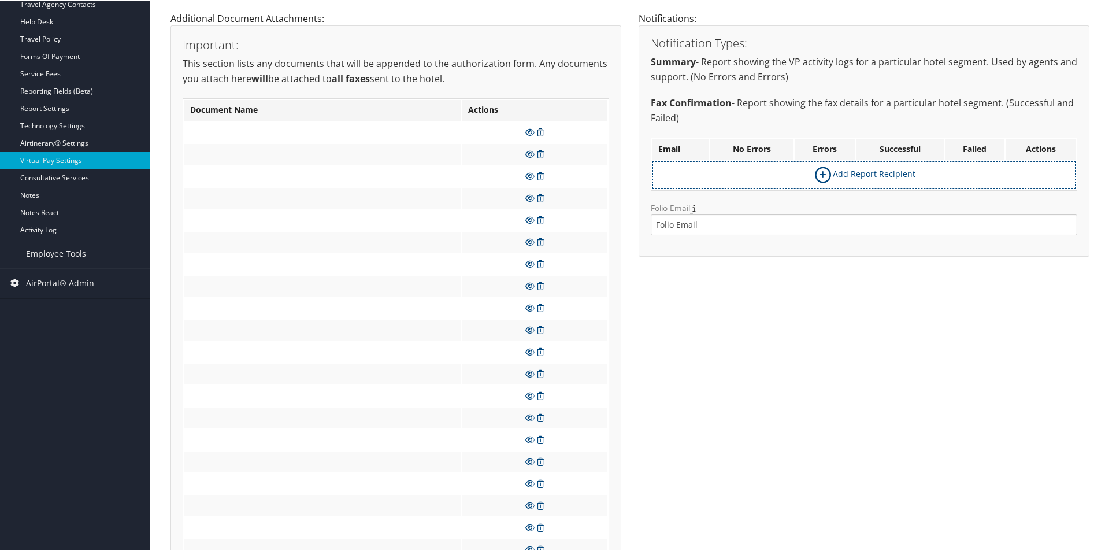
click at [541, 132] on icon at bounding box center [540, 131] width 7 height 8
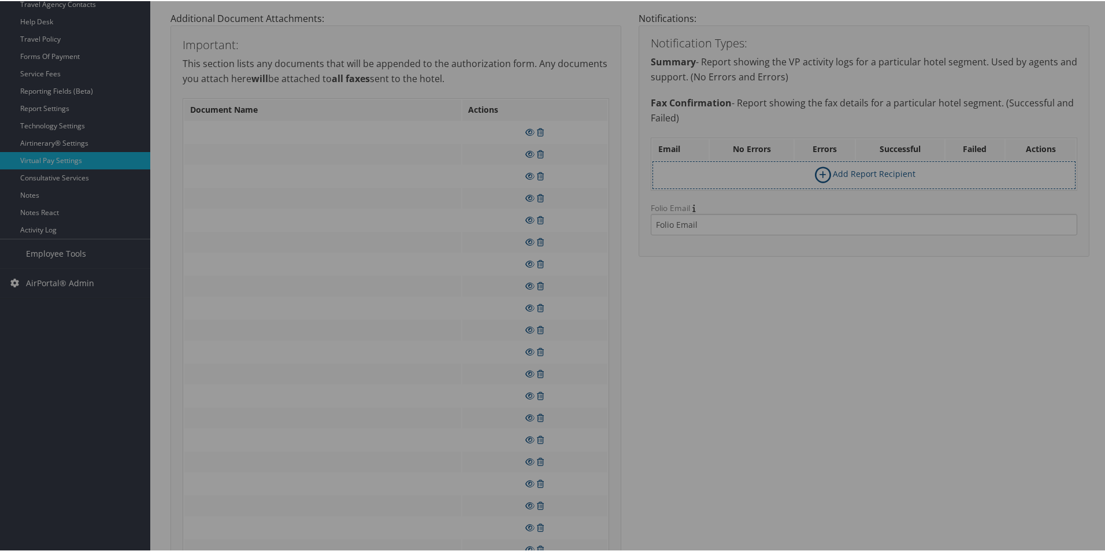
click at [590, 147] on div at bounding box center [554, 275] width 1109 height 551
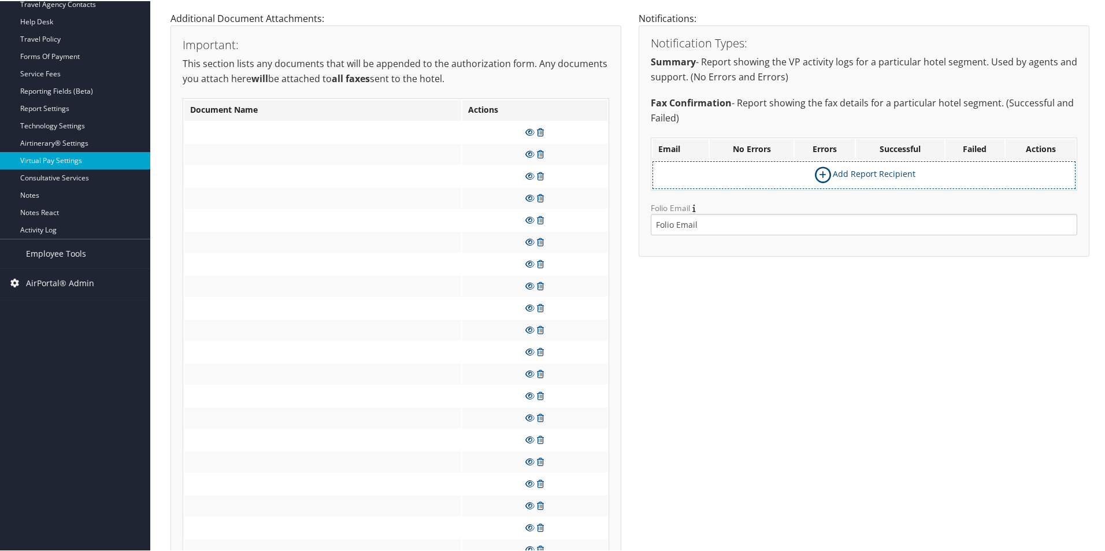
click at [537, 131] on icon at bounding box center [540, 131] width 7 height 8
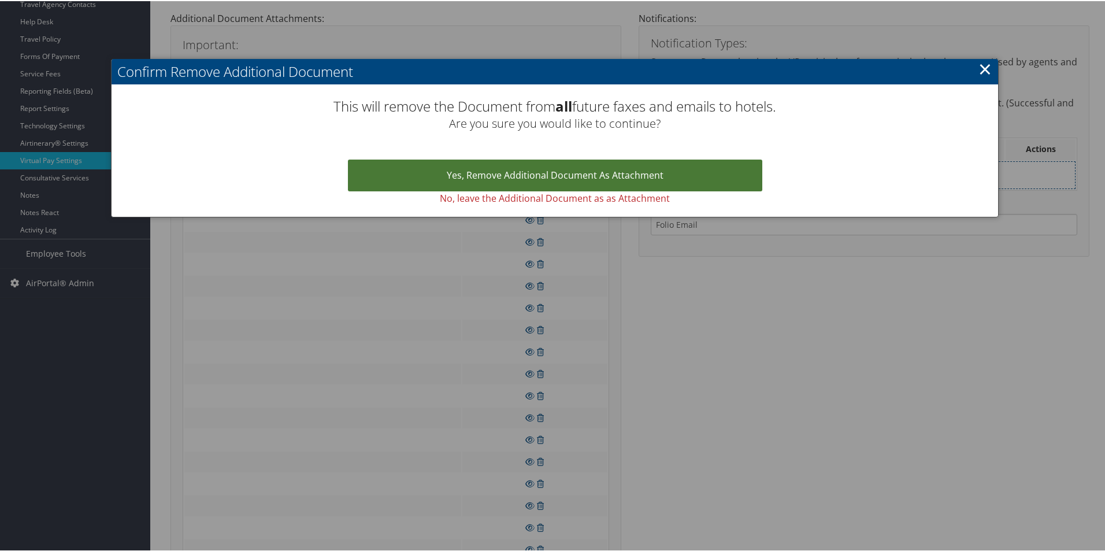
click at [553, 172] on link "Yes, remove Additional Document as Attachment" at bounding box center [555, 174] width 414 height 32
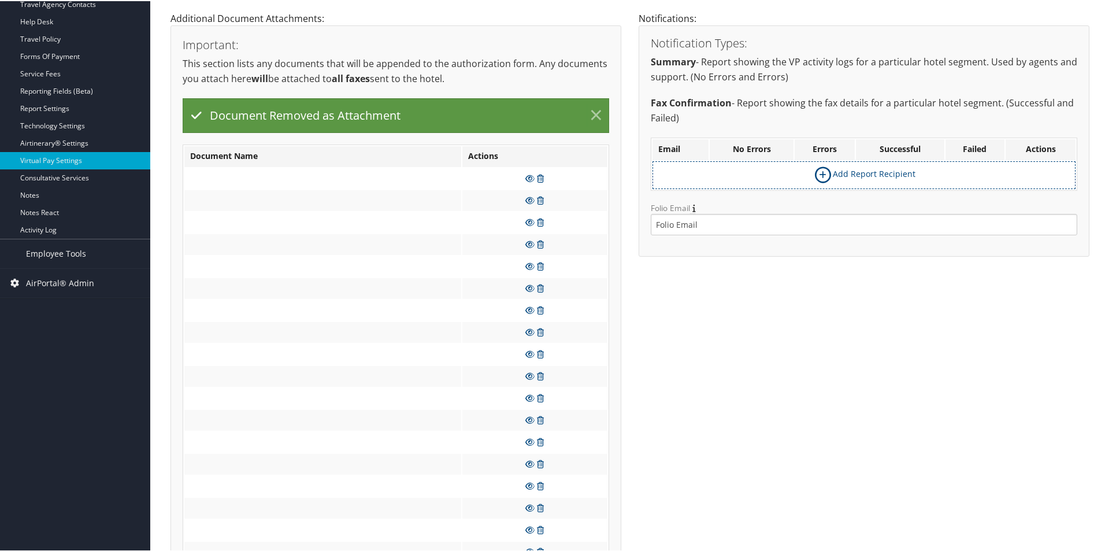
click at [589, 114] on link "×" at bounding box center [596, 114] width 20 height 23
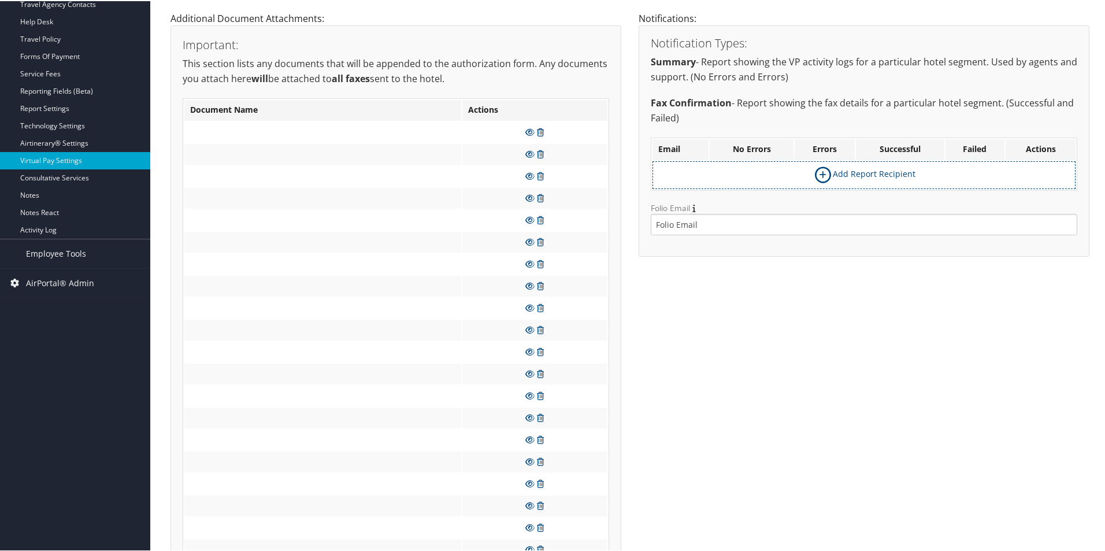
click at [540, 130] on icon at bounding box center [540, 131] width 7 height 8
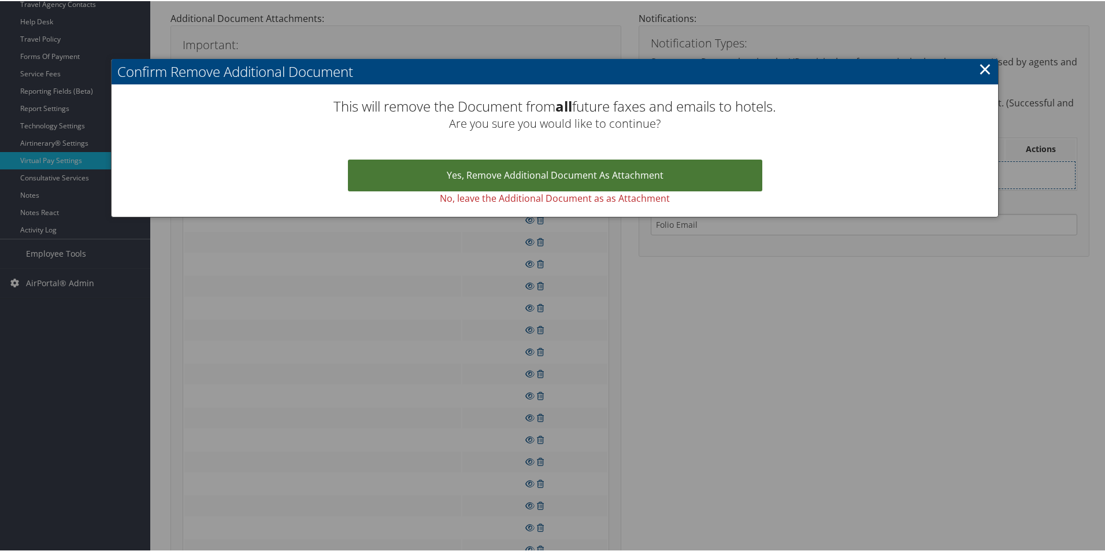
click at [551, 163] on link "Yes, remove Additional Document as Attachment" at bounding box center [555, 174] width 414 height 32
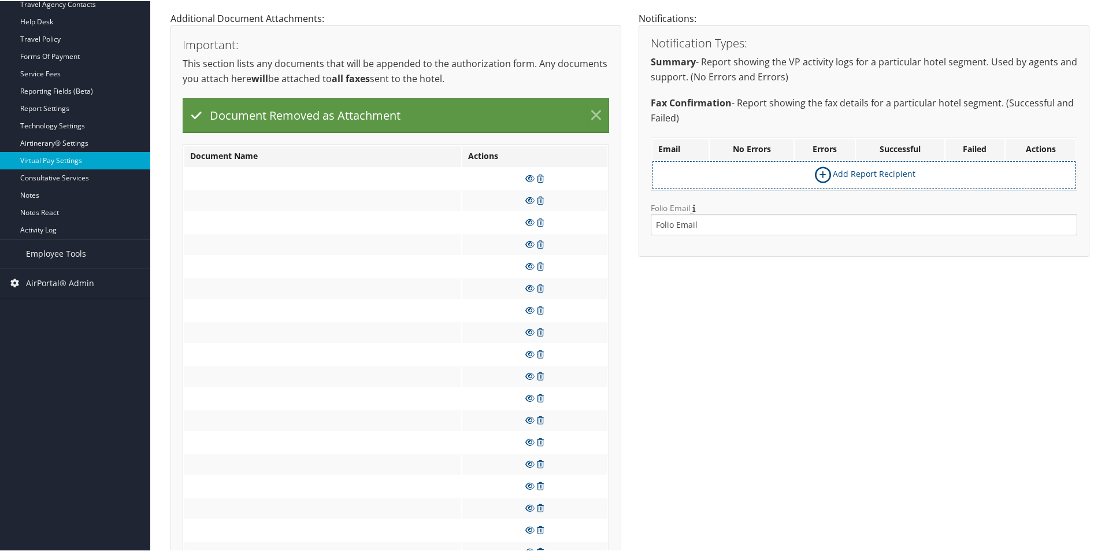
click at [591, 108] on link "×" at bounding box center [596, 114] width 20 height 23
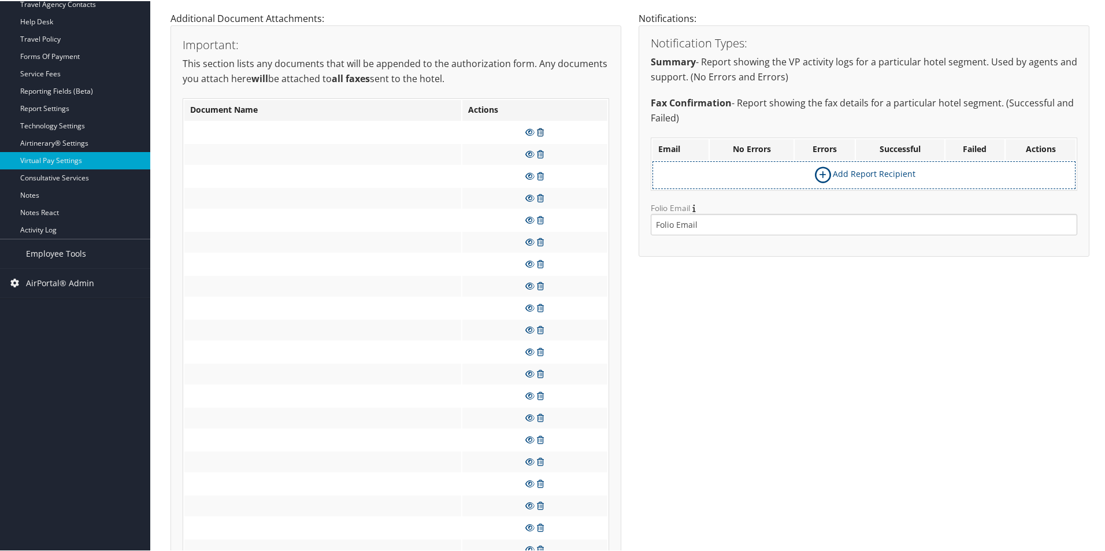
click at [540, 135] on icon at bounding box center [540, 131] width 7 height 8
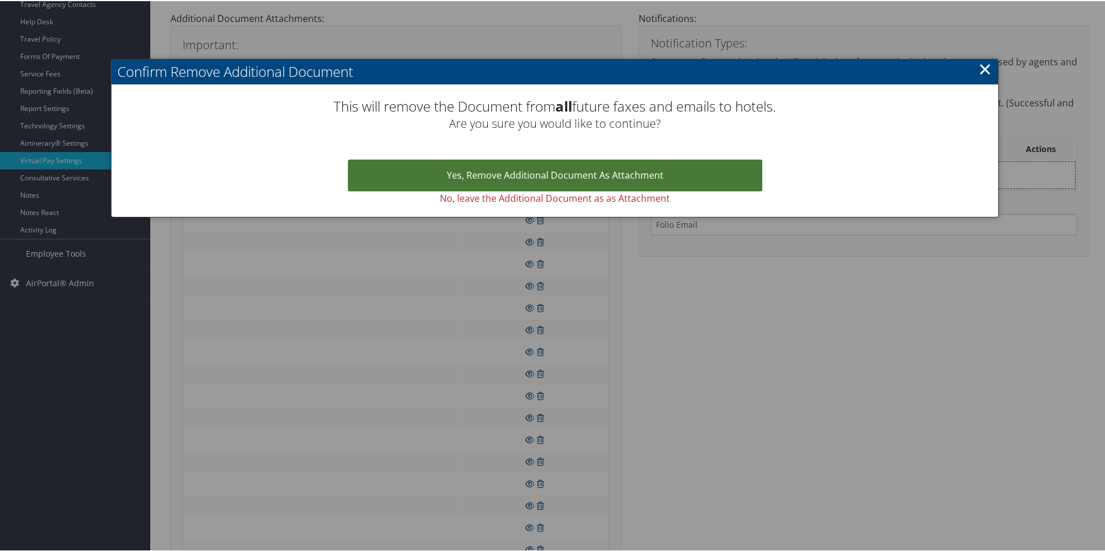
click at [548, 168] on link "Yes, remove Additional Document as Attachment" at bounding box center [555, 174] width 414 height 32
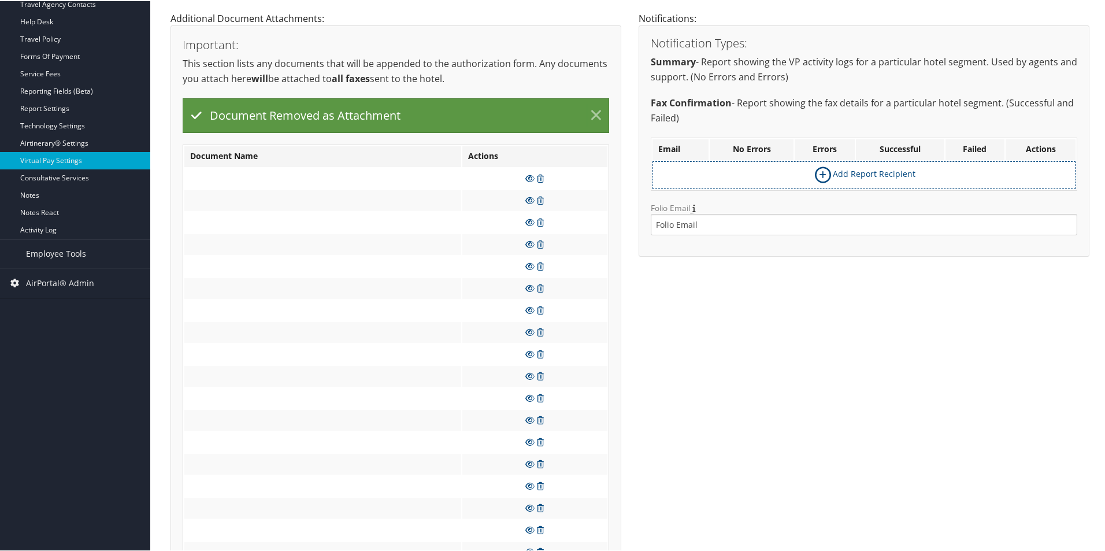
click at [596, 112] on link "×" at bounding box center [596, 114] width 20 height 23
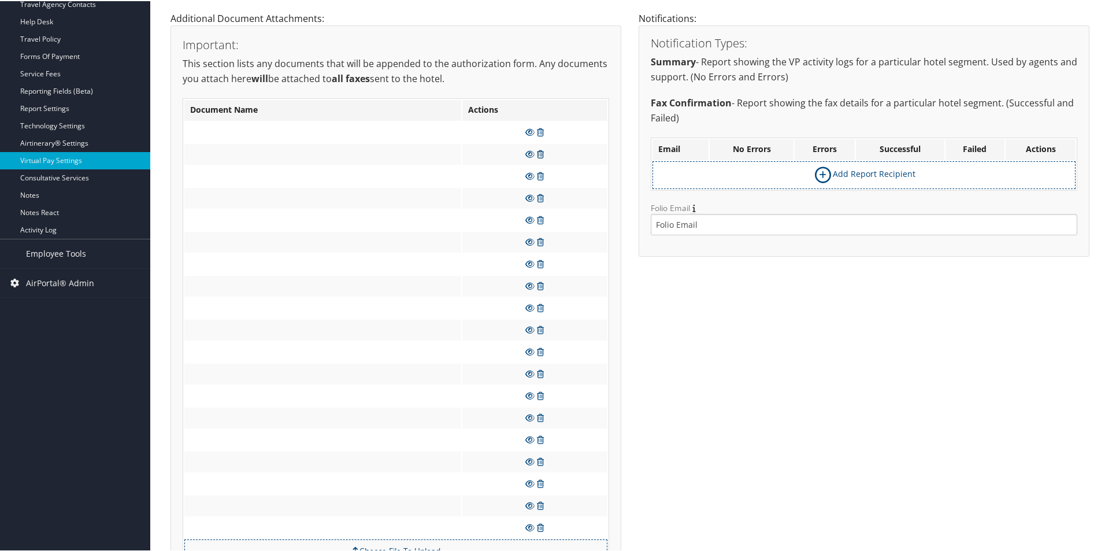
click at [539, 149] on icon at bounding box center [540, 153] width 7 height 8
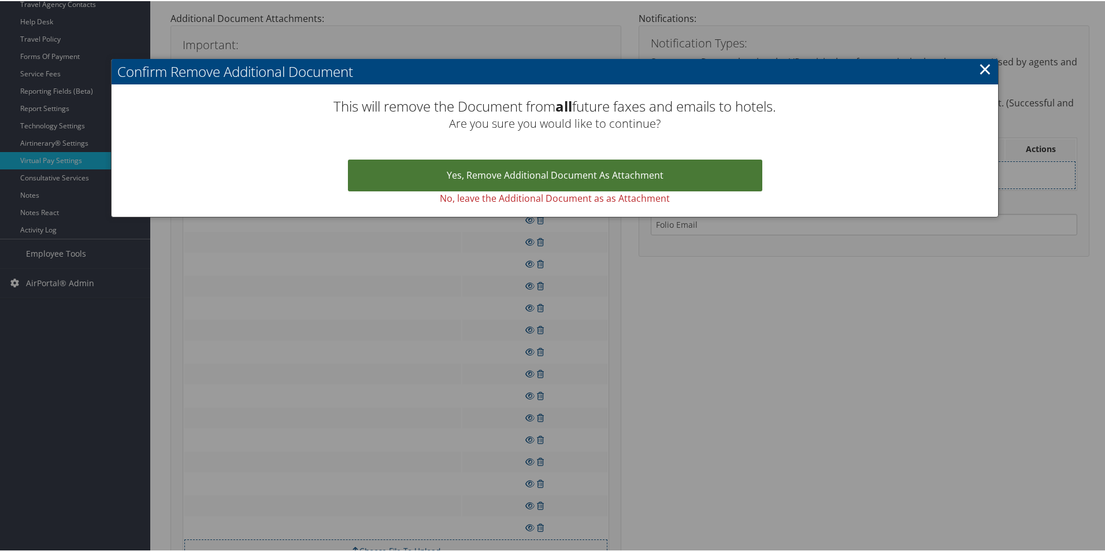
click at [544, 164] on link "Yes, remove Additional Document as Attachment" at bounding box center [555, 174] width 414 height 32
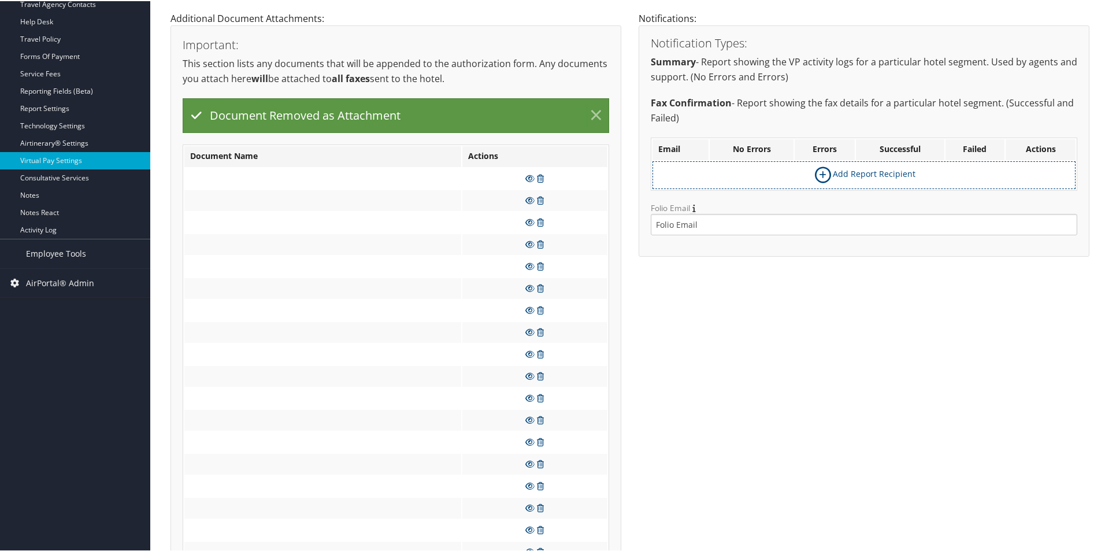
click at [590, 111] on link "×" at bounding box center [596, 114] width 20 height 23
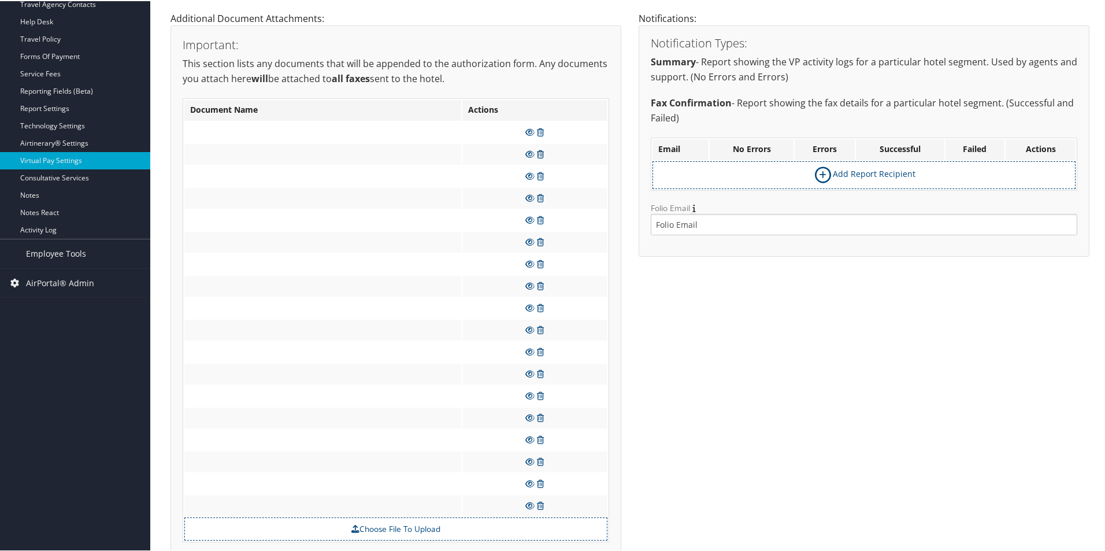
click at [540, 154] on icon at bounding box center [540, 153] width 7 height 8
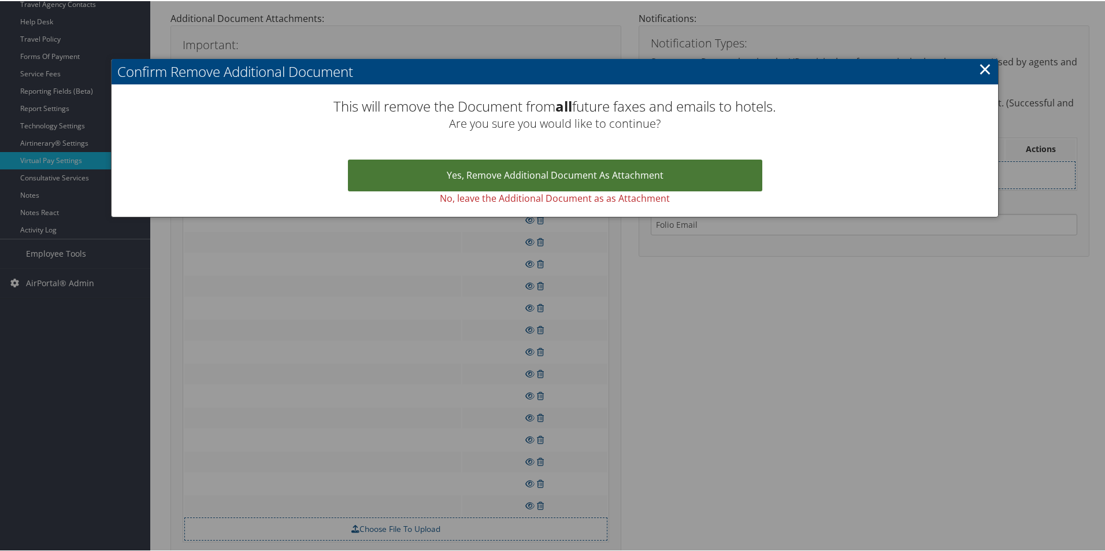
click at [552, 171] on link "Yes, remove Additional Document as Attachment" at bounding box center [555, 174] width 414 height 32
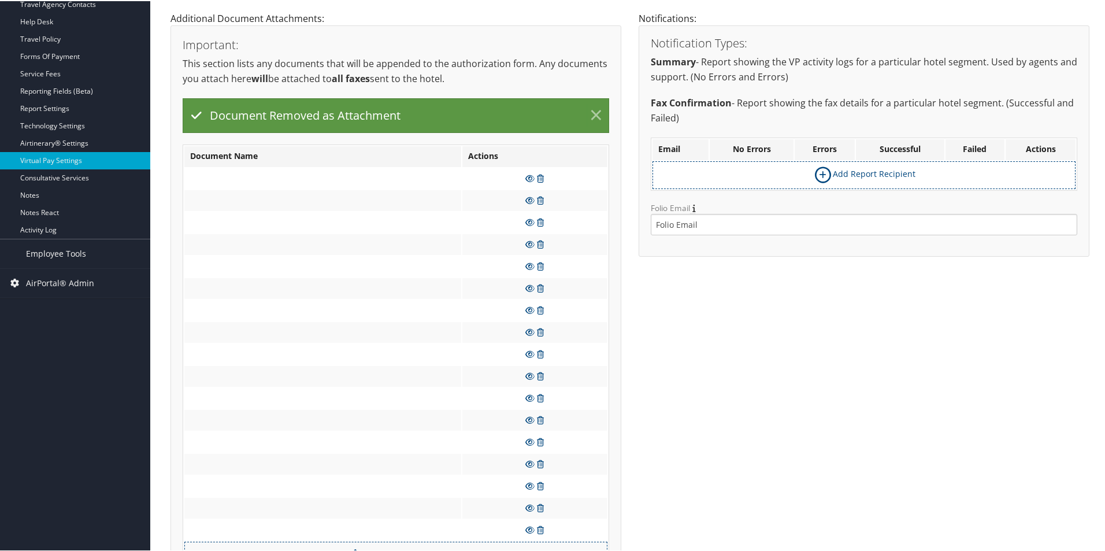
click at [595, 114] on link "×" at bounding box center [596, 114] width 20 height 23
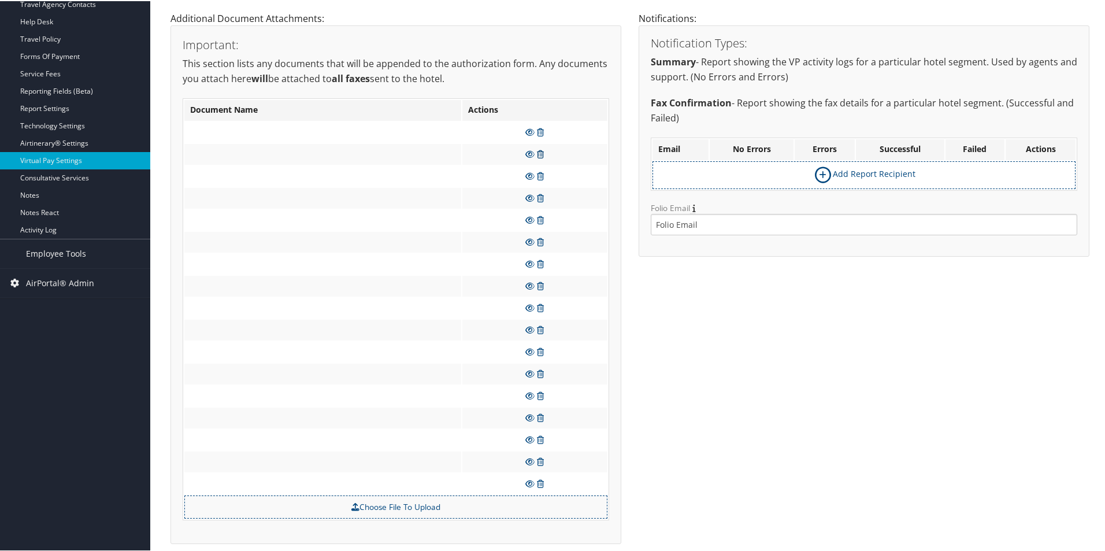
click at [541, 153] on icon at bounding box center [540, 153] width 7 height 8
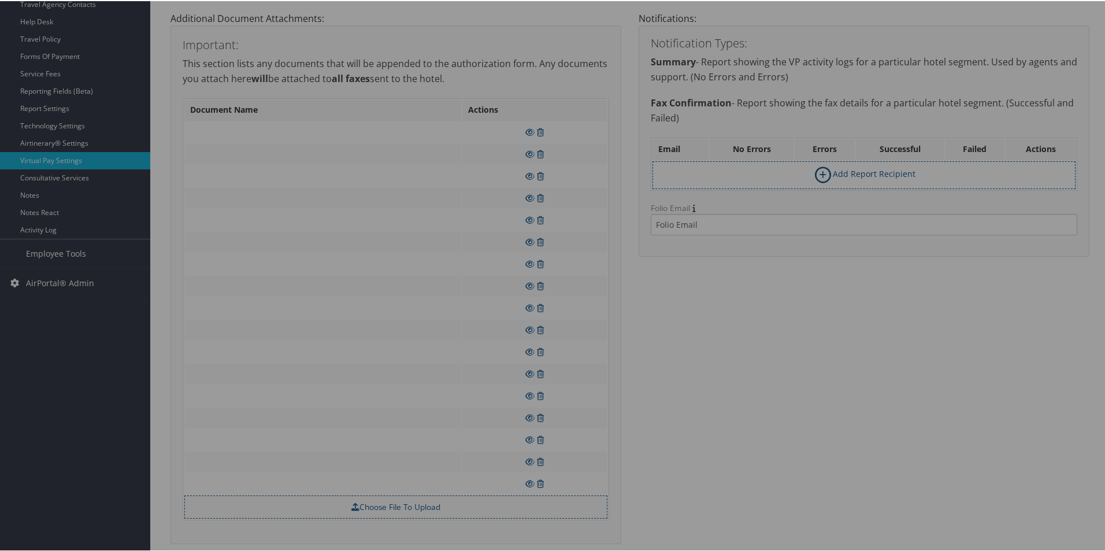
click at [558, 144] on div at bounding box center [554, 275] width 1109 height 551
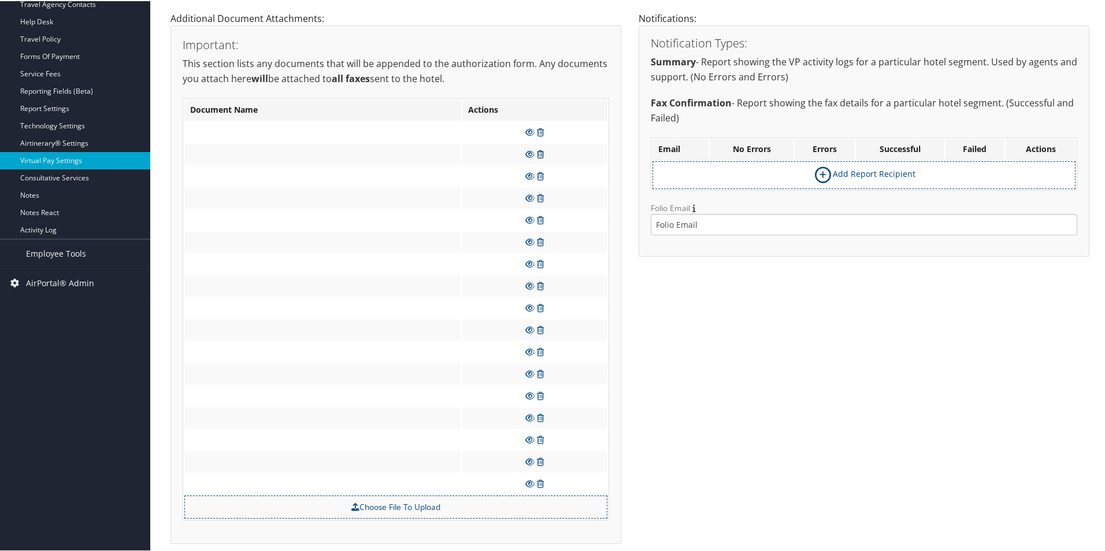
click at [541, 149] on icon at bounding box center [540, 153] width 7 height 8
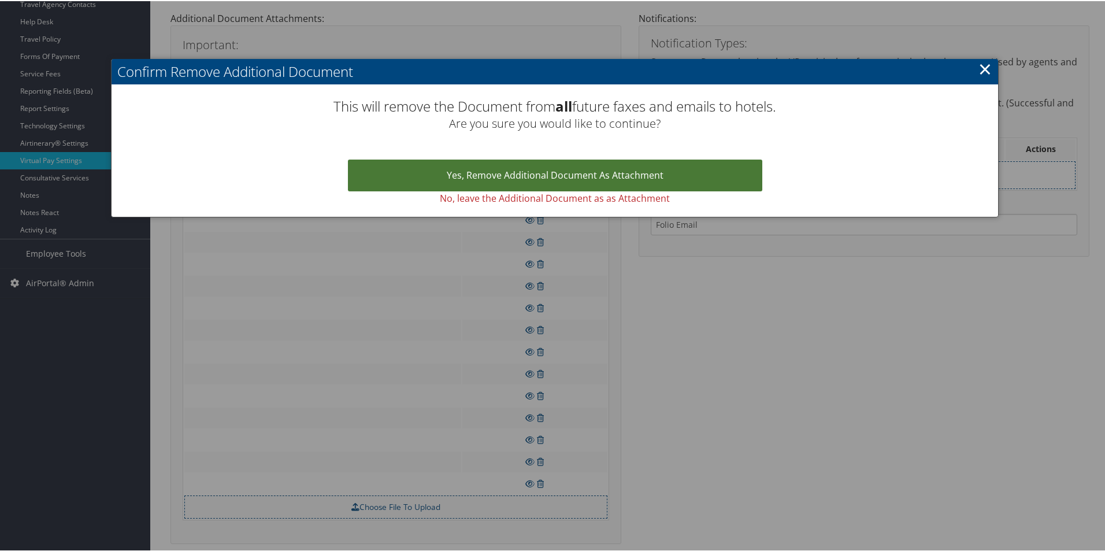
click at [552, 169] on link "Yes, remove Additional Document as Attachment" at bounding box center [555, 174] width 414 height 32
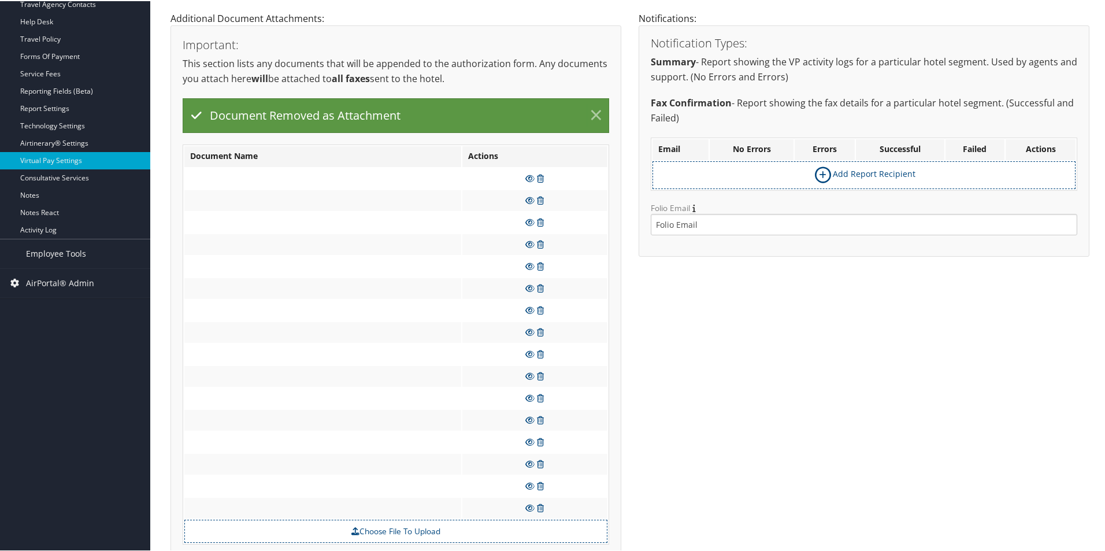
click at [597, 113] on link "×" at bounding box center [596, 114] width 20 height 23
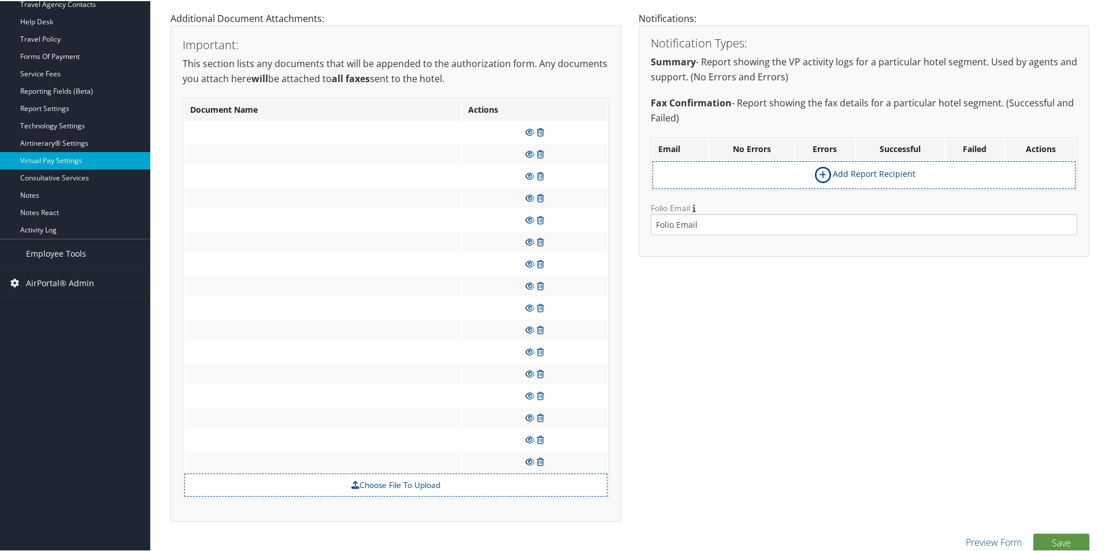
click at [542, 134] on icon at bounding box center [540, 131] width 7 height 8
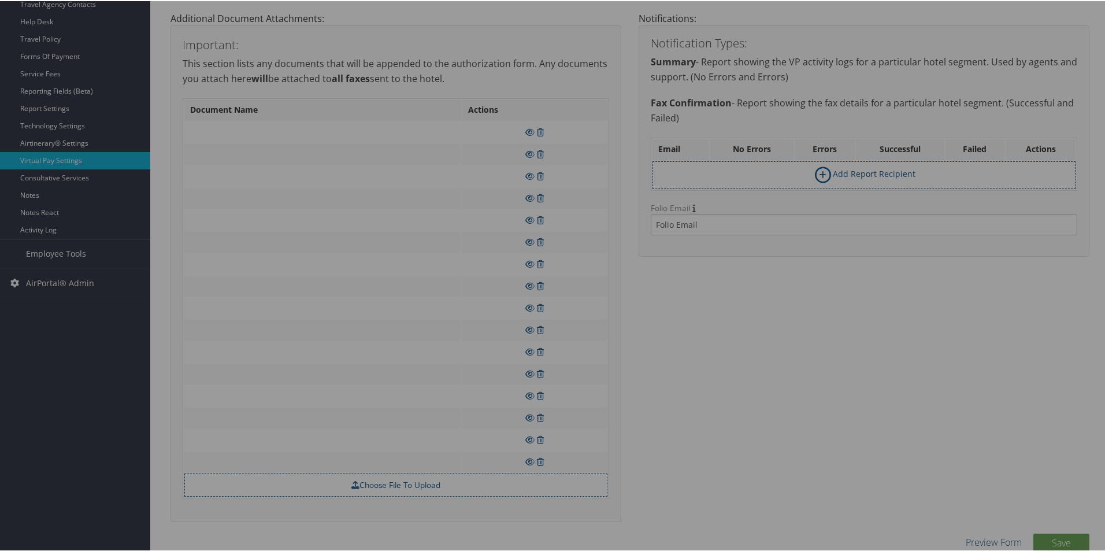
click at [614, 123] on div at bounding box center [554, 275] width 1109 height 551
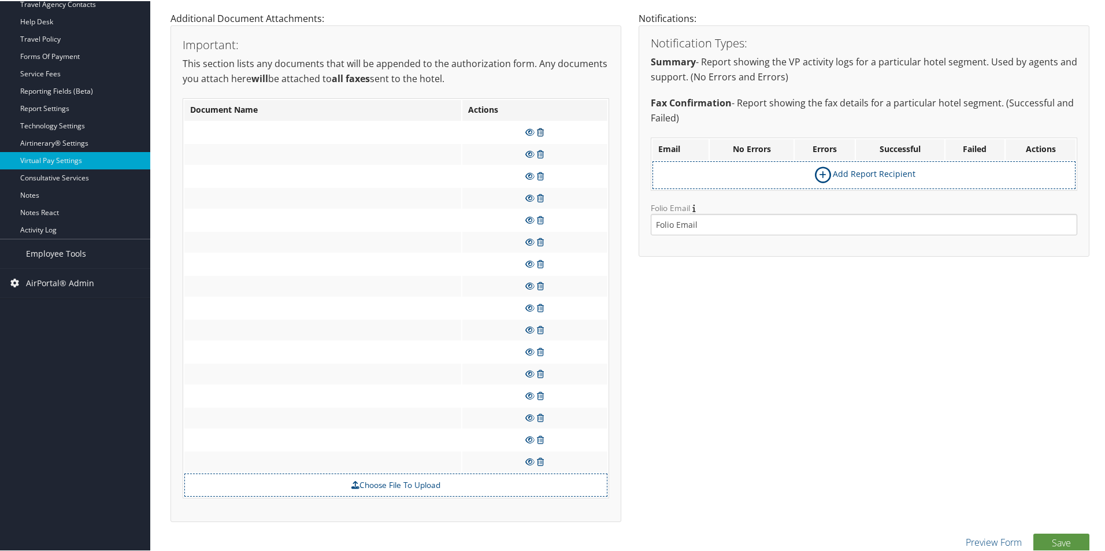
click at [540, 131] on icon at bounding box center [540, 131] width 7 height 8
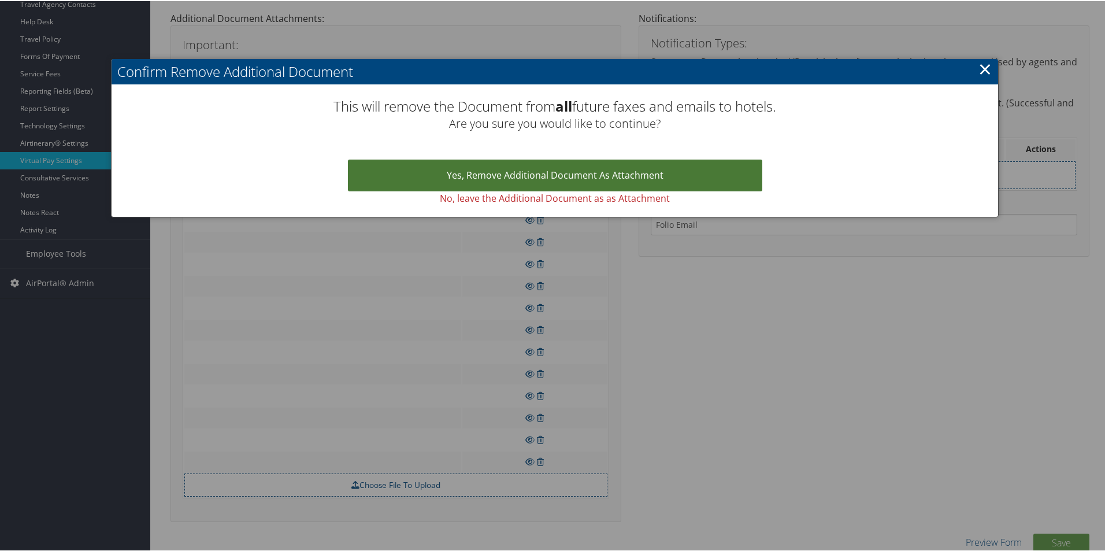
click at [554, 167] on link "Yes, remove Additional Document as Attachment" at bounding box center [555, 174] width 414 height 32
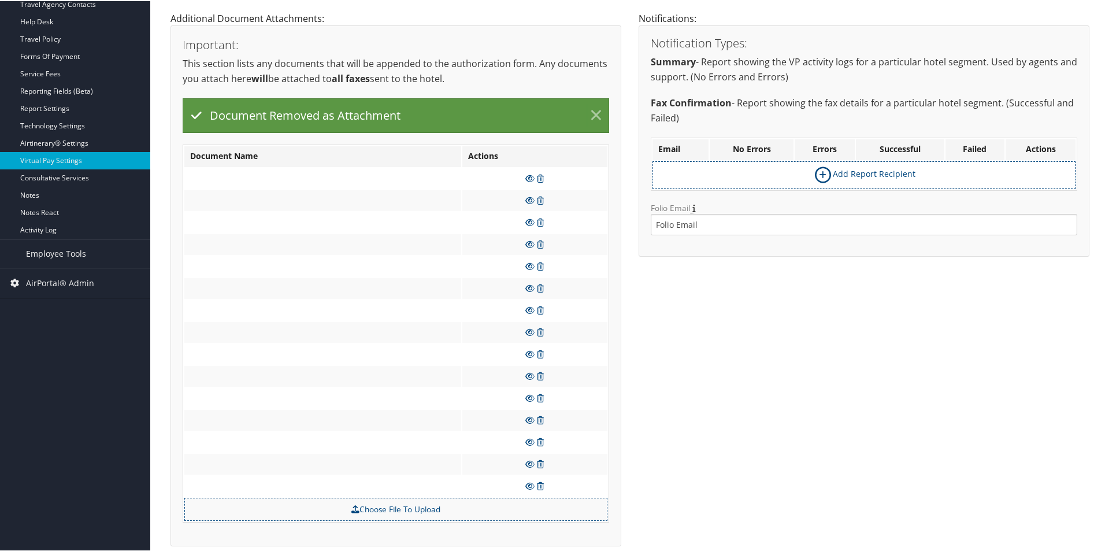
click at [589, 109] on link "×" at bounding box center [596, 114] width 20 height 23
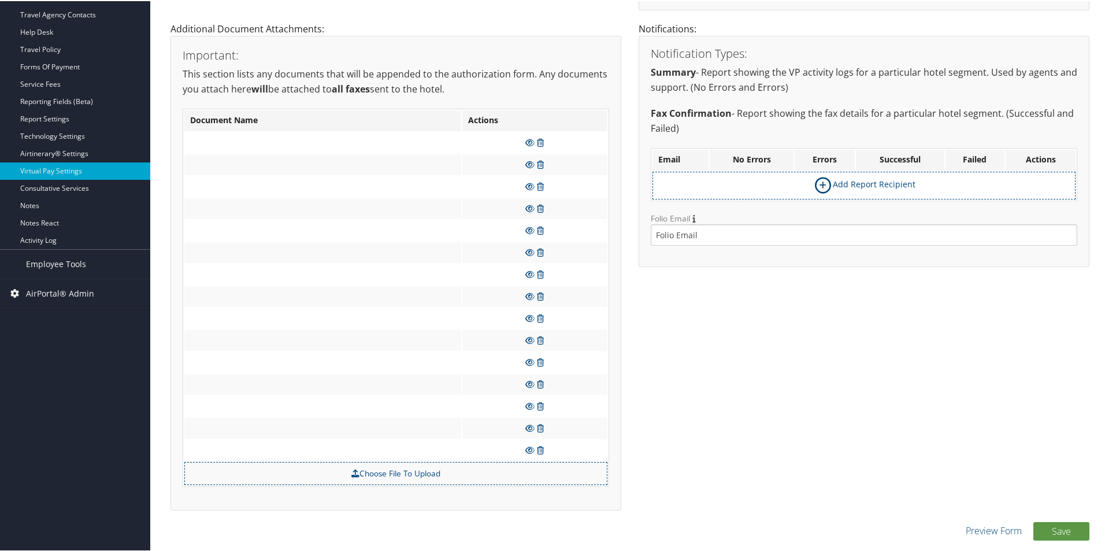
scroll to position [328, 0]
click at [541, 137] on icon at bounding box center [540, 141] width 7 height 8
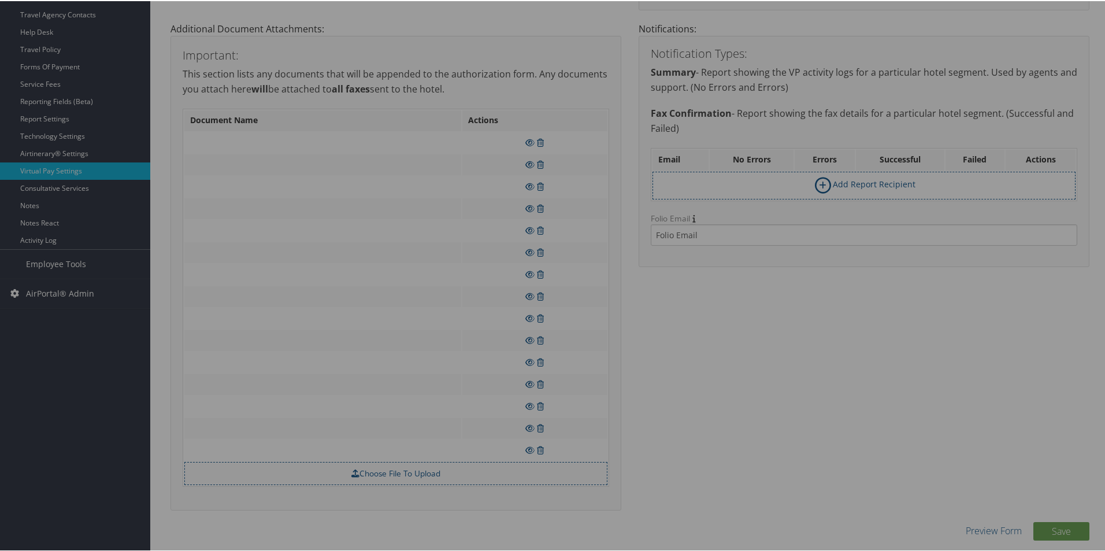
click at [582, 136] on div at bounding box center [554, 275] width 1109 height 551
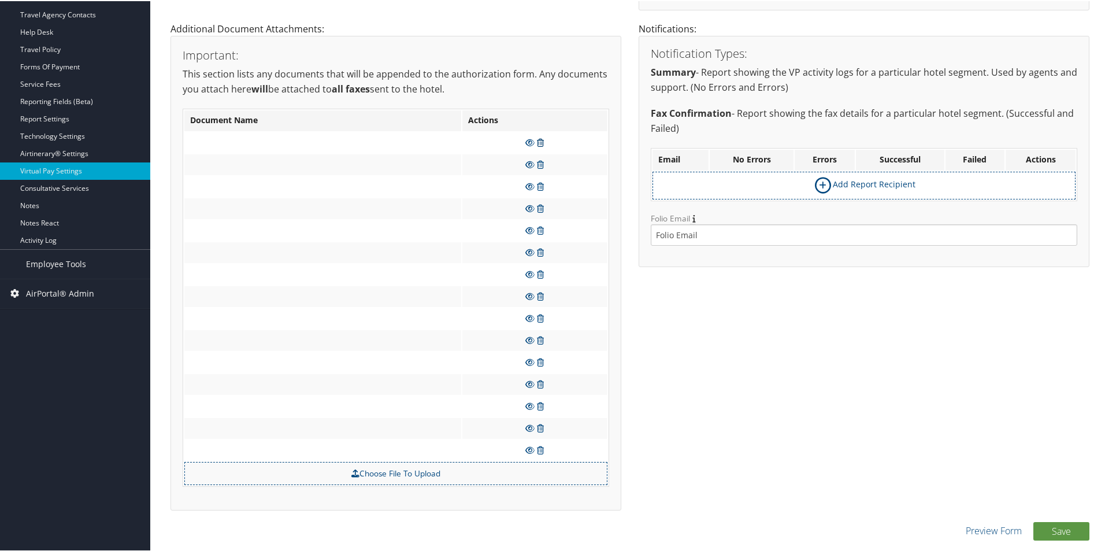
click at [541, 138] on icon at bounding box center [540, 141] width 7 height 8
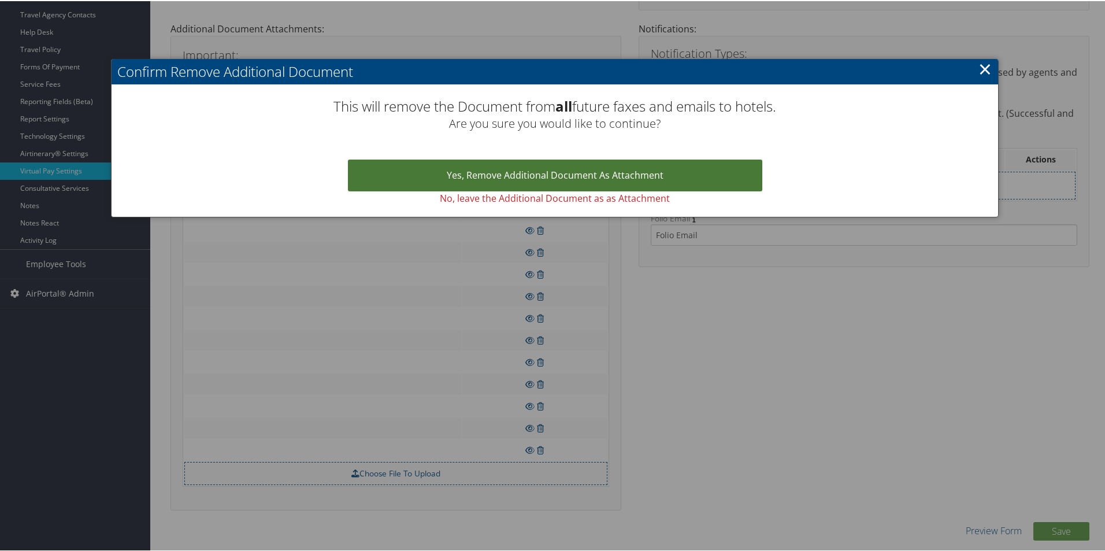
click at [553, 166] on link "Yes, remove Additional Document as Attachment" at bounding box center [555, 174] width 414 height 32
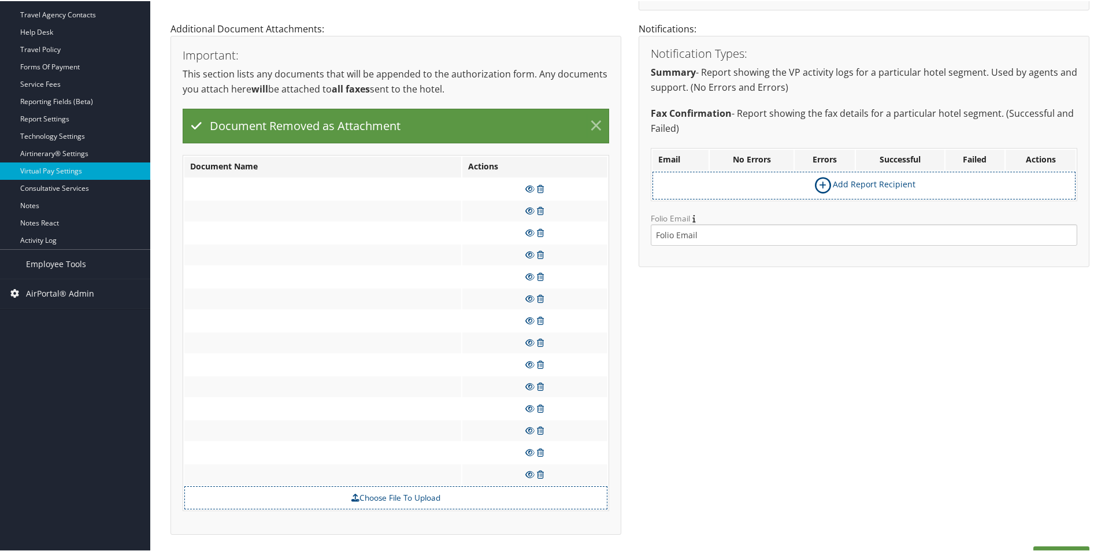
click at [590, 120] on link "×" at bounding box center [596, 124] width 20 height 23
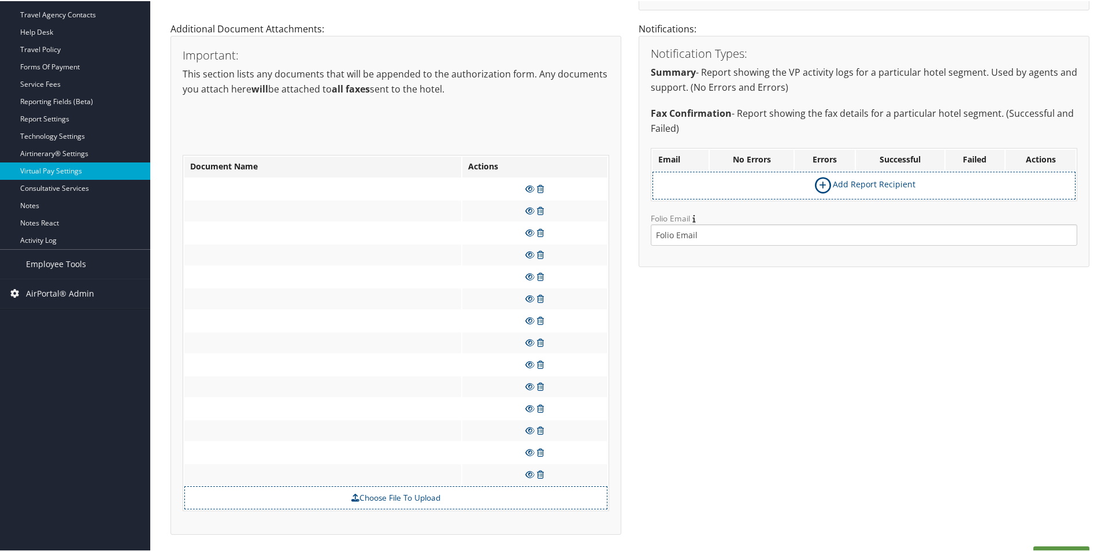
scroll to position [306, 0]
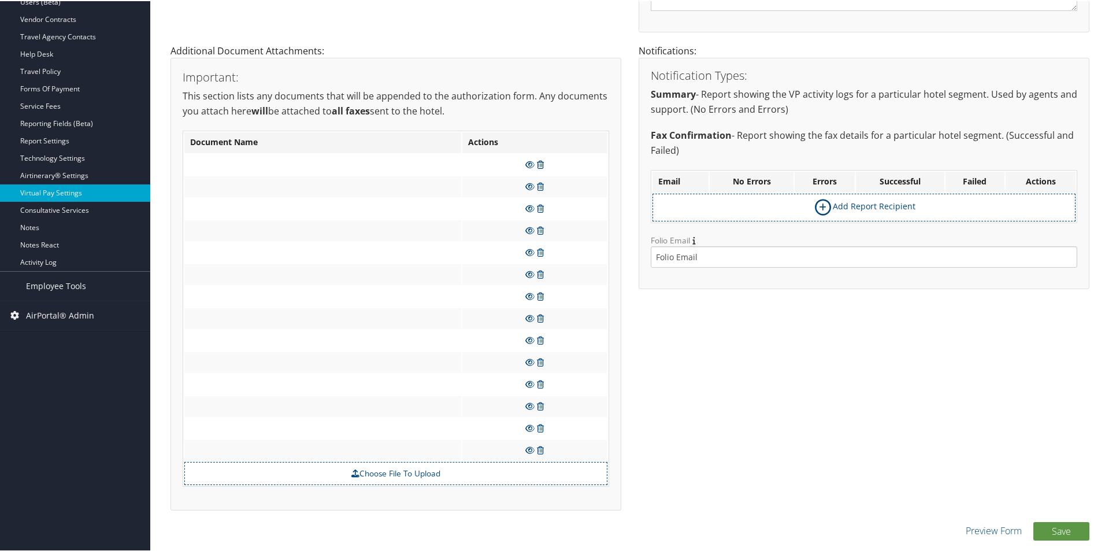
click at [540, 162] on icon at bounding box center [540, 163] width 7 height 8
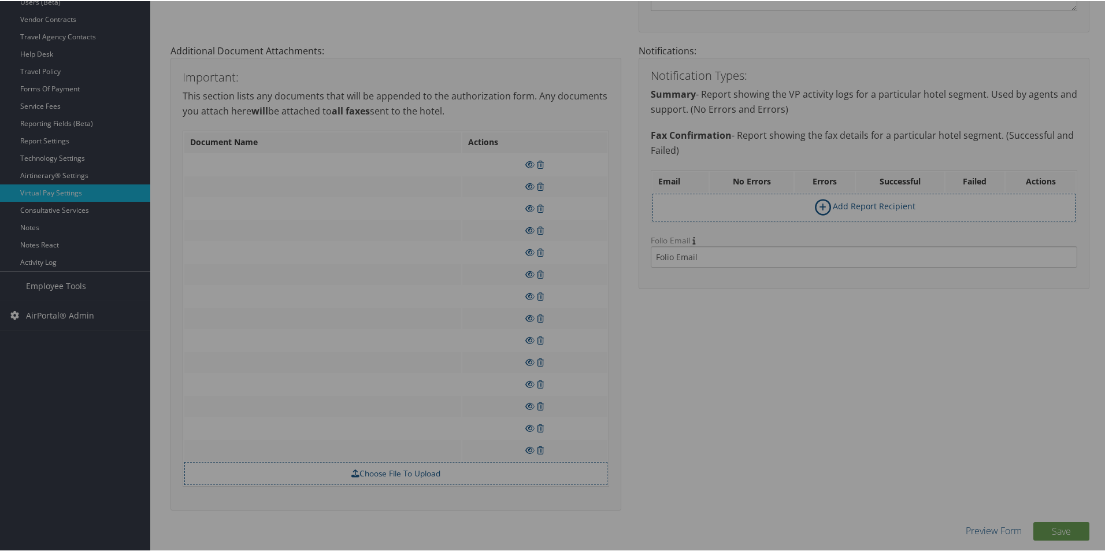
click at [577, 169] on div at bounding box center [554, 275] width 1109 height 551
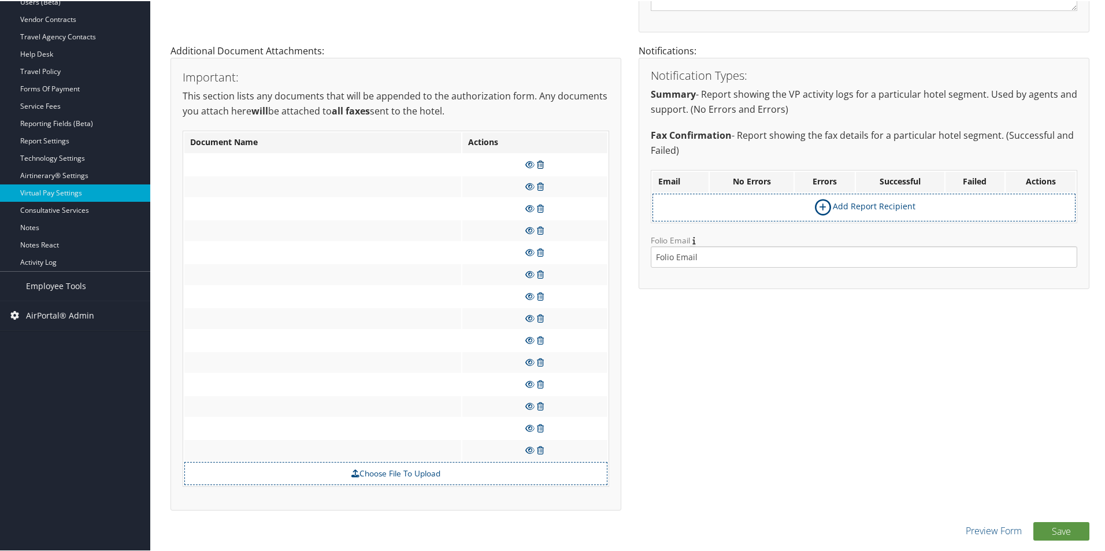
click at [541, 162] on icon at bounding box center [540, 163] width 7 height 8
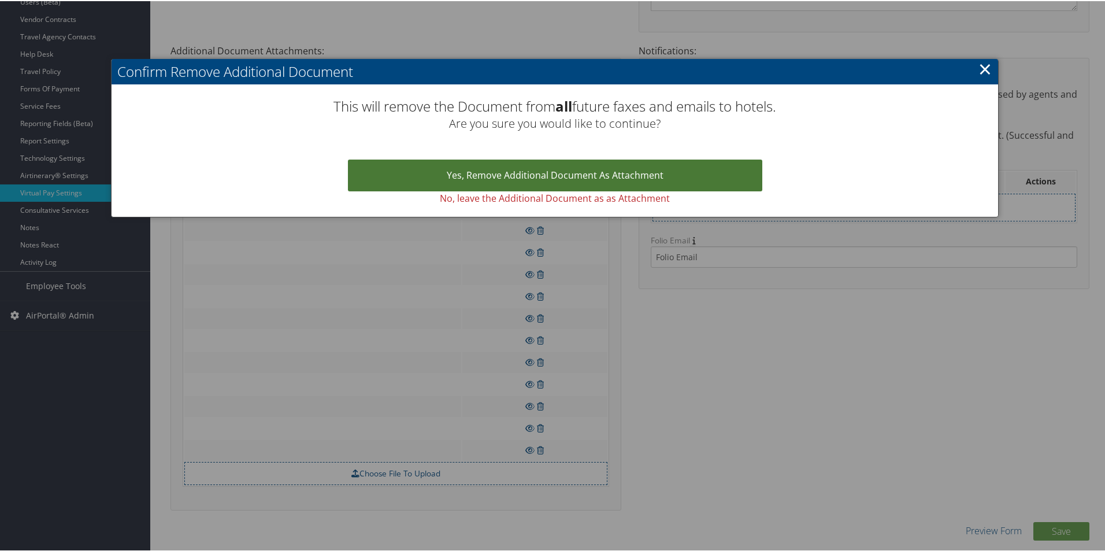
click at [551, 177] on link "Yes, remove Additional Document as Attachment" at bounding box center [555, 174] width 414 height 32
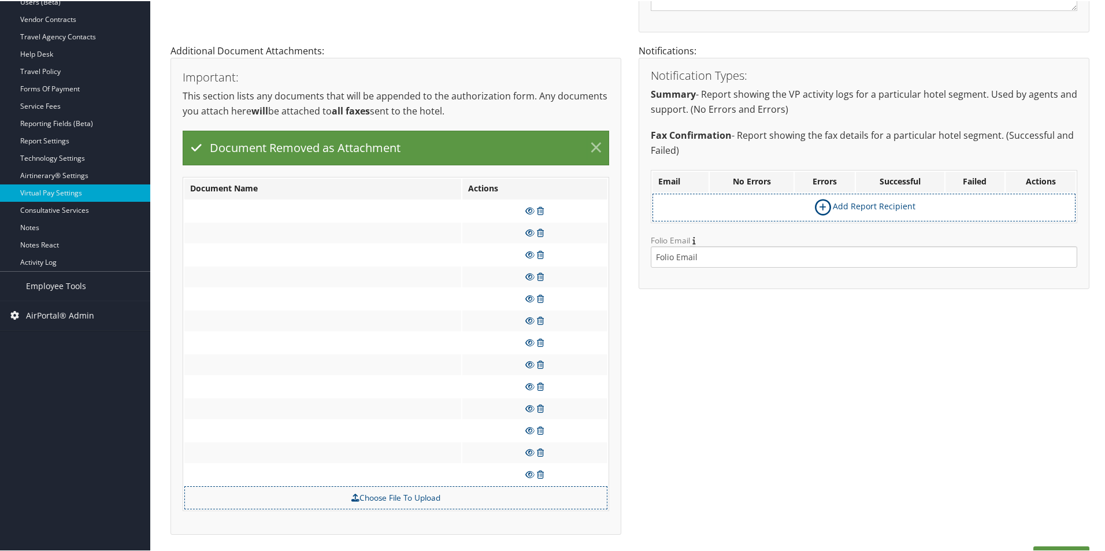
click at [591, 145] on link "×" at bounding box center [596, 146] width 20 height 23
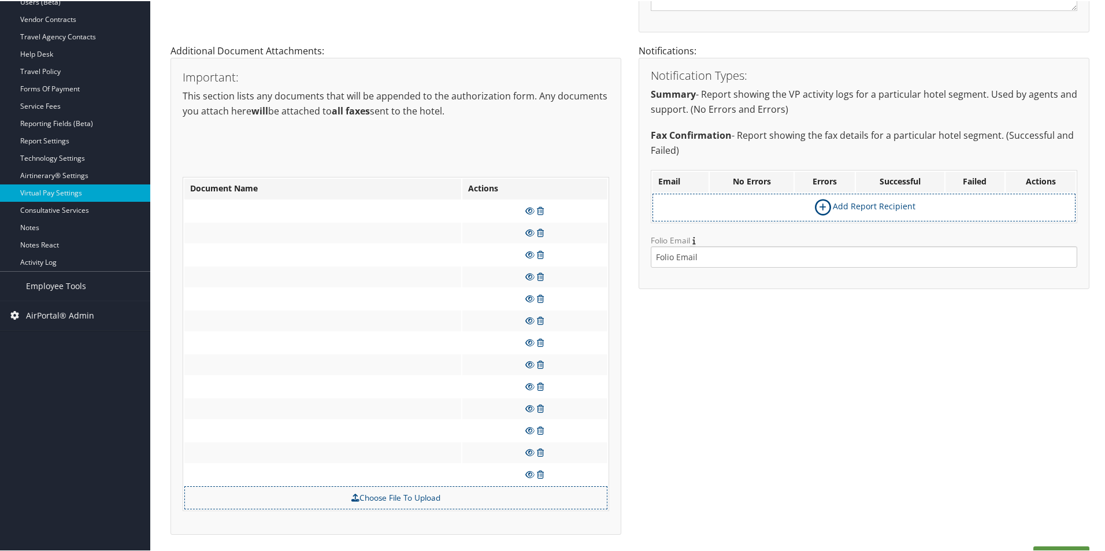
scroll to position [284, 0]
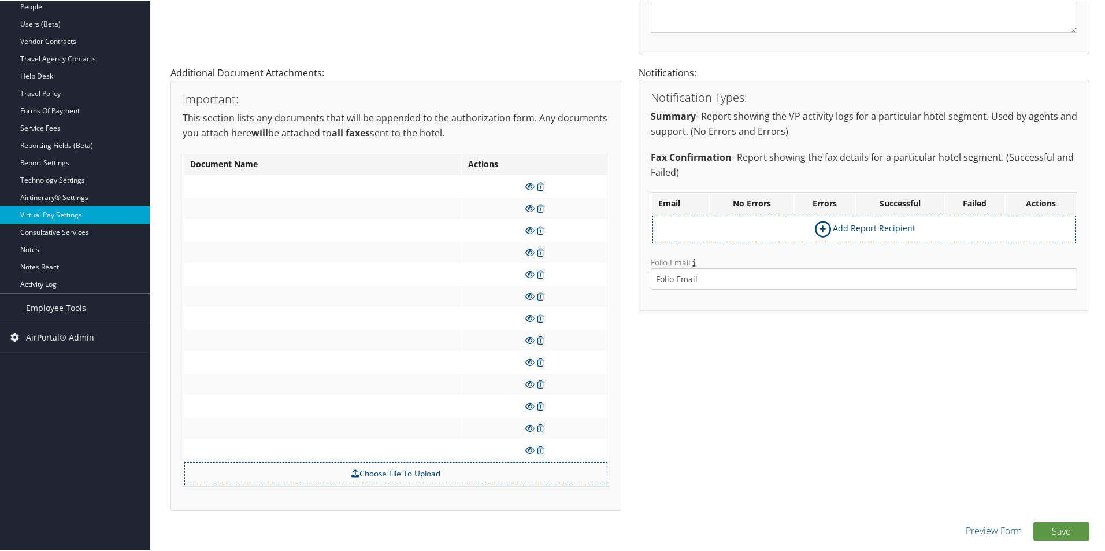
click at [540, 184] on icon at bounding box center [540, 185] width 7 height 8
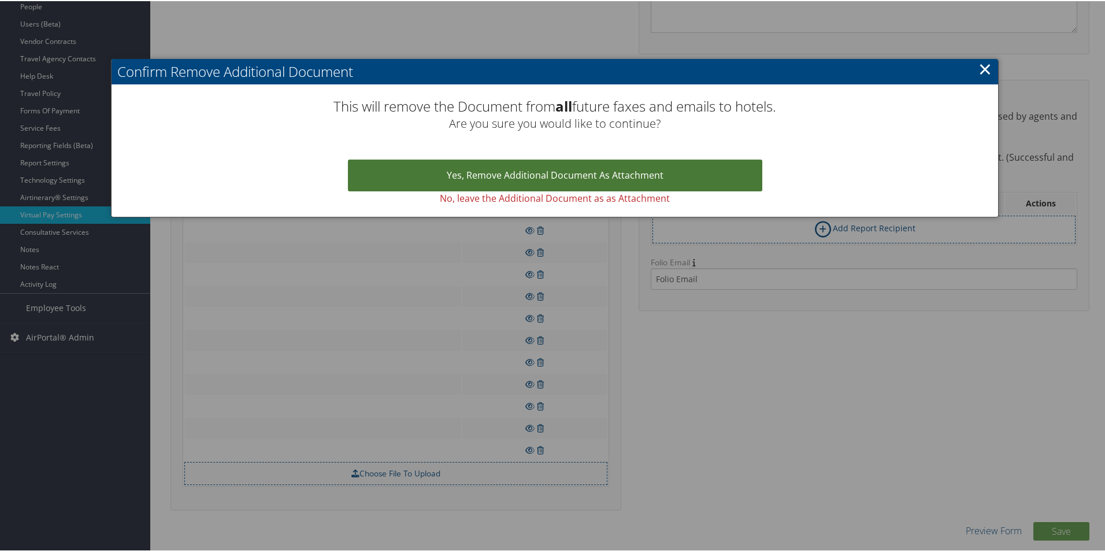
click at [560, 181] on link "Yes, remove Additional Document as Attachment" at bounding box center [555, 174] width 414 height 32
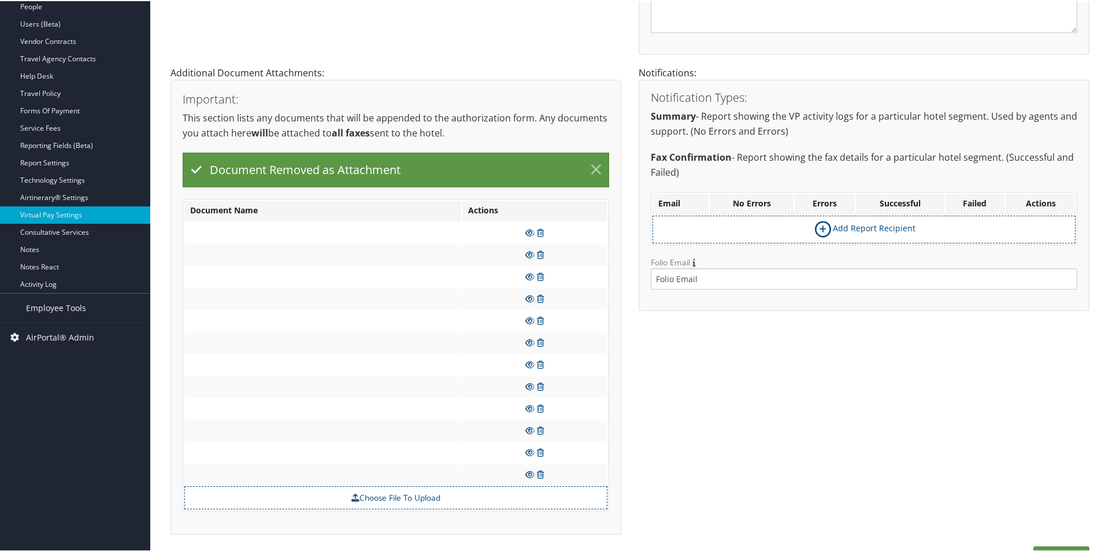
click at [592, 162] on link "×" at bounding box center [596, 168] width 20 height 23
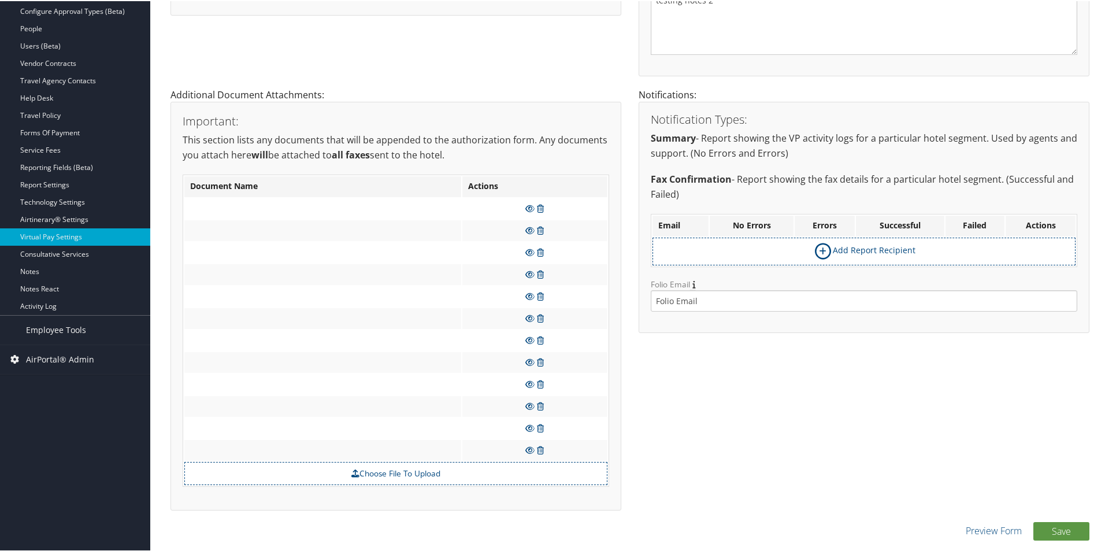
scroll to position [262, 0]
click at [537, 204] on icon at bounding box center [540, 207] width 7 height 8
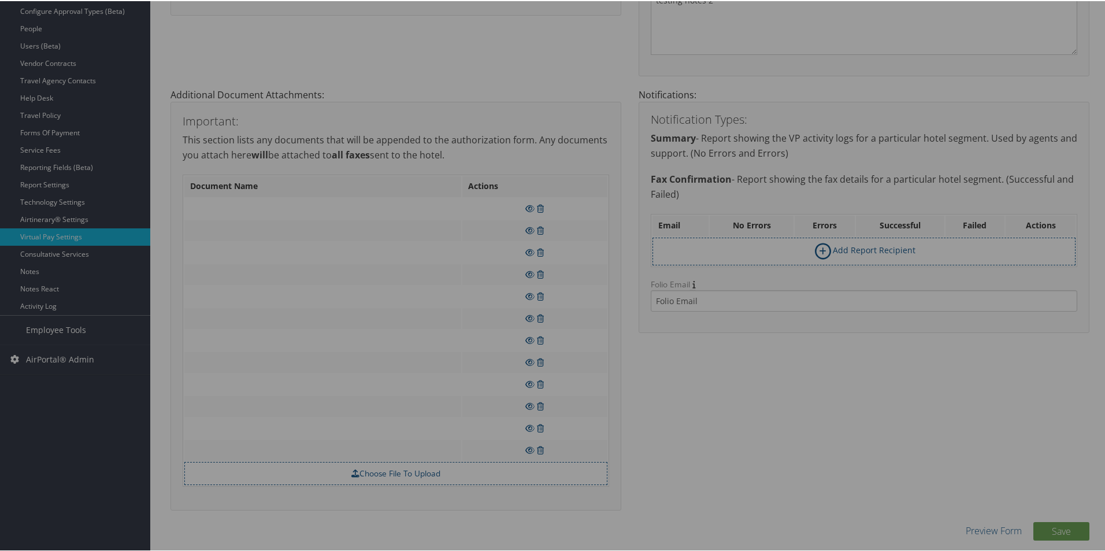
click at [571, 197] on div at bounding box center [554, 275] width 1109 height 551
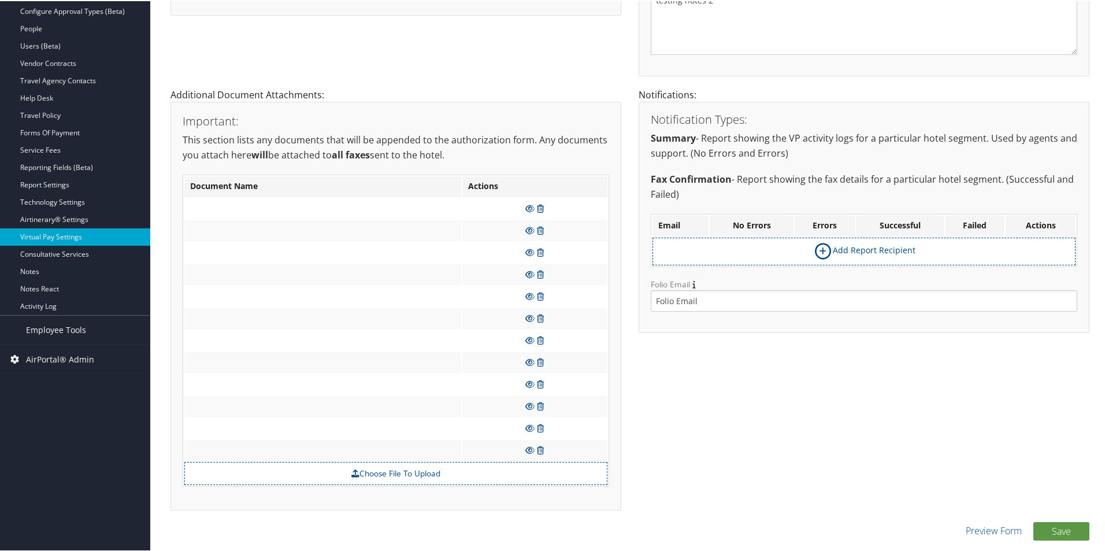
click at [539, 202] on link at bounding box center [540, 207] width 7 height 11
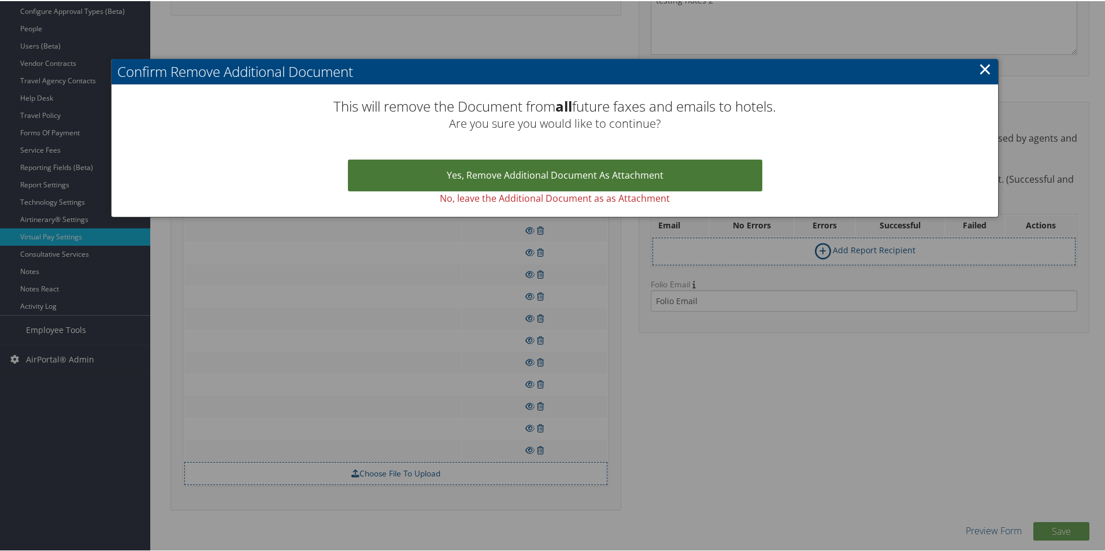
click at [558, 179] on link "Yes, remove Additional Document as Attachment" at bounding box center [555, 174] width 414 height 32
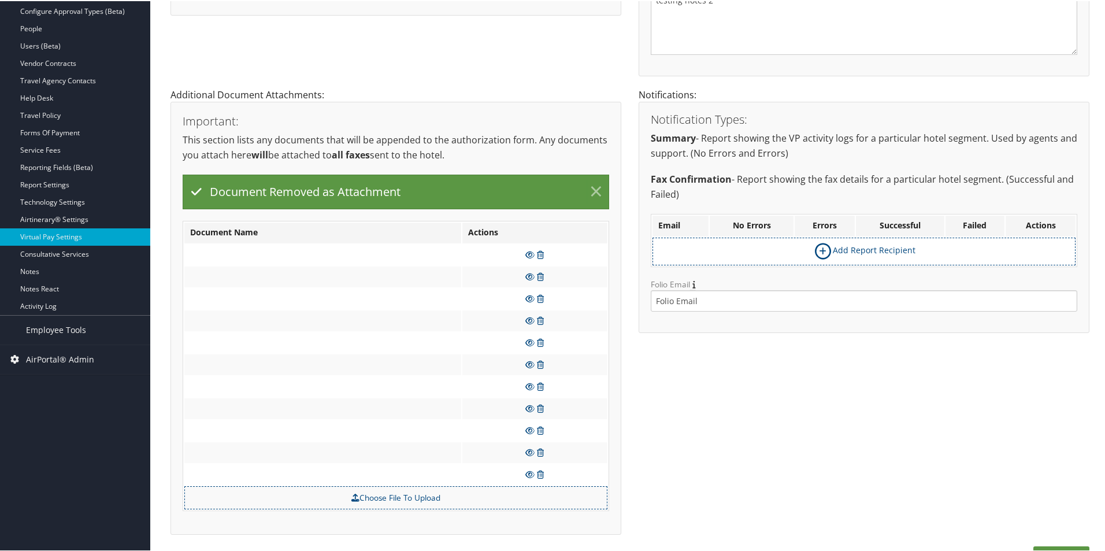
click at [592, 191] on link "×" at bounding box center [596, 190] width 20 height 23
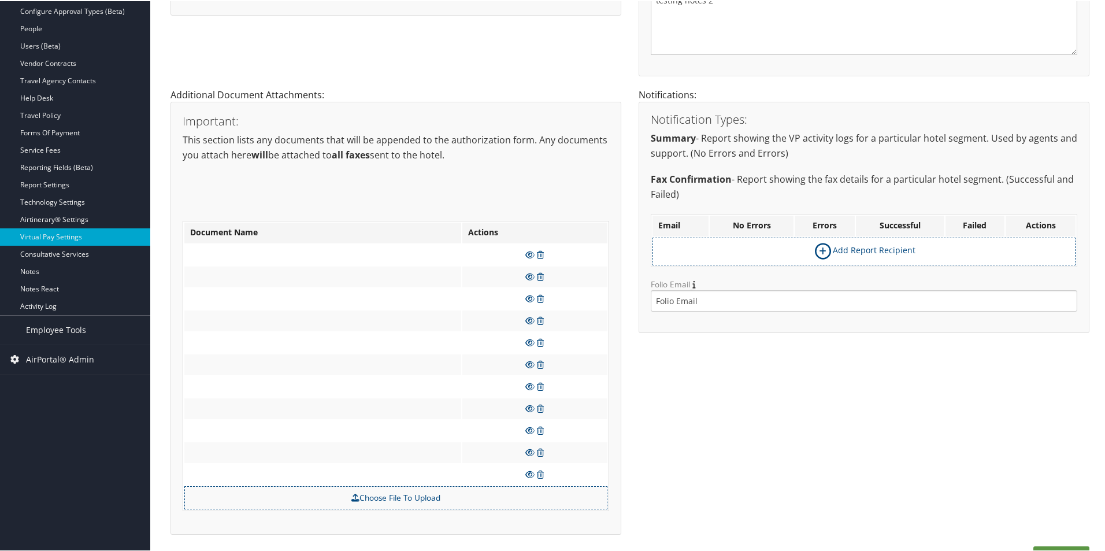
scroll to position [240, 0]
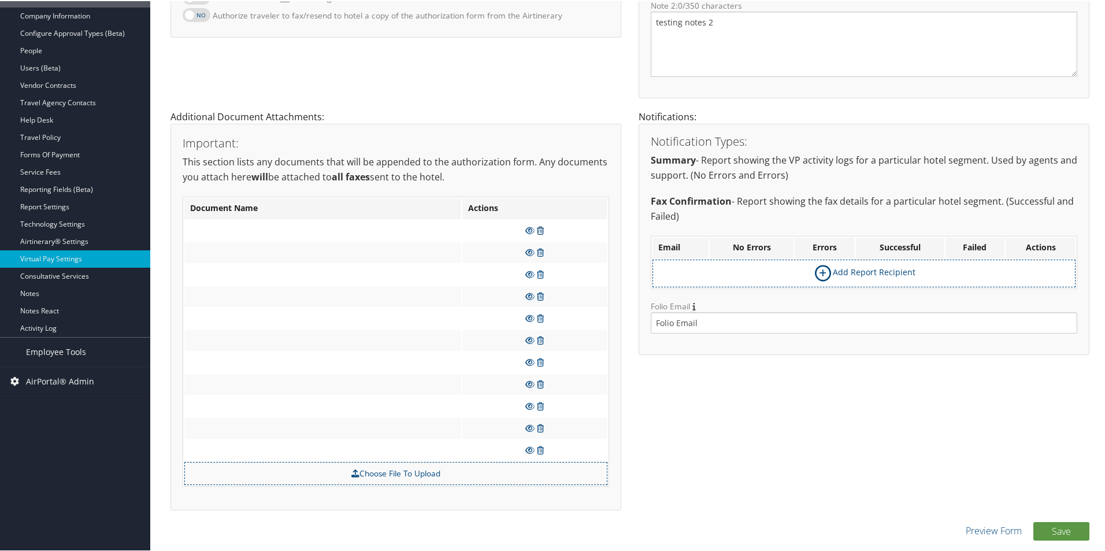
click at [540, 226] on icon at bounding box center [540, 229] width 7 height 8
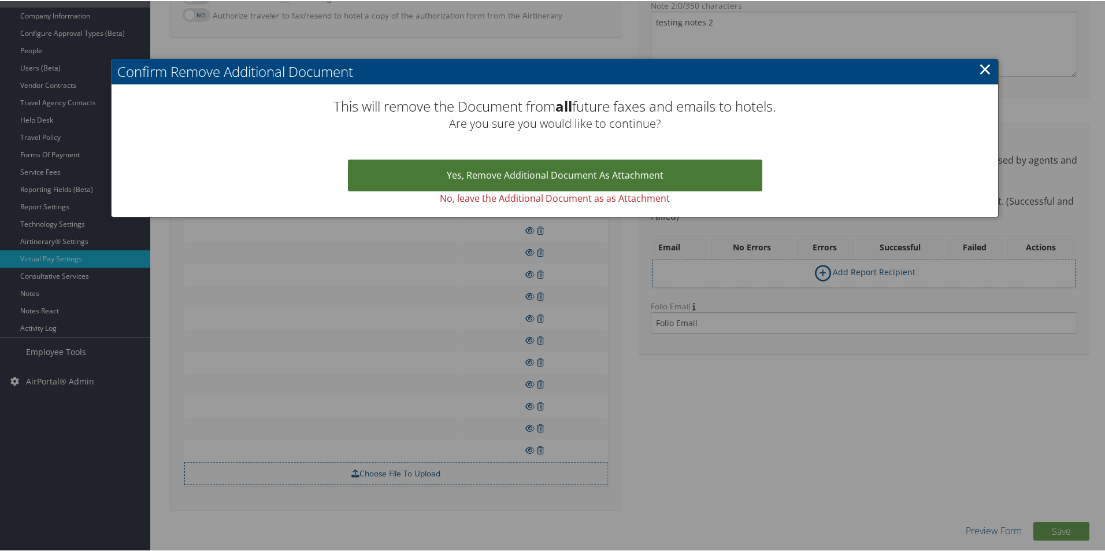
click at [555, 163] on link "Yes, remove Additional Document as Attachment" at bounding box center [555, 174] width 414 height 32
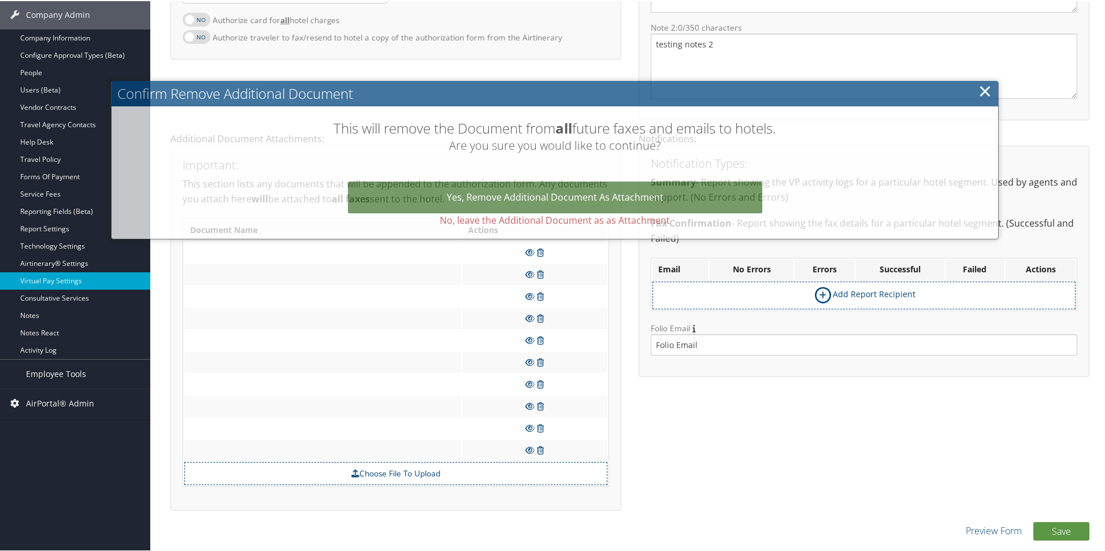
scroll to position [218, 0]
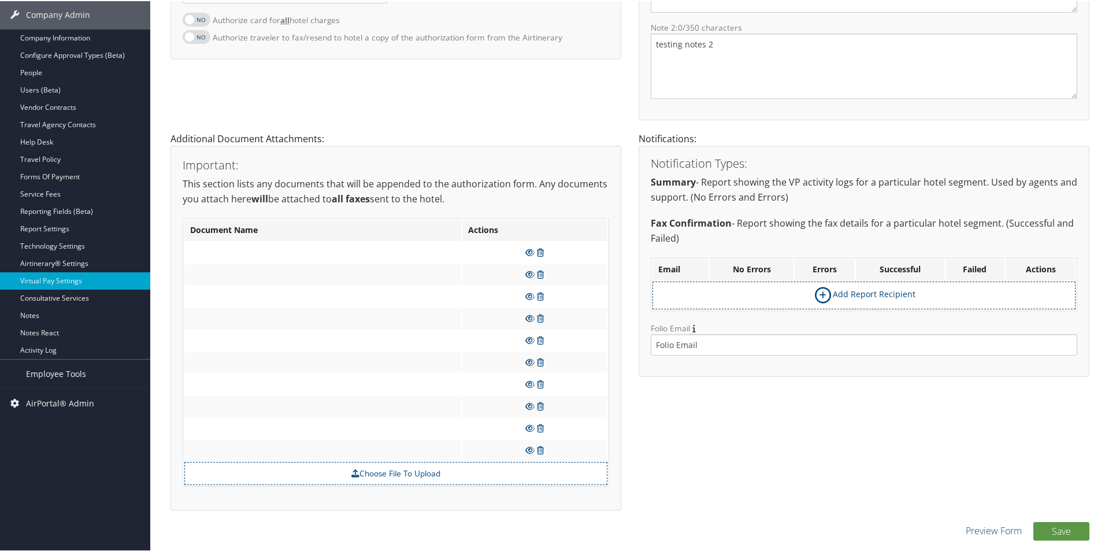
click at [540, 251] on icon at bounding box center [540, 251] width 7 height 8
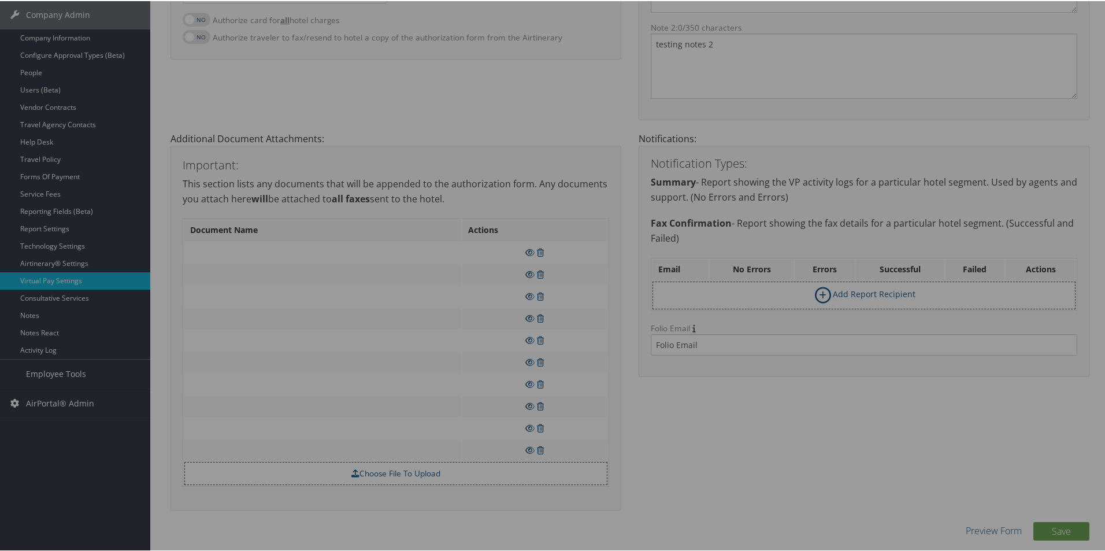
click at [563, 233] on div at bounding box center [554, 275] width 1109 height 551
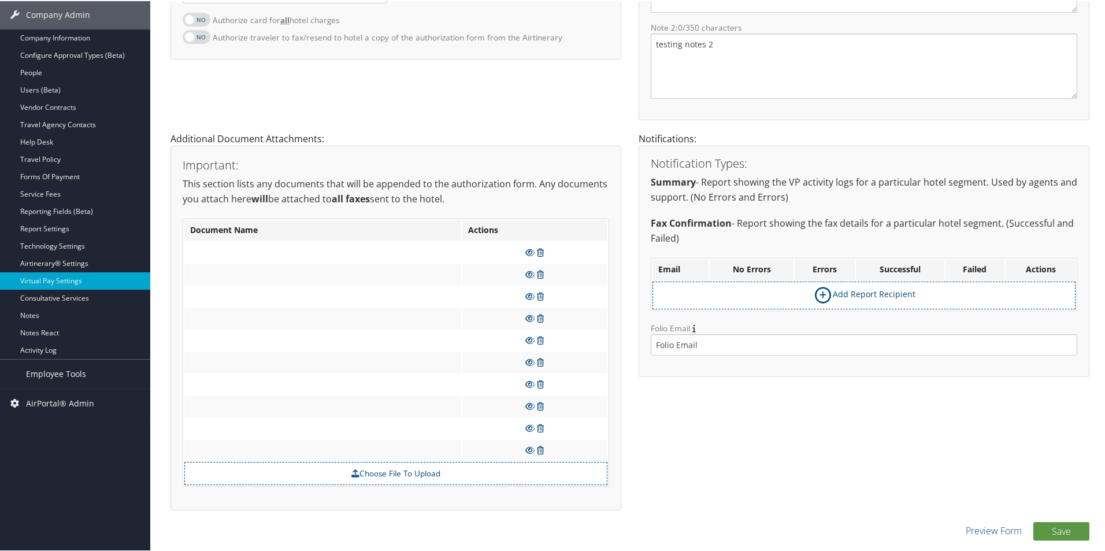
click at [540, 250] on icon at bounding box center [540, 251] width 7 height 8
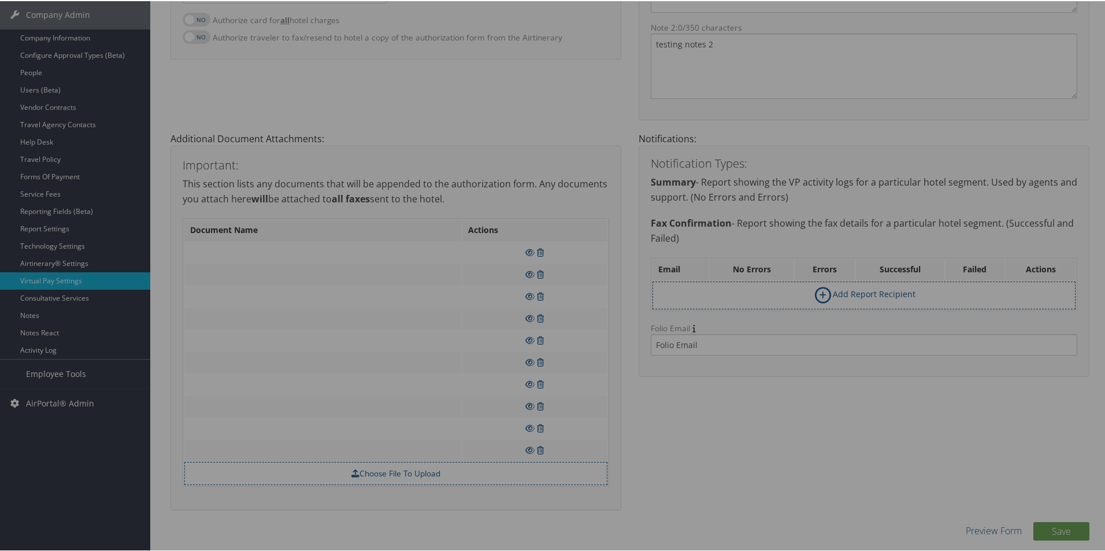
click at [574, 173] on div at bounding box center [554, 275] width 1109 height 551
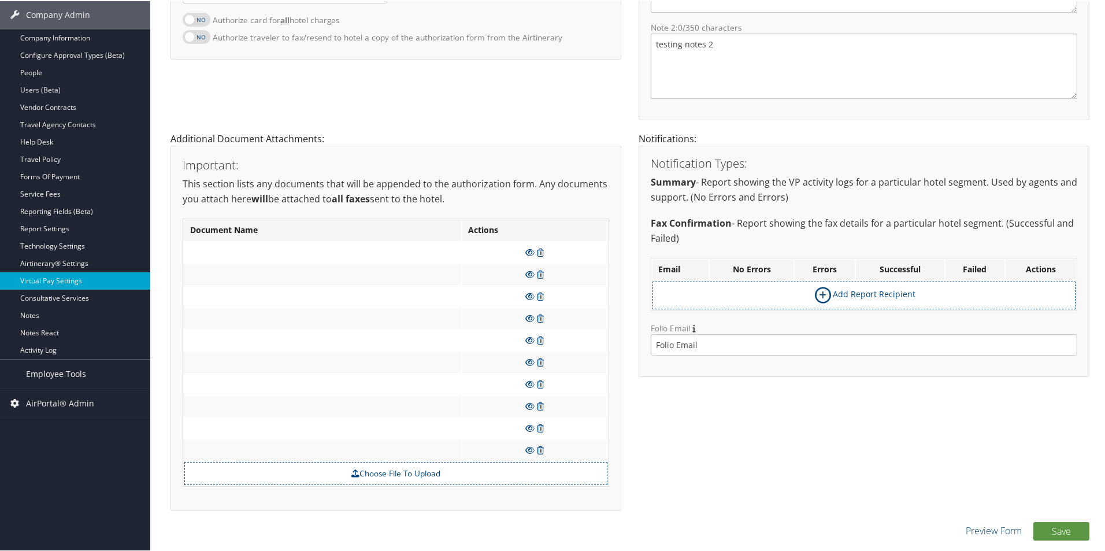
click at [537, 247] on icon at bounding box center [540, 251] width 7 height 8
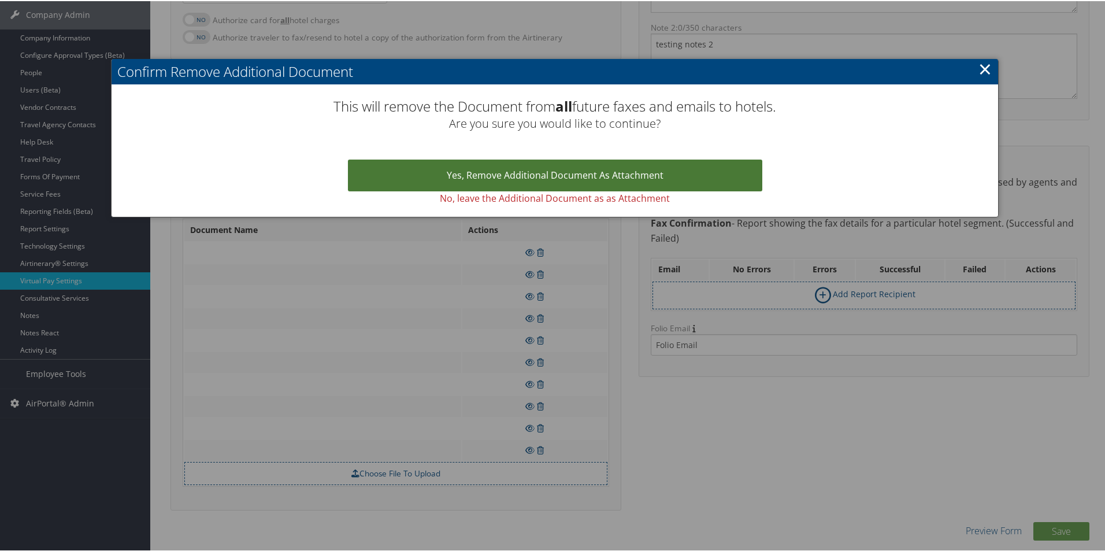
click at [547, 180] on link "Yes, remove Additional Document as Attachment" at bounding box center [555, 174] width 414 height 32
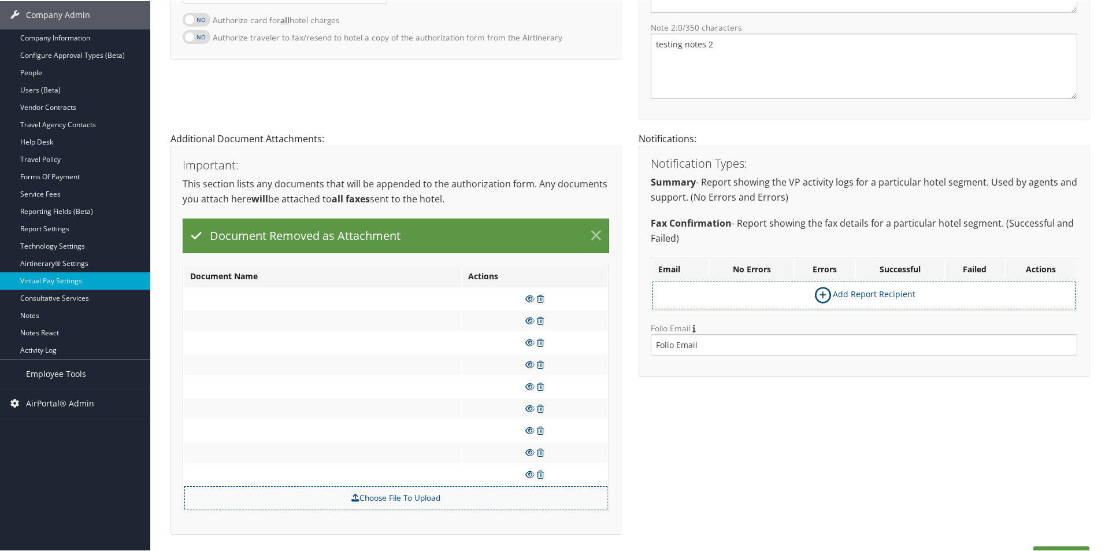
click at [587, 226] on link "×" at bounding box center [596, 234] width 20 height 23
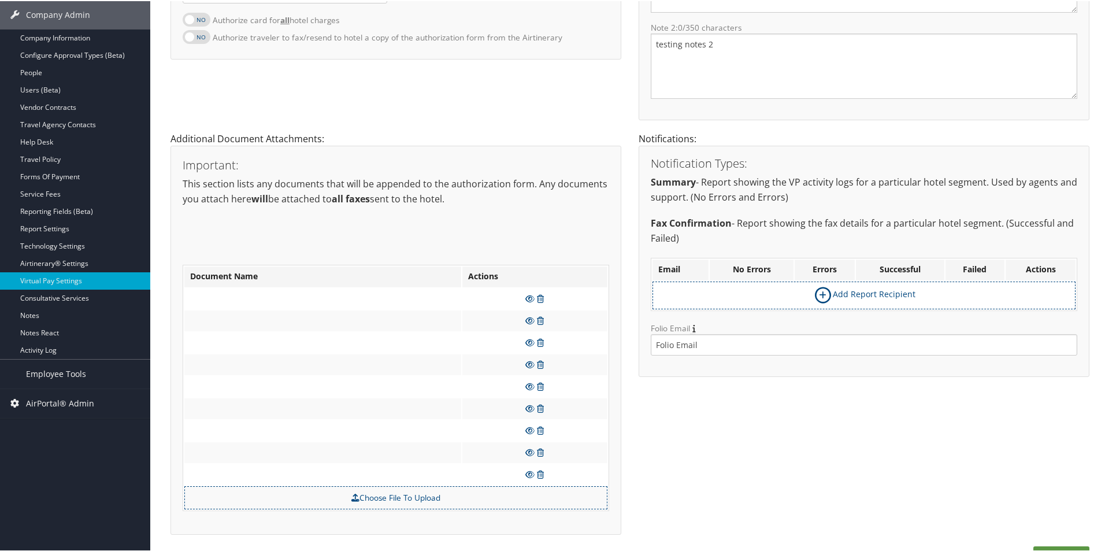
scroll to position [196, 0]
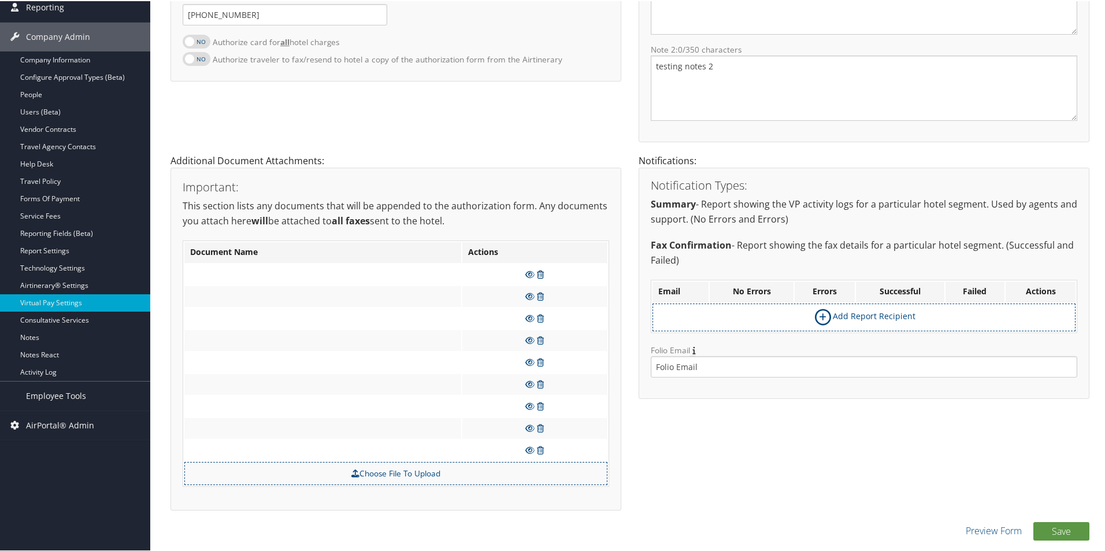
click at [537, 273] on icon at bounding box center [540, 273] width 7 height 8
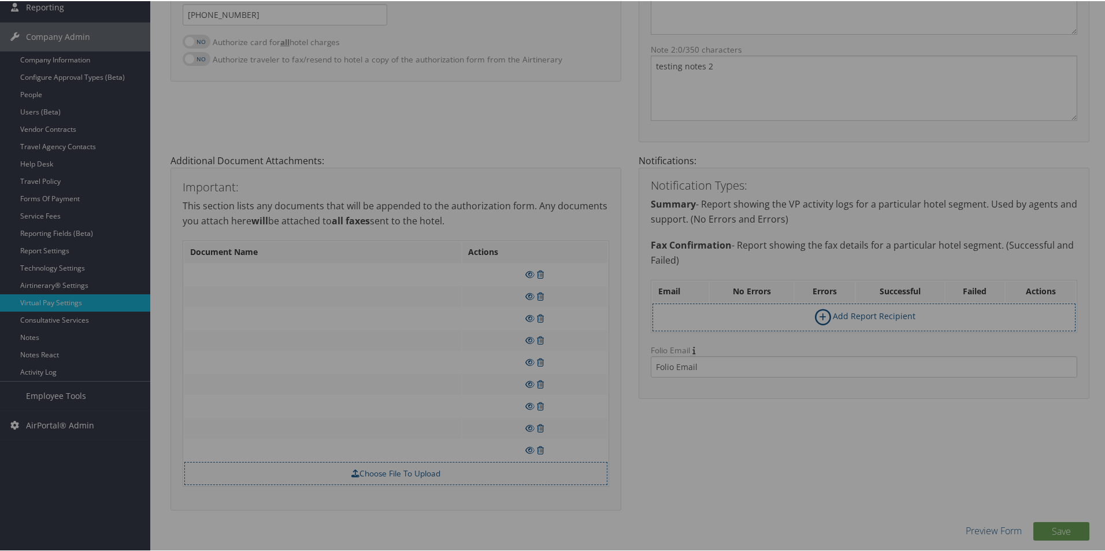
click at [586, 240] on div at bounding box center [554, 275] width 1109 height 551
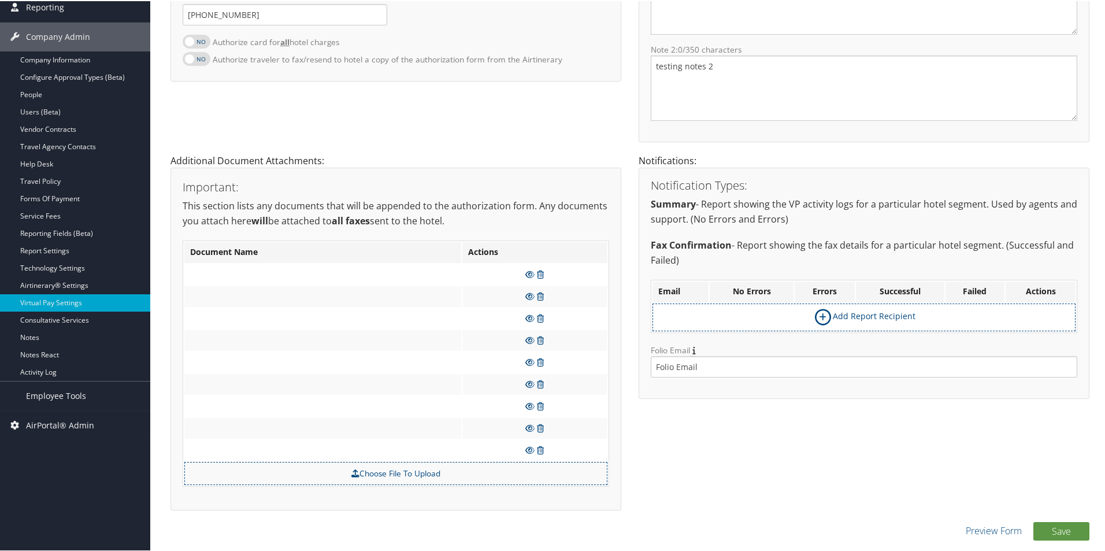
click at [542, 273] on td at bounding box center [534, 273] width 145 height 21
click at [538, 275] on icon at bounding box center [540, 273] width 7 height 8
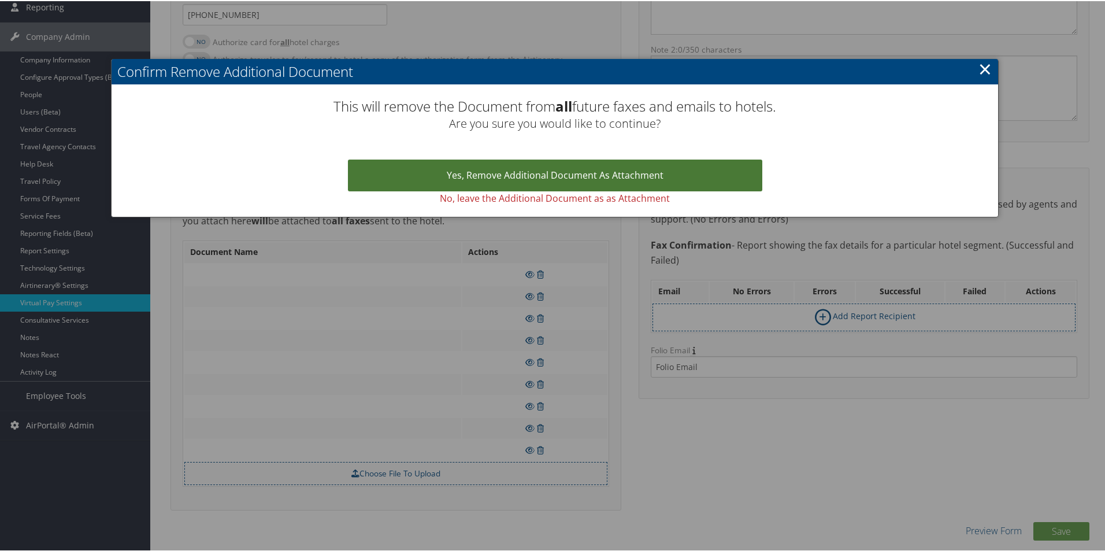
click at [548, 173] on link "Yes, remove Additional Document as Attachment" at bounding box center [555, 174] width 414 height 32
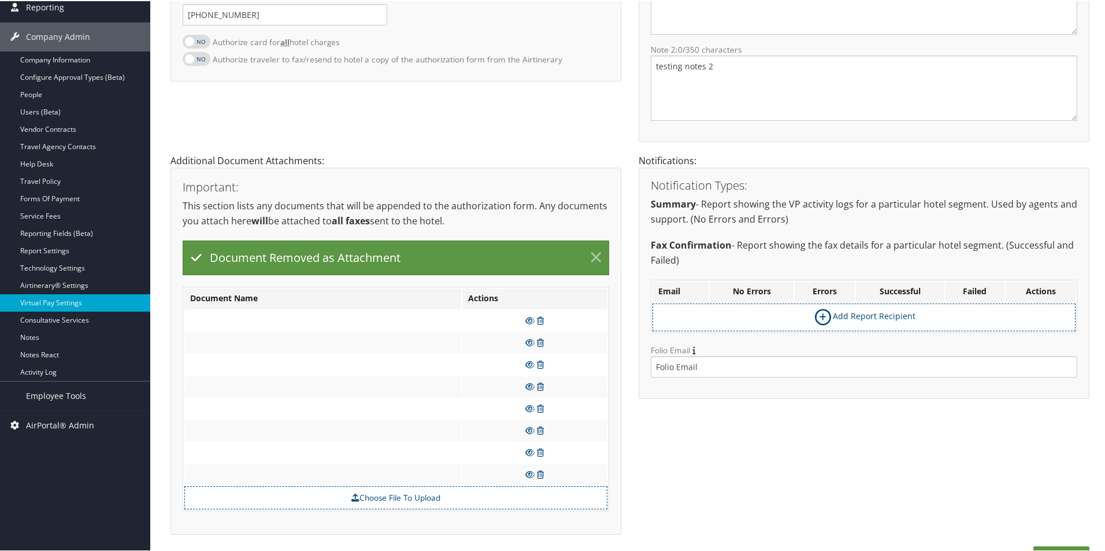
click at [592, 248] on link "×" at bounding box center [596, 256] width 20 height 23
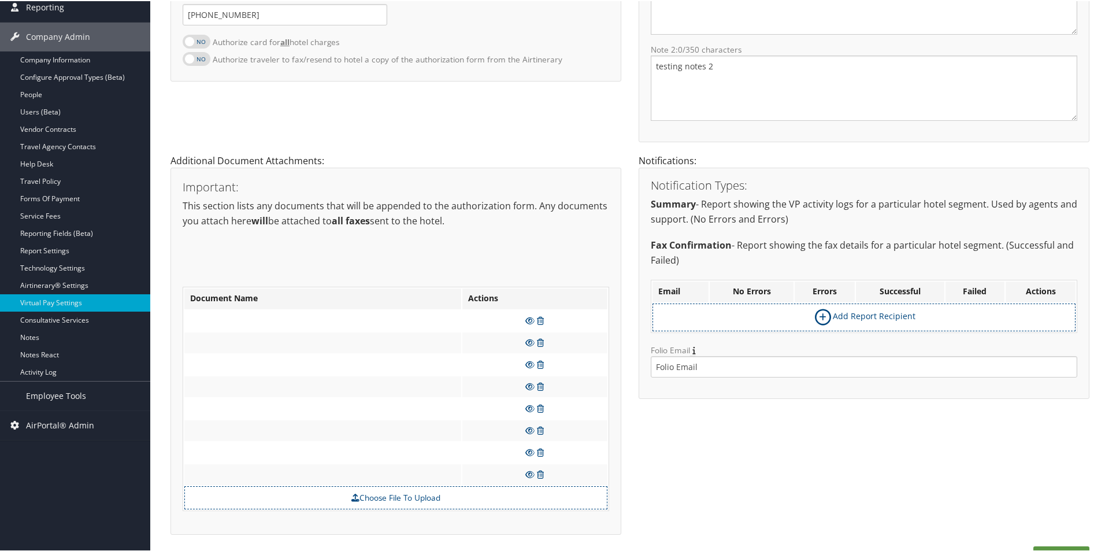
scroll to position [174, 0]
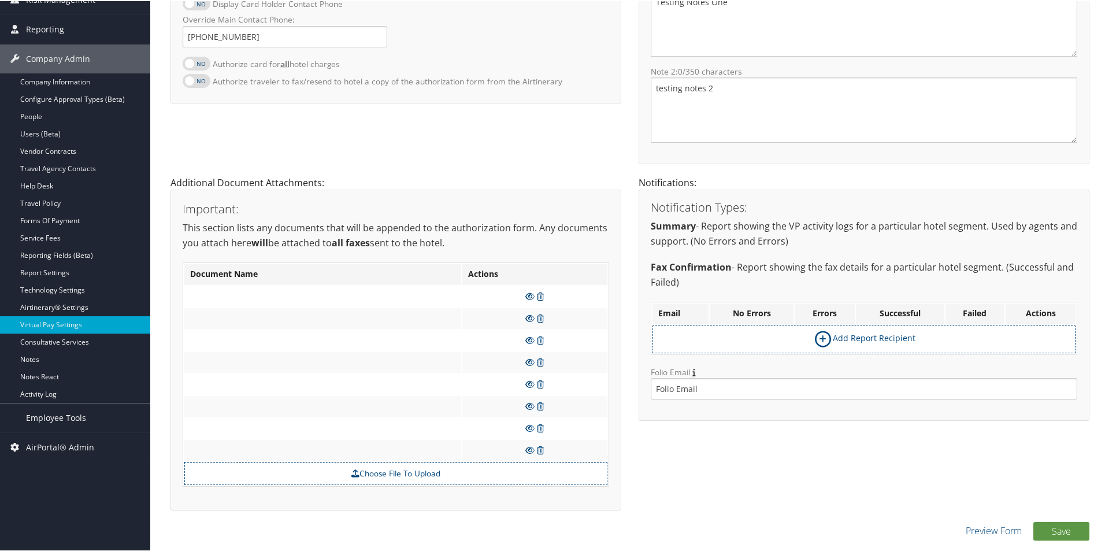
click at [540, 291] on icon at bounding box center [540, 295] width 7 height 8
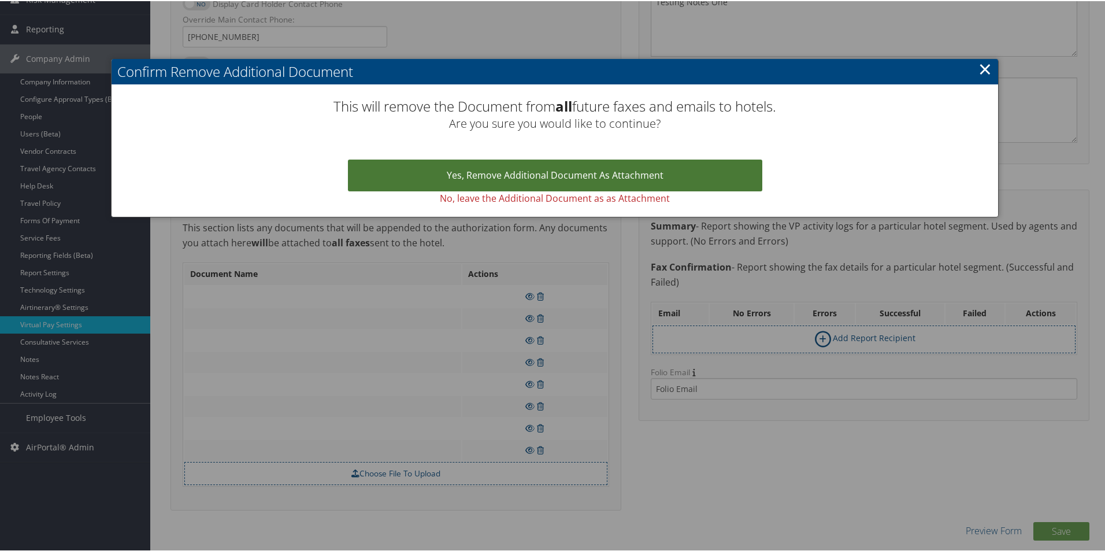
click at [571, 172] on link "Yes, remove Additional Document as Attachment" at bounding box center [555, 174] width 414 height 32
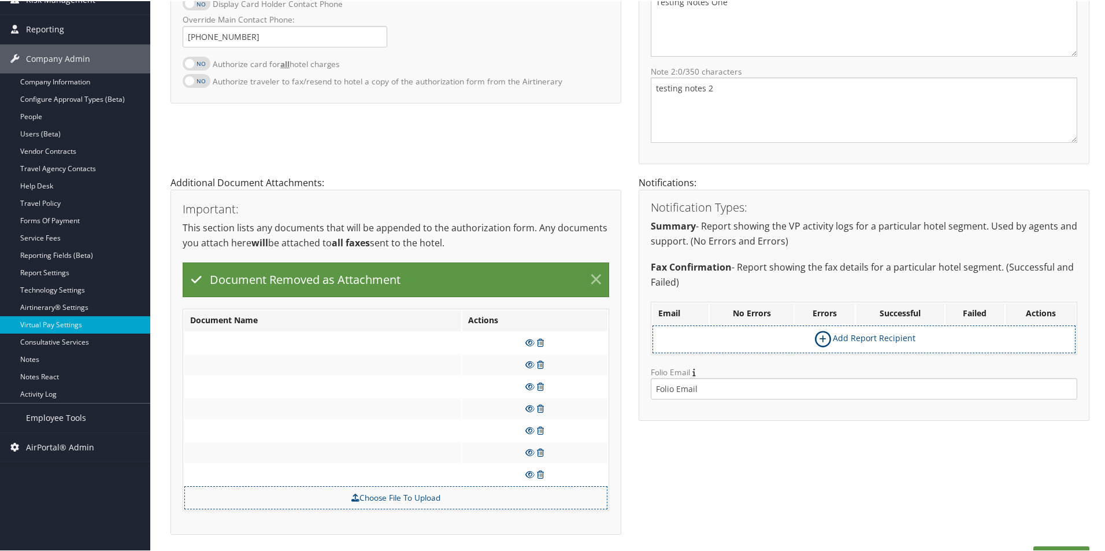
click at [588, 277] on link "×" at bounding box center [596, 278] width 20 height 23
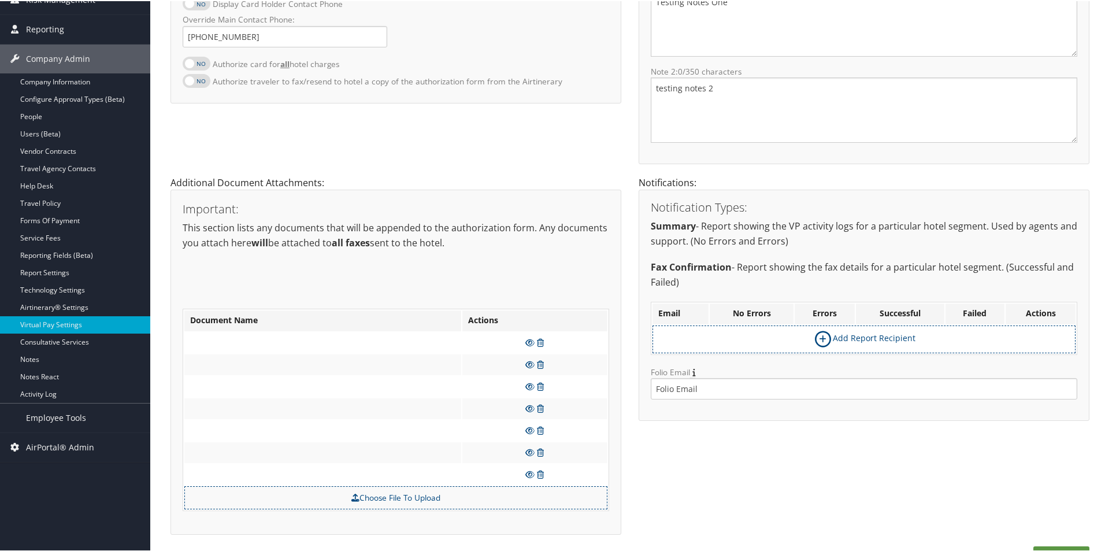
scroll to position [153, 0]
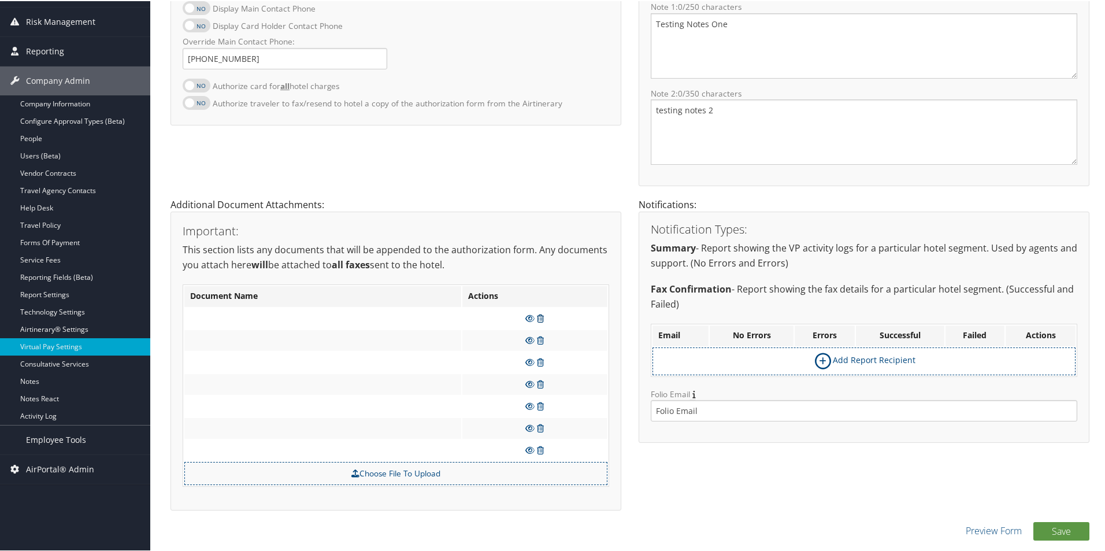
click at [538, 315] on icon at bounding box center [540, 317] width 7 height 8
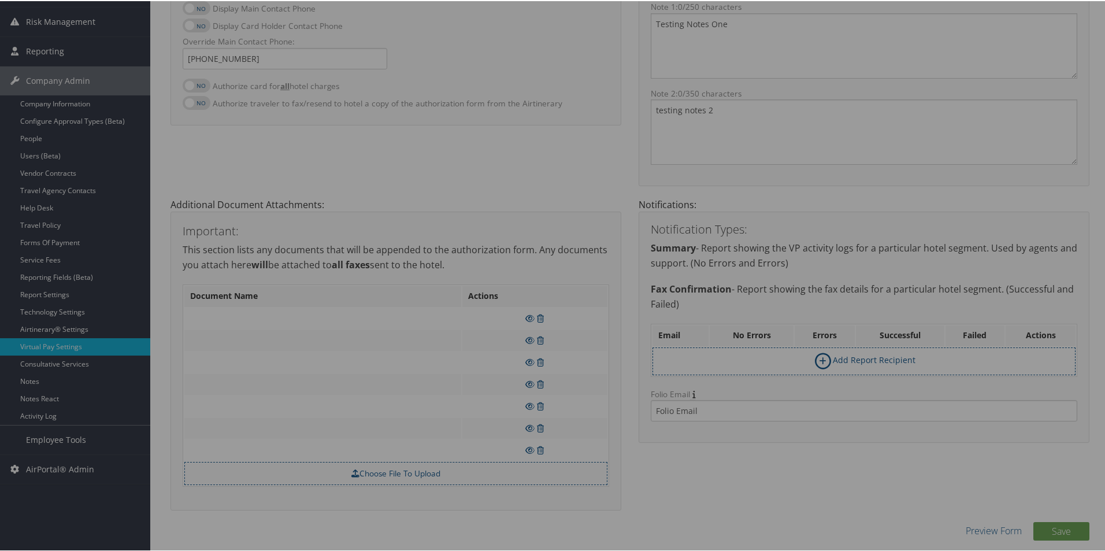
click at [593, 257] on div at bounding box center [554, 275] width 1109 height 551
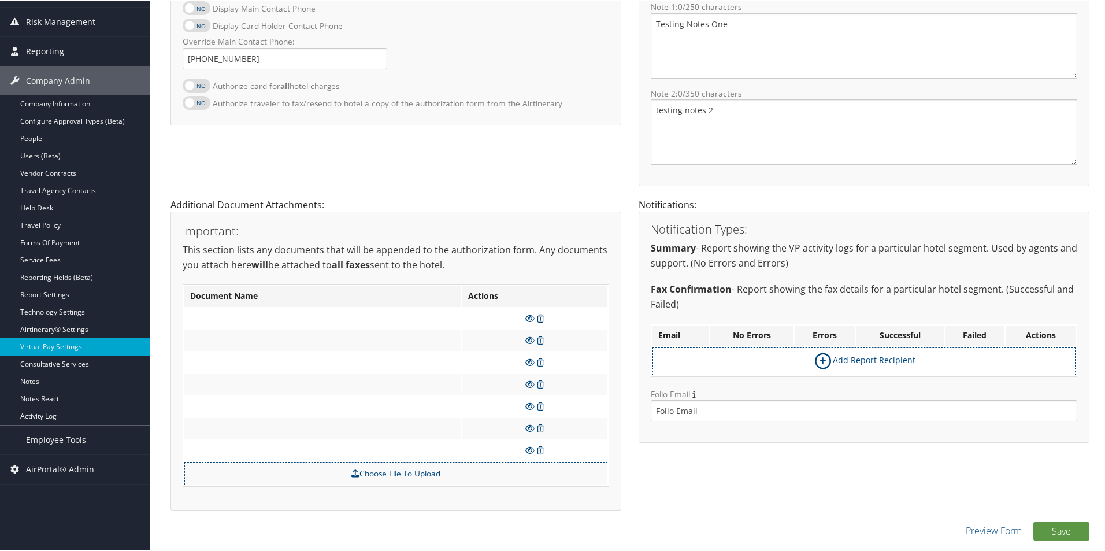
click at [538, 313] on icon at bounding box center [540, 317] width 7 height 8
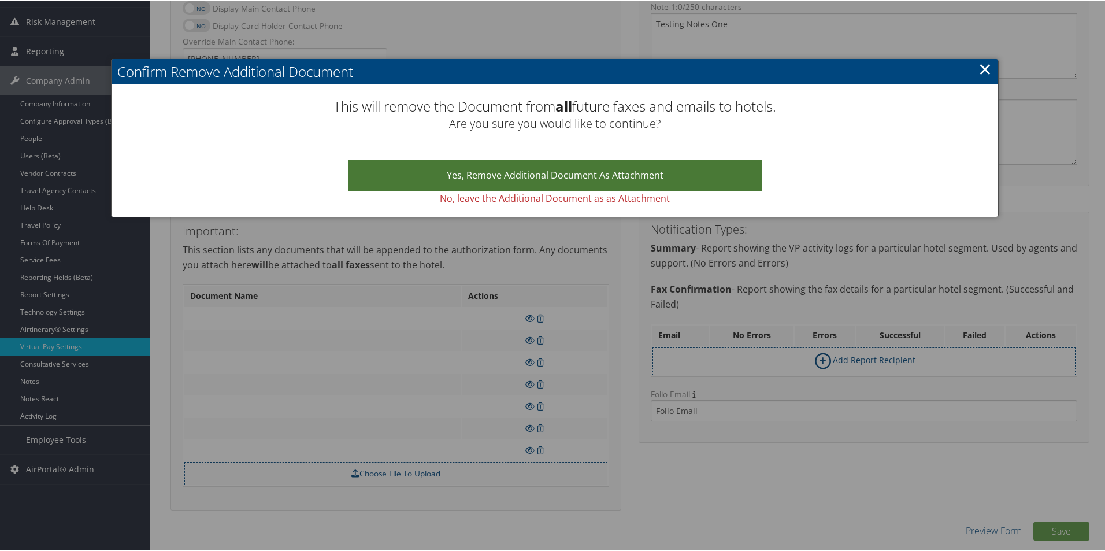
click at [574, 184] on link "Yes, remove Additional Document as Attachment" at bounding box center [555, 174] width 414 height 32
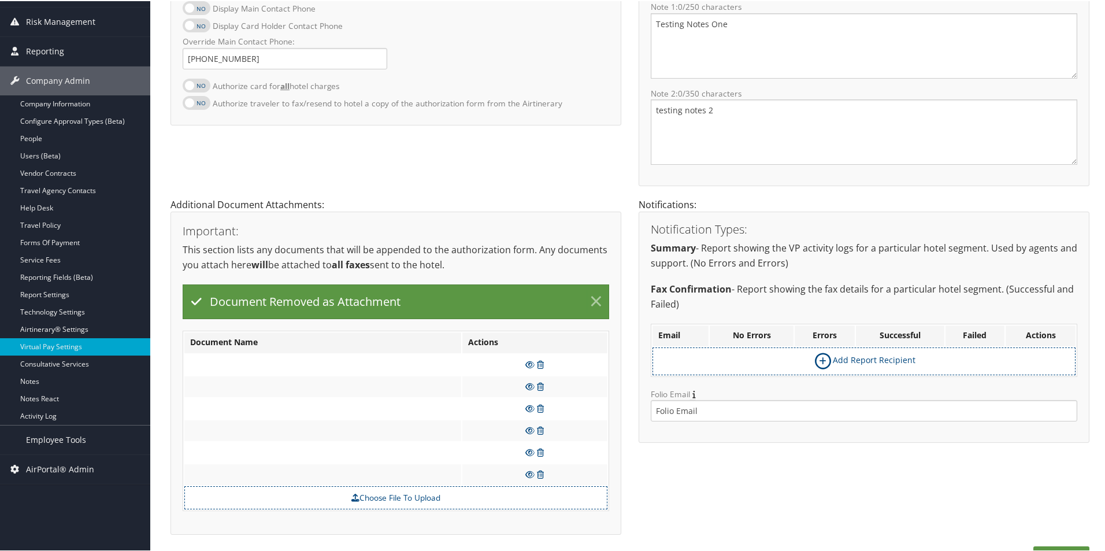
click at [596, 298] on link "×" at bounding box center [596, 300] width 20 height 23
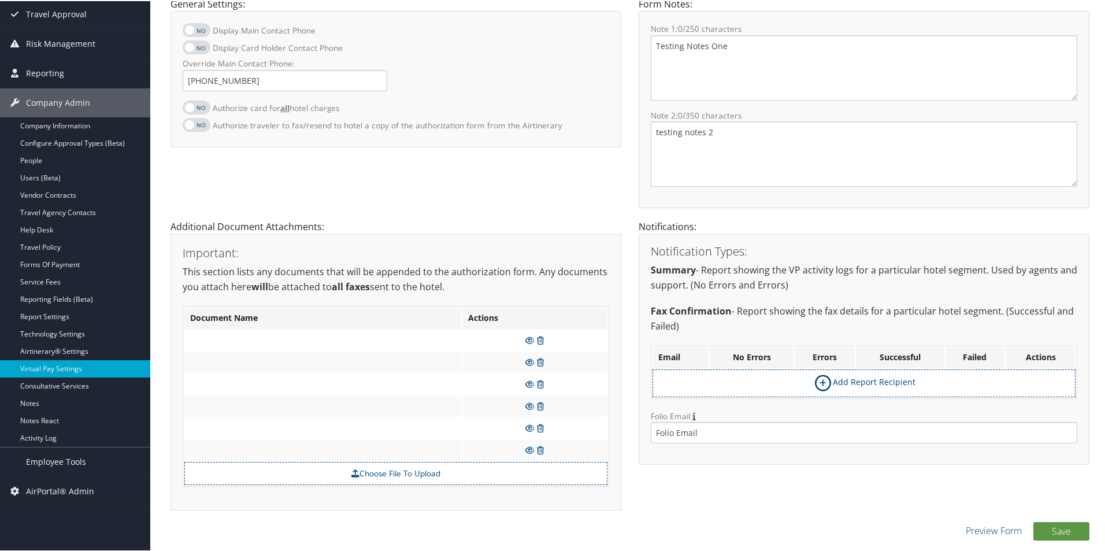
scroll to position [131, 0]
click at [539, 336] on icon at bounding box center [540, 339] width 7 height 8
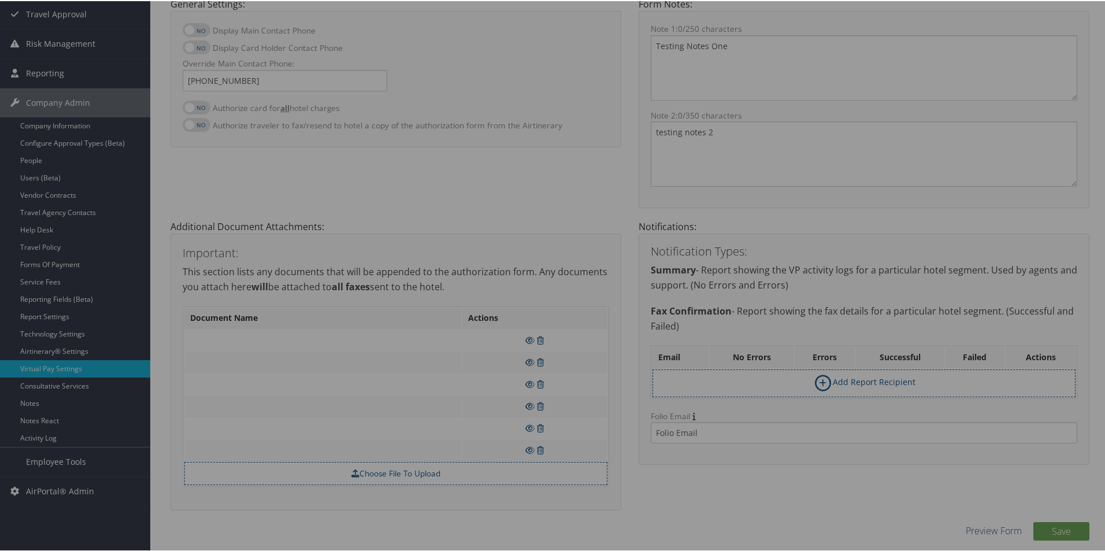
click at [547, 322] on div at bounding box center [554, 275] width 1109 height 551
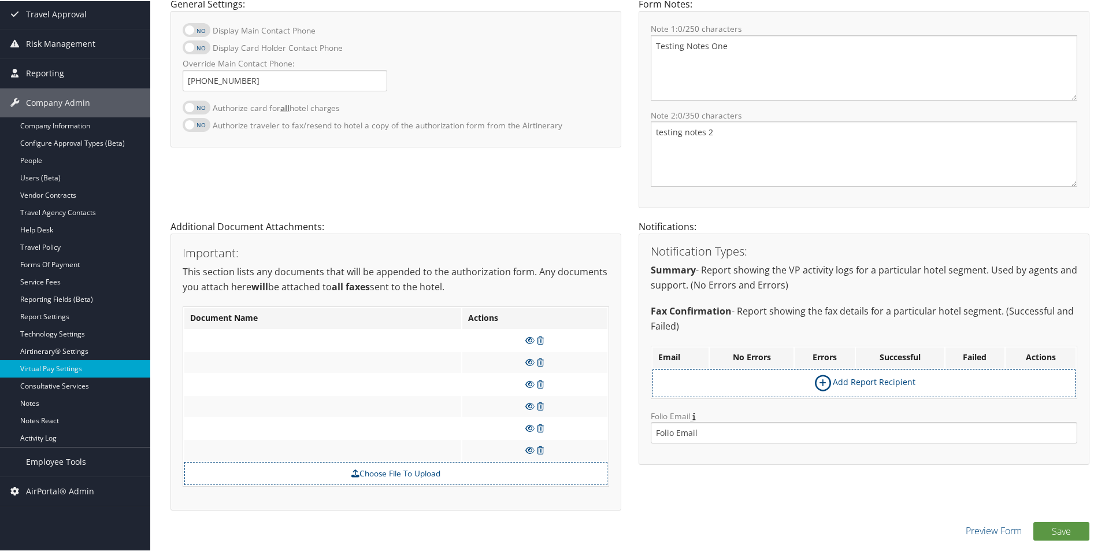
click at [543, 335] on td at bounding box center [534, 339] width 145 height 21
click at [542, 337] on icon at bounding box center [540, 339] width 7 height 8
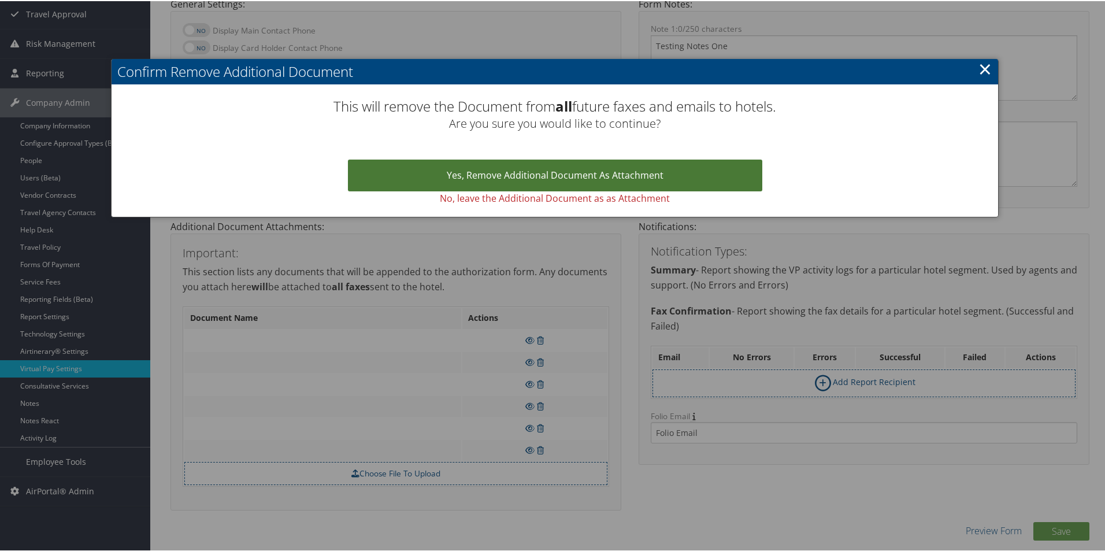
click at [549, 177] on link "Yes, remove Additional Document as Attachment" at bounding box center [555, 174] width 414 height 32
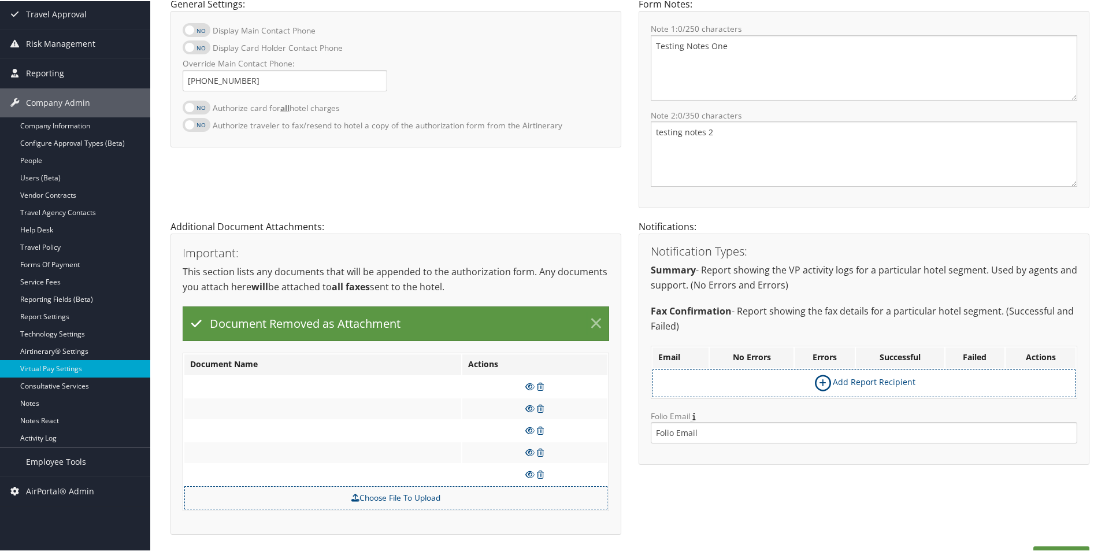
click at [592, 316] on link "×" at bounding box center [596, 322] width 20 height 23
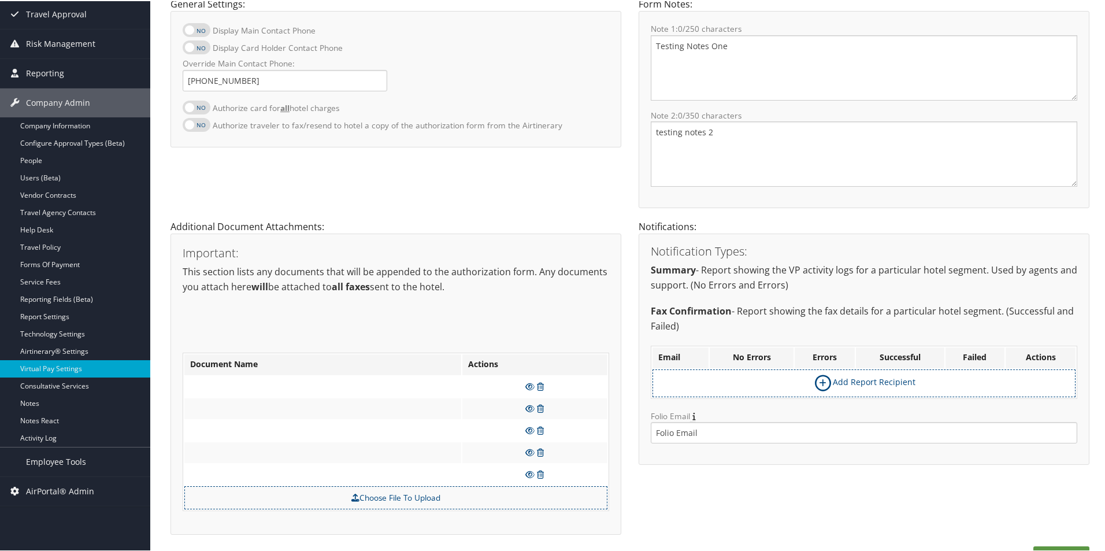
scroll to position [109, 0]
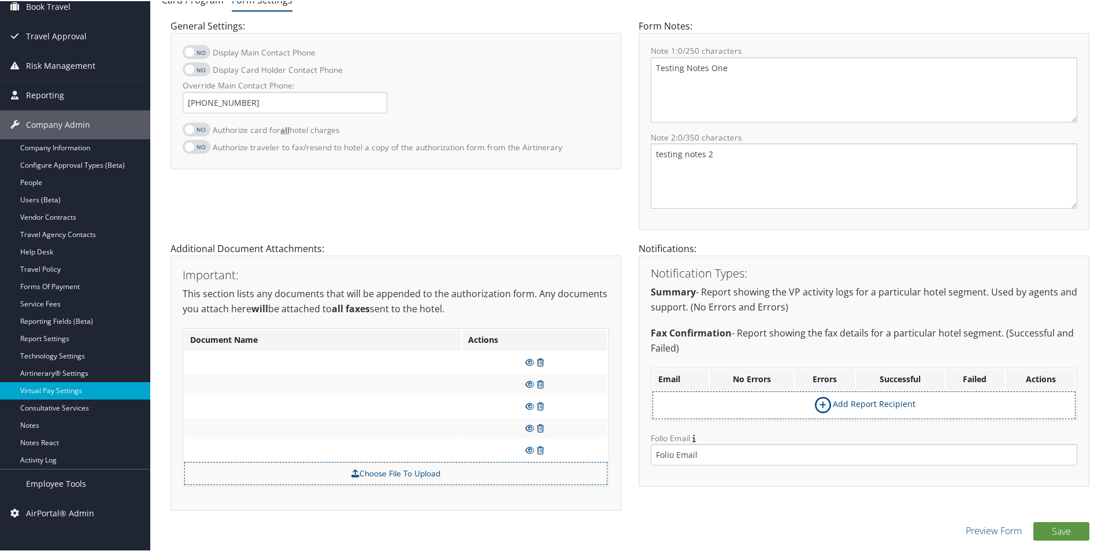
click at [537, 359] on icon at bounding box center [540, 361] width 7 height 8
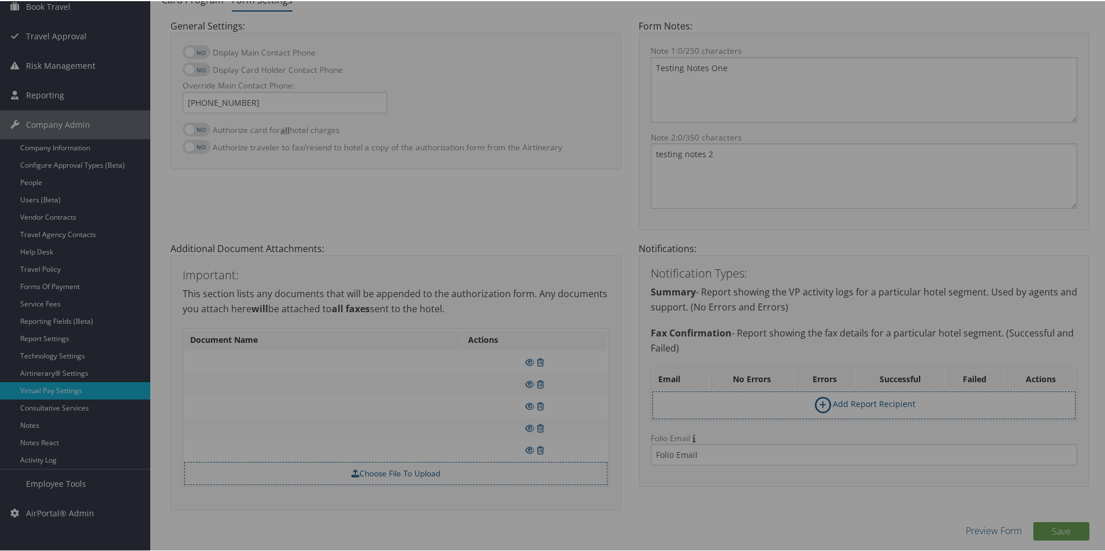
click at [556, 342] on div at bounding box center [554, 275] width 1109 height 551
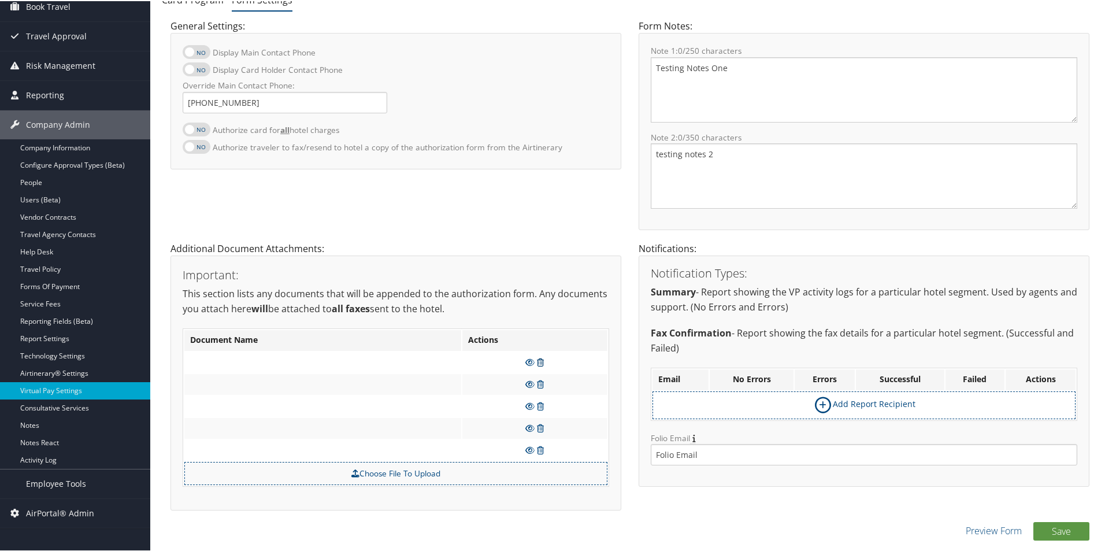
click at [540, 365] on icon at bounding box center [540, 361] width 7 height 8
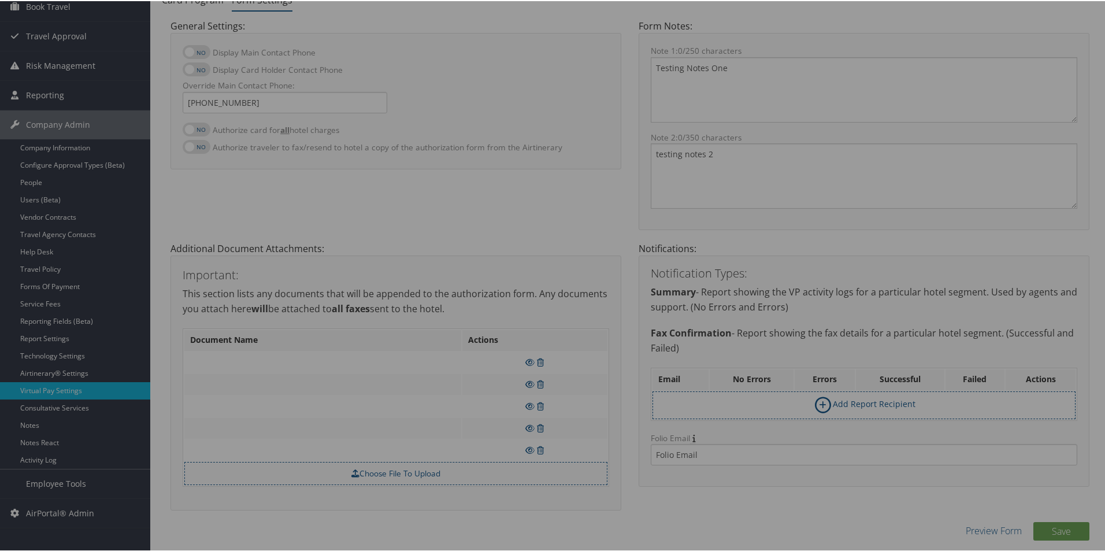
click at [583, 317] on div at bounding box center [554, 275] width 1109 height 551
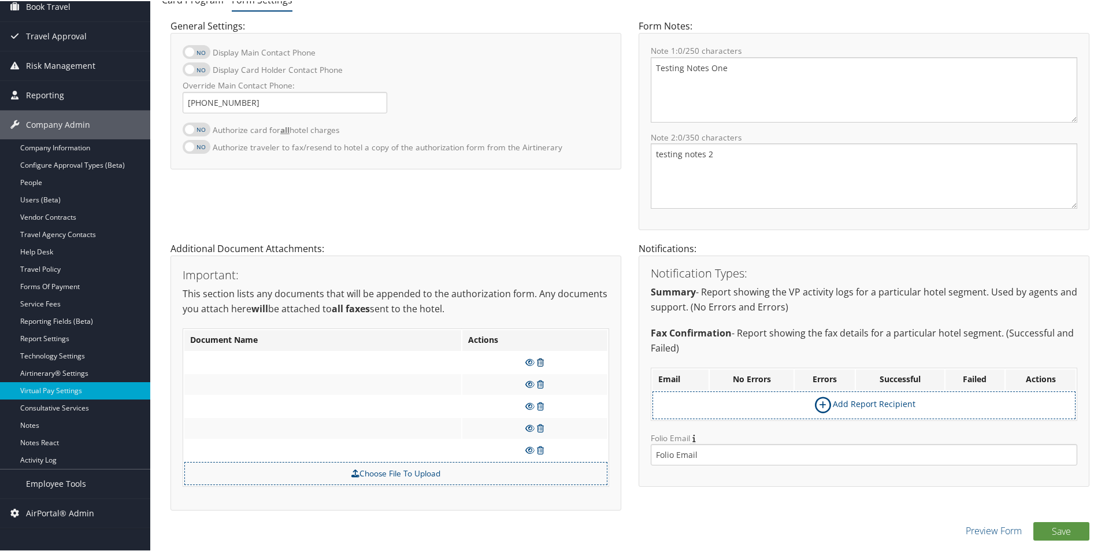
click at [539, 362] on icon at bounding box center [540, 361] width 7 height 8
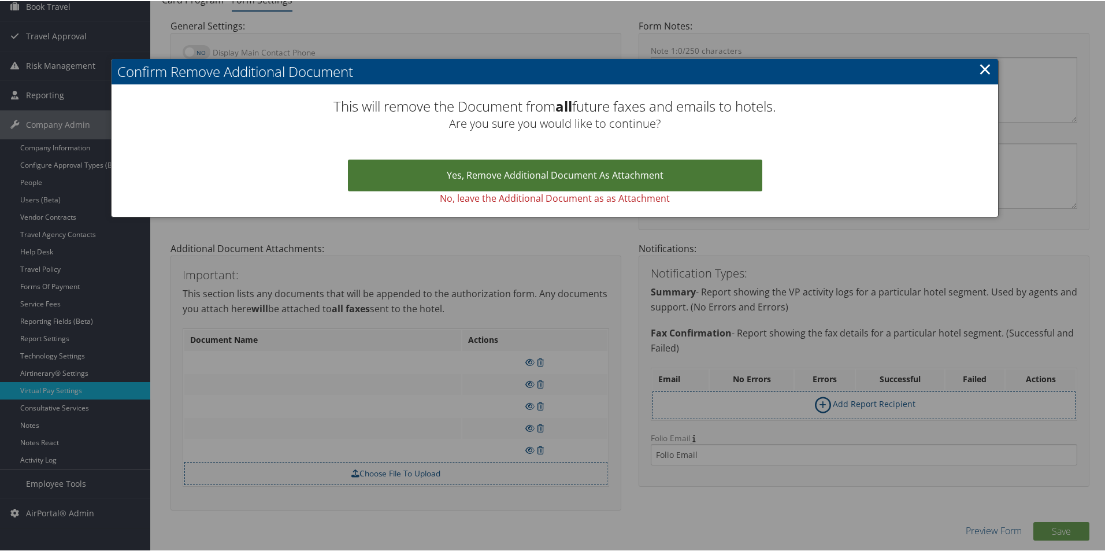
click at [550, 176] on link "Yes, remove Additional Document as Attachment" at bounding box center [555, 174] width 414 height 32
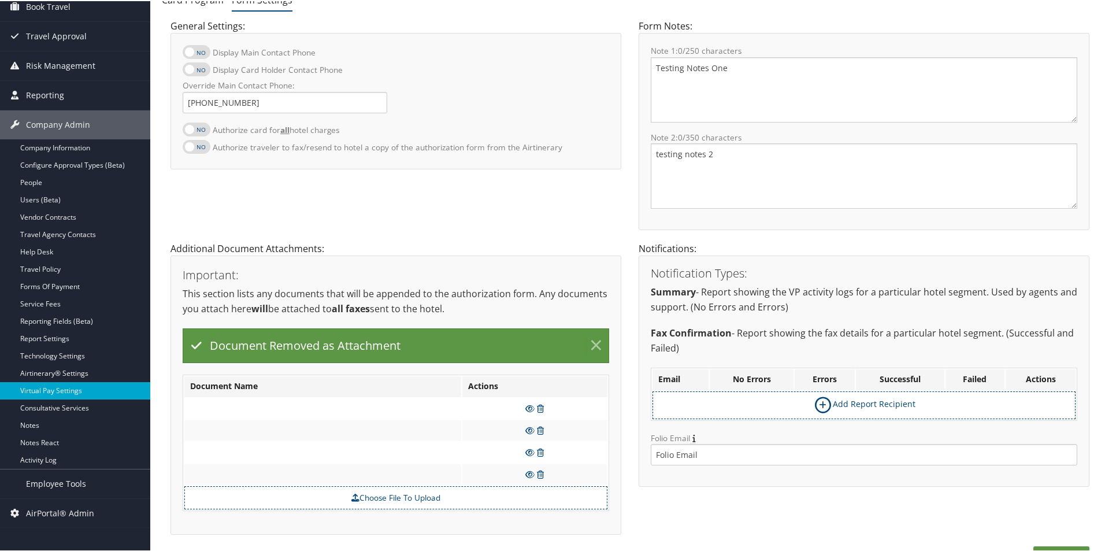
click at [595, 350] on link "×" at bounding box center [596, 344] width 20 height 23
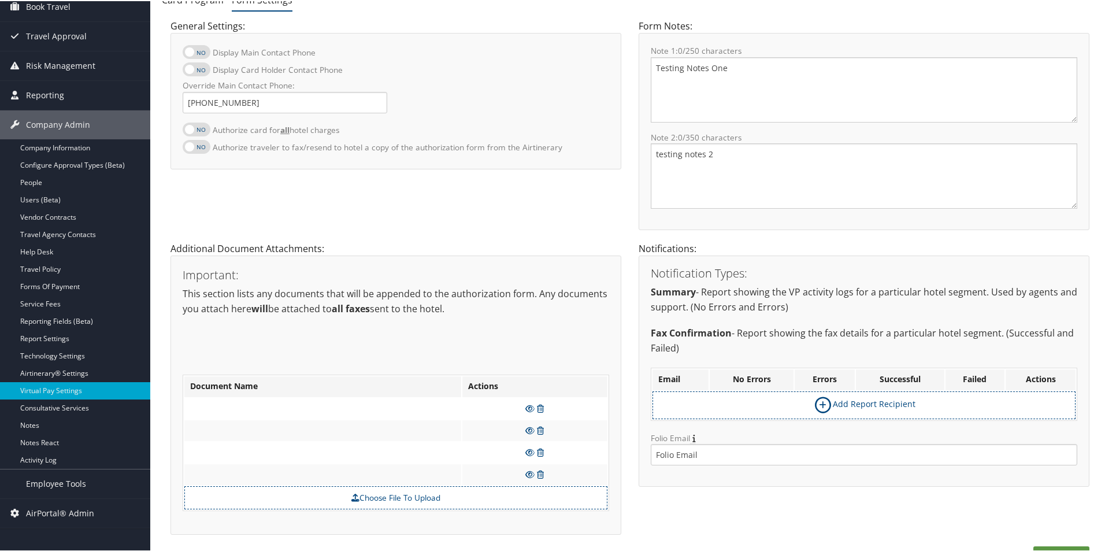
scroll to position [87, 0]
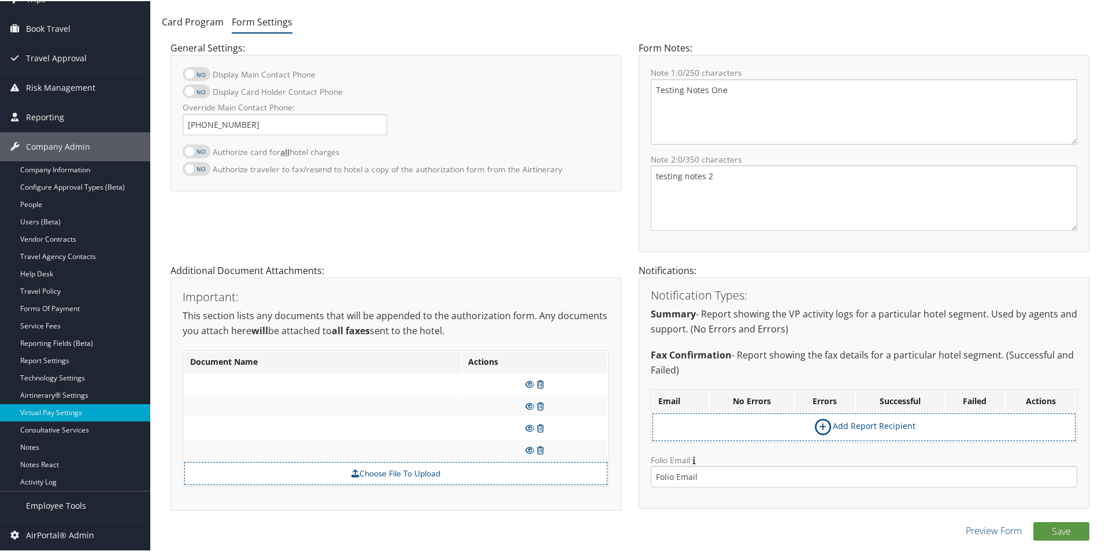
click at [540, 381] on icon at bounding box center [540, 383] width 7 height 8
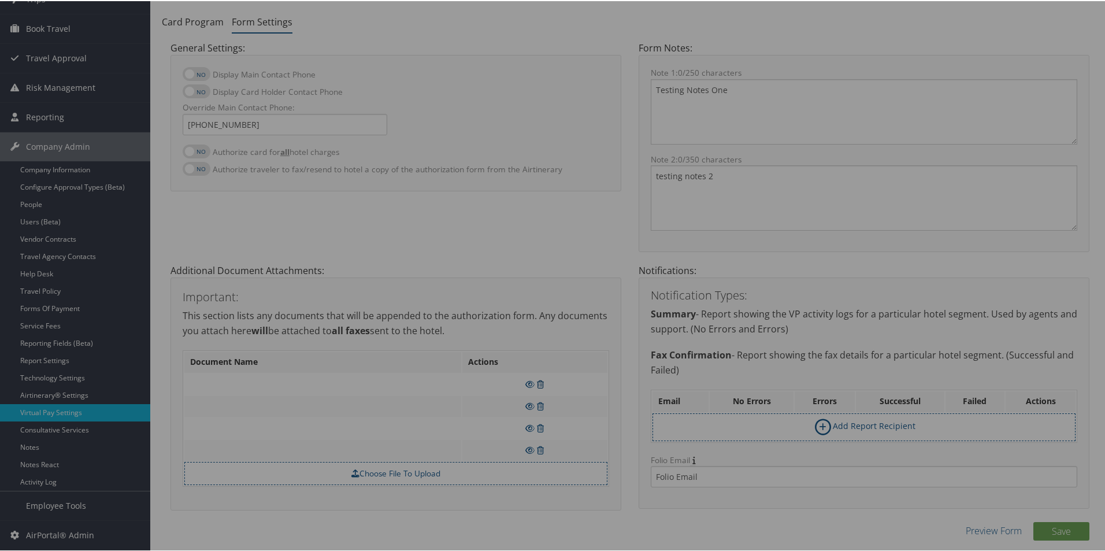
click at [540, 381] on div at bounding box center [554, 275] width 1109 height 551
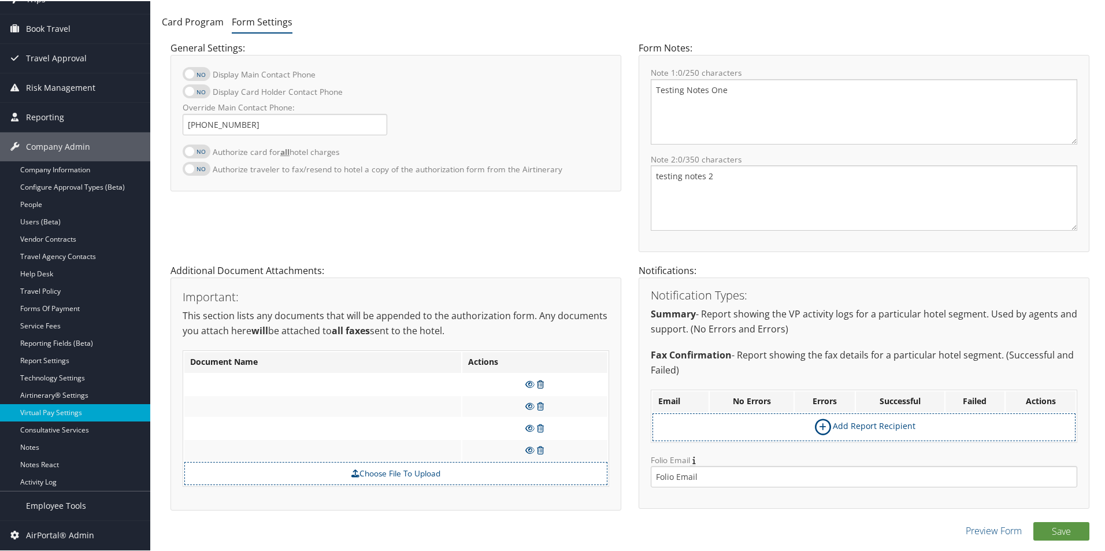
click at [540, 381] on icon at bounding box center [540, 383] width 7 height 8
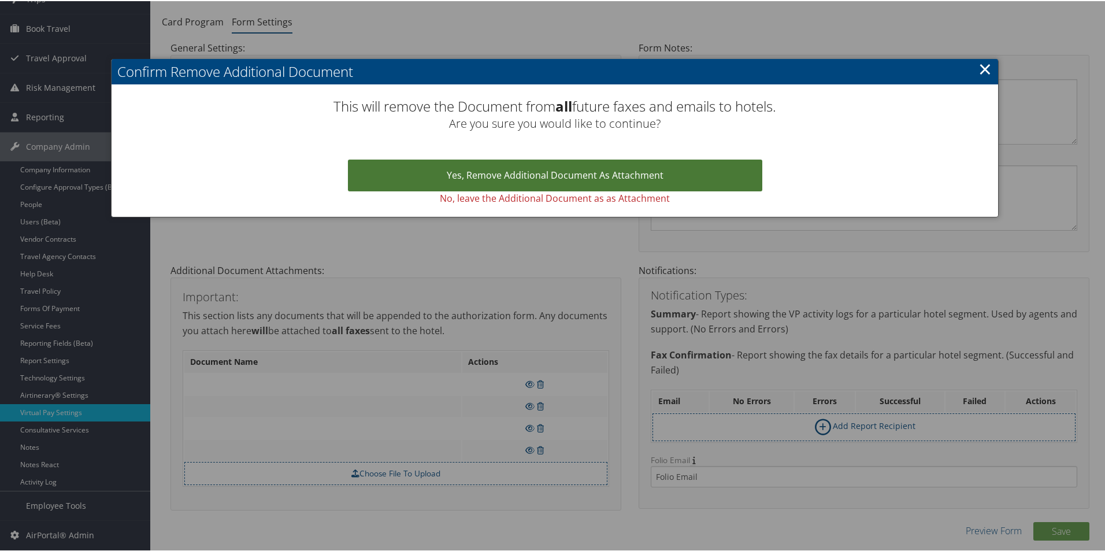
click at [593, 179] on link "Yes, remove Additional Document as Attachment" at bounding box center [555, 174] width 414 height 32
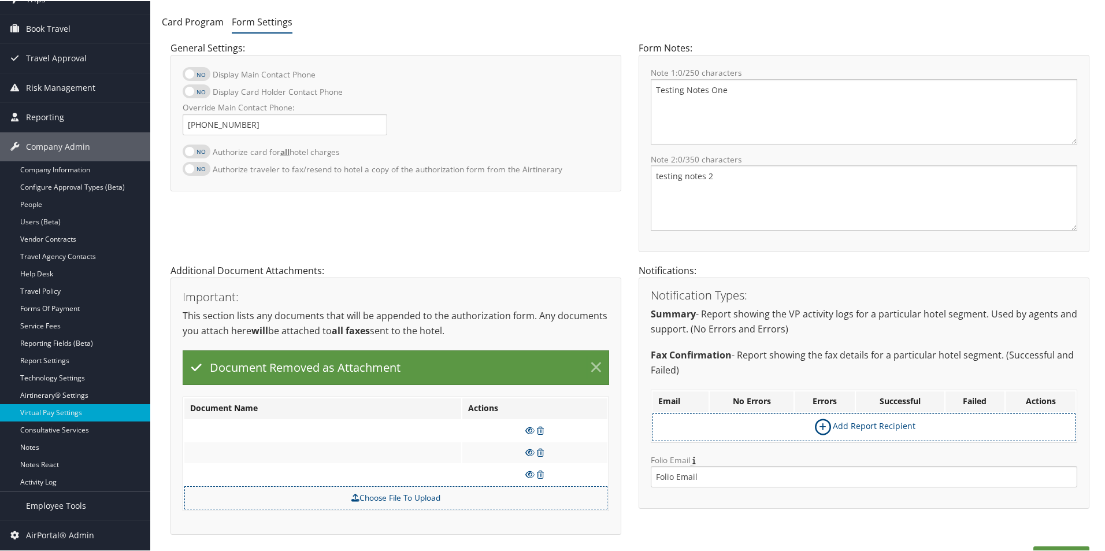
click at [588, 359] on link "×" at bounding box center [596, 366] width 20 height 23
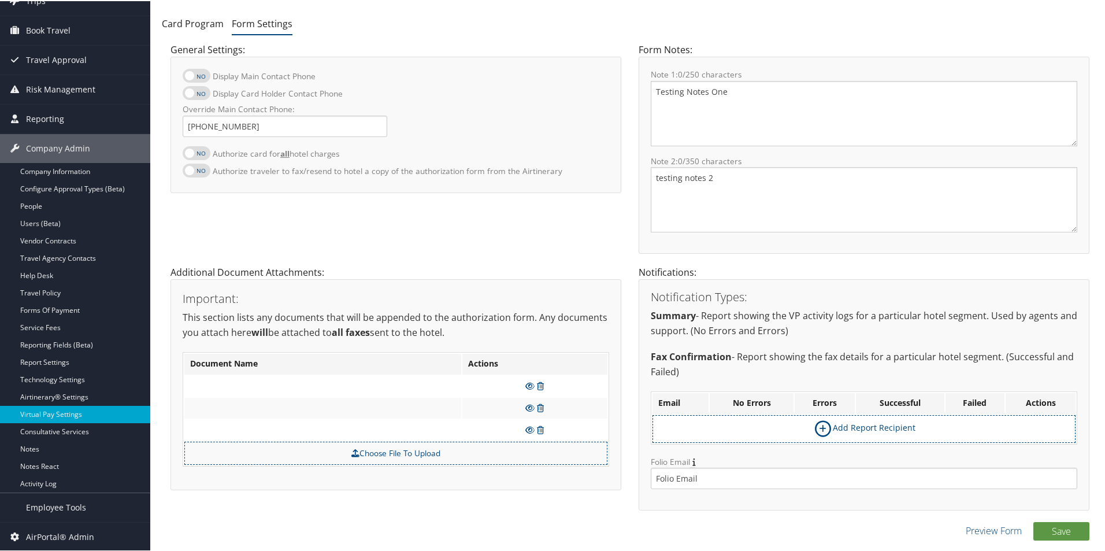
scroll to position [85, 0]
click at [537, 382] on icon at bounding box center [540, 385] width 7 height 8
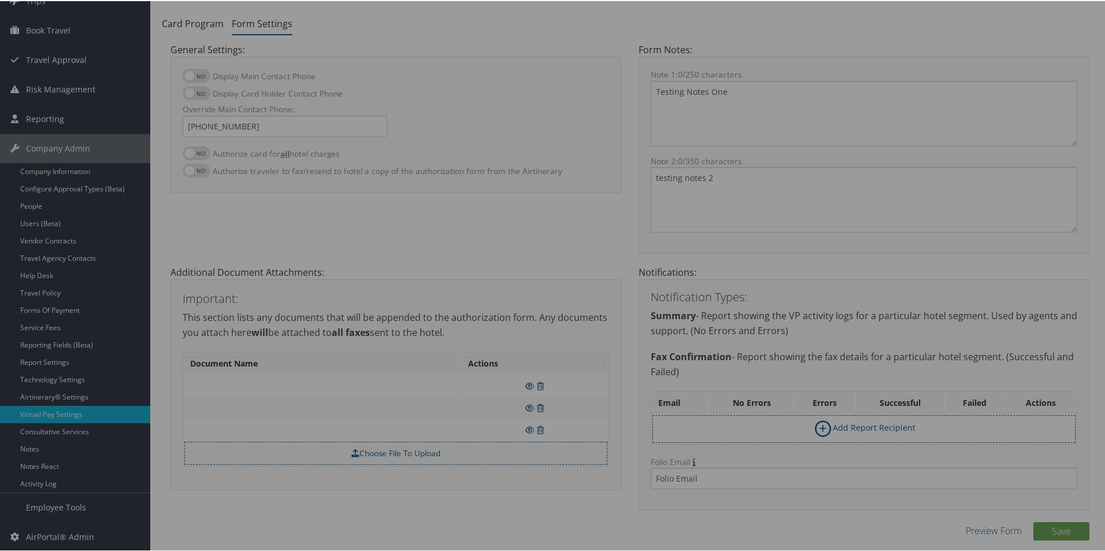
click at [620, 299] on div at bounding box center [554, 275] width 1109 height 551
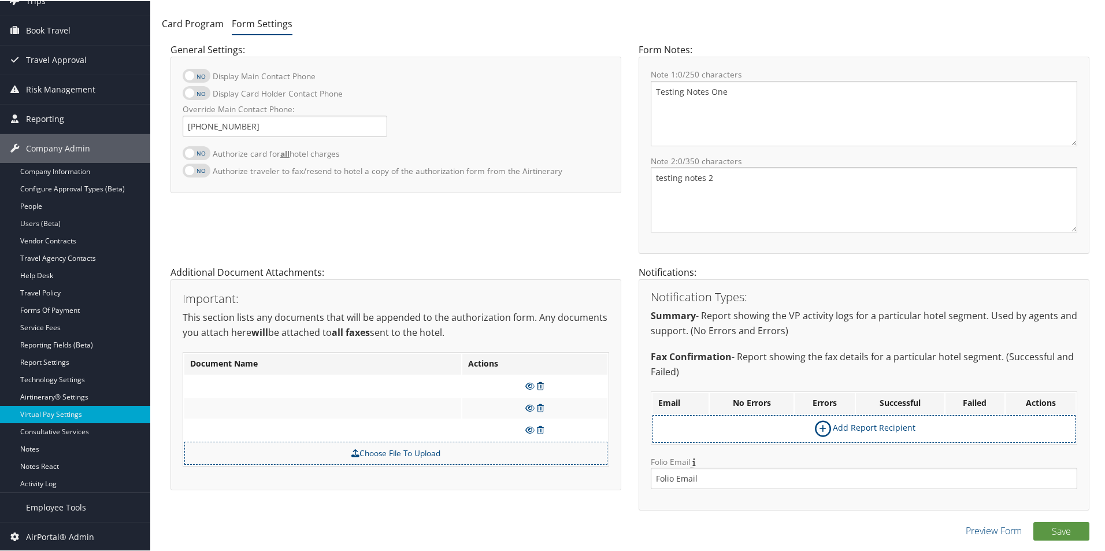
click at [541, 384] on icon at bounding box center [540, 385] width 7 height 8
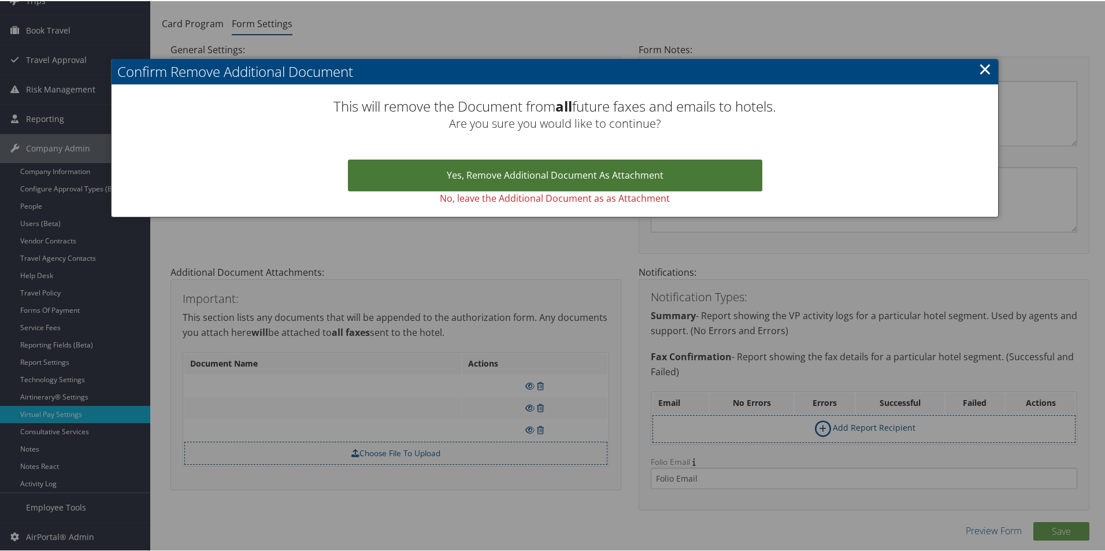
click at [569, 176] on link "Yes, remove Additional Document as Attachment" at bounding box center [555, 174] width 414 height 32
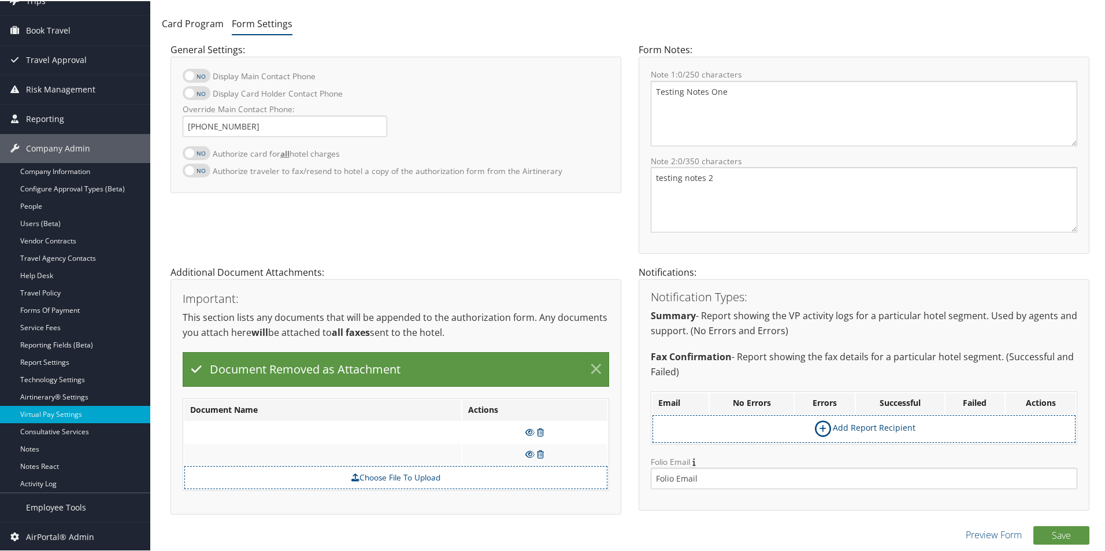
click at [593, 363] on link "×" at bounding box center [596, 367] width 20 height 23
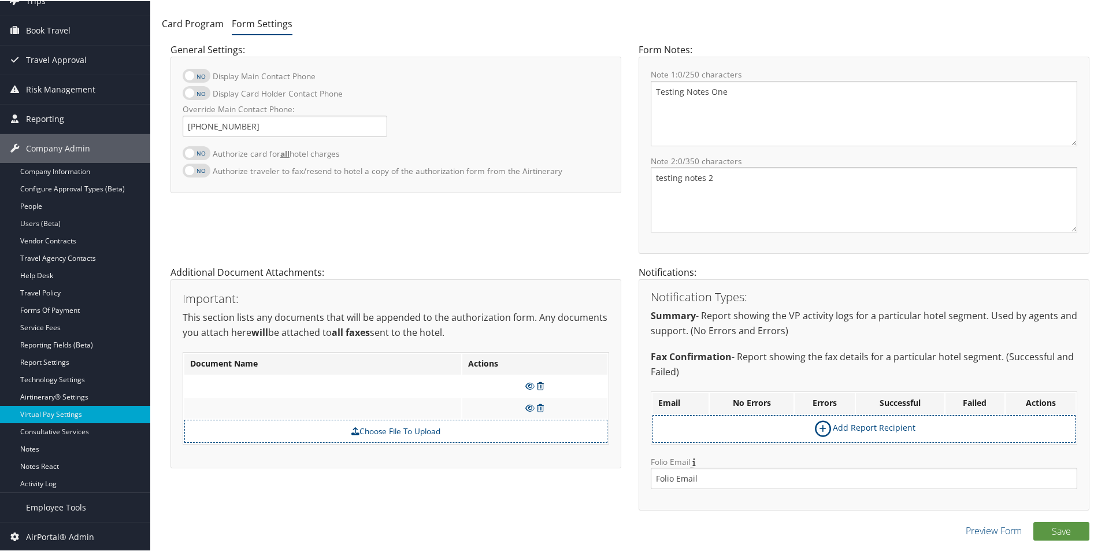
click at [540, 386] on icon at bounding box center [540, 385] width 7 height 8
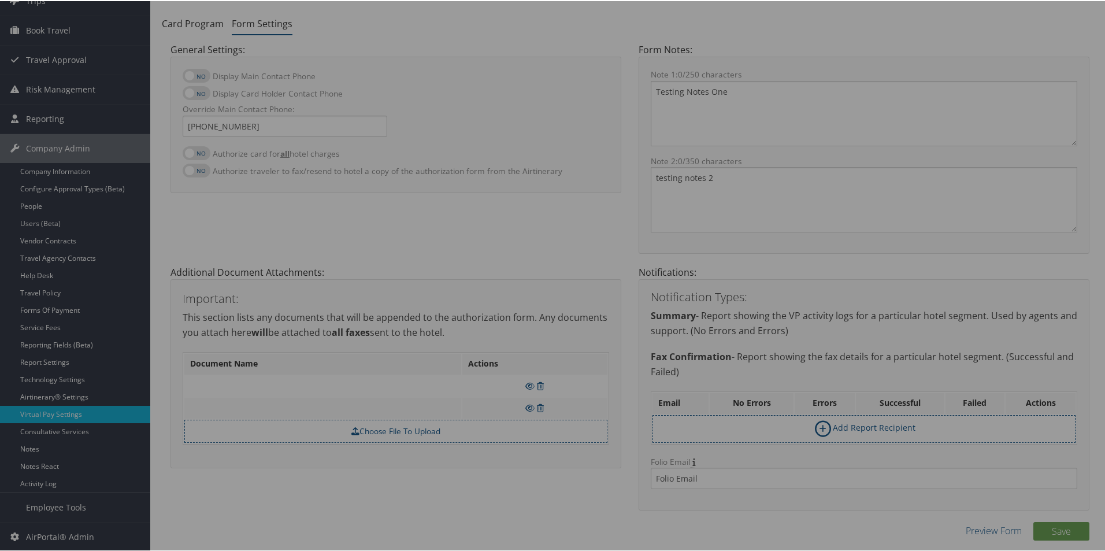
click at [566, 329] on div at bounding box center [554, 275] width 1109 height 551
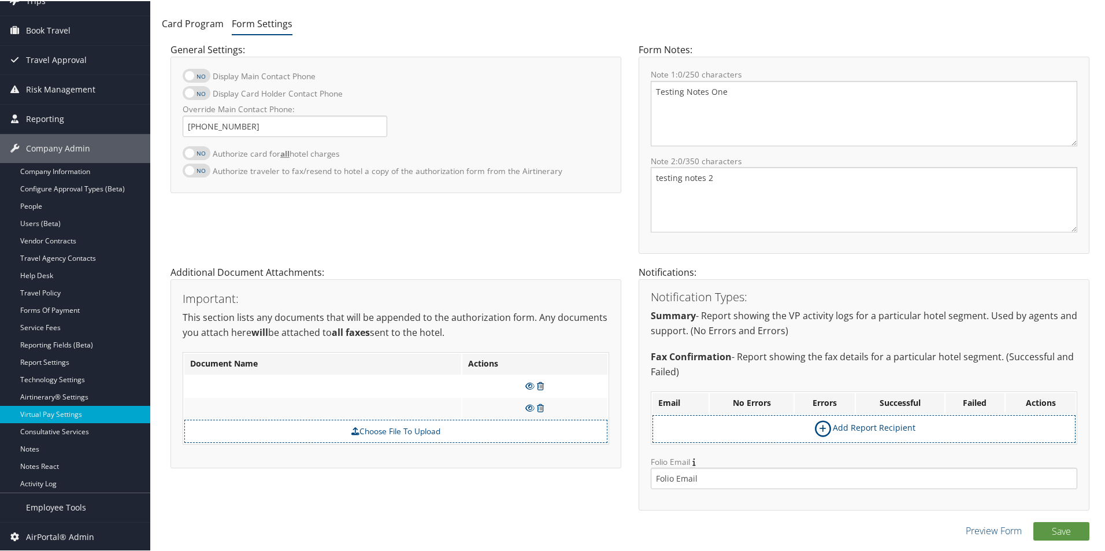
click at [538, 384] on icon at bounding box center [540, 385] width 7 height 8
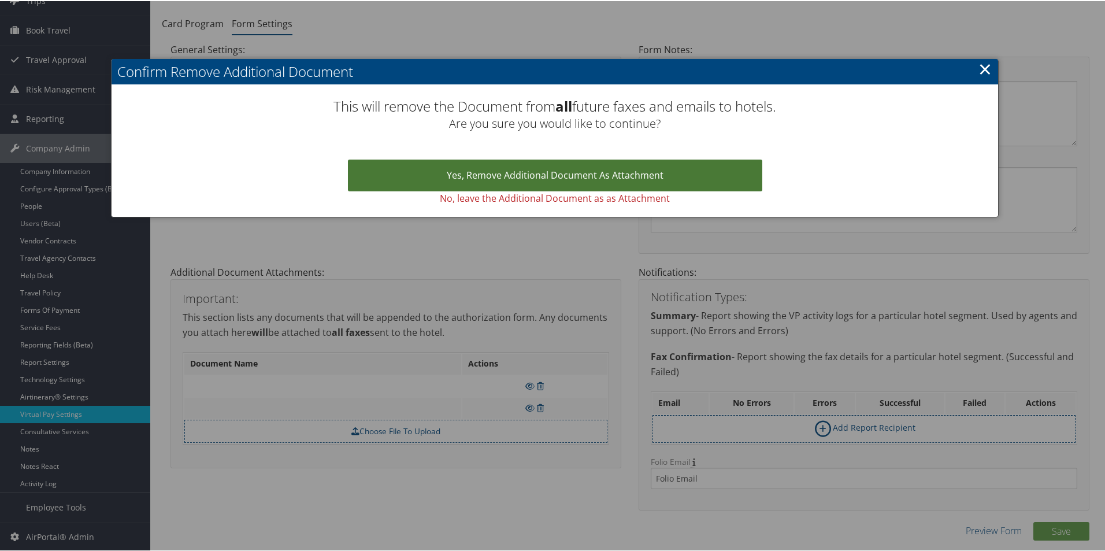
click at [549, 169] on link "Yes, remove Additional Document as Attachment" at bounding box center [555, 174] width 414 height 32
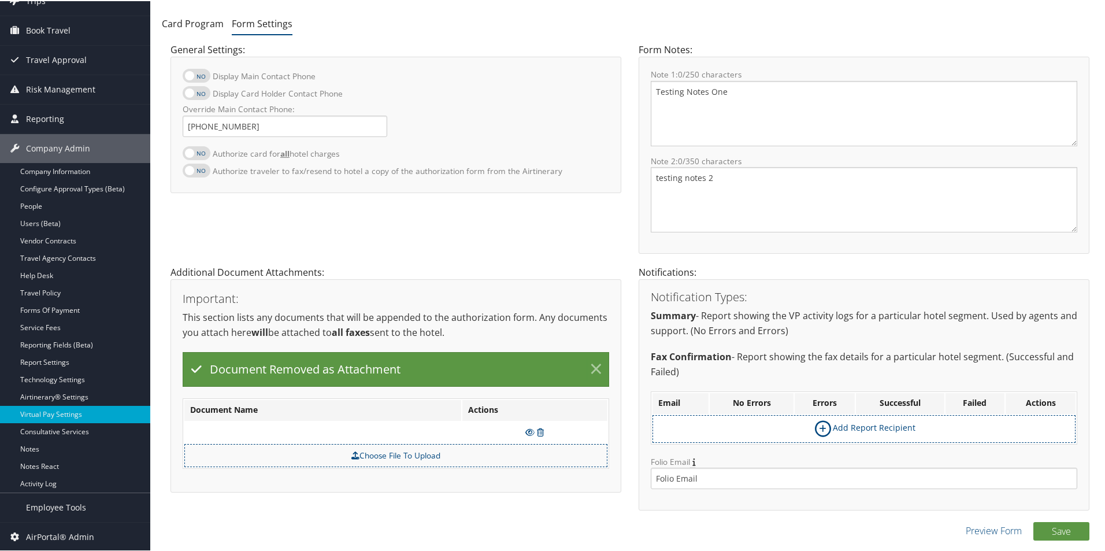
click at [596, 366] on link "×" at bounding box center [596, 367] width 20 height 23
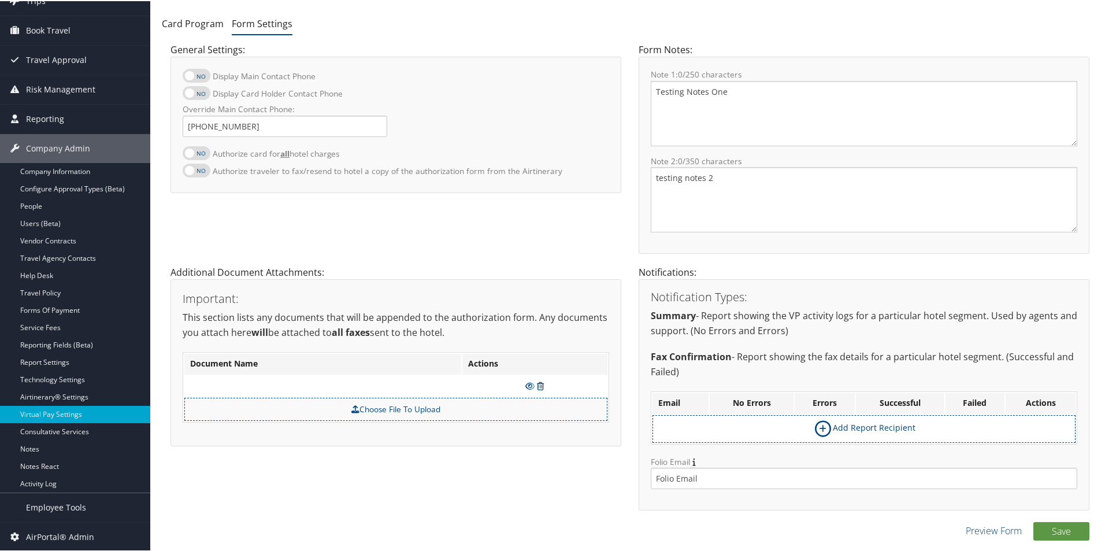
click at [539, 384] on icon at bounding box center [540, 385] width 7 height 8
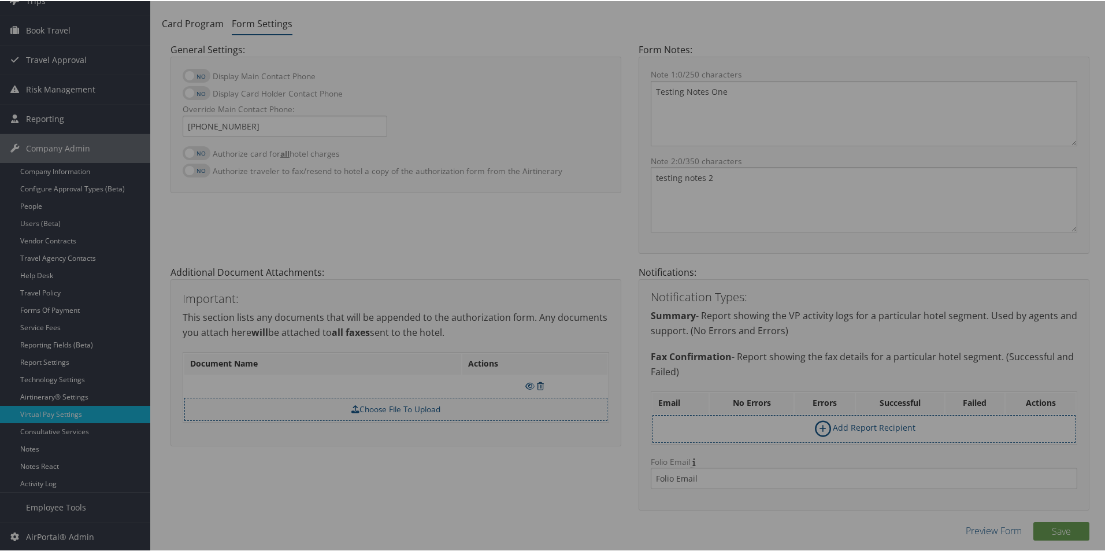
click at [539, 384] on div at bounding box center [554, 275] width 1109 height 551
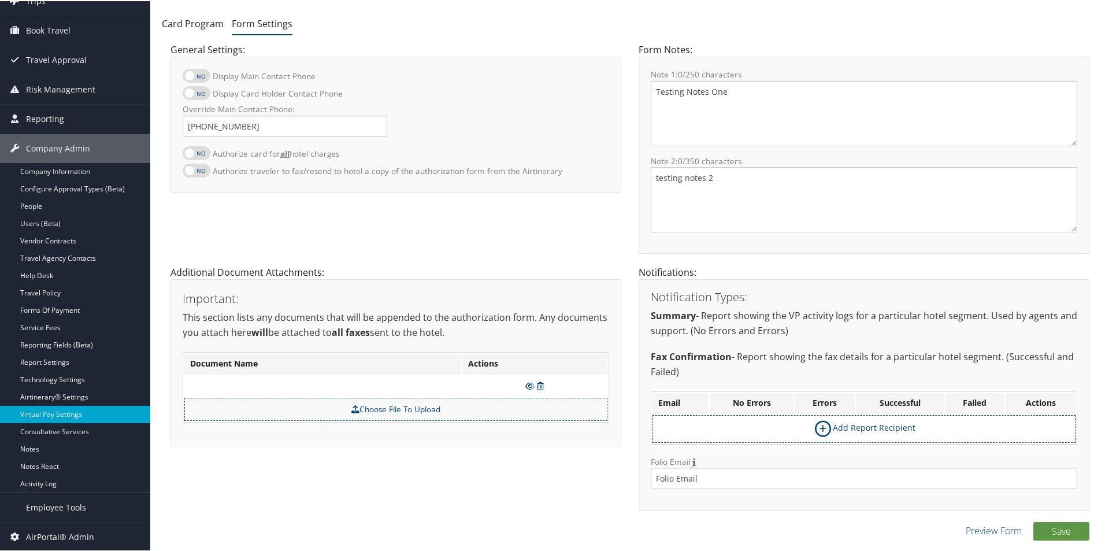
click at [540, 388] on icon at bounding box center [540, 385] width 7 height 8
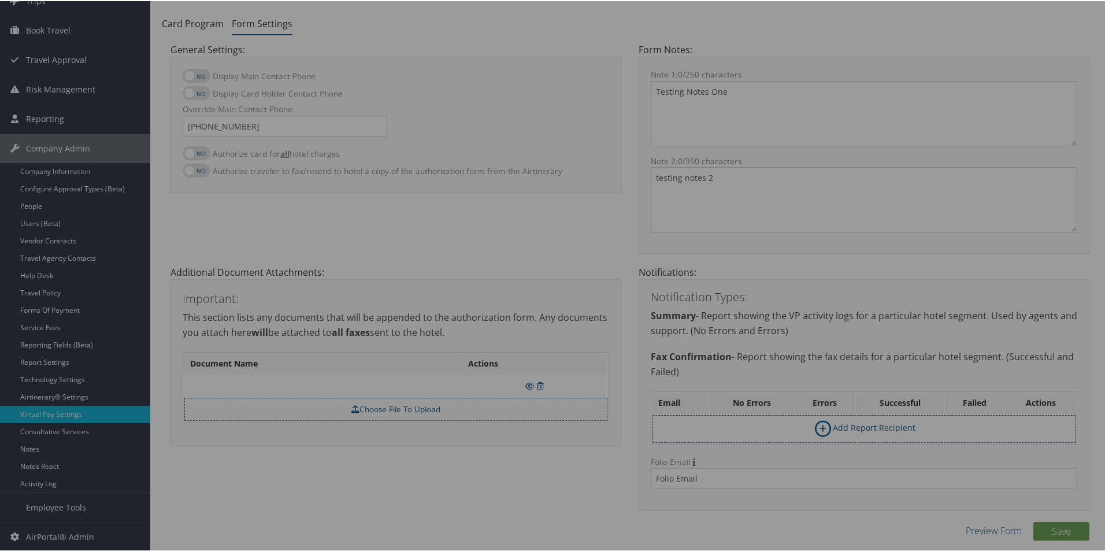
click at [549, 243] on div at bounding box center [554, 275] width 1109 height 551
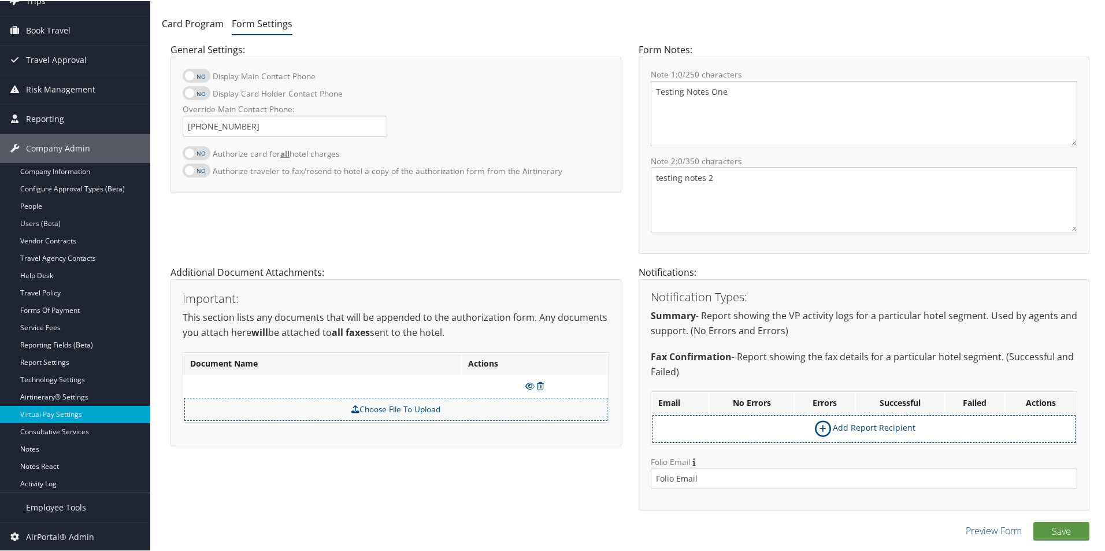
click at [541, 382] on icon at bounding box center [540, 385] width 7 height 8
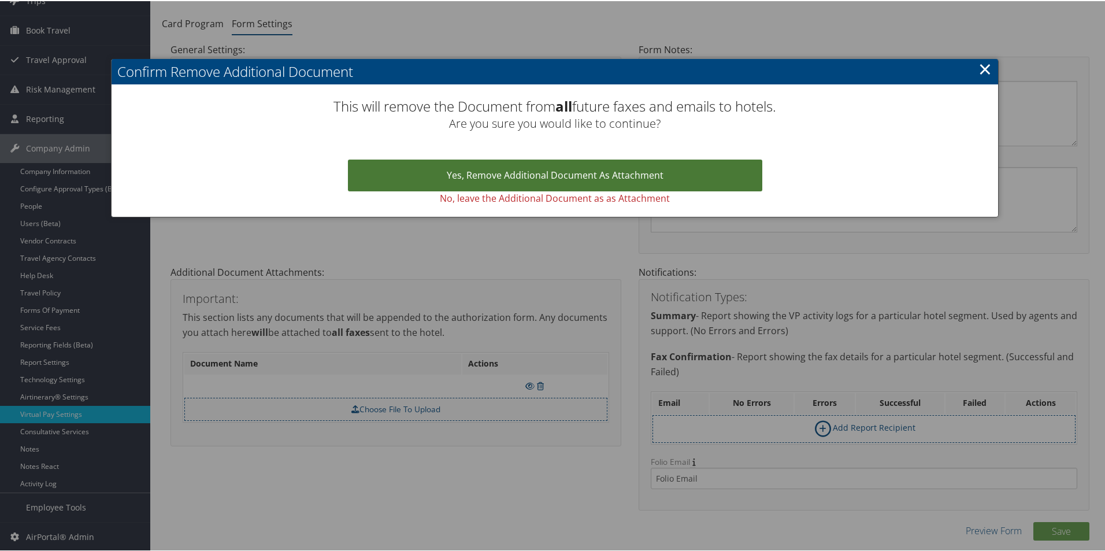
click at [533, 166] on link "Yes, remove Additional Document as Attachment" at bounding box center [555, 174] width 414 height 32
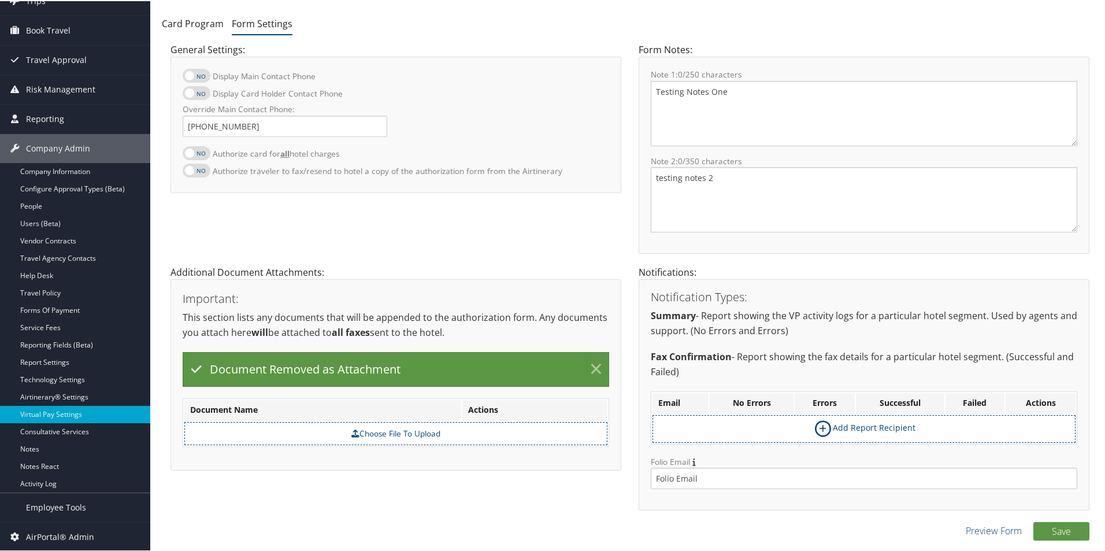
click at [587, 358] on link "×" at bounding box center [596, 367] width 20 height 23
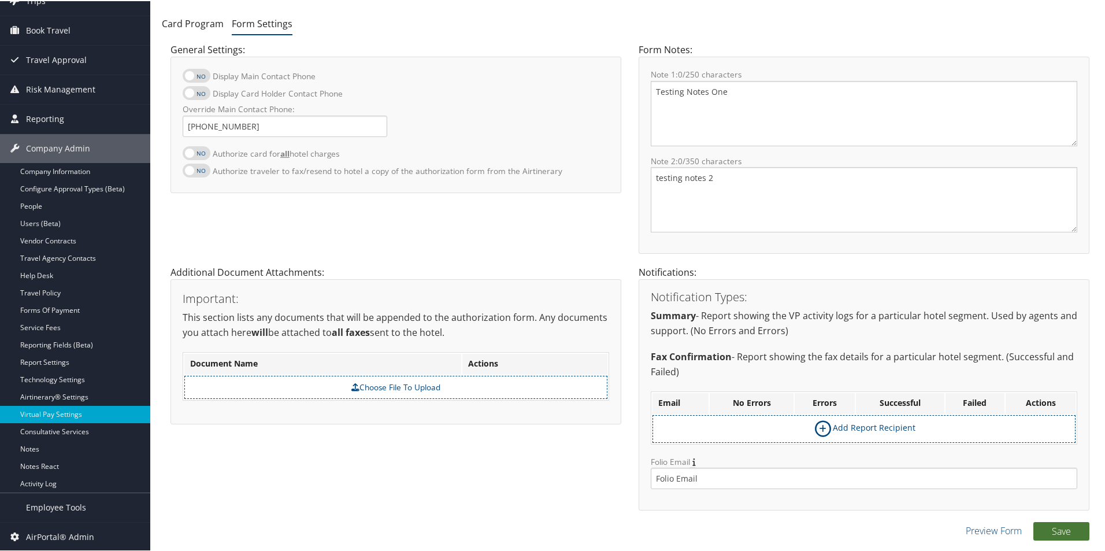
click at [1058, 526] on button "Save" at bounding box center [1061, 530] width 56 height 18
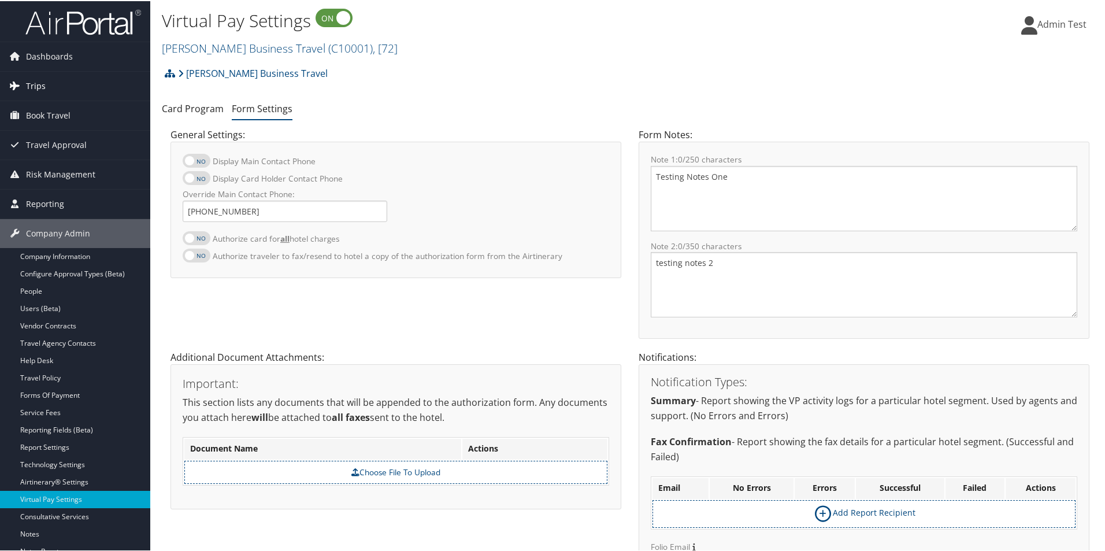
click at [35, 84] on span "Trips" at bounding box center [36, 84] width 20 height 29
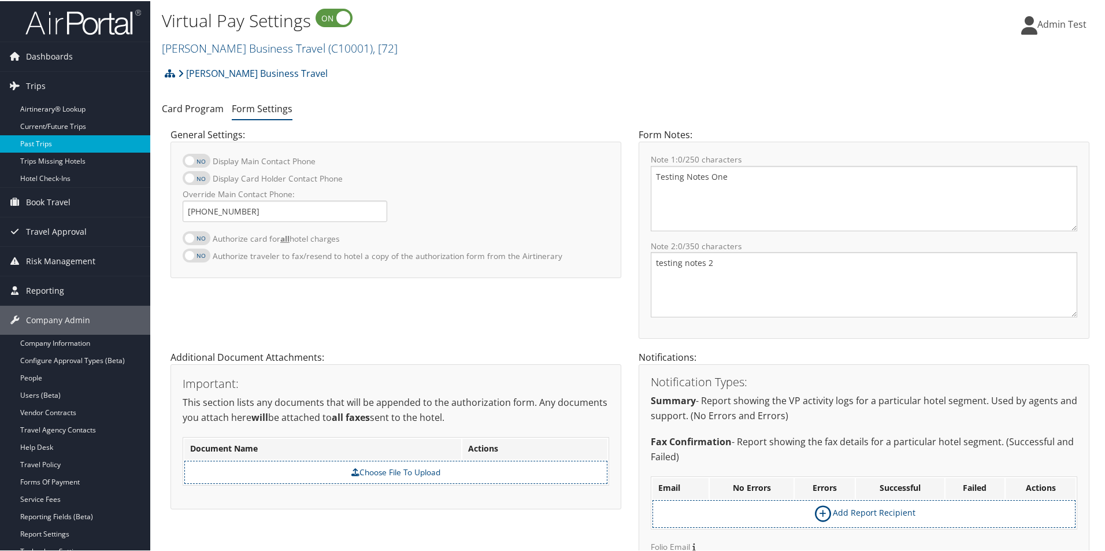
click at [64, 147] on link "Past Trips" at bounding box center [75, 142] width 150 height 17
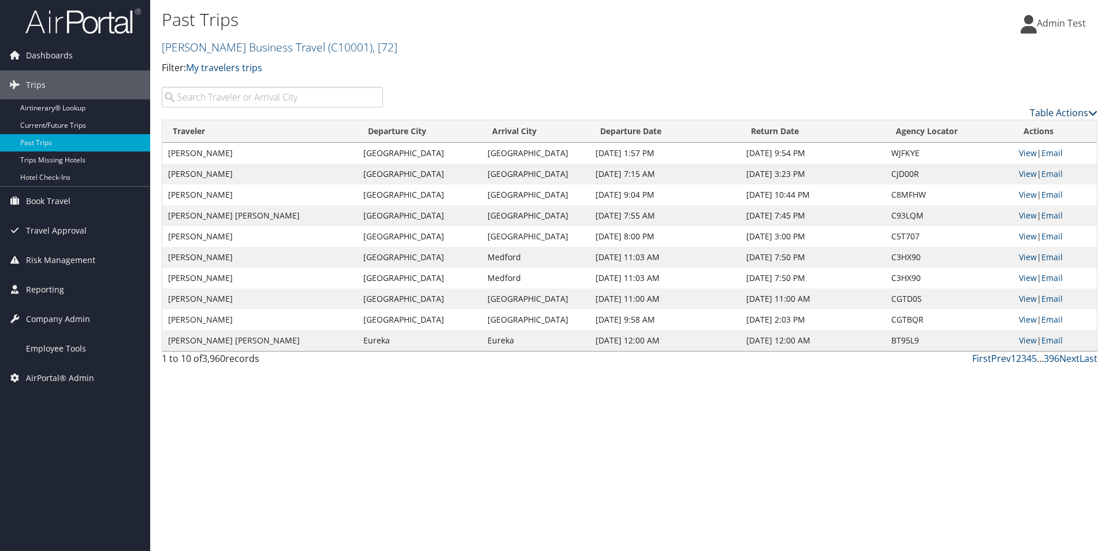
click at [1052, 108] on link "Table Actions" at bounding box center [1064, 112] width 68 height 13
click at [1039, 146] on link "Column Visibility" at bounding box center [1017, 150] width 152 height 20
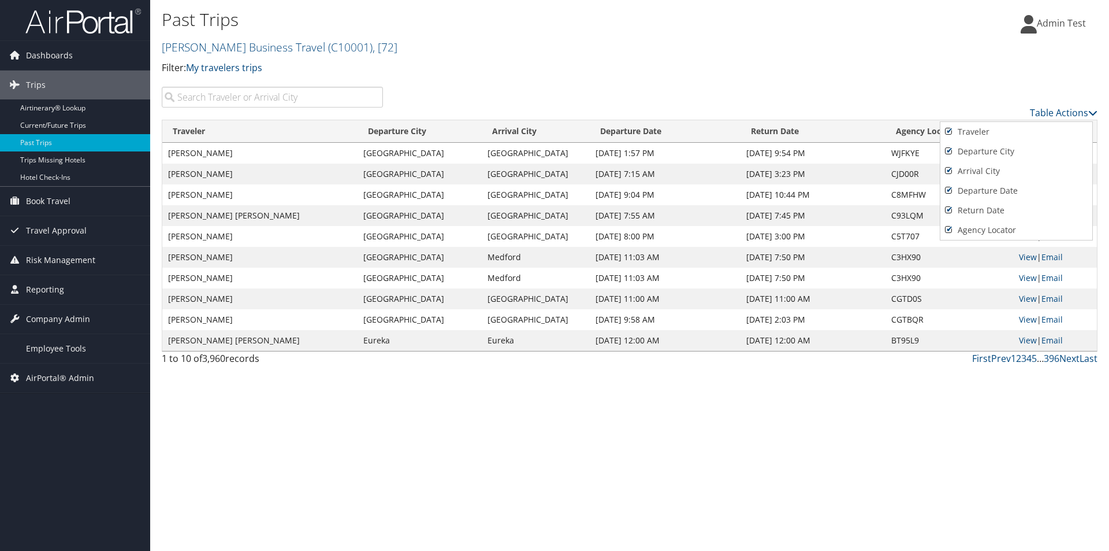
click at [712, 25] on div at bounding box center [554, 275] width 1109 height 551
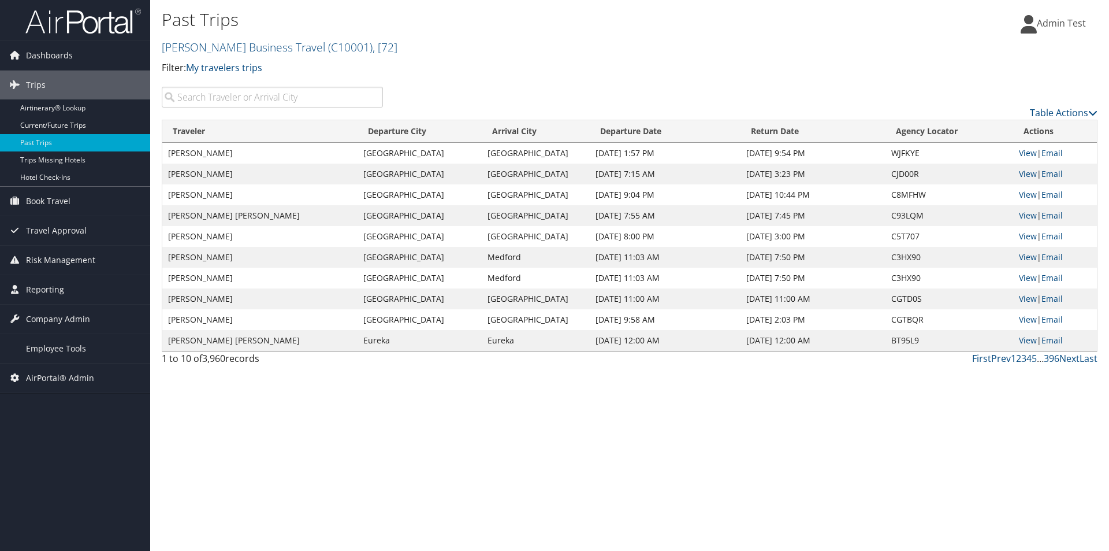
click at [702, 54] on h2 "[PERSON_NAME] Business Travel ( C10001 ) , [ 72 ]" at bounding box center [474, 46] width 624 height 20
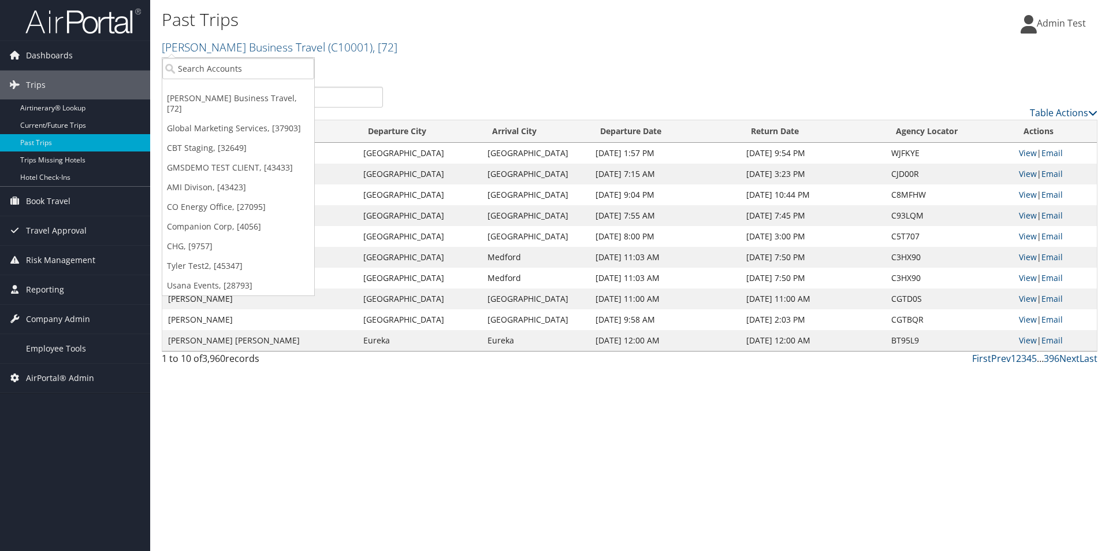
click at [702, 54] on h2 "[PERSON_NAME] Business Travel ( C10001 ) , [ 72 ]" at bounding box center [474, 46] width 624 height 20
